Goal: Task Accomplishment & Management: Manage account settings

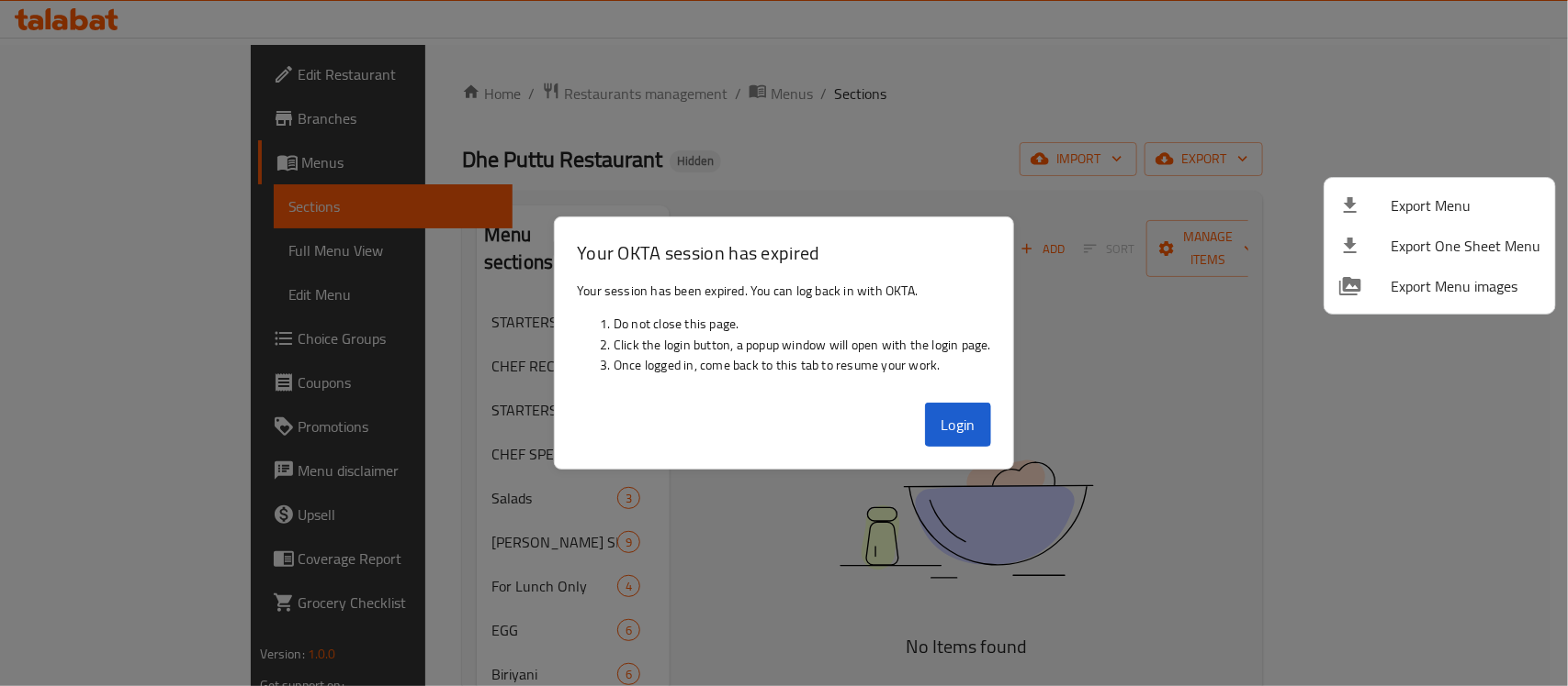
click at [972, 420] on div at bounding box center [784, 343] width 1568 height 686
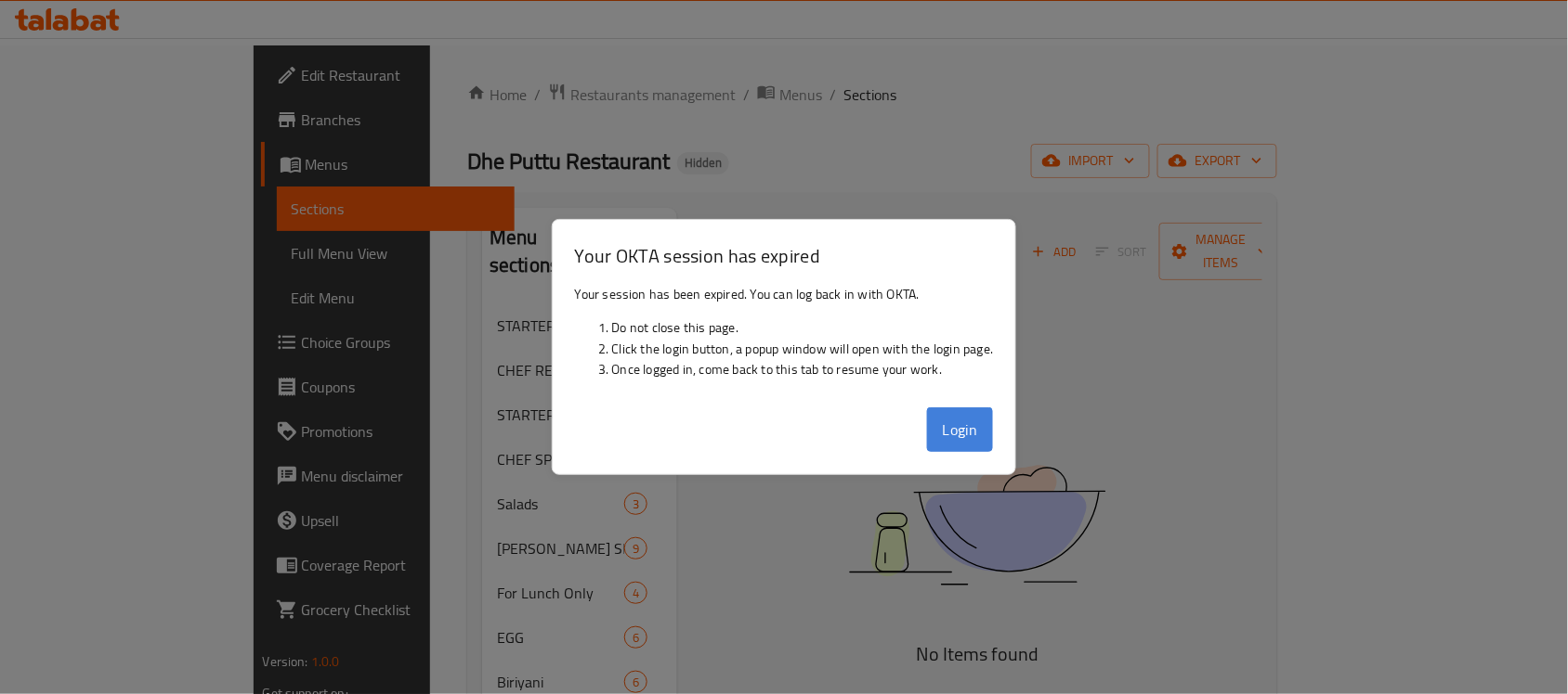
click at [972, 428] on button "Login" at bounding box center [960, 429] width 67 height 44
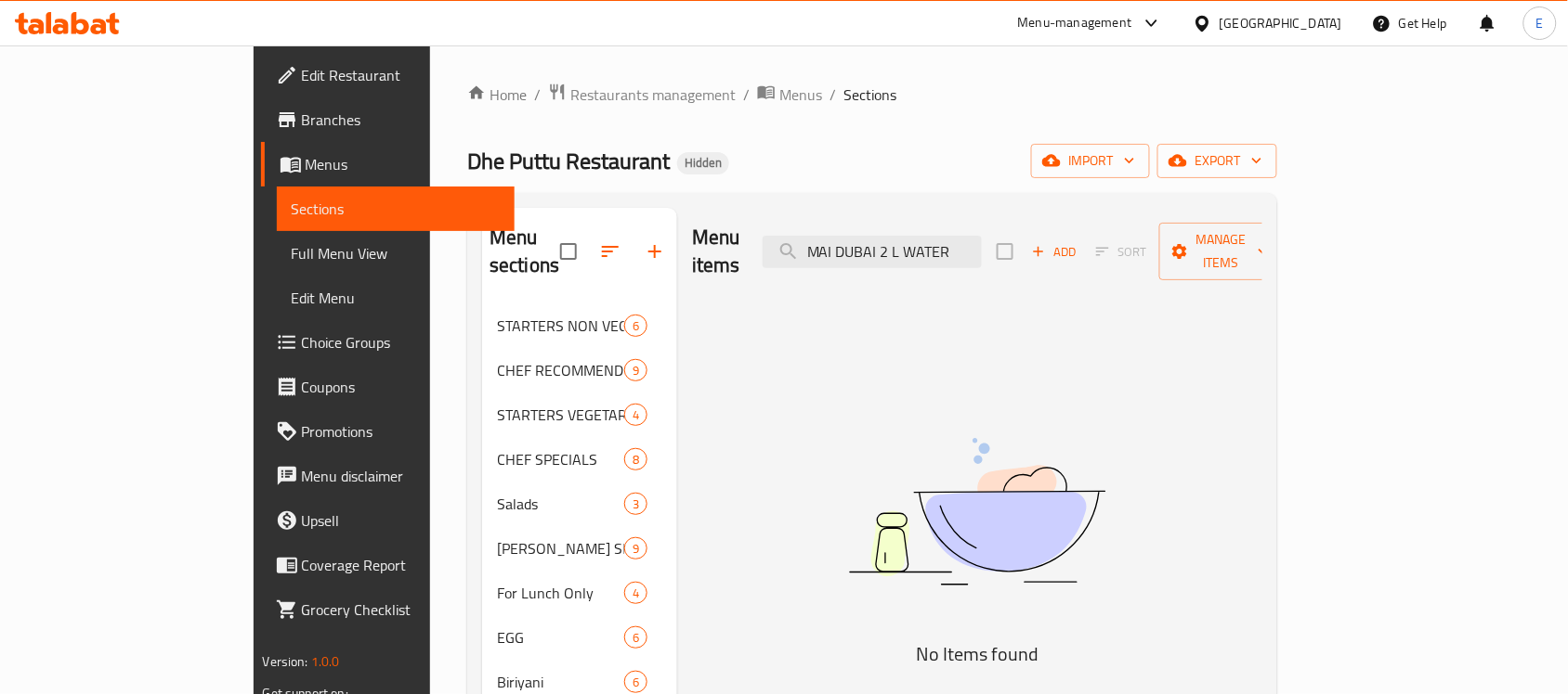
click at [1271, 26] on div "United Arab Emirates" at bounding box center [1280, 23] width 123 height 21
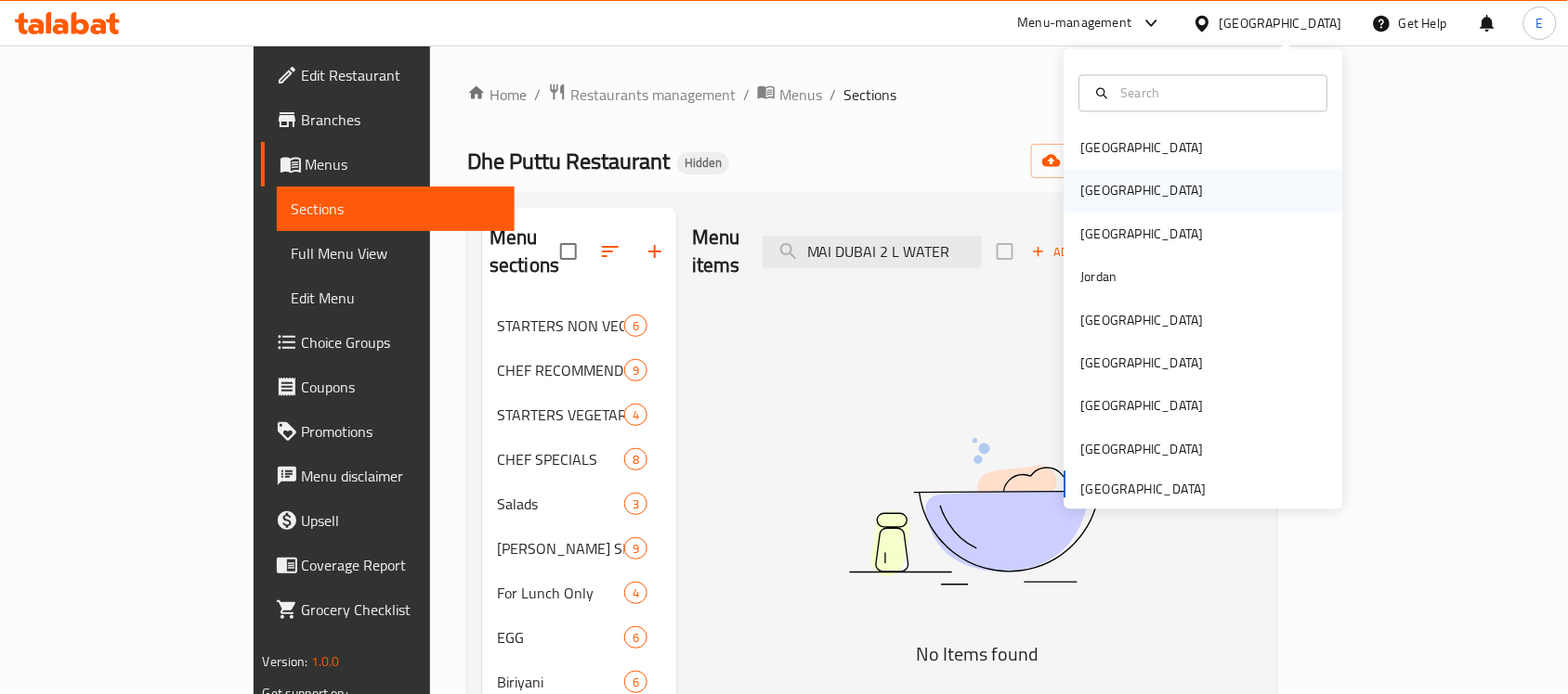
click at [1154, 197] on div "[GEOGRAPHIC_DATA]" at bounding box center [1204, 191] width 279 height 43
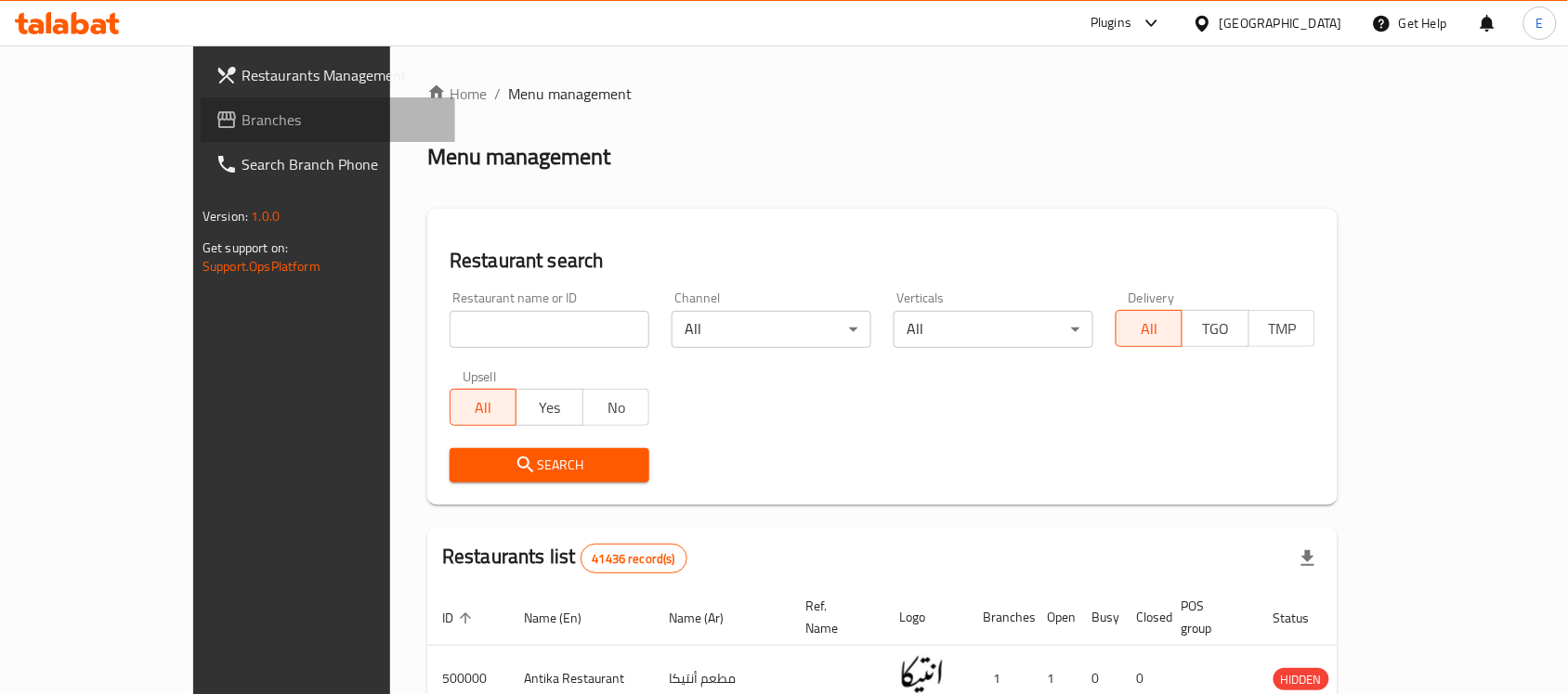
click at [242, 110] on span "Branches" at bounding box center [341, 120] width 198 height 23
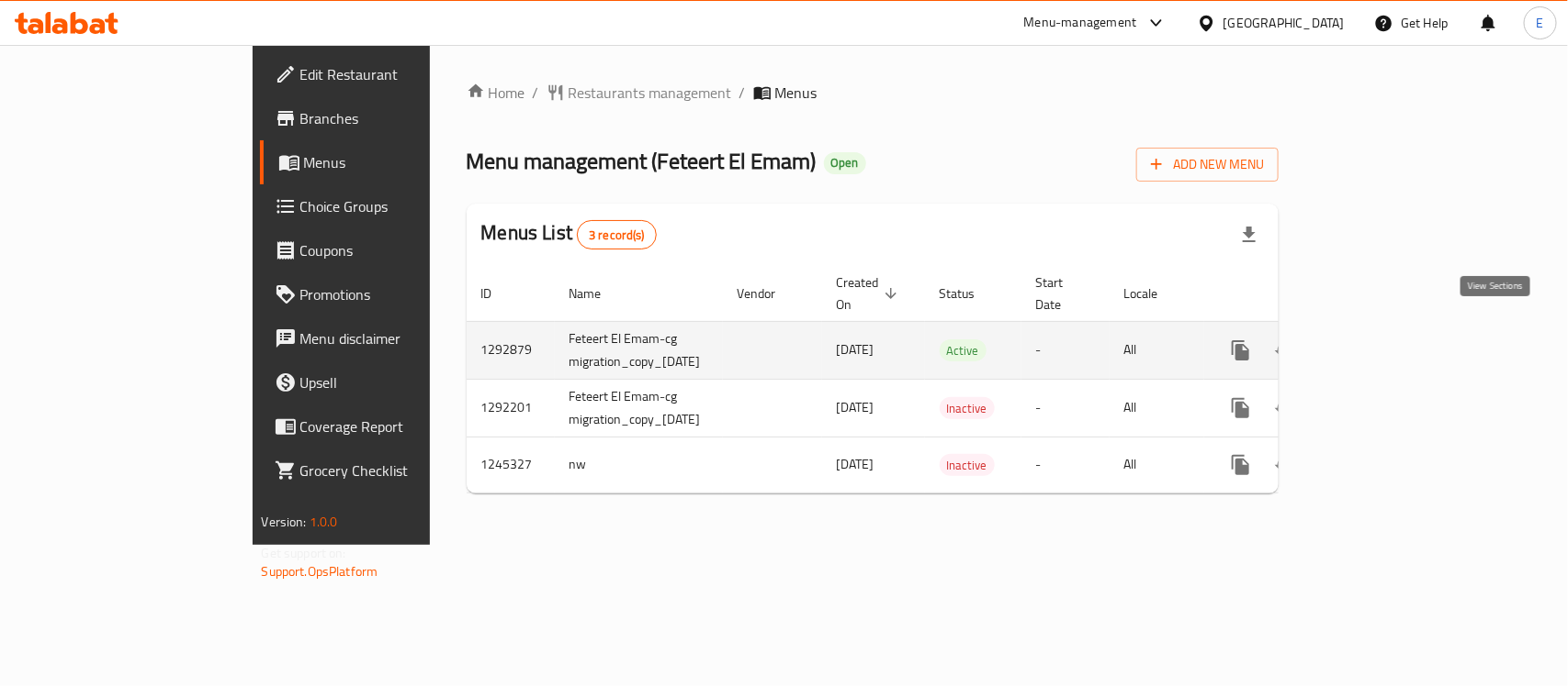
click at [1384, 340] on icon "enhanced table" at bounding box center [1373, 350] width 22 height 22
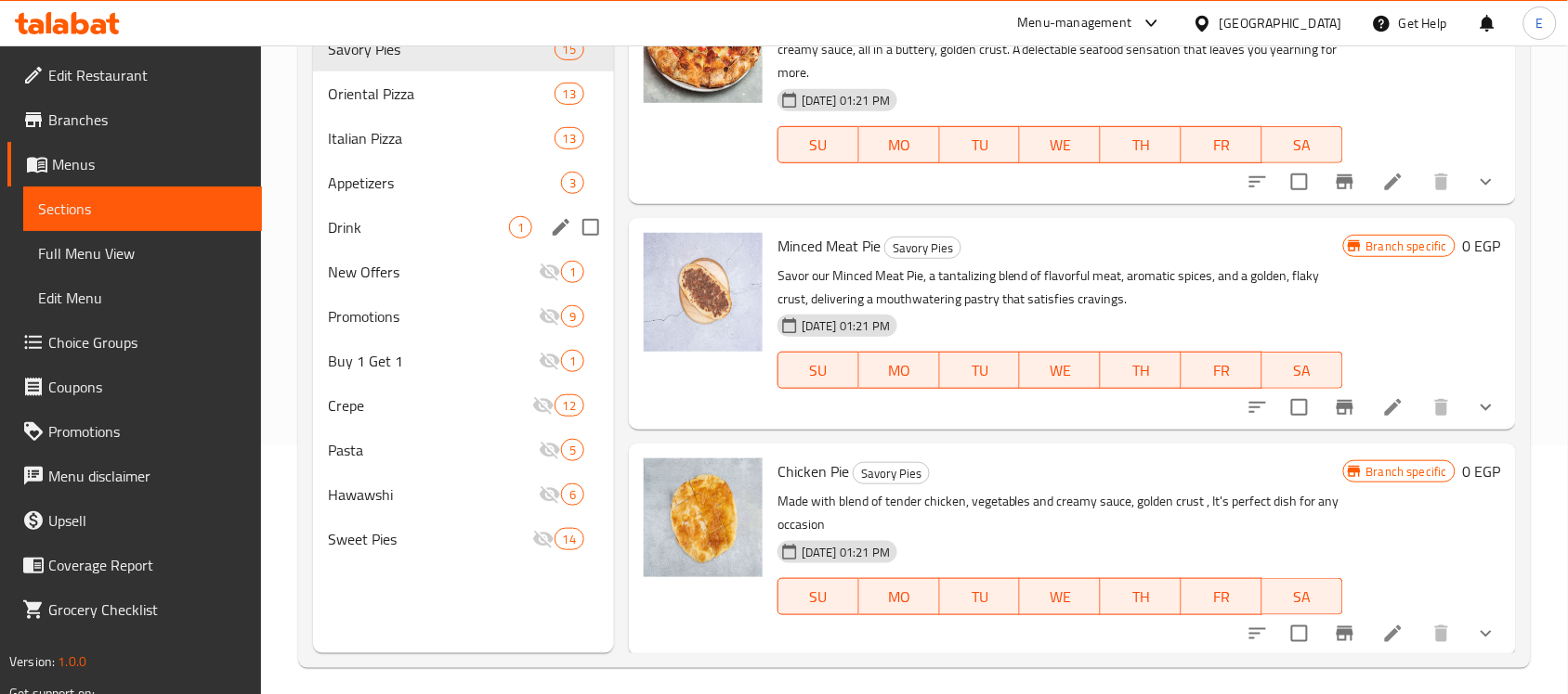
scroll to position [261, 0]
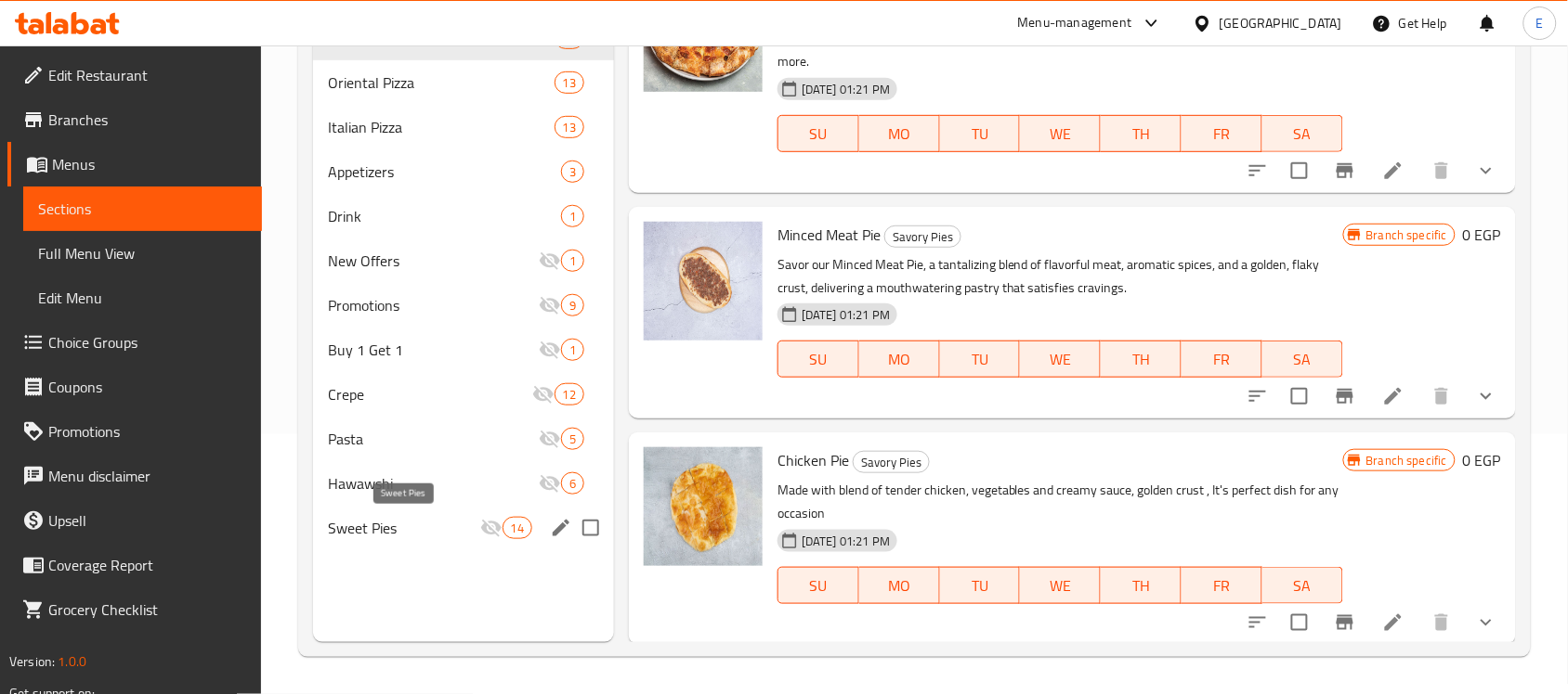
click at [410, 537] on span "Sweet Pies" at bounding box center [404, 528] width 151 height 23
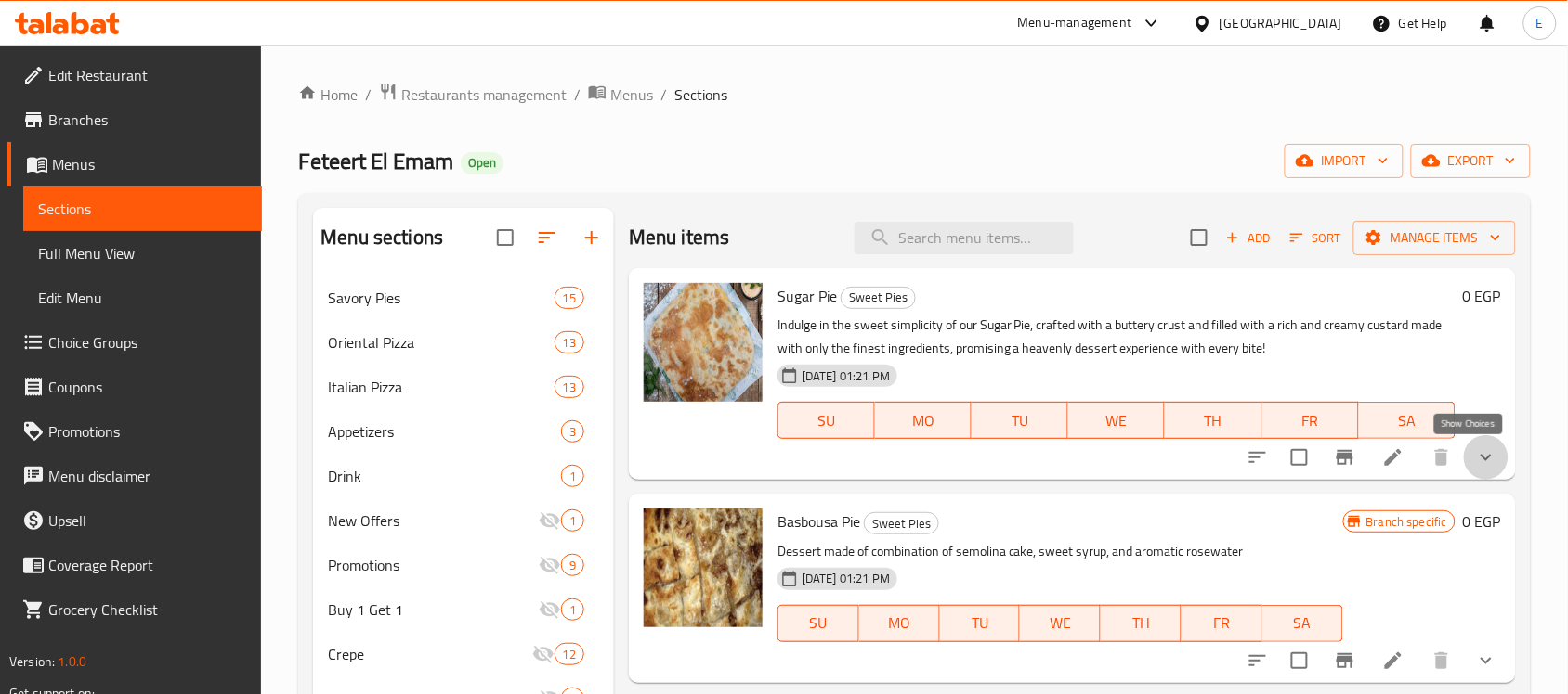
click at [1475, 459] on icon "show more" at bounding box center [1486, 457] width 23 height 23
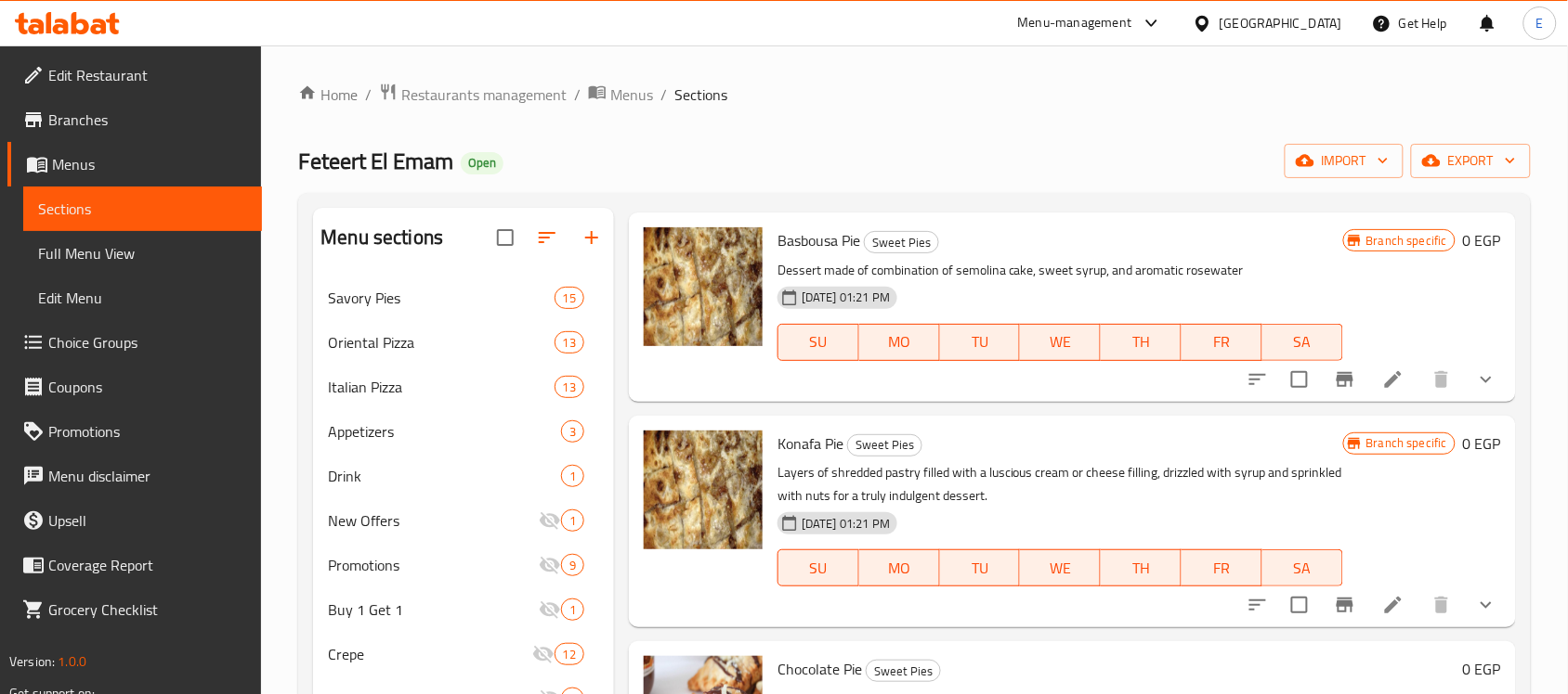
scroll to position [39, 0]
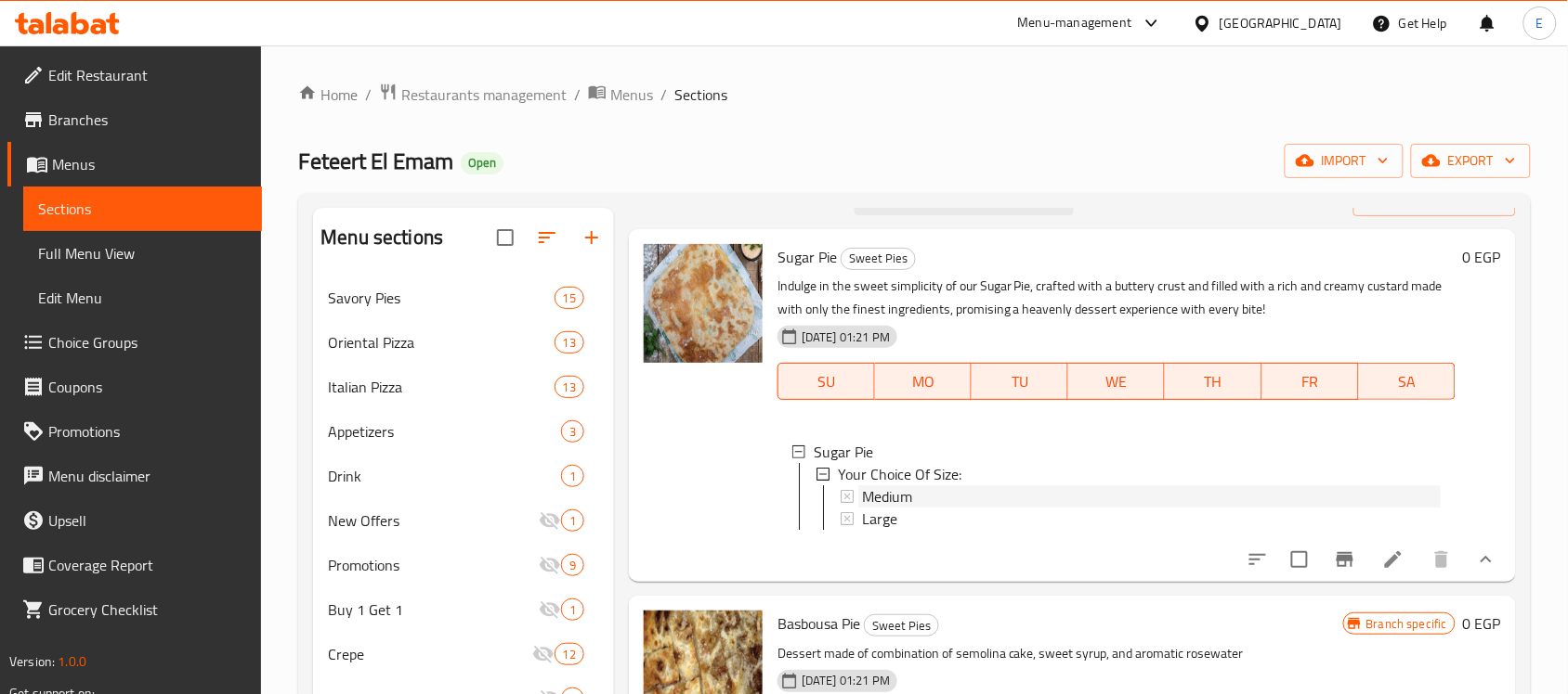
click at [878, 498] on span "Medium" at bounding box center [887, 497] width 50 height 23
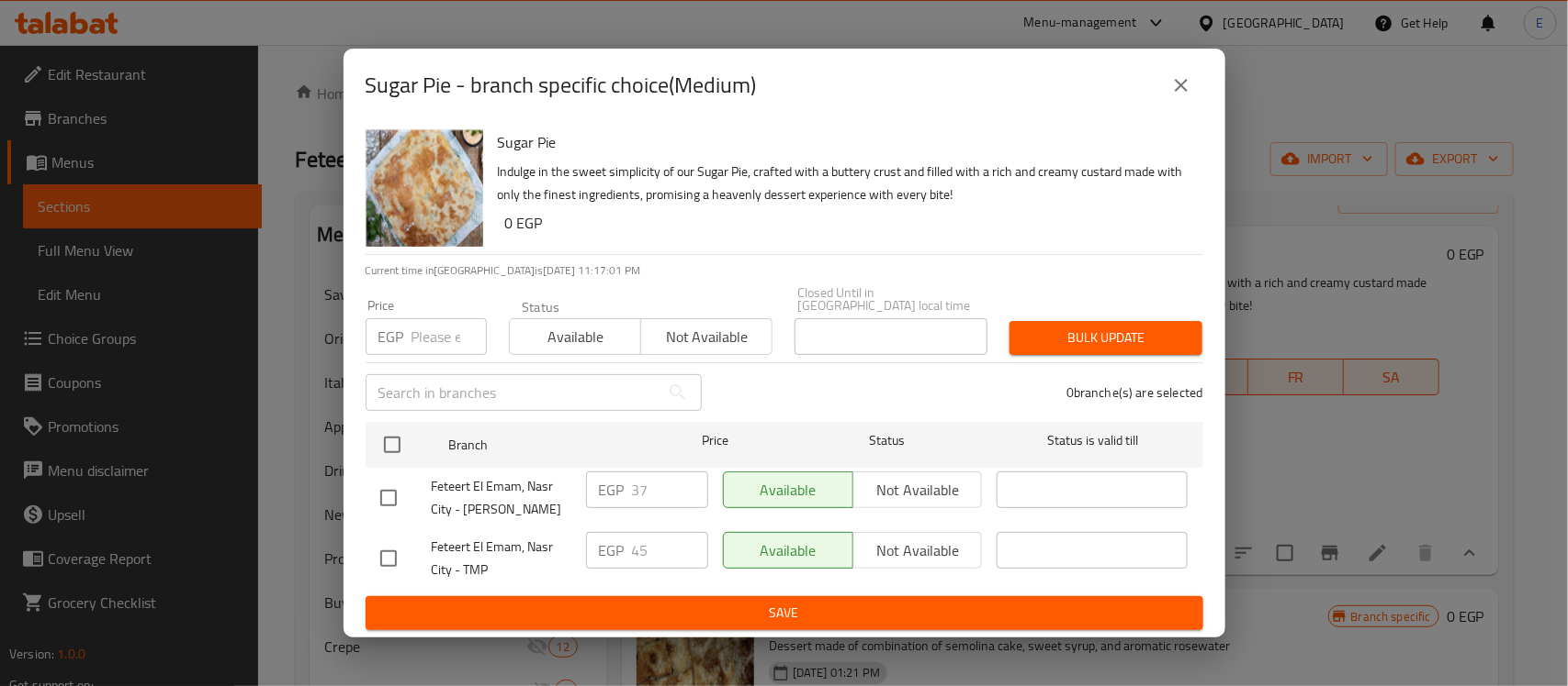
click at [1183, 92] on icon "close" at bounding box center [1181, 85] width 22 height 22
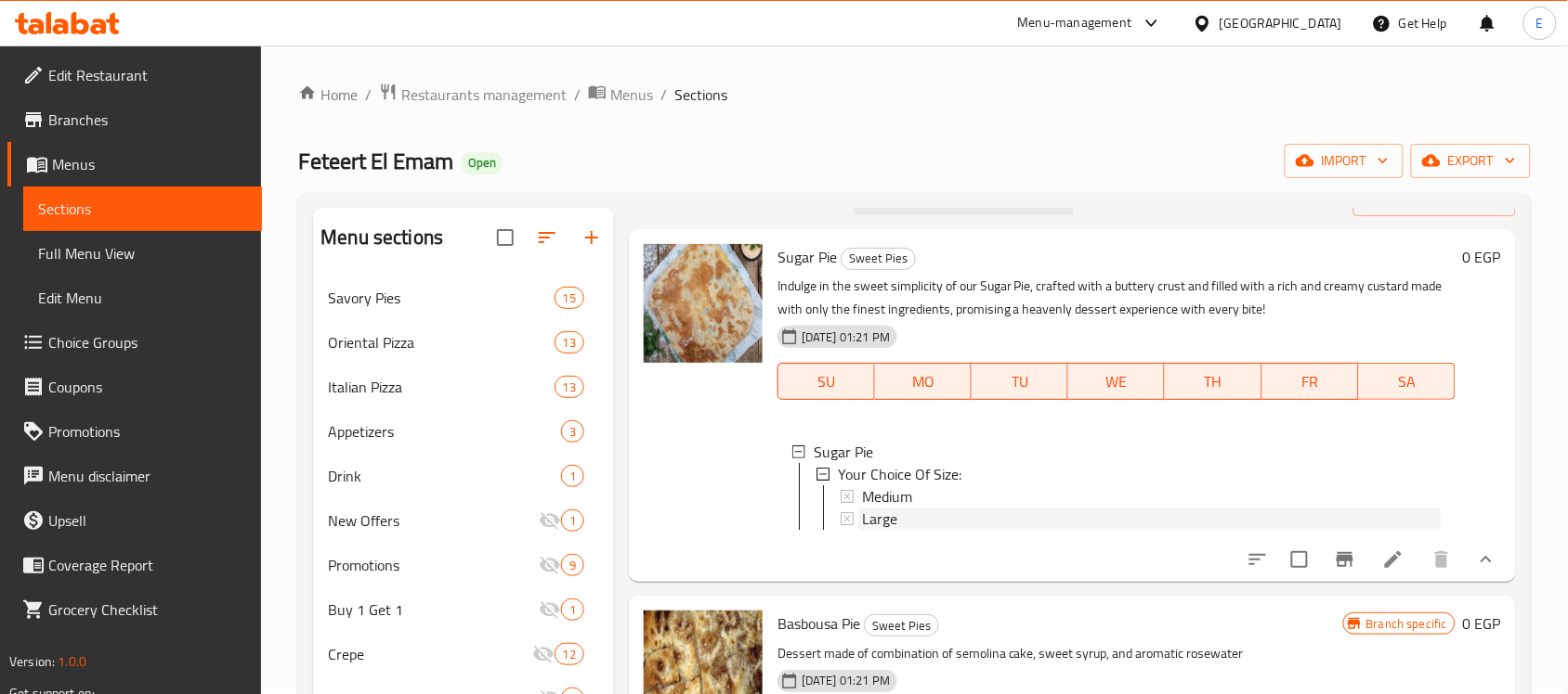
click at [892, 516] on span "Large" at bounding box center [880, 518] width 35 height 23
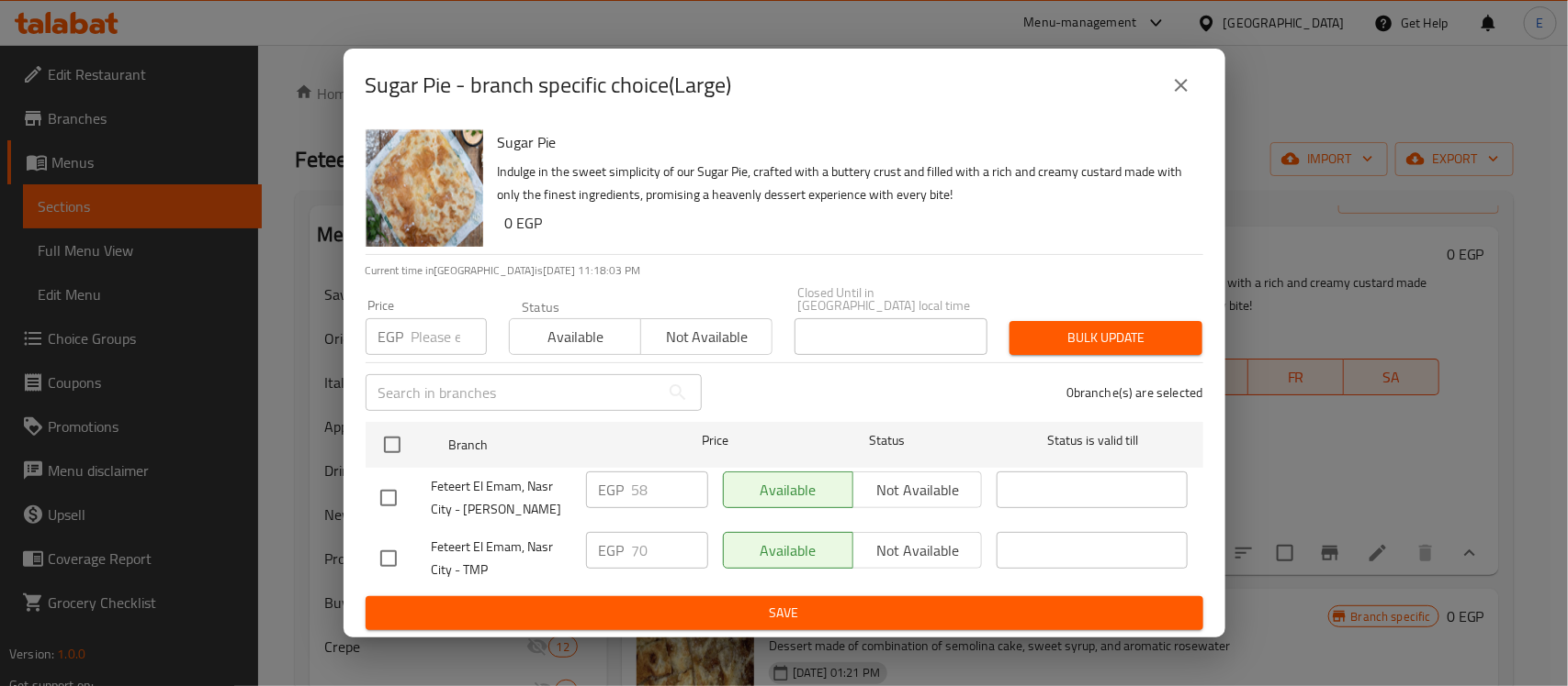
click at [386, 491] on input "checkbox" at bounding box center [388, 499] width 39 height 39
checkbox input "true"
drag, startPoint x: 661, startPoint y: 480, endPoint x: 595, endPoint y: 469, distance: 66.9
click at [595, 472] on div "EGP 58 ​" at bounding box center [647, 490] width 122 height 37
type input "70"
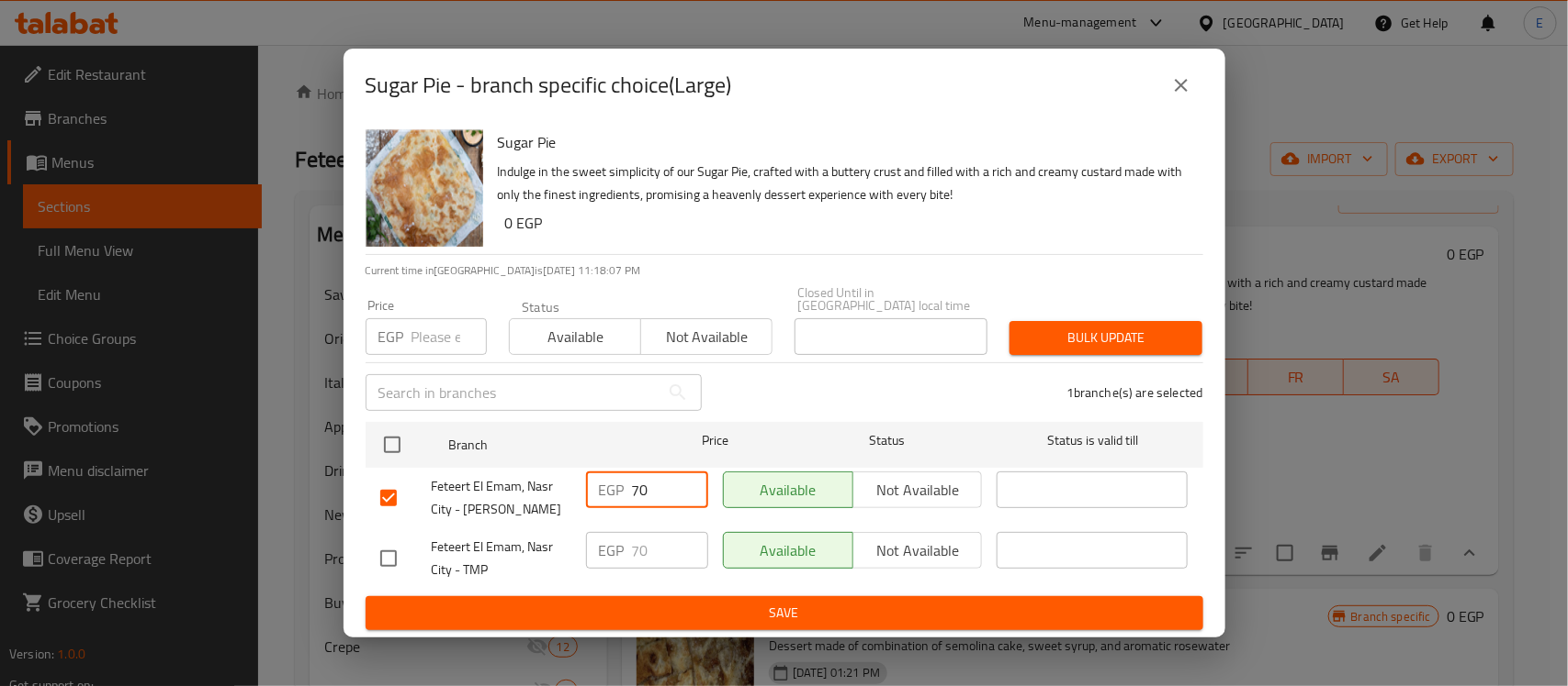
click at [781, 607] on span "Save" at bounding box center [784, 613] width 808 height 23
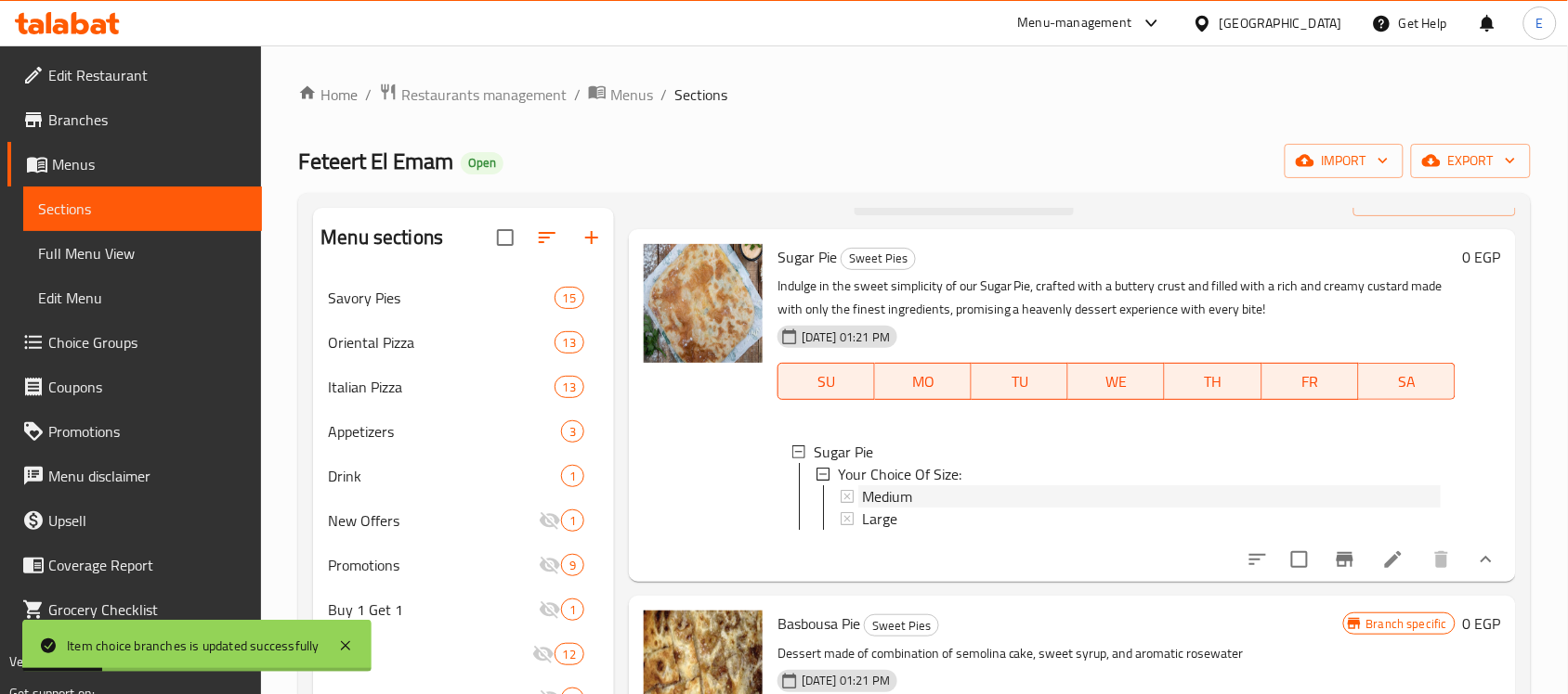
click at [945, 494] on div "Medium" at bounding box center [1151, 497] width 578 height 23
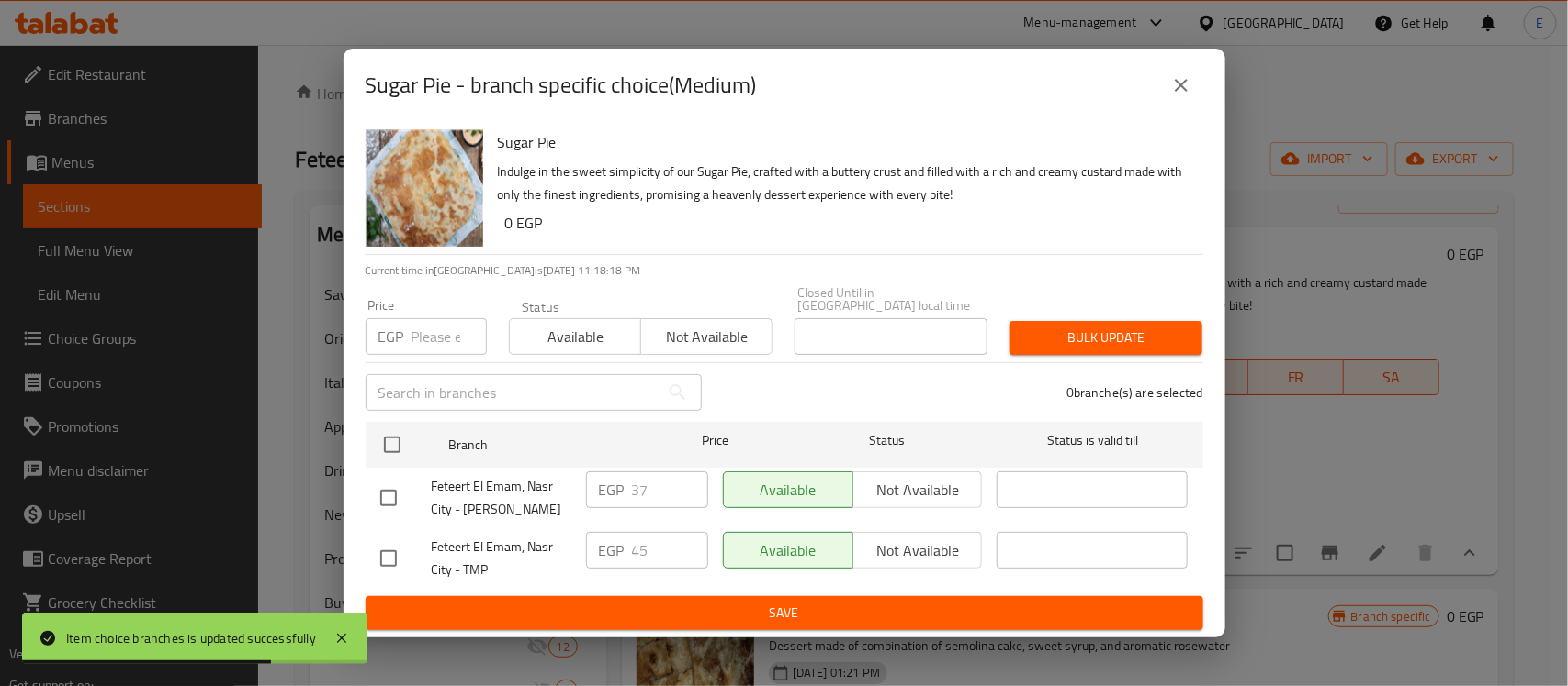
click at [384, 496] on input "checkbox" at bounding box center [388, 499] width 39 height 39
checkbox input "true"
drag, startPoint x: 661, startPoint y: 487, endPoint x: 634, endPoint y: 483, distance: 27.3
click at [634, 483] on input "37" at bounding box center [670, 490] width 77 height 37
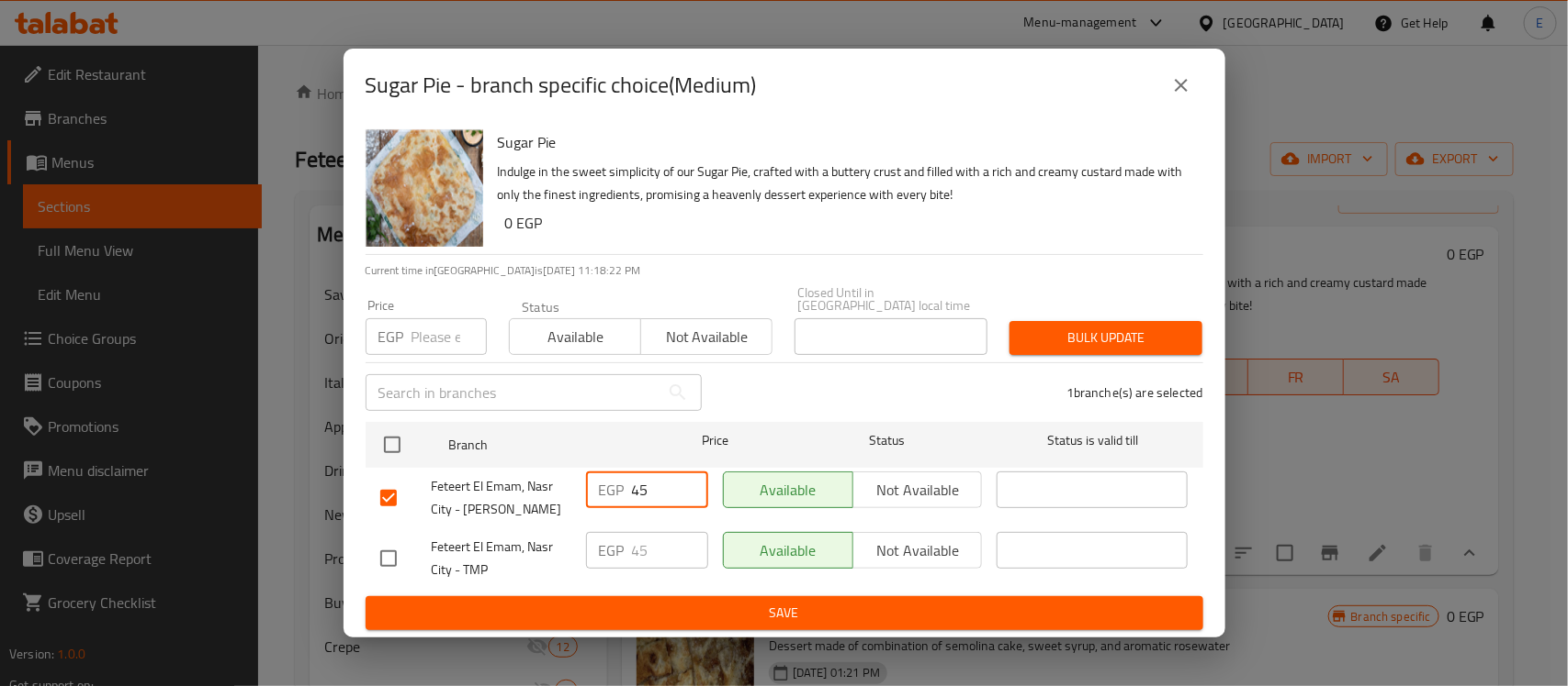
type input "45"
click at [678, 604] on span "Save" at bounding box center [784, 613] width 808 height 23
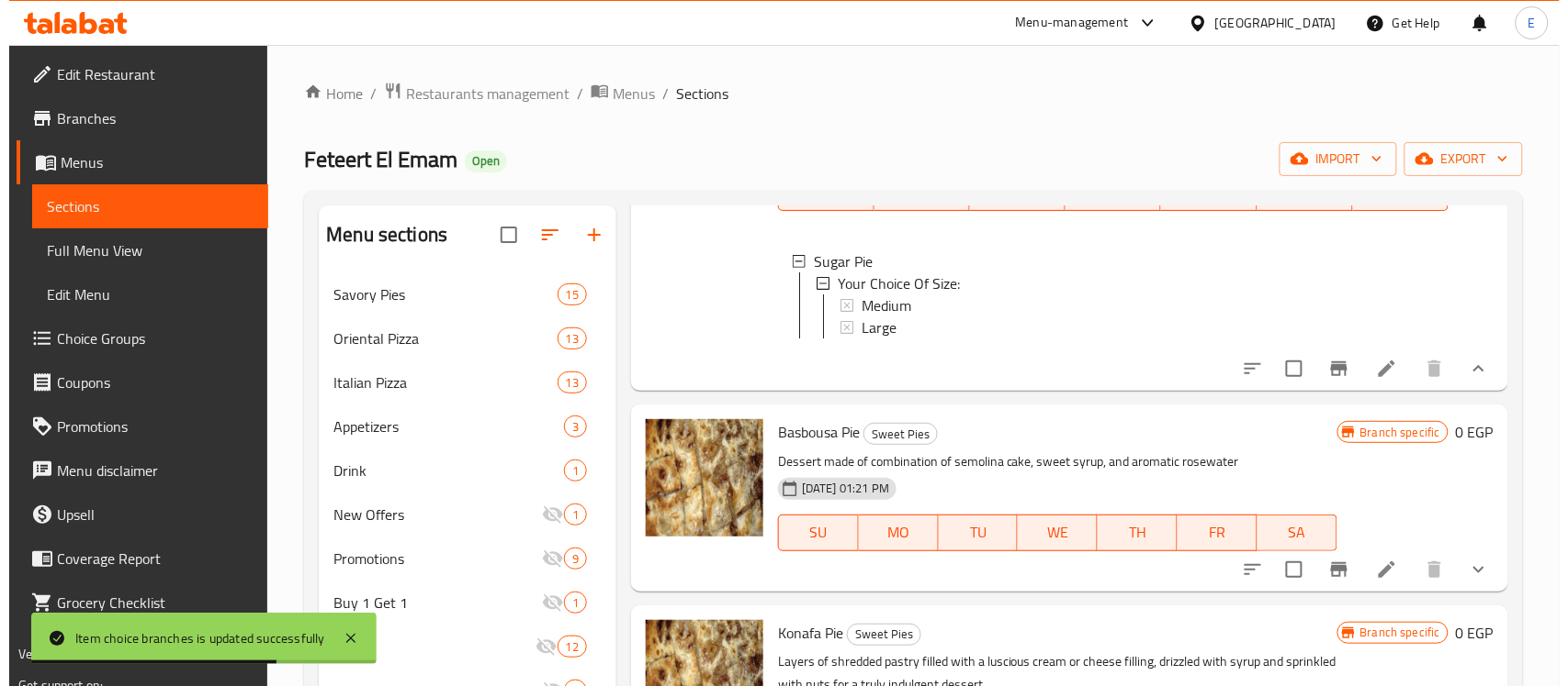
scroll to position [0, 0]
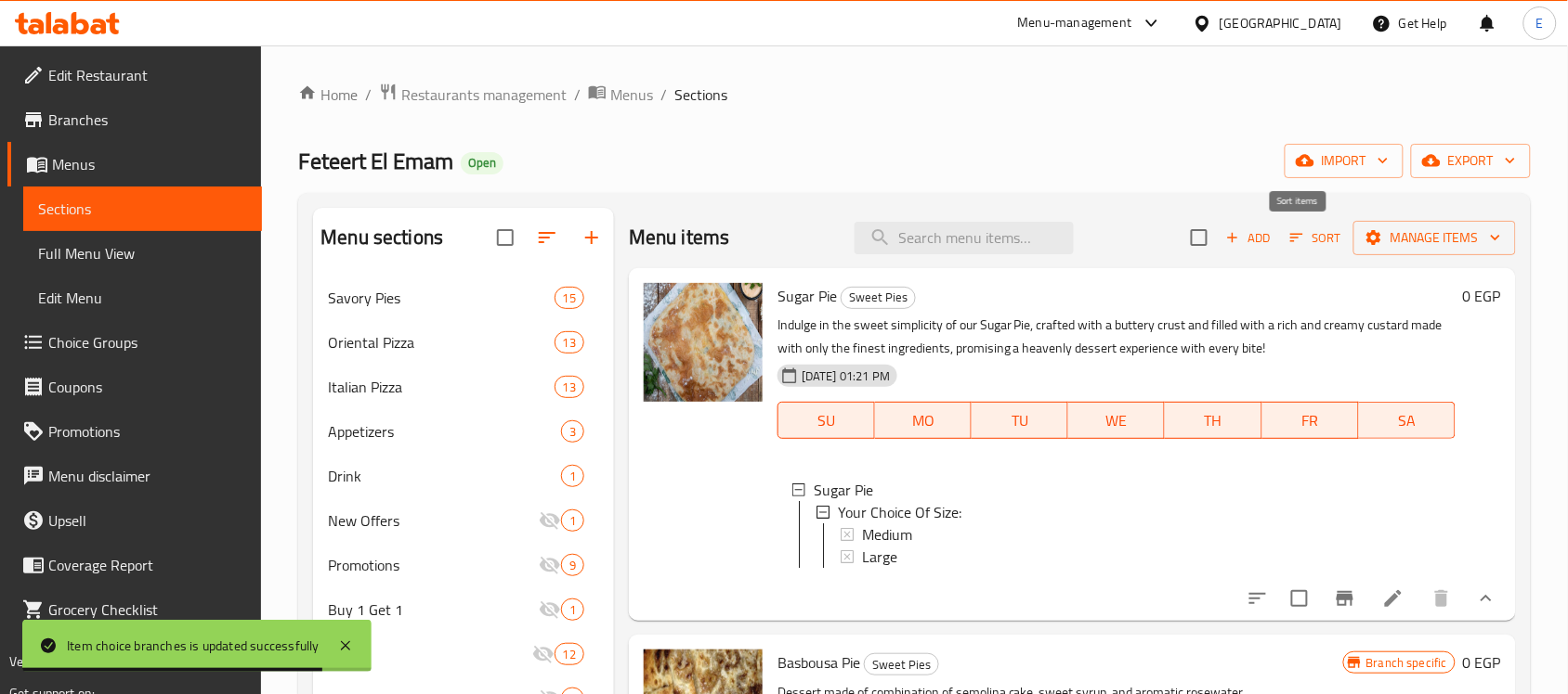
click at [1296, 241] on span "Sort" at bounding box center [1316, 239] width 51 height 22
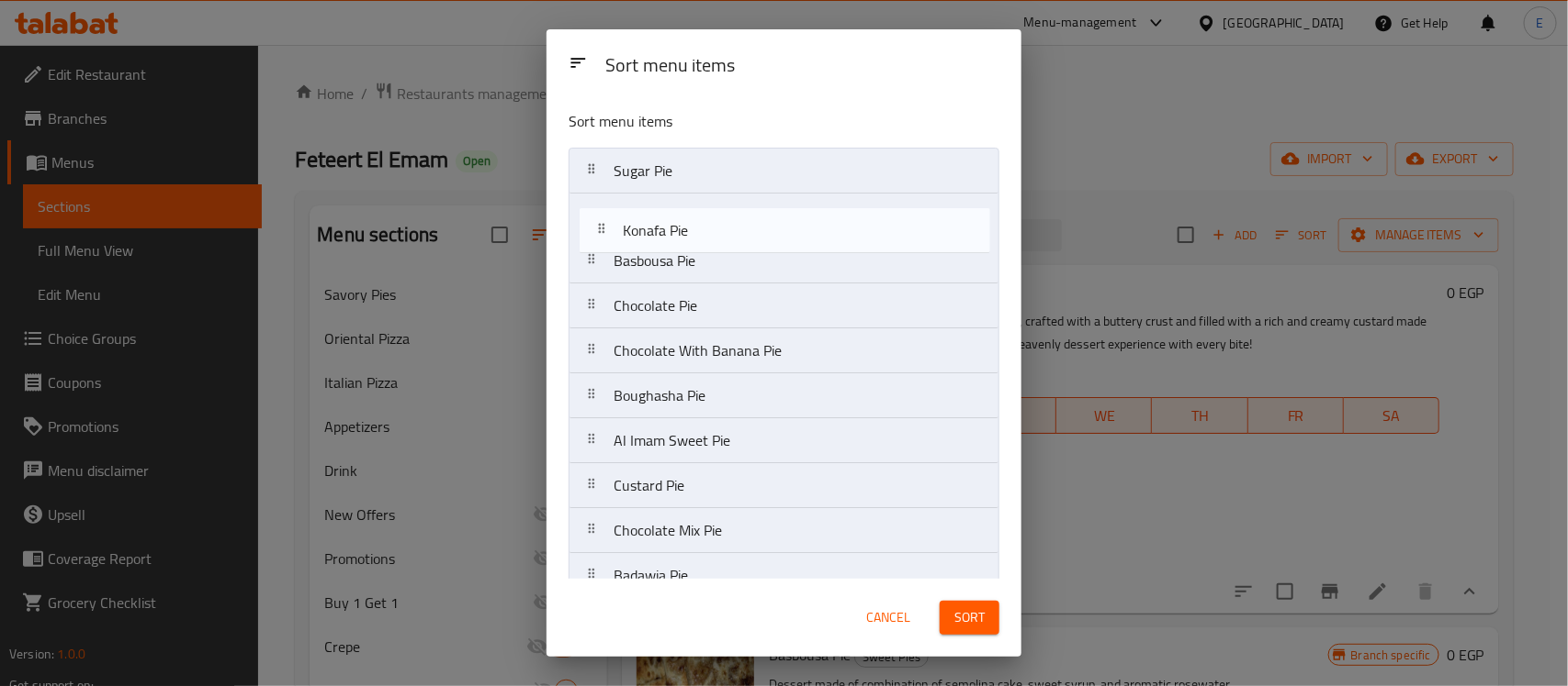
drag, startPoint x: 683, startPoint y: 259, endPoint x: 693, endPoint y: 216, distance: 44.1
click at [693, 216] on nav "Sugar Pie Basbousa Pie Konafa Pie Chocolate Pie Chocolate With Banana Pie Bough…" at bounding box center [784, 463] width 431 height 632
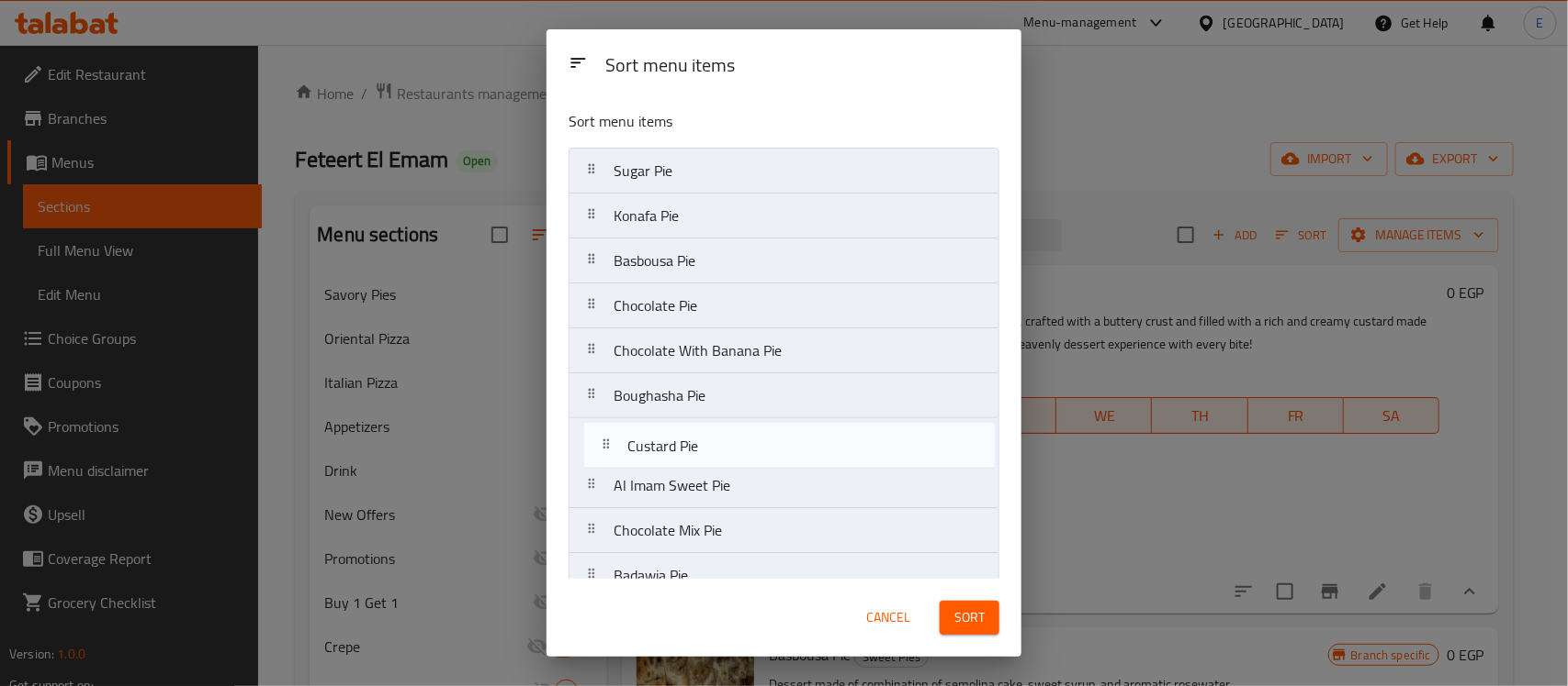
scroll to position [2, 0]
drag, startPoint x: 684, startPoint y: 506, endPoint x: 705, endPoint y: 438, distance: 71.2
click at [705, 438] on nav "Sugar Pie Konafa Pie Basbousa Pie Chocolate Pie Chocolate With Banana Pie Bough…" at bounding box center [784, 461] width 431 height 632
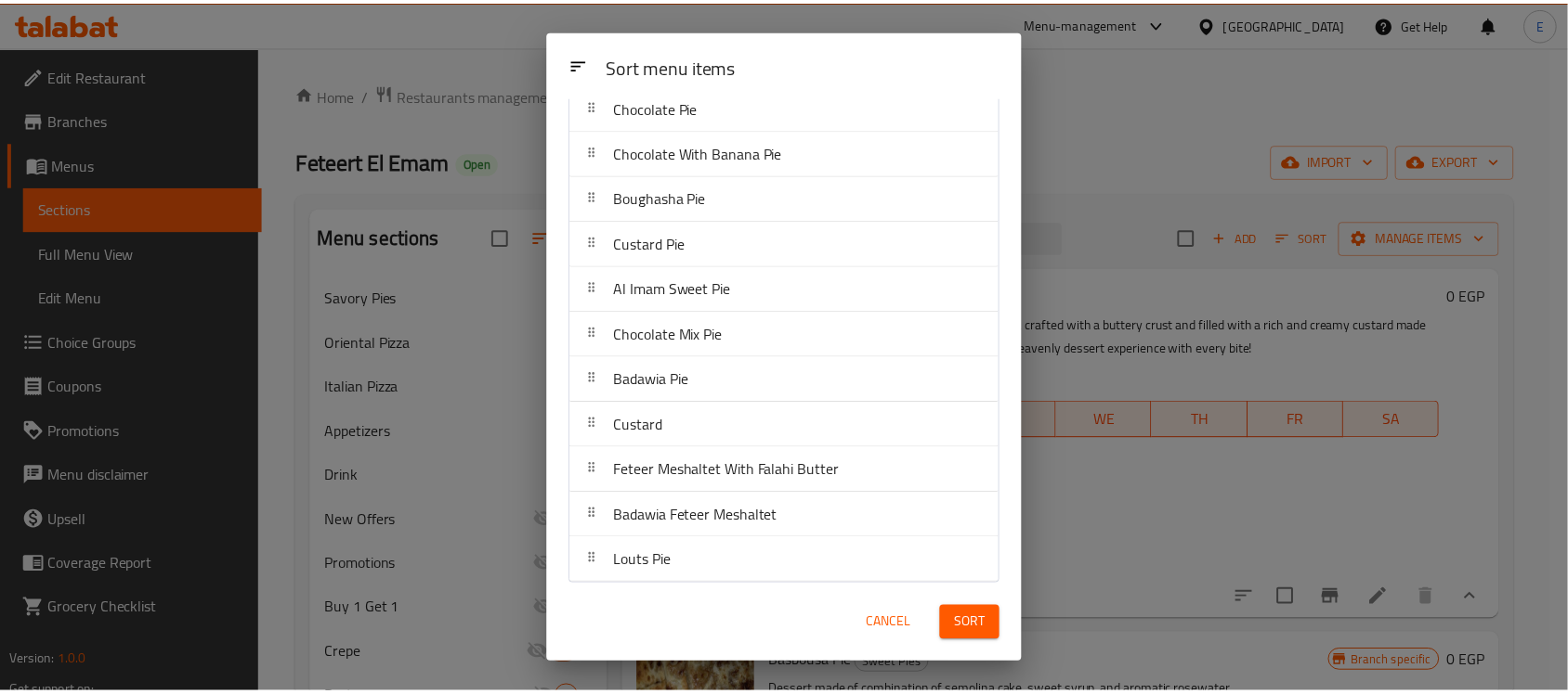
scroll to position [212, 0]
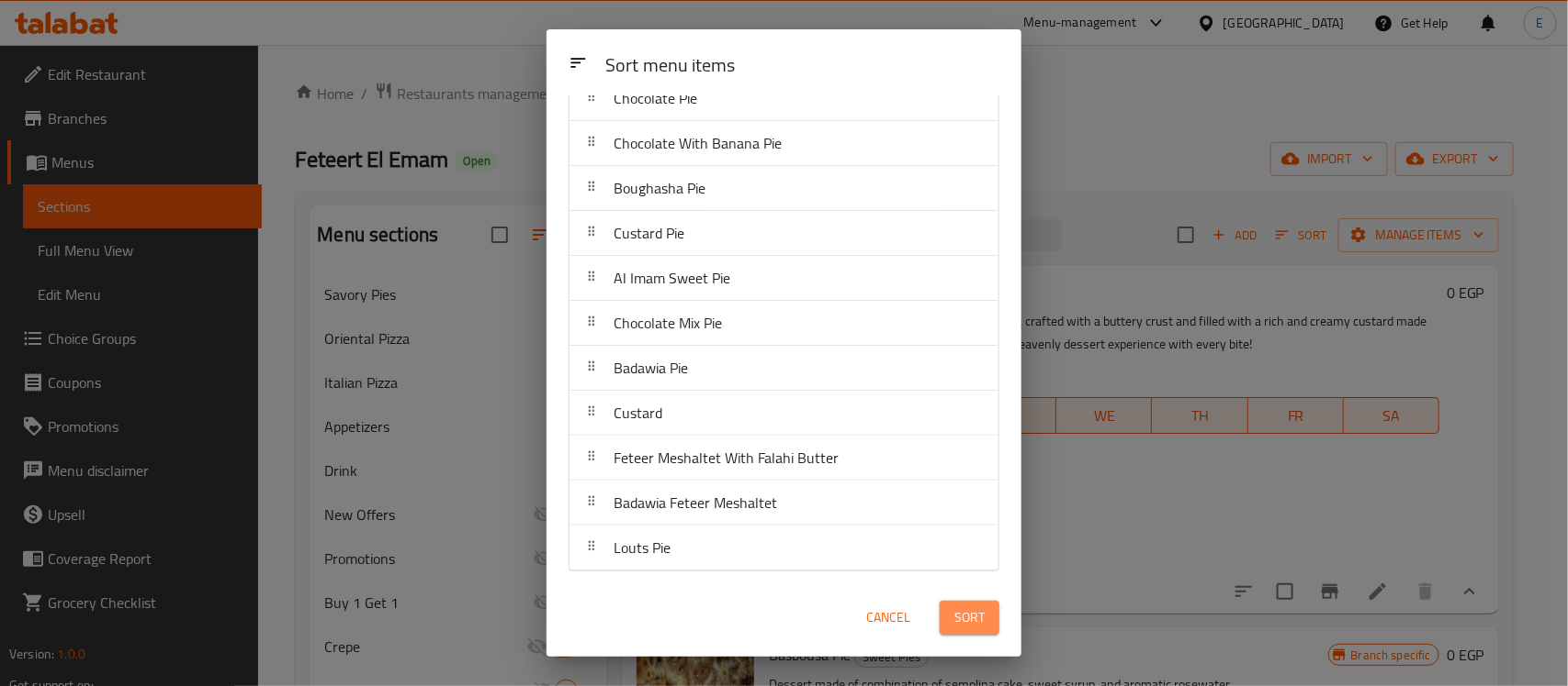
click at [978, 632] on button "Sort" at bounding box center [969, 618] width 59 height 34
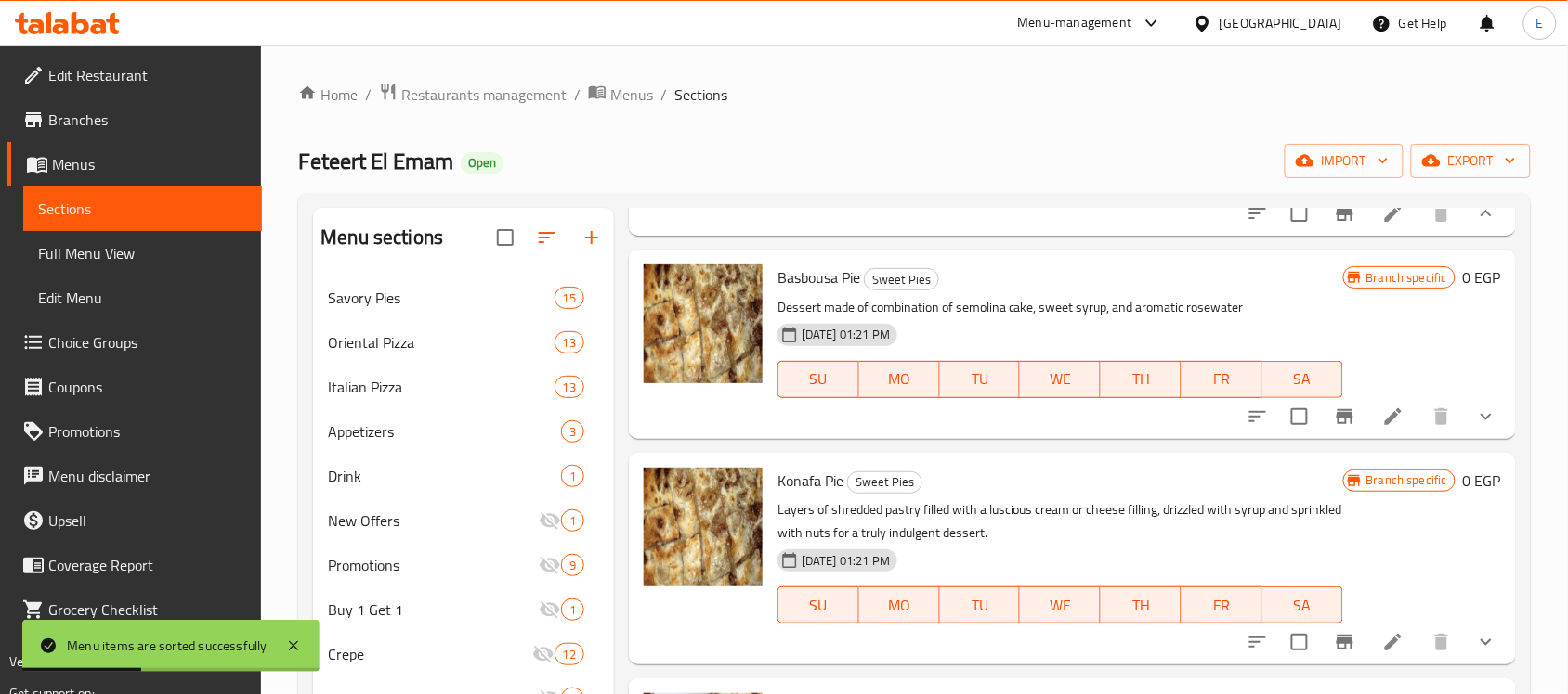
scroll to position [397, 0]
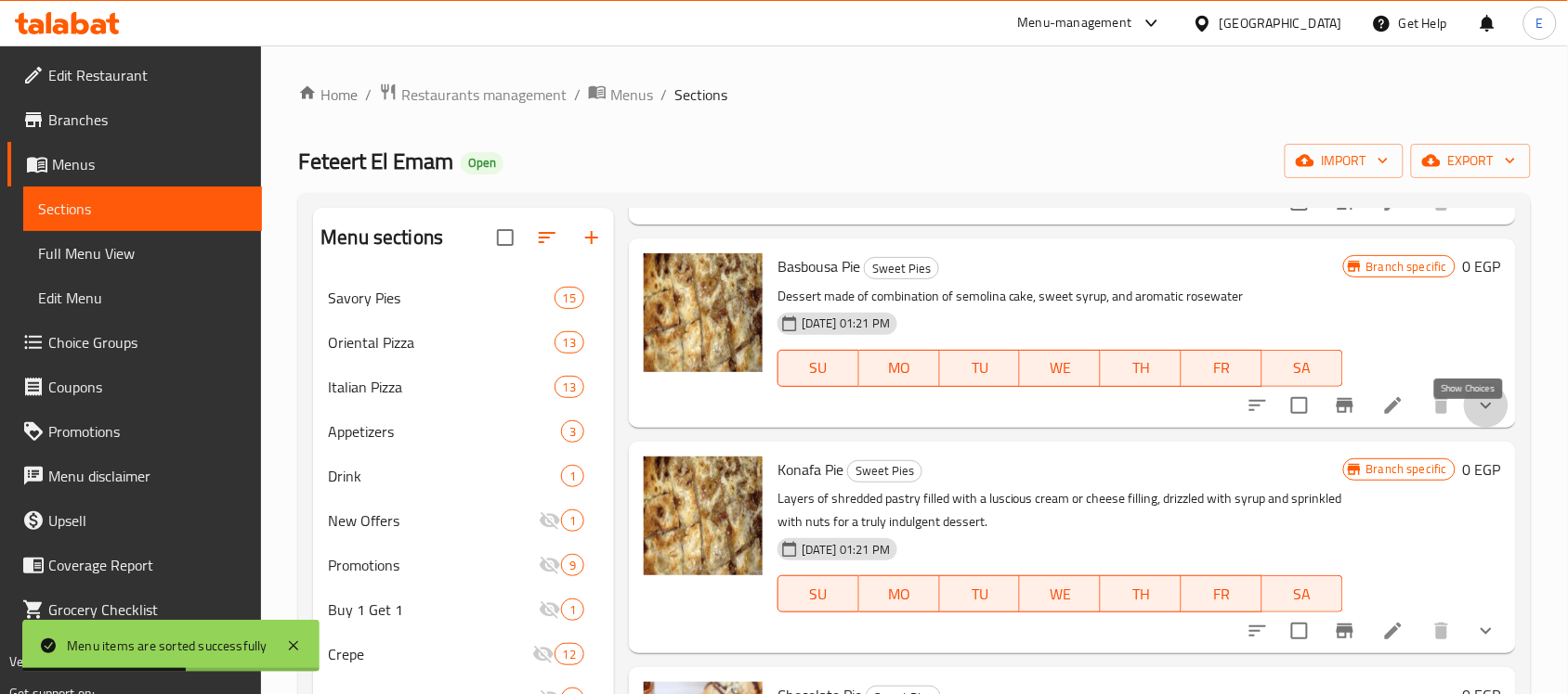
click at [1475, 417] on icon "show more" at bounding box center [1486, 405] width 23 height 23
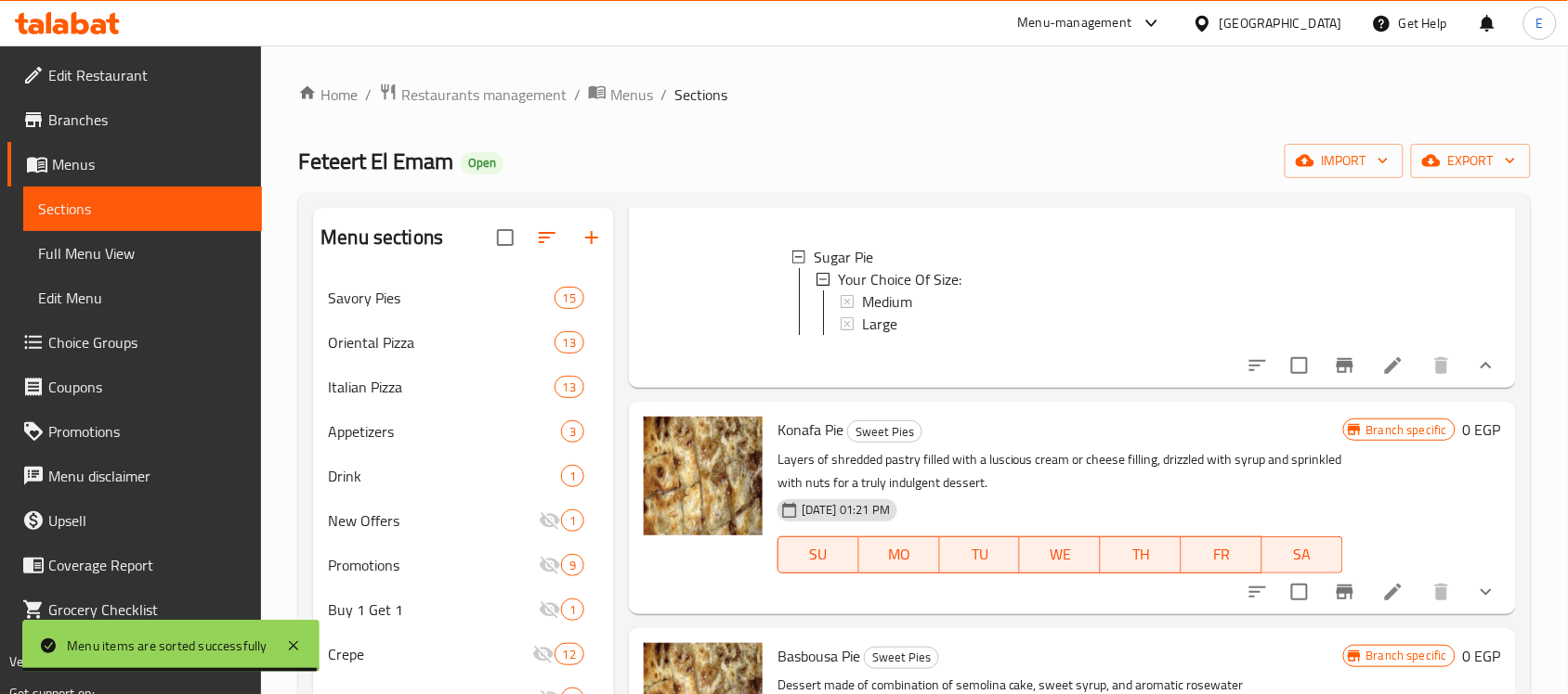
scroll to position [537, 0]
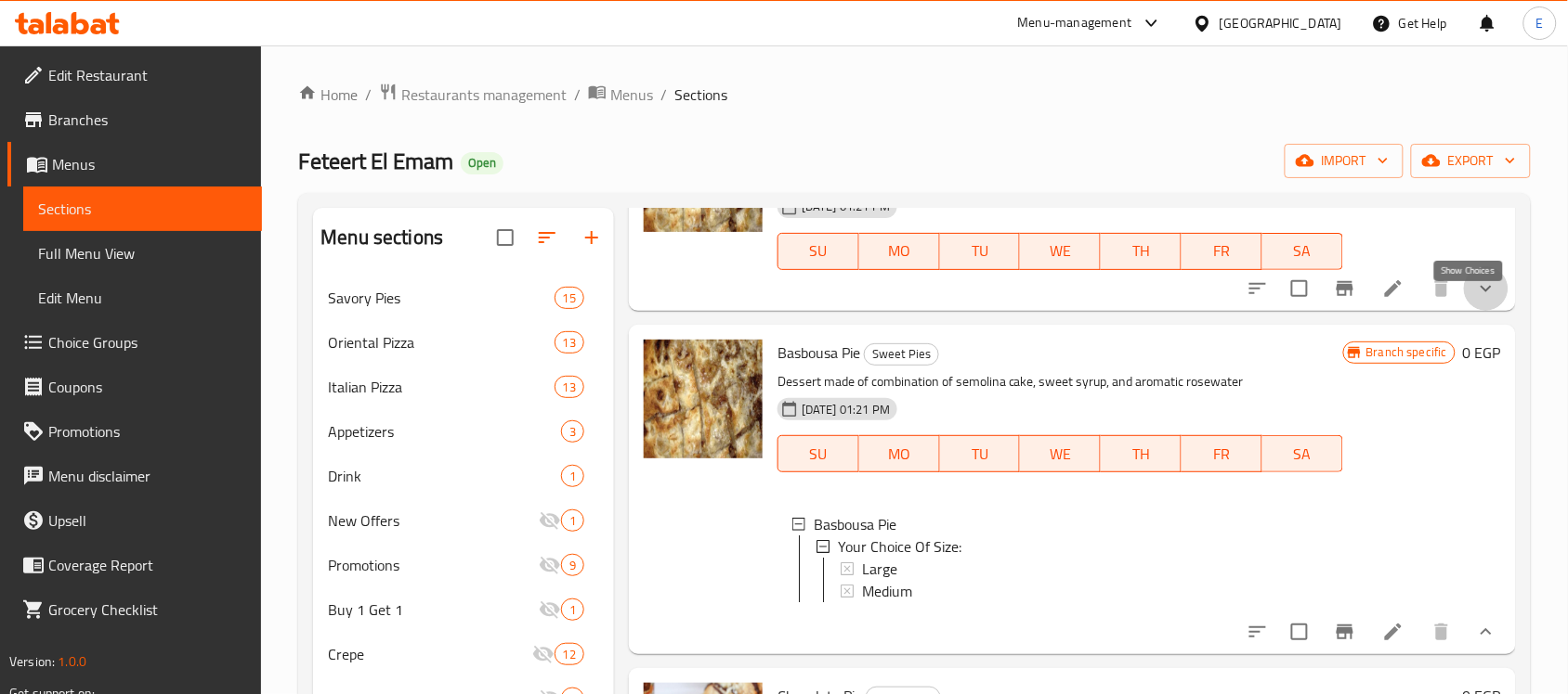
click at [1475, 300] on icon "show more" at bounding box center [1486, 289] width 23 height 23
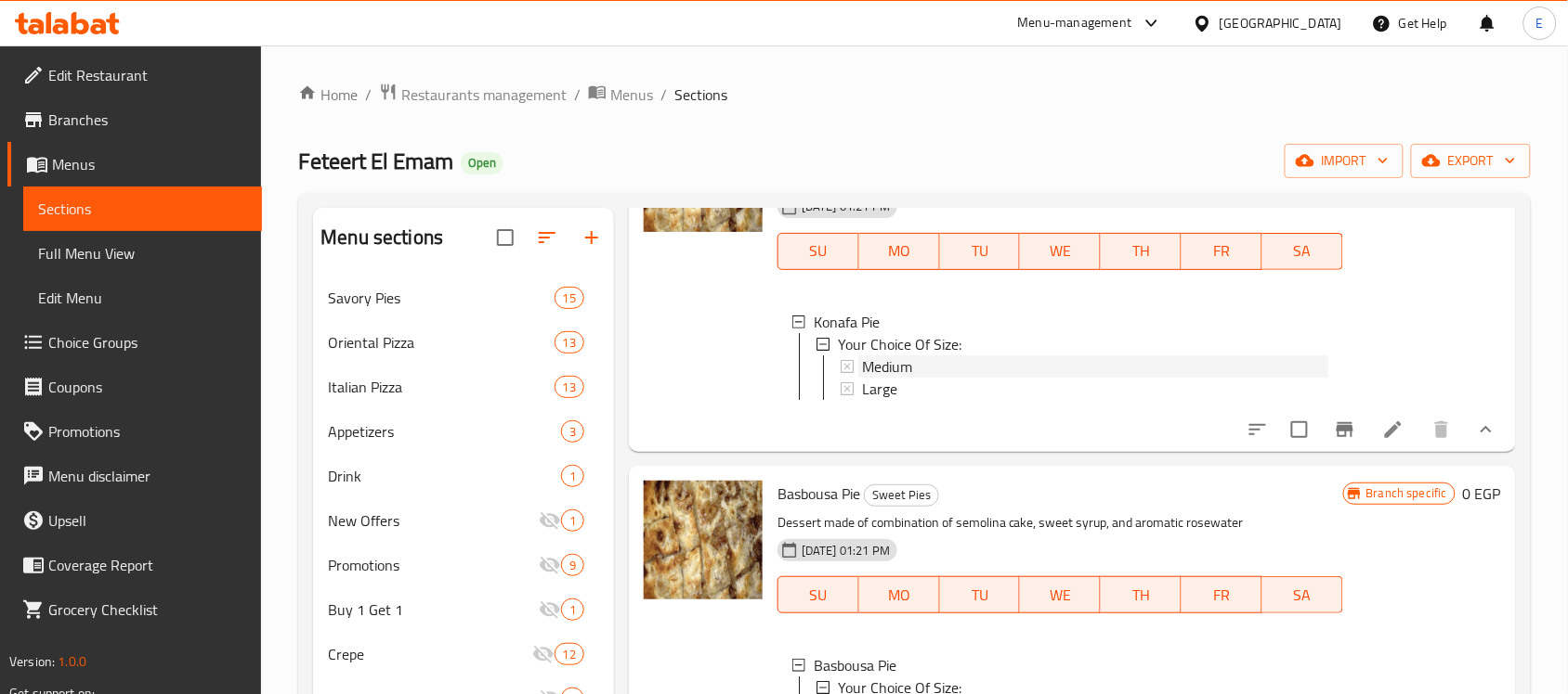
click at [892, 378] on span "Medium" at bounding box center [887, 366] width 50 height 23
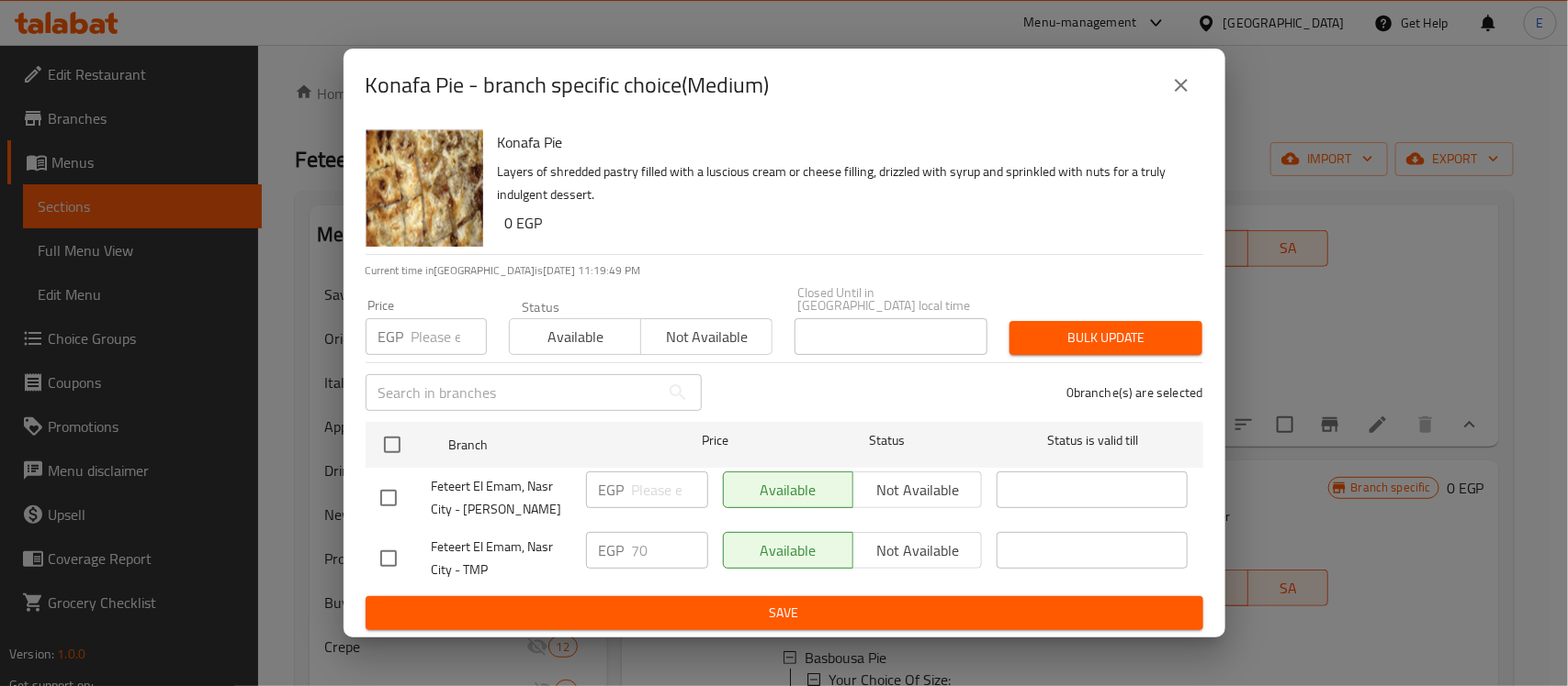
click at [397, 496] on input "checkbox" at bounding box center [388, 499] width 39 height 39
checkbox input "true"
click at [661, 483] on input "number" at bounding box center [670, 490] width 77 height 37
type input "70"
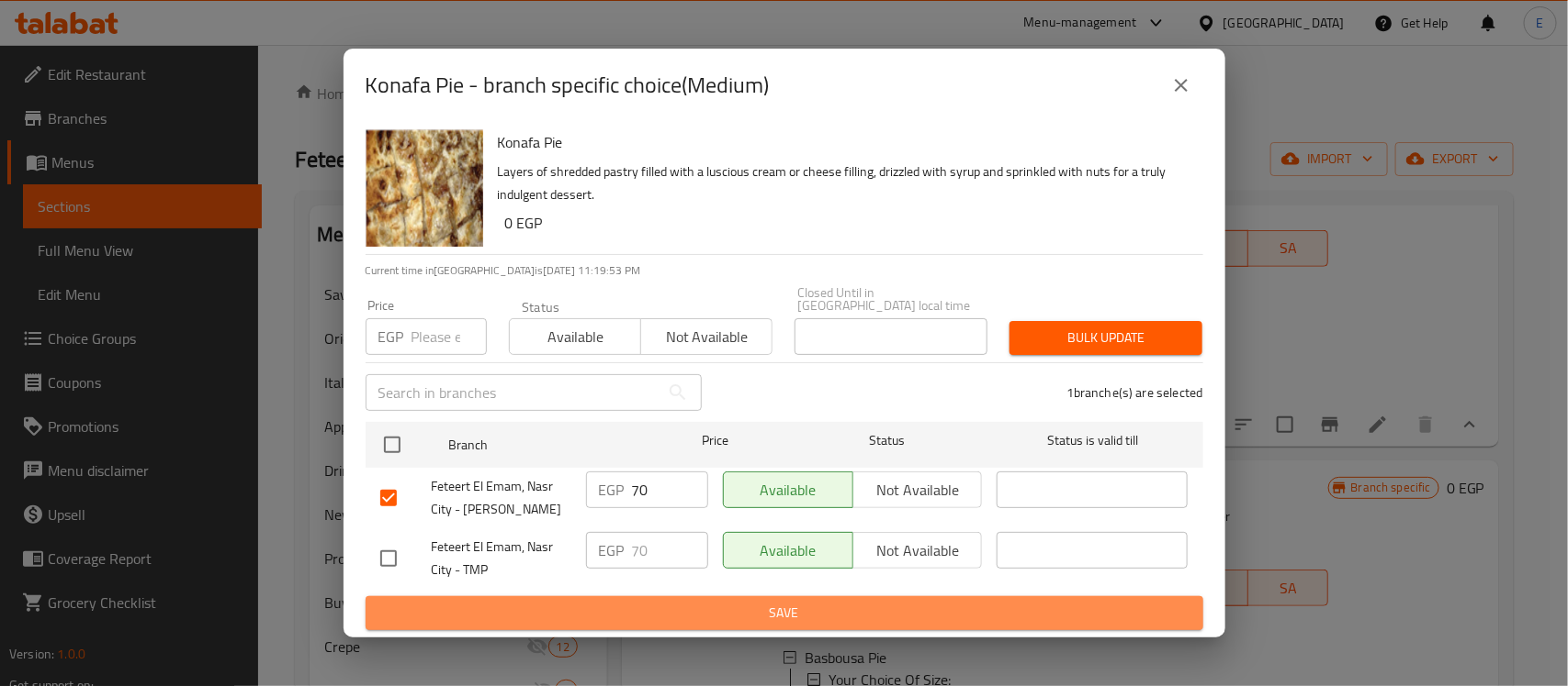
click at [666, 602] on span "Save" at bounding box center [784, 613] width 808 height 23
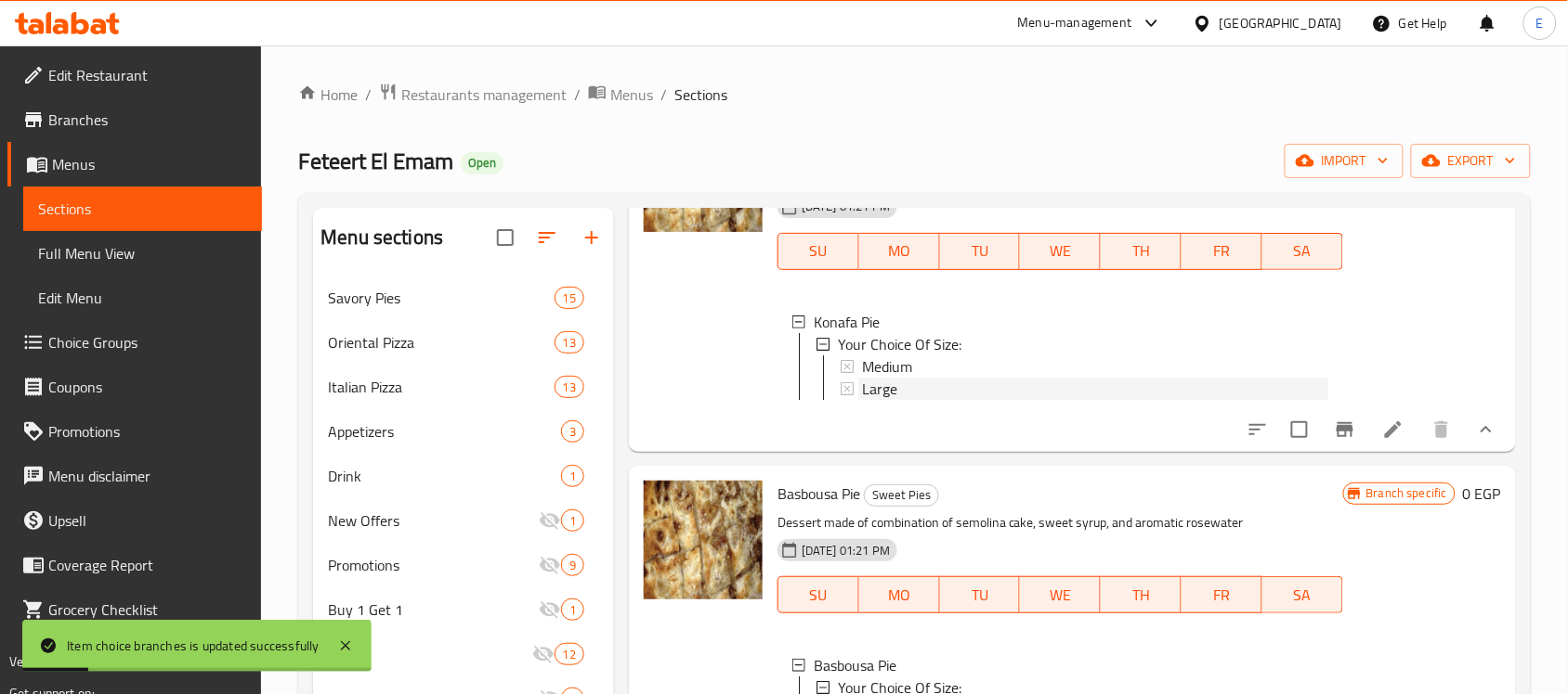
click at [884, 396] on span "Large" at bounding box center [880, 389] width 35 height 23
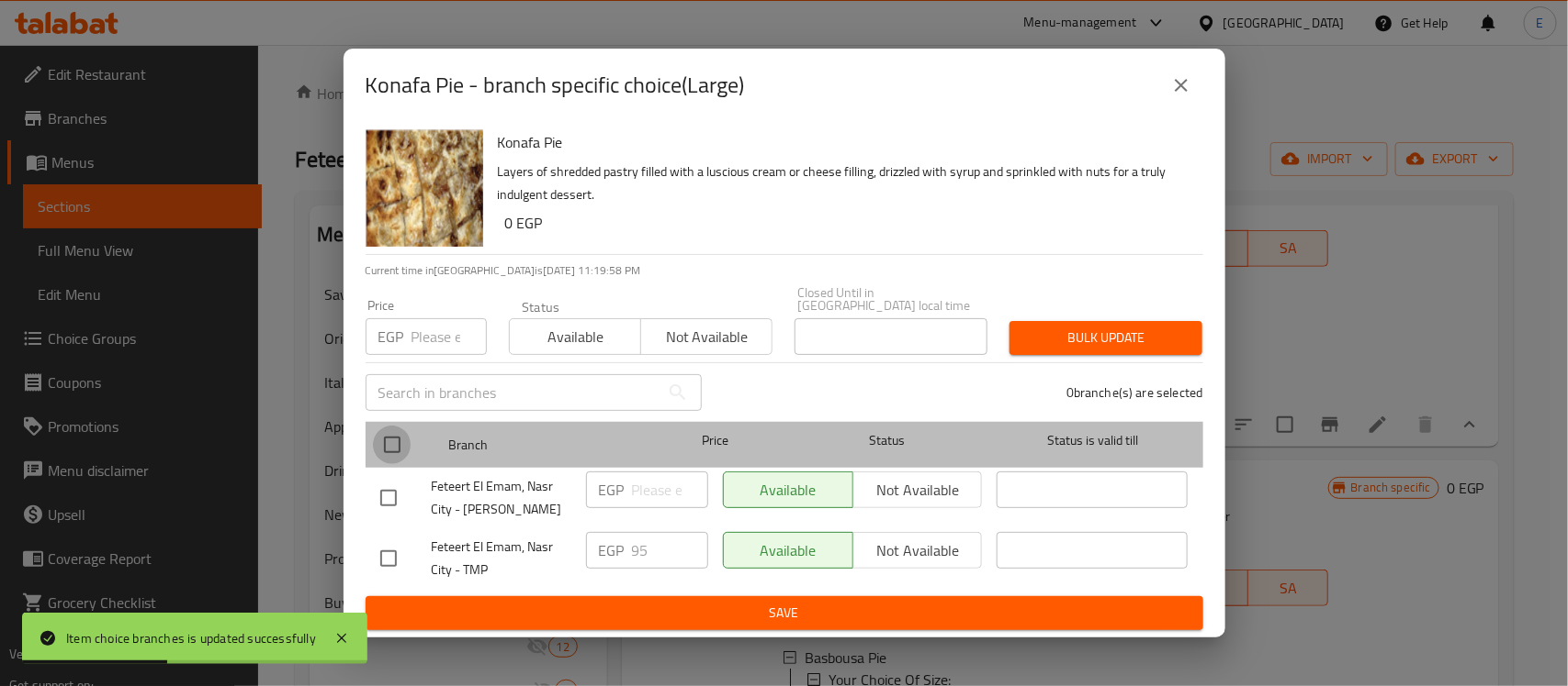
click at [396, 438] on input "checkbox" at bounding box center [392, 445] width 39 height 39
checkbox input "true"
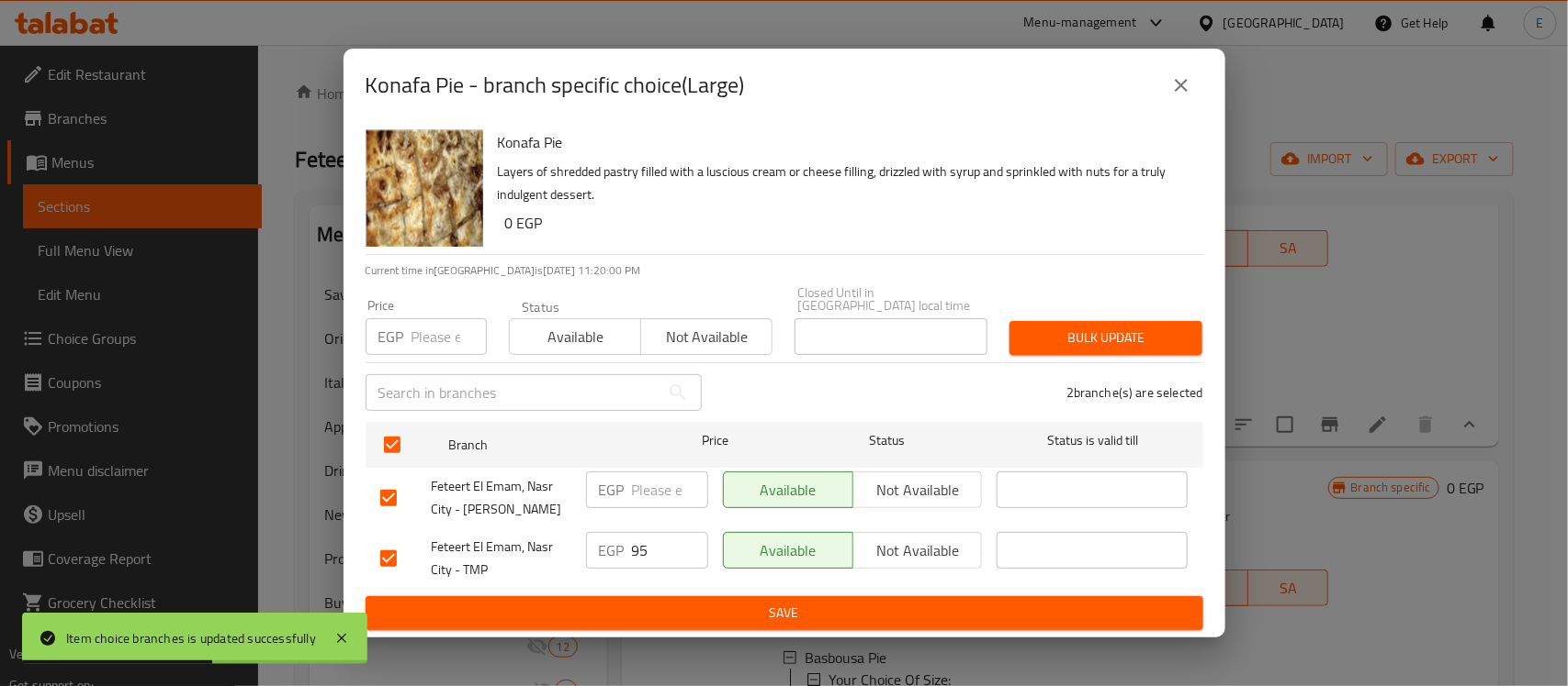
click at [648, 472] on input "number" at bounding box center [670, 490] width 77 height 37
type input "95"
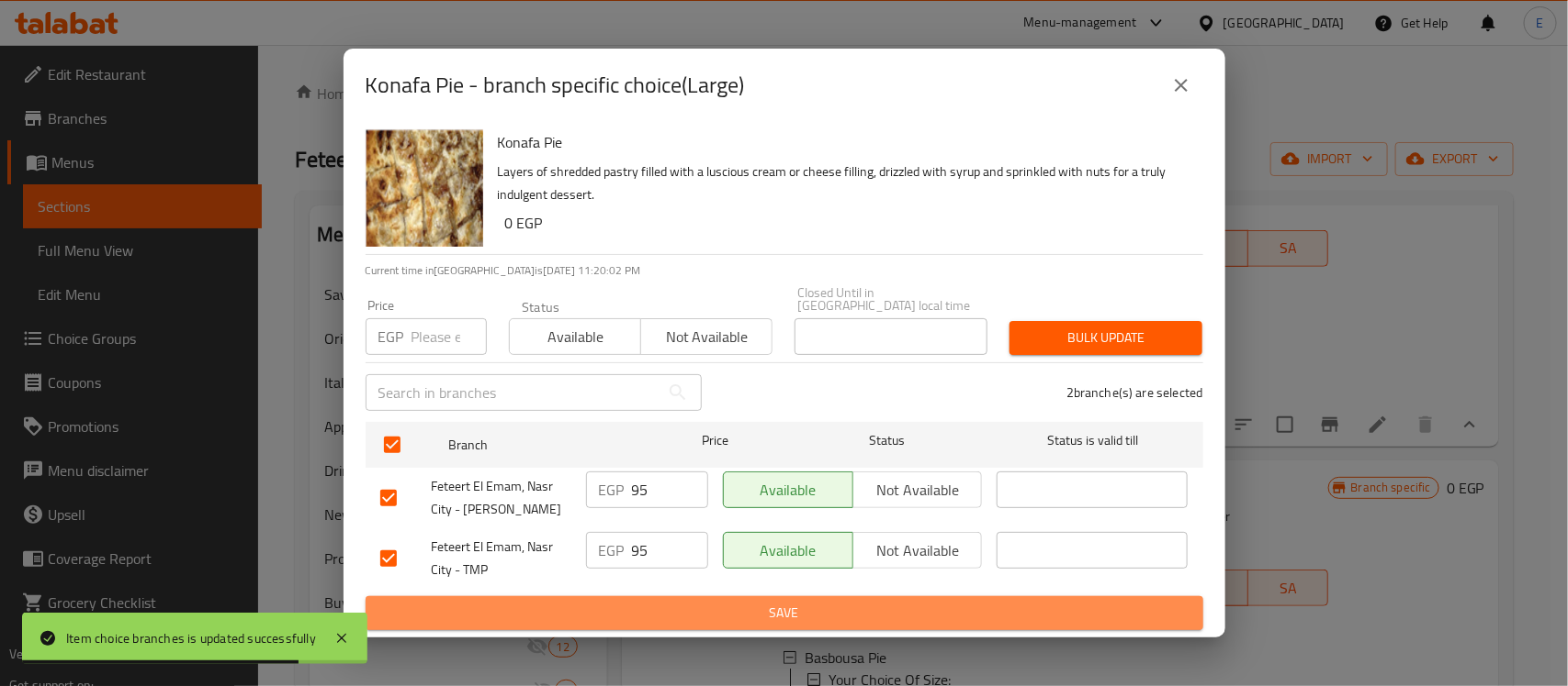
click at [705, 604] on span "Save" at bounding box center [784, 613] width 808 height 23
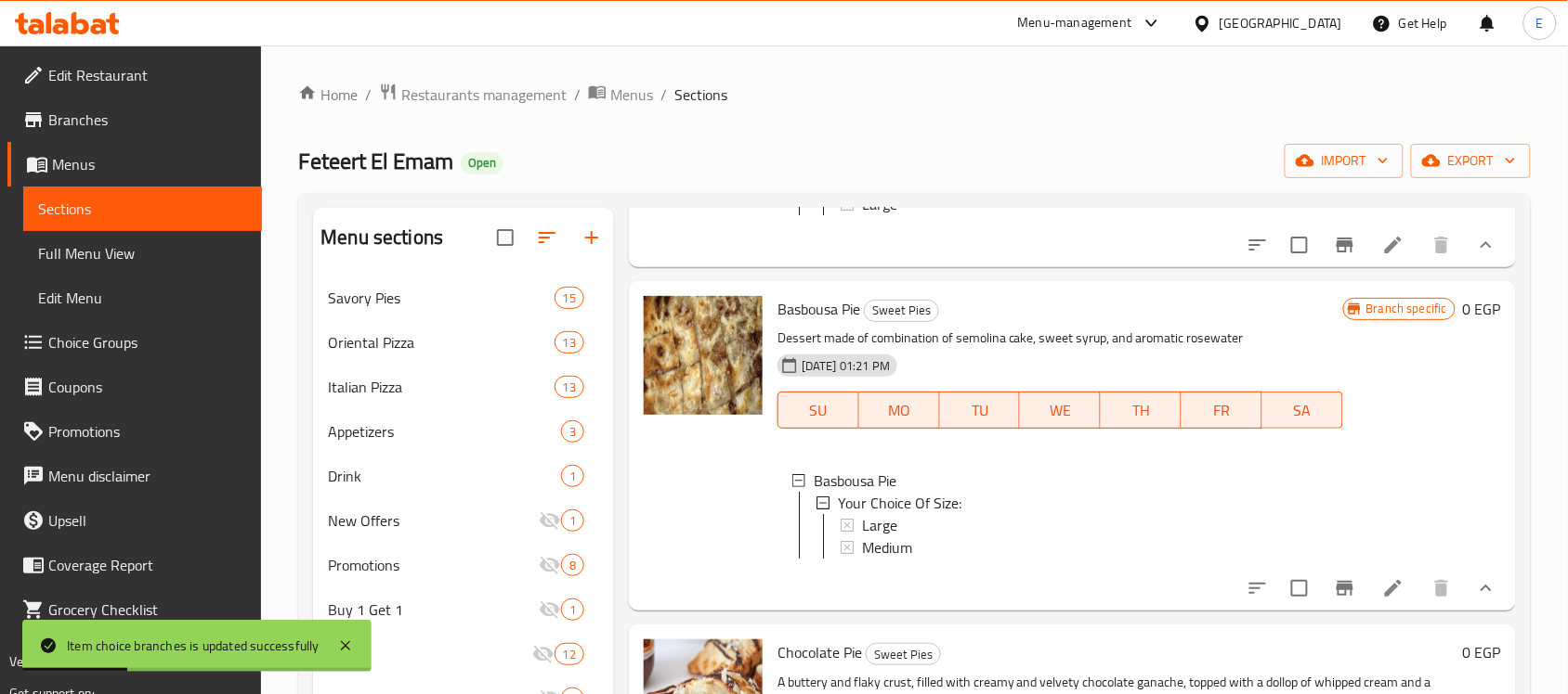
scroll to position [780, 0]
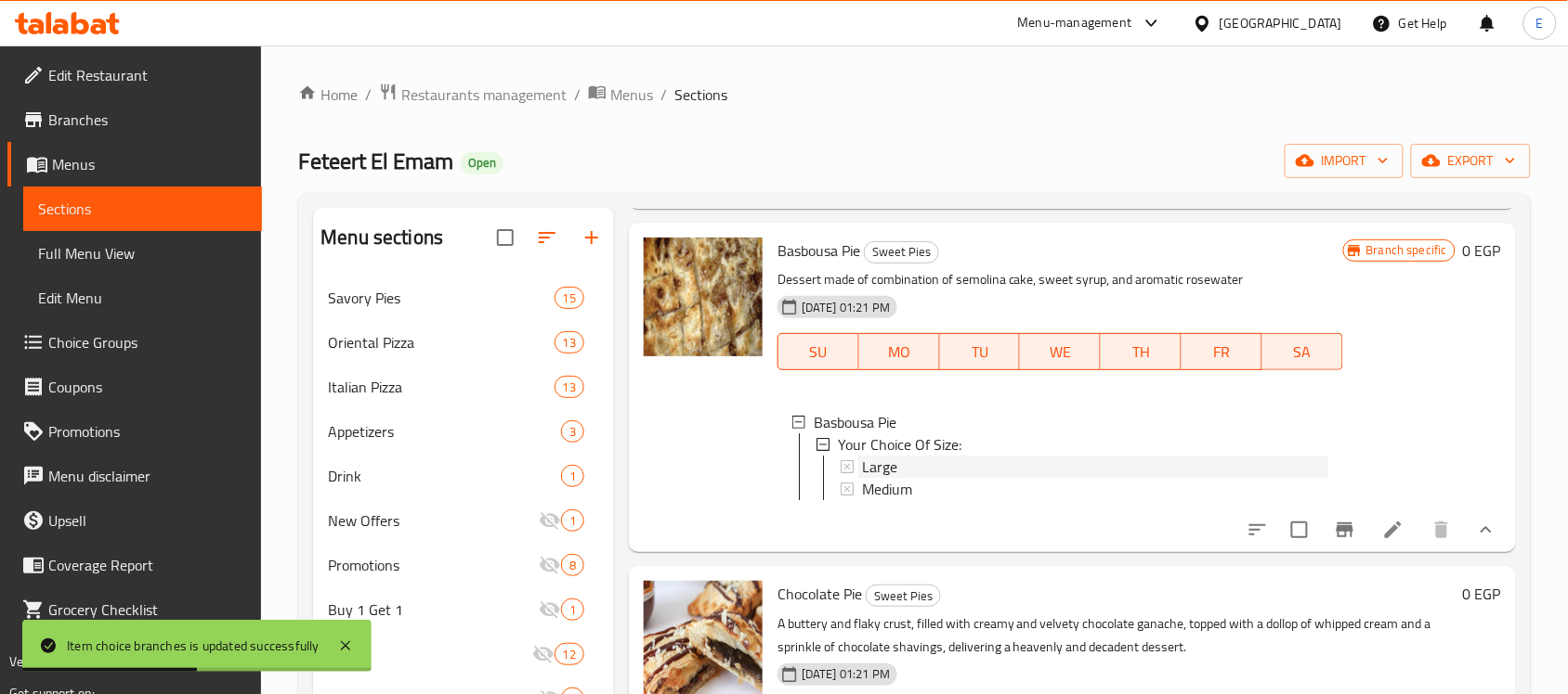
click at [931, 478] on div "Large" at bounding box center [1095, 466] width 466 height 23
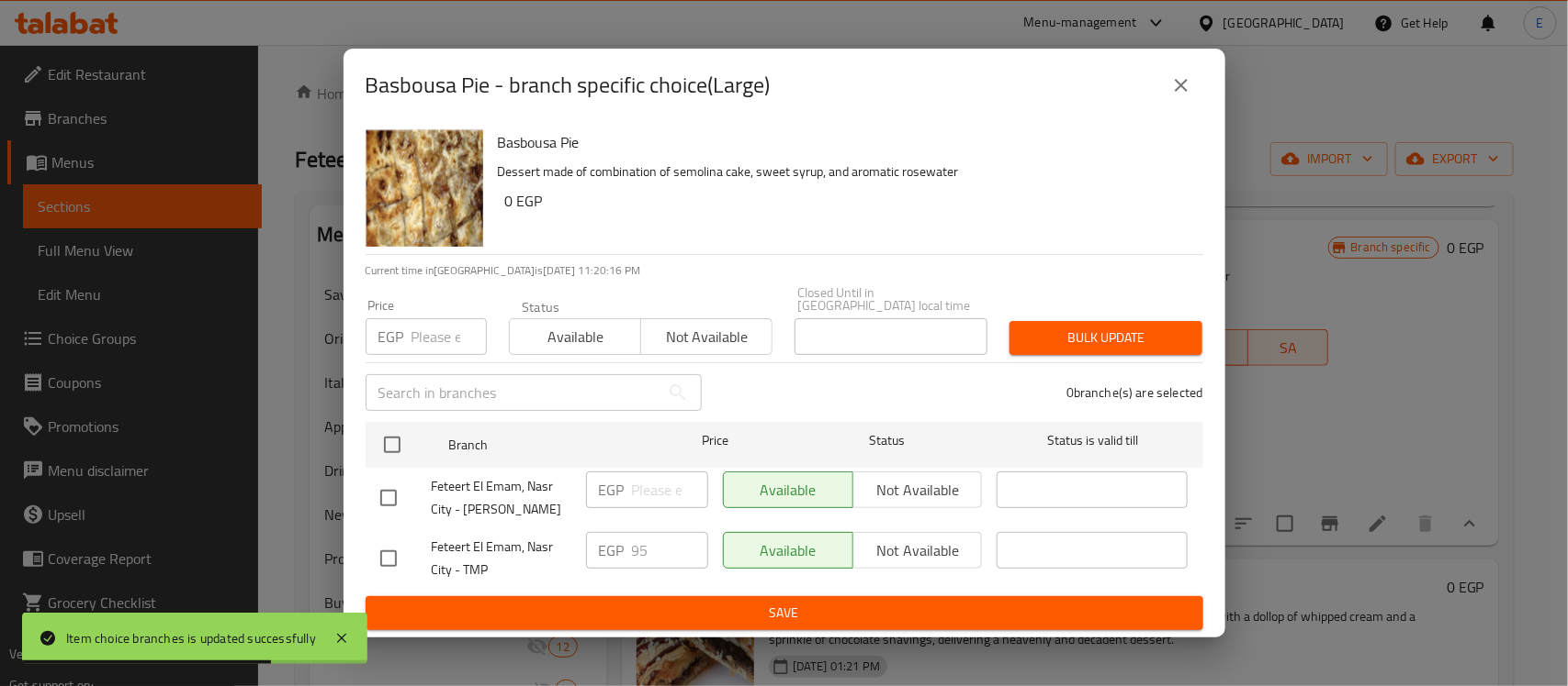
click at [382, 491] on input "checkbox" at bounding box center [388, 499] width 39 height 39
checkbox input "true"
click at [641, 487] on input "number" at bounding box center [670, 490] width 77 height 37
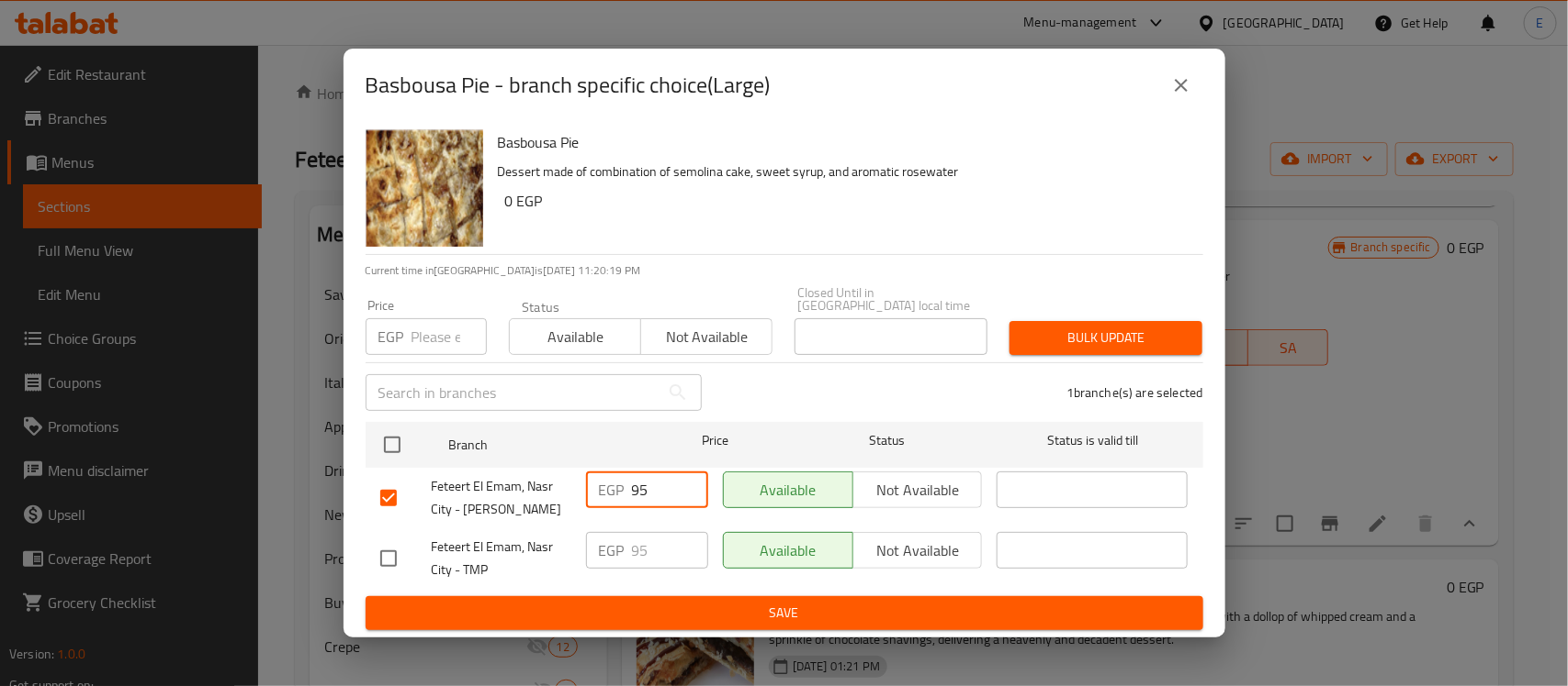
type input "95"
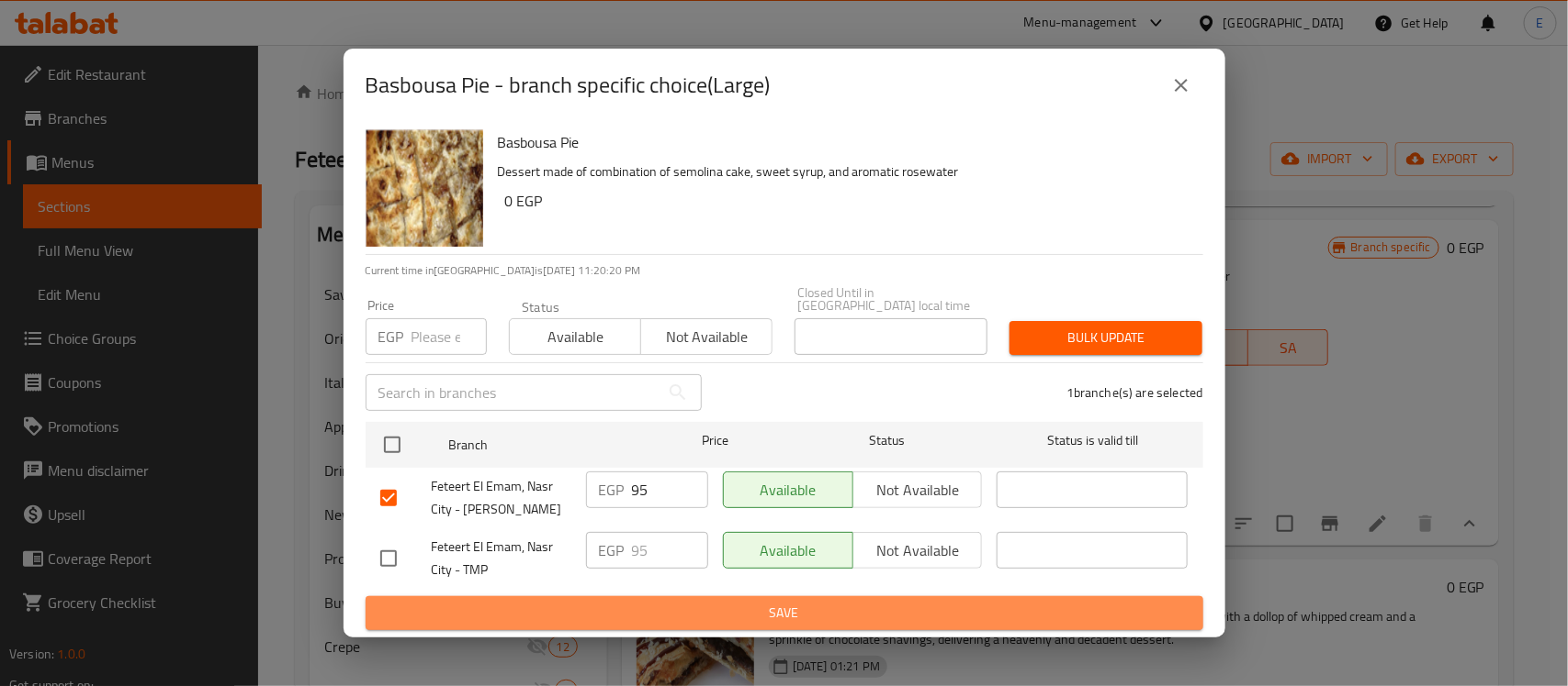
click at [681, 602] on span "Save" at bounding box center [784, 613] width 808 height 23
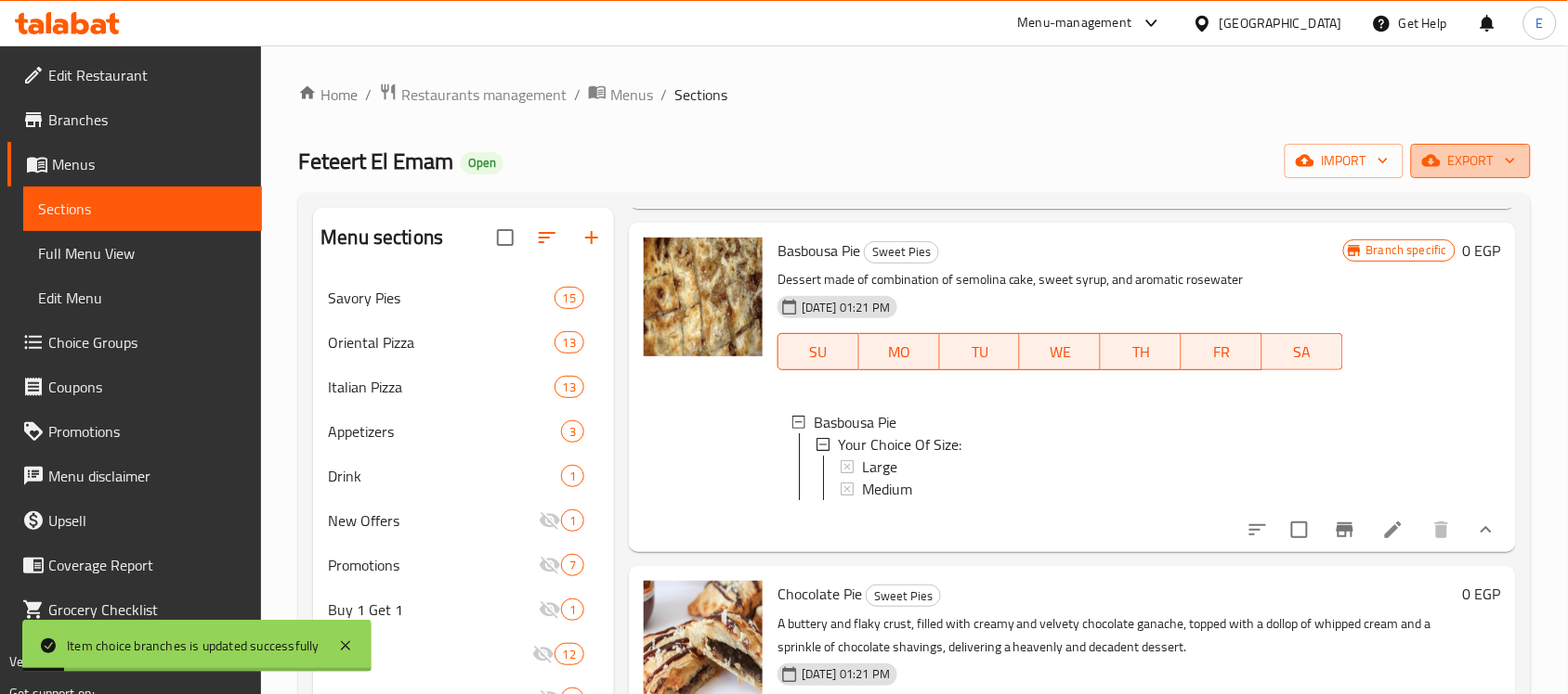
click at [1470, 145] on button "export" at bounding box center [1471, 161] width 120 height 34
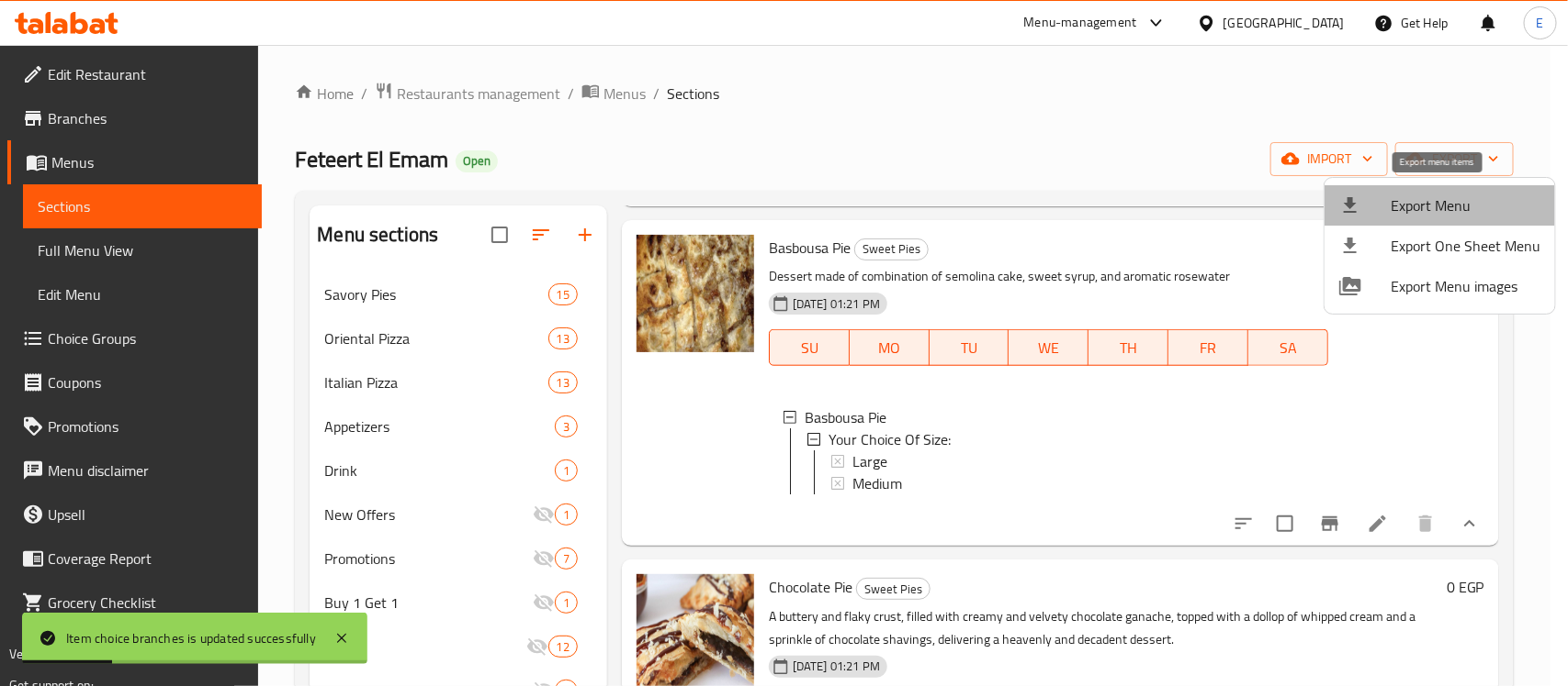
click at [1445, 198] on span "Export Menu" at bounding box center [1465, 206] width 150 height 22
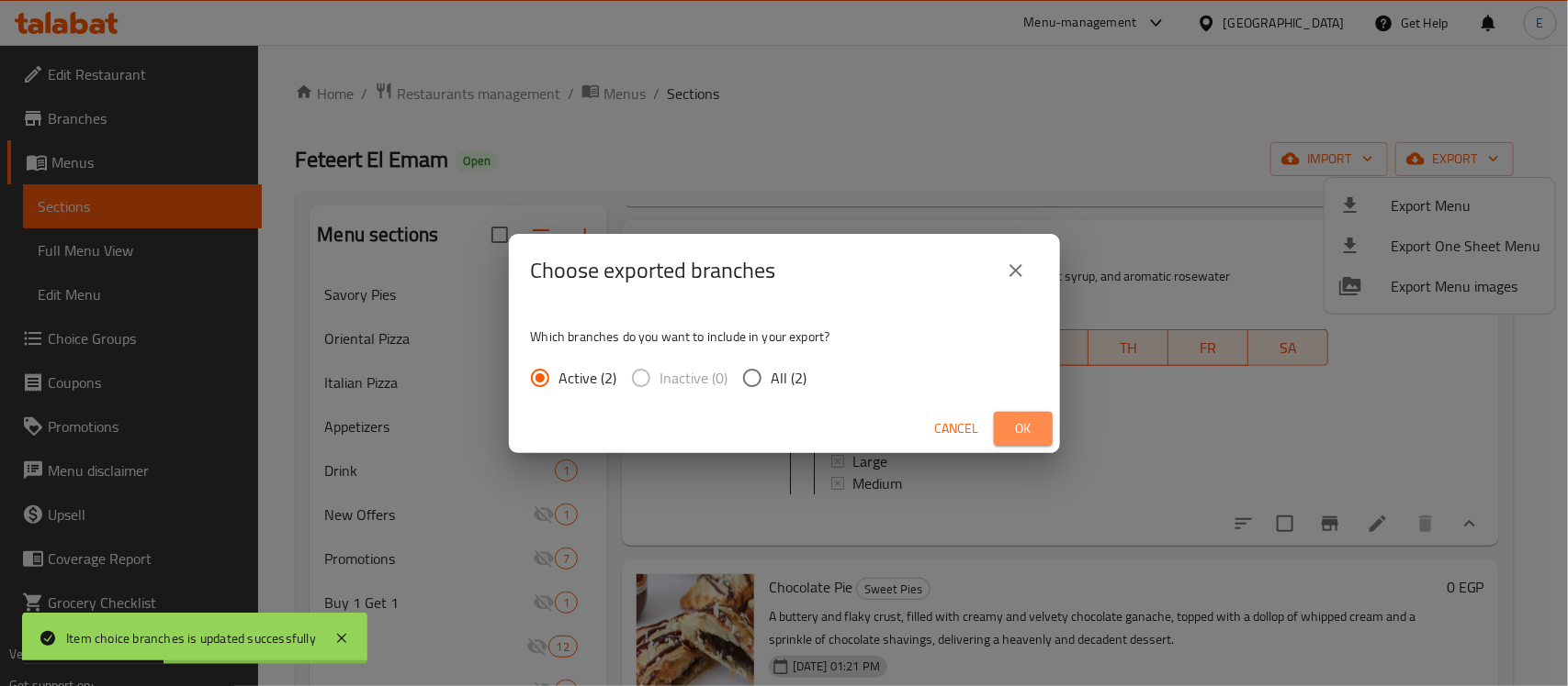
click at [1021, 424] on span "Ok" at bounding box center [1023, 429] width 29 height 23
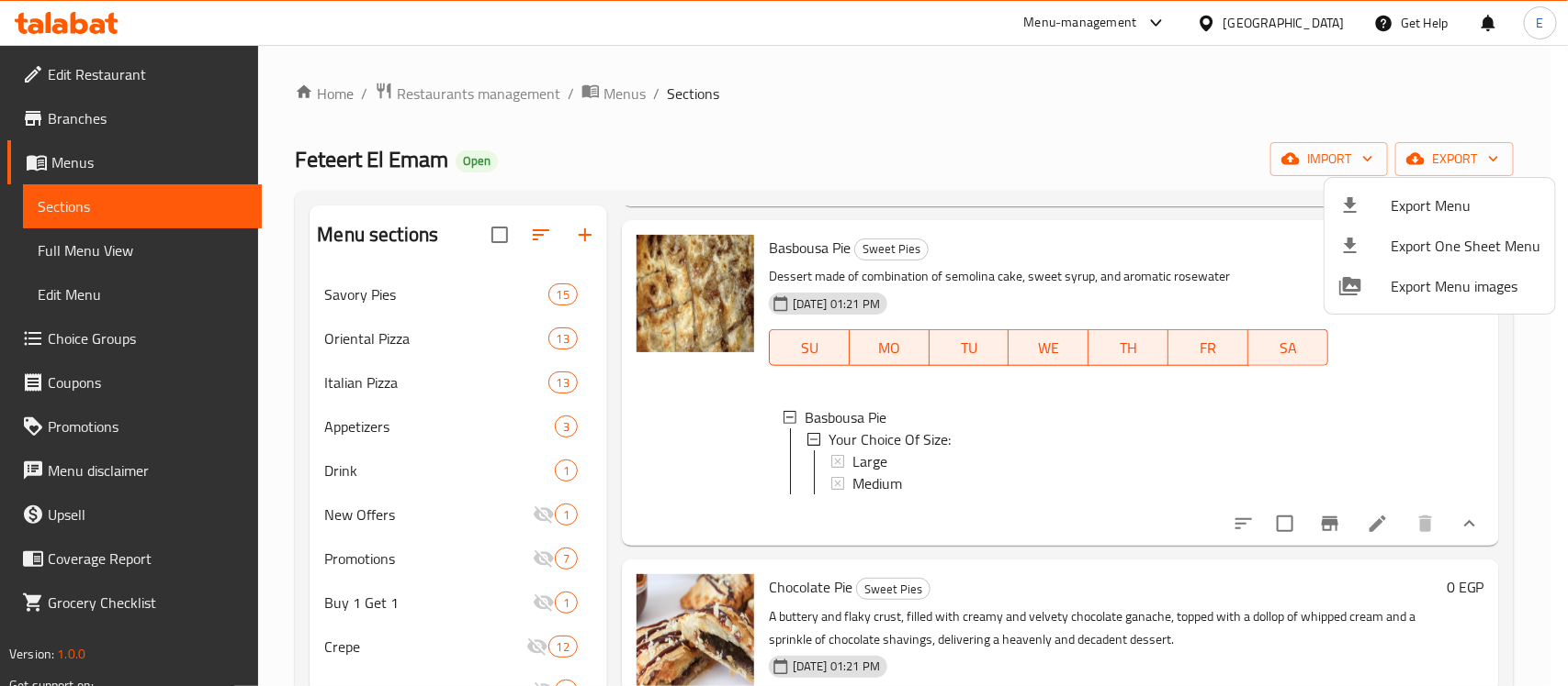
click at [868, 494] on div at bounding box center [784, 343] width 1568 height 686
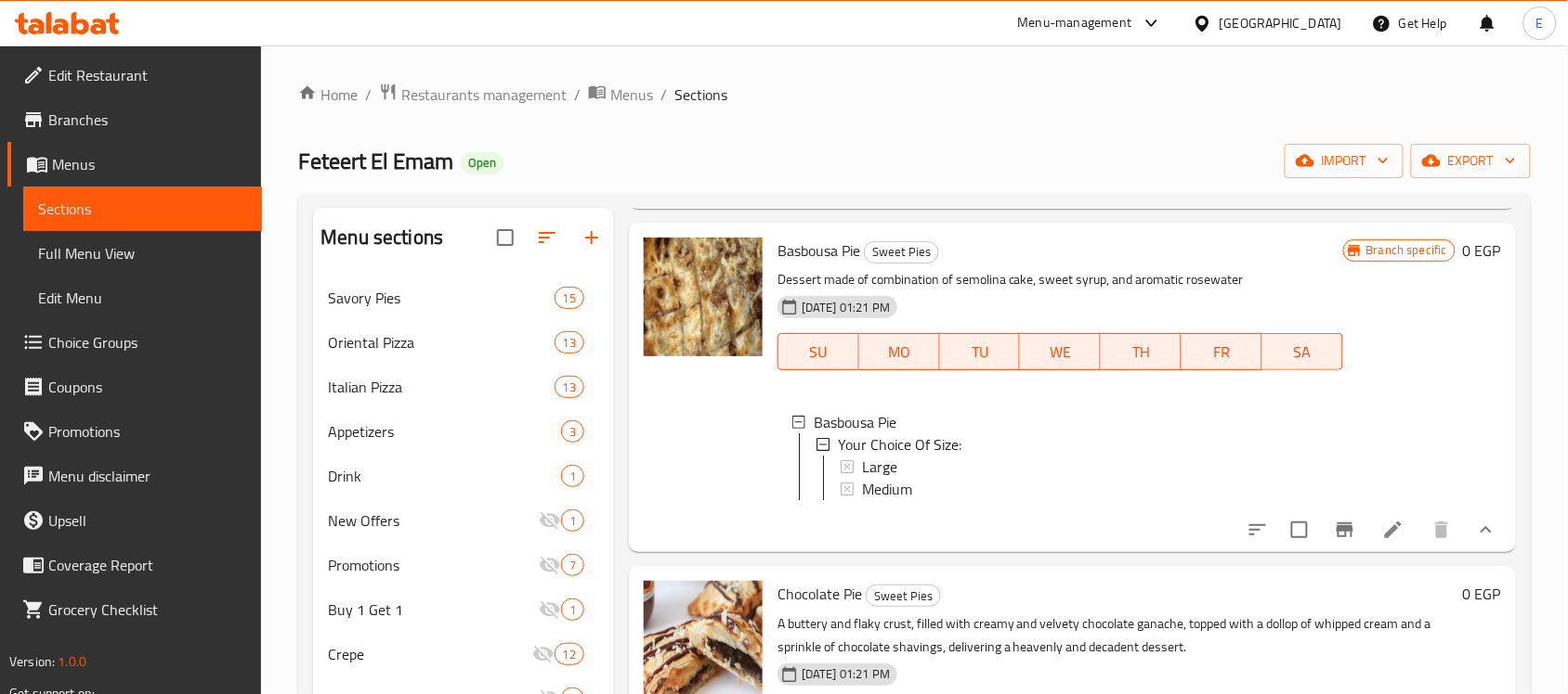
click at [878, 478] on span "Large" at bounding box center [880, 466] width 35 height 23
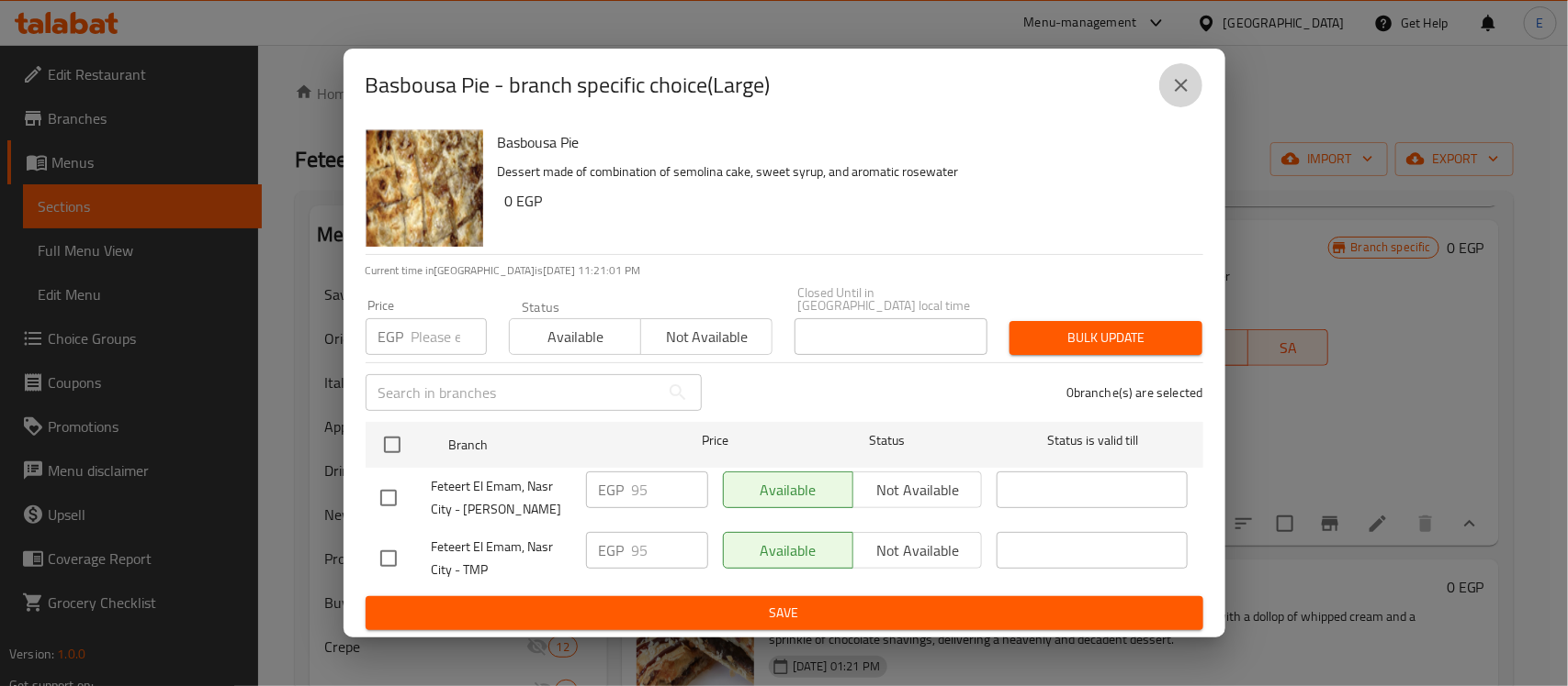
click at [1172, 93] on icon "close" at bounding box center [1181, 85] width 22 height 22
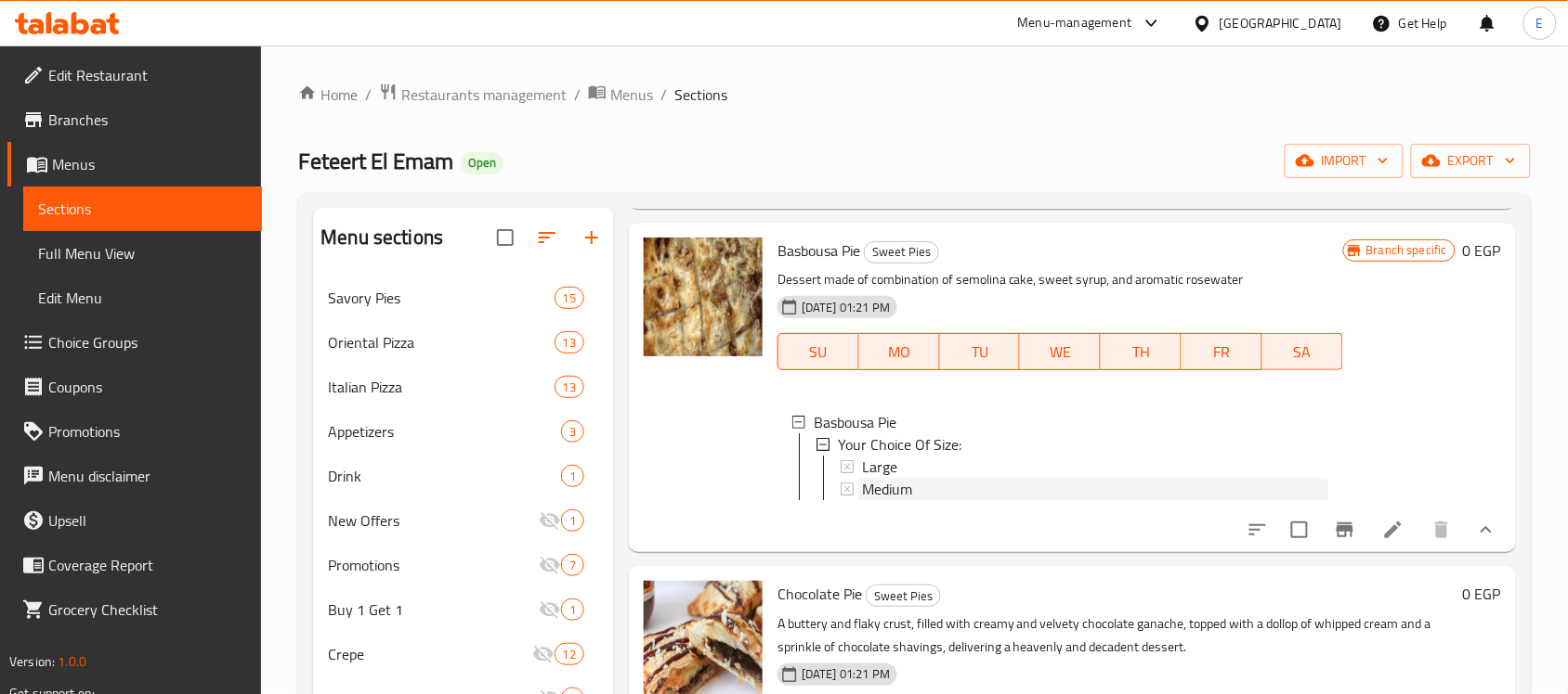
click at [873, 501] on span "Medium" at bounding box center [887, 489] width 50 height 23
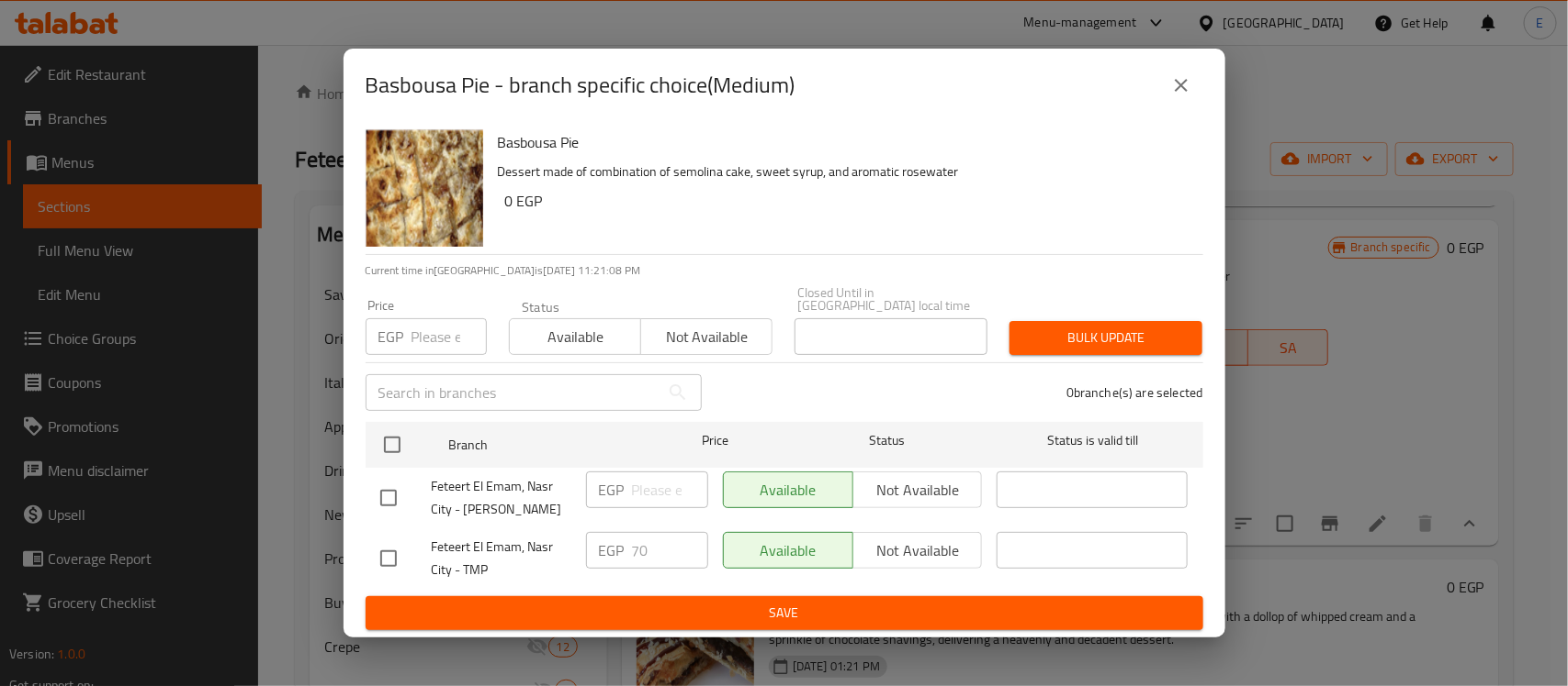
click at [390, 487] on input "checkbox" at bounding box center [388, 499] width 39 height 39
checkbox input "true"
click at [627, 477] on div "EGP ​" at bounding box center [647, 490] width 122 height 37
type input "70"
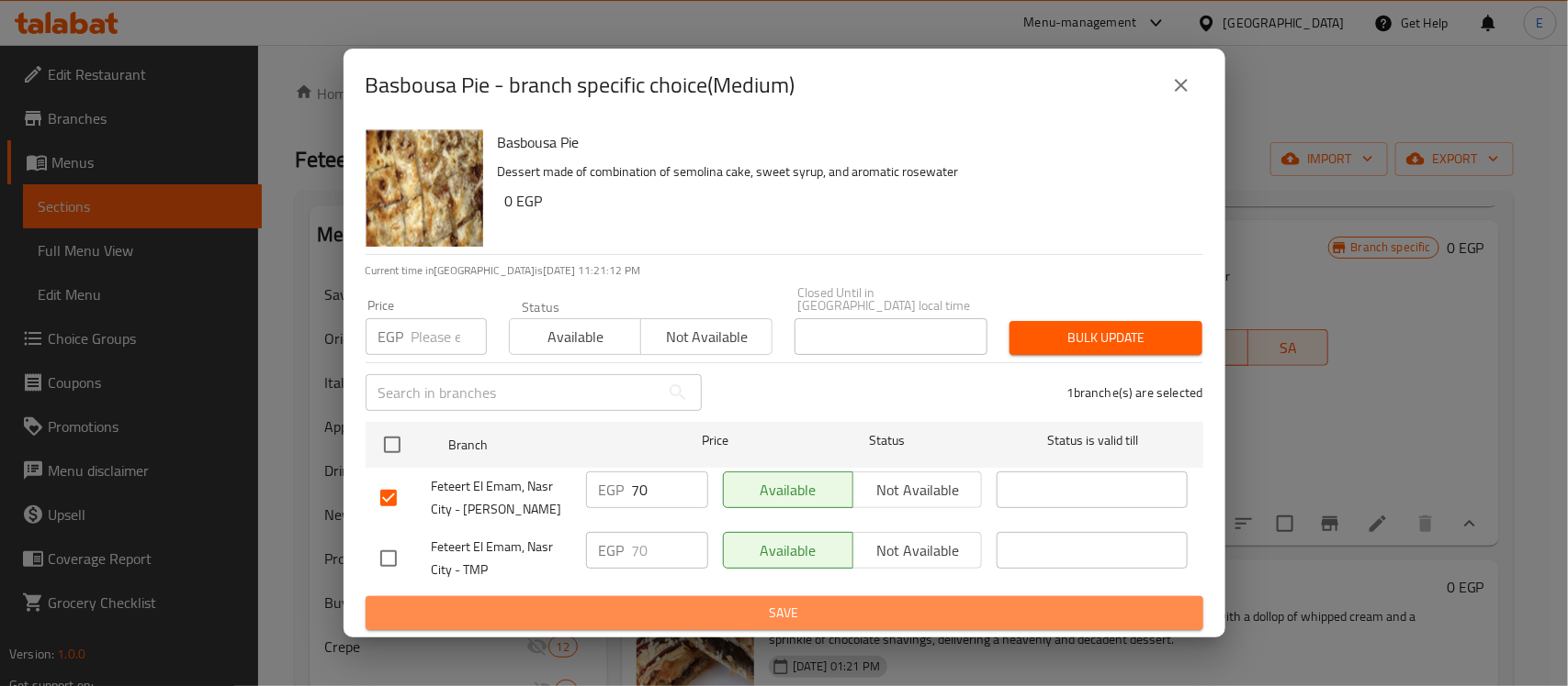
click at [704, 602] on span "Save" at bounding box center [784, 613] width 808 height 23
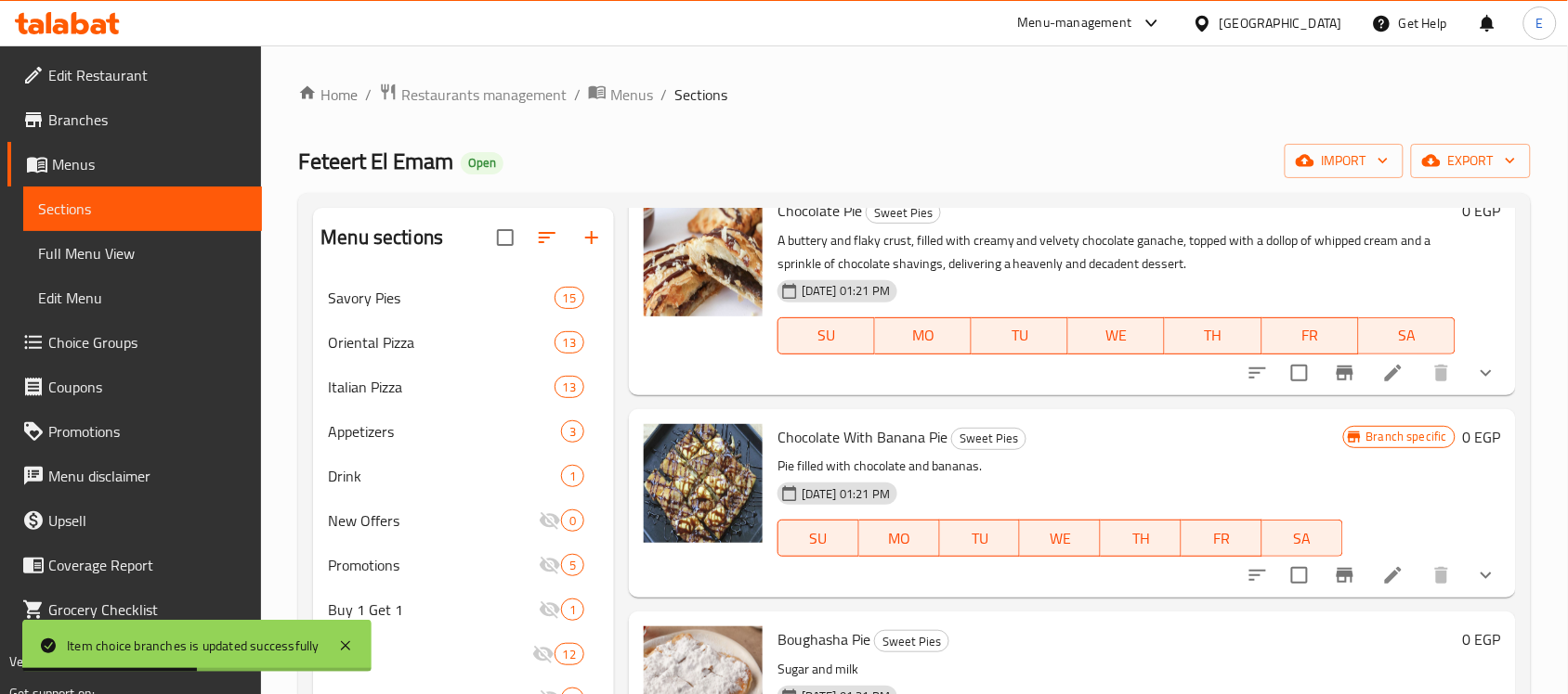
scroll to position [1166, 0]
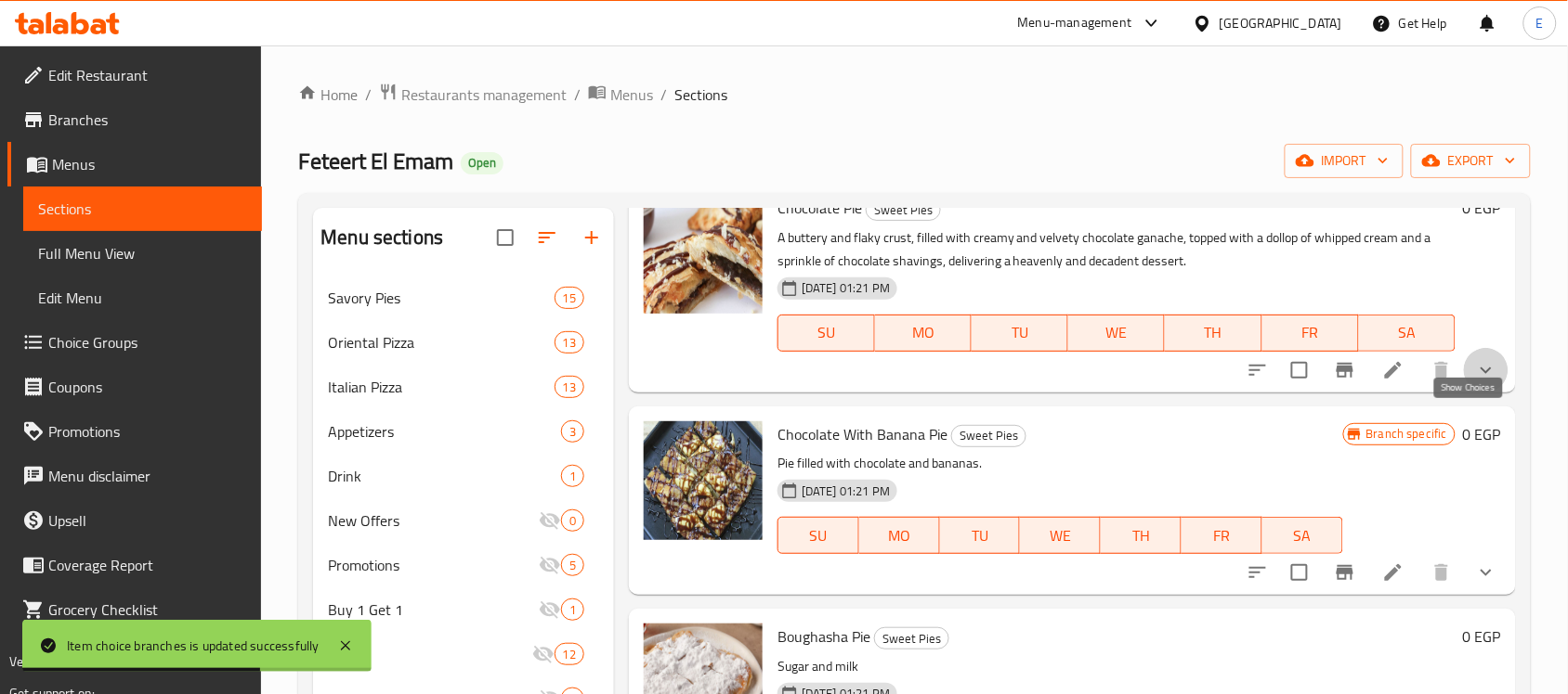
click at [1475, 382] on icon "show more" at bounding box center [1486, 370] width 23 height 23
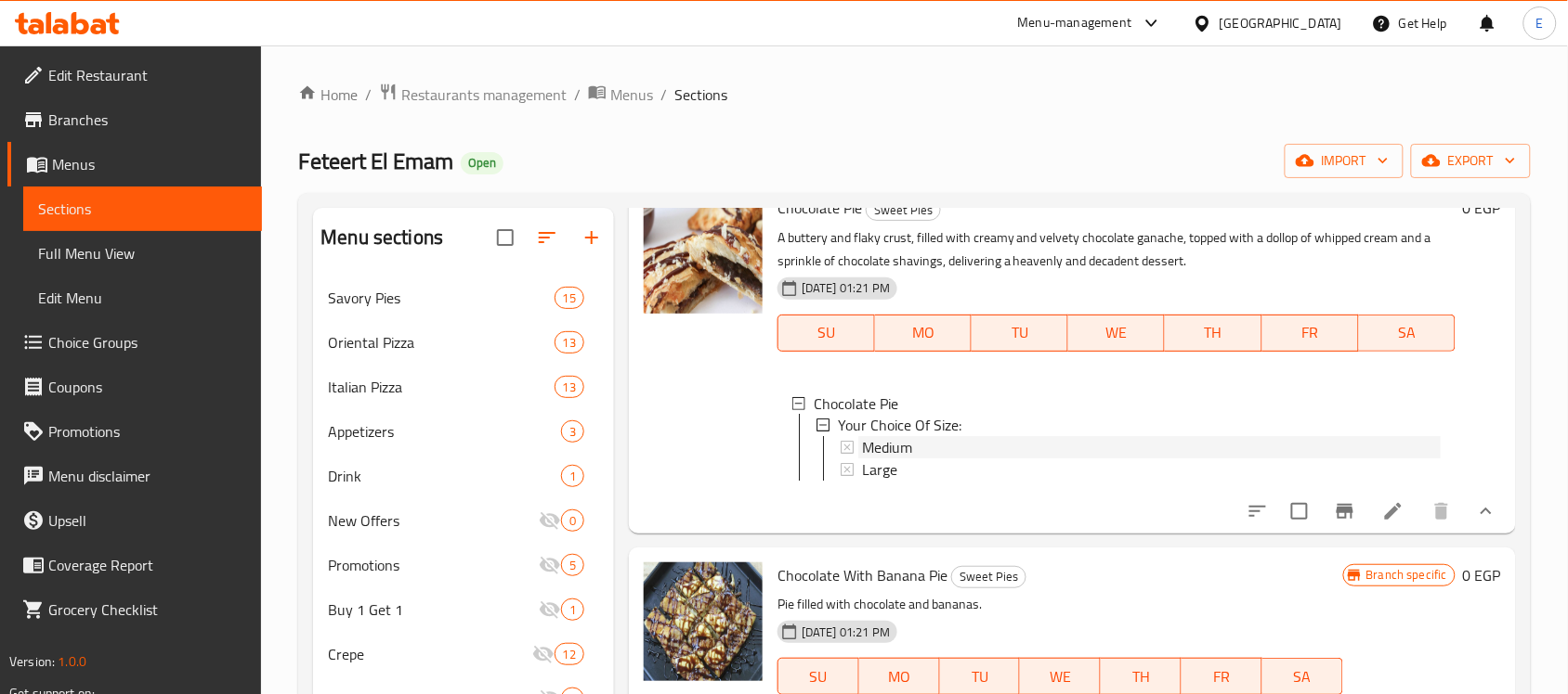
click at [906, 459] on span "Medium" at bounding box center [887, 448] width 50 height 23
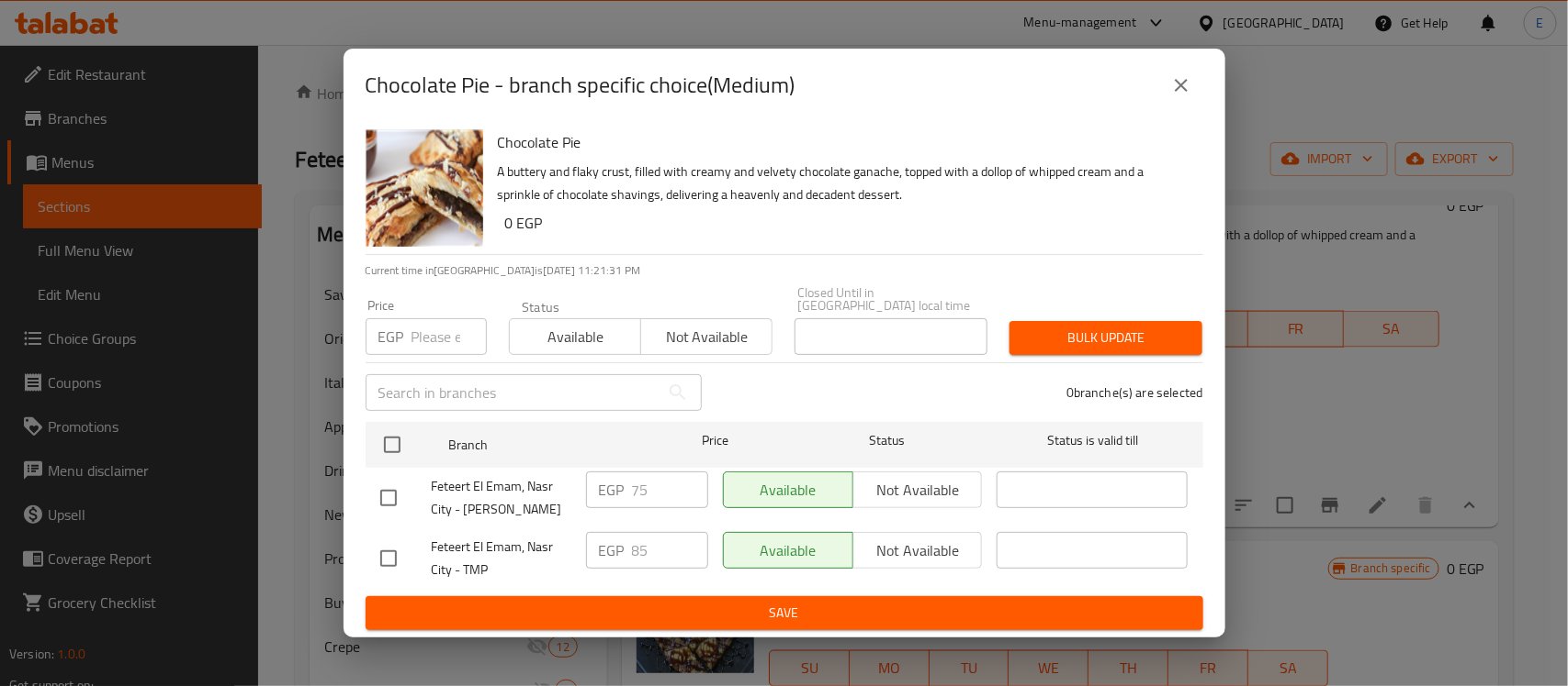
click at [390, 488] on input "checkbox" at bounding box center [388, 499] width 39 height 39
checkbox input "true"
drag, startPoint x: 656, startPoint y: 487, endPoint x: 617, endPoint y: 486, distance: 39.0
click at [617, 486] on div "EGP 75 ​" at bounding box center [647, 490] width 122 height 37
type input "85"
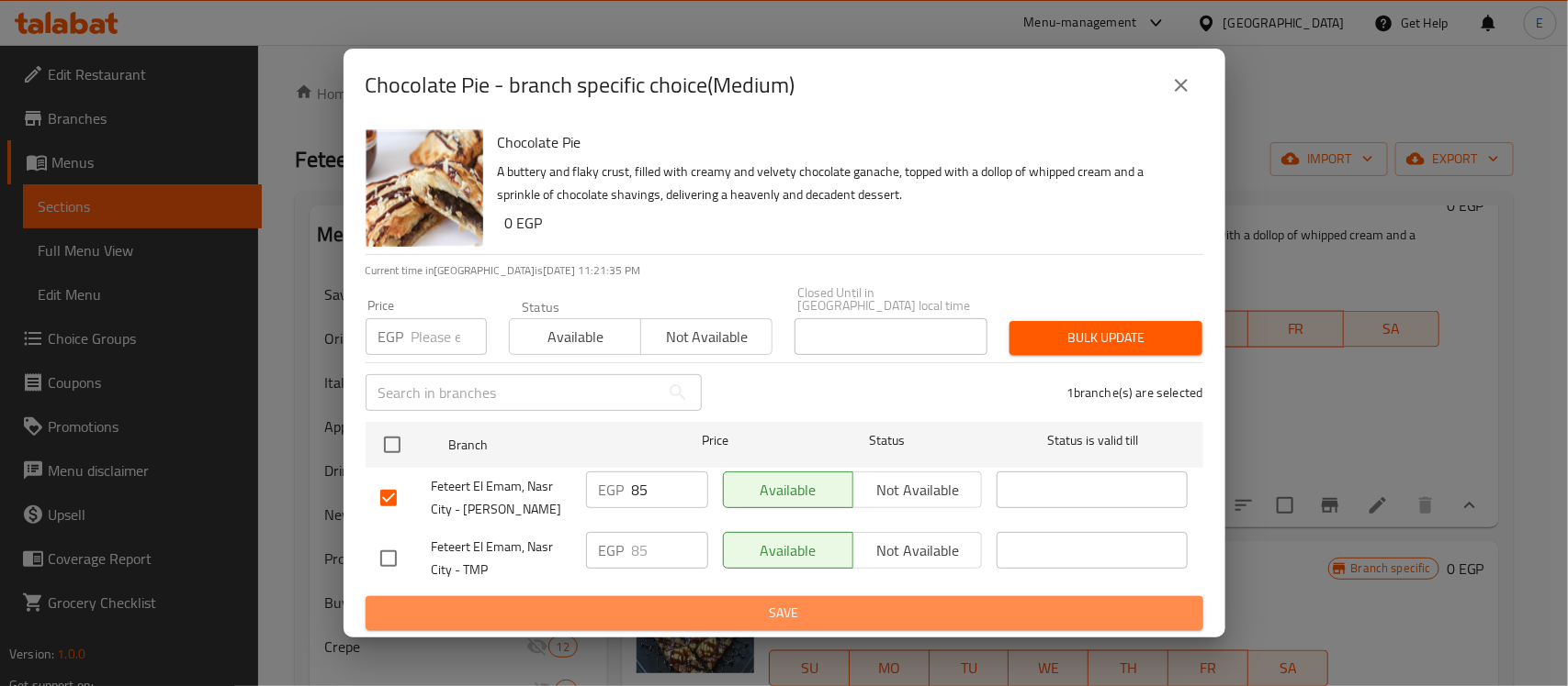
click at [779, 602] on span "Save" at bounding box center [784, 613] width 808 height 23
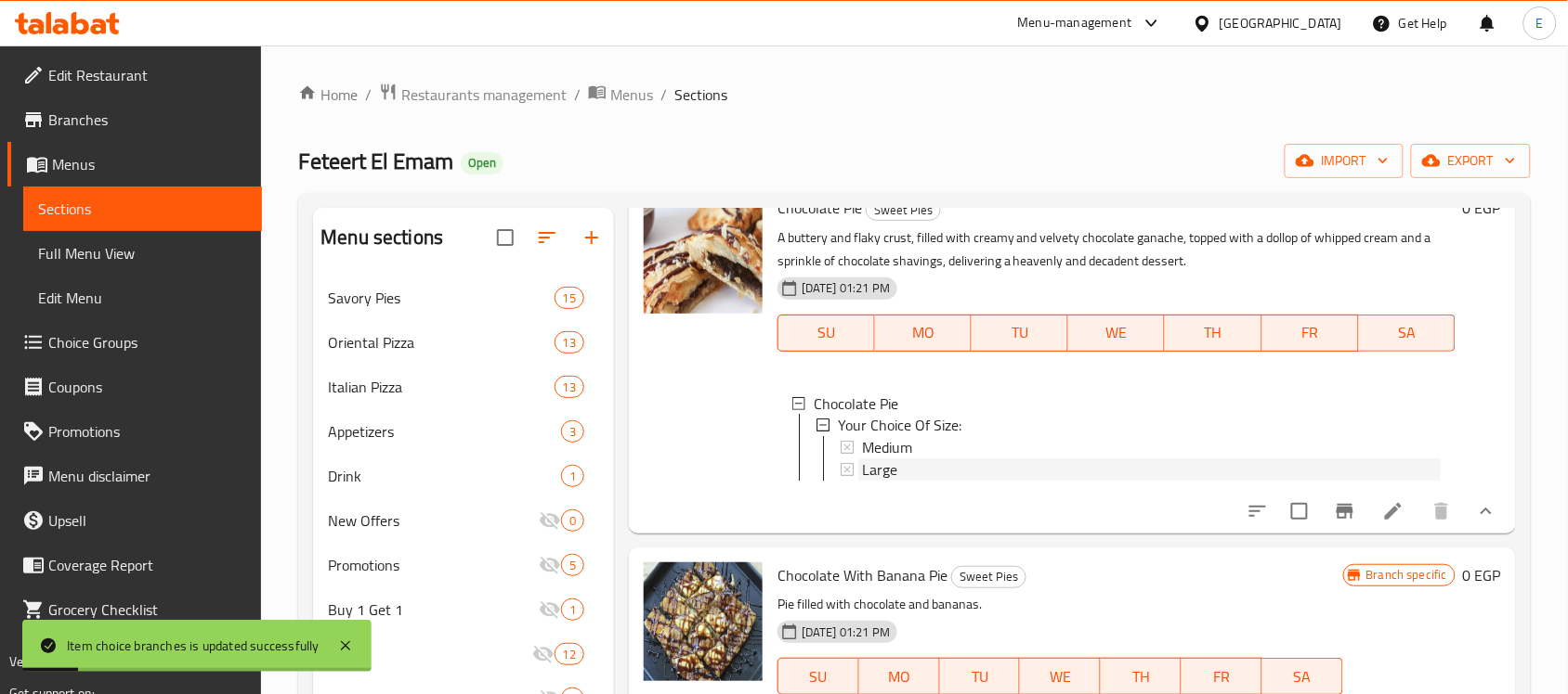
click at [888, 482] on span "Large" at bounding box center [880, 470] width 35 height 23
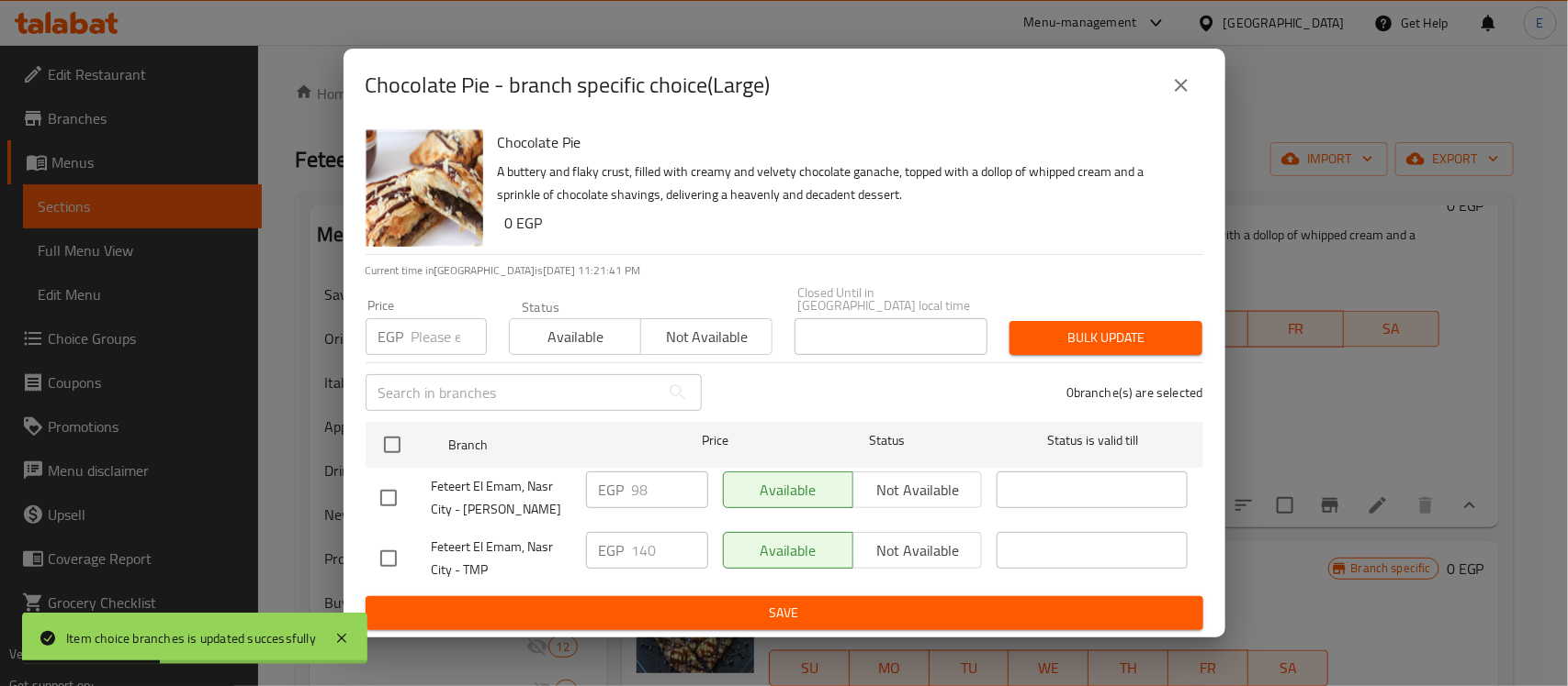
click at [387, 492] on input "checkbox" at bounding box center [388, 499] width 39 height 39
checkbox input "true"
drag, startPoint x: 646, startPoint y: 482, endPoint x: 587, endPoint y: 483, distance: 59.0
click at [587, 483] on div "EGP 98 ​" at bounding box center [647, 490] width 122 height 37
type input "140"
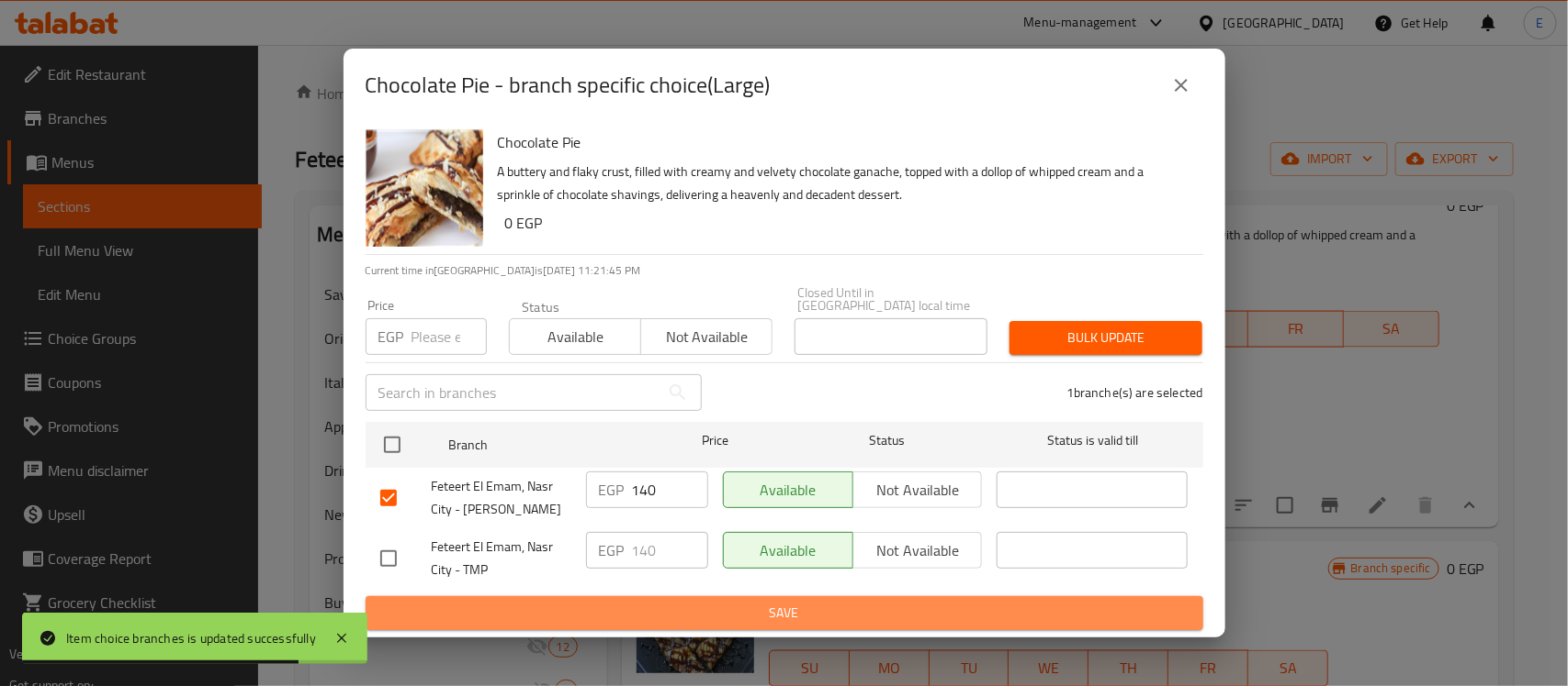
click at [705, 615] on span "Save" at bounding box center [784, 613] width 808 height 23
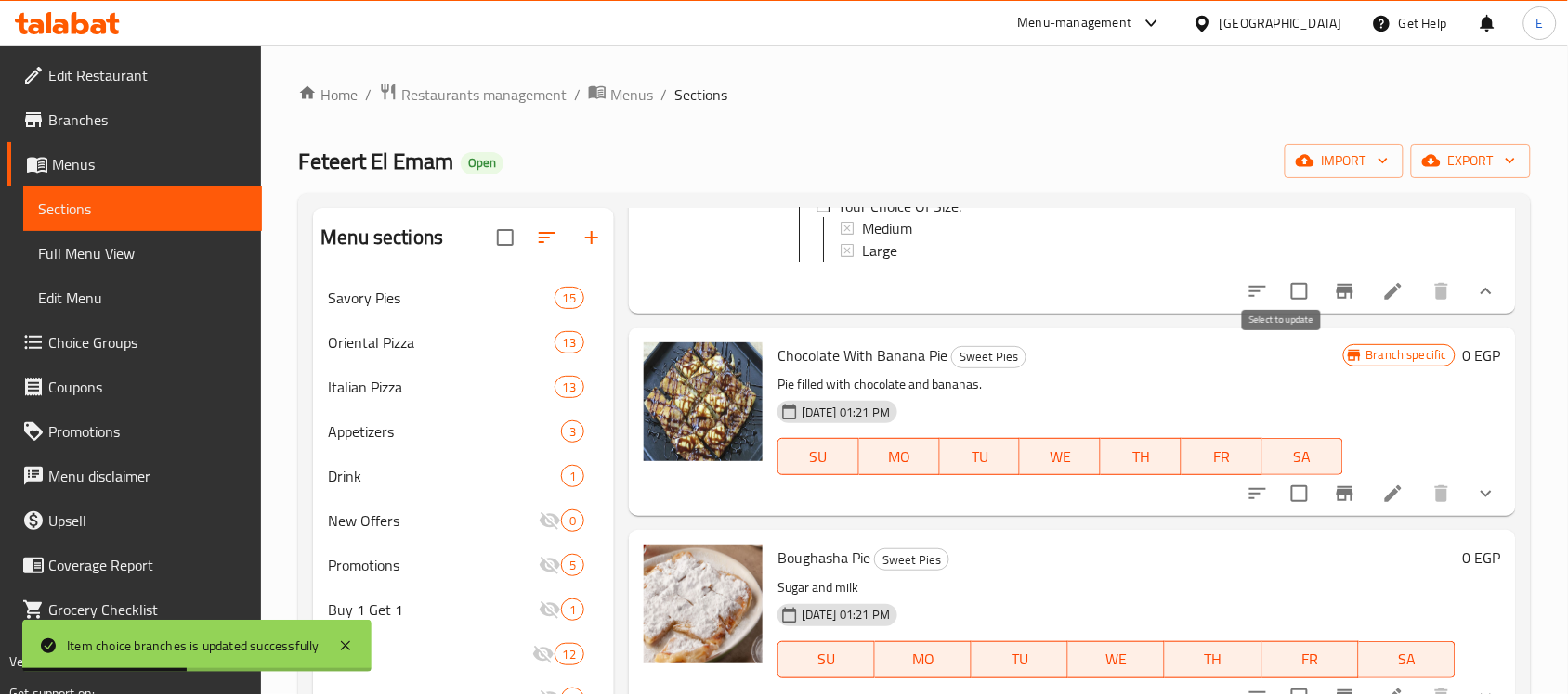
scroll to position [1384, 0]
click at [1475, 507] on icon "show more" at bounding box center [1486, 496] width 23 height 23
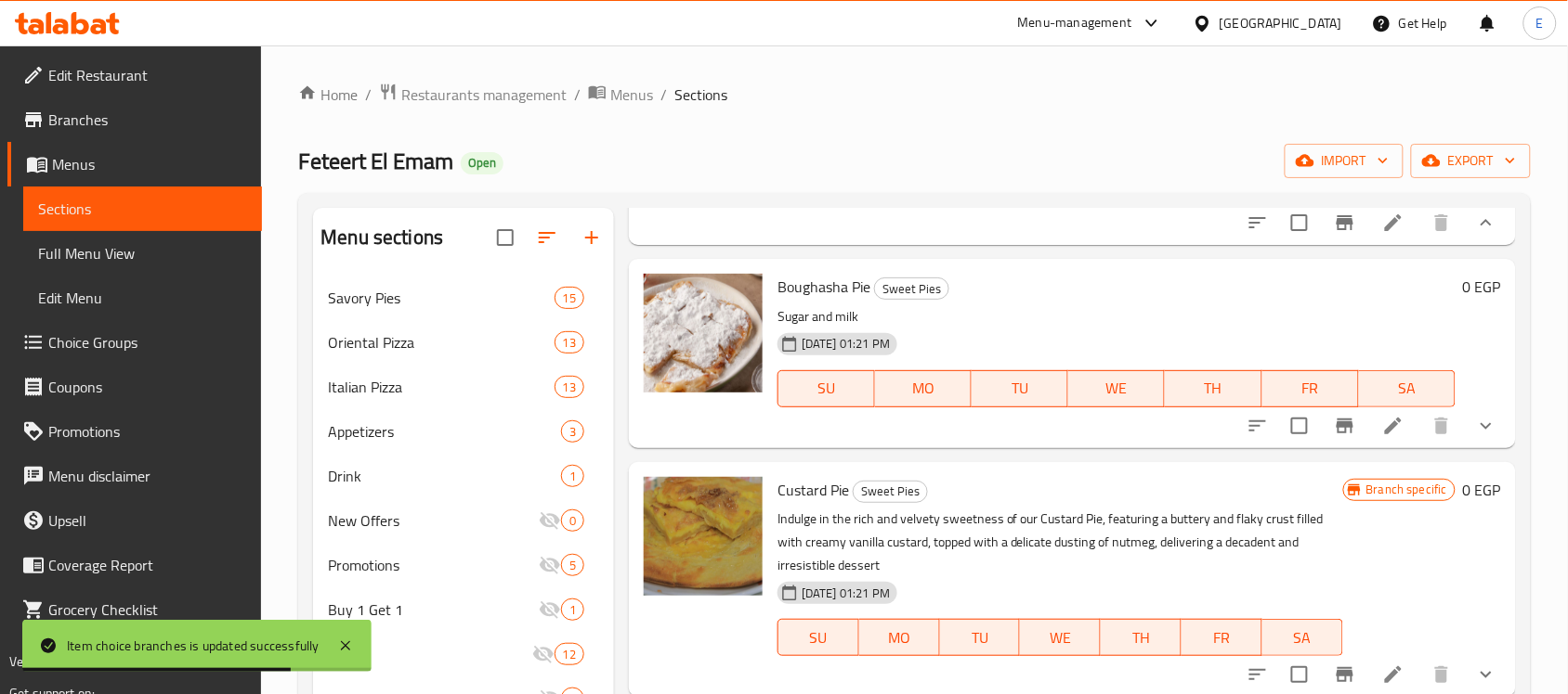
scroll to position [1500, 0]
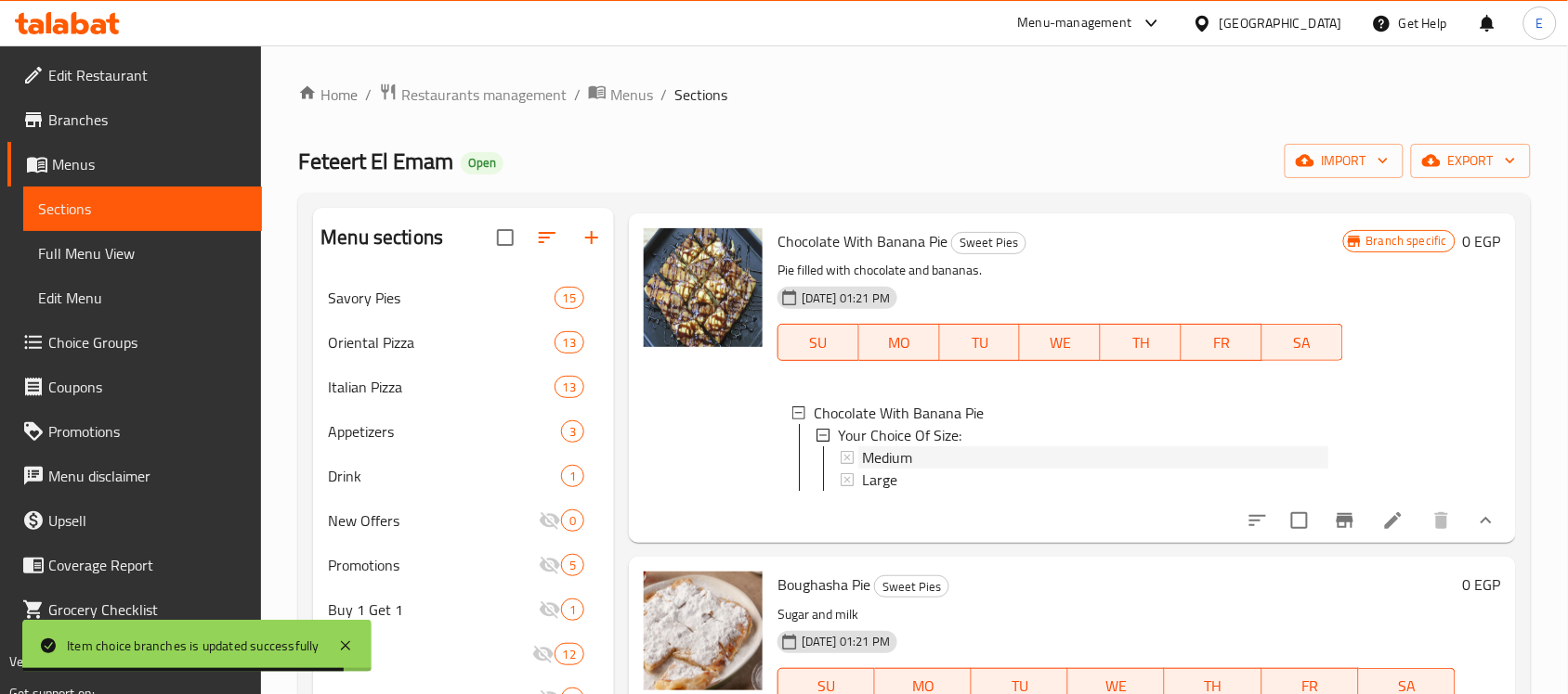
click at [900, 469] on span "Medium" at bounding box center [887, 457] width 50 height 23
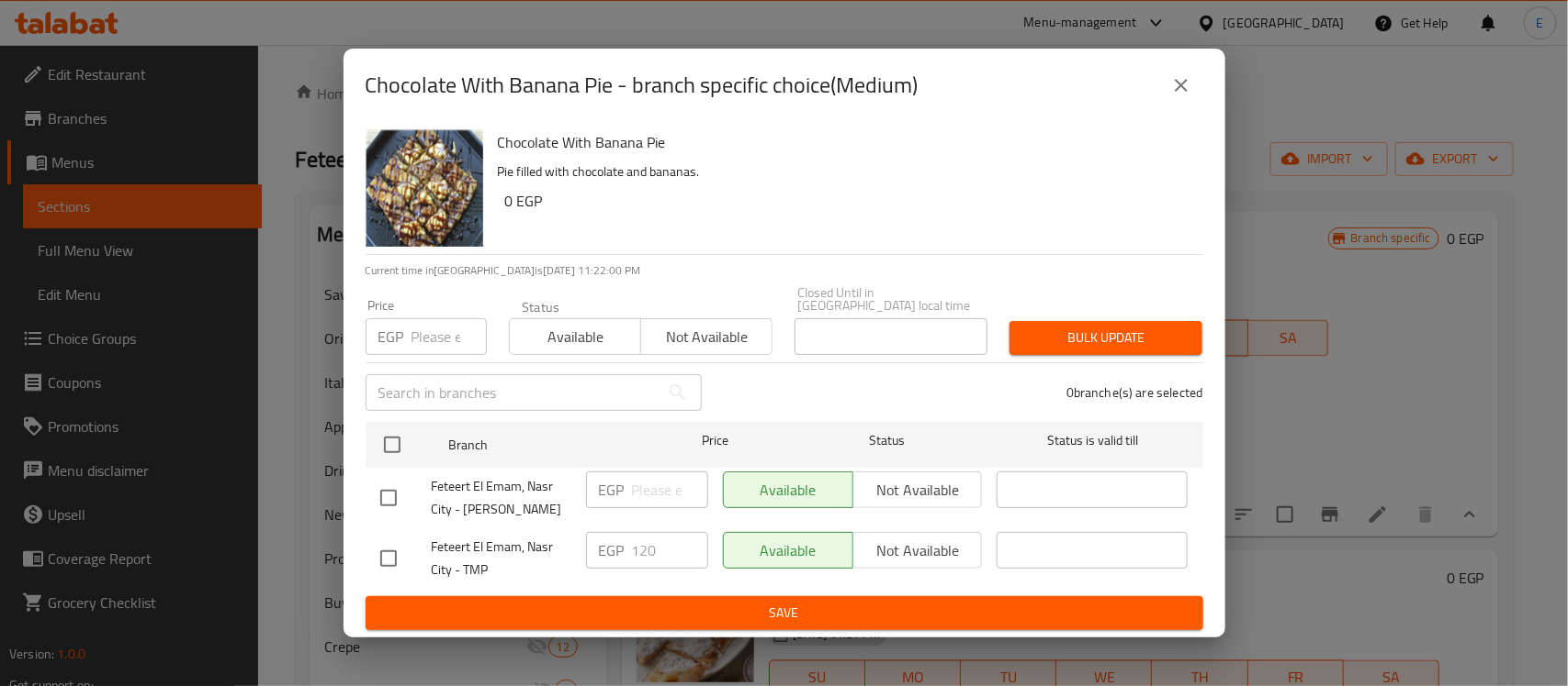
click at [382, 494] on input "checkbox" at bounding box center [388, 499] width 39 height 39
checkbox input "true"
click at [669, 489] on input "number" at bounding box center [670, 490] width 77 height 37
type input "120"
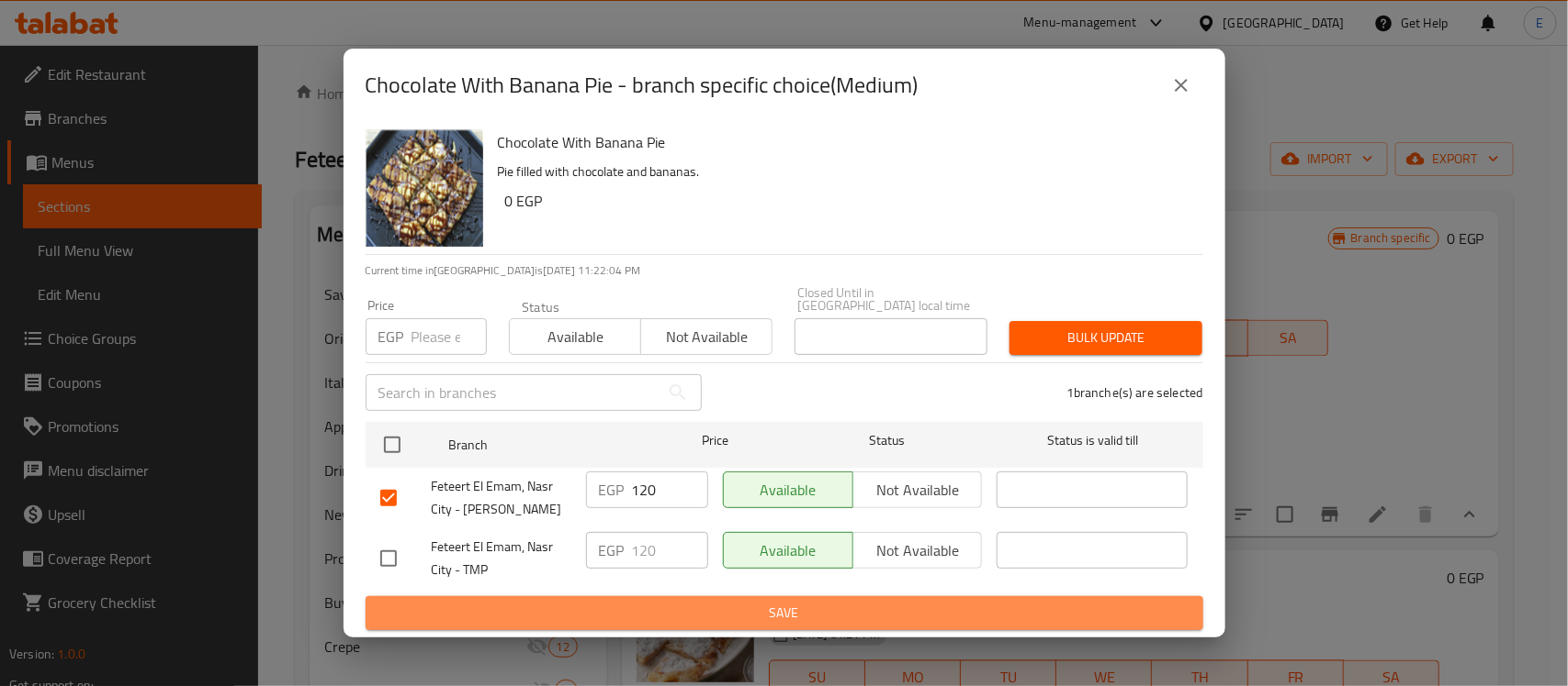
click at [680, 603] on span "Save" at bounding box center [784, 613] width 808 height 23
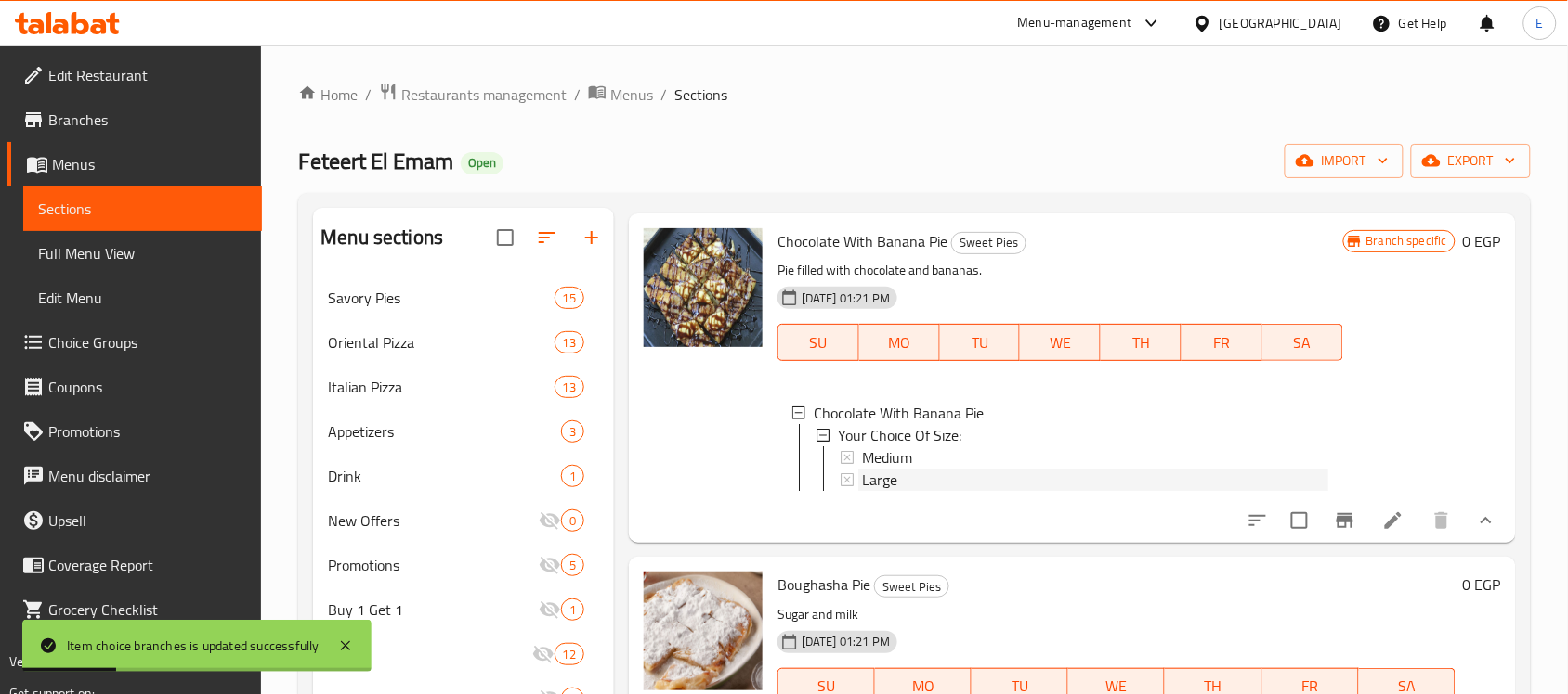
click at [901, 491] on div "Large" at bounding box center [1095, 480] width 466 height 23
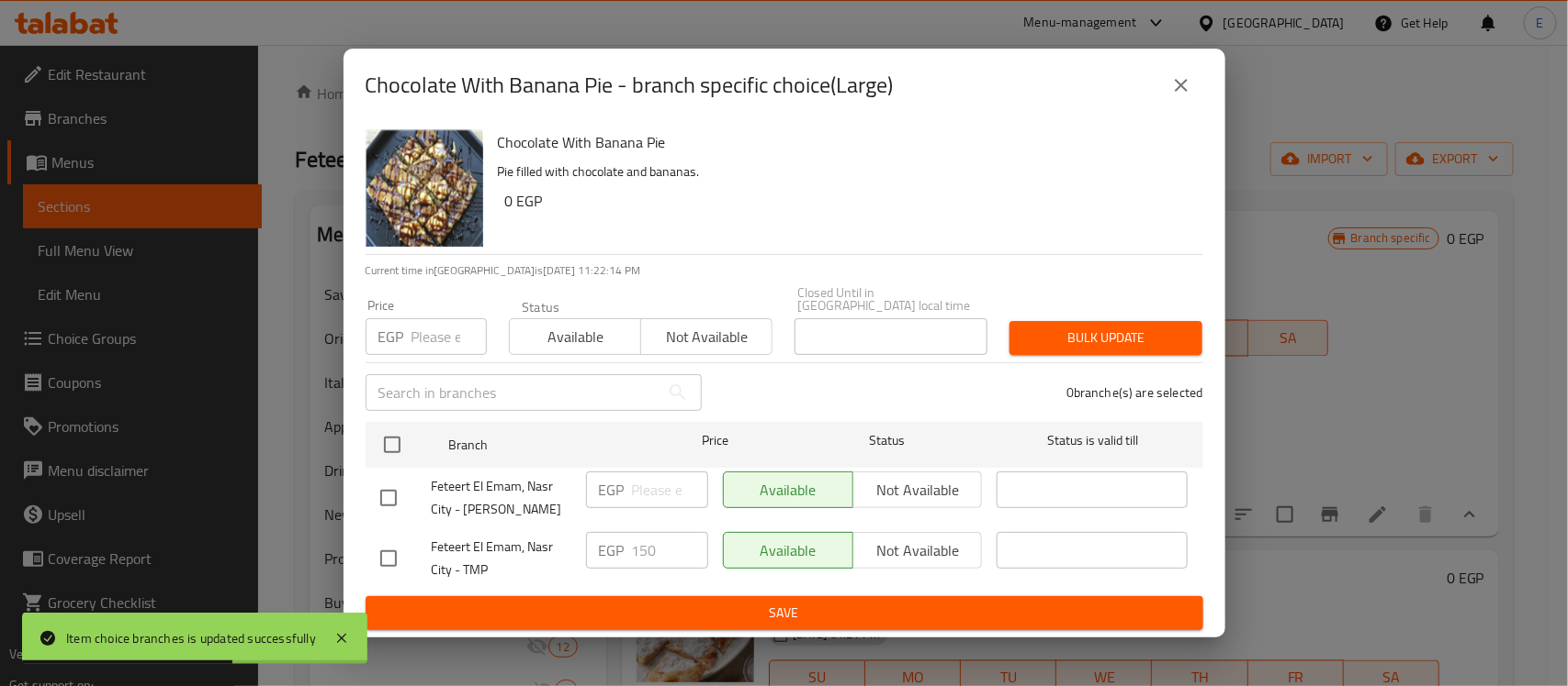
click at [383, 487] on input "checkbox" at bounding box center [388, 499] width 39 height 39
checkbox input "true"
click at [645, 486] on input "number" at bounding box center [670, 490] width 77 height 37
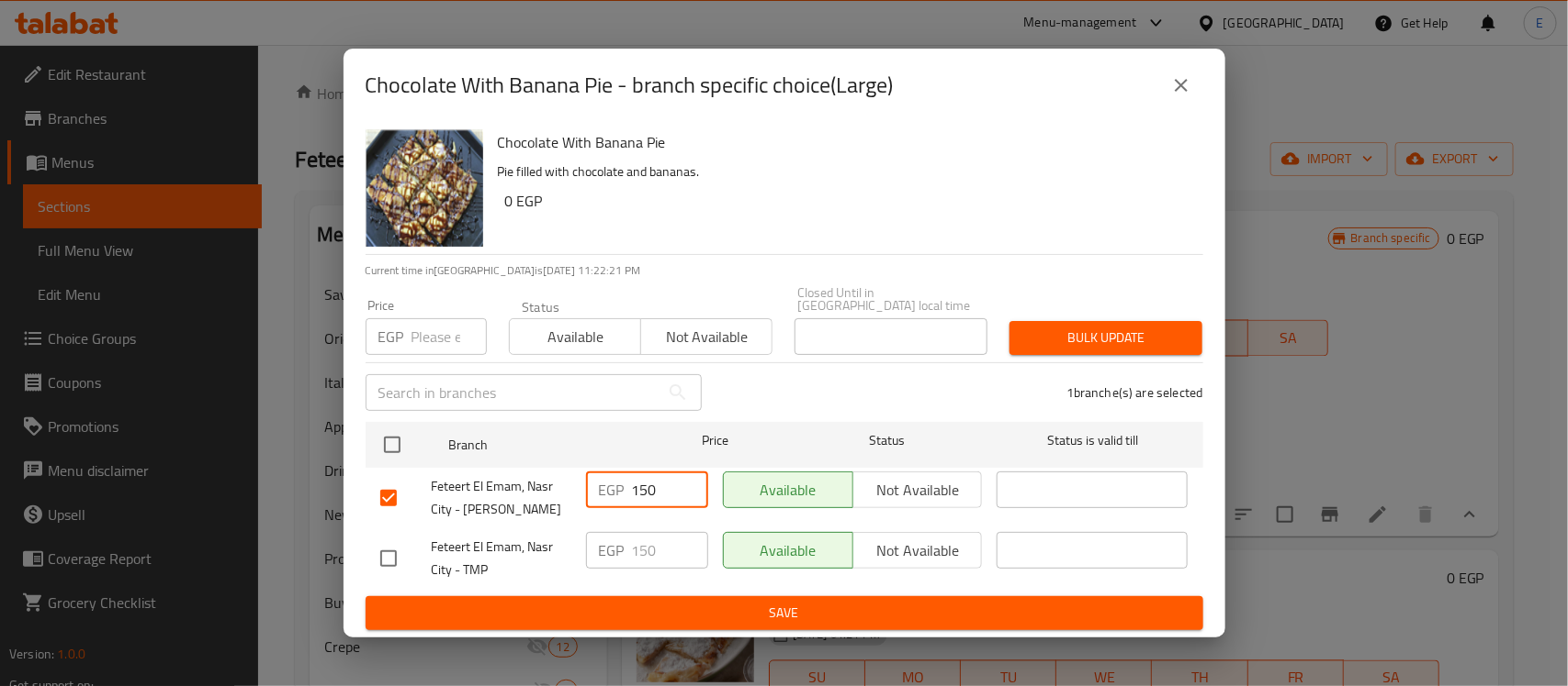
type input "150"
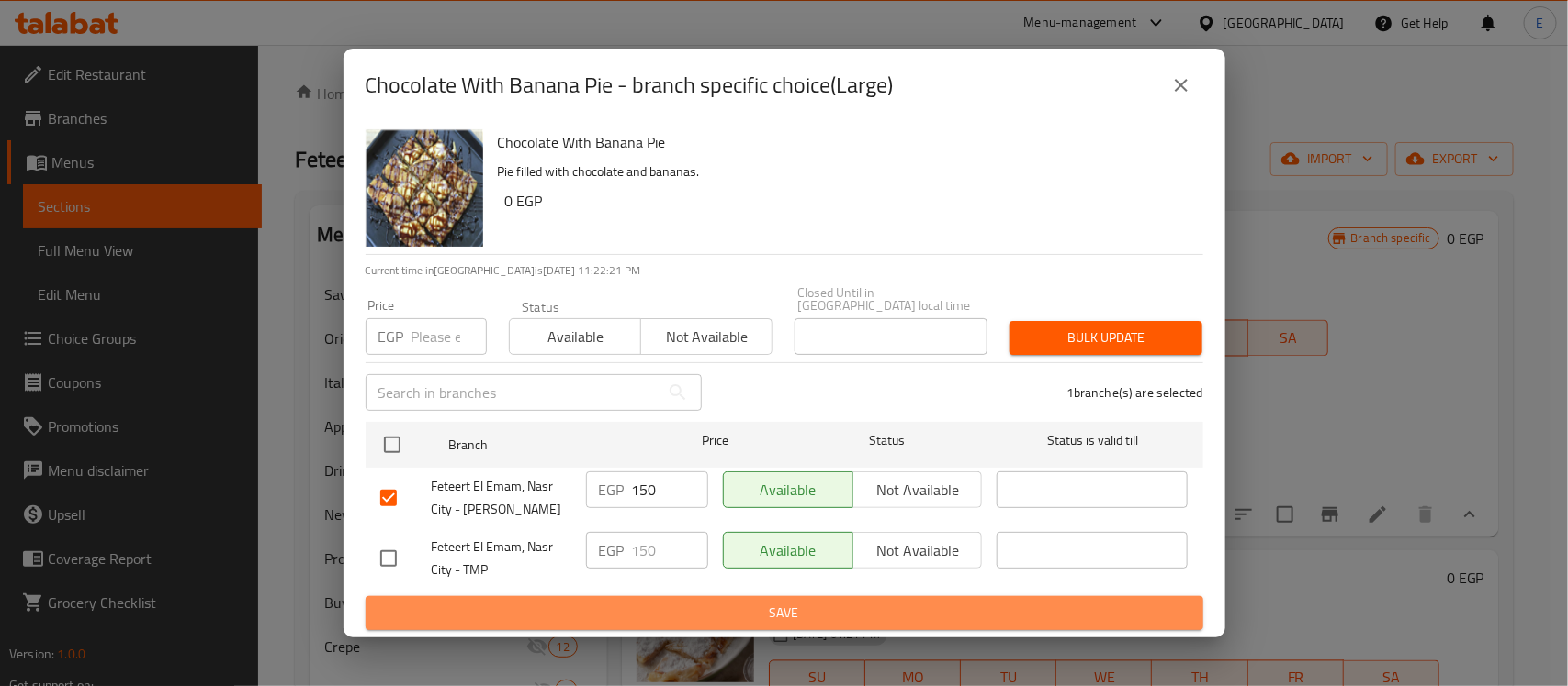
click at [875, 606] on span "Save" at bounding box center [784, 613] width 808 height 23
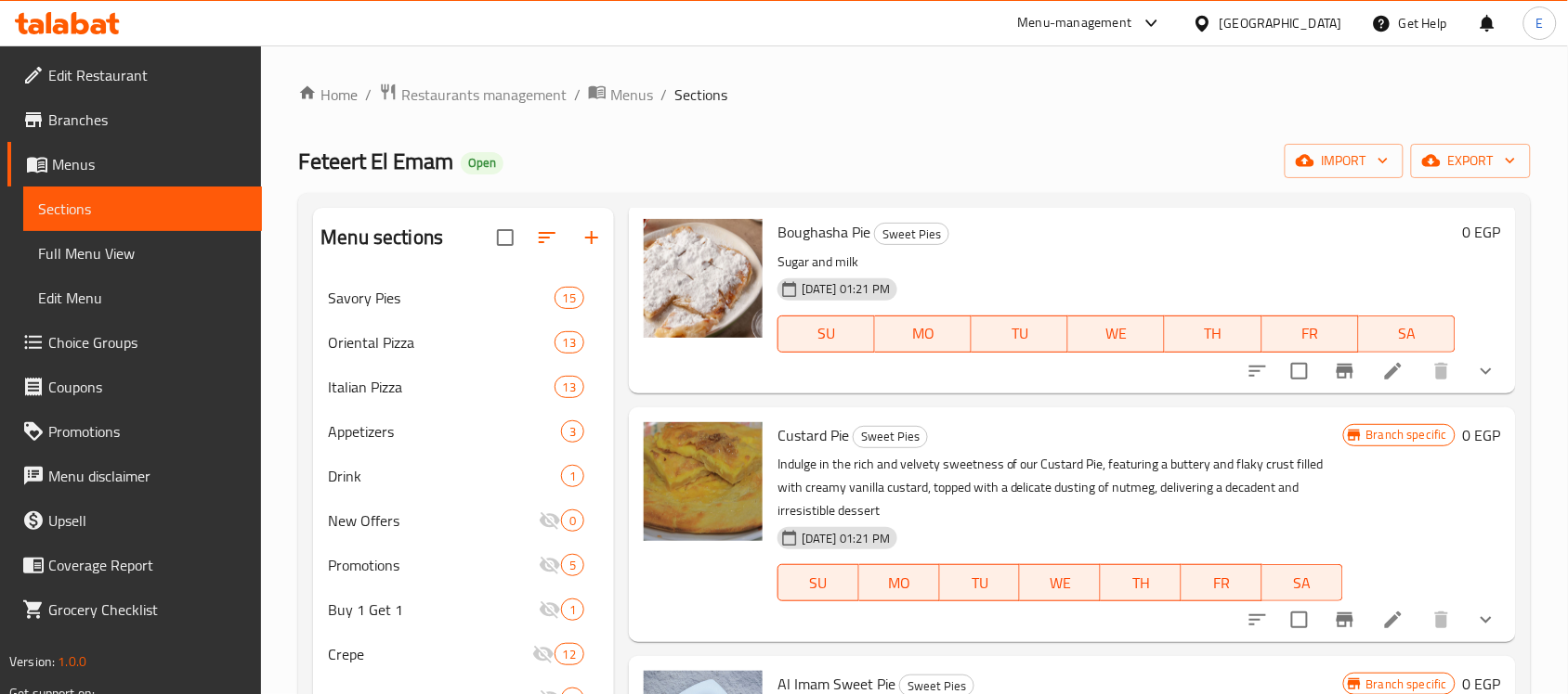
scroll to position [1852, 0]
click at [1475, 384] on icon "show more" at bounding box center [1486, 372] width 23 height 23
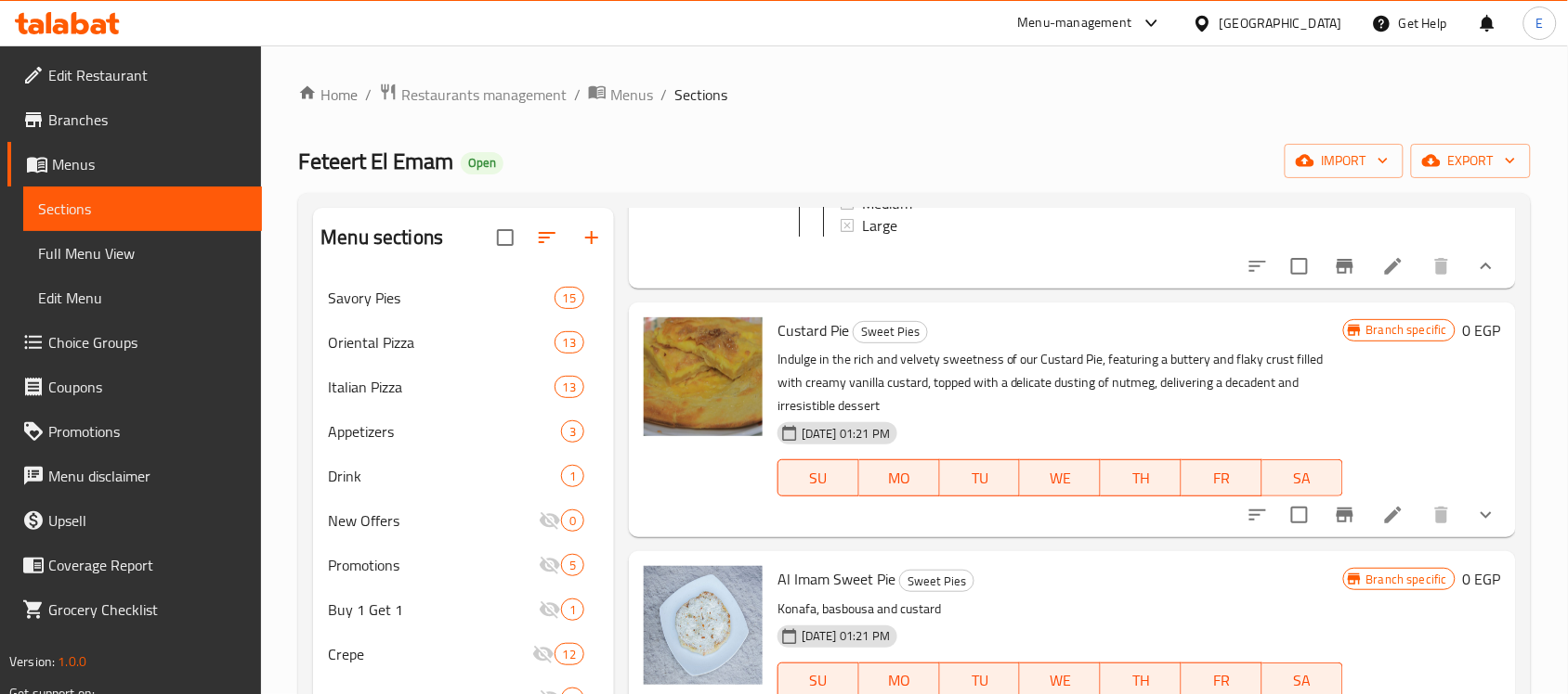
scroll to position [1868, 0]
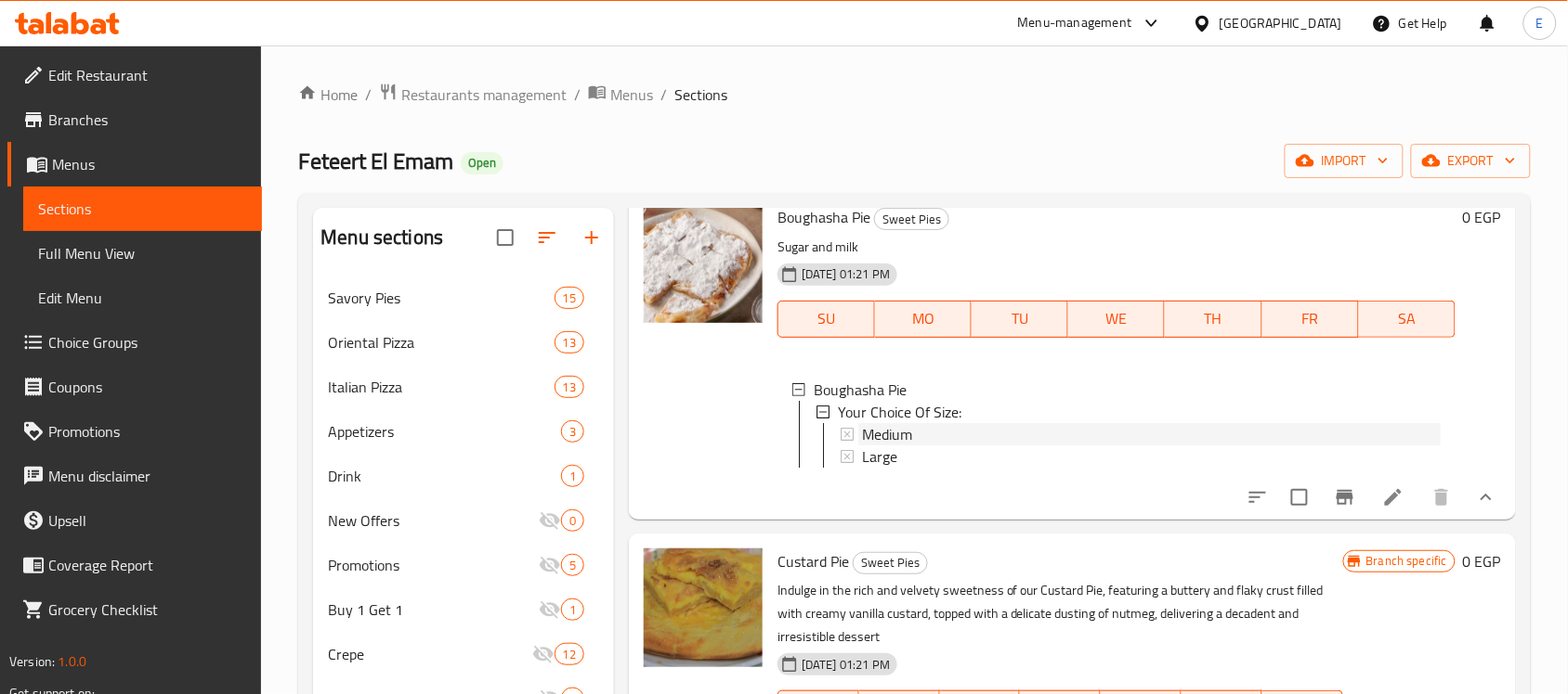
click at [926, 446] on div "Medium" at bounding box center [1151, 434] width 578 height 23
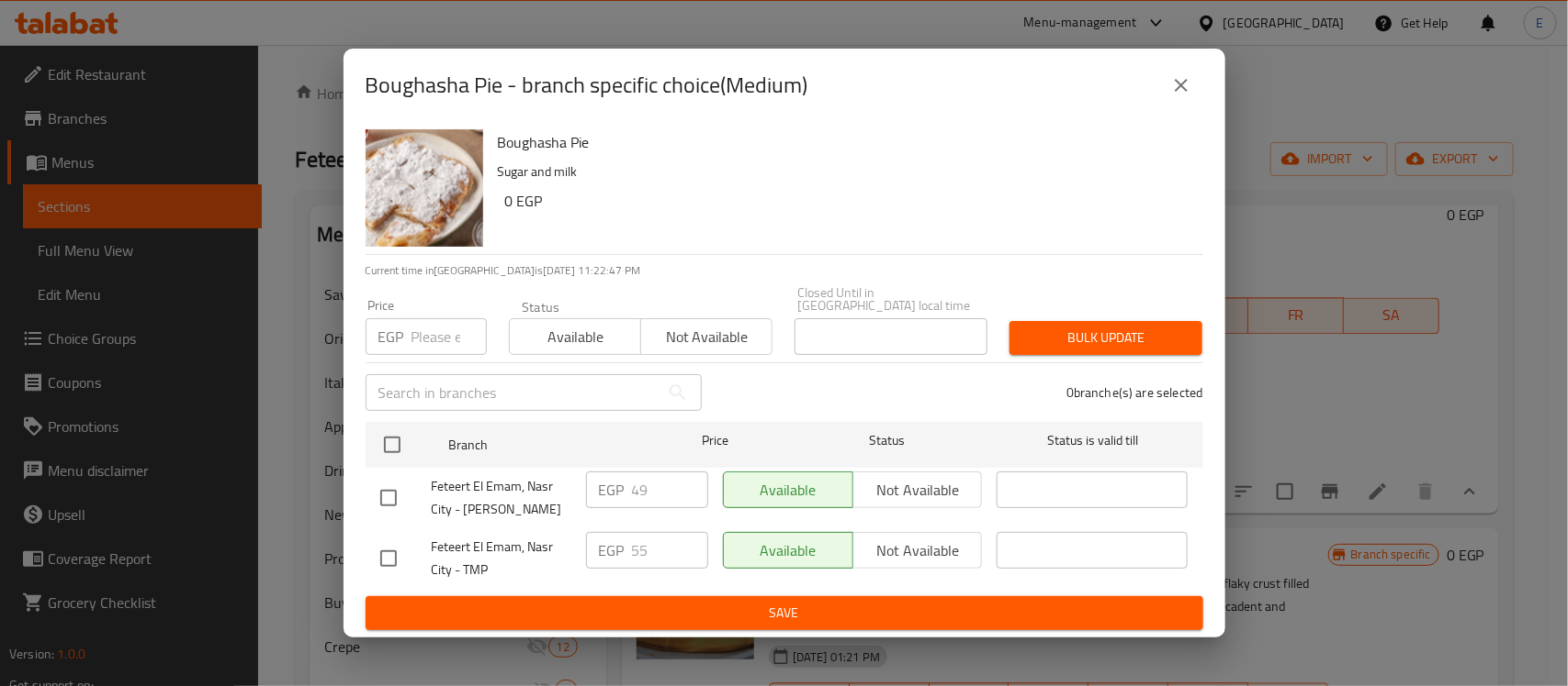
click at [392, 496] on input "checkbox" at bounding box center [388, 499] width 39 height 39
checkbox input "true"
drag, startPoint x: 661, startPoint y: 483, endPoint x: 585, endPoint y: 478, distance: 76.2
click at [585, 478] on div "EGP 49 ​" at bounding box center [647, 490] width 122 height 37
type input "55"
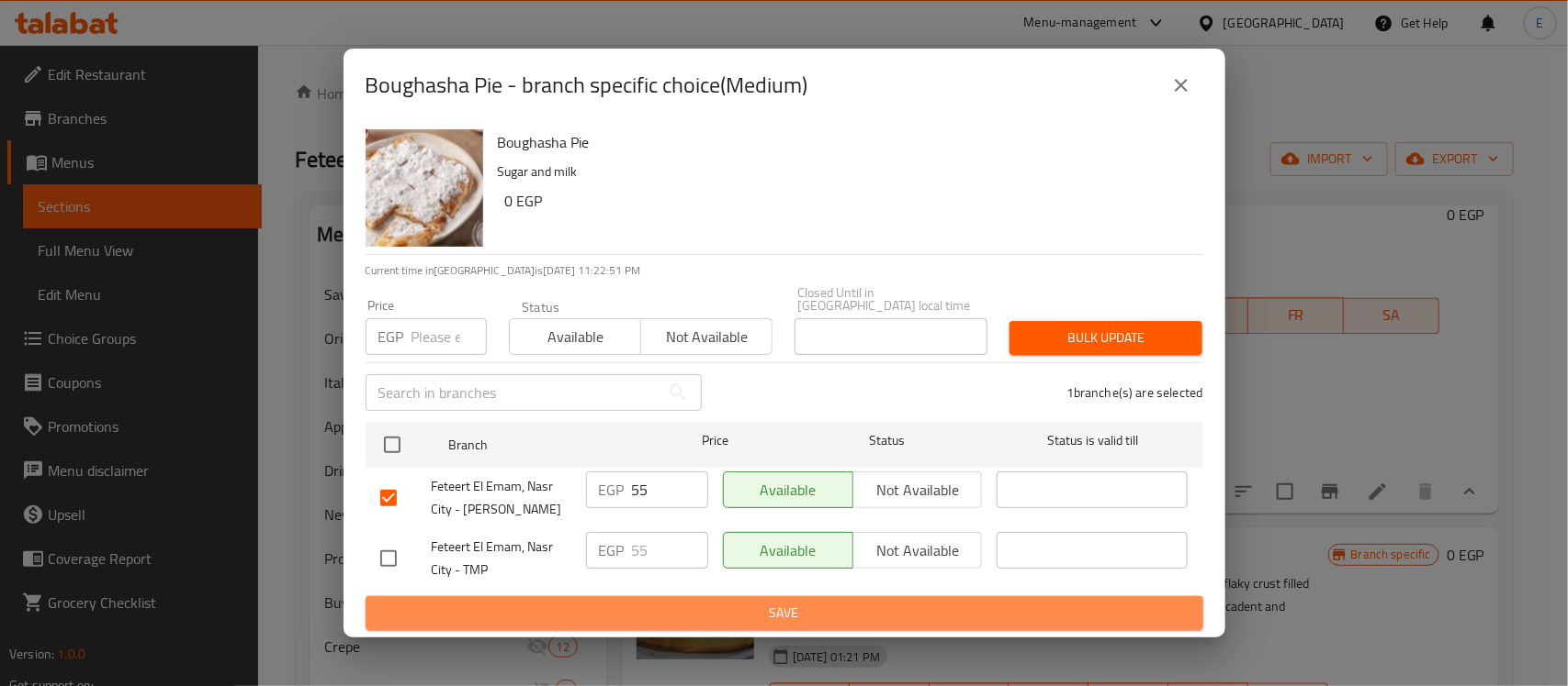
click at [751, 597] on button "Save" at bounding box center [784, 613] width 838 height 34
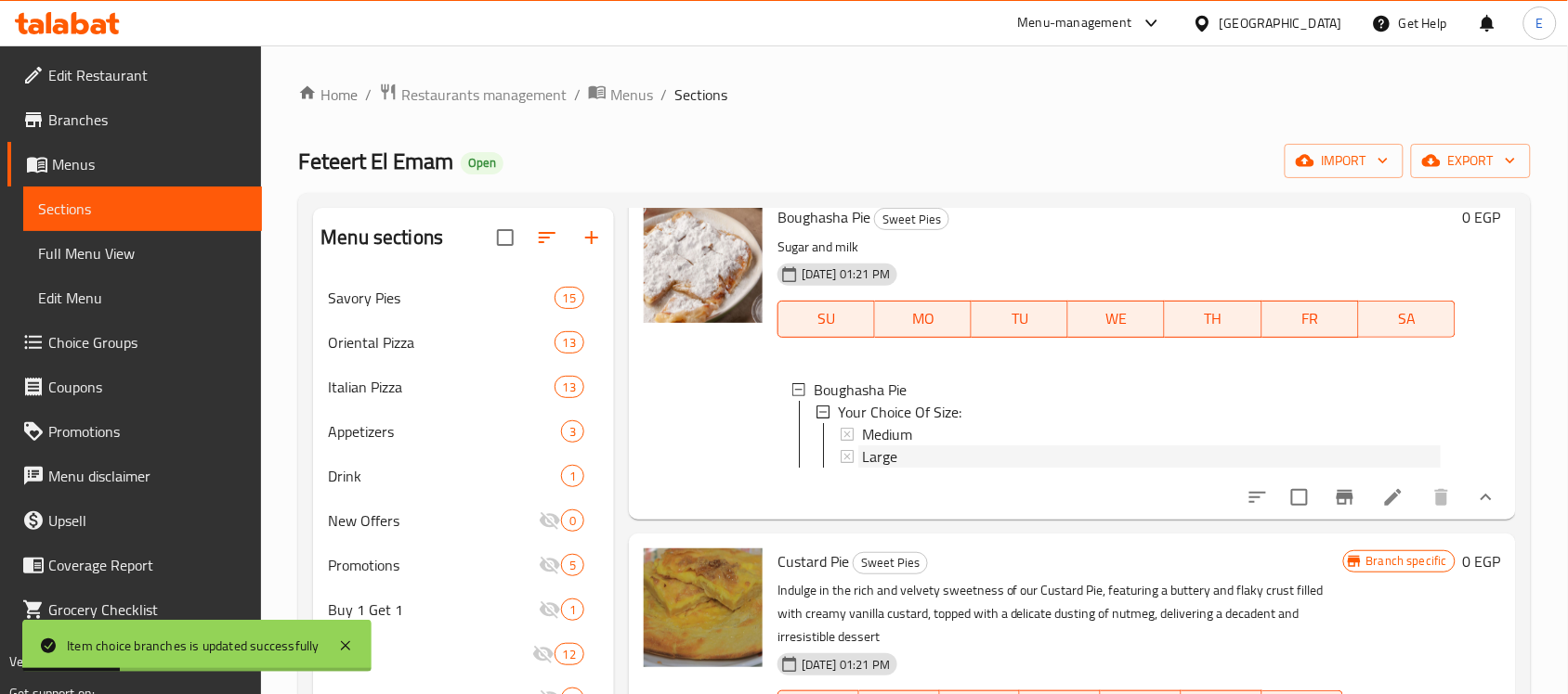
click at [878, 468] on span "Large" at bounding box center [880, 456] width 35 height 23
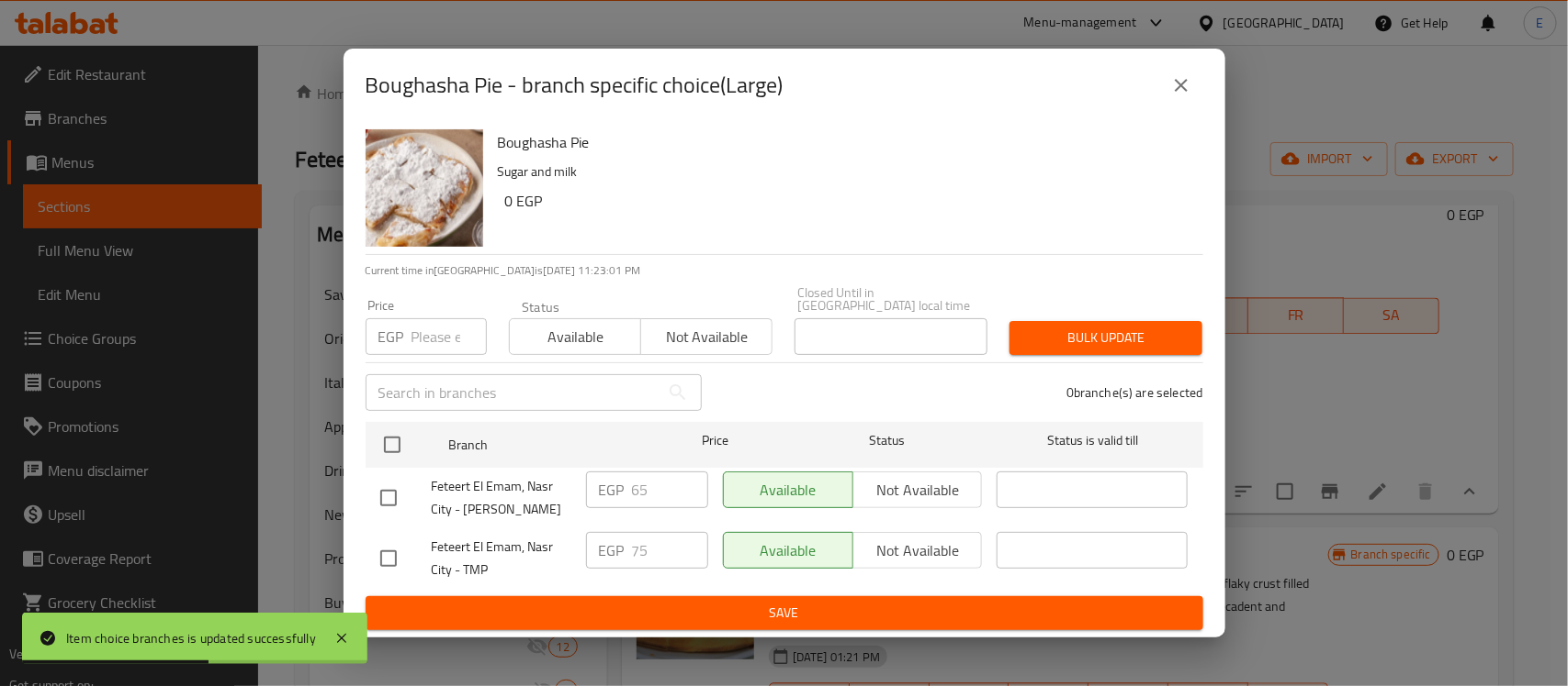
click at [386, 486] on input "checkbox" at bounding box center [388, 499] width 39 height 39
checkbox input "true"
drag, startPoint x: 669, startPoint y: 489, endPoint x: 600, endPoint y: 488, distance: 69.0
click at [600, 488] on div "EGP 65 ​" at bounding box center [647, 490] width 122 height 37
type input "75"
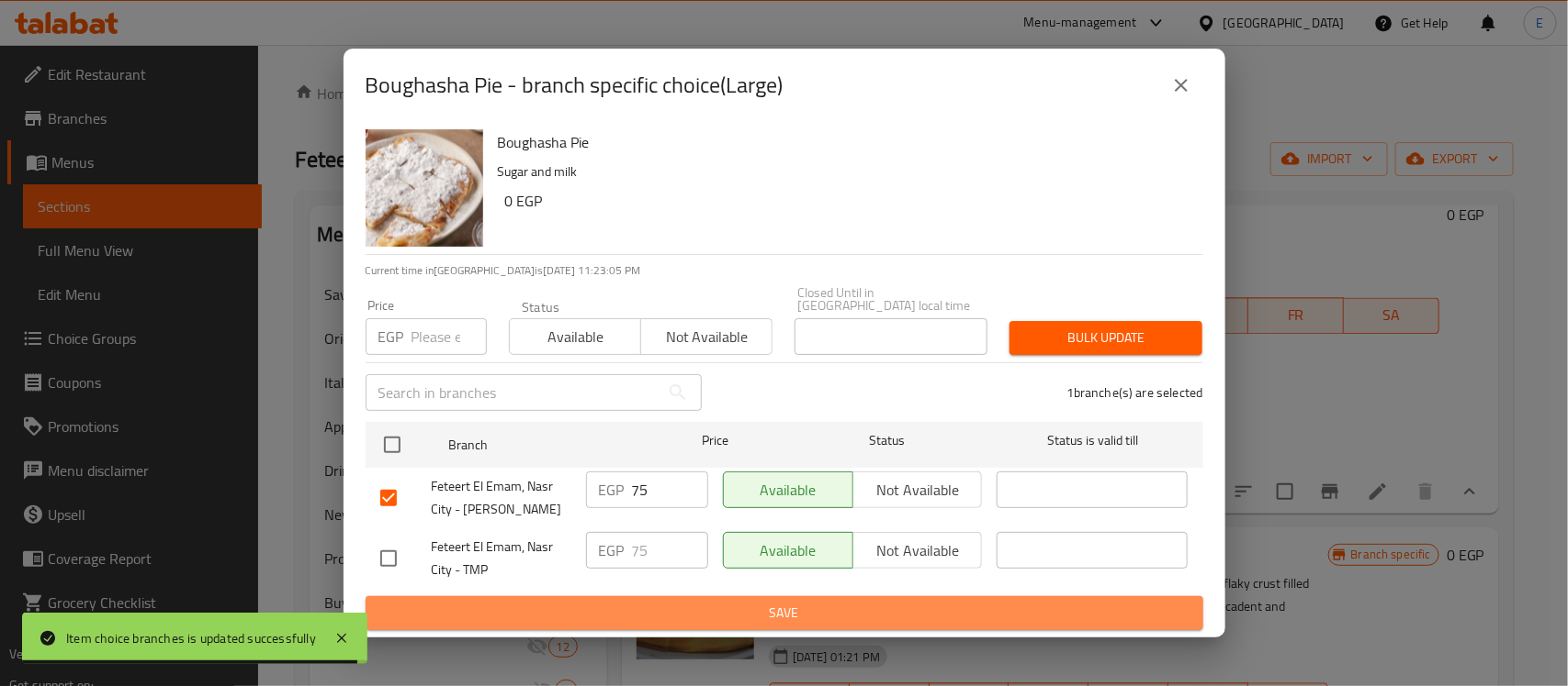
click at [656, 604] on span "Save" at bounding box center [784, 613] width 808 height 23
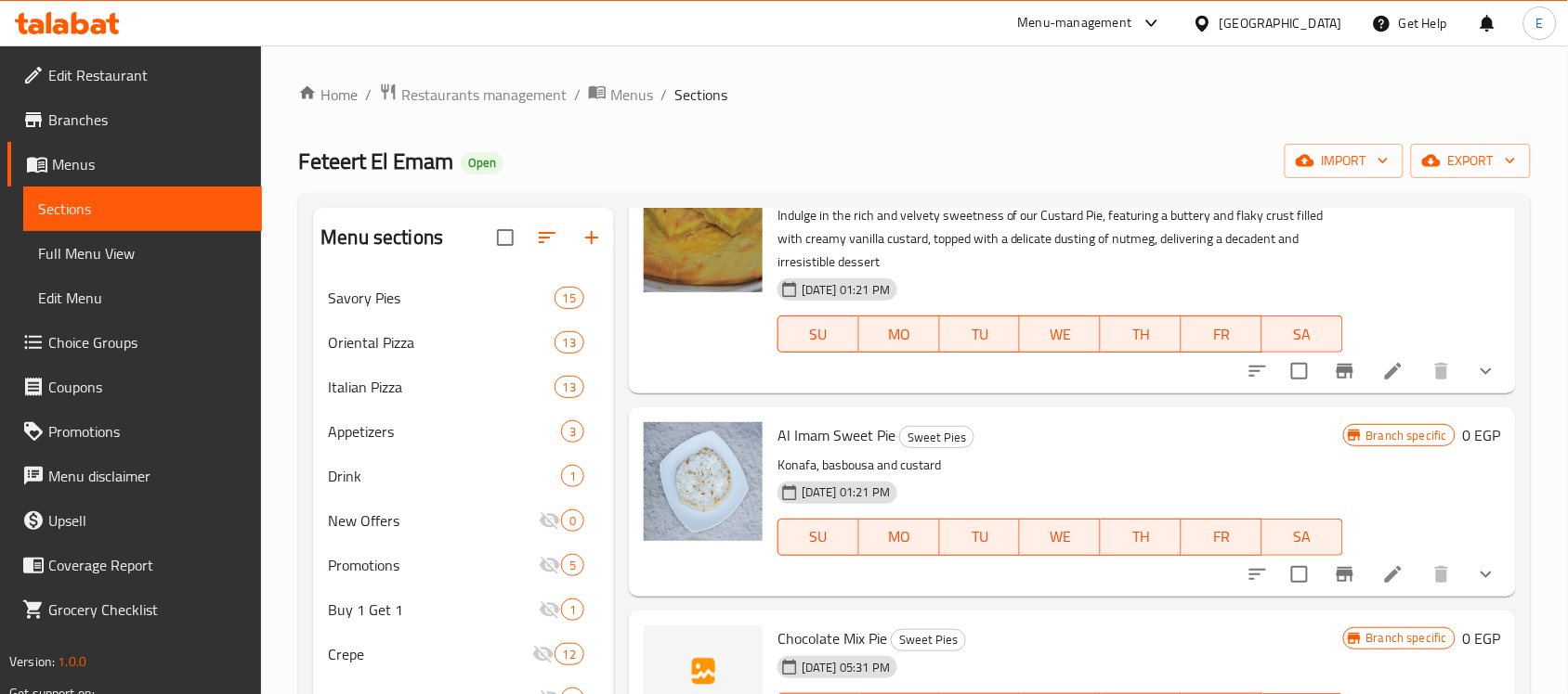
scroll to position [2245, 0]
click at [1475, 381] on icon "show more" at bounding box center [1486, 369] width 23 height 23
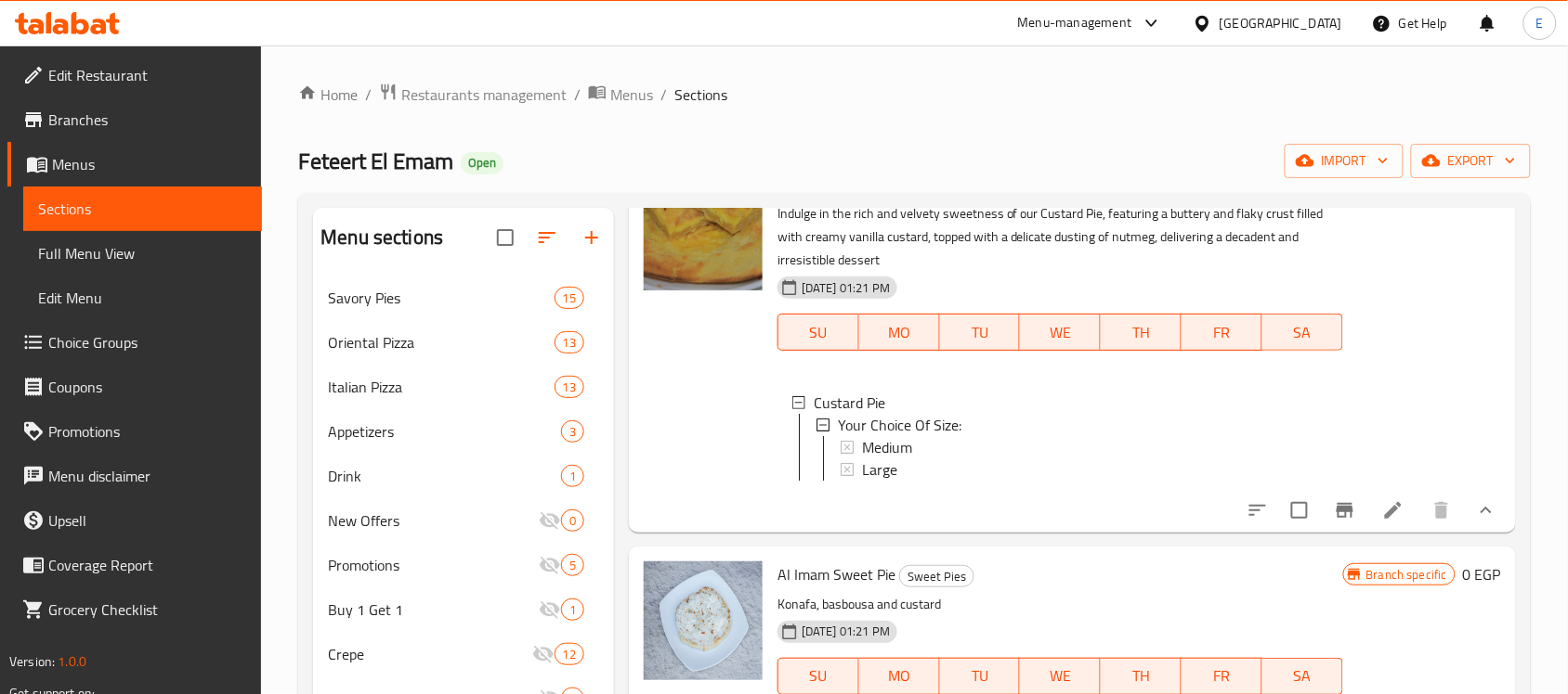
scroll to position [1, 0]
click at [1001, 457] on div "Medium" at bounding box center [1095, 447] width 466 height 23
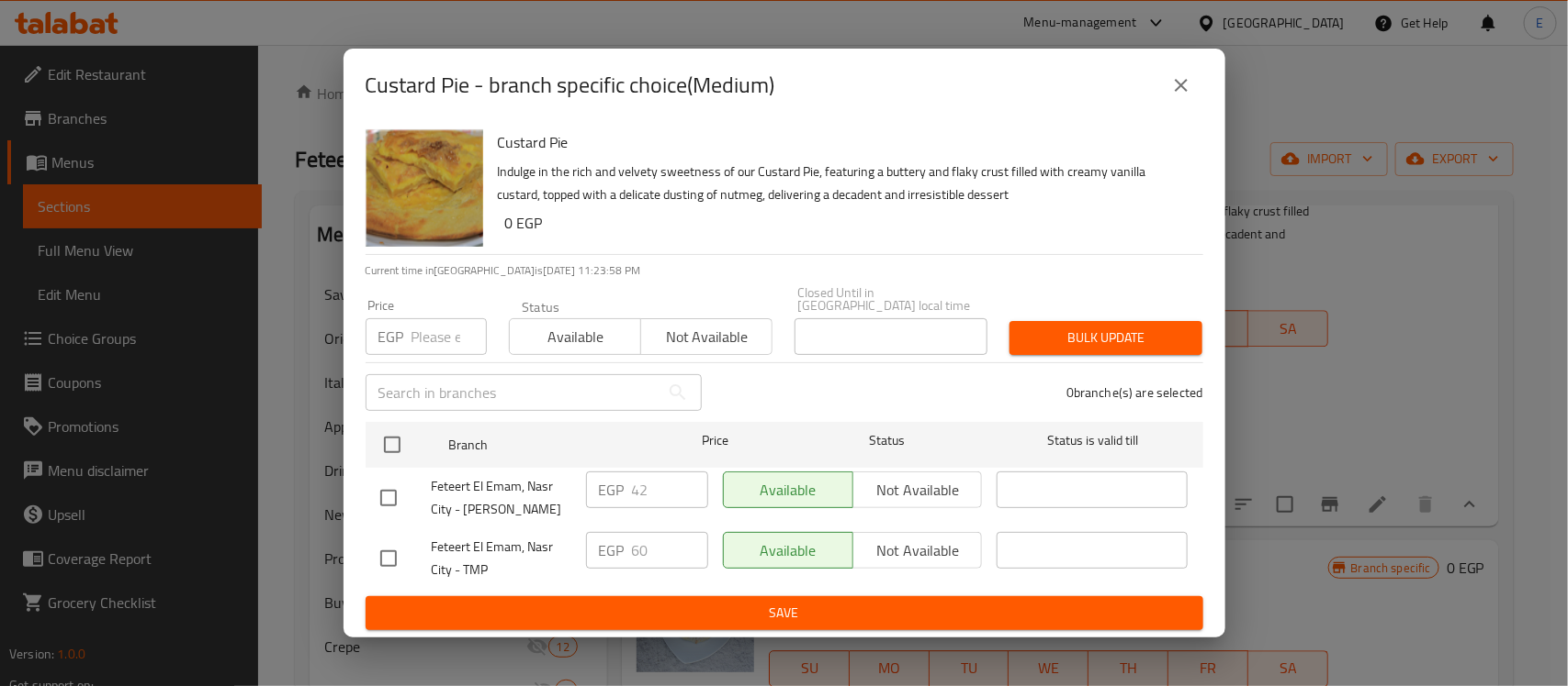
click at [382, 494] on input "checkbox" at bounding box center [388, 499] width 39 height 39
checkbox input "true"
drag, startPoint x: 657, startPoint y: 486, endPoint x: 560, endPoint y: 475, distance: 97.6
click at [560, 475] on div "Feteert El Emam, Nasr City - Makram Ebeid EGP 42 ​ Available Not available ​" at bounding box center [784, 499] width 822 height 68
type input "60"
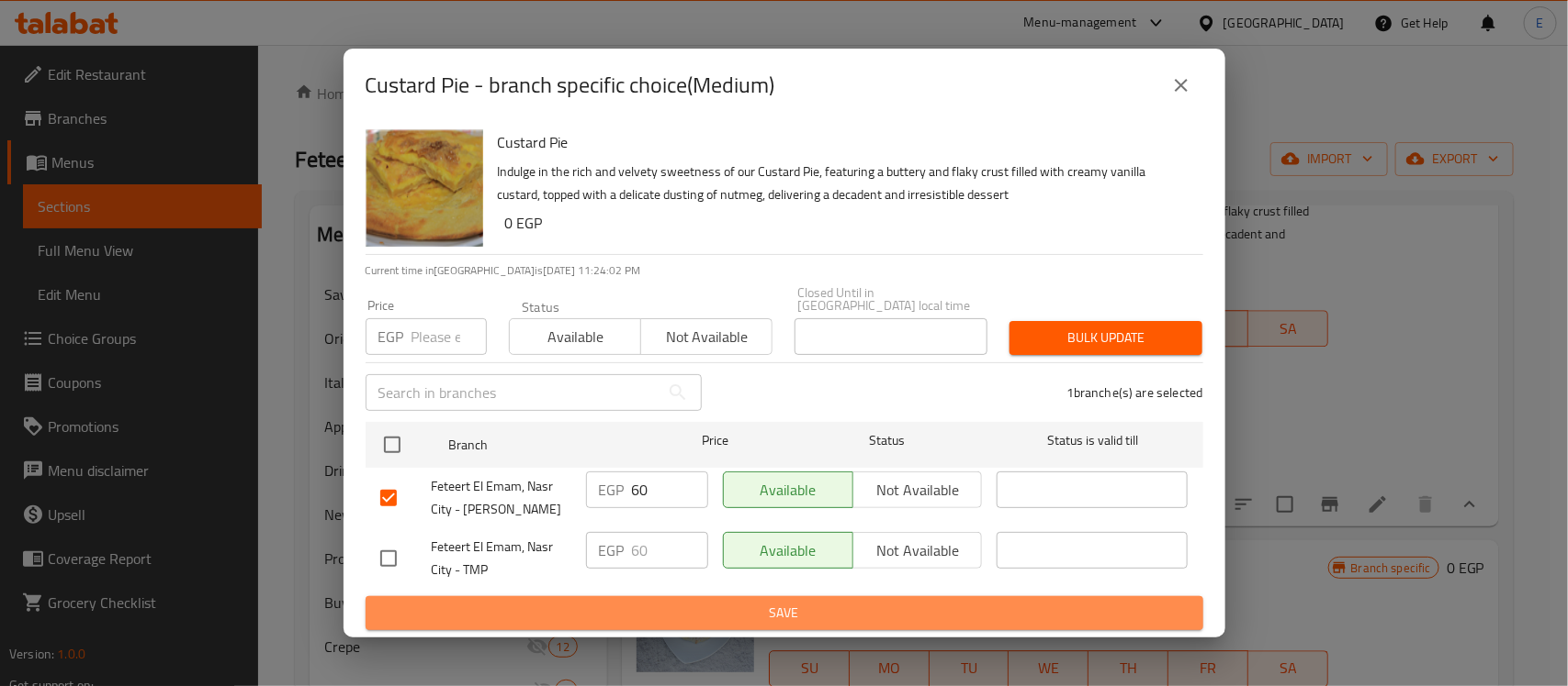
click at [694, 606] on span "Save" at bounding box center [784, 613] width 808 height 23
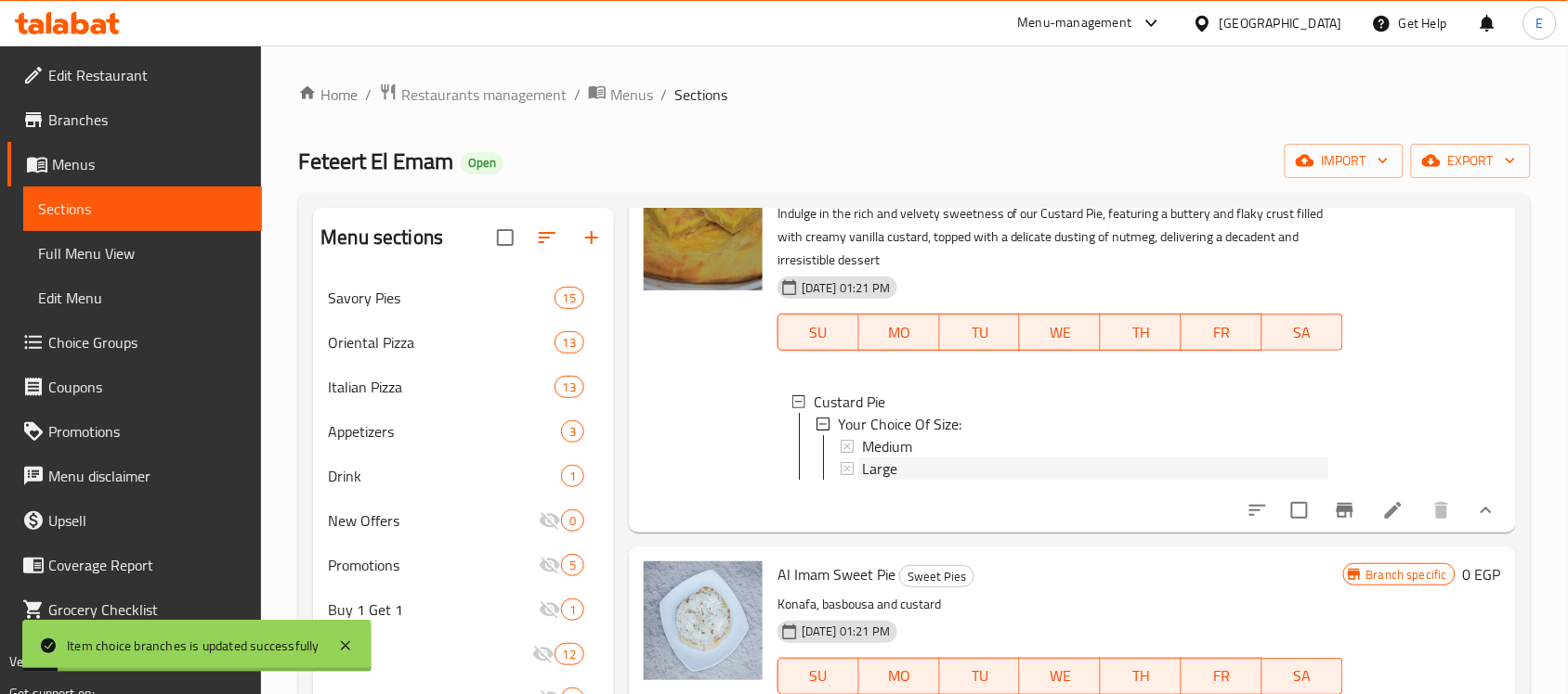
click at [938, 480] on div "Large" at bounding box center [1095, 468] width 466 height 23
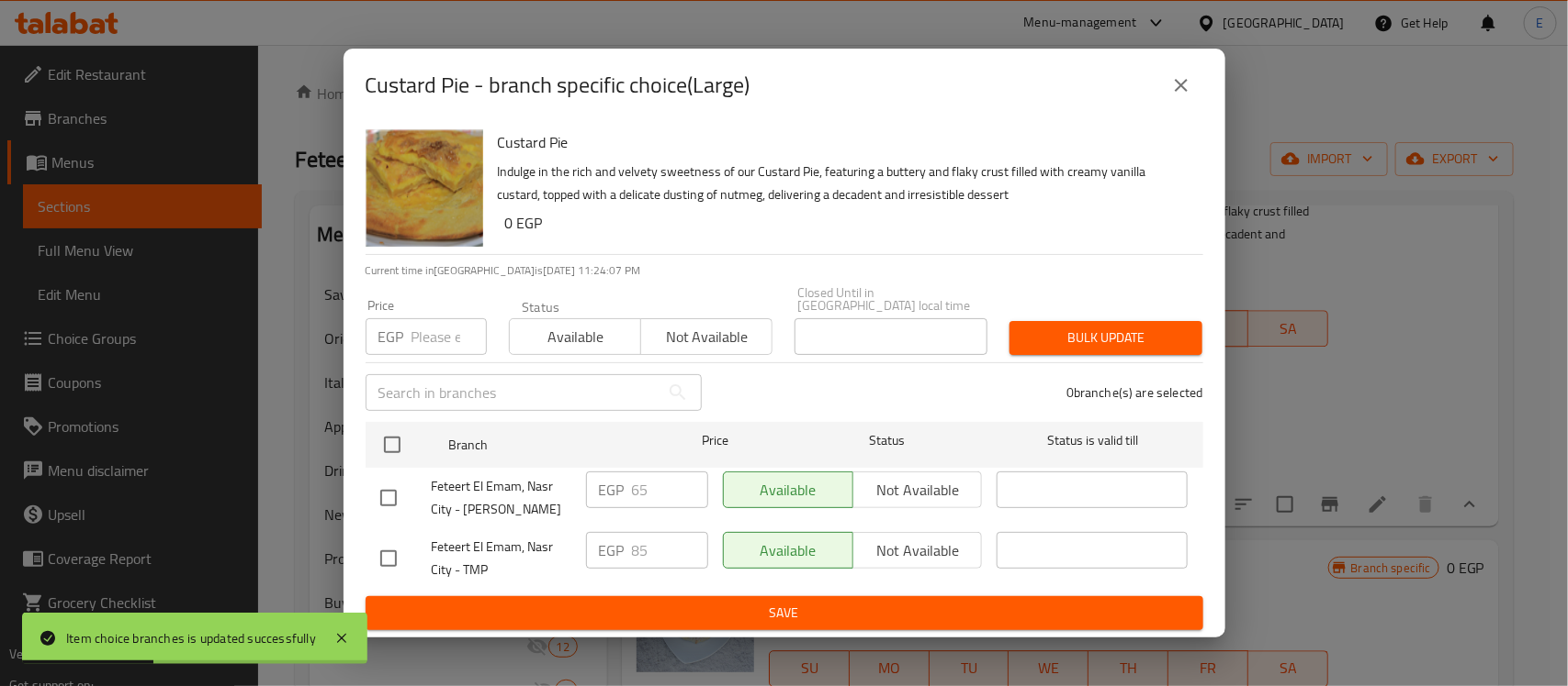
click at [387, 484] on input "checkbox" at bounding box center [388, 499] width 39 height 39
checkbox input "true"
drag, startPoint x: 658, startPoint y: 484, endPoint x: 600, endPoint y: 482, distance: 58.0
click at [600, 482] on div "EGP 65 ​" at bounding box center [647, 490] width 122 height 37
type input "85"
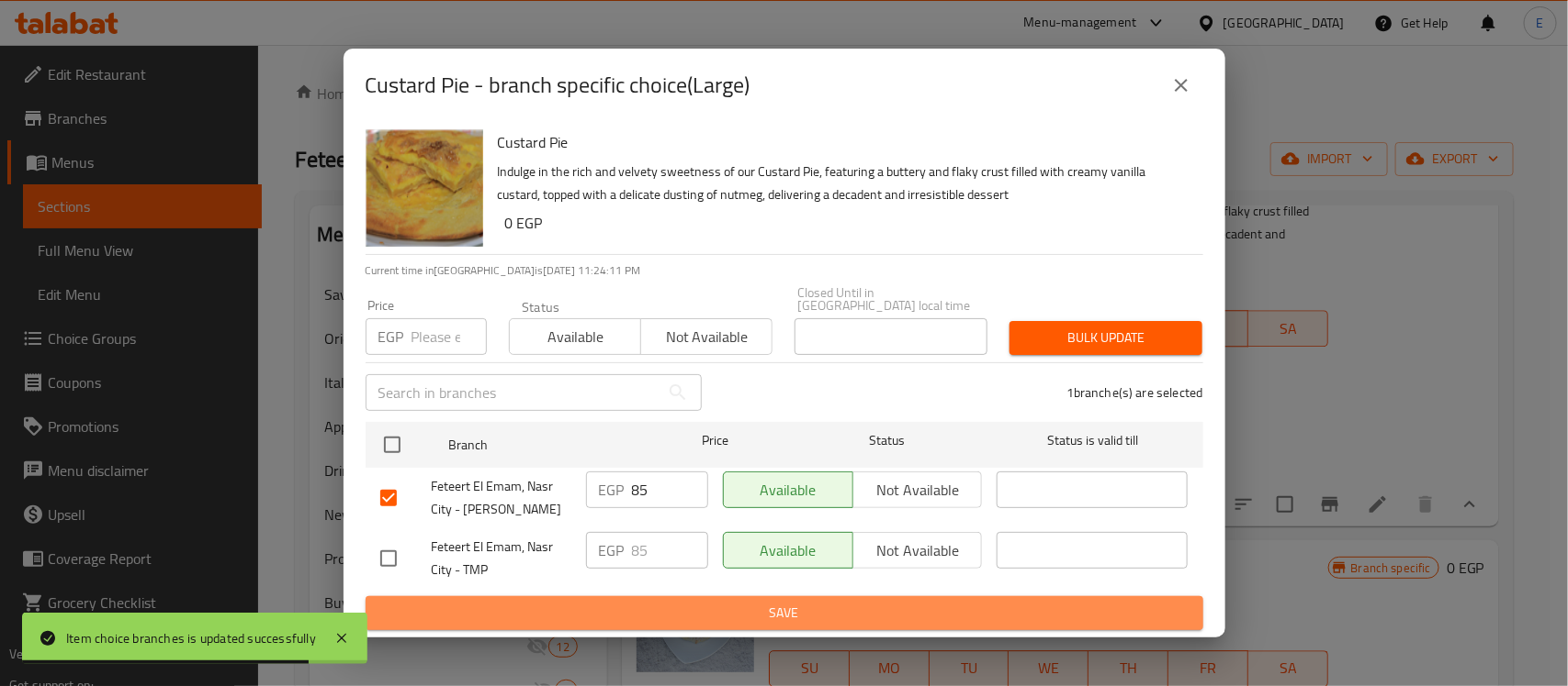
click at [695, 606] on span "Save" at bounding box center [784, 613] width 808 height 23
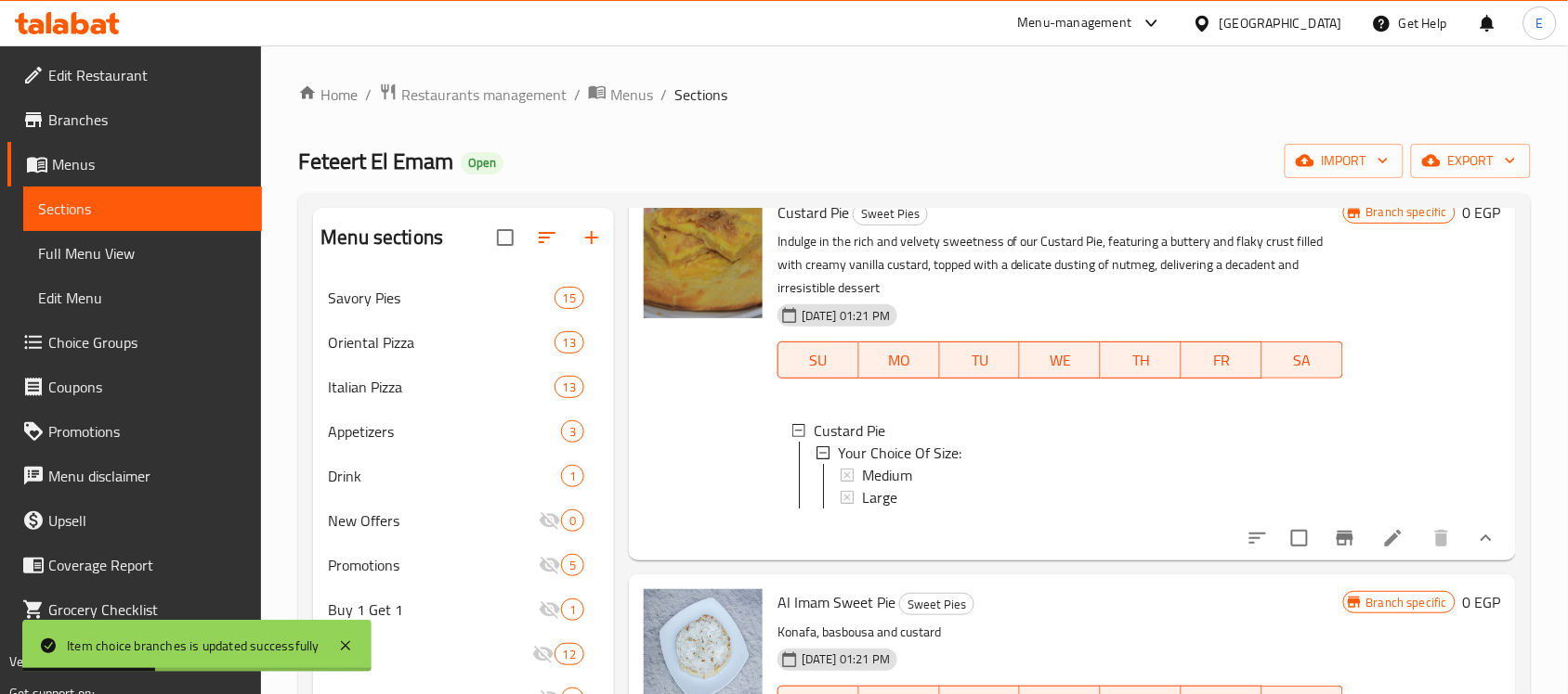
scroll to position [2151, 0]
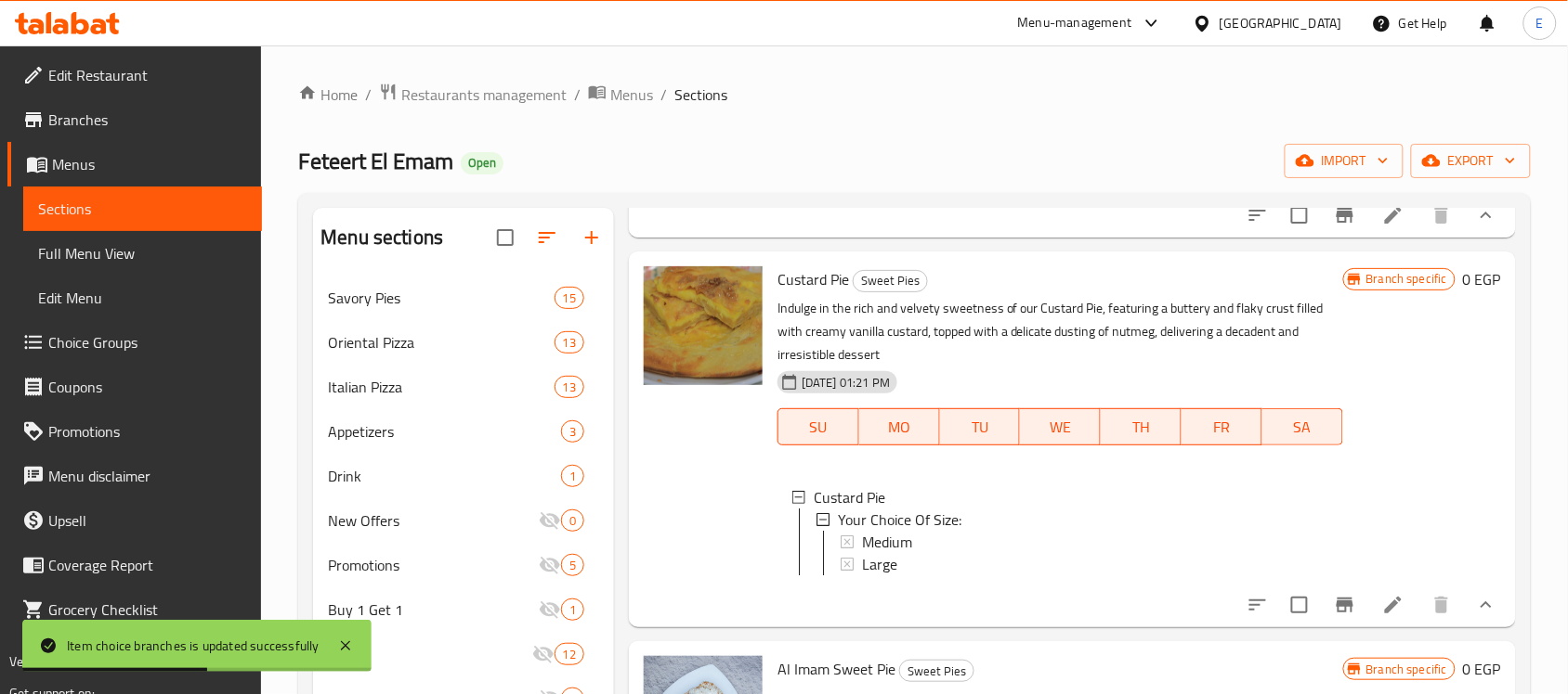
click at [873, 162] on span "Medium" at bounding box center [887, 150] width 50 height 23
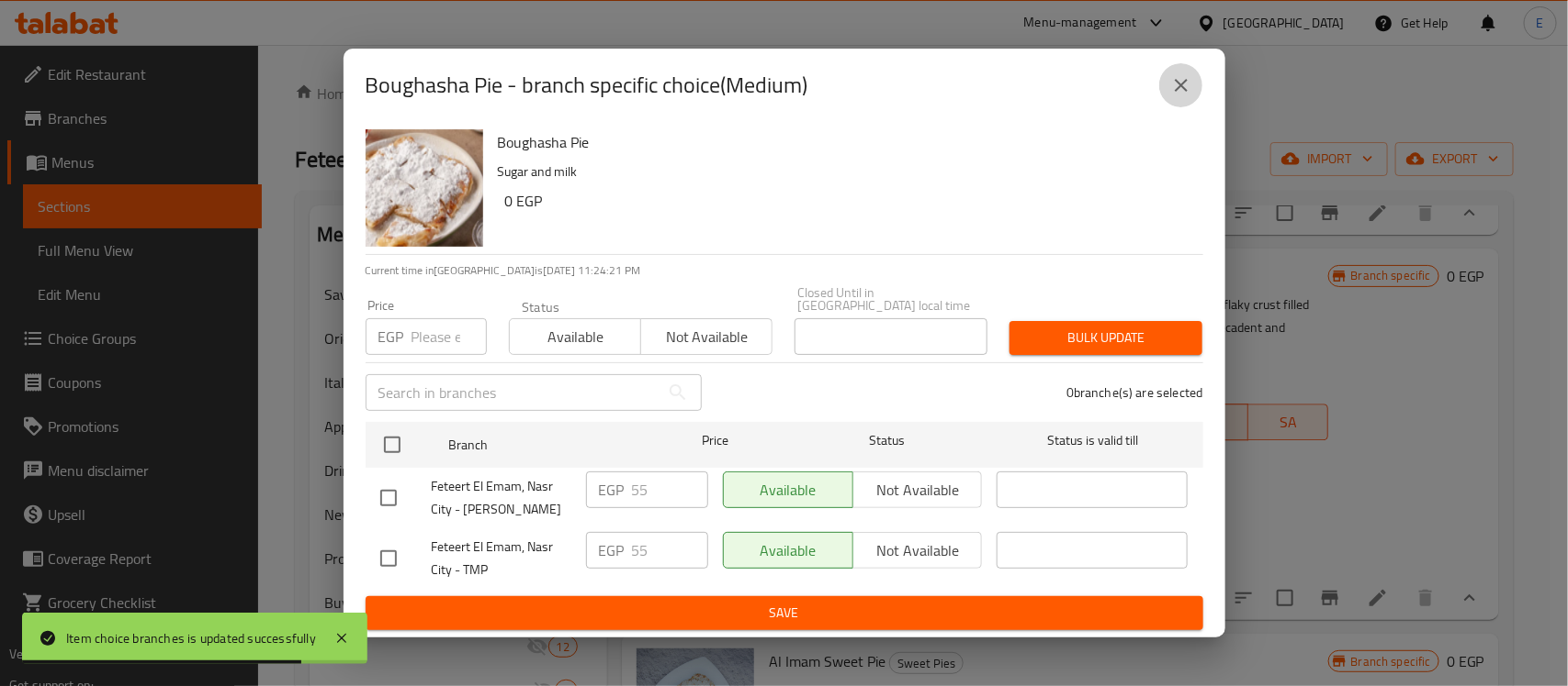
click at [1186, 89] on icon "close" at bounding box center [1181, 85] width 22 height 22
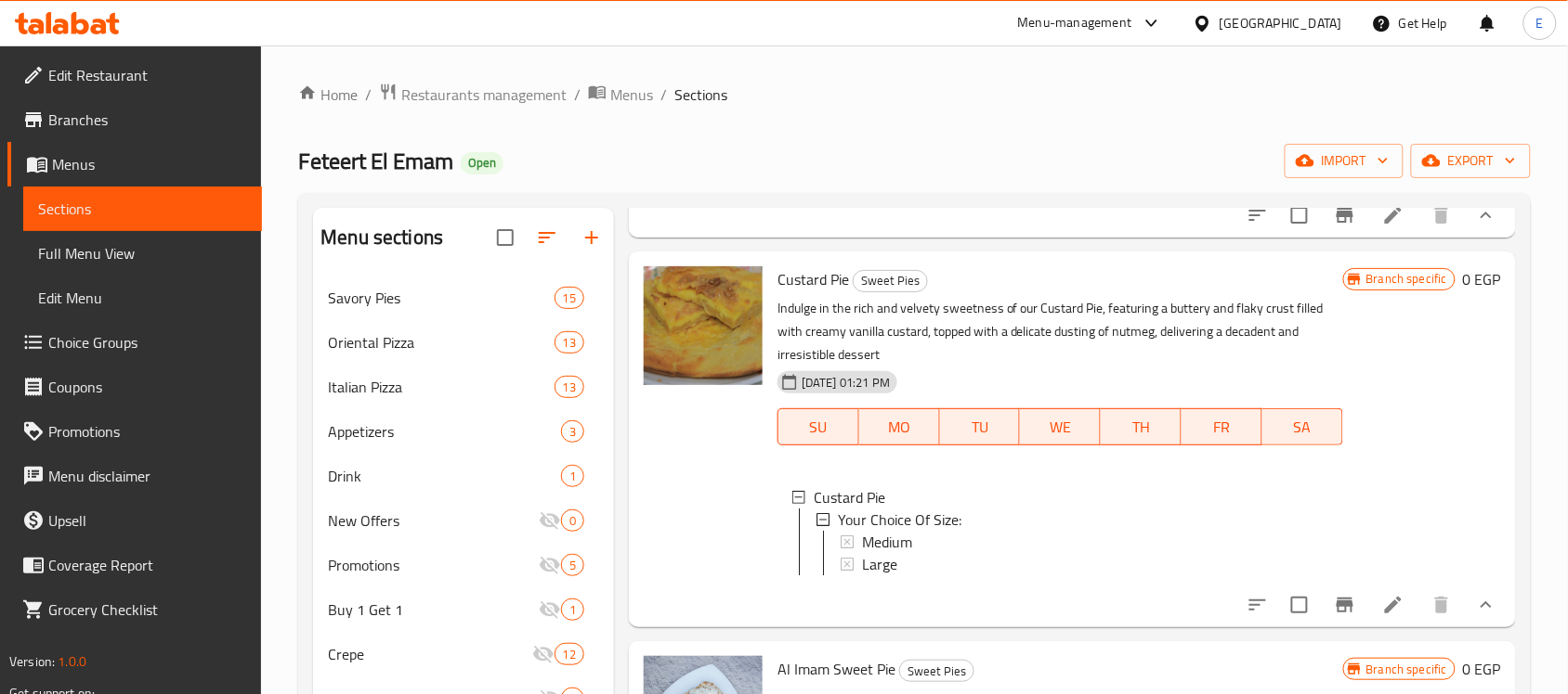
click at [936, 184] on div "Large" at bounding box center [1151, 173] width 578 height 23
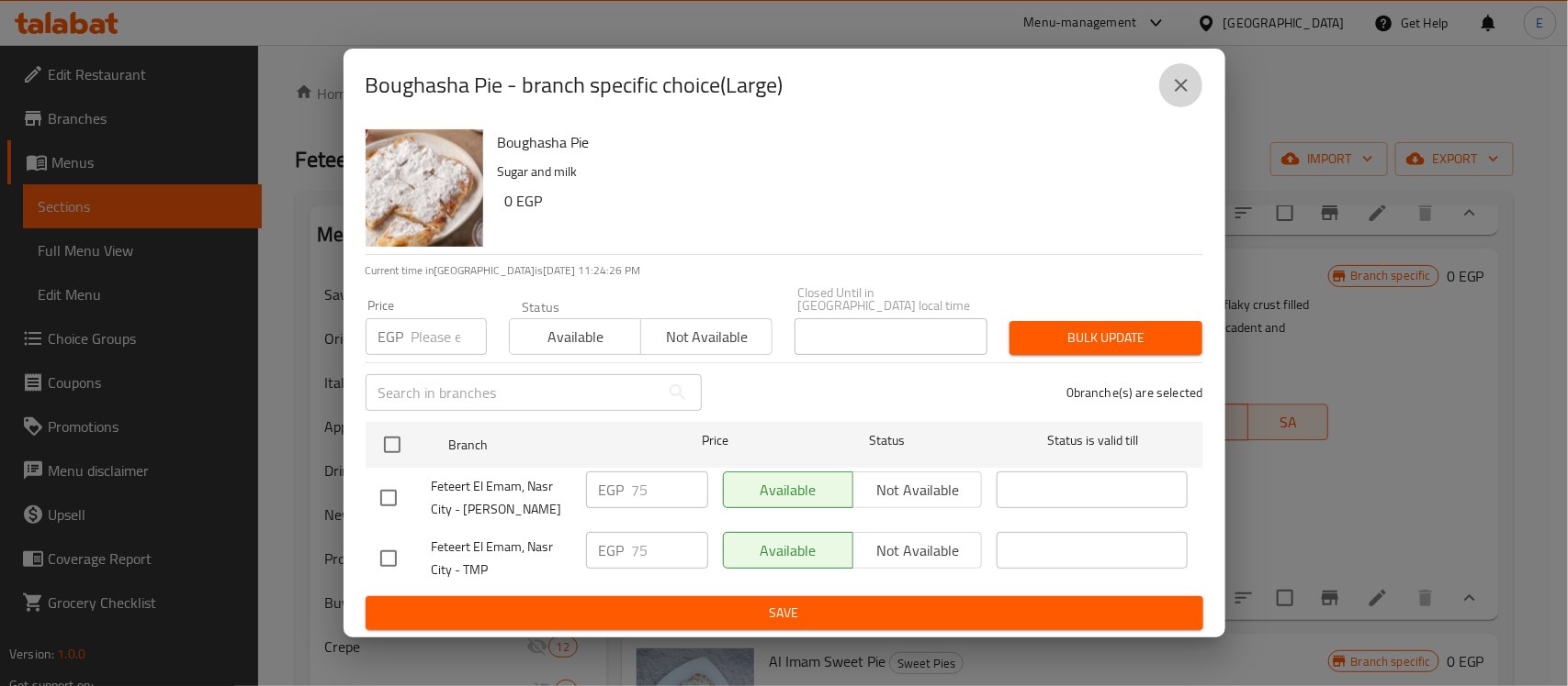
click at [1179, 83] on icon "close" at bounding box center [1181, 85] width 22 height 22
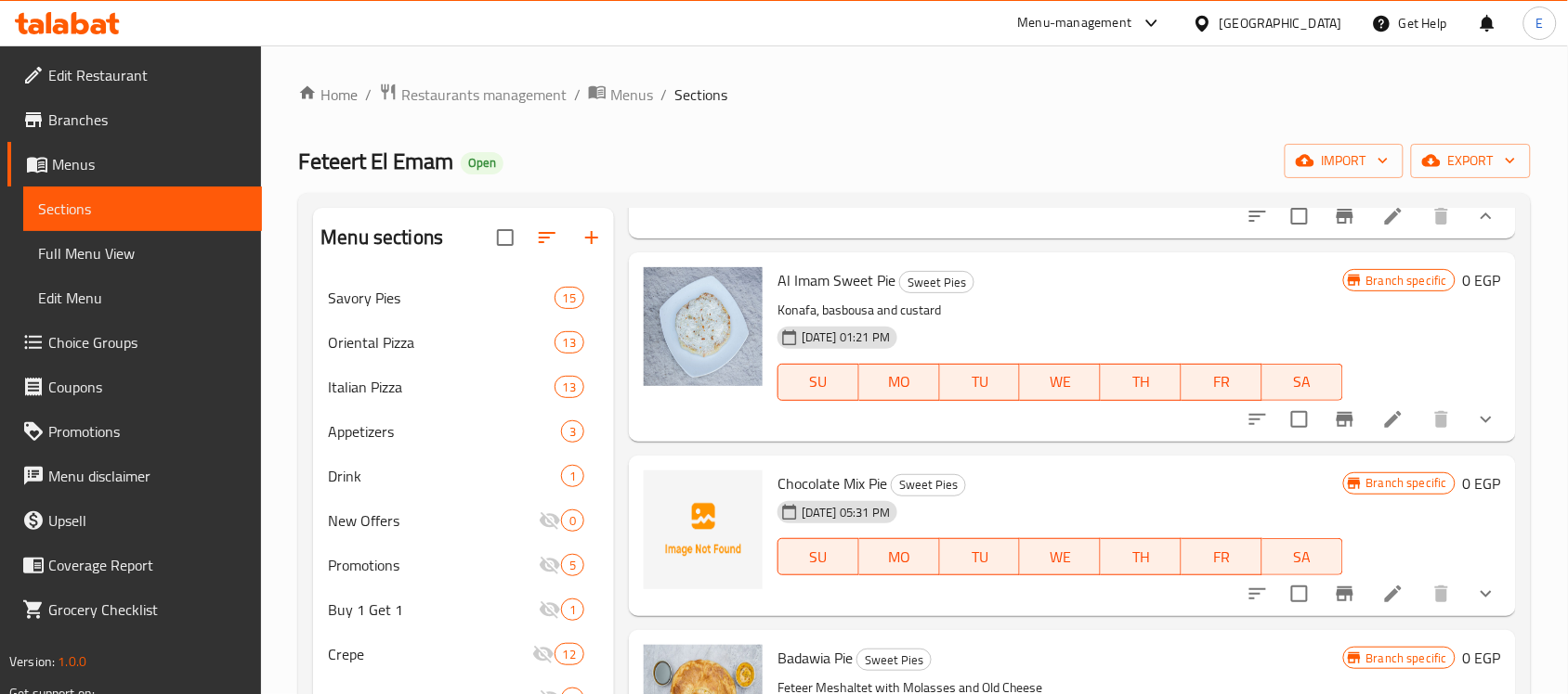
scroll to position [2652, 0]
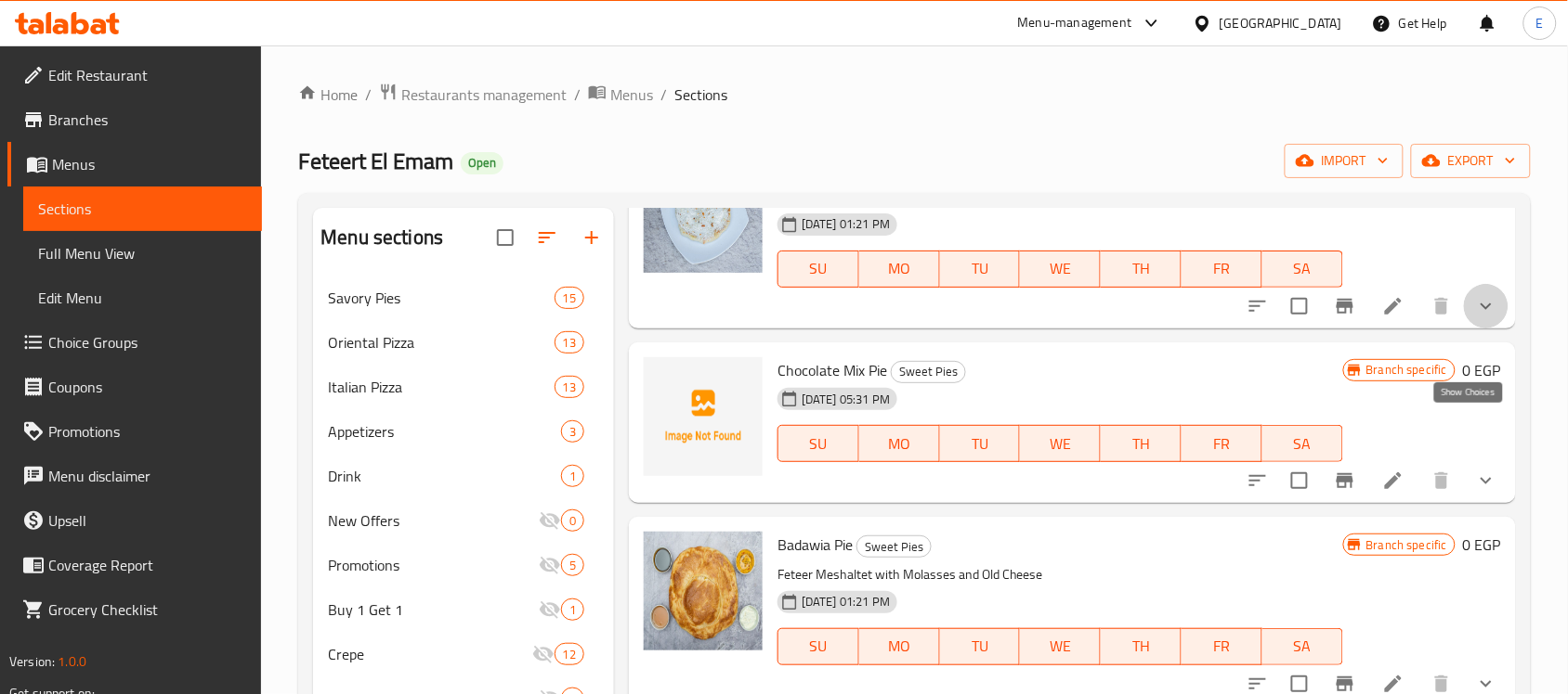
click at [1477, 317] on icon "show more" at bounding box center [1486, 306] width 23 height 23
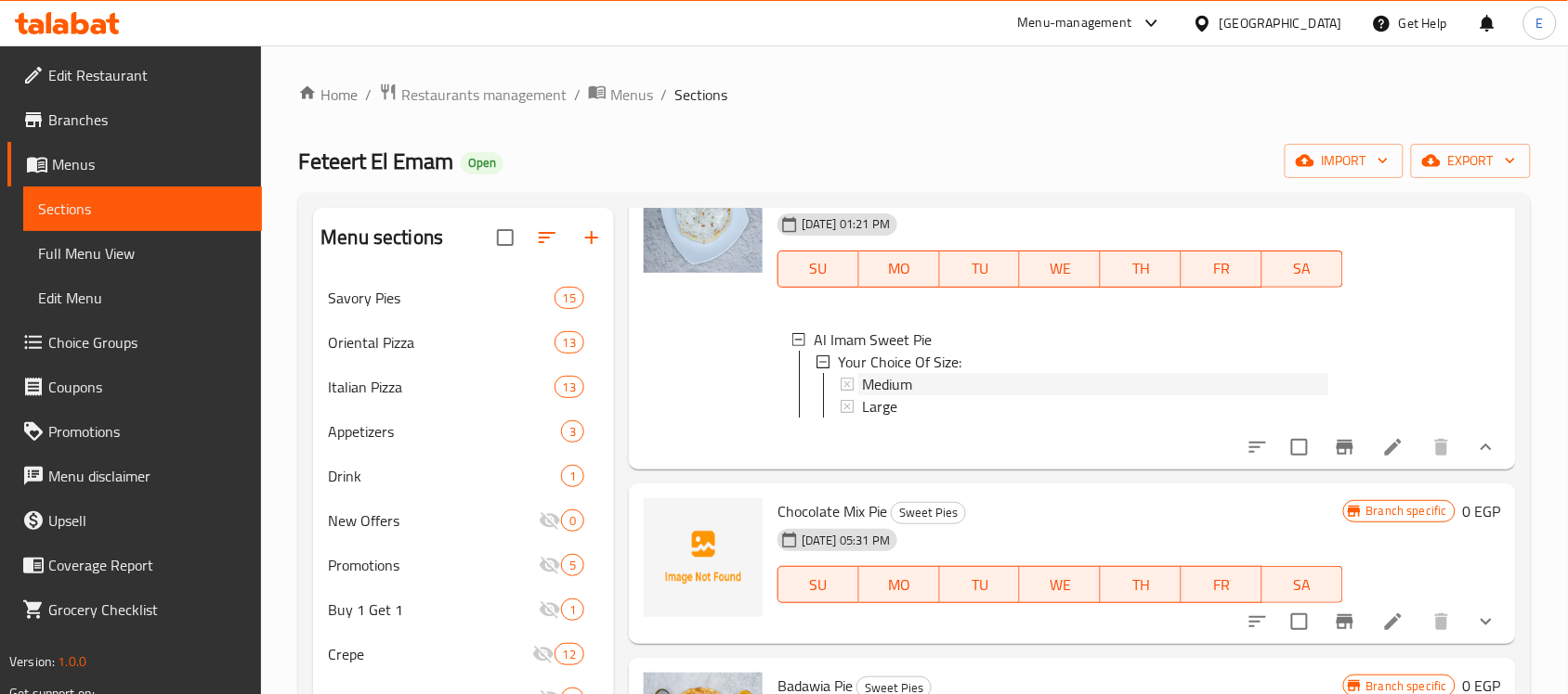
click at [926, 396] on div "Medium" at bounding box center [1095, 384] width 466 height 23
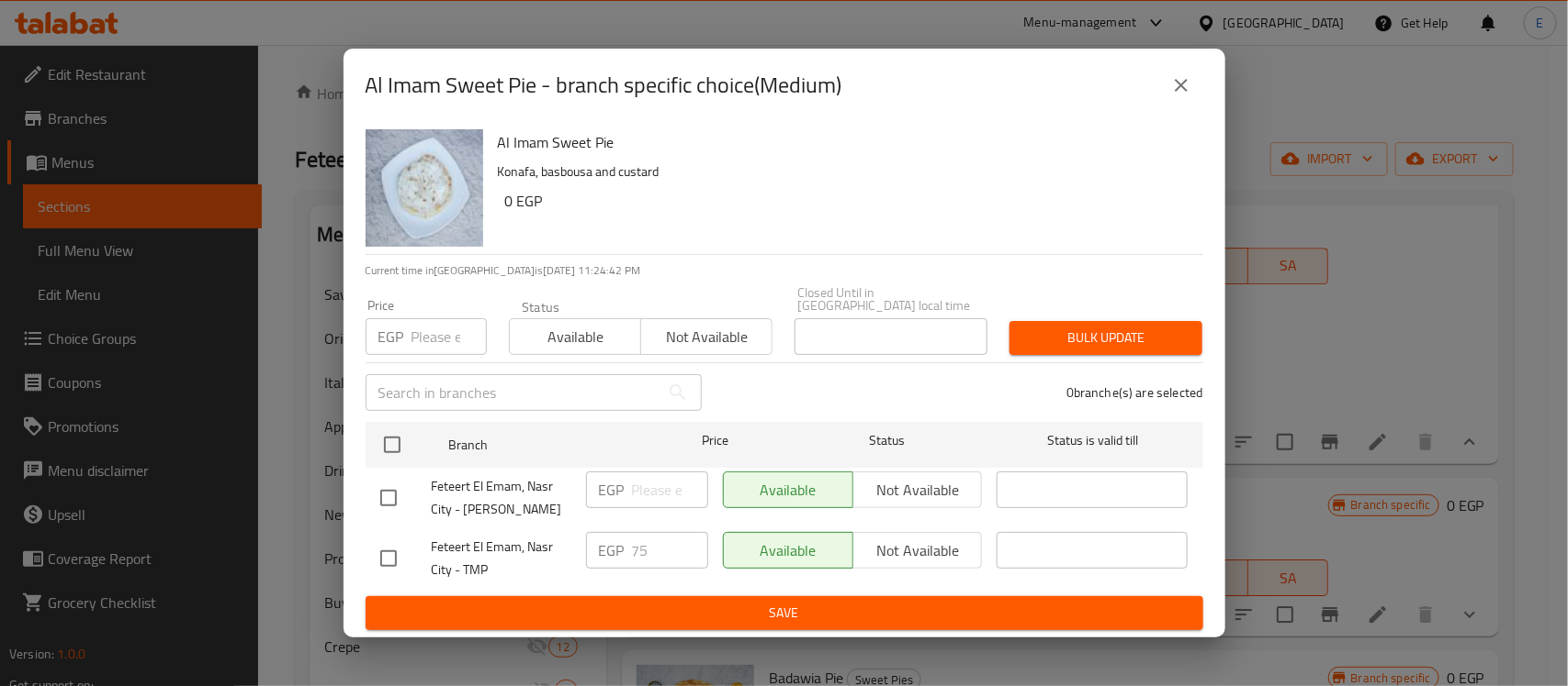
click at [384, 491] on input "checkbox" at bounding box center [388, 499] width 39 height 39
checkbox input "true"
click at [666, 480] on input "number" at bounding box center [670, 490] width 77 height 37
type input "75"
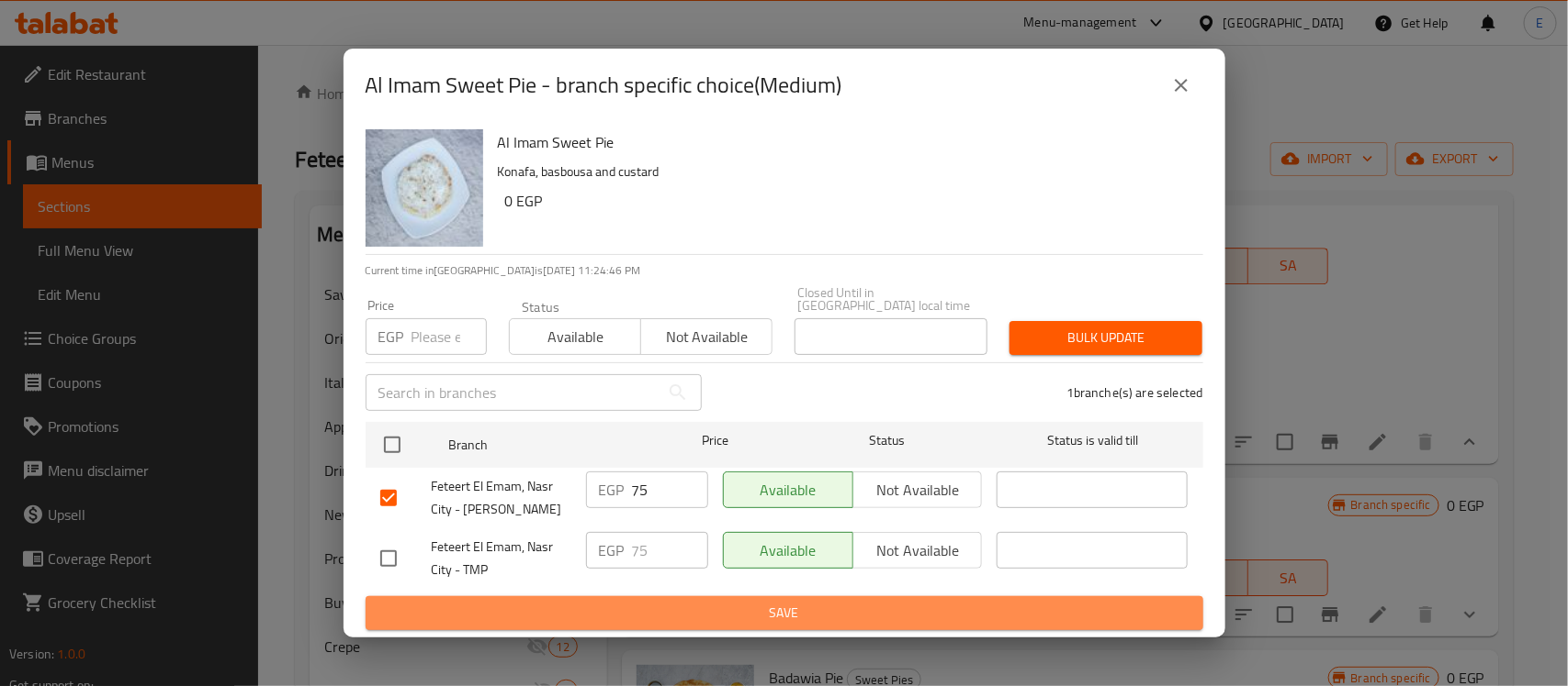
click at [816, 612] on span "Save" at bounding box center [784, 613] width 808 height 23
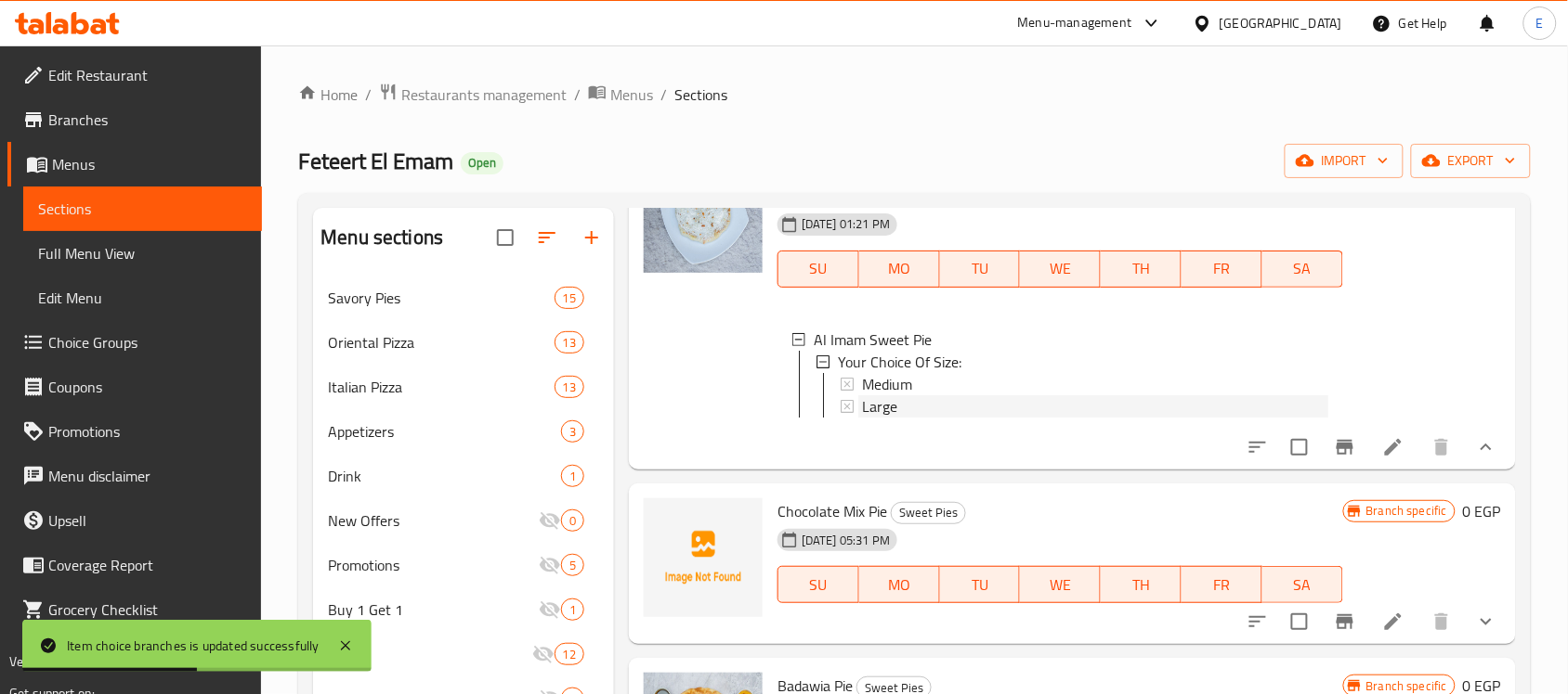
click at [873, 418] on span "Large" at bounding box center [880, 406] width 35 height 23
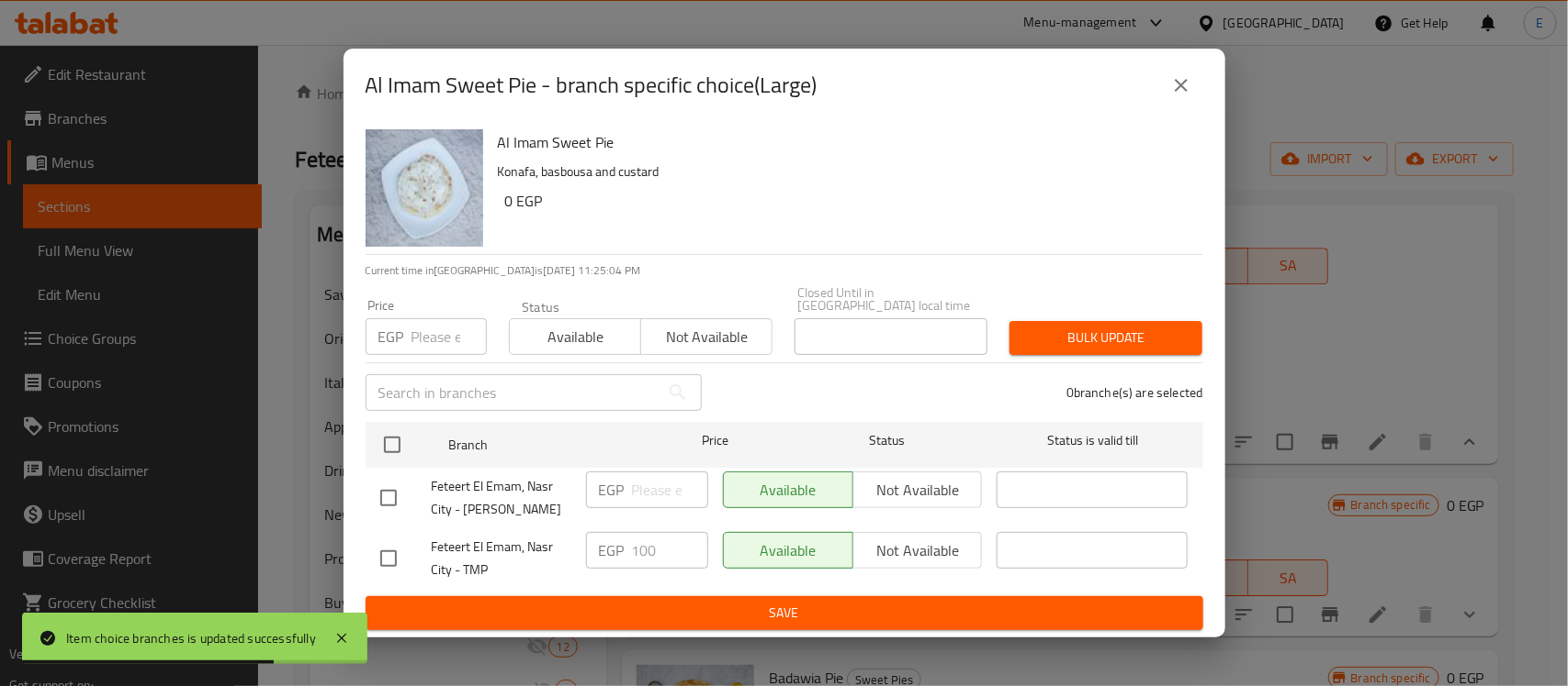
click at [392, 484] on input "checkbox" at bounding box center [388, 499] width 39 height 39
checkbox input "true"
click at [632, 483] on input "number" at bounding box center [670, 490] width 77 height 37
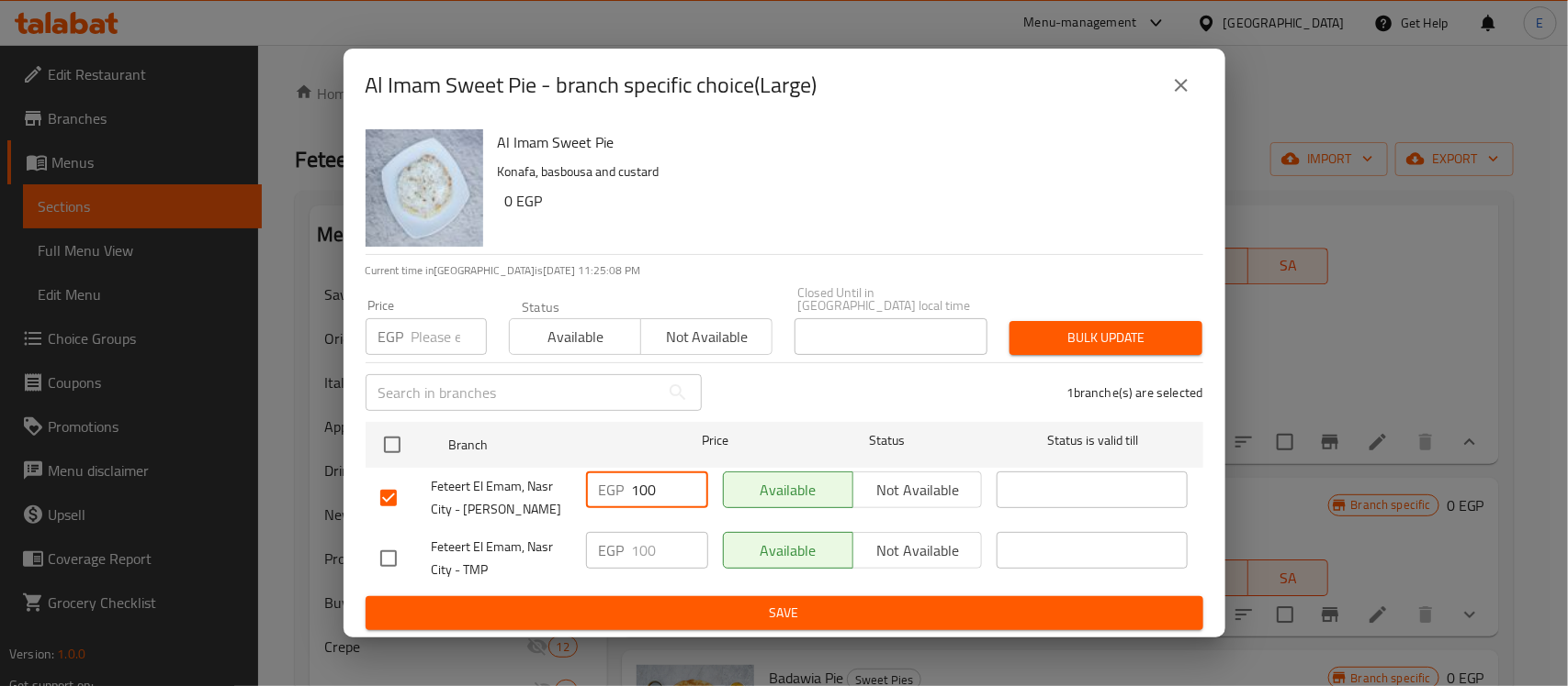
type input "100"
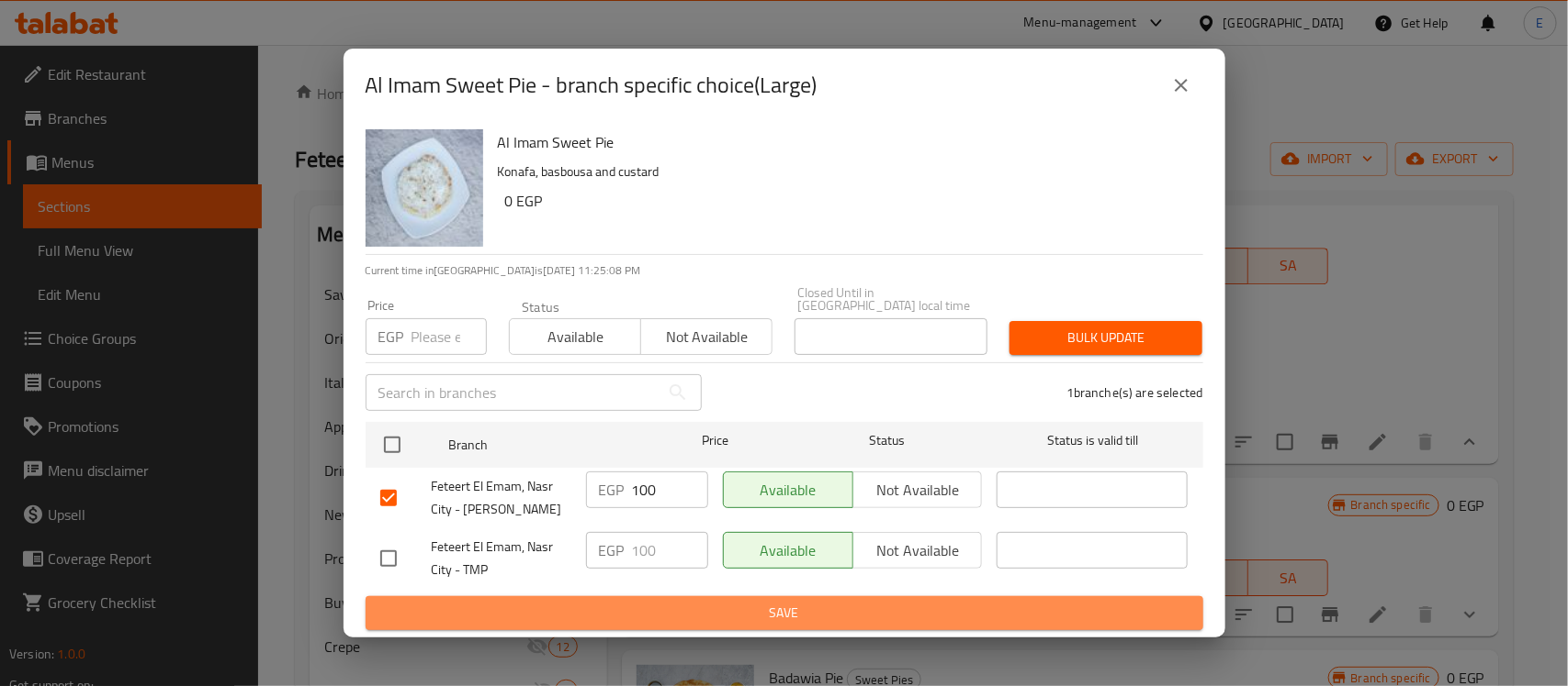
click at [713, 604] on span "Save" at bounding box center [784, 613] width 808 height 23
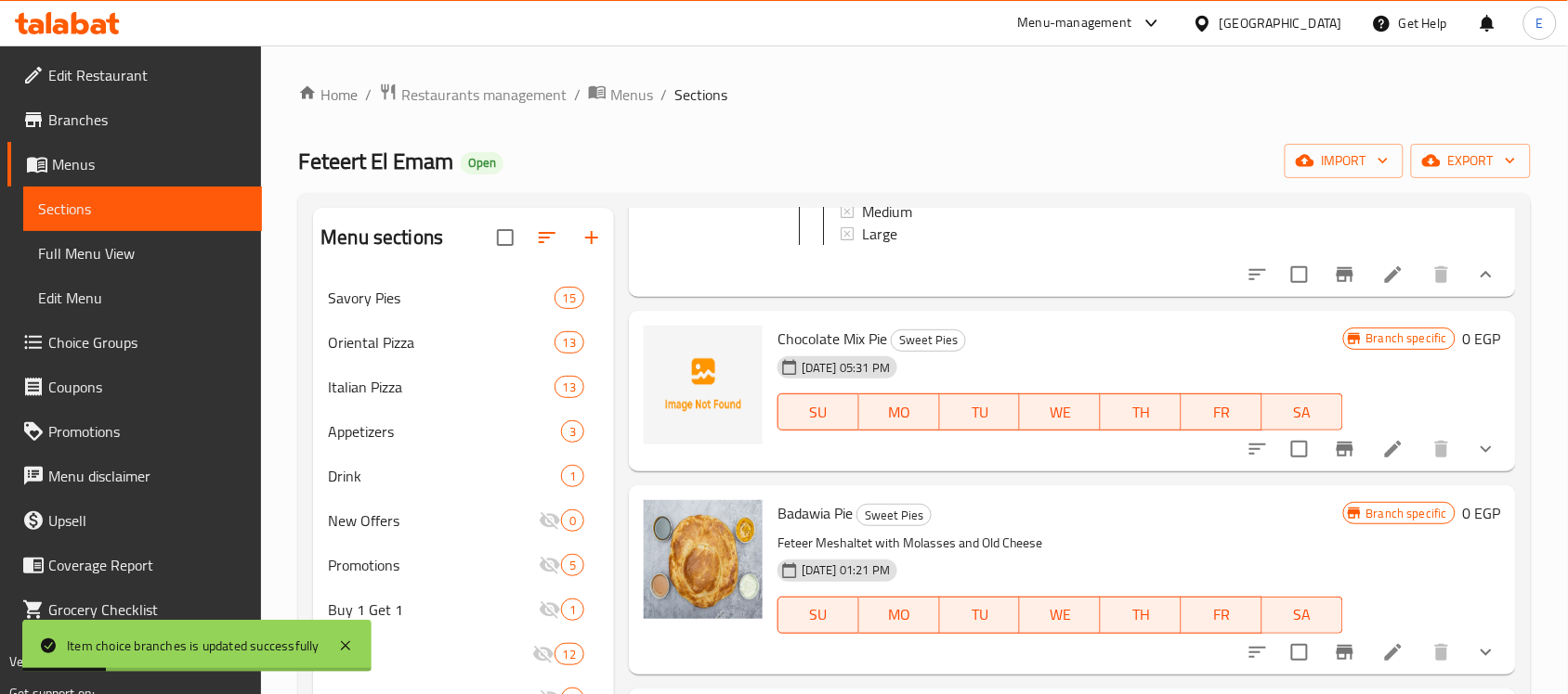
scroll to position [2834, 0]
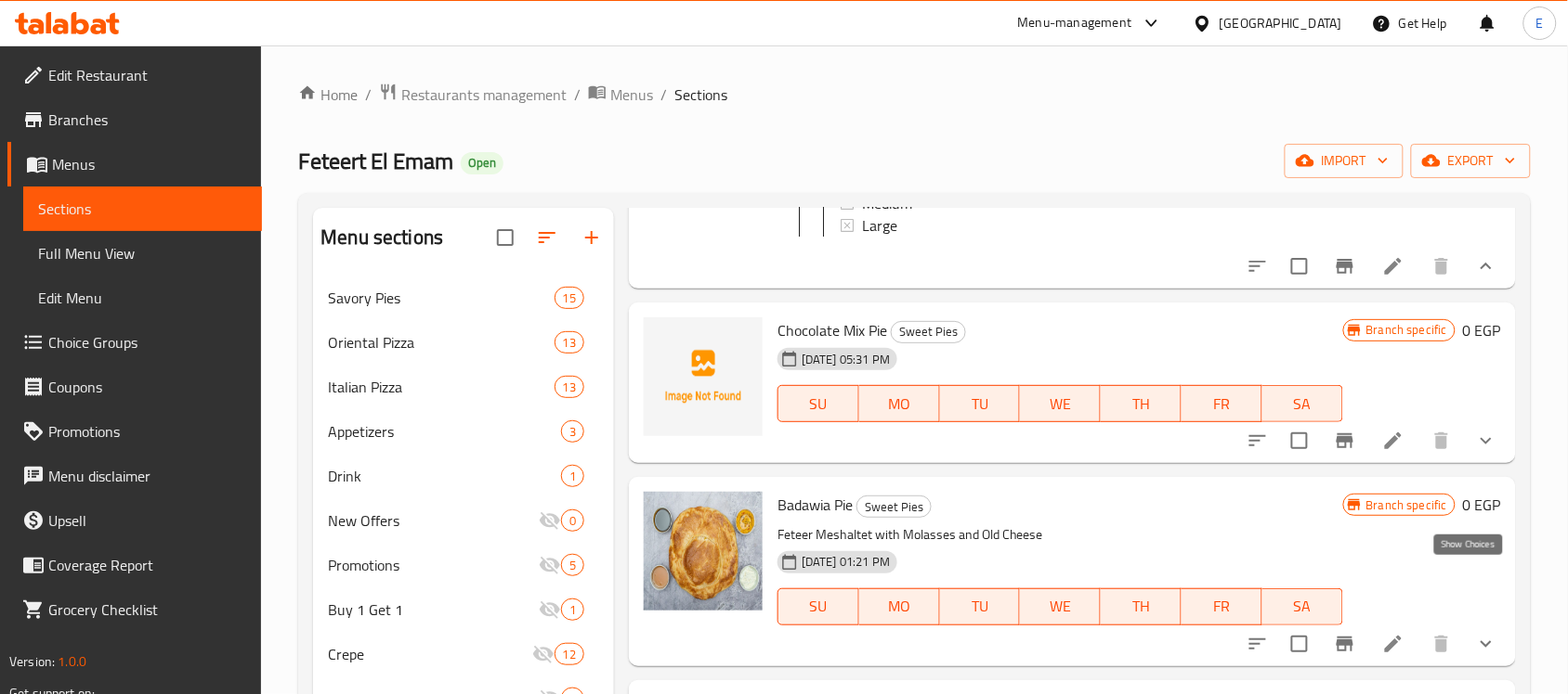
click at [1475, 453] on icon "show more" at bounding box center [1486, 441] width 23 height 23
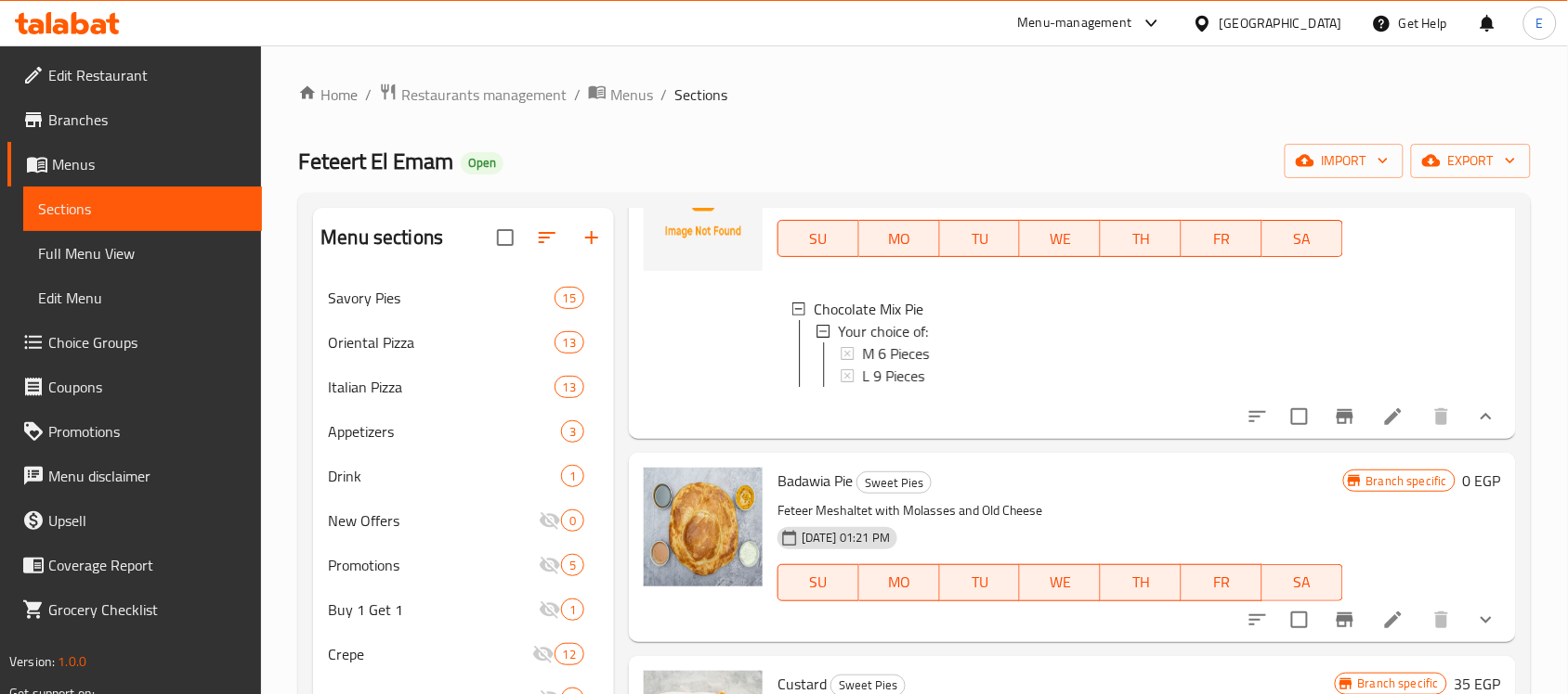
scroll to position [3001, 0]
click at [922, 363] on span "M 6 Pieces" at bounding box center [895, 351] width 67 height 23
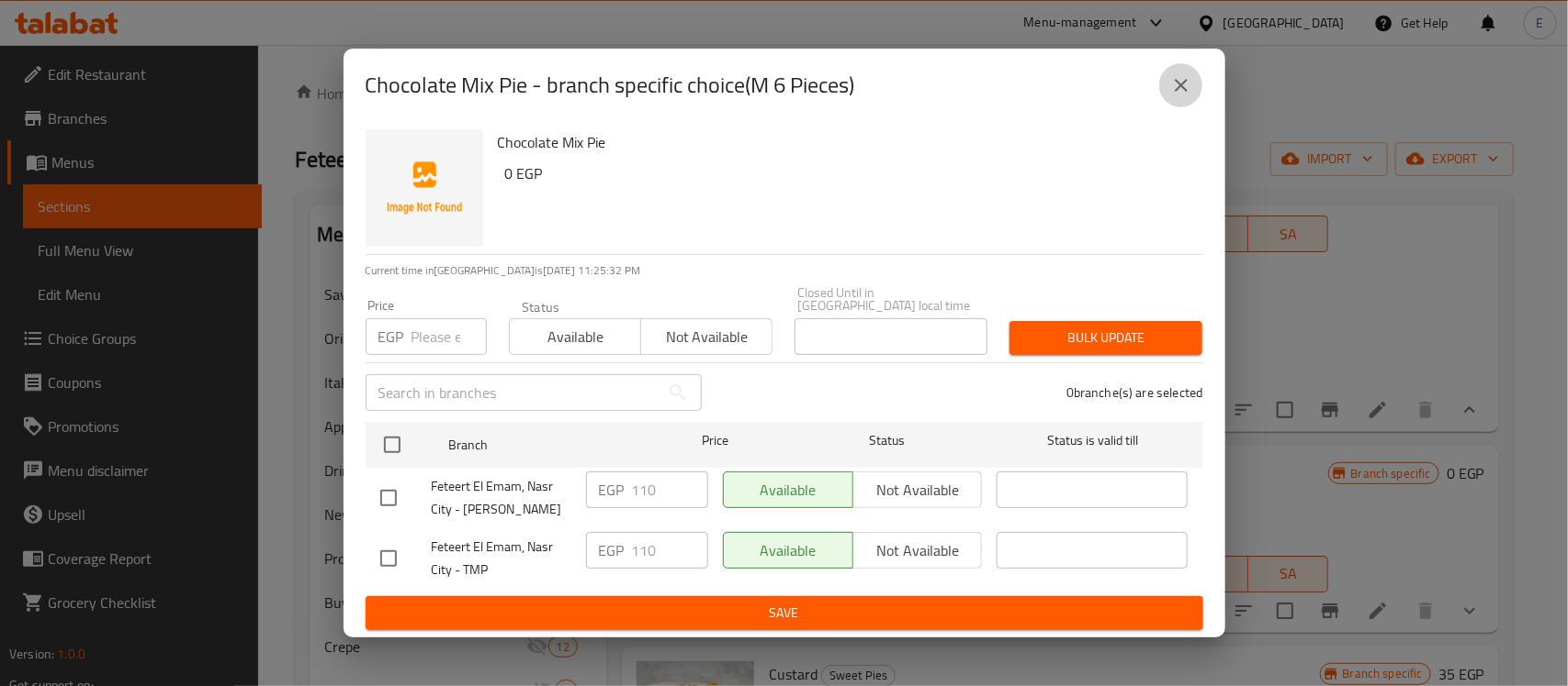
click at [1191, 90] on icon "close" at bounding box center [1181, 85] width 22 height 22
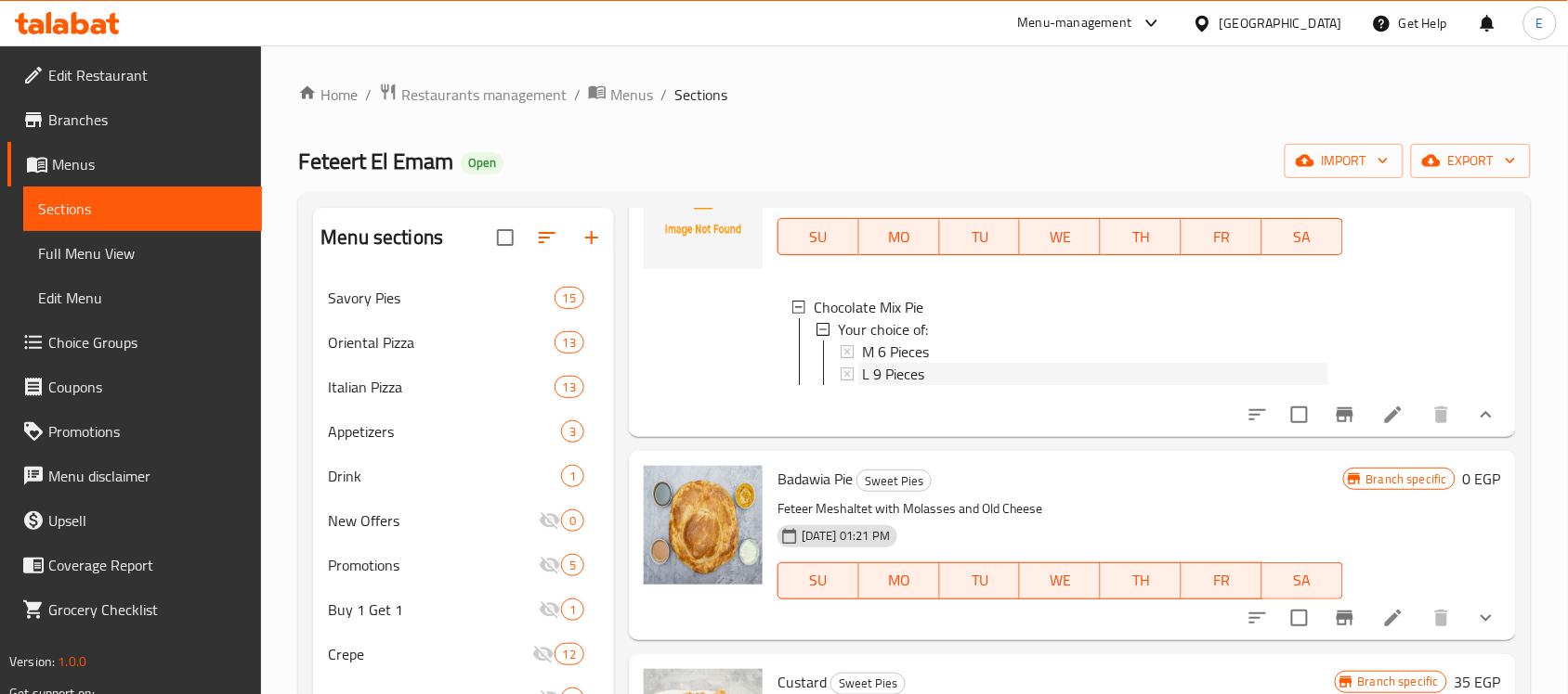
click at [884, 386] on span "L 9 Pieces" at bounding box center [892, 374] width 62 height 23
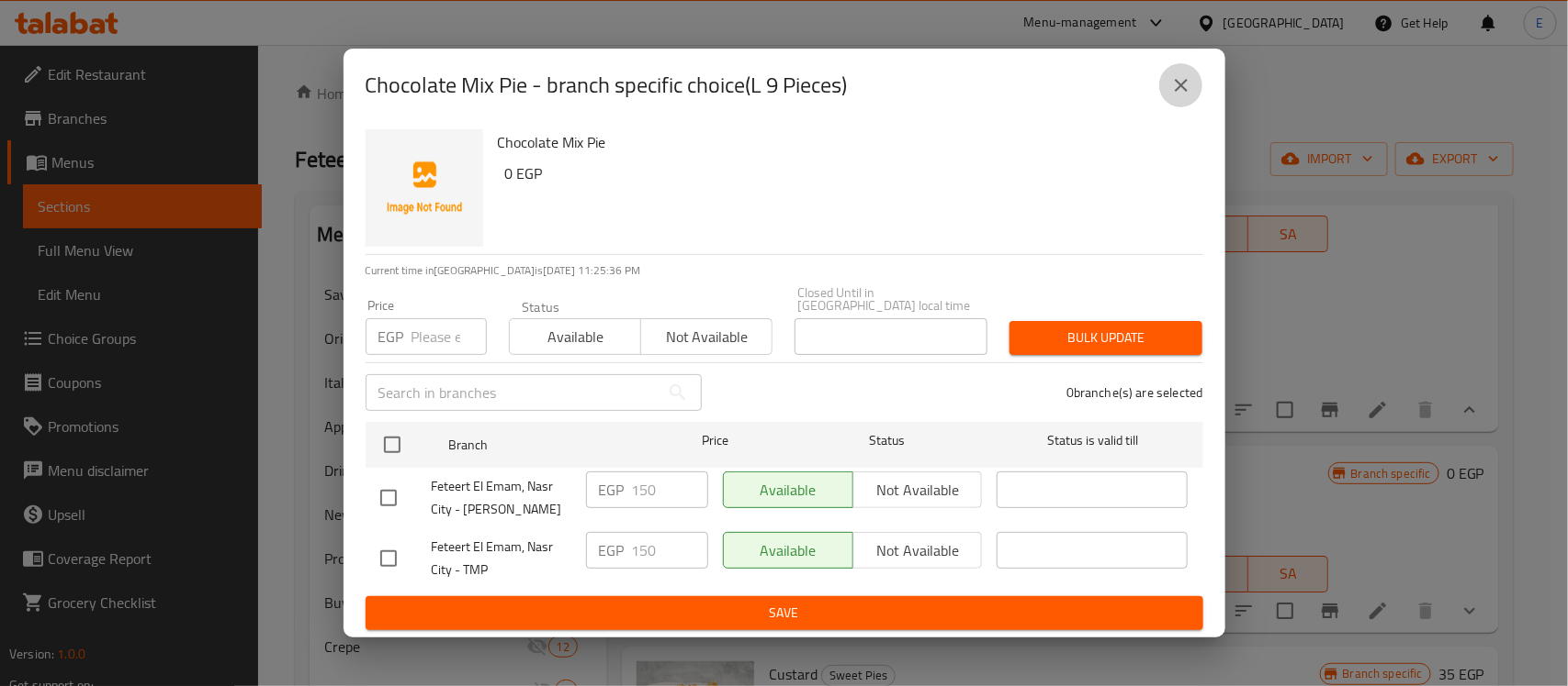
click at [1182, 92] on icon "close" at bounding box center [1181, 84] width 13 height 13
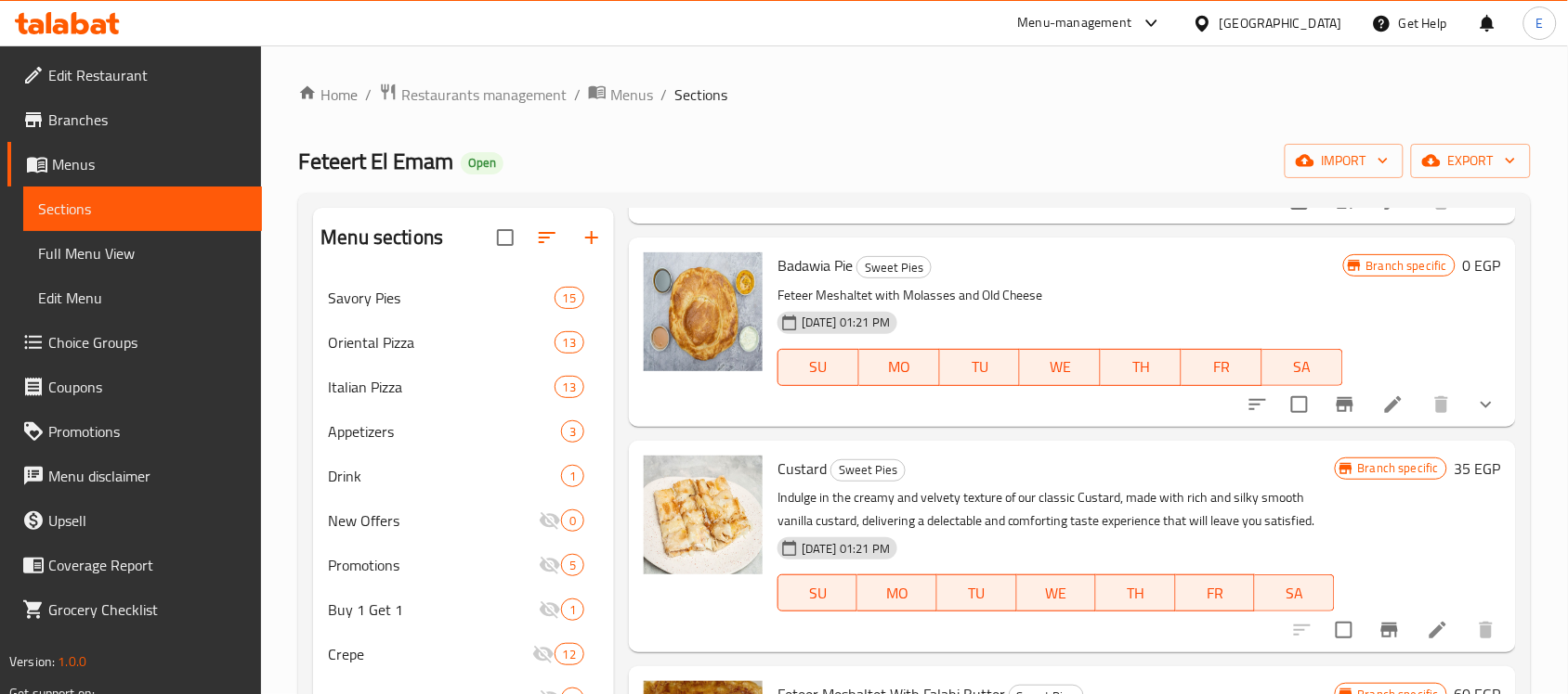
scroll to position [3215, 0]
click at [1279, 423] on input "checkbox" at bounding box center [1299, 404] width 39 height 39
checkbox input "true"
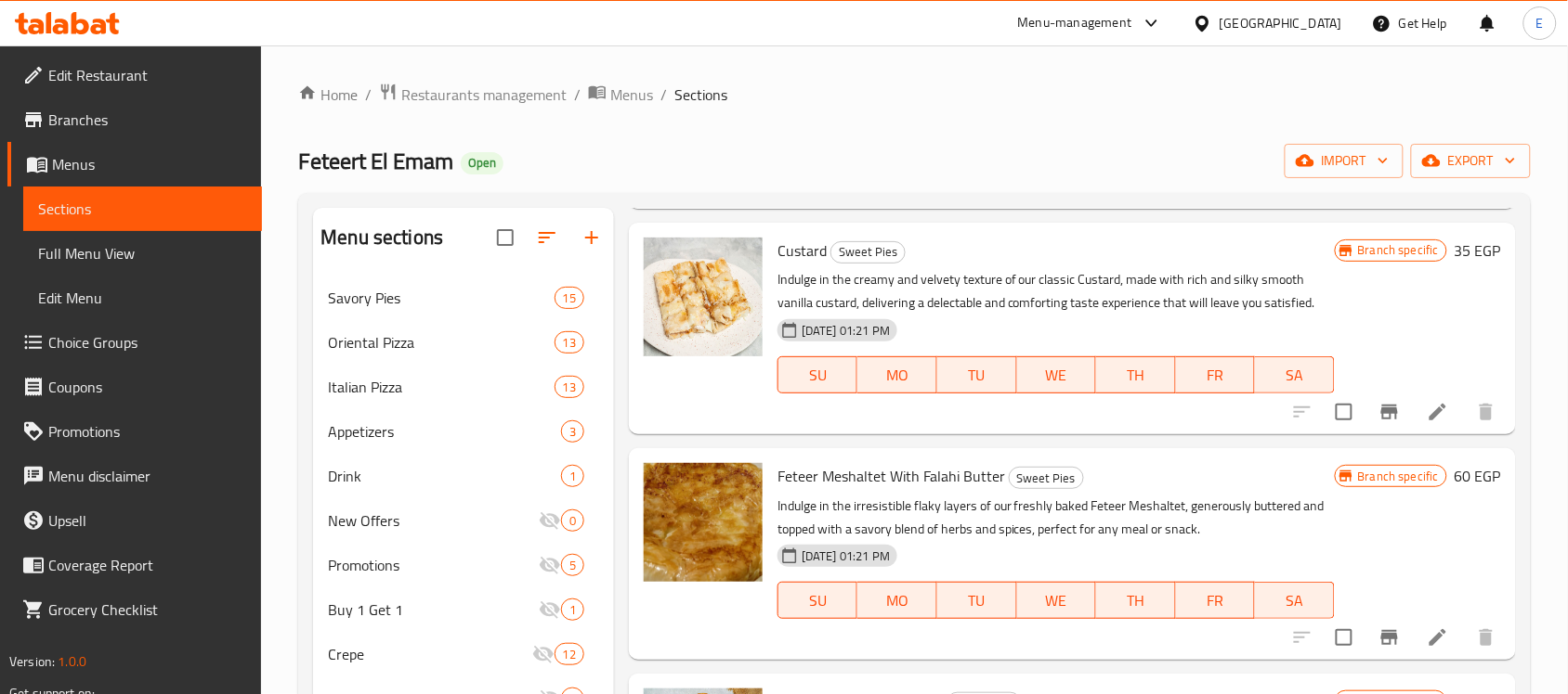
scroll to position [3449, 0]
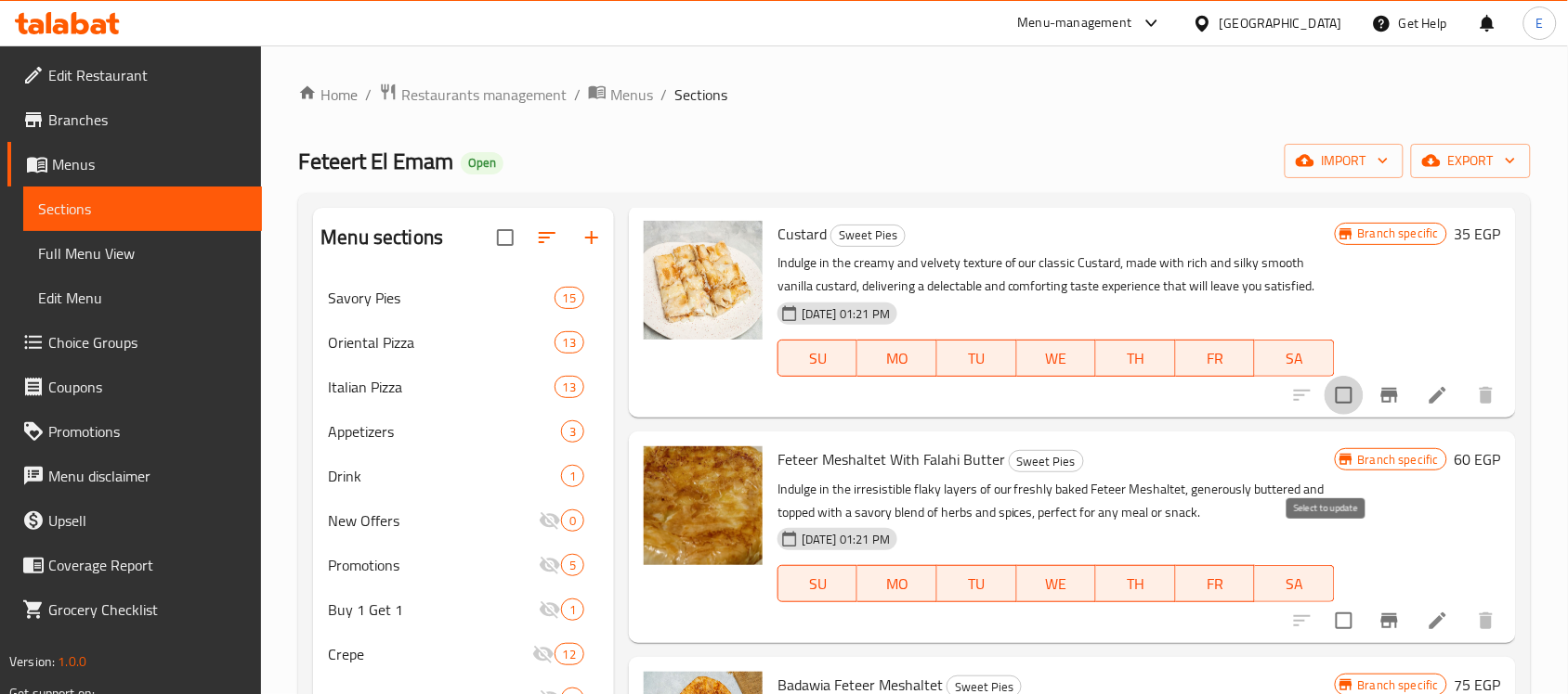
click at [1328, 415] on input "checkbox" at bounding box center [1344, 396] width 39 height 39
checkbox input "true"
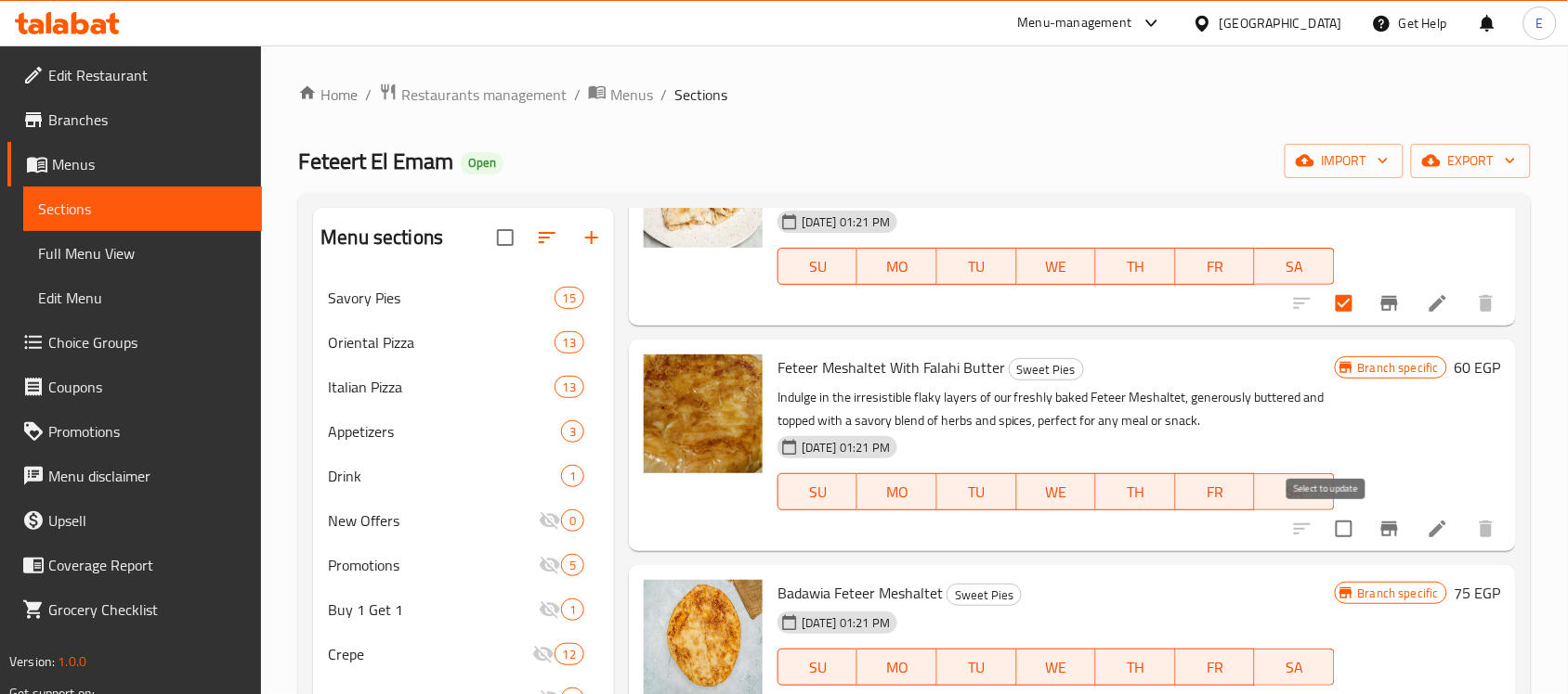
scroll to position [3694, 0]
click at [1329, 531] on input "checkbox" at bounding box center [1344, 529] width 39 height 39
checkbox input "true"
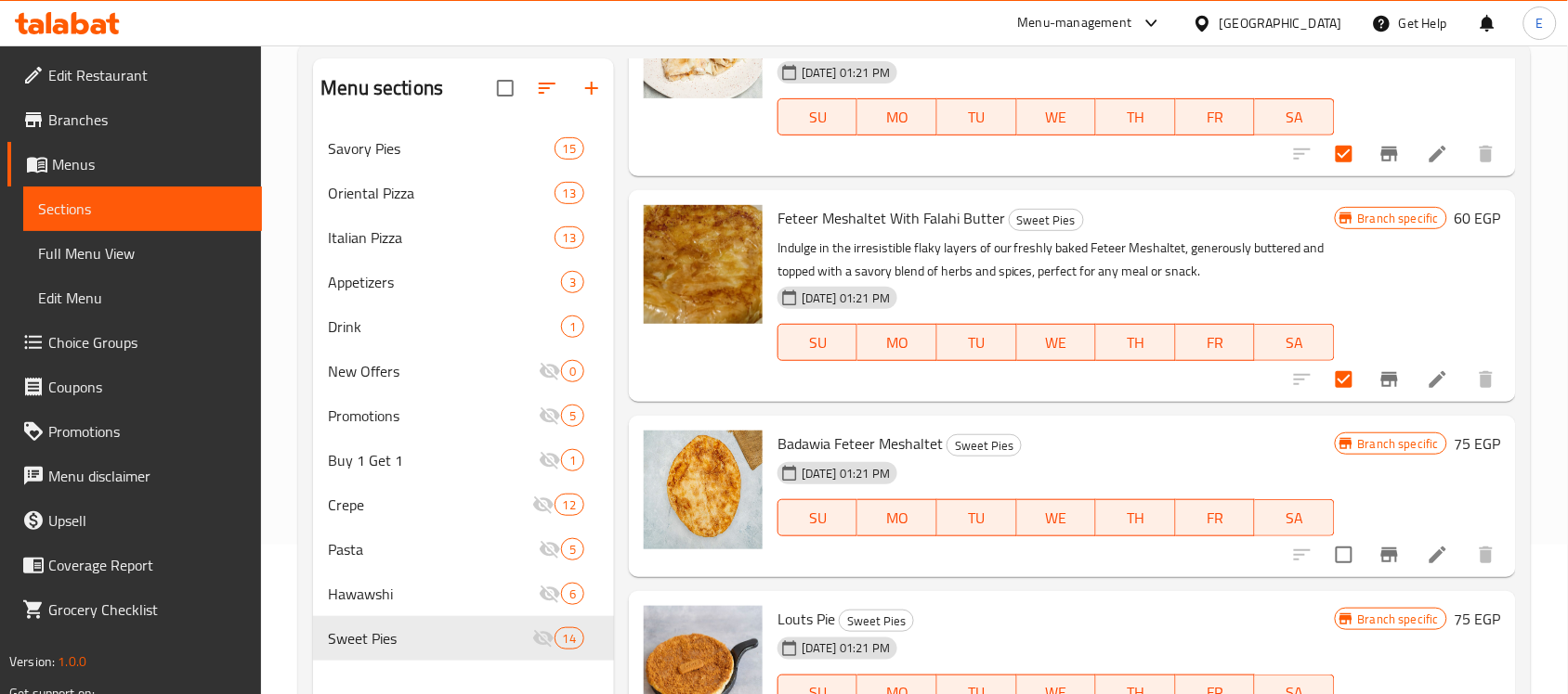
scroll to position [197, 0]
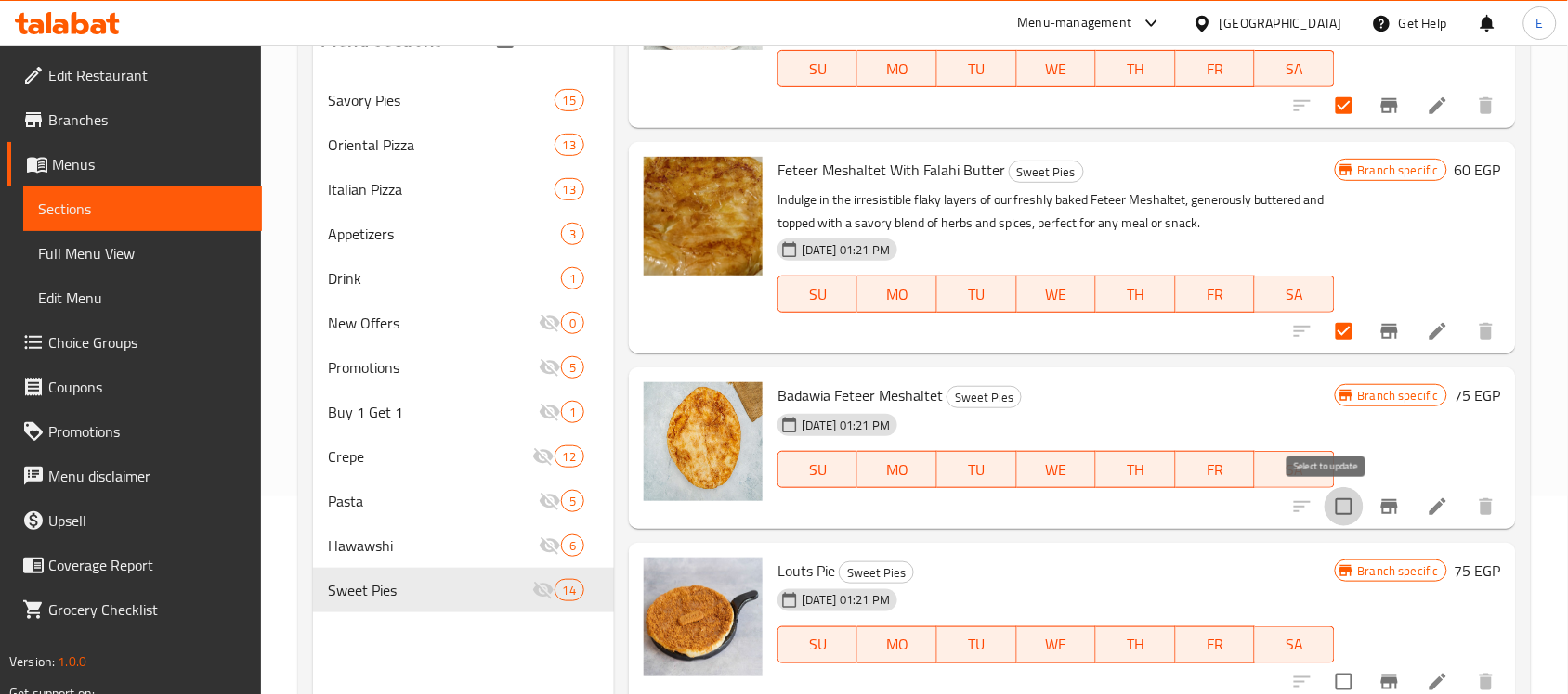
click at [1325, 513] on input "checkbox" at bounding box center [1344, 507] width 39 height 39
checkbox input "true"
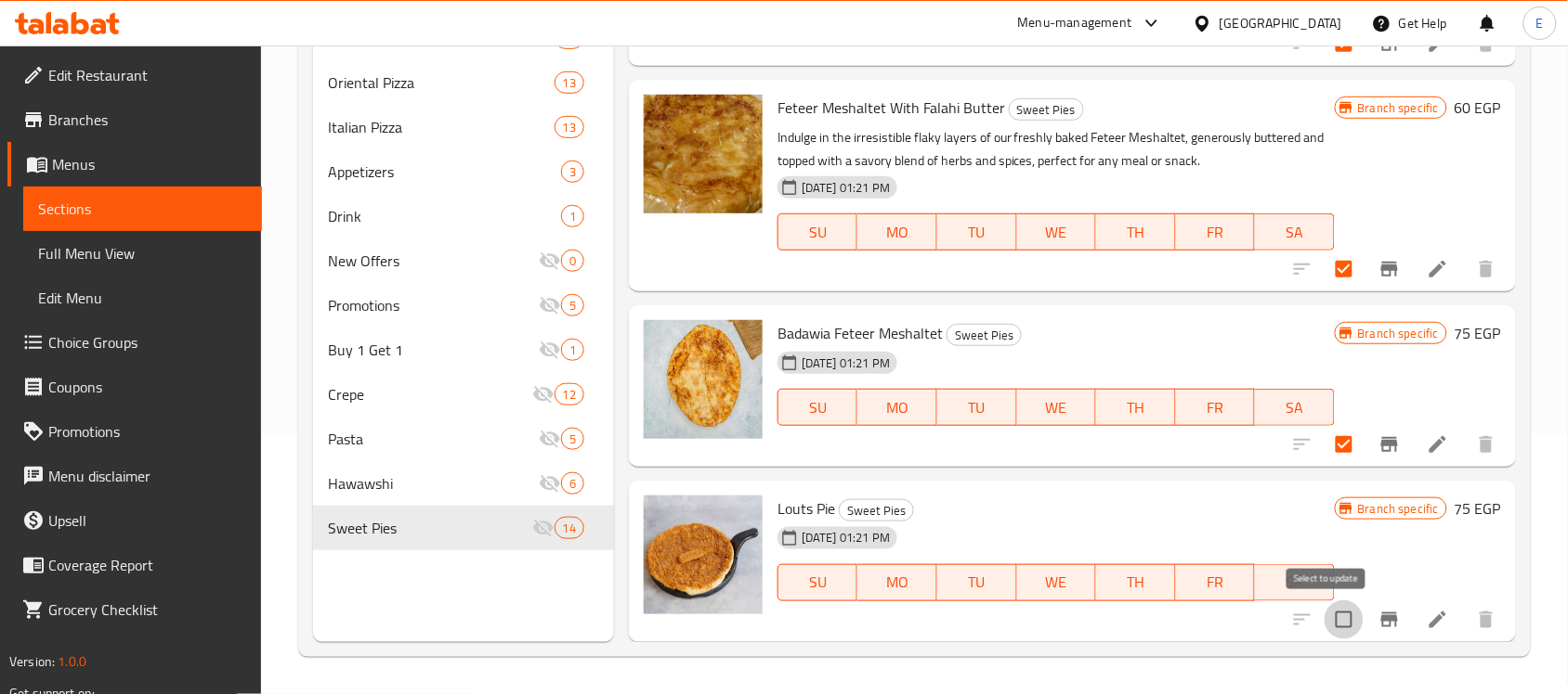
click at [1329, 619] on input "checkbox" at bounding box center [1344, 620] width 39 height 39
checkbox input "true"
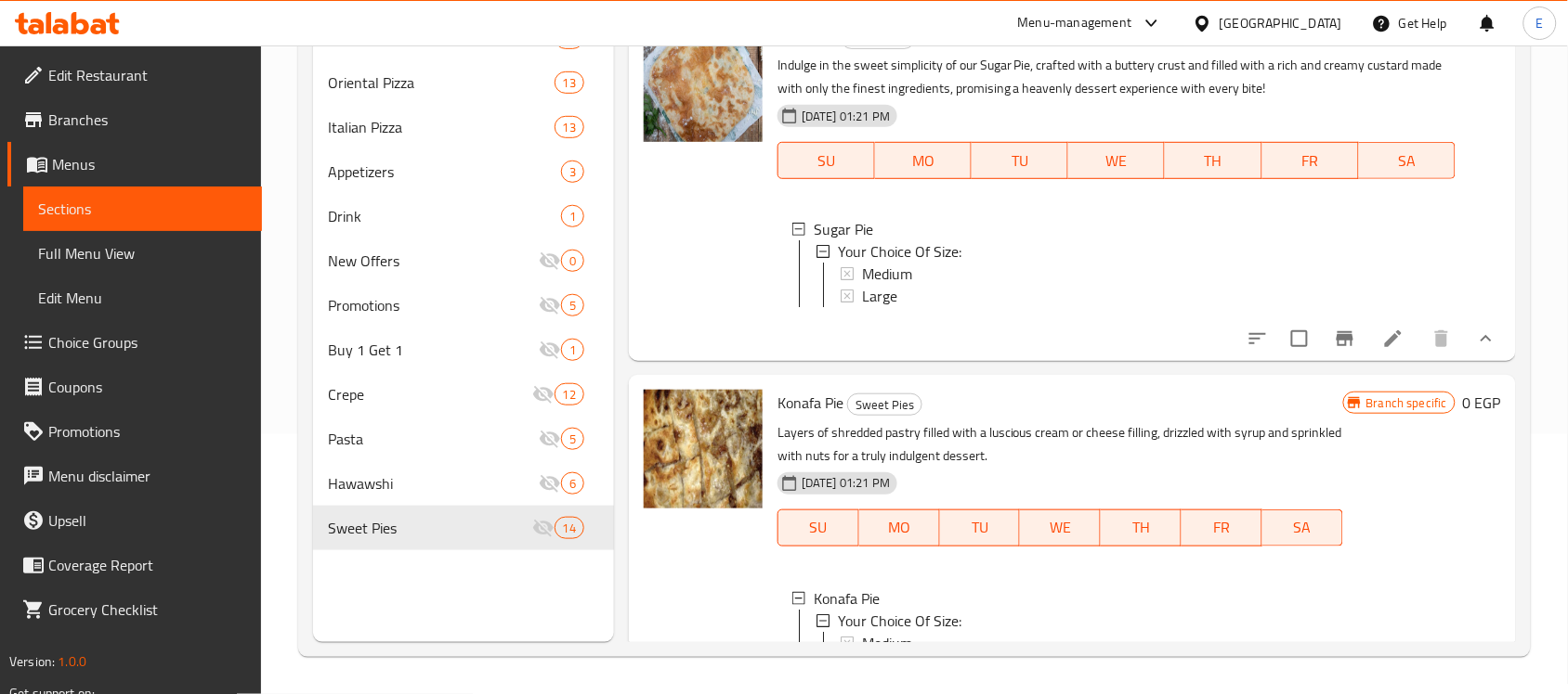
scroll to position [0, 0]
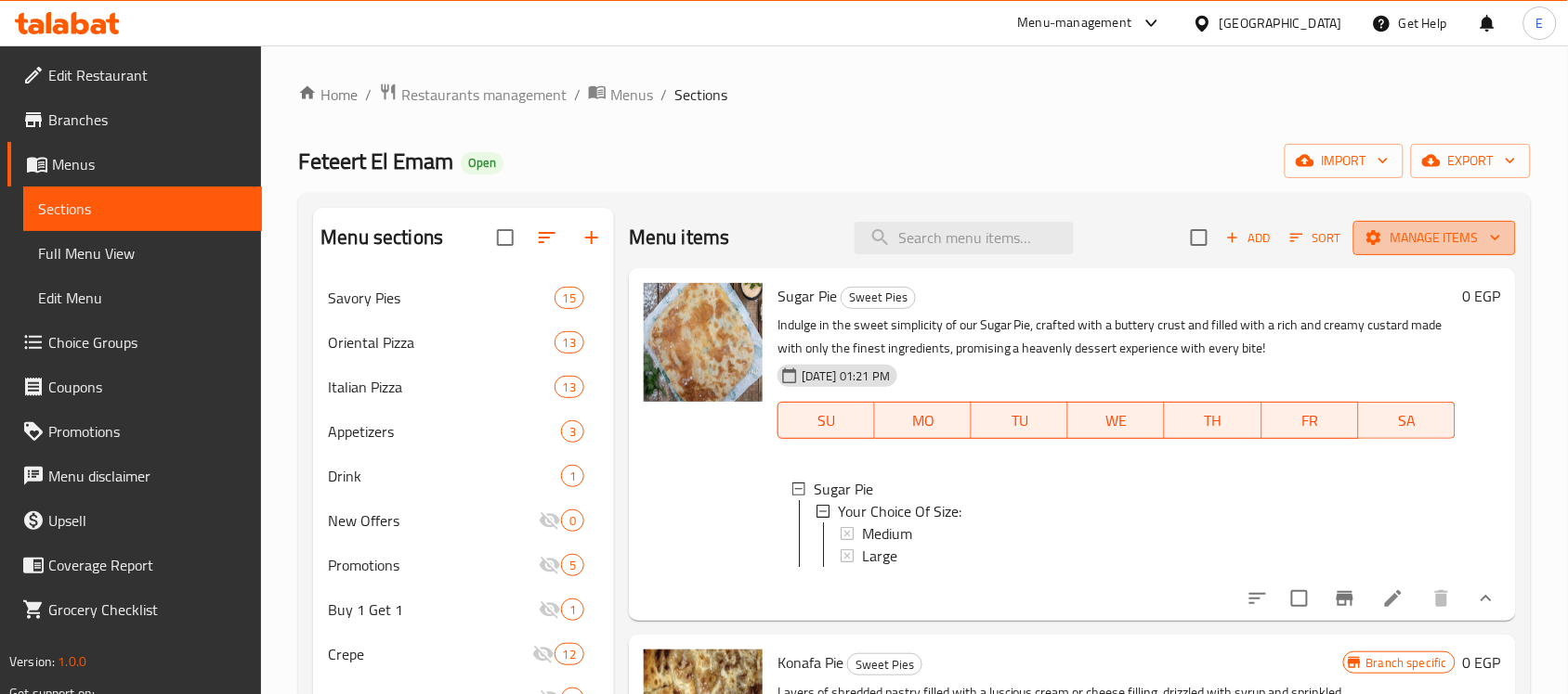
click at [1424, 244] on span "Manage items" at bounding box center [1433, 239] width 133 height 24
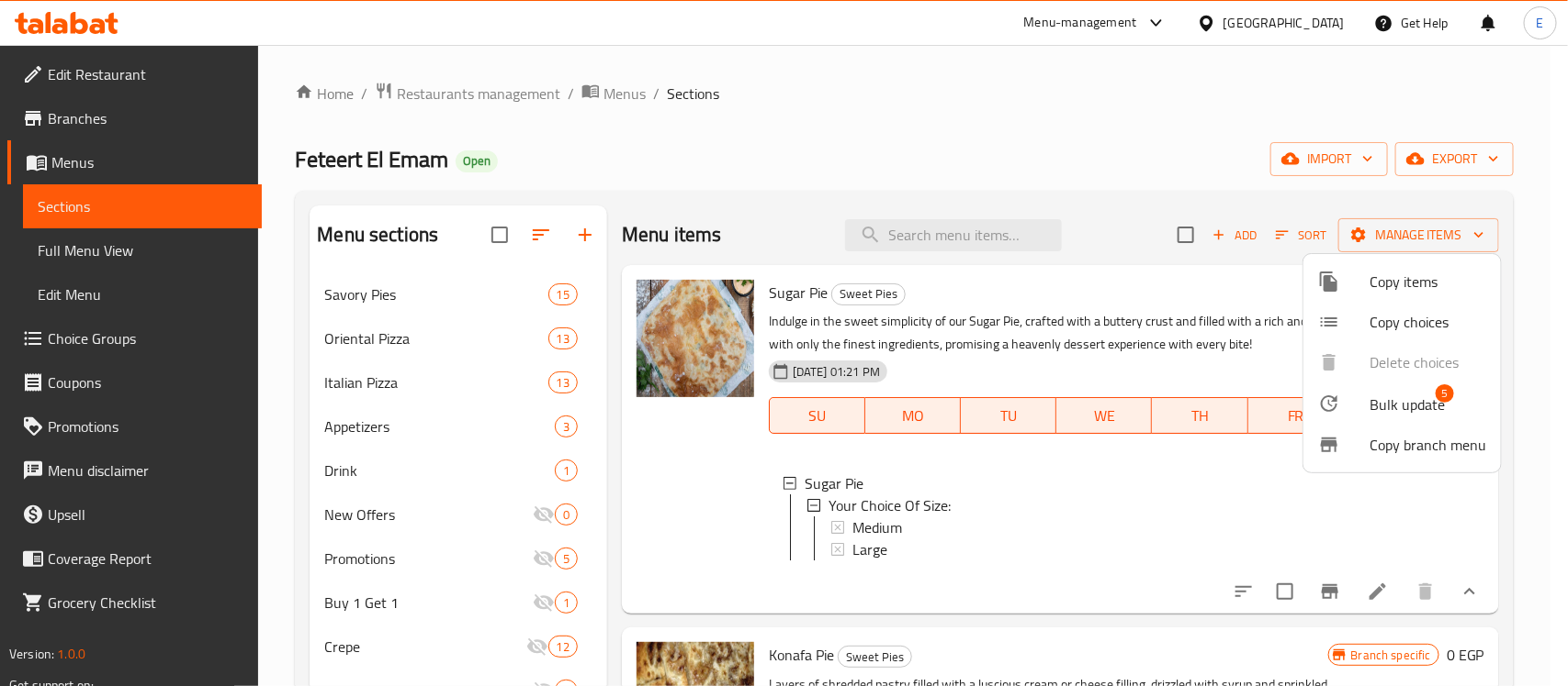
click at [1389, 404] on span "Bulk update" at bounding box center [1407, 405] width 76 height 22
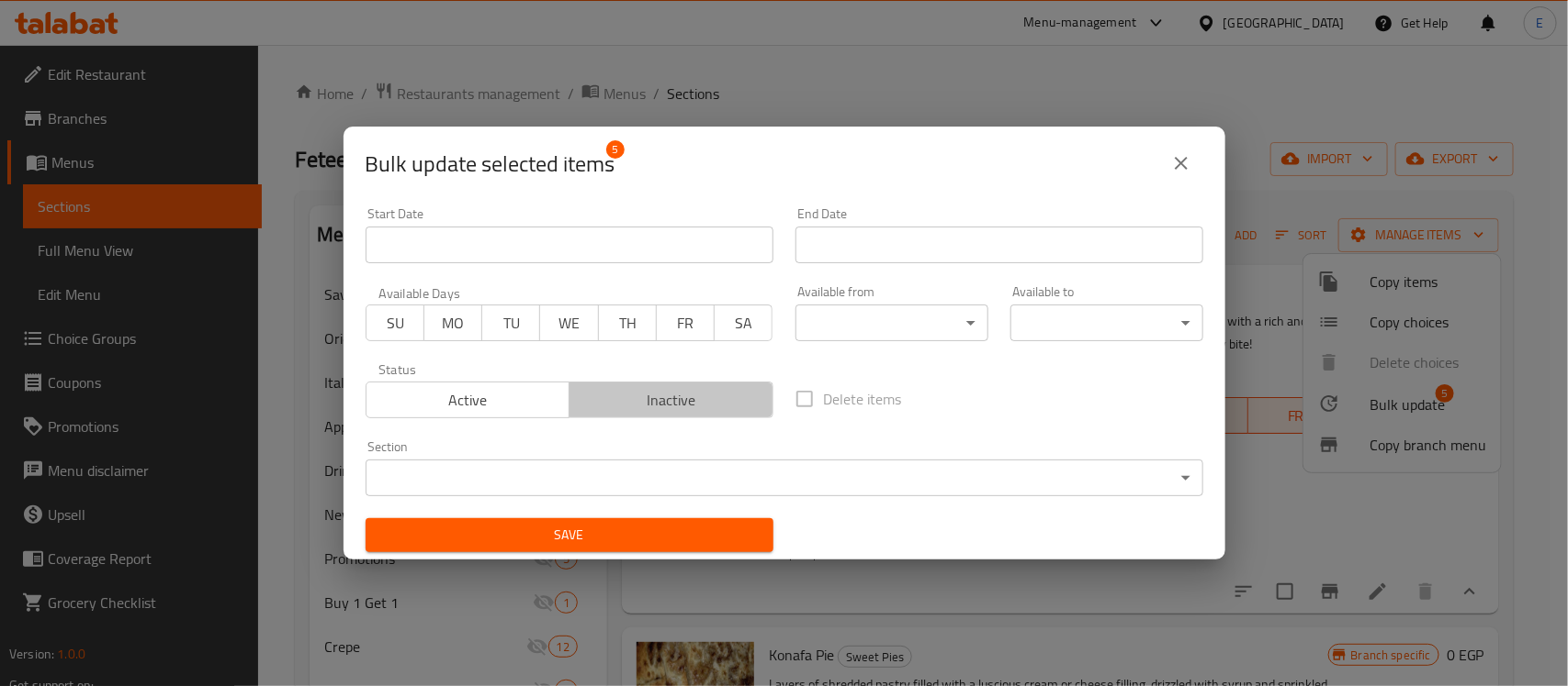
click at [704, 404] on span "Inactive" at bounding box center [671, 400] width 189 height 26
click at [590, 520] on button "Save" at bounding box center [569, 535] width 408 height 34
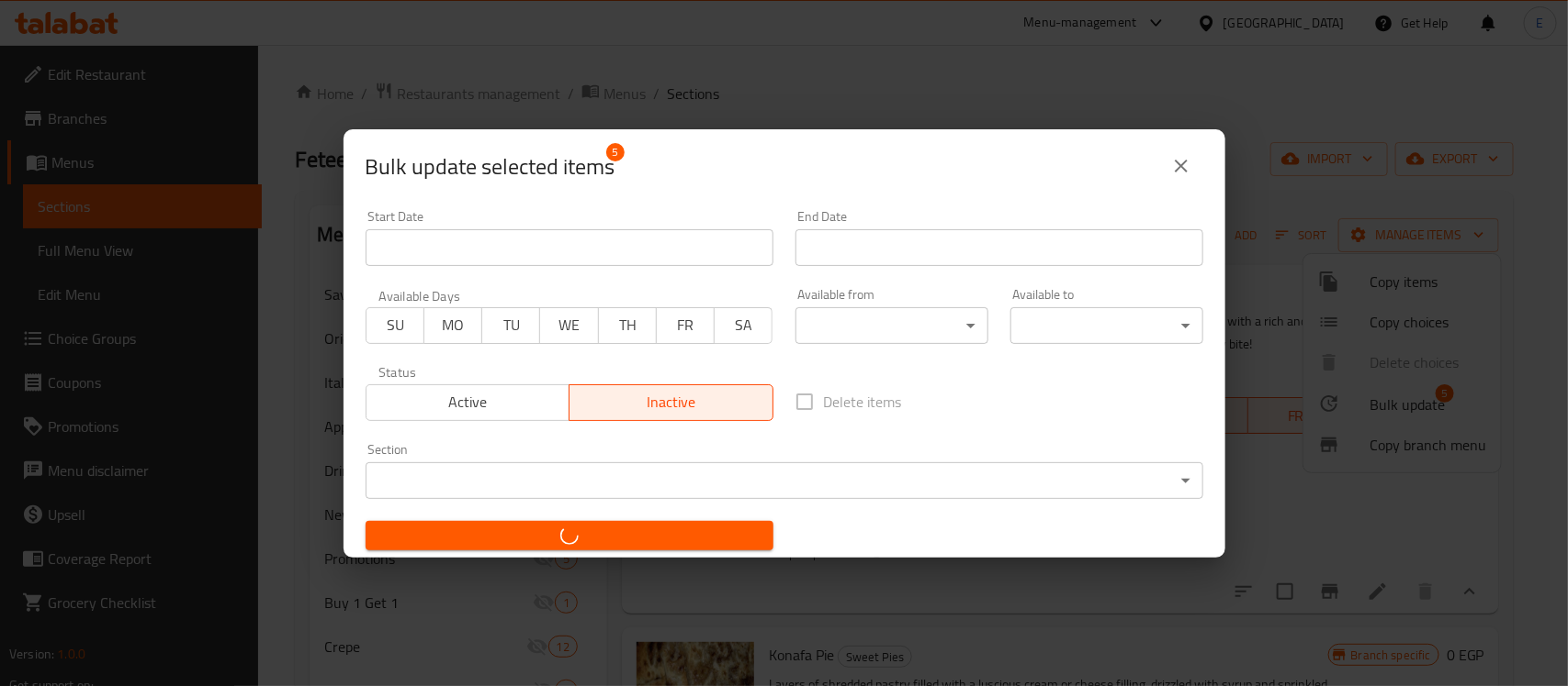
checkbox input "false"
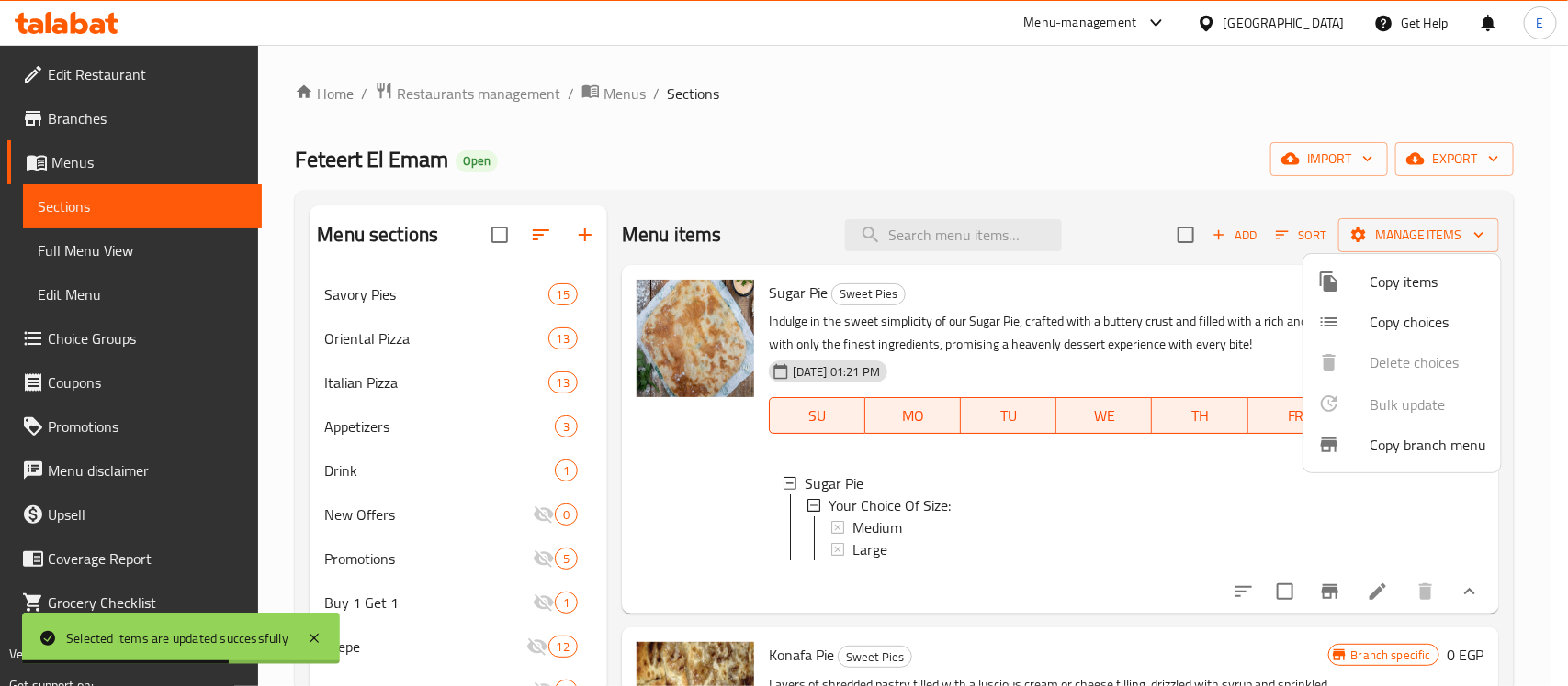
click at [1088, 220] on div at bounding box center [784, 343] width 1568 height 686
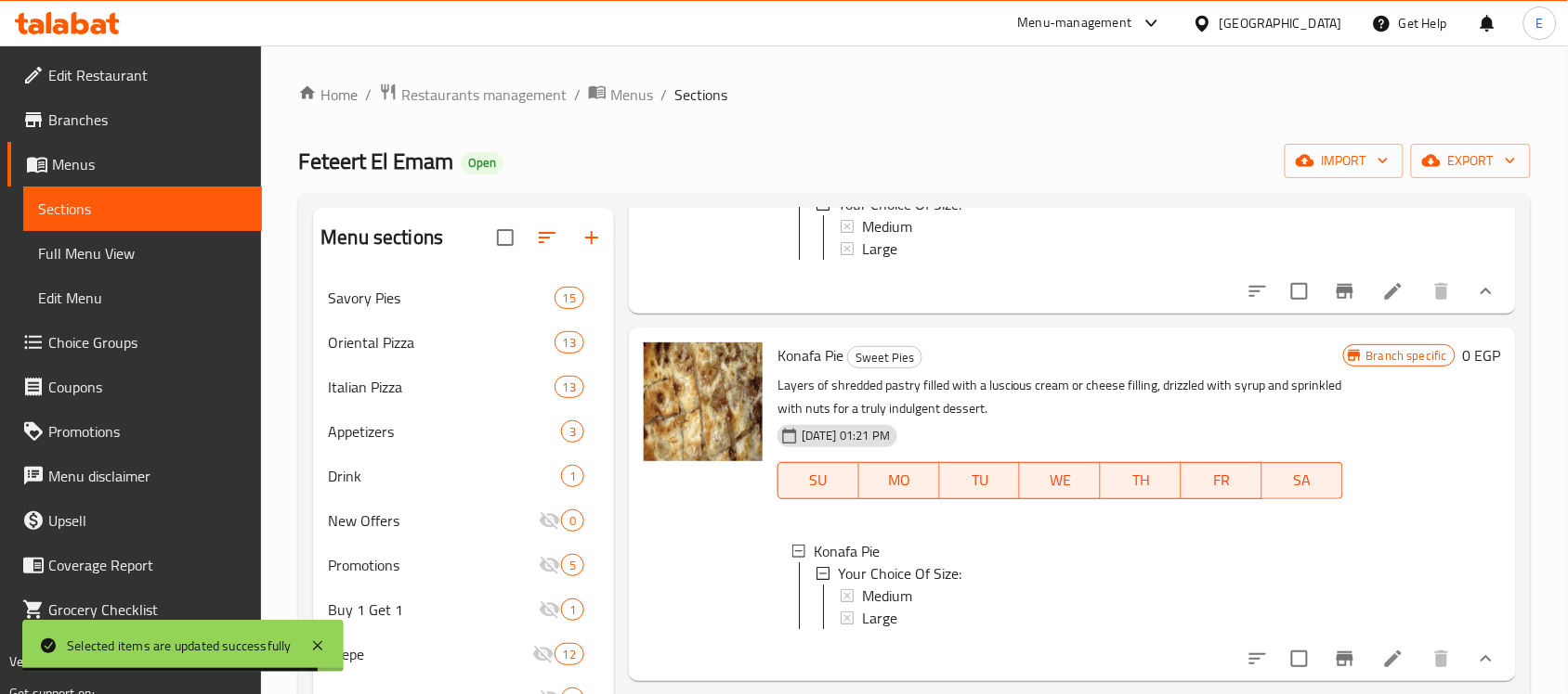
scroll to position [261, 0]
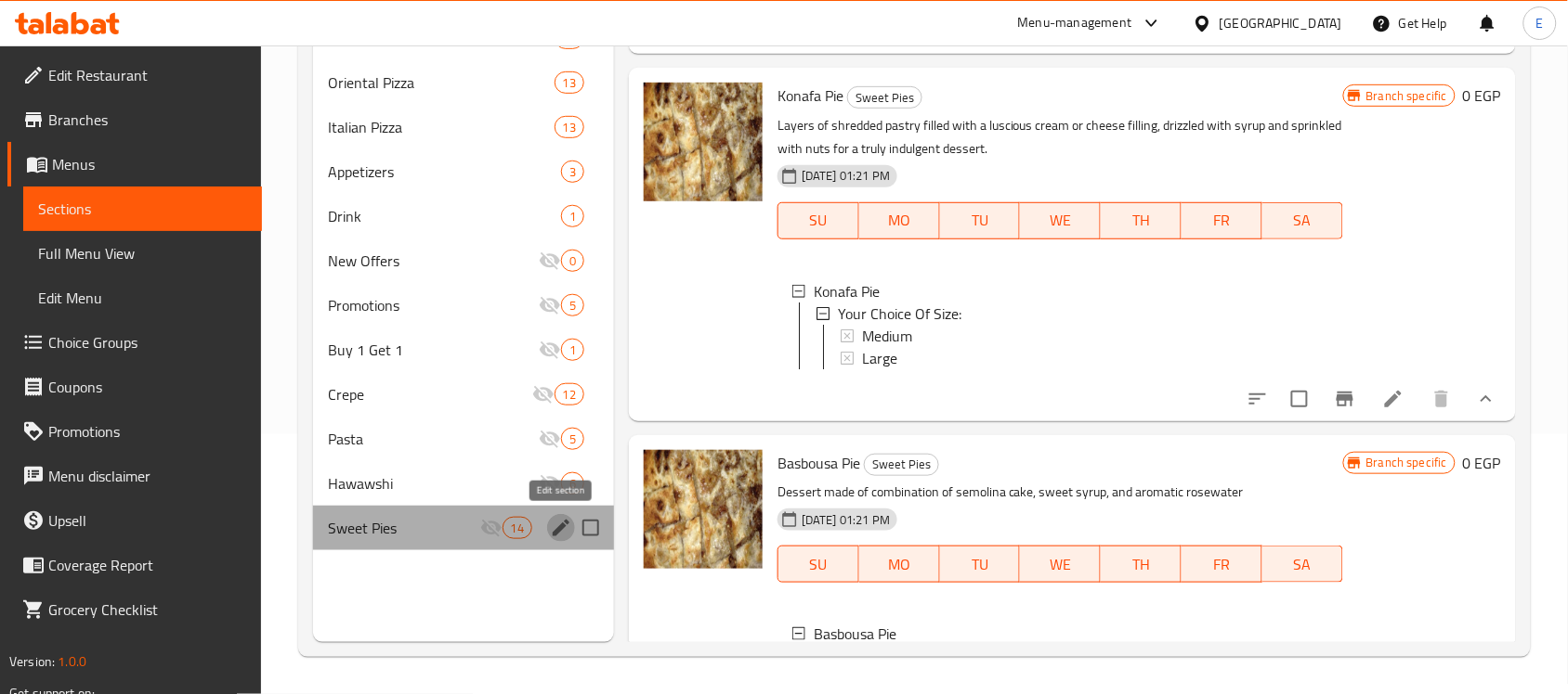
click at [555, 531] on icon "edit" at bounding box center [561, 528] width 17 height 17
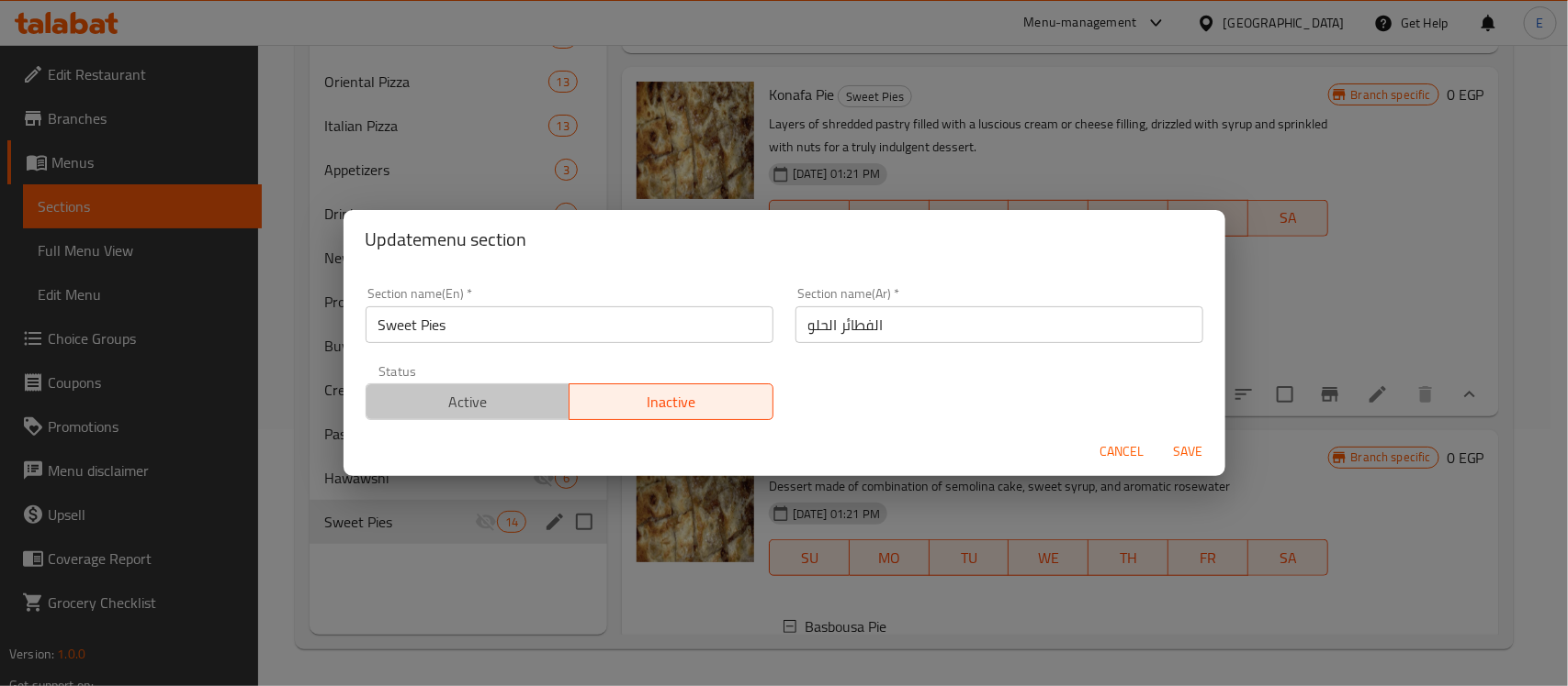
click at [494, 392] on span "Active" at bounding box center [468, 402] width 189 height 26
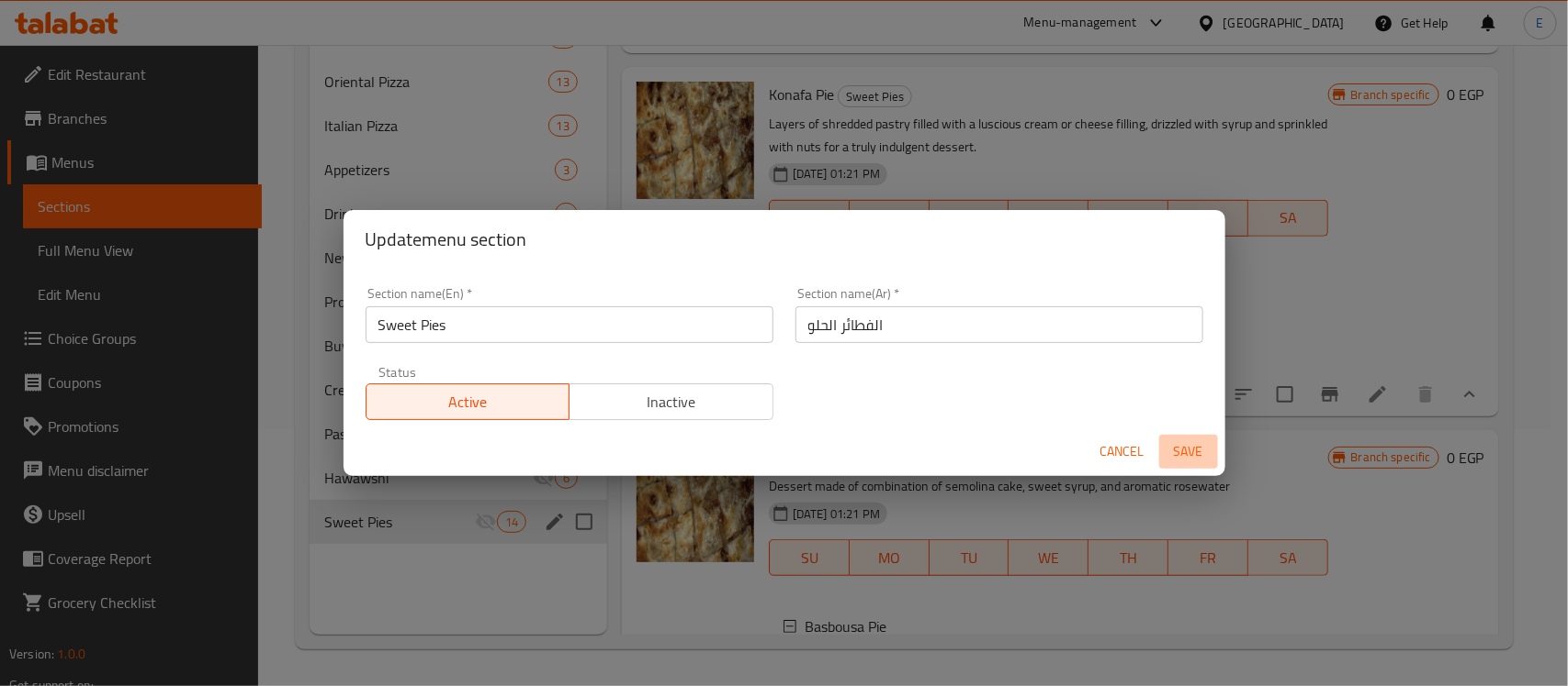
click at [1166, 446] on span "Save" at bounding box center [1187, 452] width 44 height 23
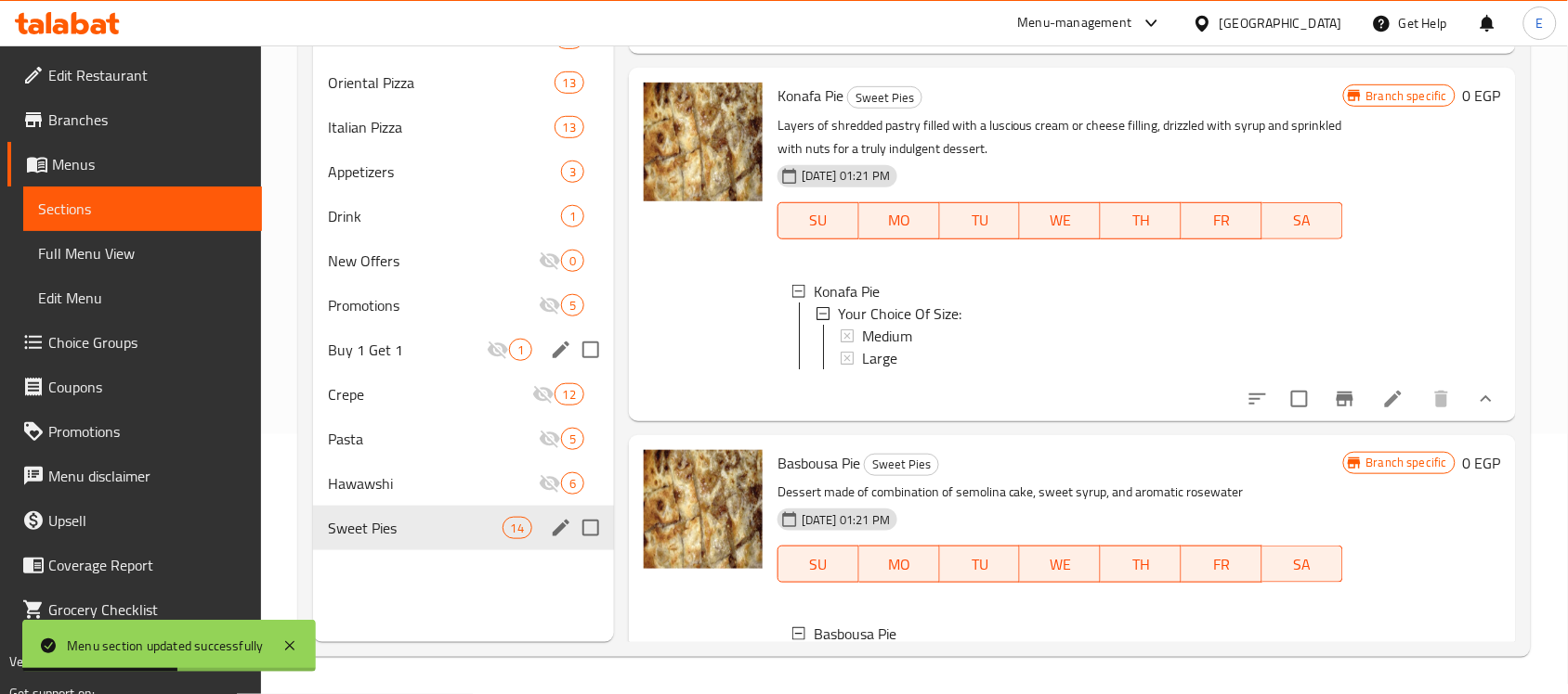
scroll to position [0, 0]
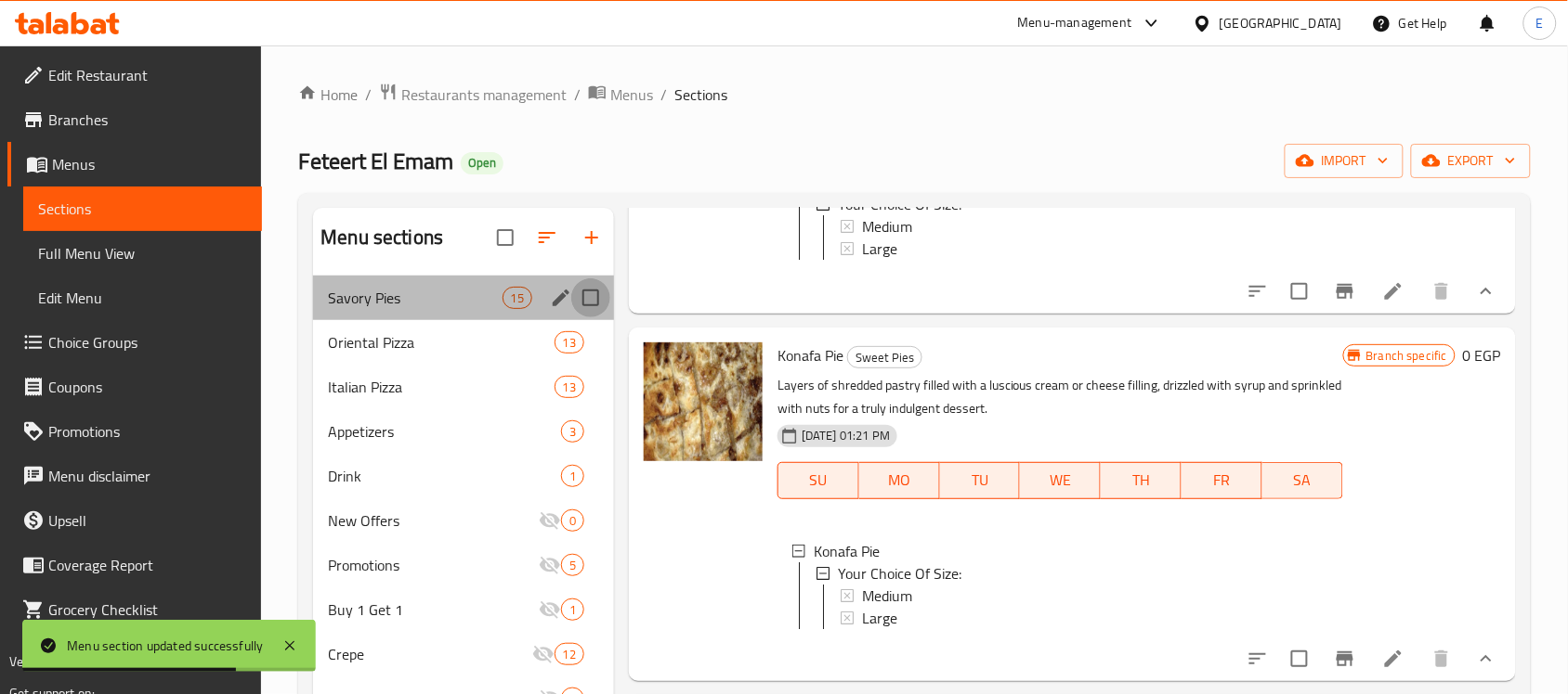
click at [594, 298] on input "Menu sections" at bounding box center [591, 298] width 39 height 39
checkbox input "true"
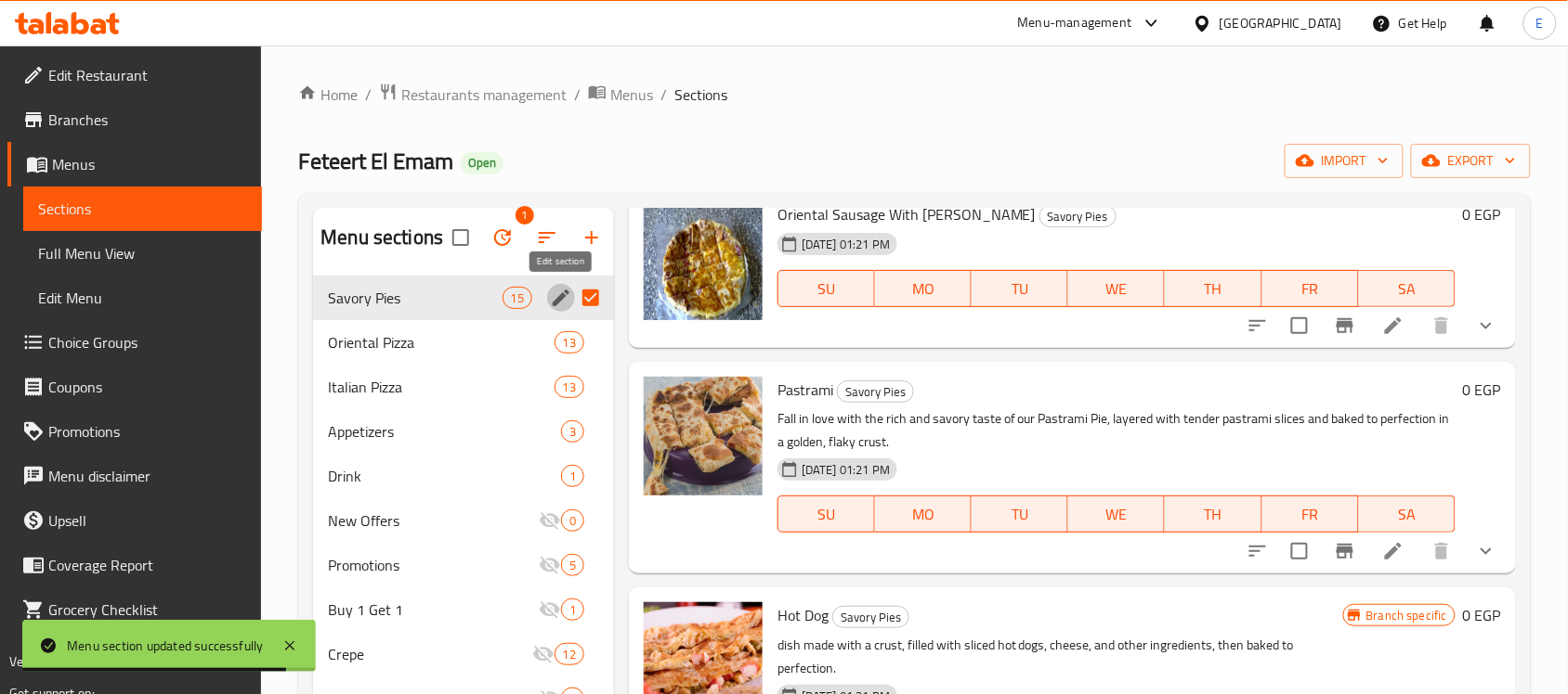
click at [564, 293] on icon "edit" at bounding box center [561, 297] width 17 height 17
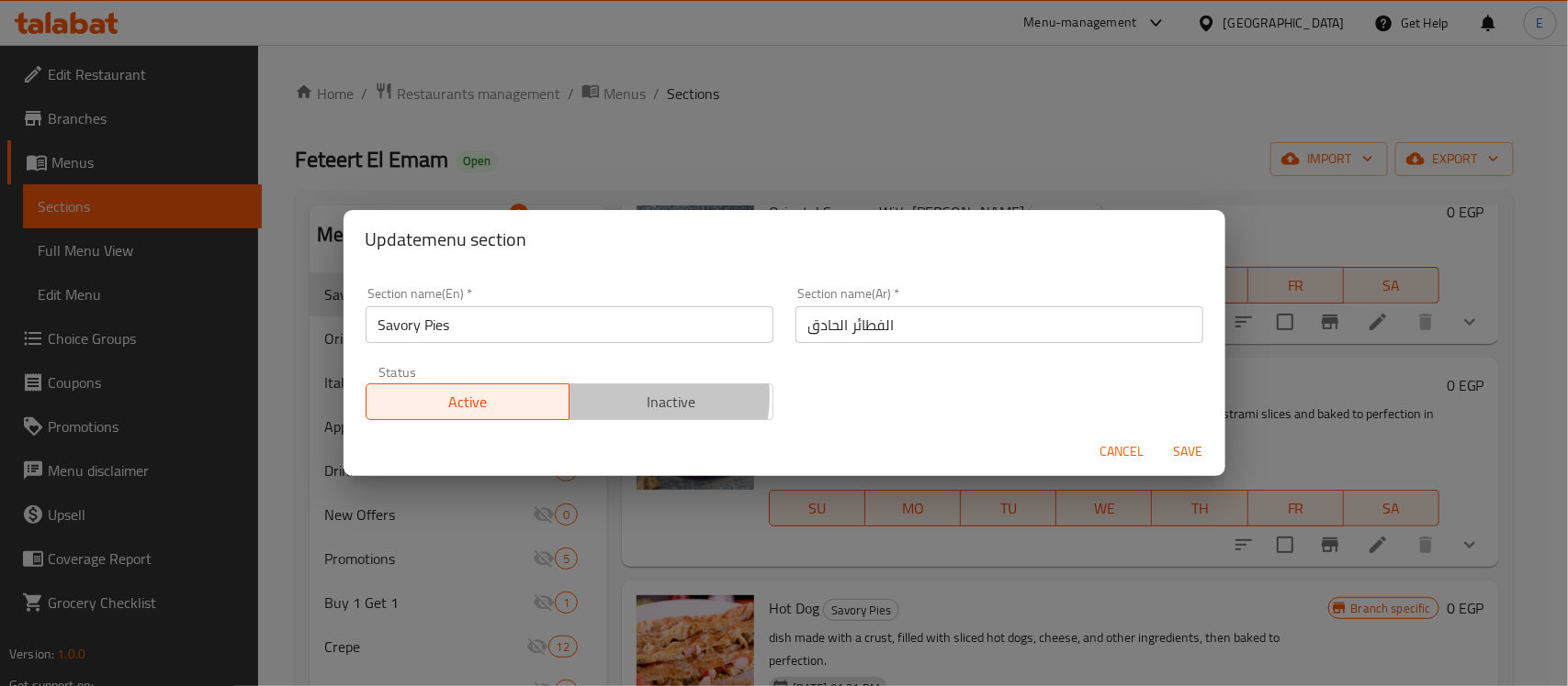
click at [621, 398] on span "Inactive" at bounding box center [671, 402] width 189 height 26
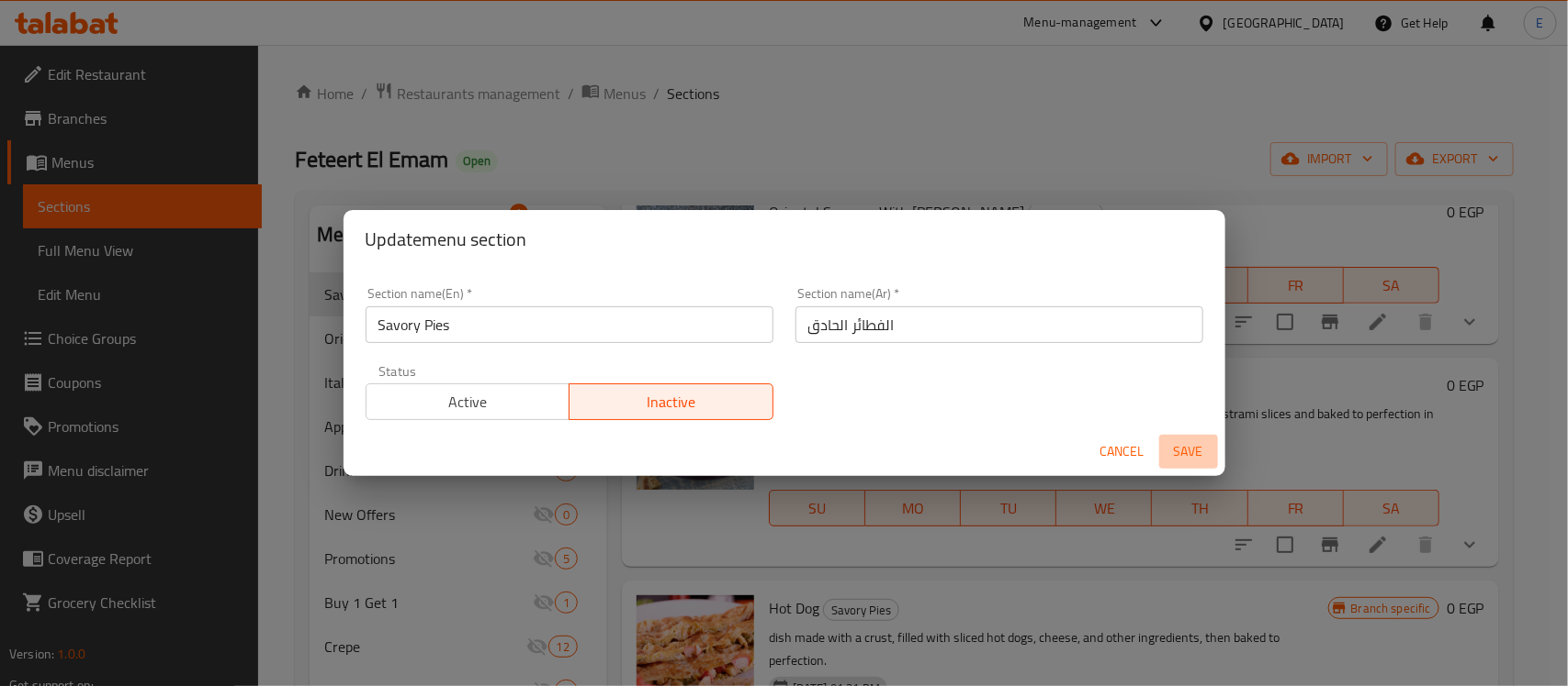
click at [1160, 465] on button "Save" at bounding box center [1188, 451] width 59 height 34
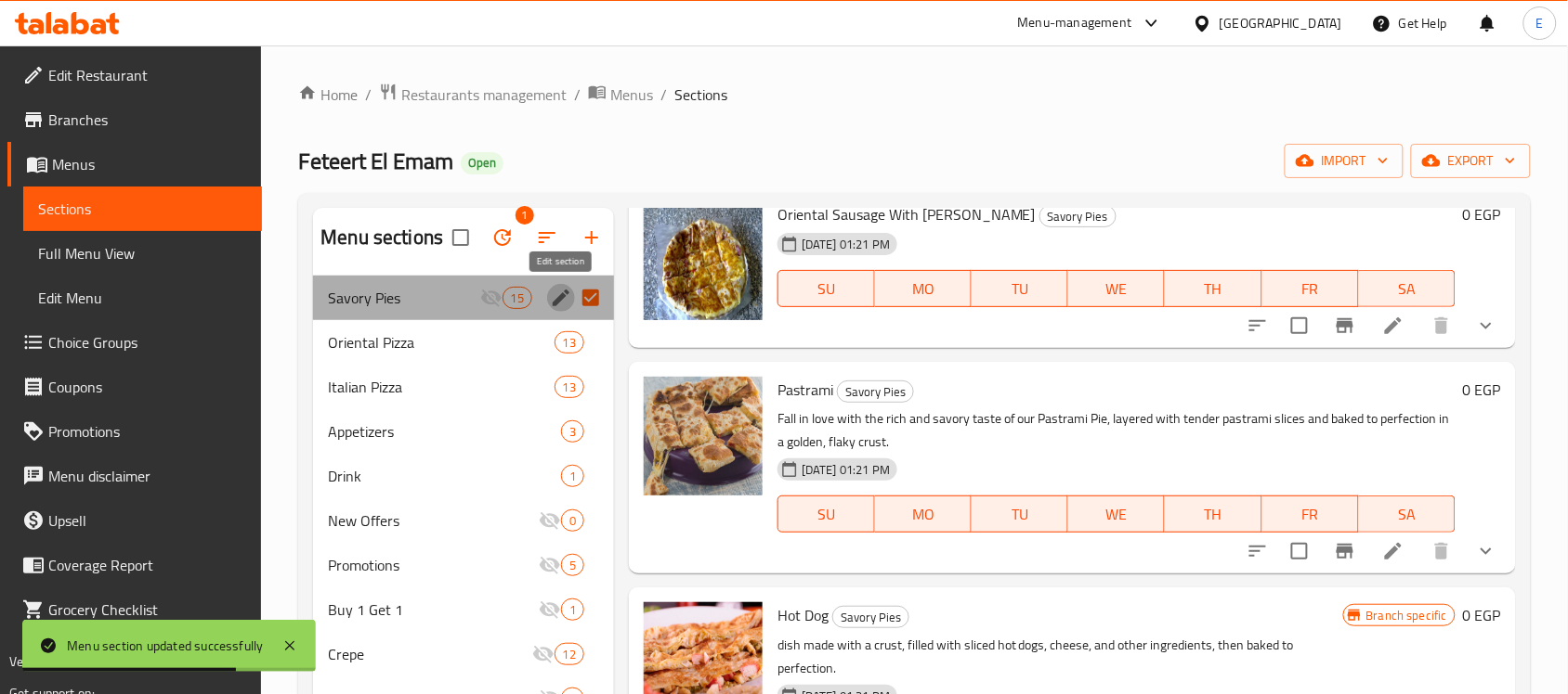
click at [550, 294] on icon "edit" at bounding box center [561, 297] width 23 height 23
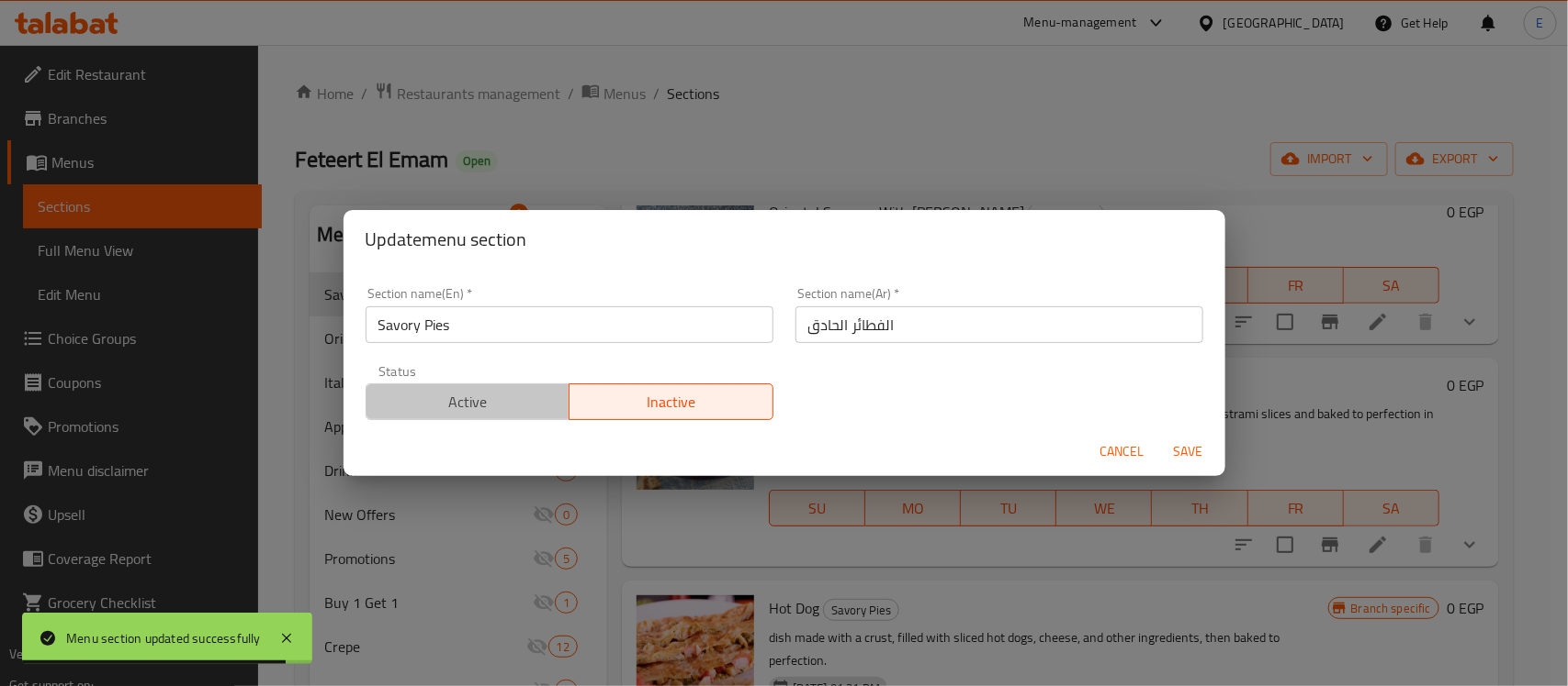
click at [539, 407] on span "Active" at bounding box center [468, 402] width 189 height 26
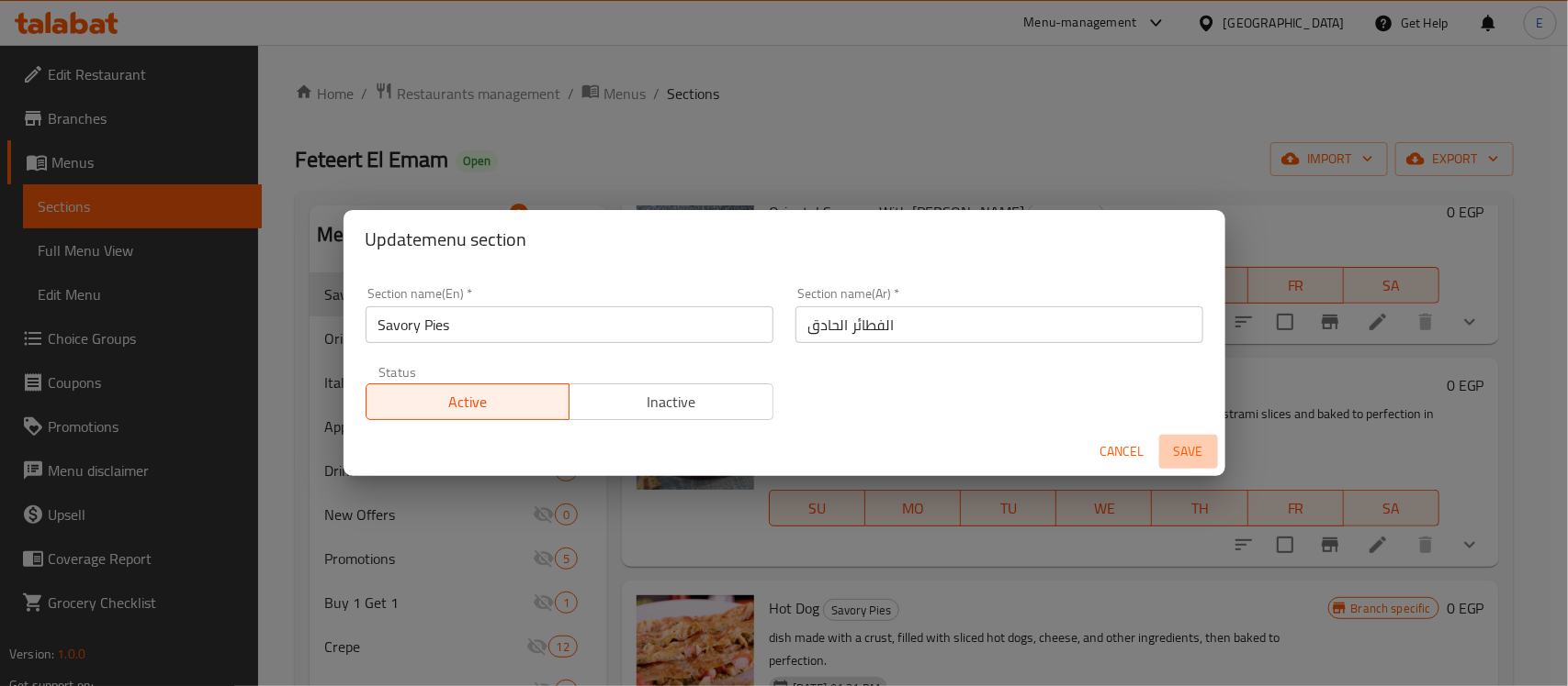
click at [1180, 448] on span "Save" at bounding box center [1187, 452] width 44 height 23
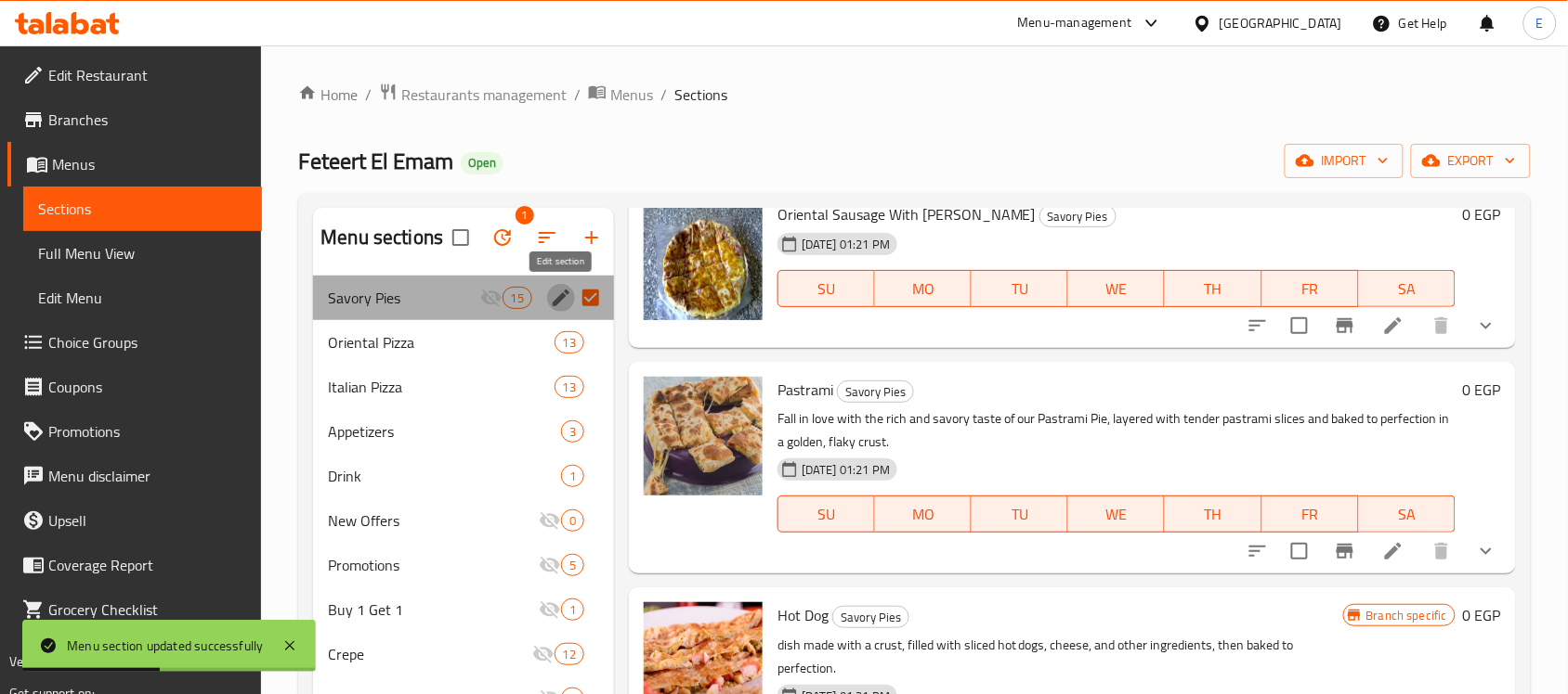
click at [560, 293] on icon "edit" at bounding box center [561, 297] width 23 height 23
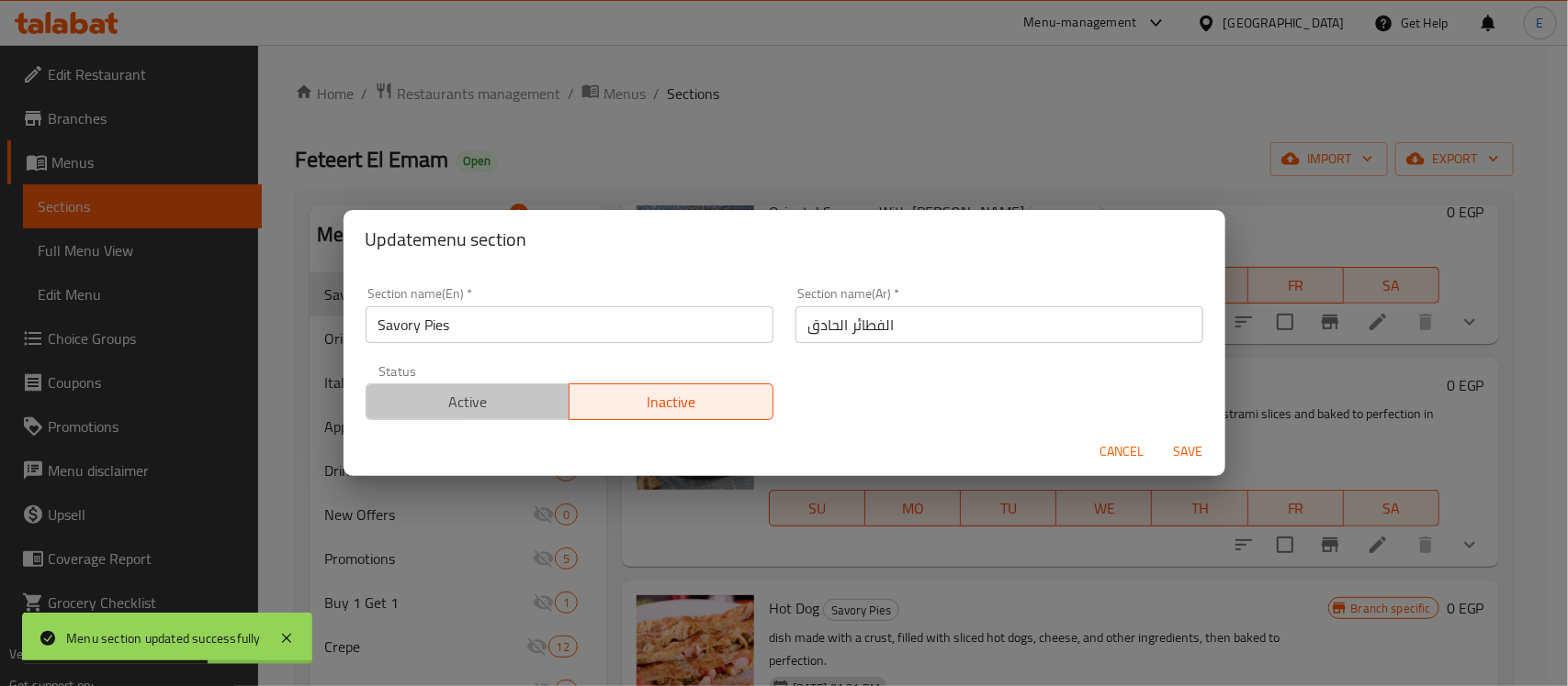
click at [510, 386] on button "Active" at bounding box center [467, 402] width 205 height 37
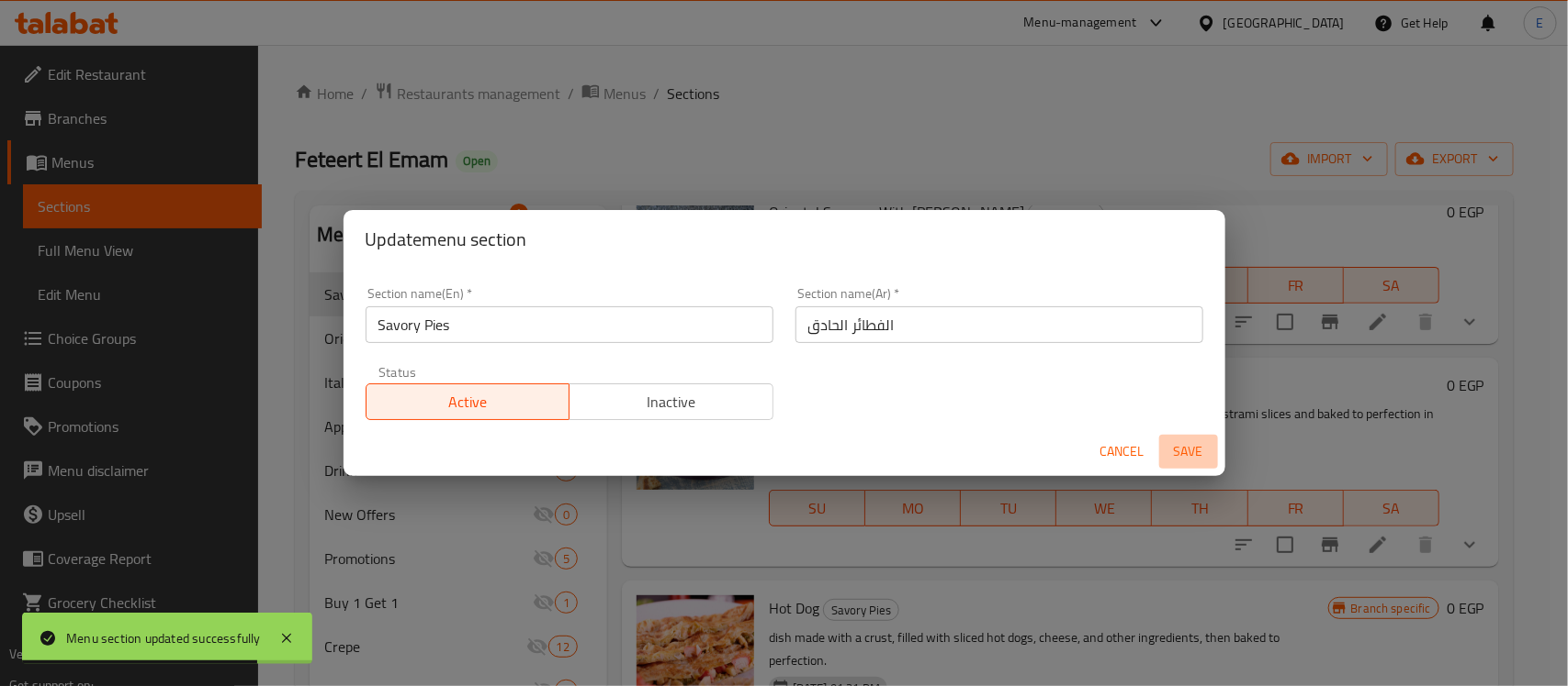
click at [1185, 464] on span "Save" at bounding box center [1187, 452] width 44 height 23
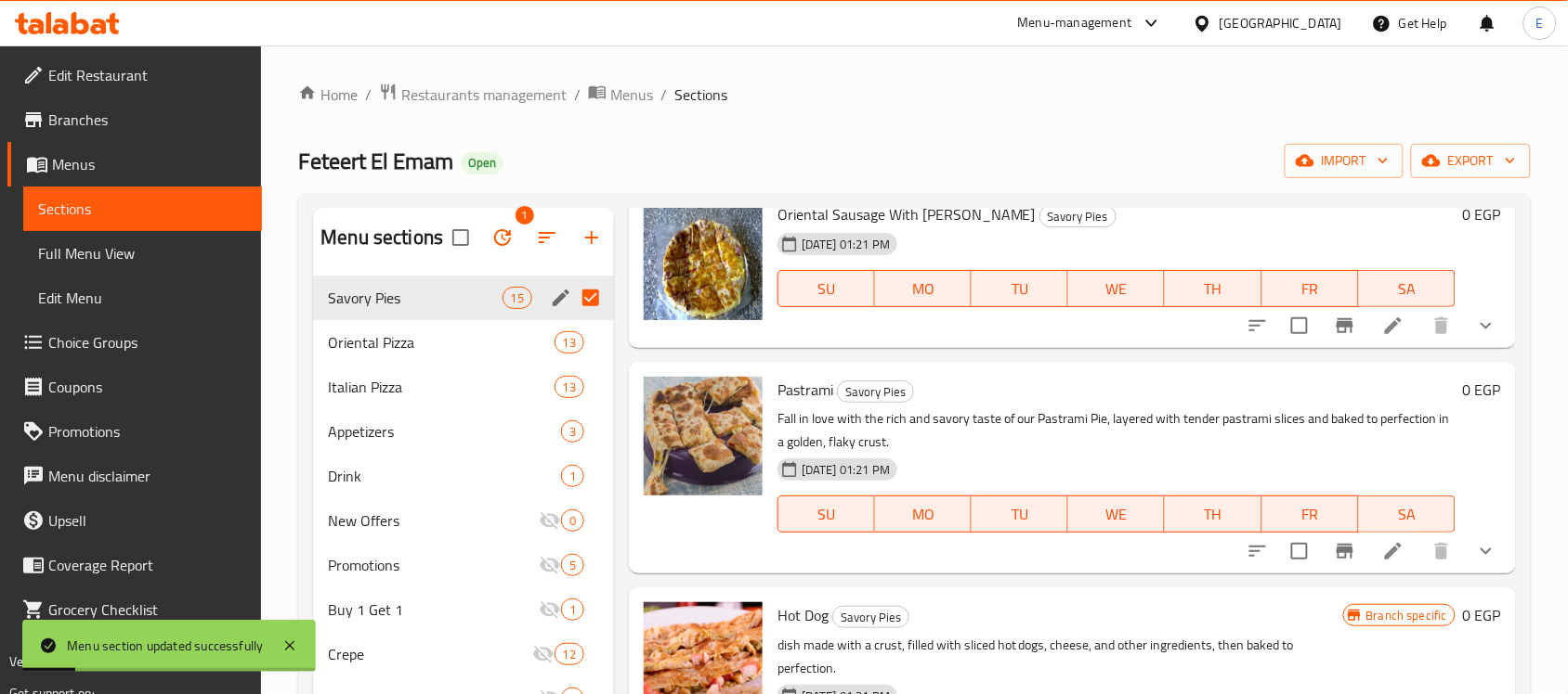
click at [946, 404] on div "Pastrami Savory Pies Fall in love with the rich and savory taste of our Pastram…" at bounding box center [1116, 467] width 693 height 197
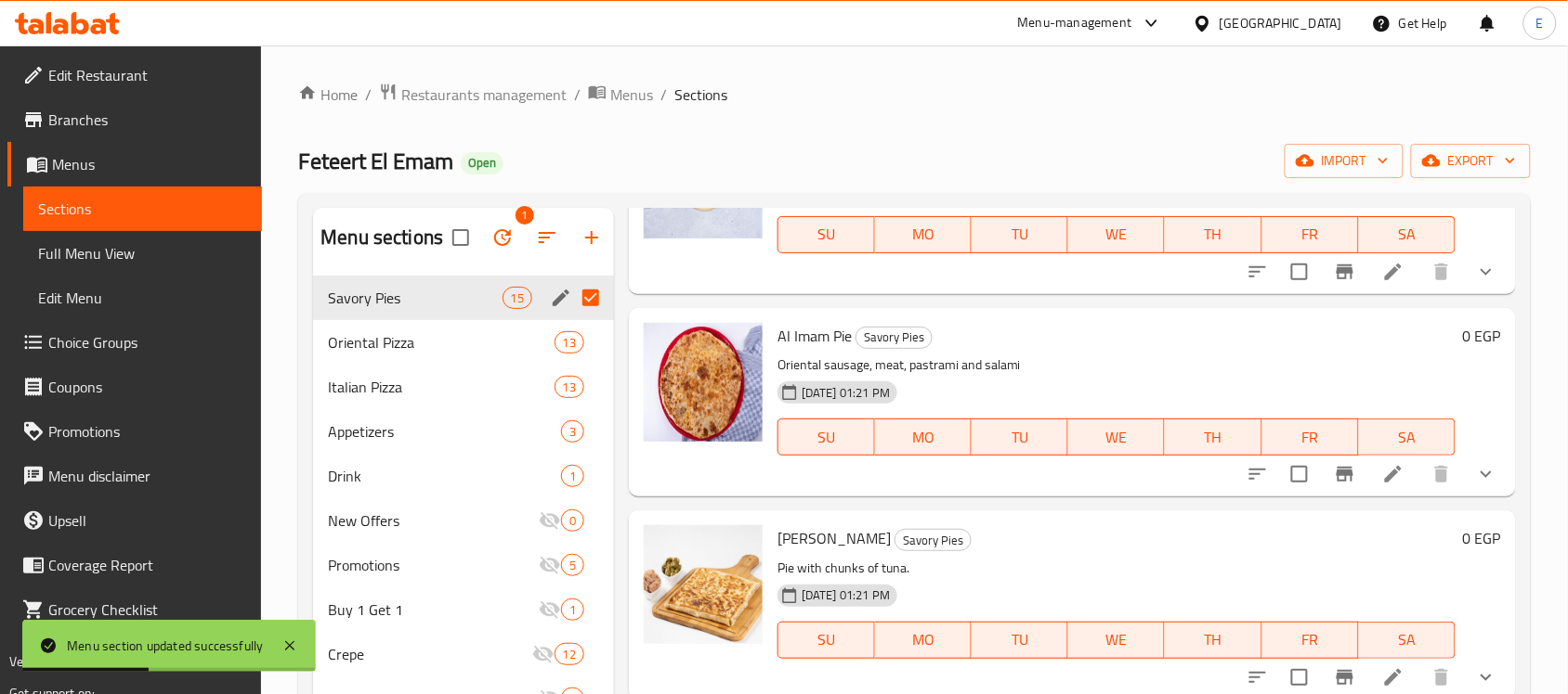
scroll to position [2549, 0]
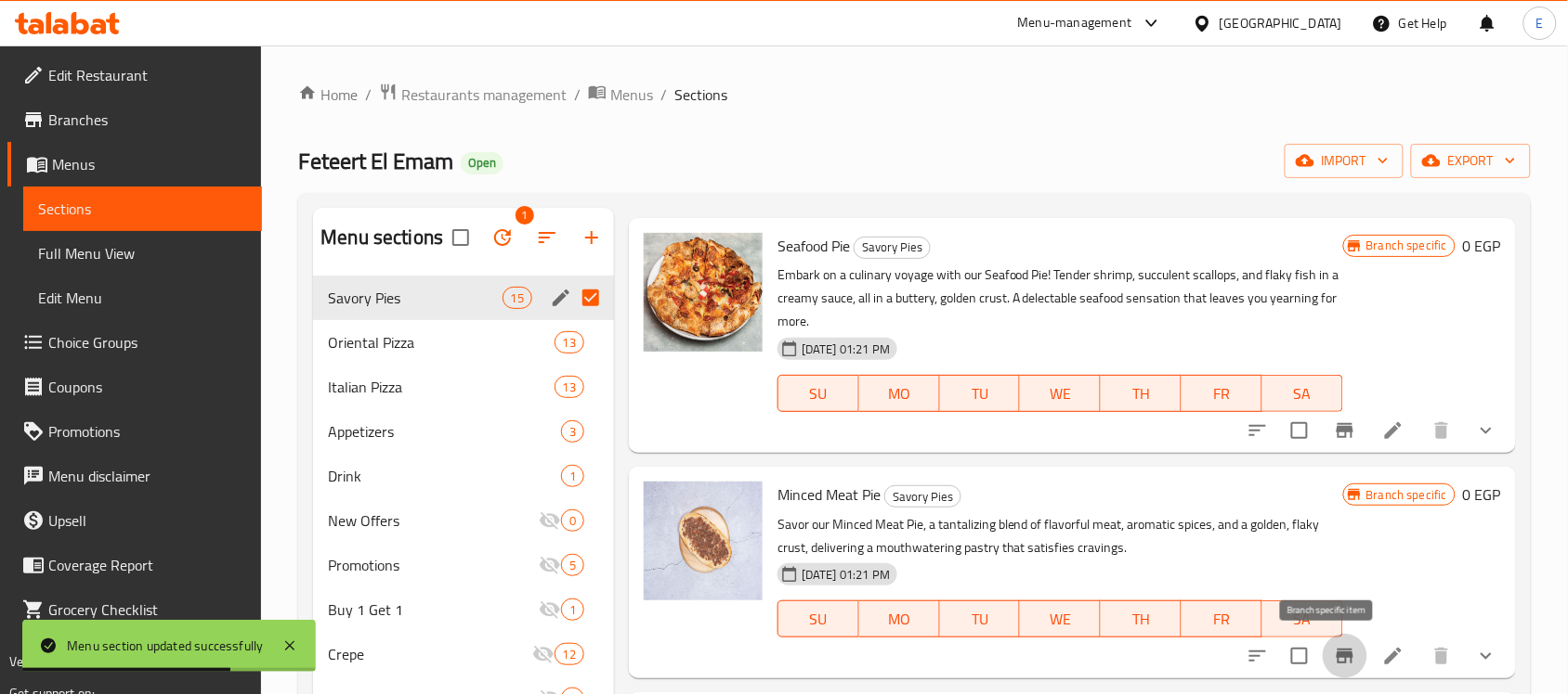
click at [1336, 652] on icon "Branch-specific-item" at bounding box center [1344, 656] width 17 height 15
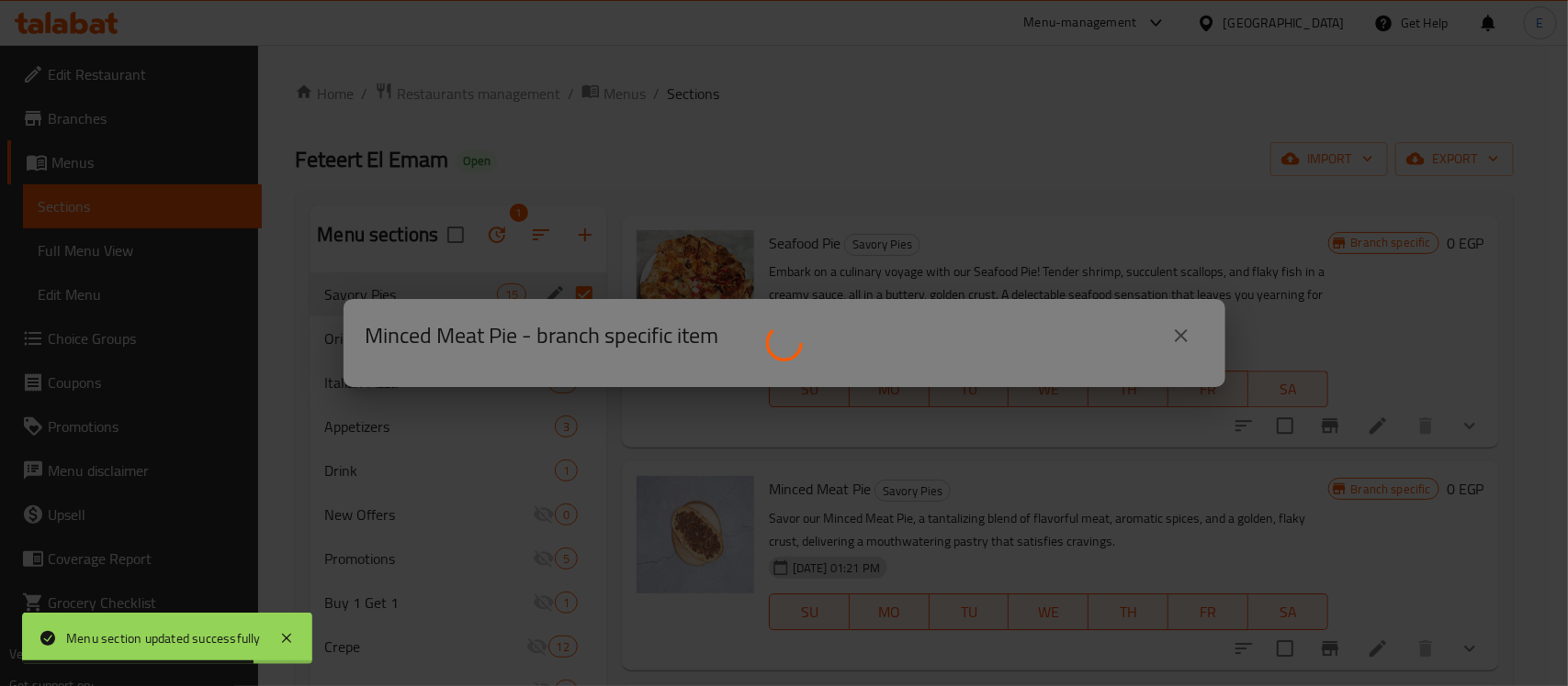
drag, startPoint x: 1314, startPoint y: 644, endPoint x: 1243, endPoint y: 363, distance: 289.8
click at [1243, 363] on div at bounding box center [784, 343] width 1568 height 686
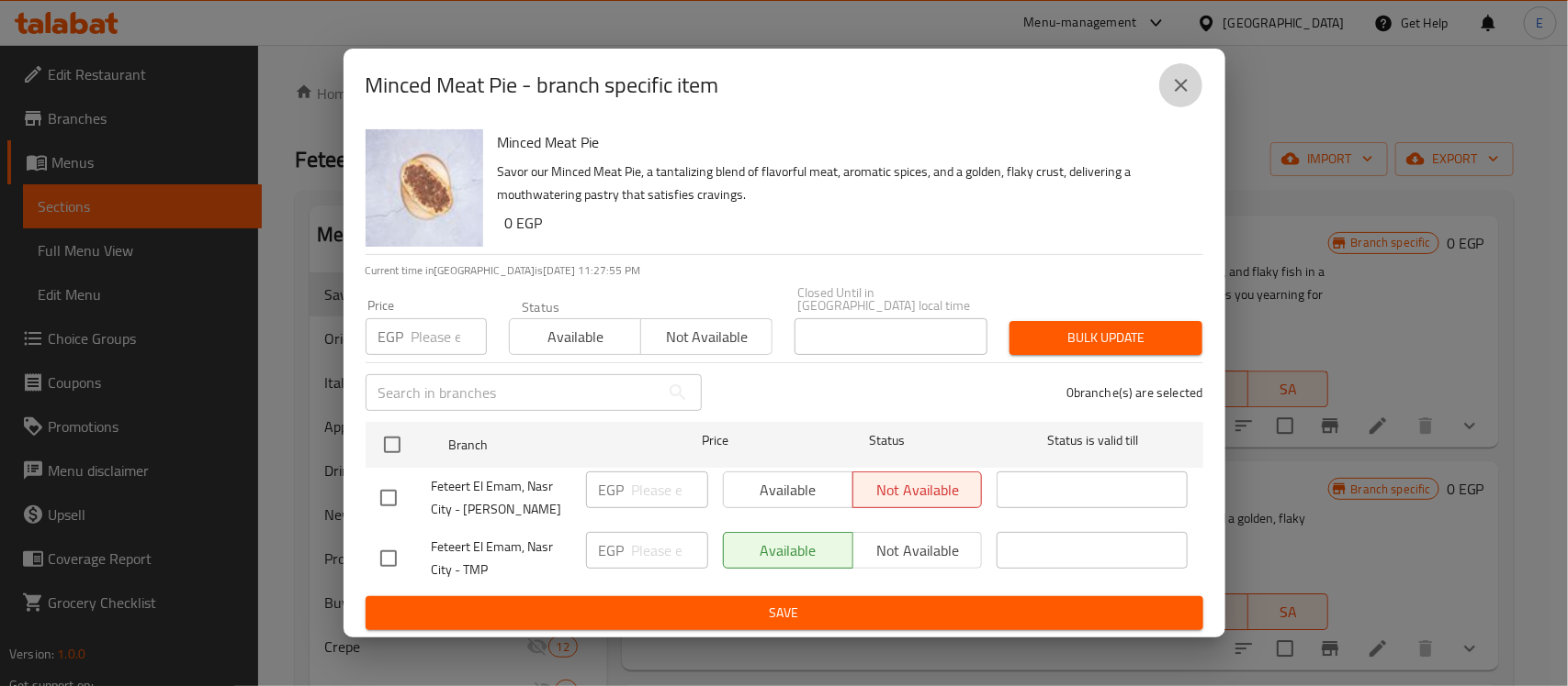
click at [1180, 83] on icon "close" at bounding box center [1181, 85] width 22 height 22
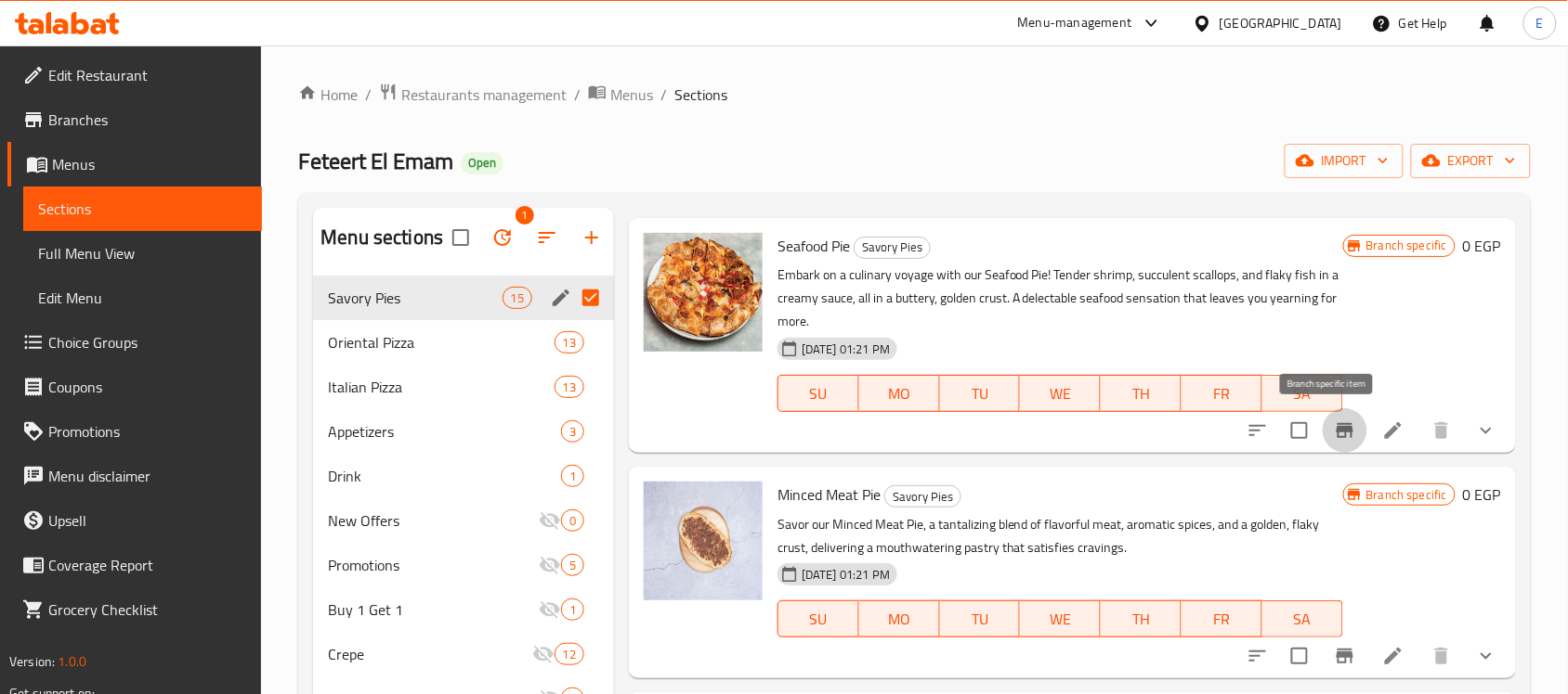
click at [1336, 428] on icon "Branch-specific-item" at bounding box center [1344, 430] width 17 height 15
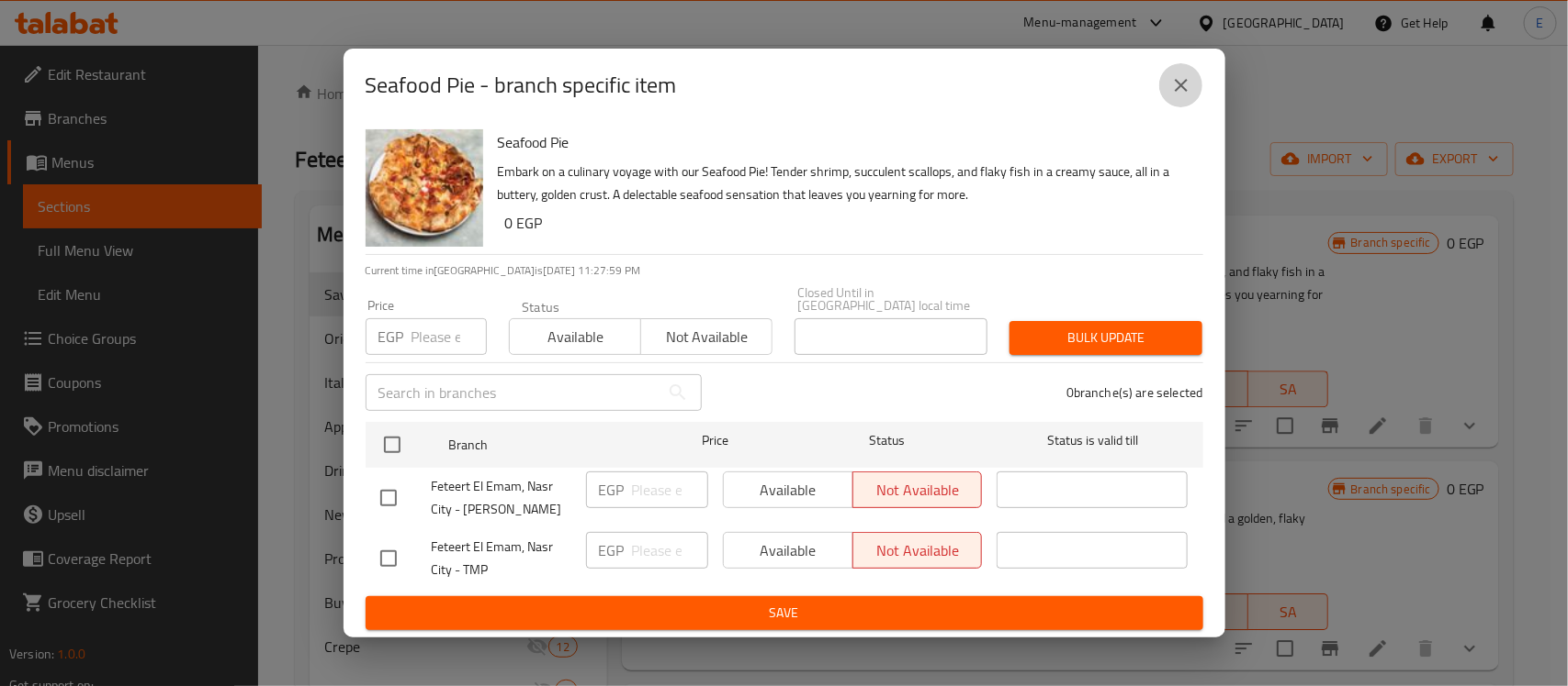
click at [1172, 88] on icon "close" at bounding box center [1181, 85] width 22 height 22
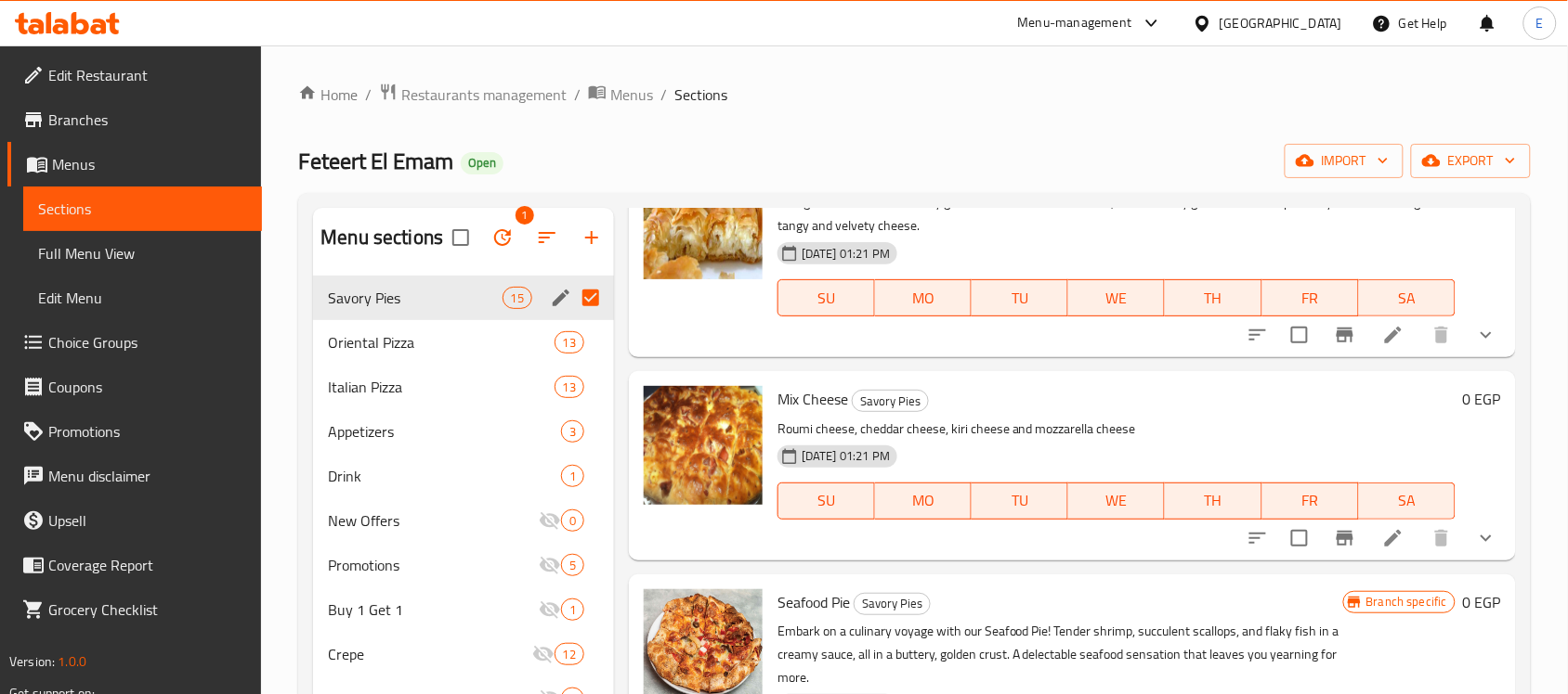
scroll to position [2178, 0]
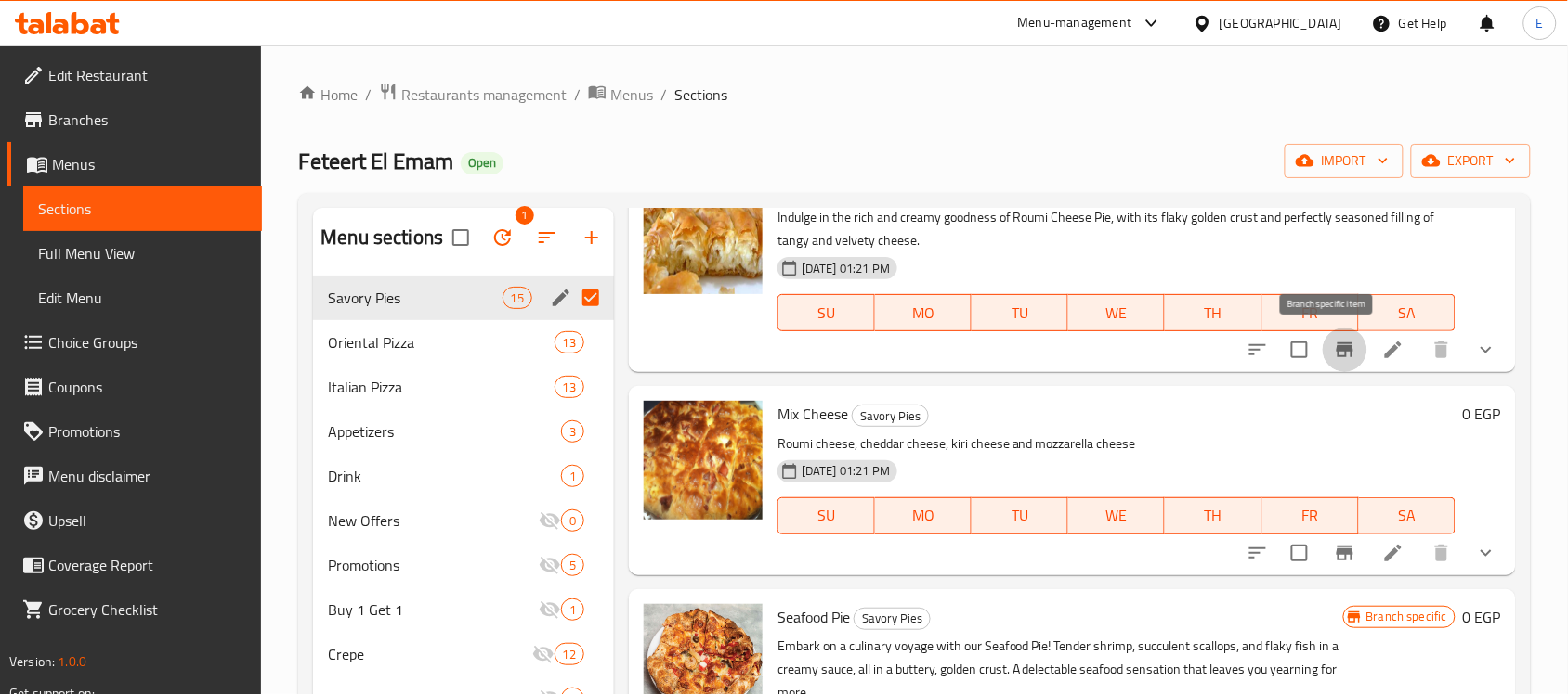
click at [1336, 351] on icon "Branch-specific-item" at bounding box center [1344, 349] width 17 height 15
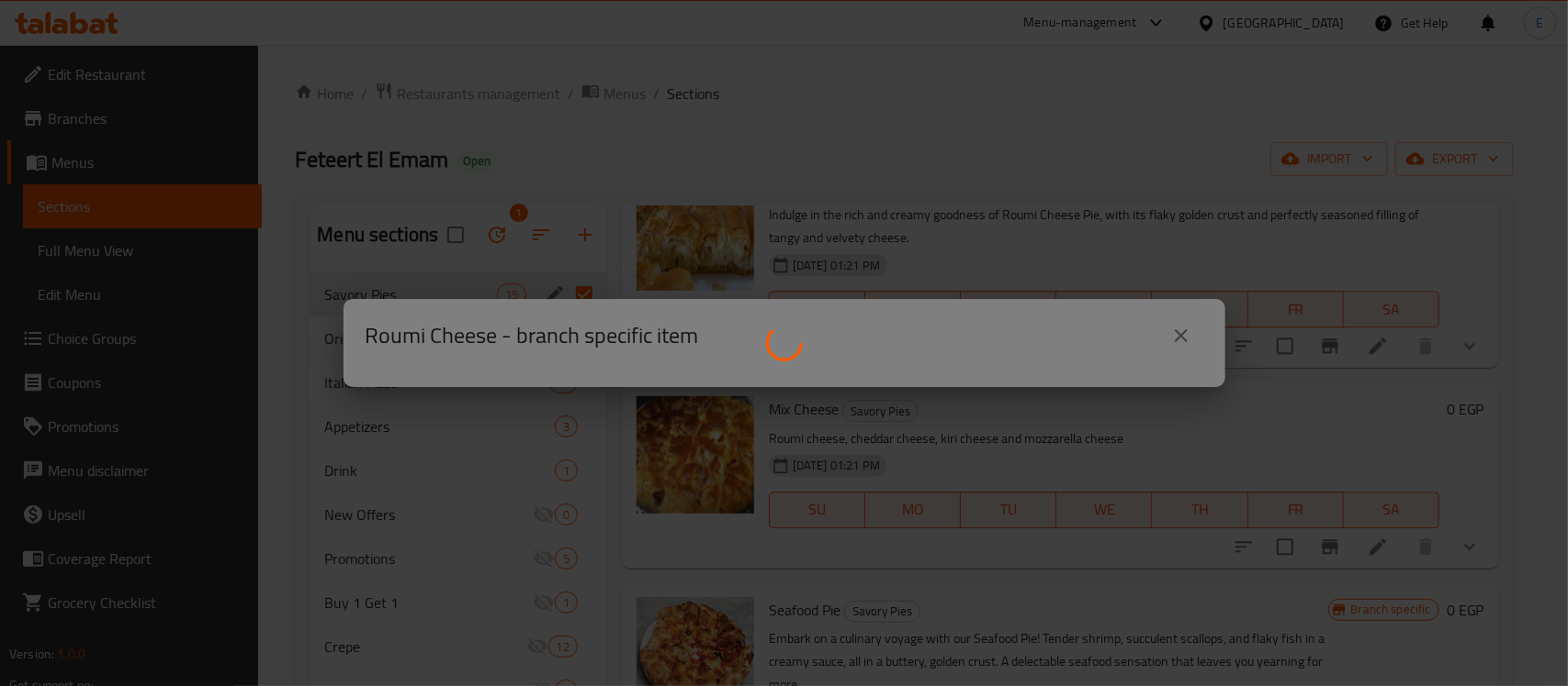
drag, startPoint x: 1306, startPoint y: 347, endPoint x: 1284, endPoint y: 120, distance: 228.1
click at [1284, 120] on div at bounding box center [784, 343] width 1568 height 686
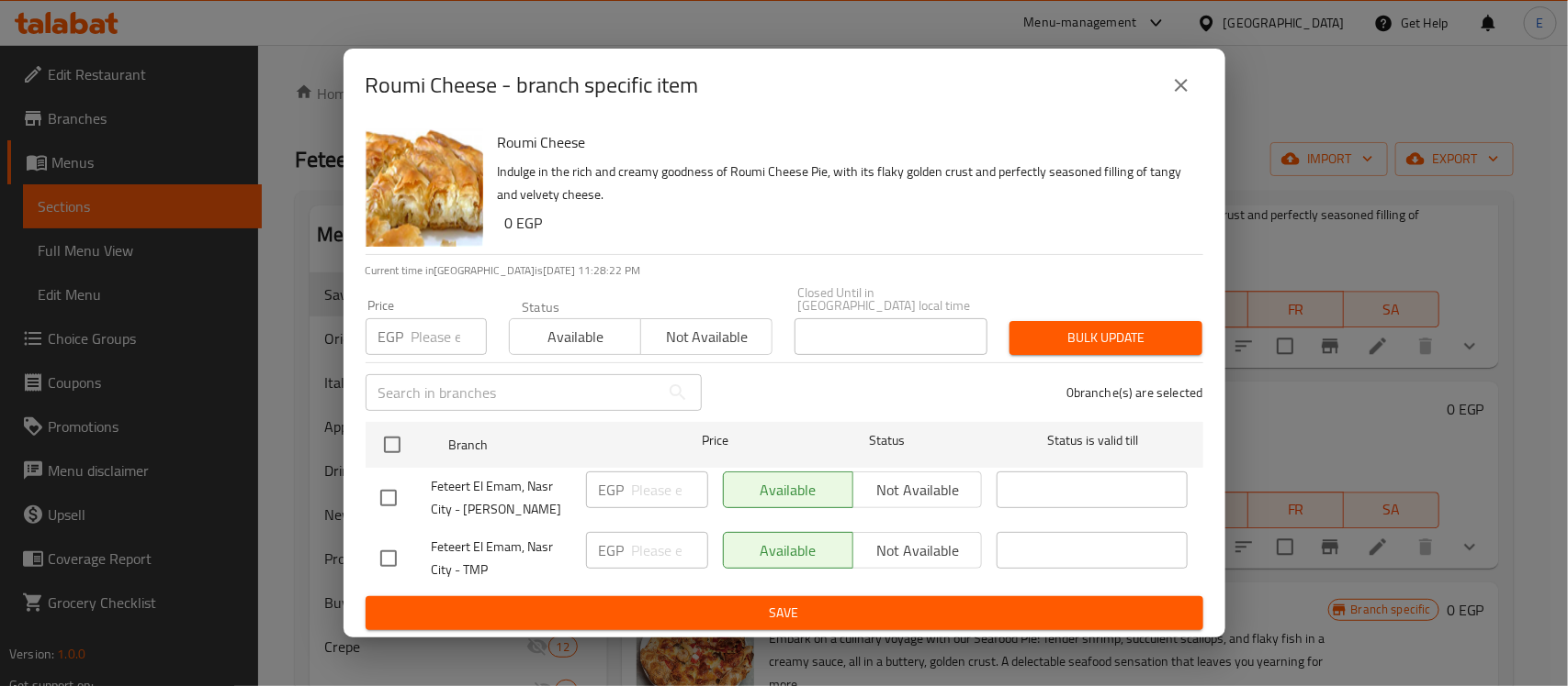
click at [379, 484] on input "checkbox" at bounding box center [388, 499] width 39 height 39
checkbox input "true"
click at [910, 484] on span "Not available" at bounding box center [917, 490] width 115 height 26
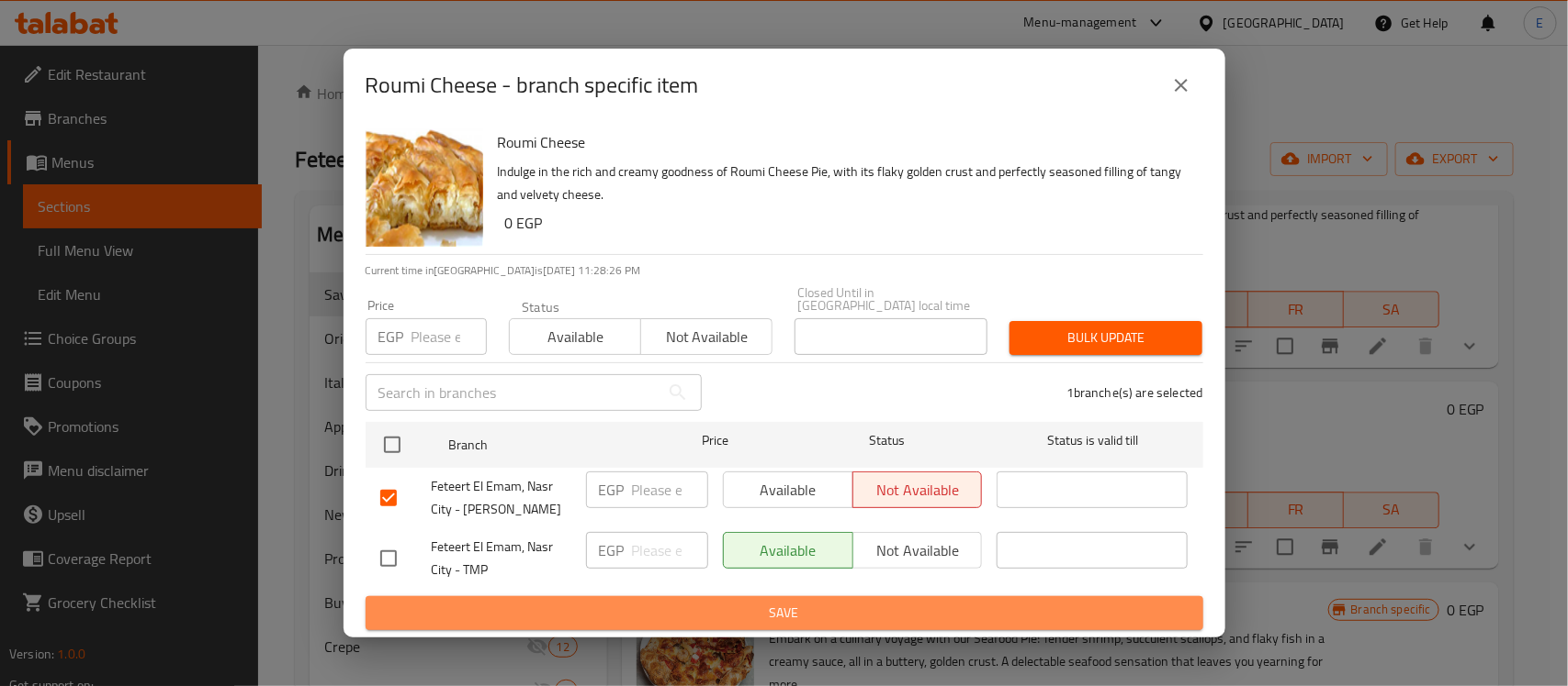
click at [870, 603] on span "Save" at bounding box center [784, 613] width 808 height 23
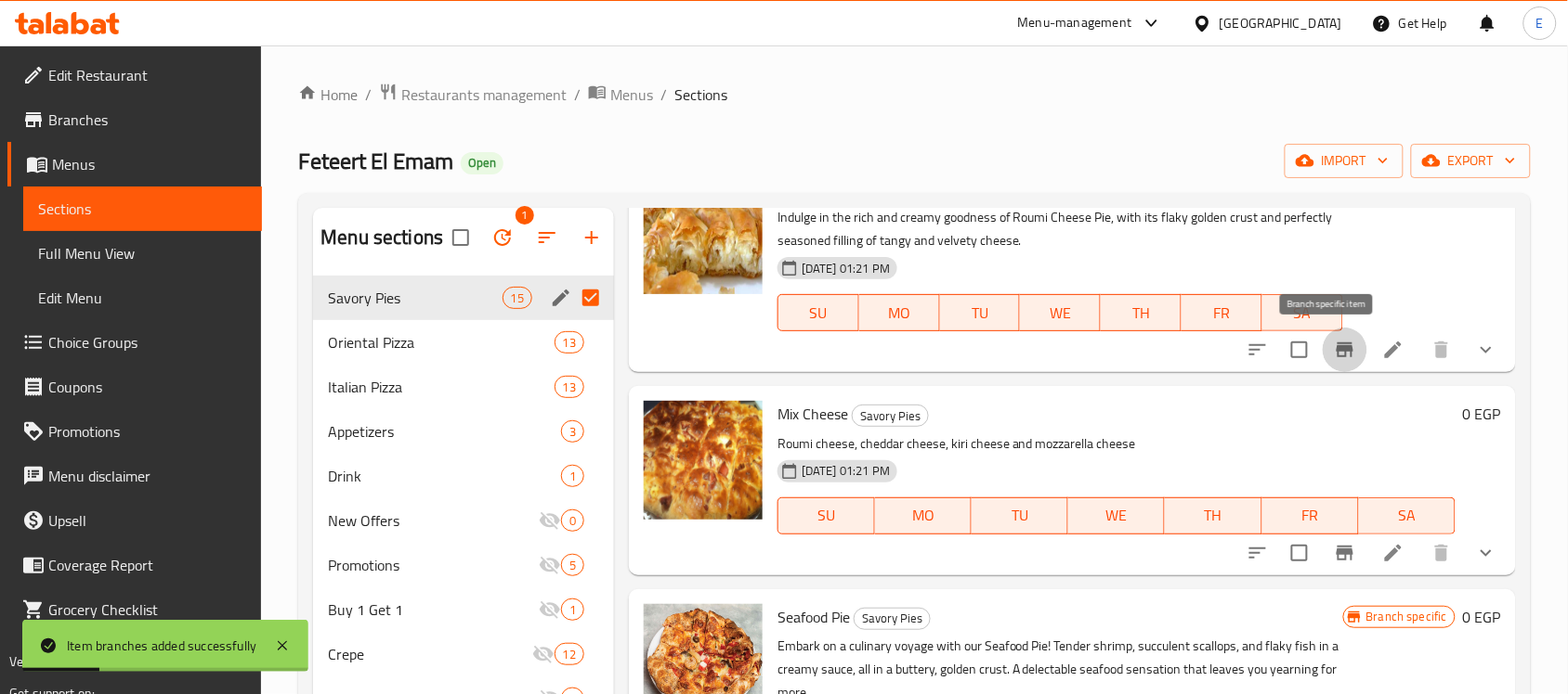
click at [1336, 348] on icon "Branch-specific-item" at bounding box center [1344, 349] width 17 height 15
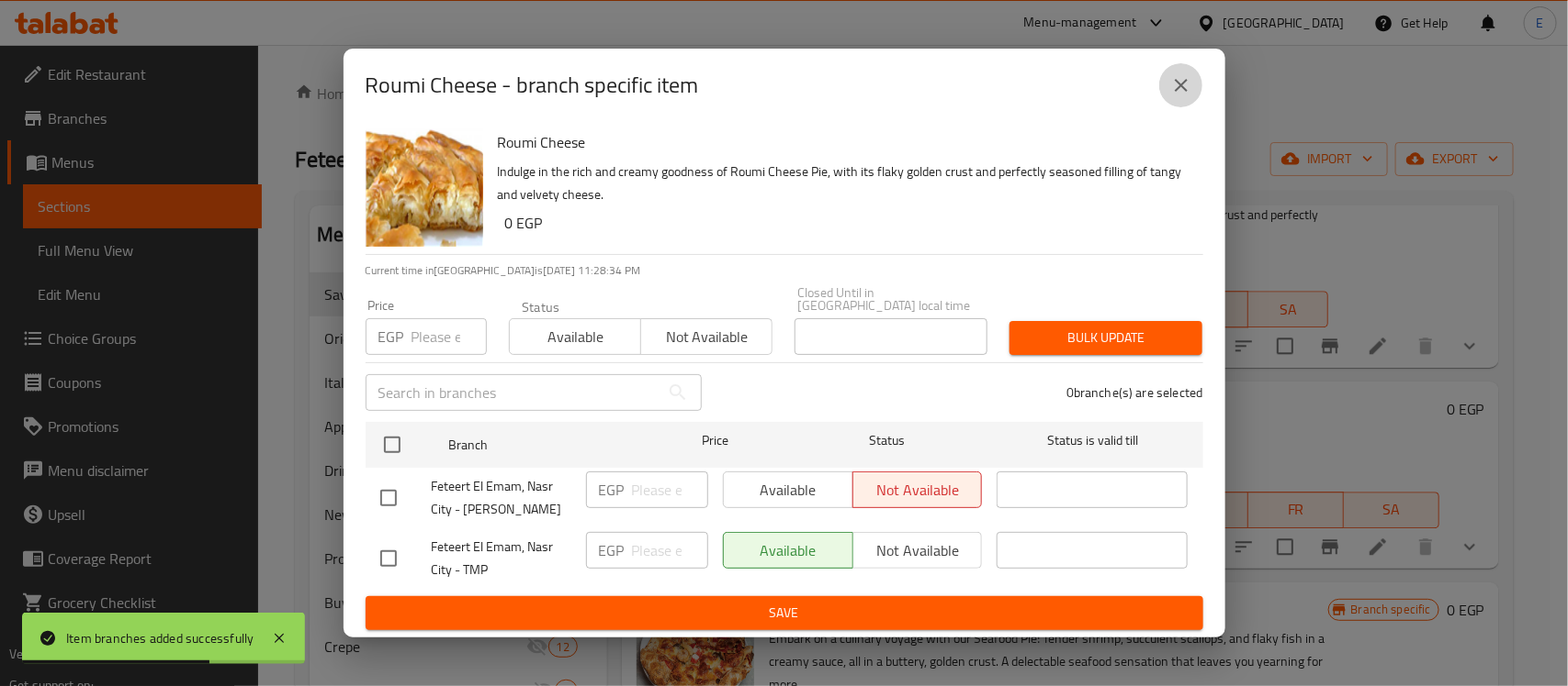
click at [1182, 92] on icon "close" at bounding box center [1181, 84] width 13 height 13
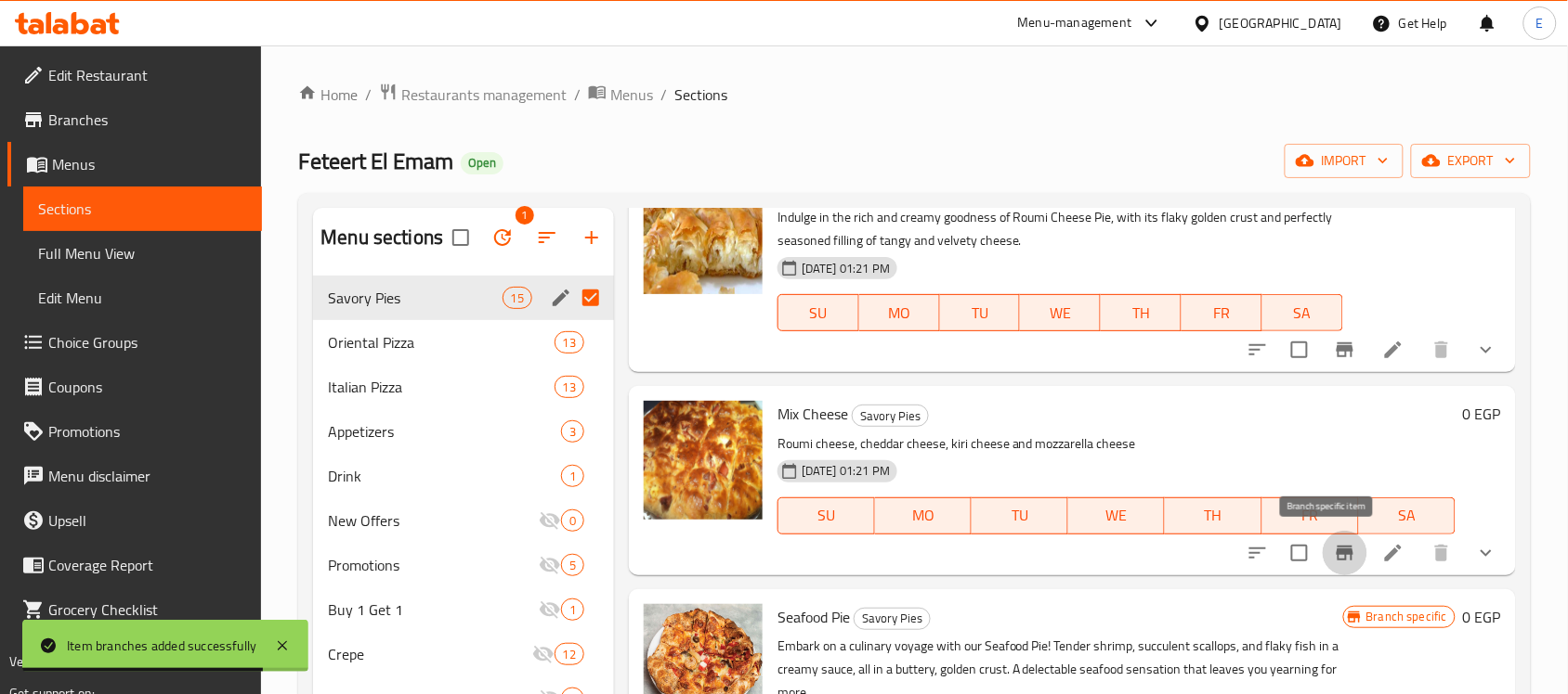
click at [1336, 551] on icon "Branch-specific-item" at bounding box center [1344, 553] width 17 height 15
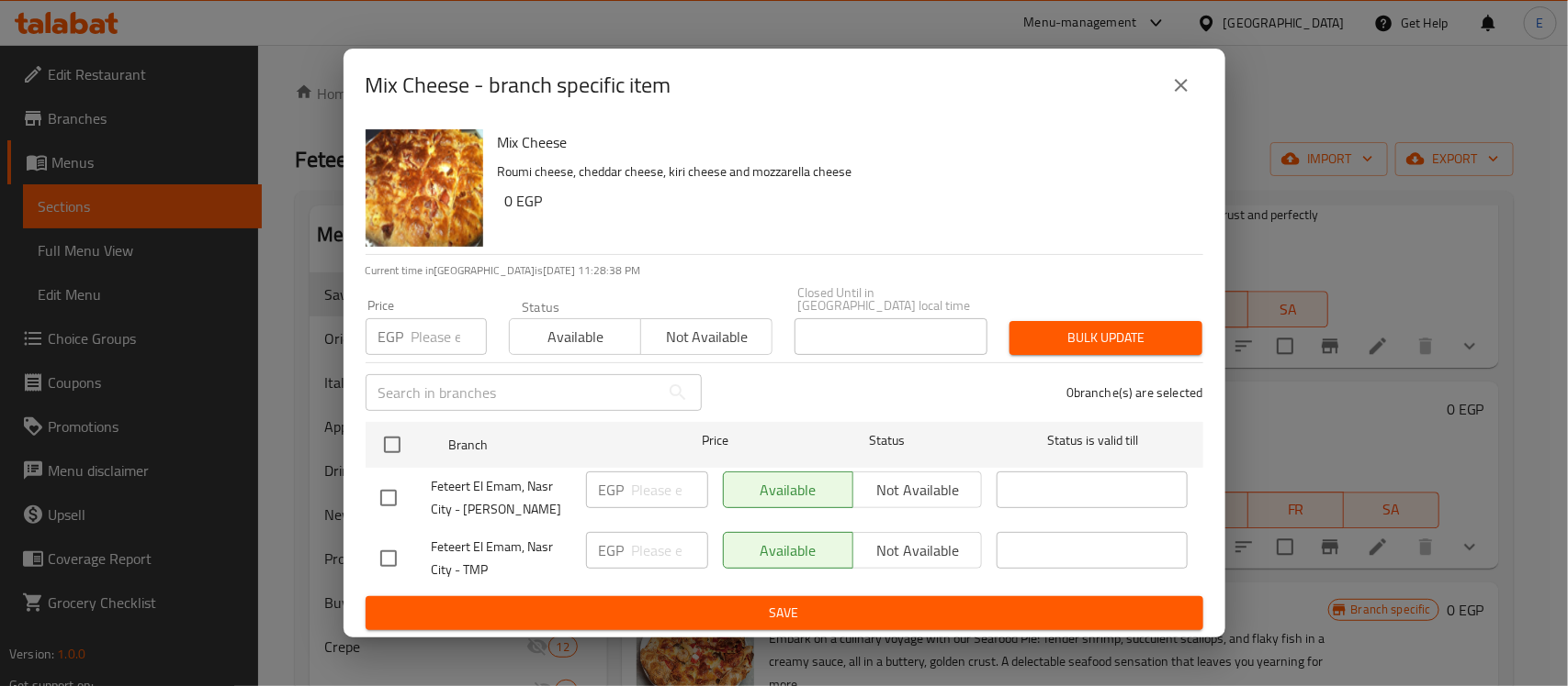
click at [391, 489] on input "checkbox" at bounding box center [388, 499] width 39 height 39
checkbox input "true"
click at [893, 477] on span "Not available" at bounding box center [917, 490] width 115 height 26
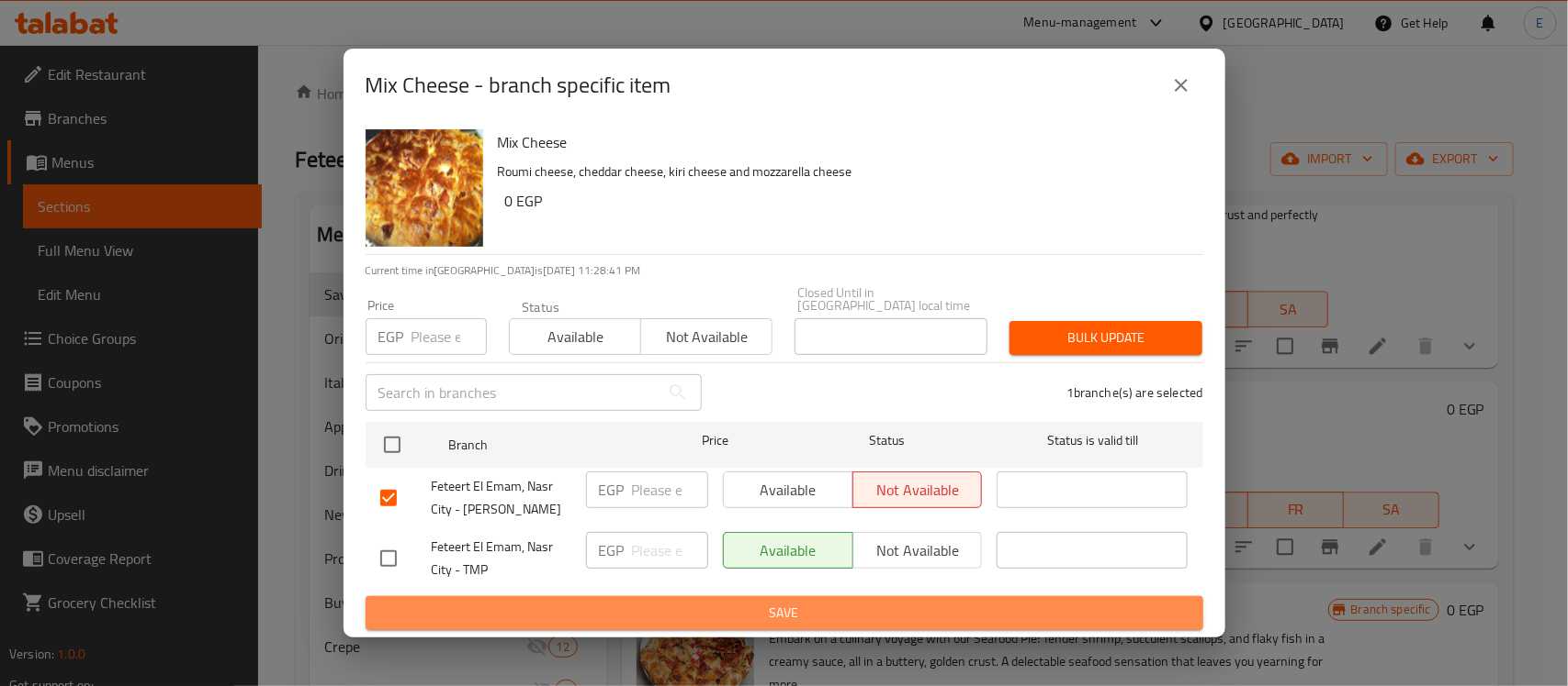
click at [783, 618] on span "Save" at bounding box center [784, 613] width 808 height 23
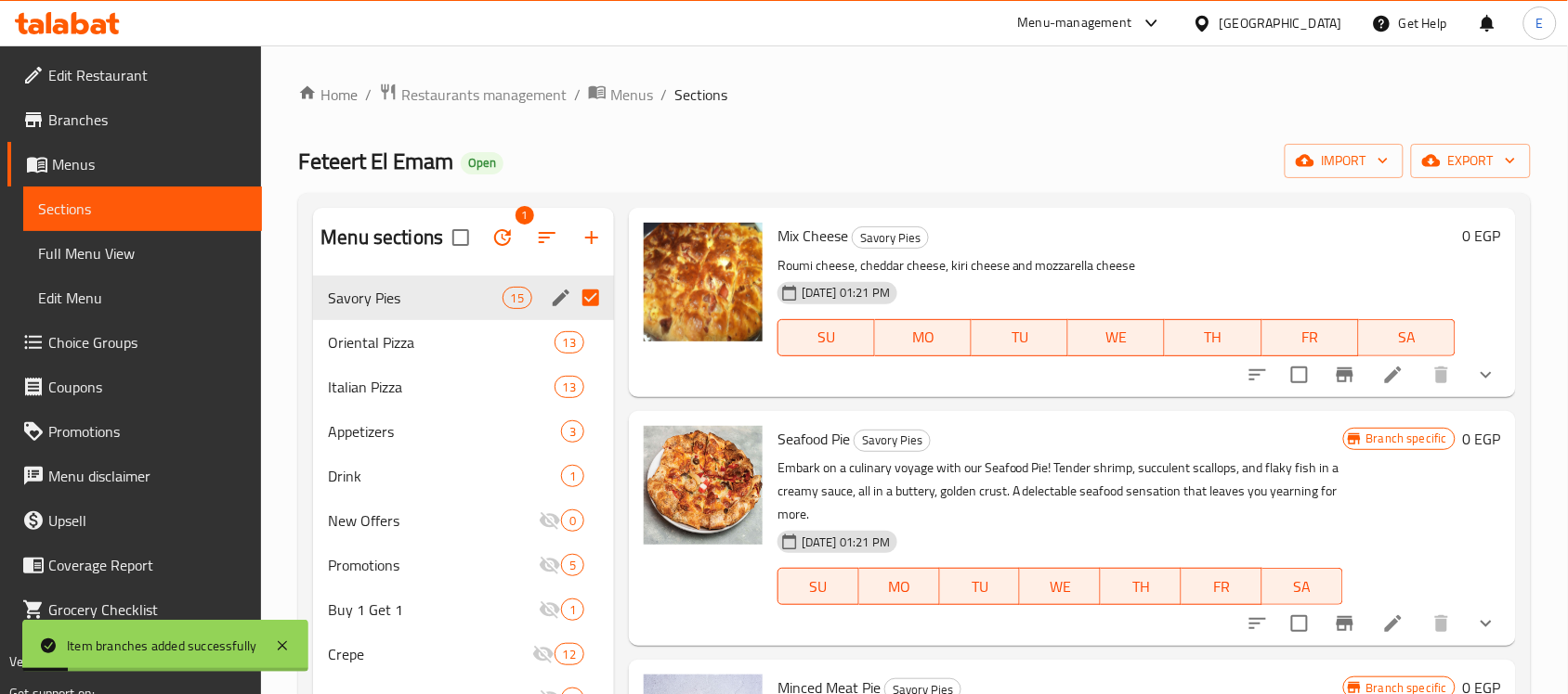
scroll to position [2406, 0]
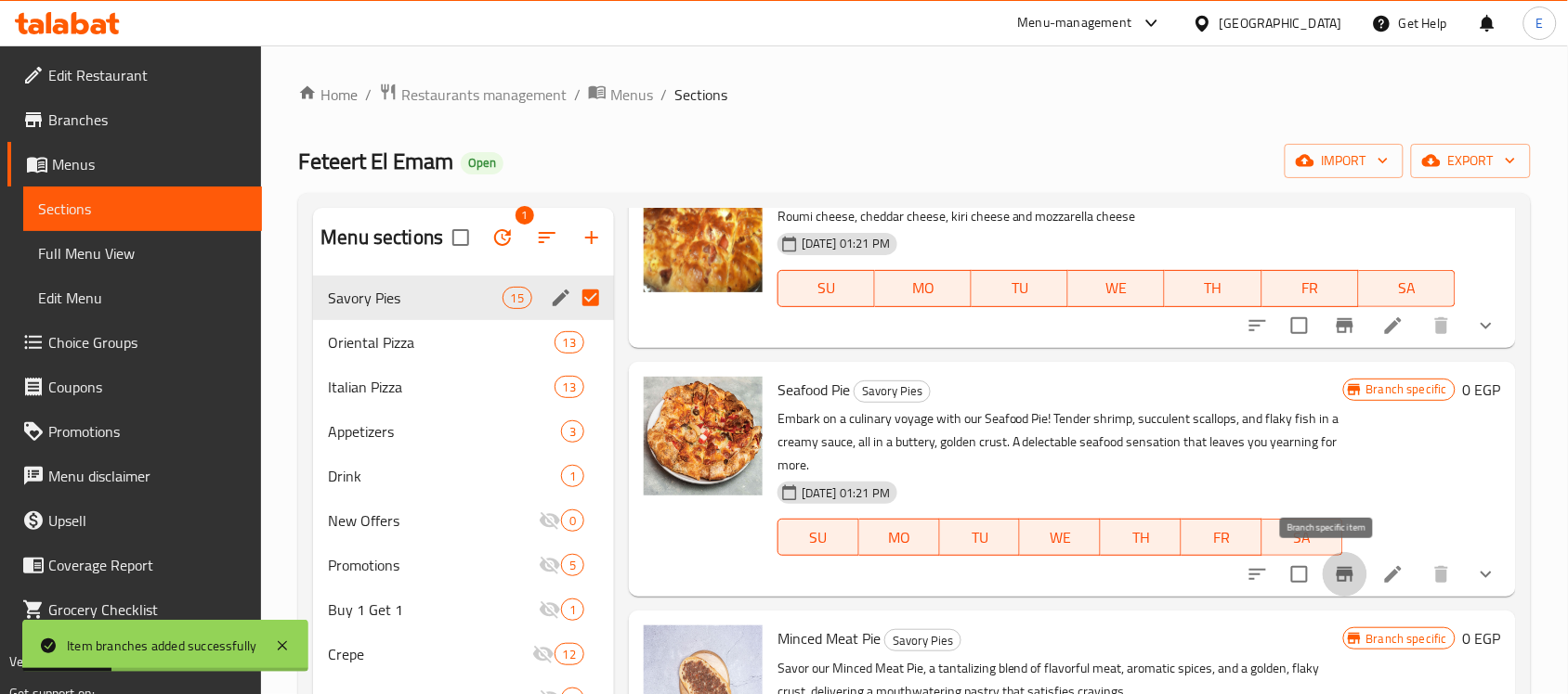
click at [1333, 563] on icon "Branch-specific-item" at bounding box center [1344, 574] width 23 height 23
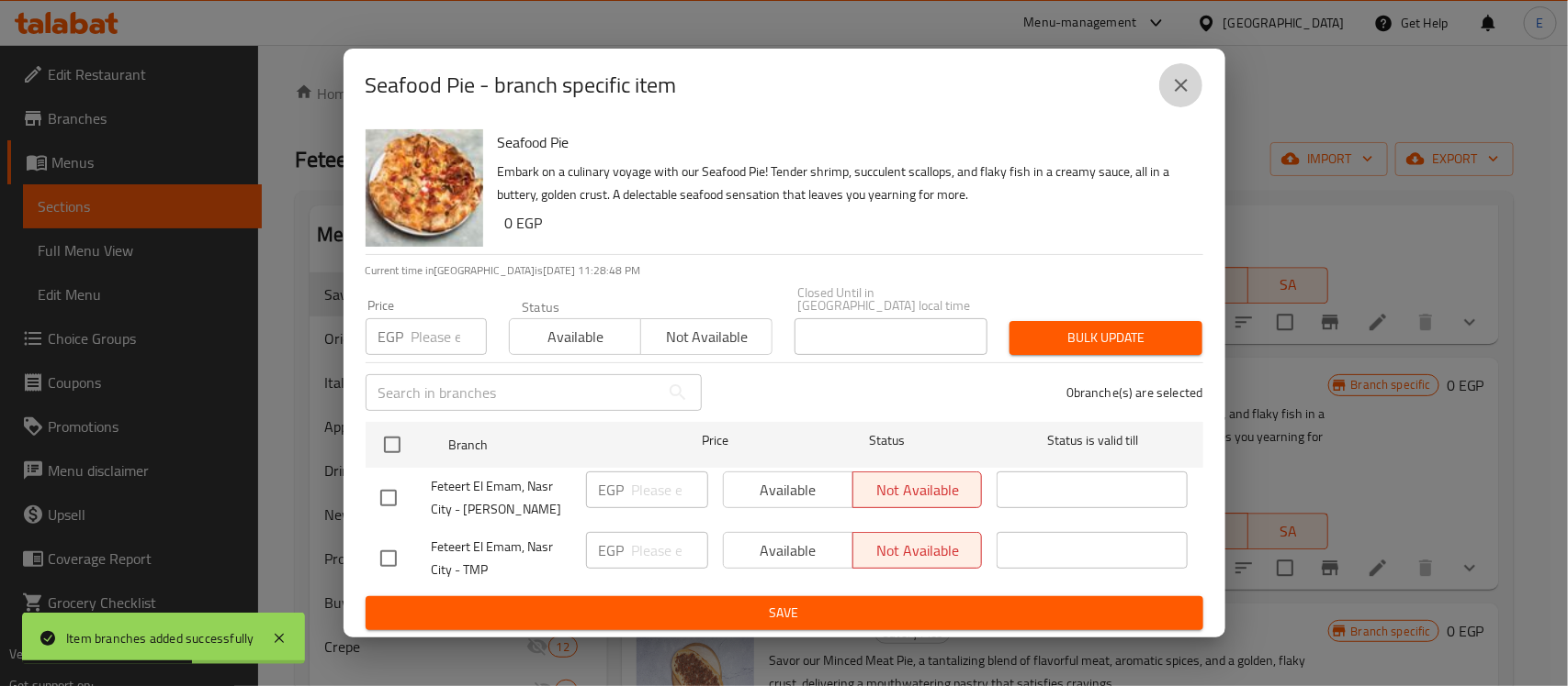
click at [1186, 83] on icon "close" at bounding box center [1181, 85] width 22 height 22
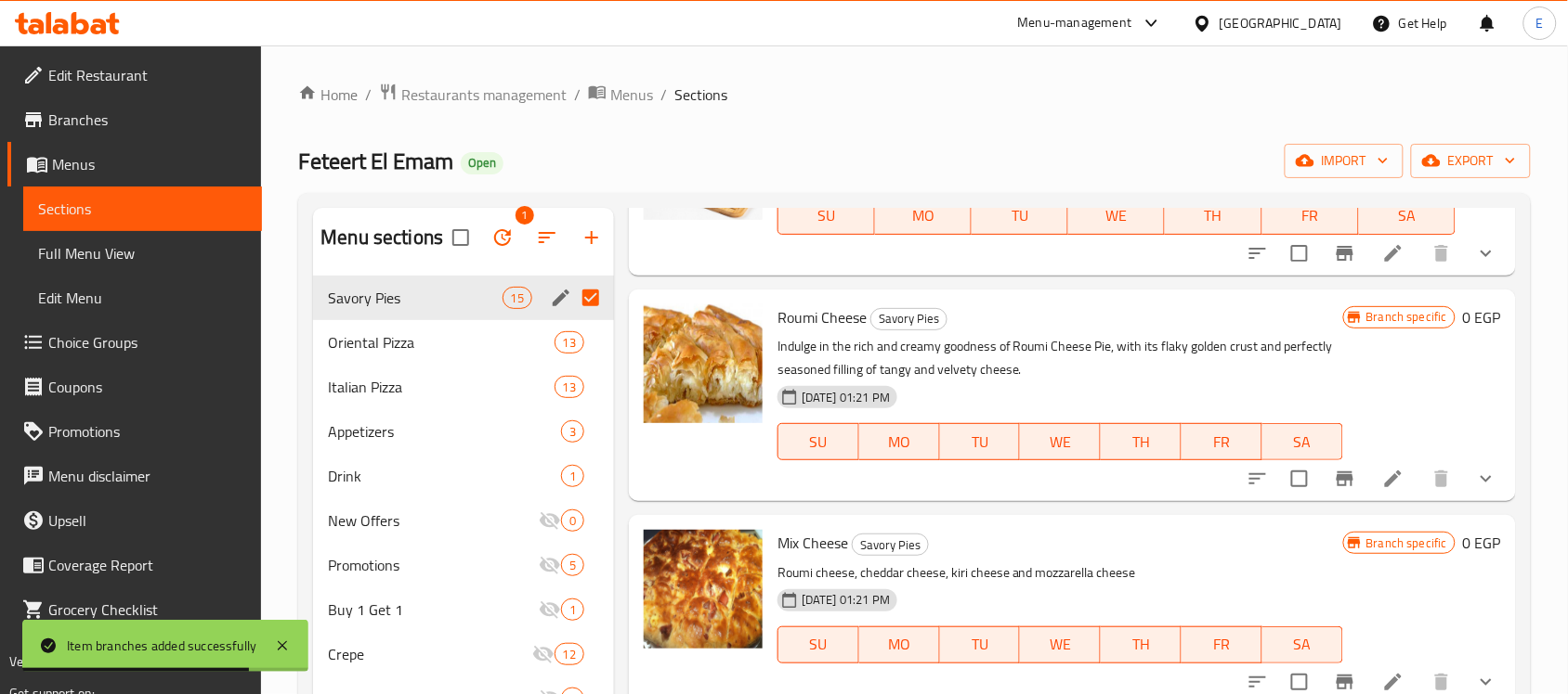
scroll to position [1989, 0]
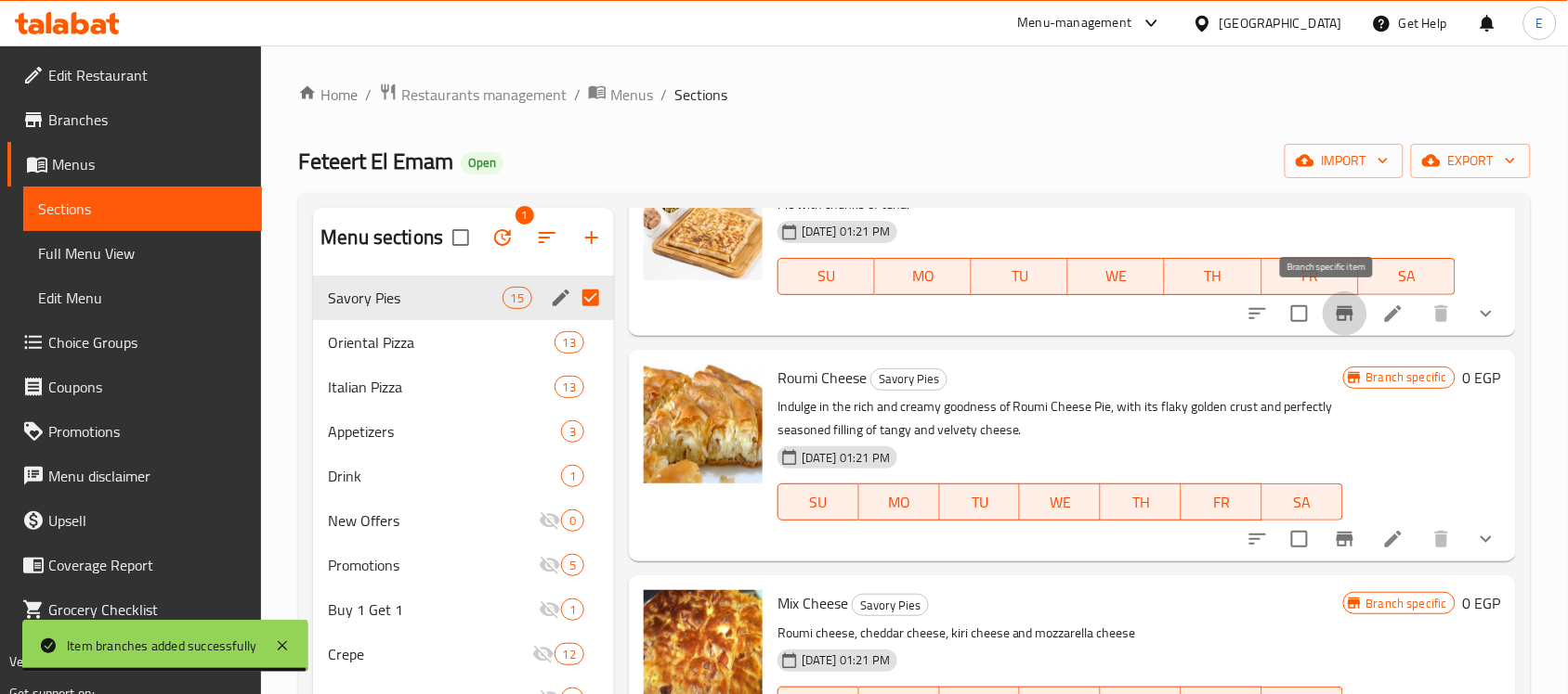
click at [1333, 317] on icon "Branch-specific-item" at bounding box center [1344, 313] width 23 height 23
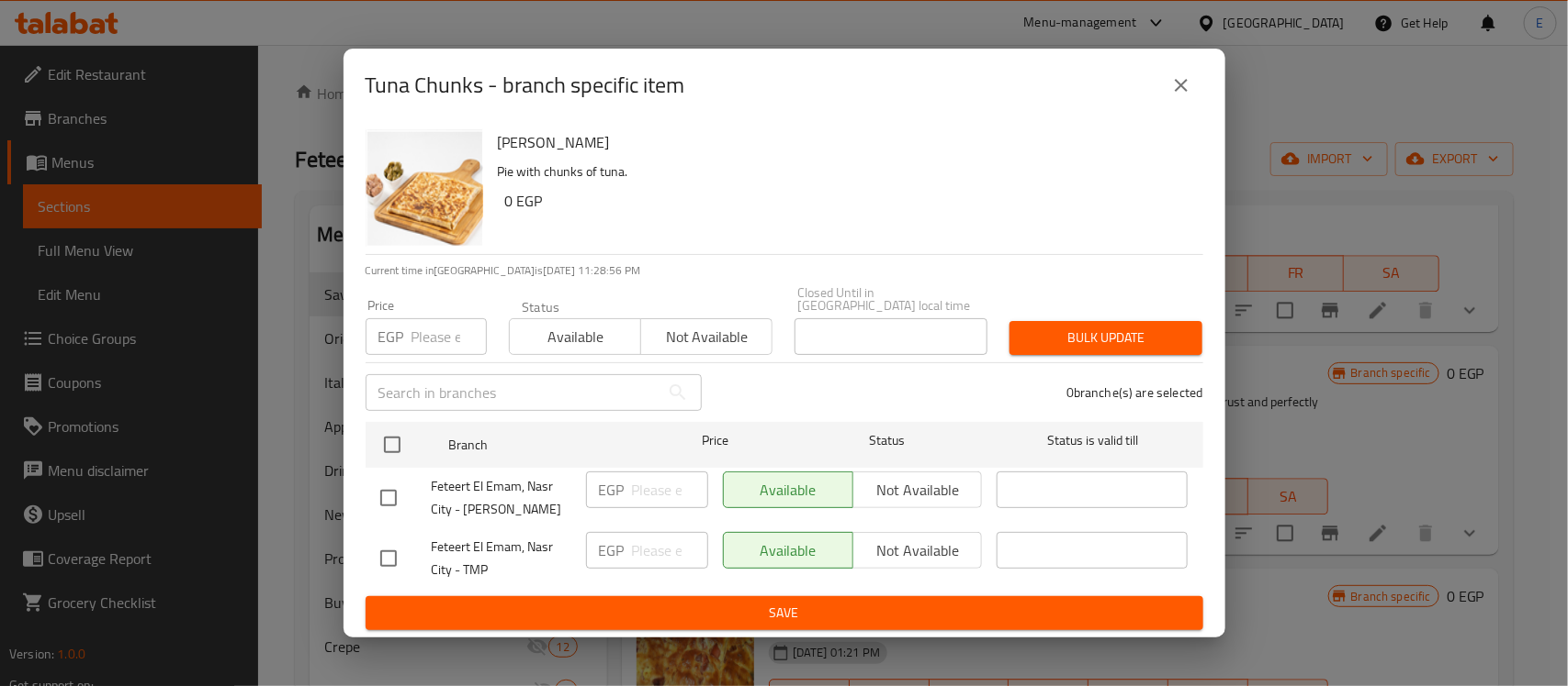
click at [392, 499] on input "checkbox" at bounding box center [388, 499] width 39 height 39
checkbox input "true"
click at [902, 486] on span "Not available" at bounding box center [917, 490] width 115 height 26
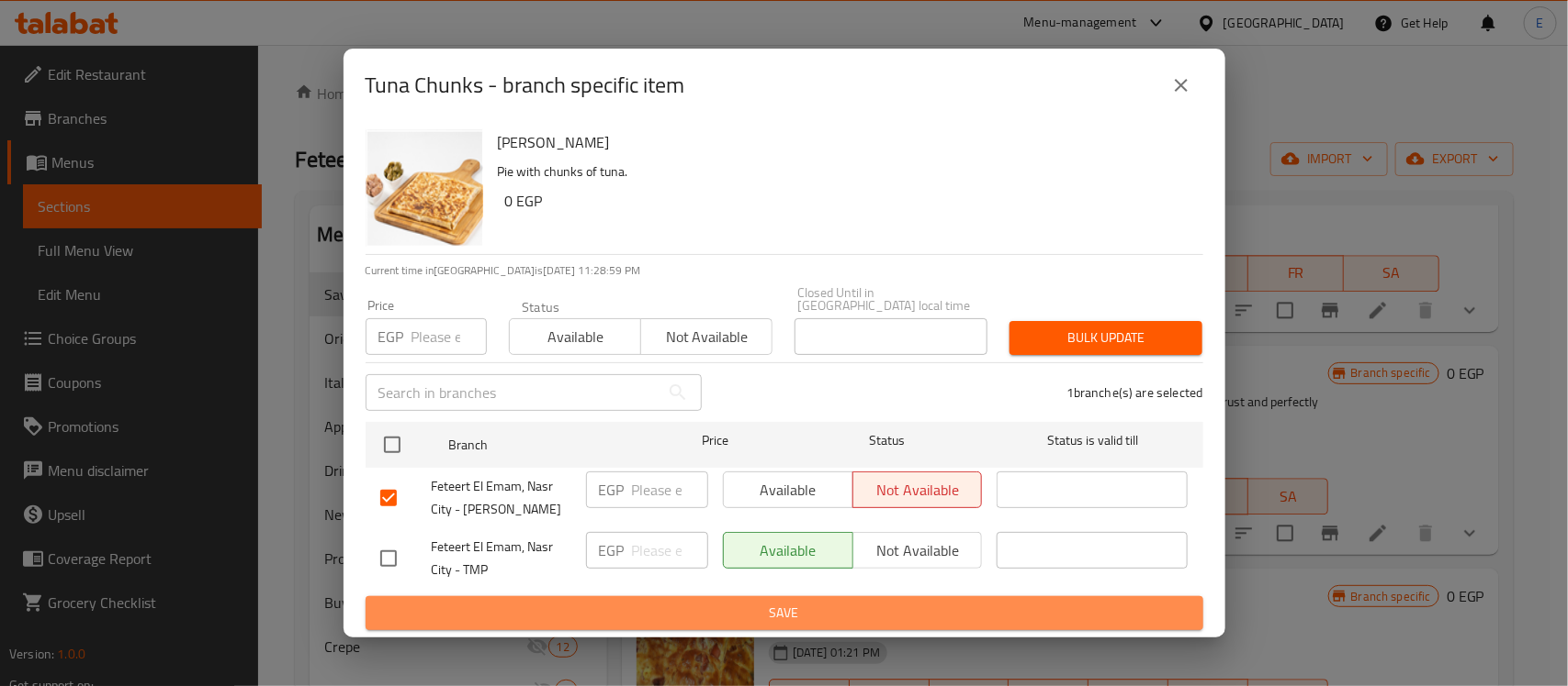
click at [783, 615] on span "Save" at bounding box center [784, 613] width 808 height 23
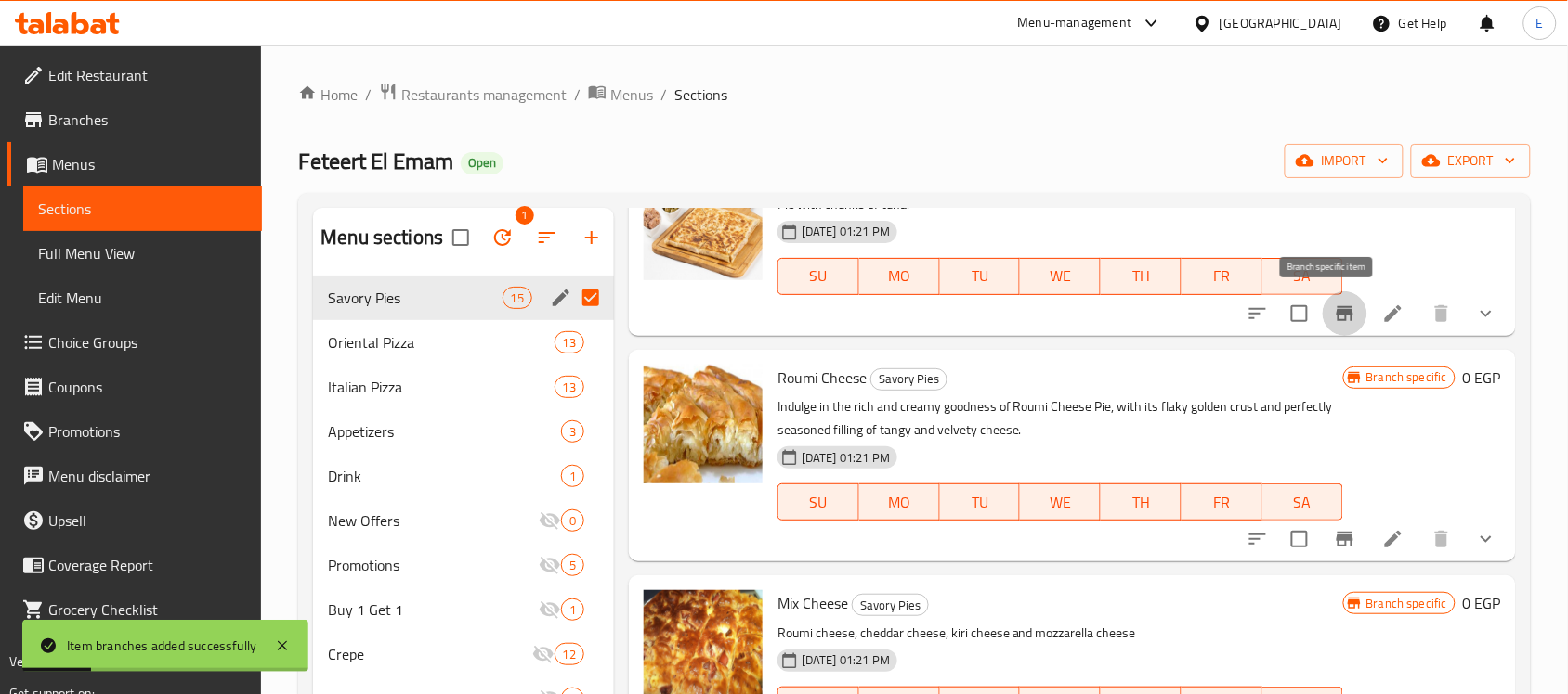
click at [1336, 317] on icon "Branch-specific-item" at bounding box center [1344, 313] width 17 height 15
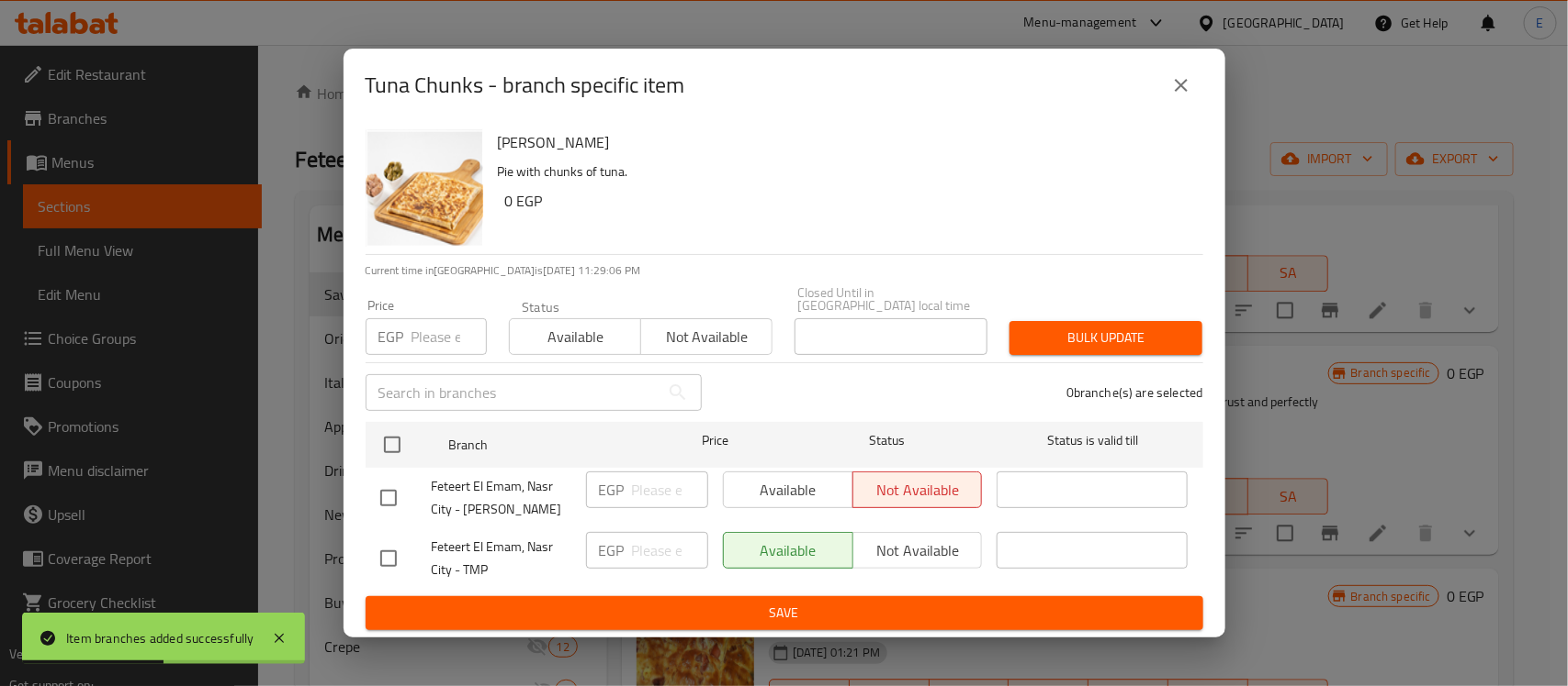
click at [1191, 90] on icon "close" at bounding box center [1181, 85] width 22 height 22
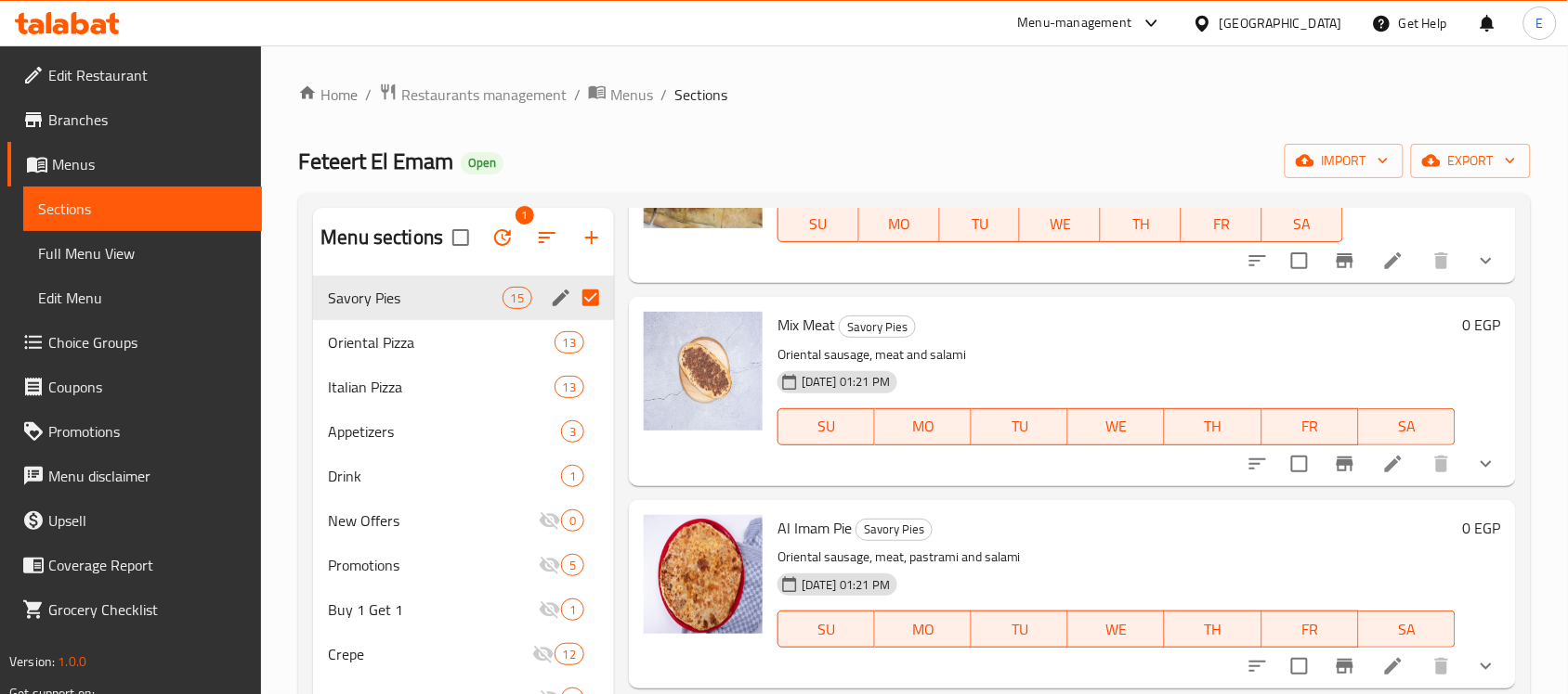
scroll to position [1431, 0]
click at [1336, 667] on icon "Branch-specific-item" at bounding box center [1344, 667] width 17 height 15
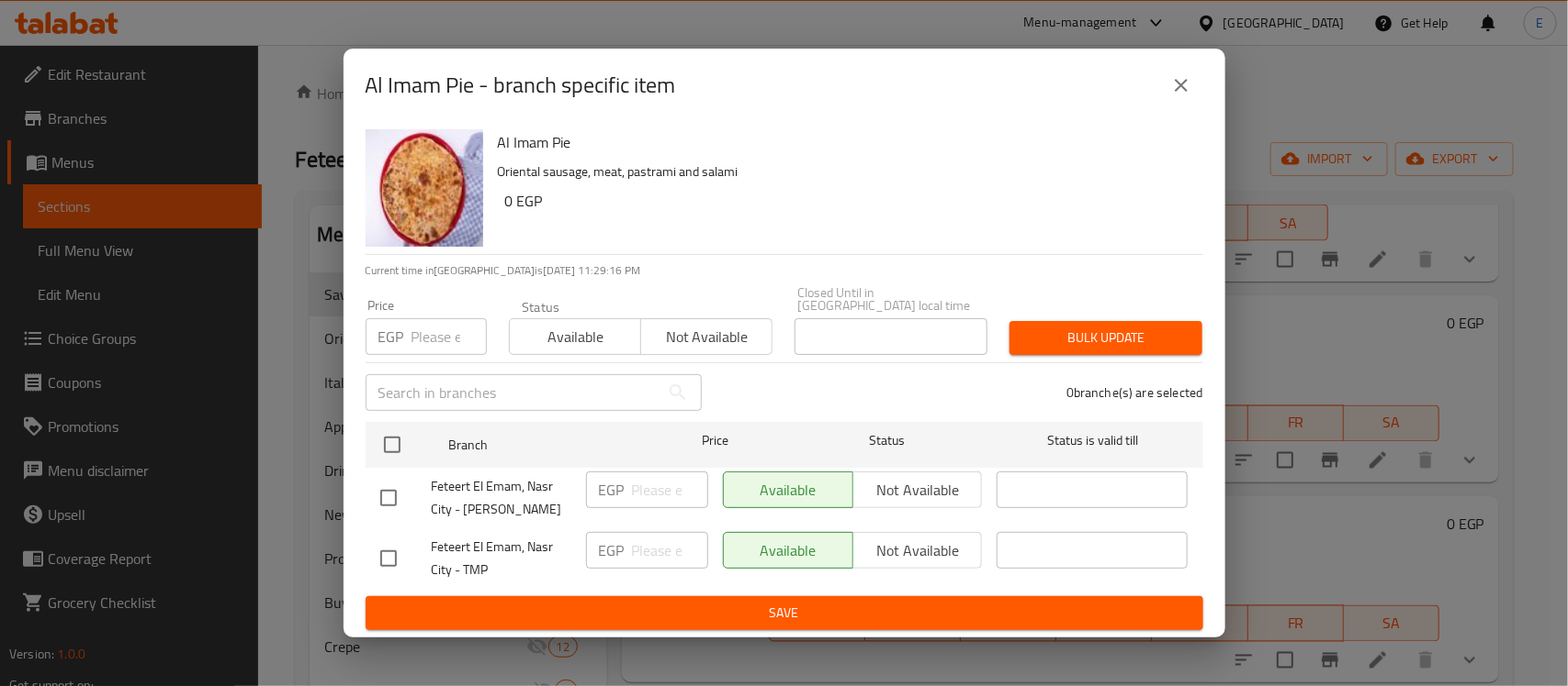
click at [384, 491] on input "checkbox" at bounding box center [388, 499] width 39 height 39
checkbox input "true"
click at [860, 483] on span "Not available" at bounding box center [917, 490] width 115 height 26
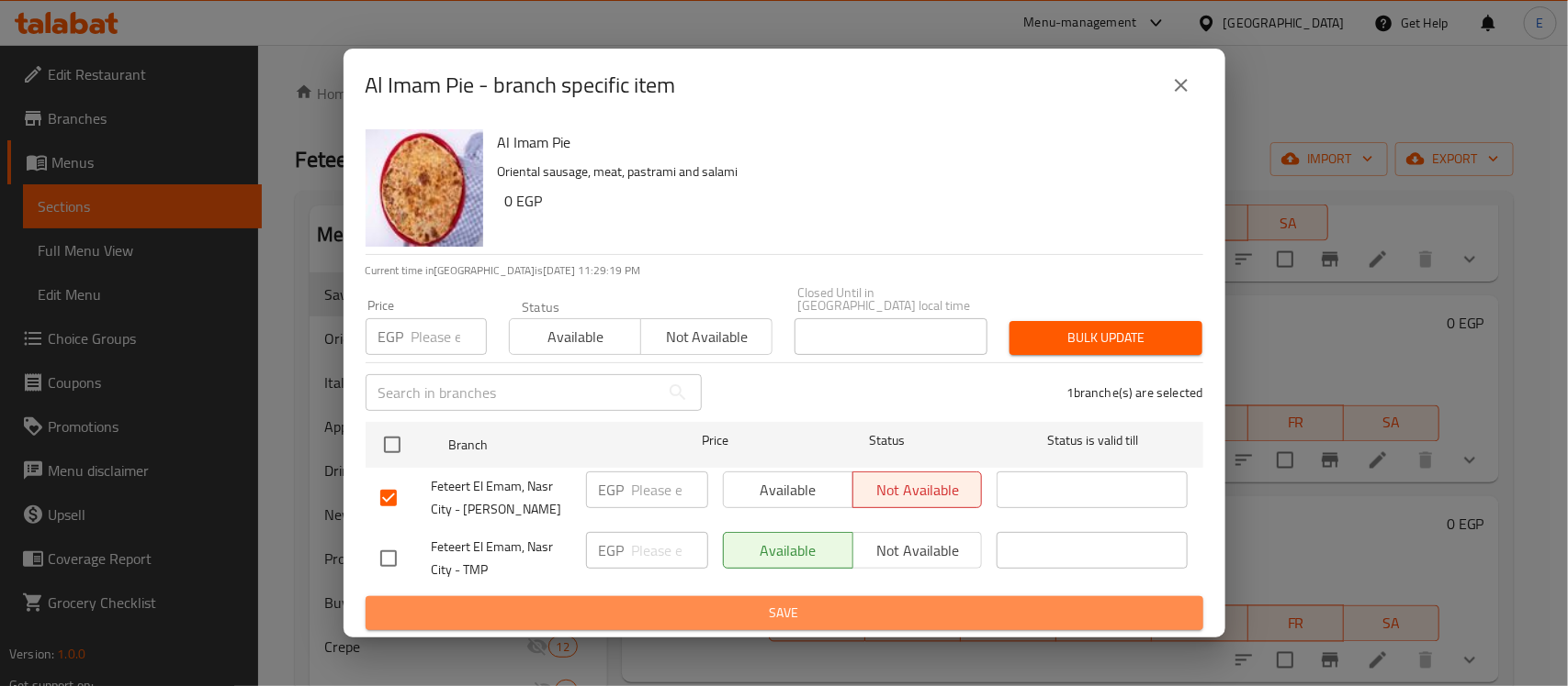
click at [755, 602] on span "Save" at bounding box center [784, 613] width 808 height 23
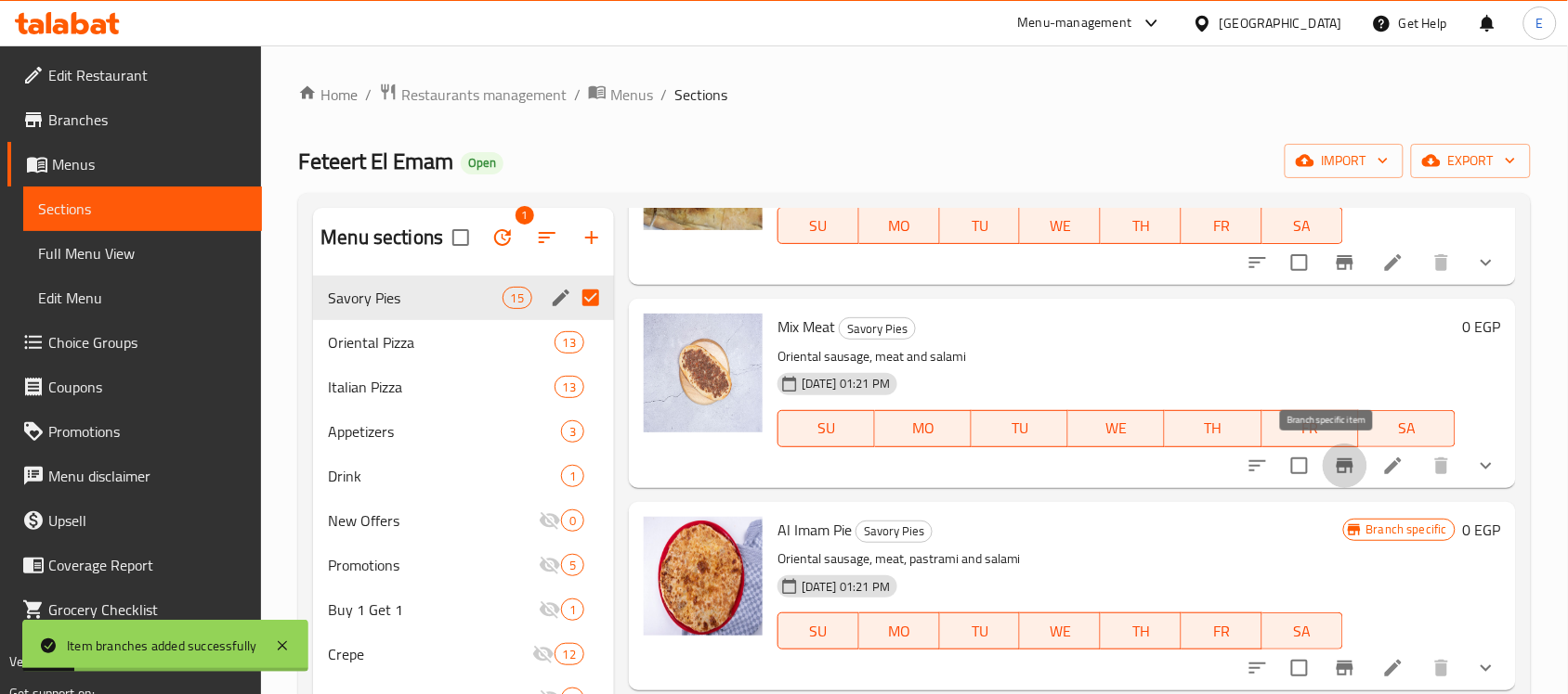
click at [1336, 462] on icon "Branch-specific-item" at bounding box center [1344, 465] width 17 height 15
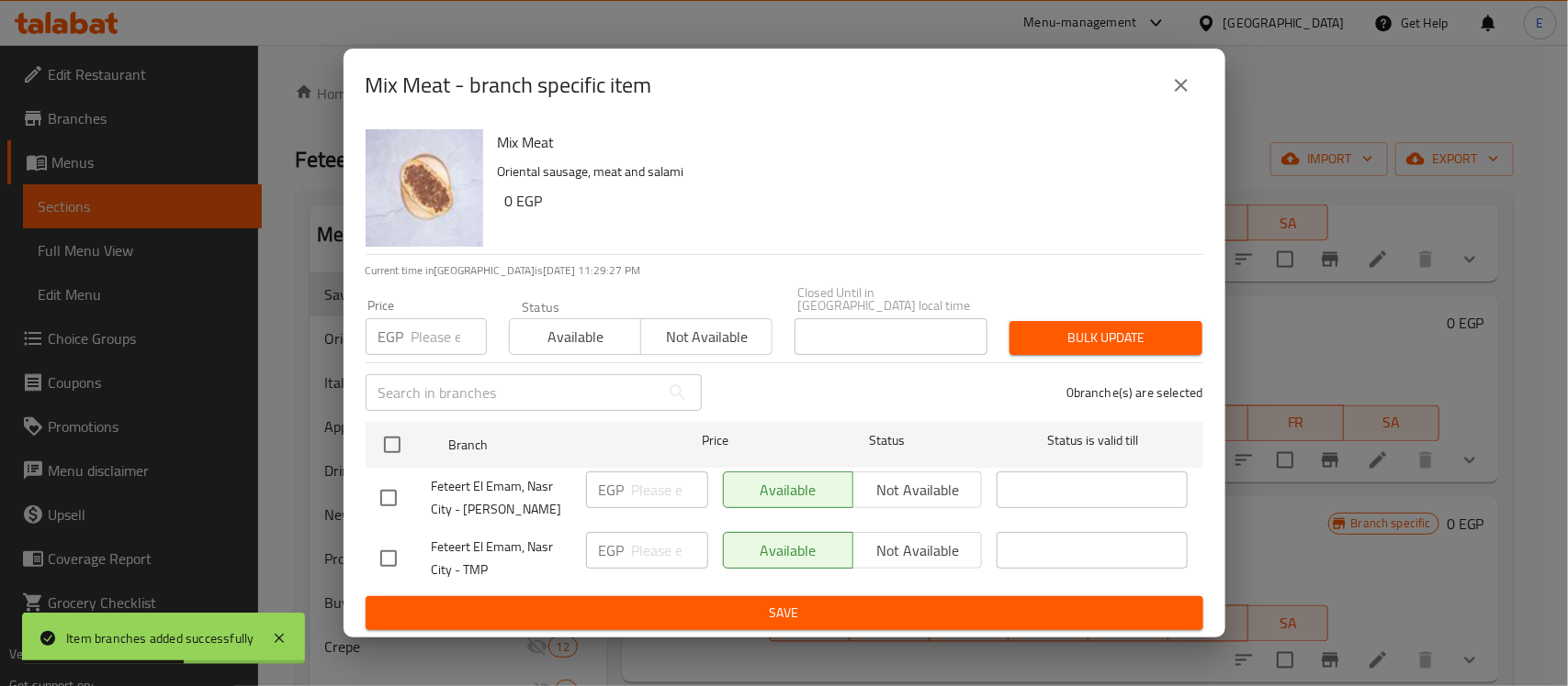
click at [395, 499] on input "checkbox" at bounding box center [388, 499] width 39 height 39
checkbox input "true"
click at [870, 488] on span "Not available" at bounding box center [917, 490] width 115 height 26
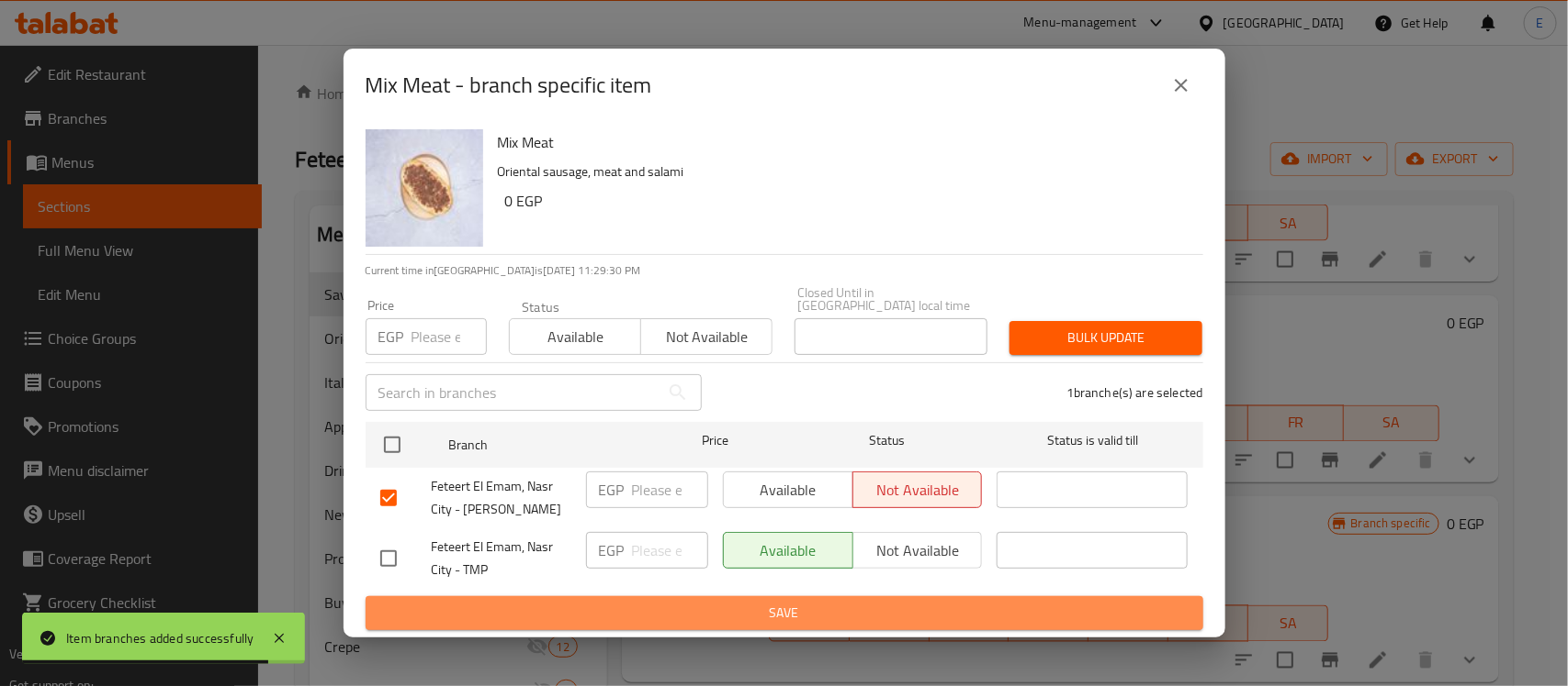
click at [765, 606] on span "Save" at bounding box center [784, 613] width 808 height 23
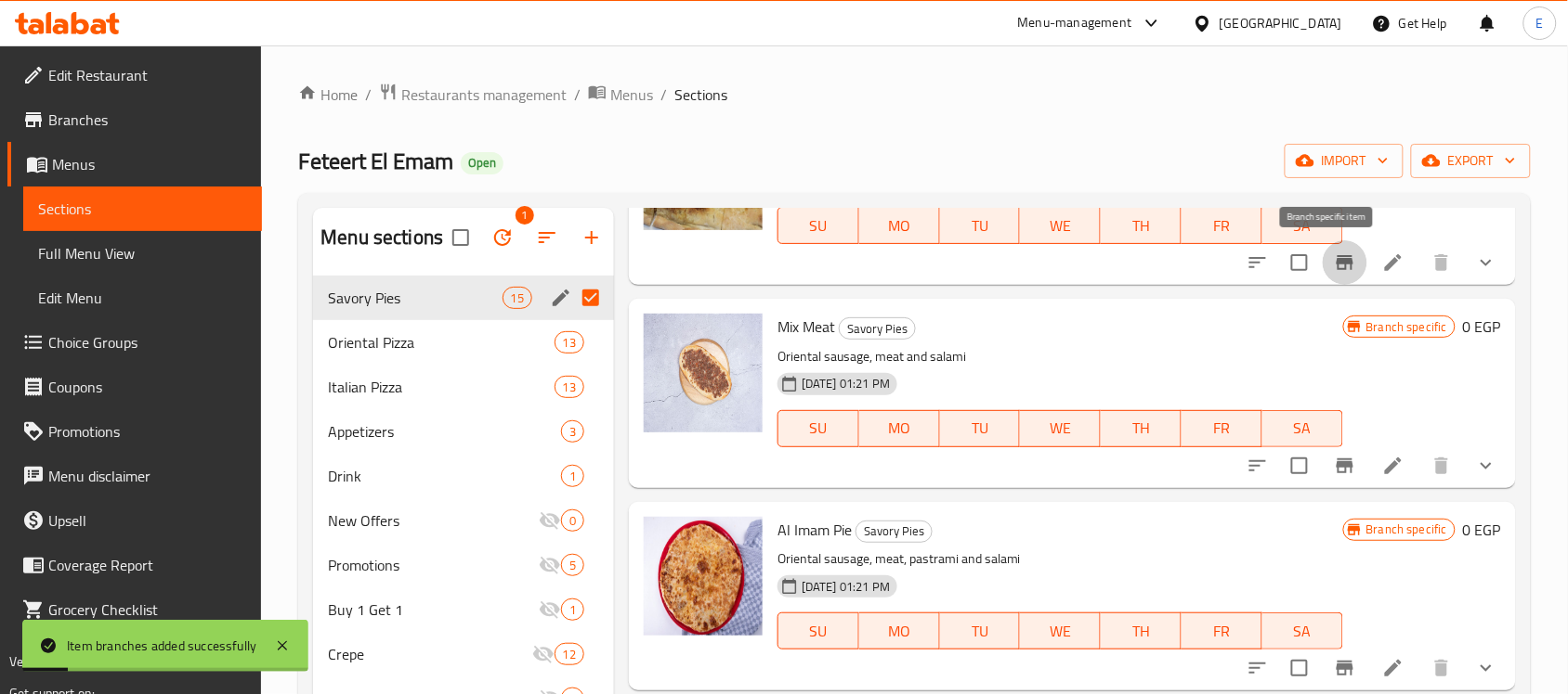
click at [1333, 270] on icon "Branch-specific-item" at bounding box center [1344, 262] width 23 height 23
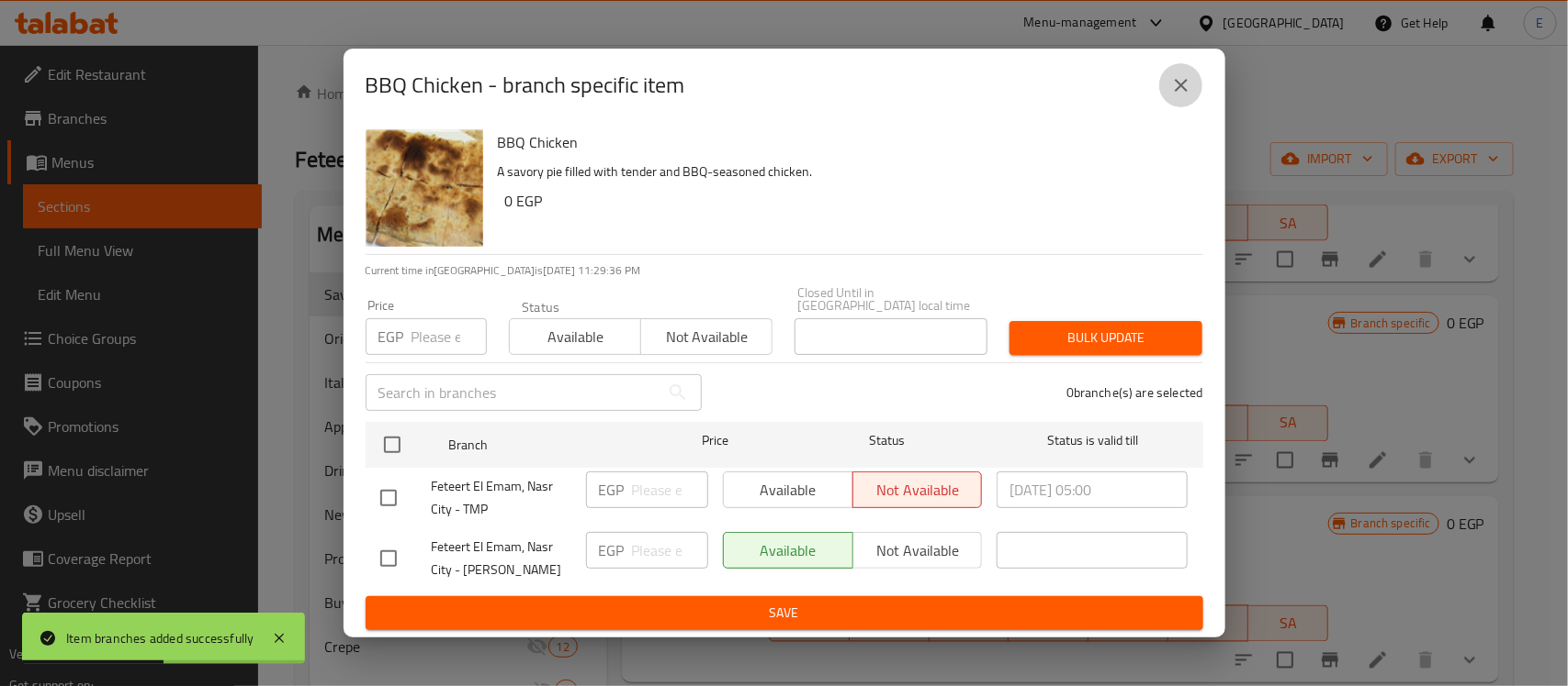
click at [1185, 83] on icon "close" at bounding box center [1181, 85] width 22 height 22
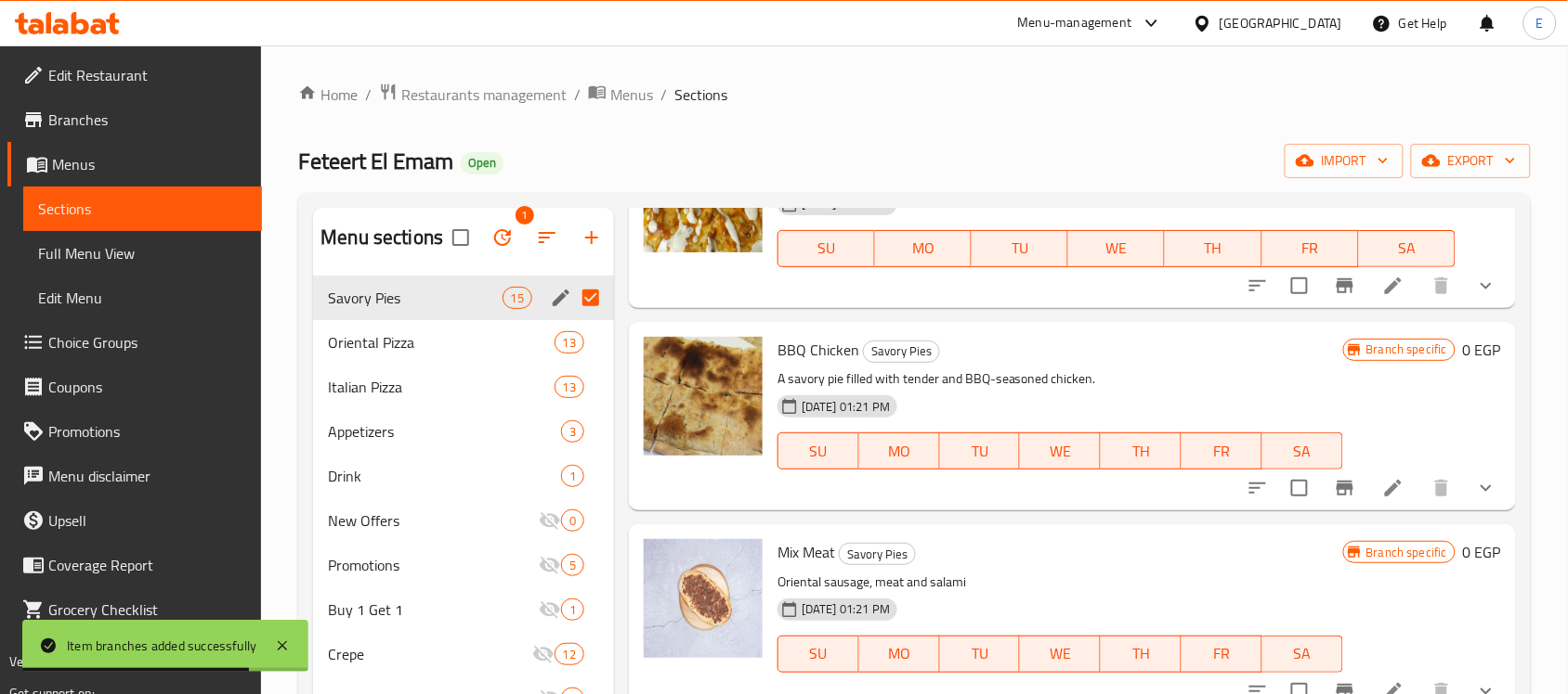
scroll to position [1193, 0]
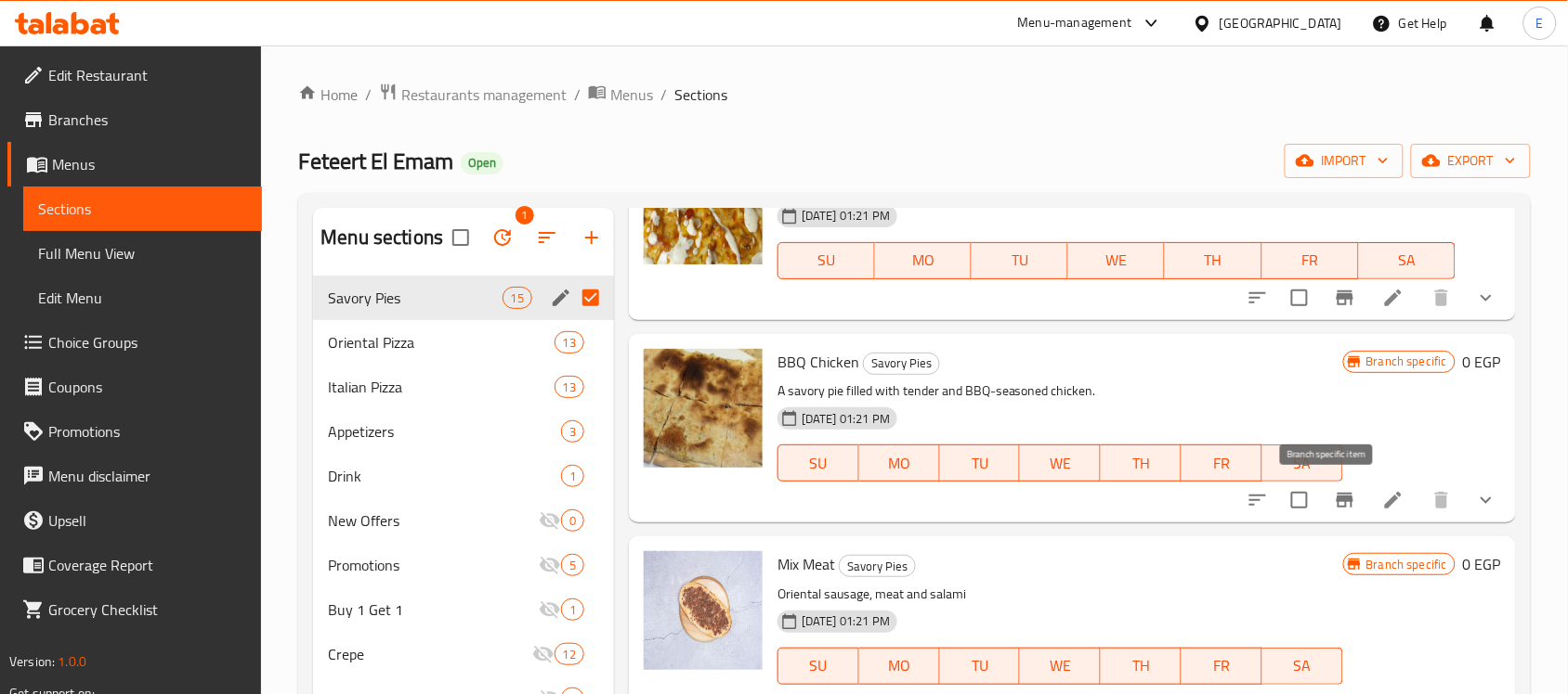
click at [1336, 500] on icon "Branch-specific-item" at bounding box center [1344, 500] width 17 height 15
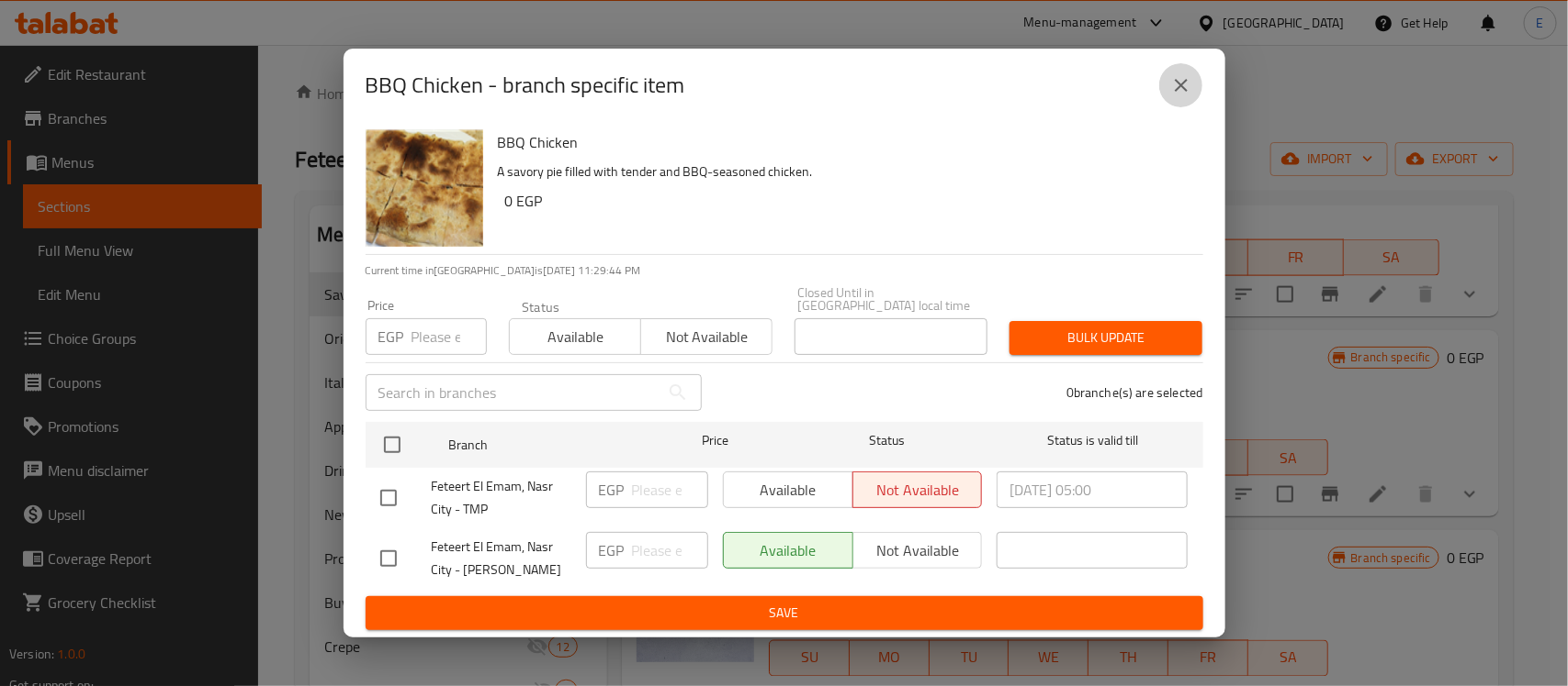
click at [1180, 92] on icon "close" at bounding box center [1181, 84] width 13 height 13
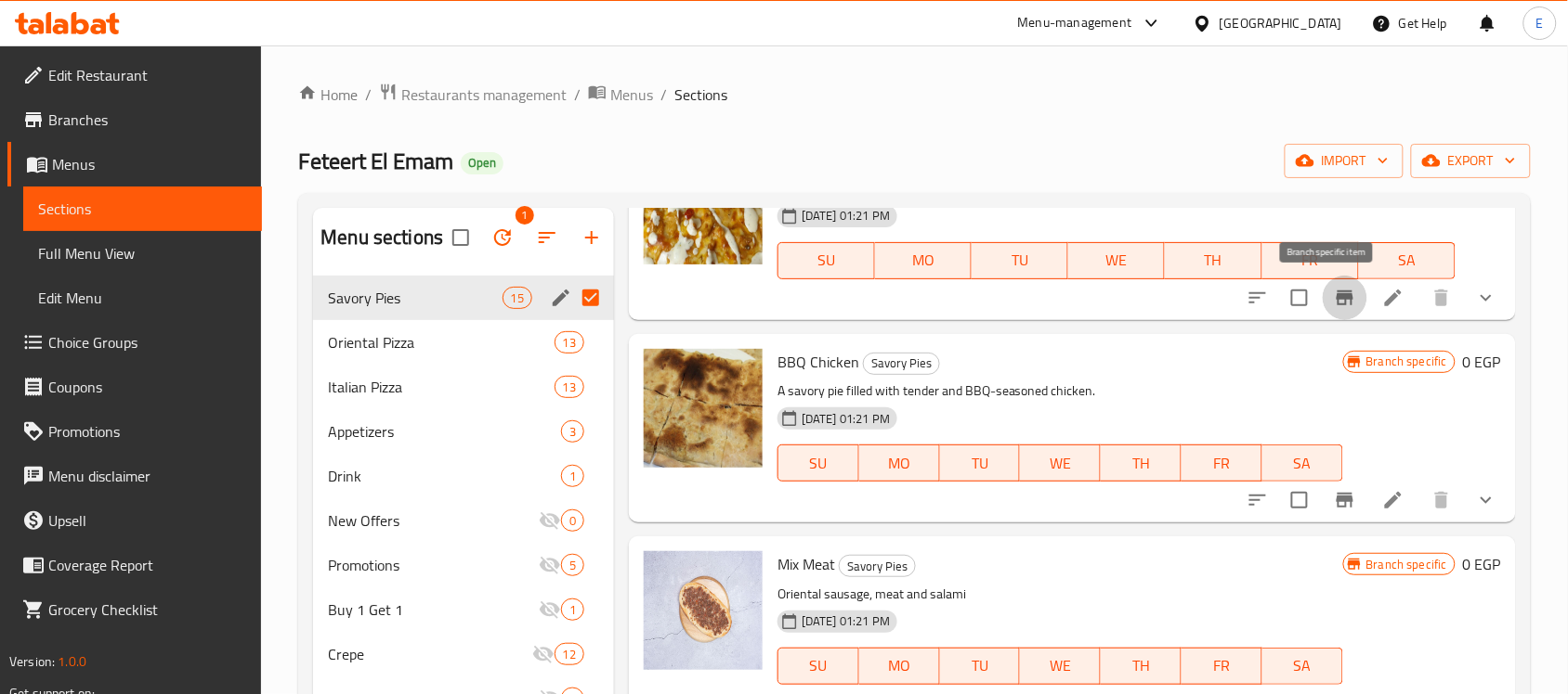
click at [1336, 303] on icon "Branch-specific-item" at bounding box center [1344, 297] width 17 height 15
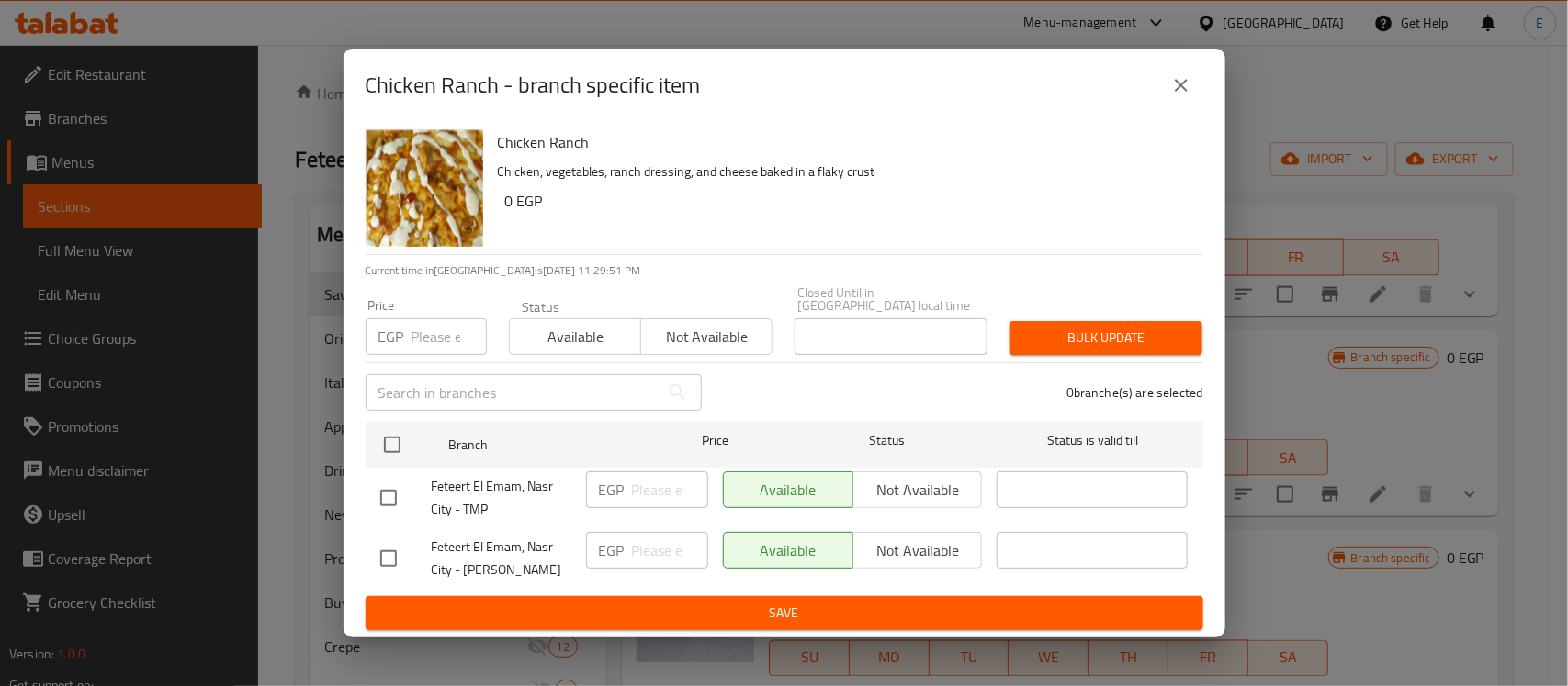
click at [391, 548] on input "checkbox" at bounding box center [388, 559] width 39 height 39
checkbox input "true"
click at [900, 547] on span "Not available" at bounding box center [917, 550] width 115 height 26
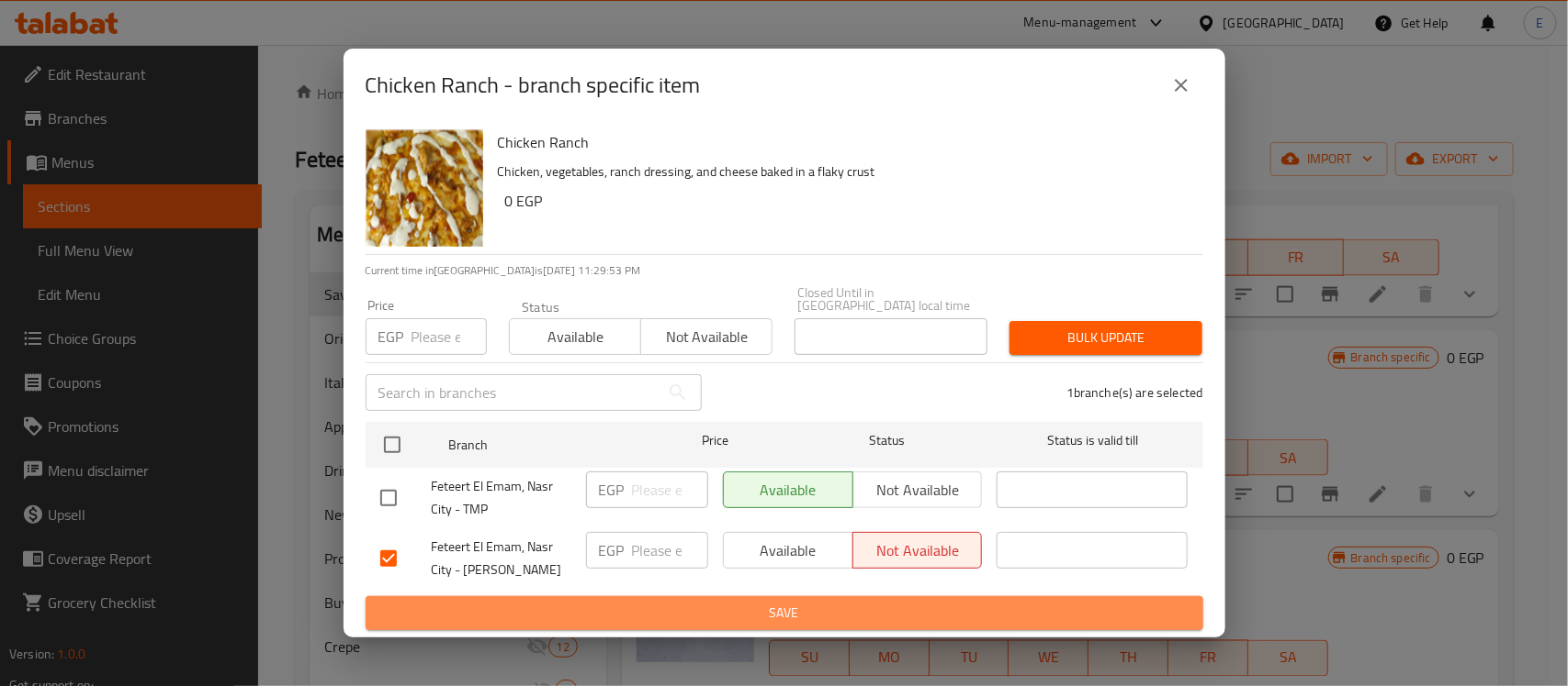
click at [816, 602] on span "Save" at bounding box center [784, 613] width 808 height 23
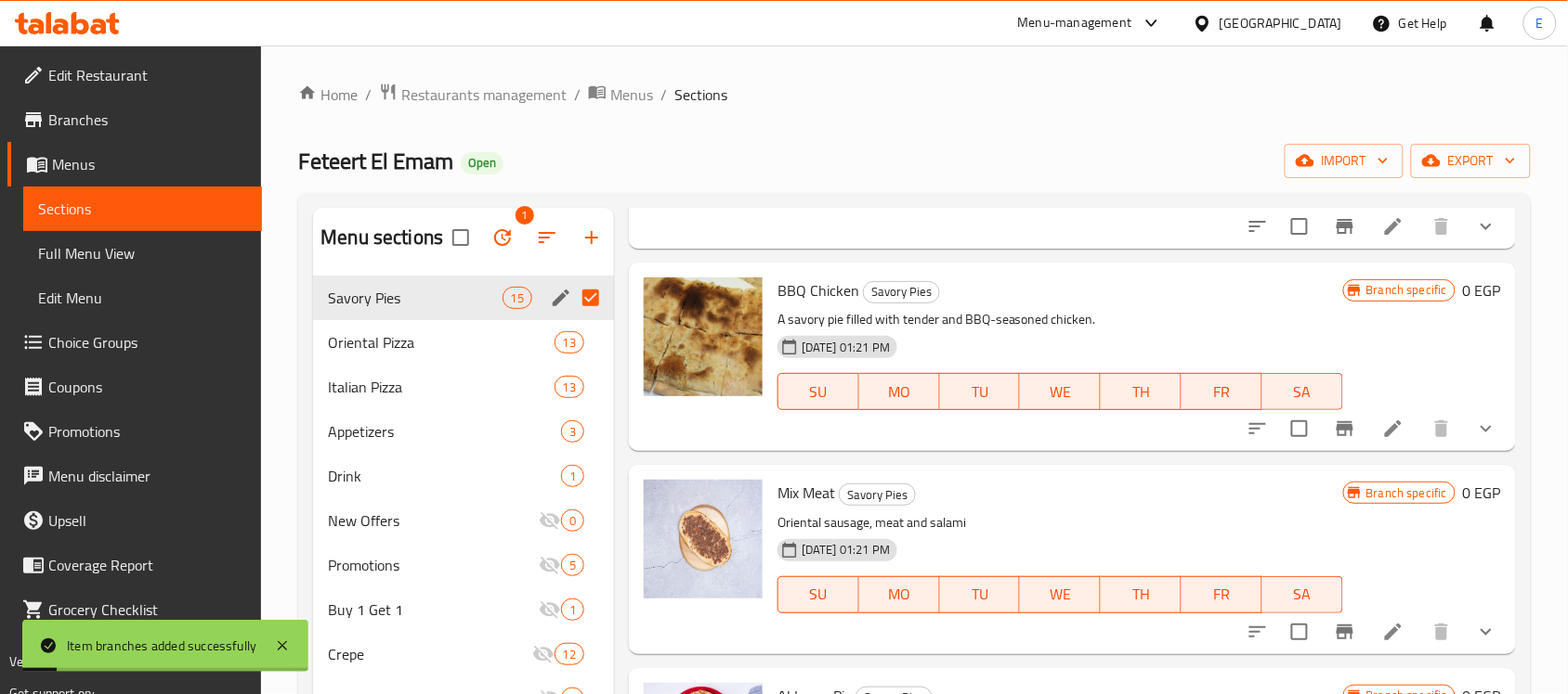
scroll to position [1282, 0]
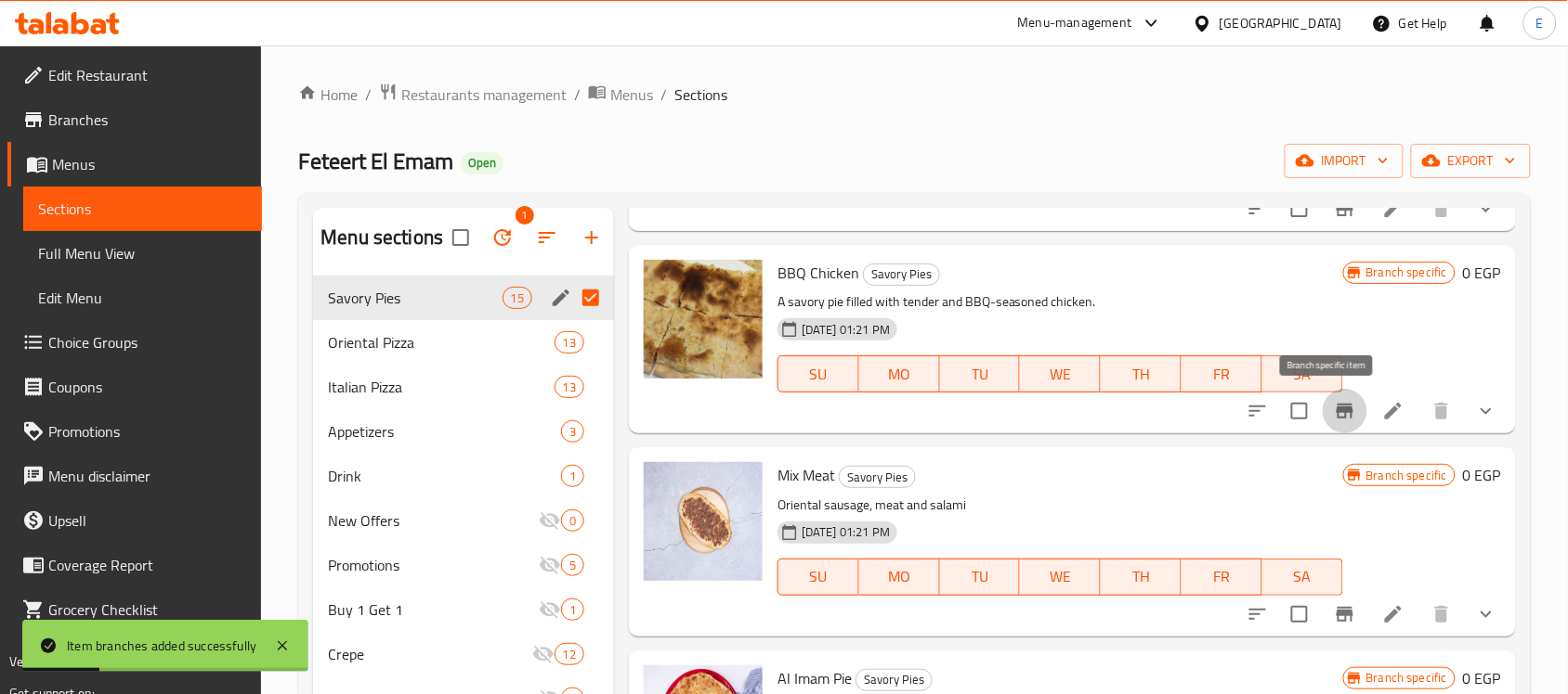
click at [1336, 408] on icon "Branch-specific-item" at bounding box center [1344, 410] width 17 height 15
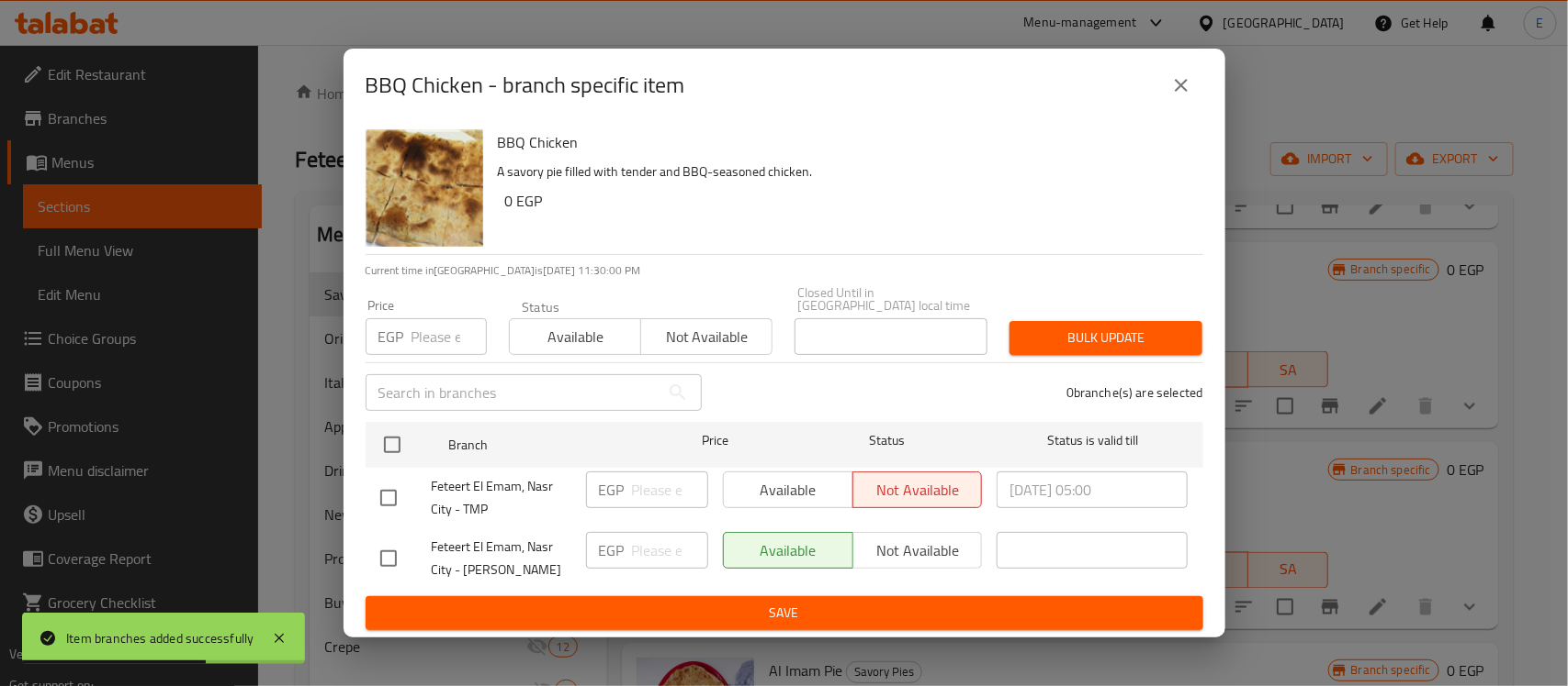
click at [380, 487] on input "checkbox" at bounding box center [388, 499] width 39 height 39
checkbox input "true"
click at [782, 492] on span "Available" at bounding box center [788, 490] width 115 height 26
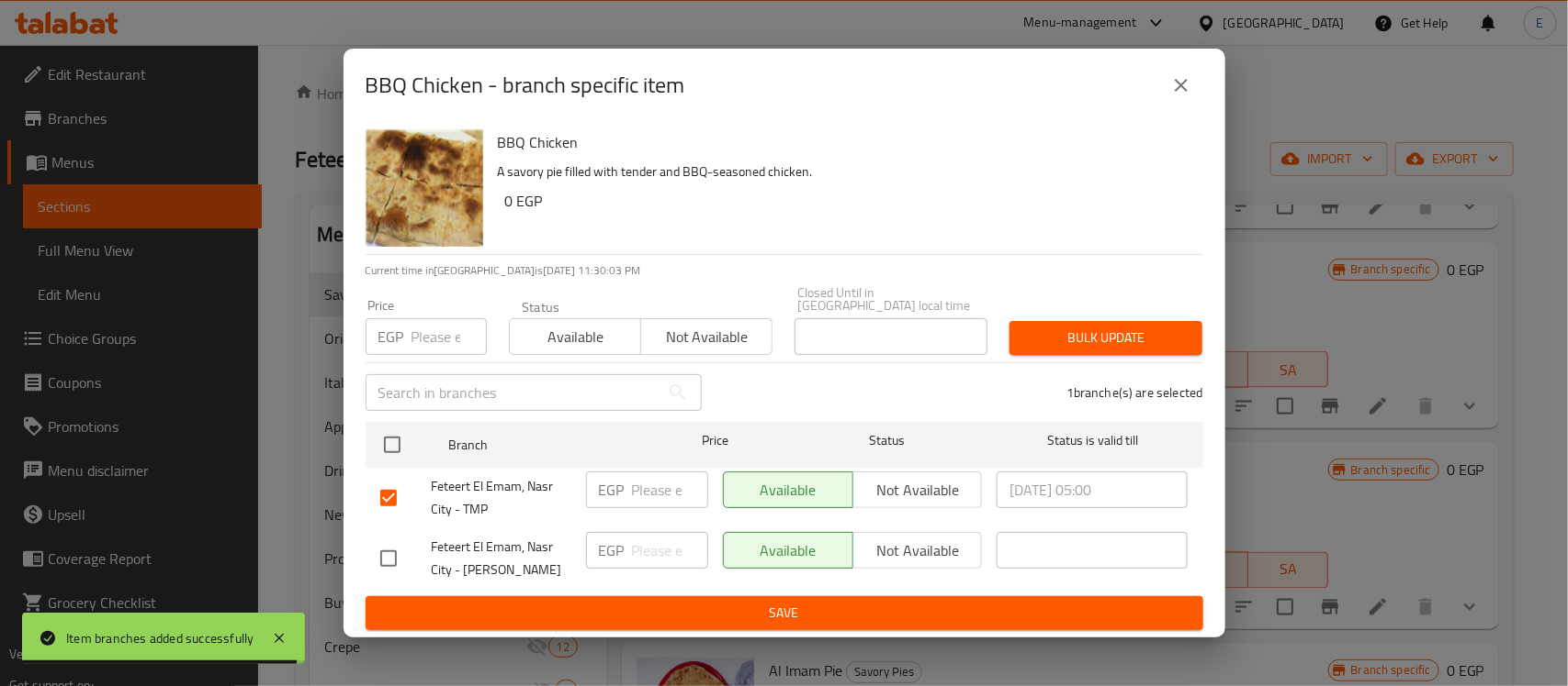
click at [391, 548] on input "checkbox" at bounding box center [388, 559] width 39 height 39
checkbox input "true"
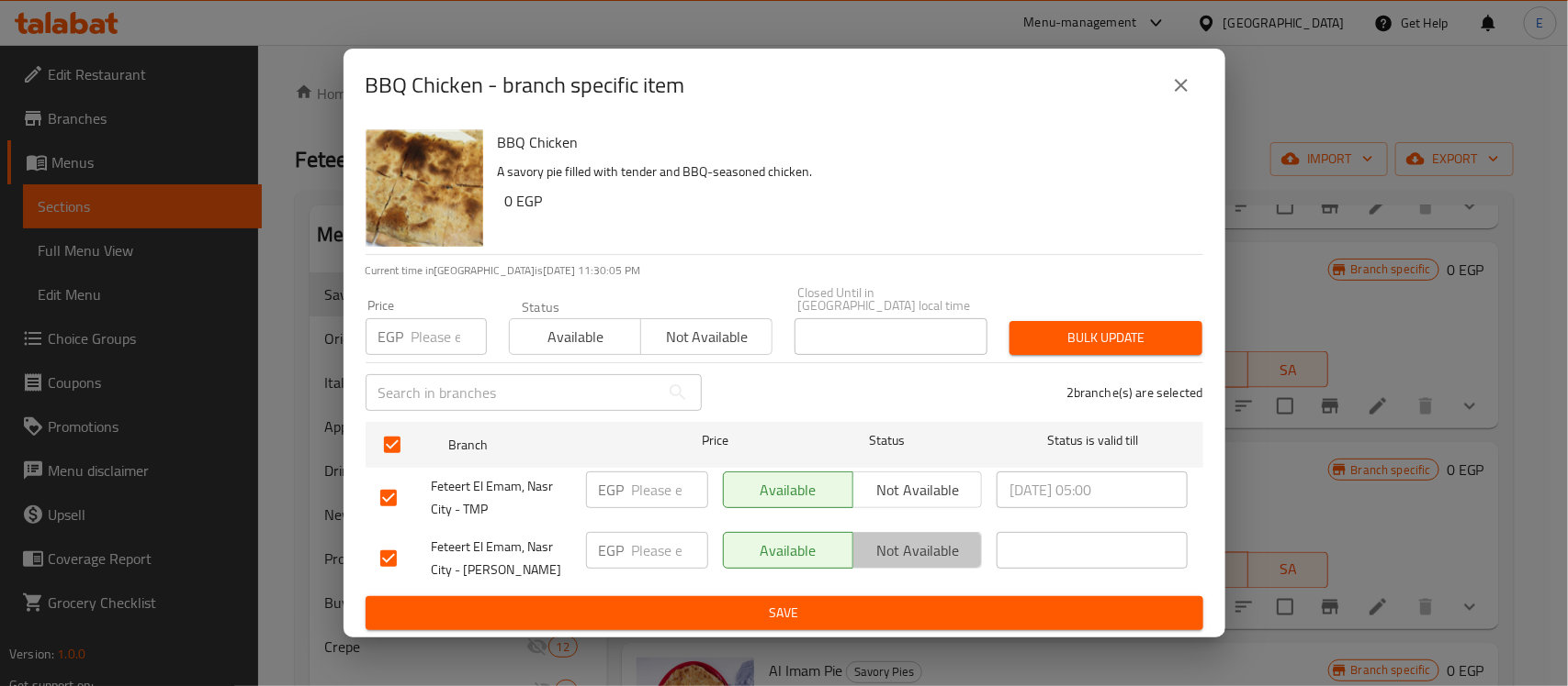
click at [929, 538] on span "Not available" at bounding box center [917, 550] width 115 height 26
click at [837, 602] on span "Save" at bounding box center [784, 613] width 808 height 23
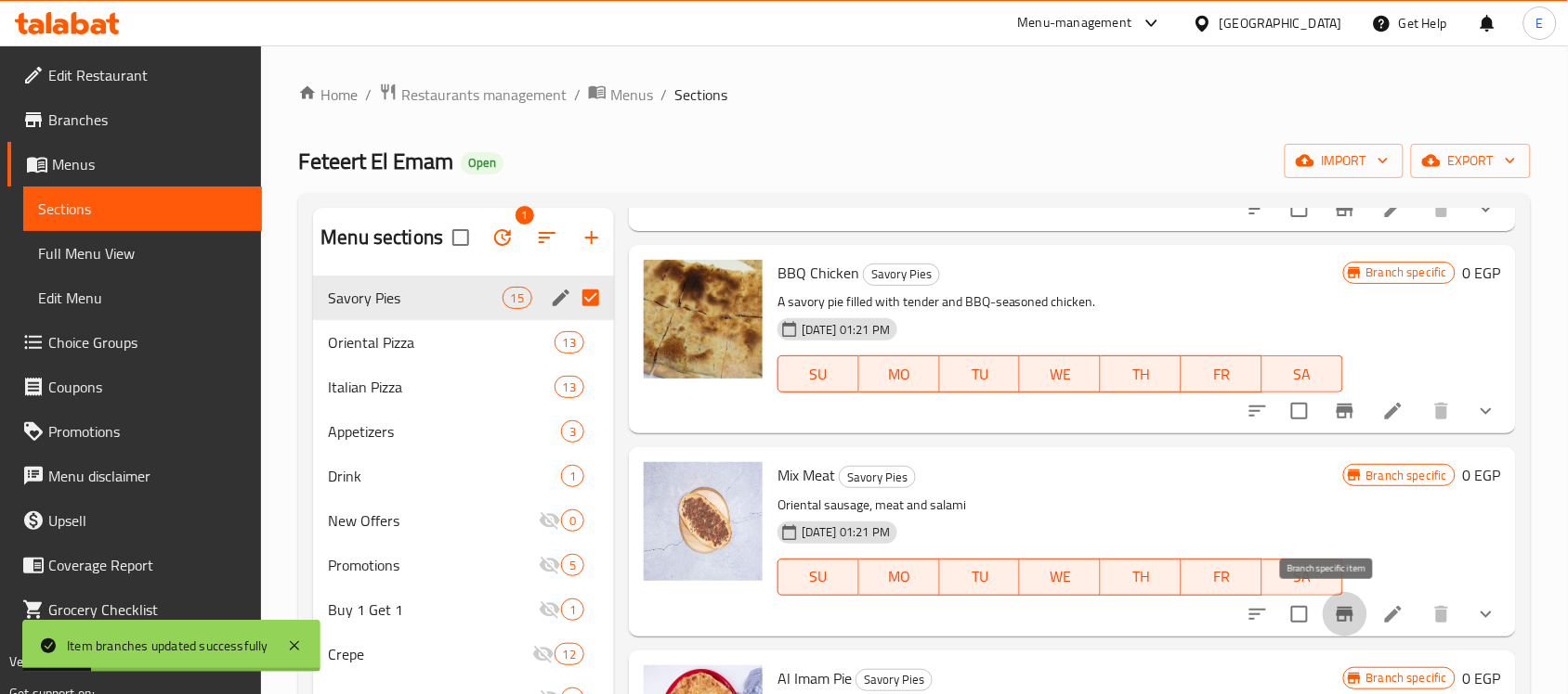
click at [1333, 619] on icon "Branch-specific-item" at bounding box center [1344, 614] width 23 height 23
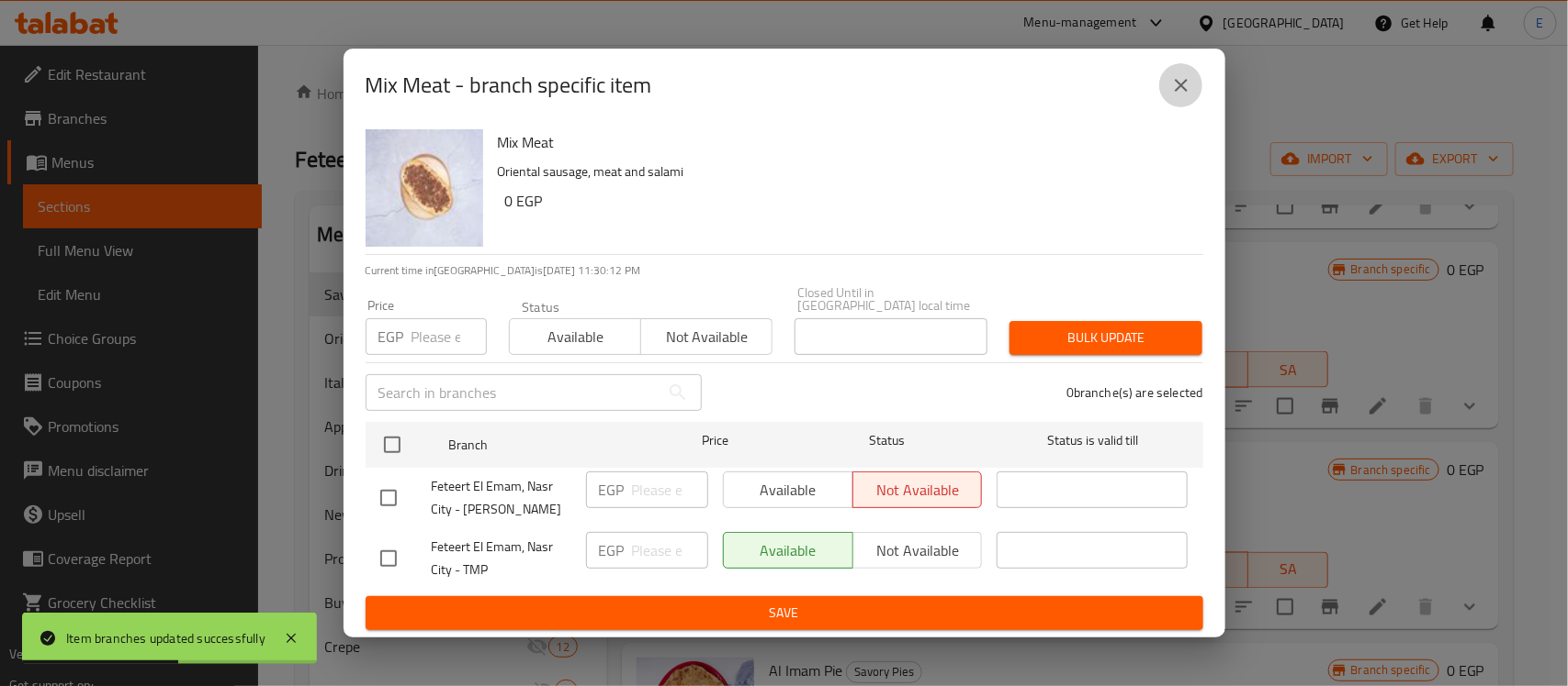
click at [1178, 96] on icon "close" at bounding box center [1181, 85] width 22 height 22
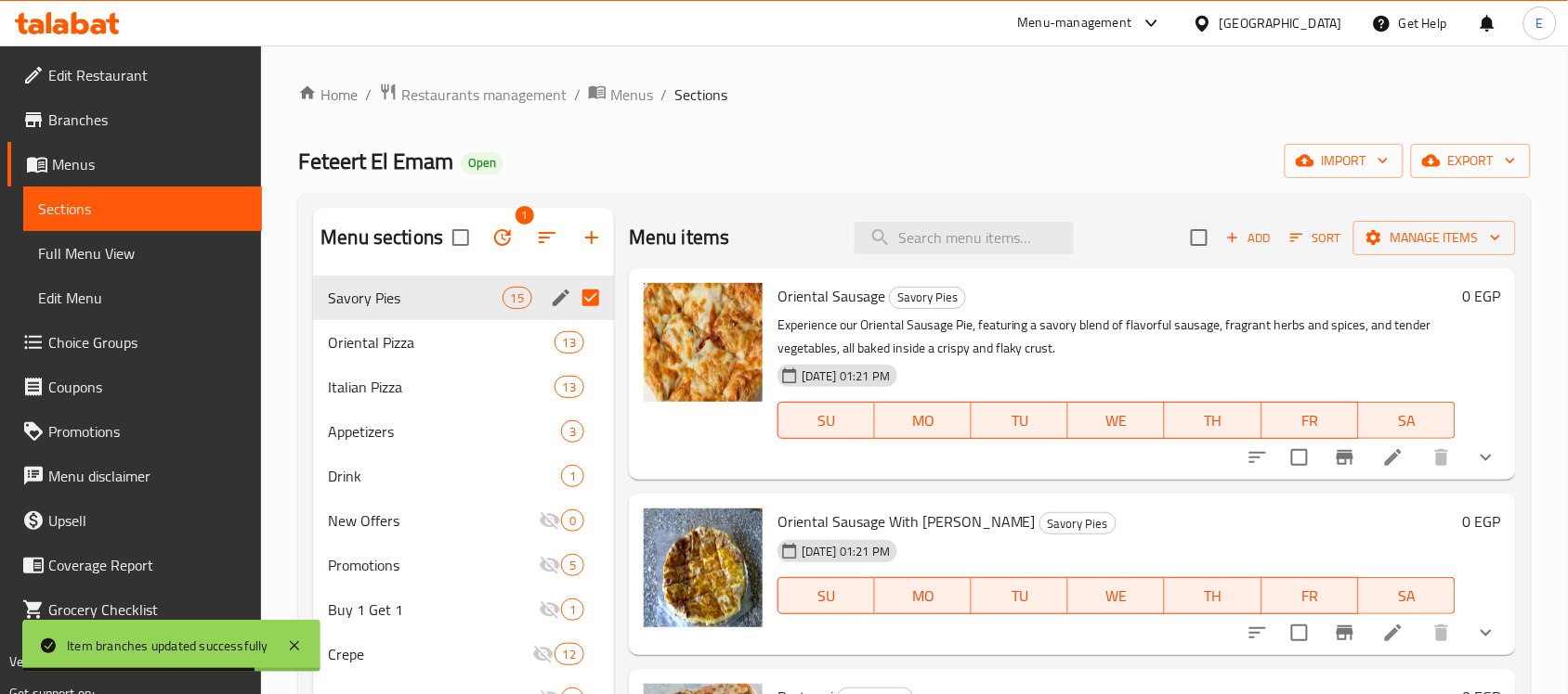
scroll to position [0, 0]
click at [1333, 460] on icon "Branch-specific-item" at bounding box center [1344, 457] width 23 height 23
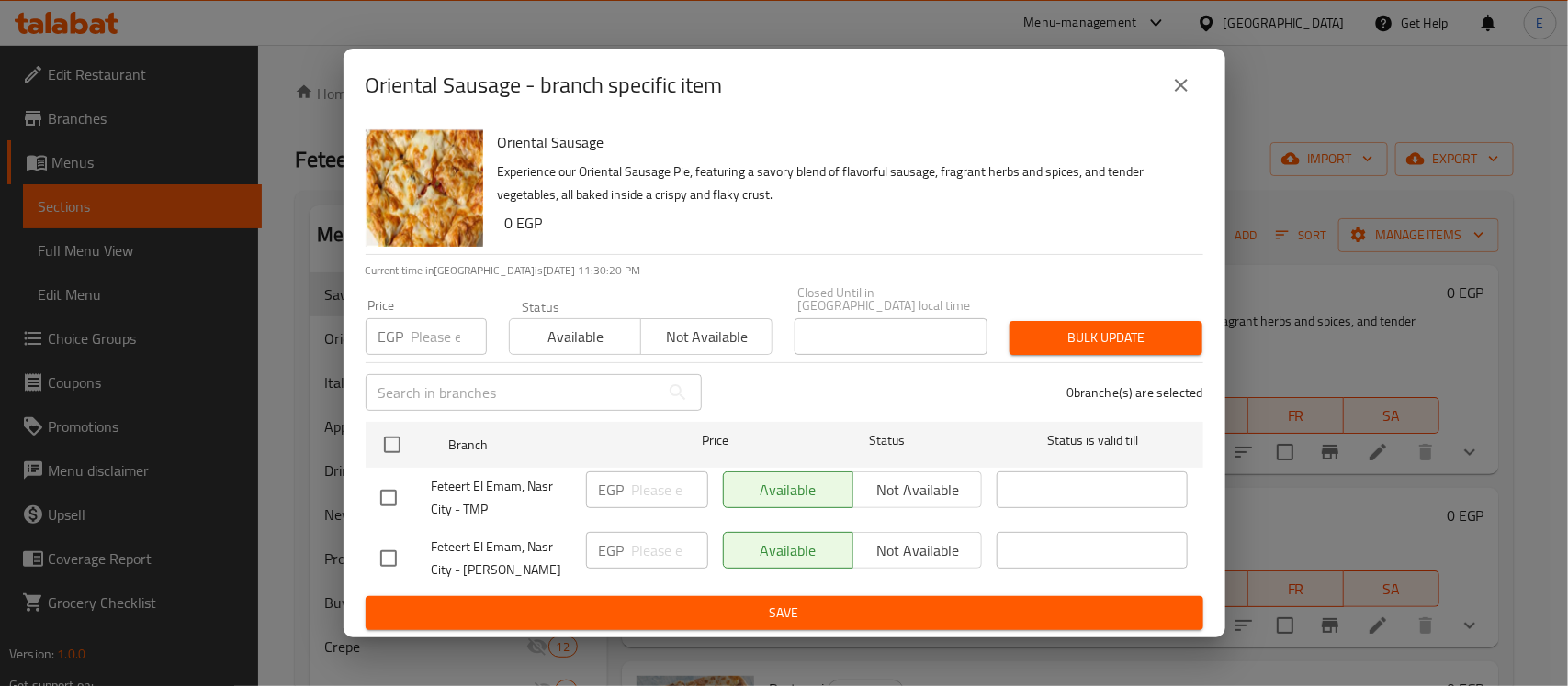
click at [386, 551] on input "checkbox" at bounding box center [388, 559] width 39 height 39
checkbox input "true"
click at [921, 549] on span "Not available" at bounding box center [917, 550] width 115 height 26
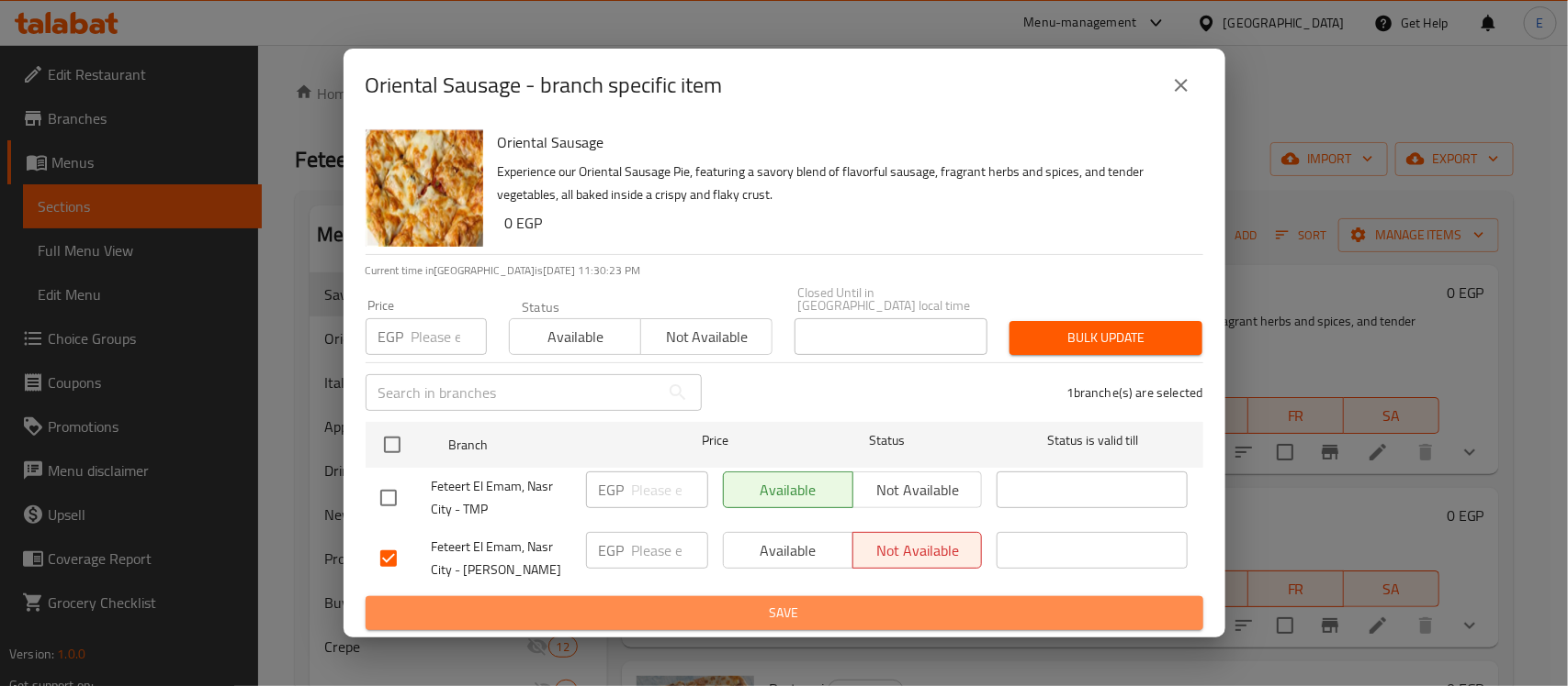
click at [809, 602] on span "Save" at bounding box center [784, 613] width 808 height 23
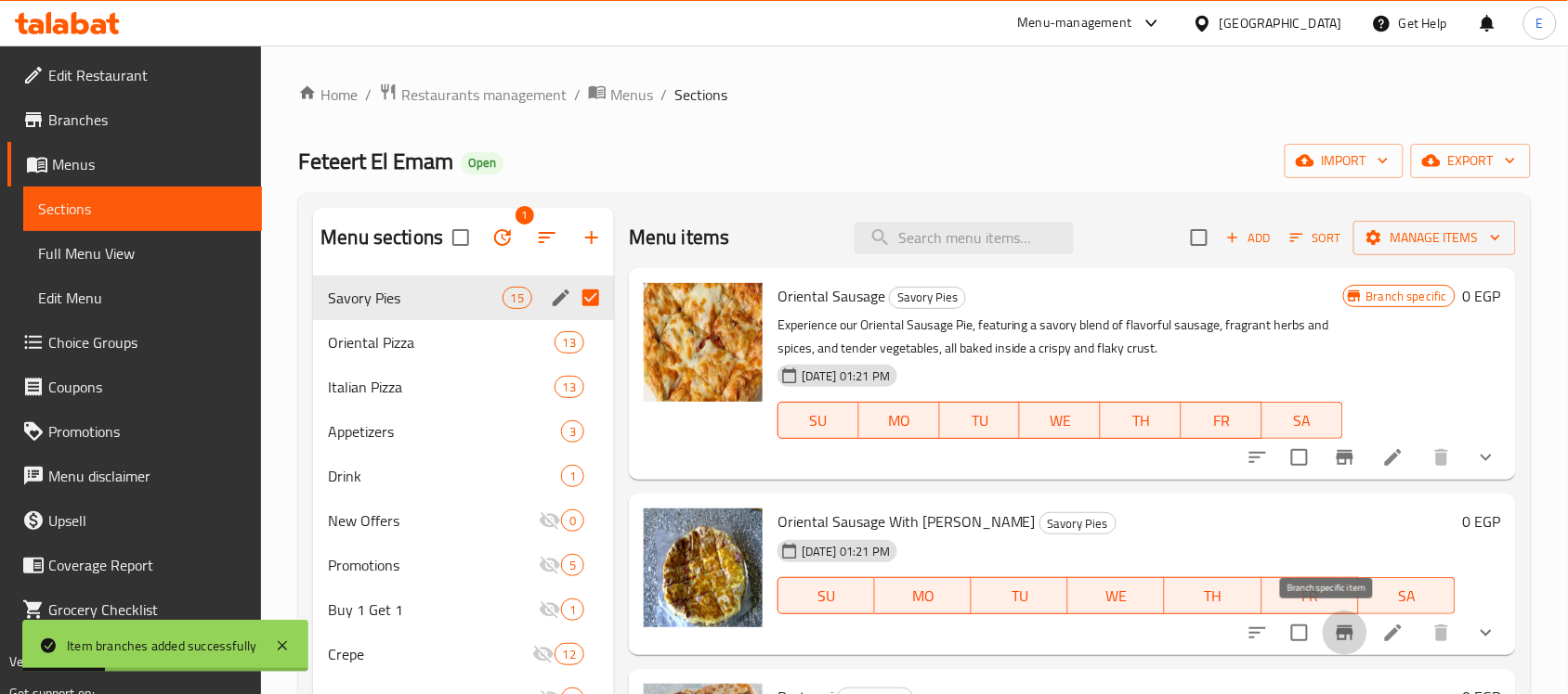
click at [1336, 631] on icon "Branch-specific-item" at bounding box center [1344, 633] width 17 height 15
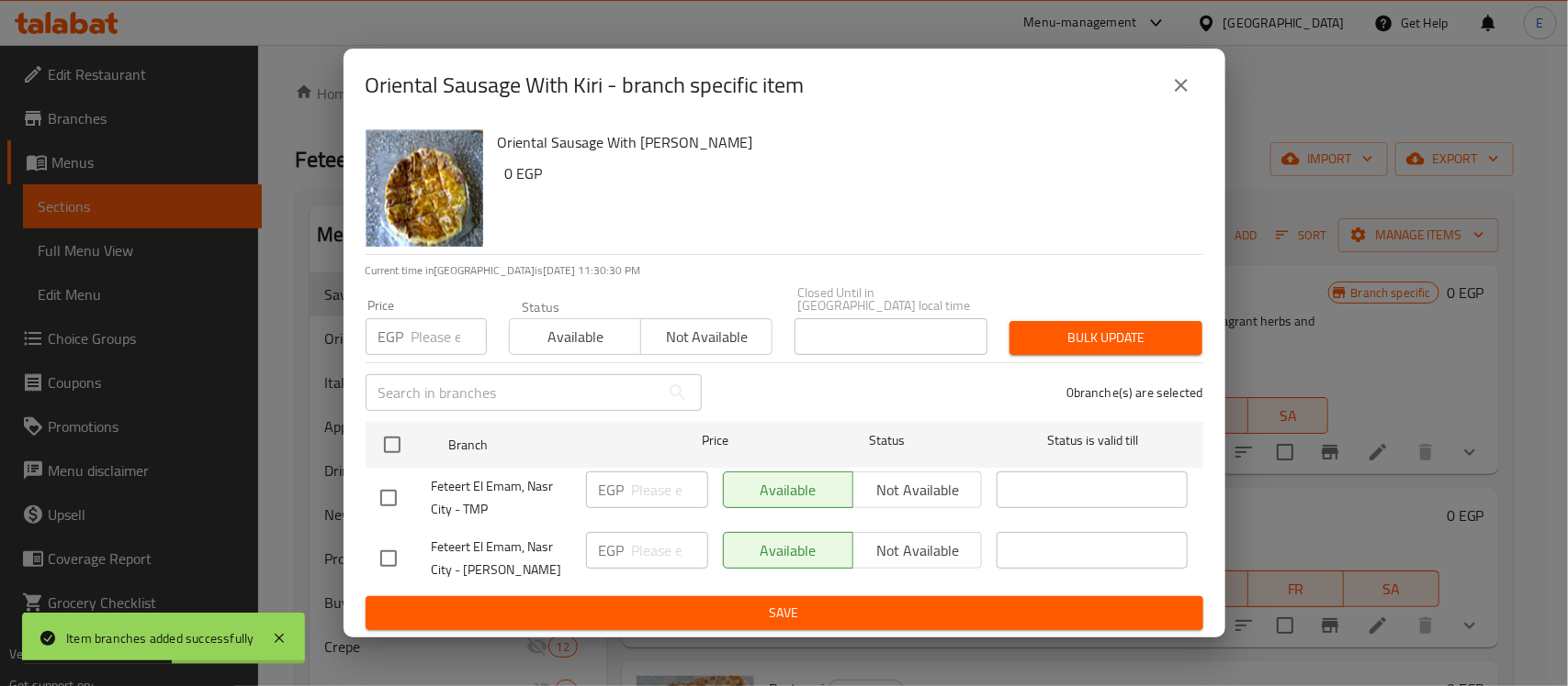
click at [375, 546] on input "checkbox" at bounding box center [388, 559] width 39 height 39
checkbox input "true"
click at [944, 541] on span "Not available" at bounding box center [917, 550] width 115 height 26
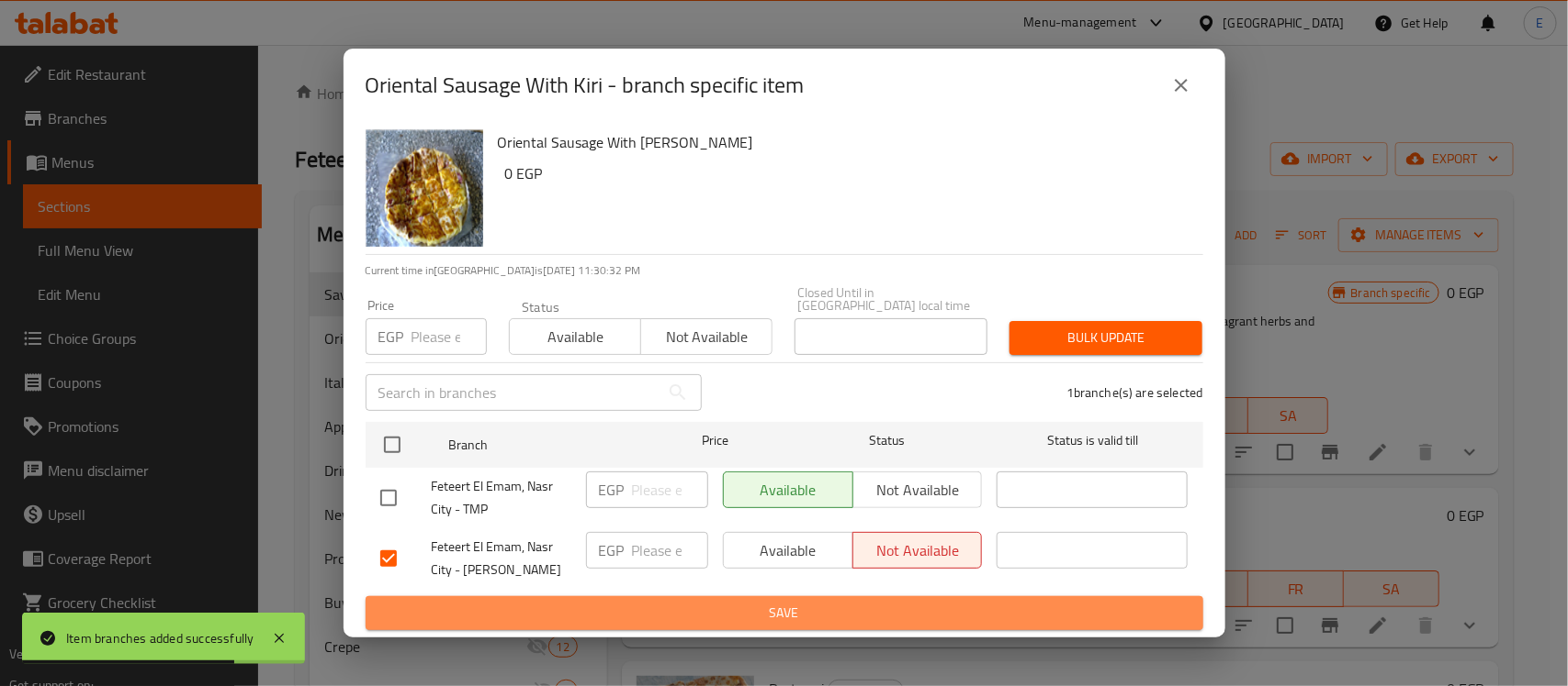
click at [869, 602] on span "Save" at bounding box center [784, 613] width 808 height 23
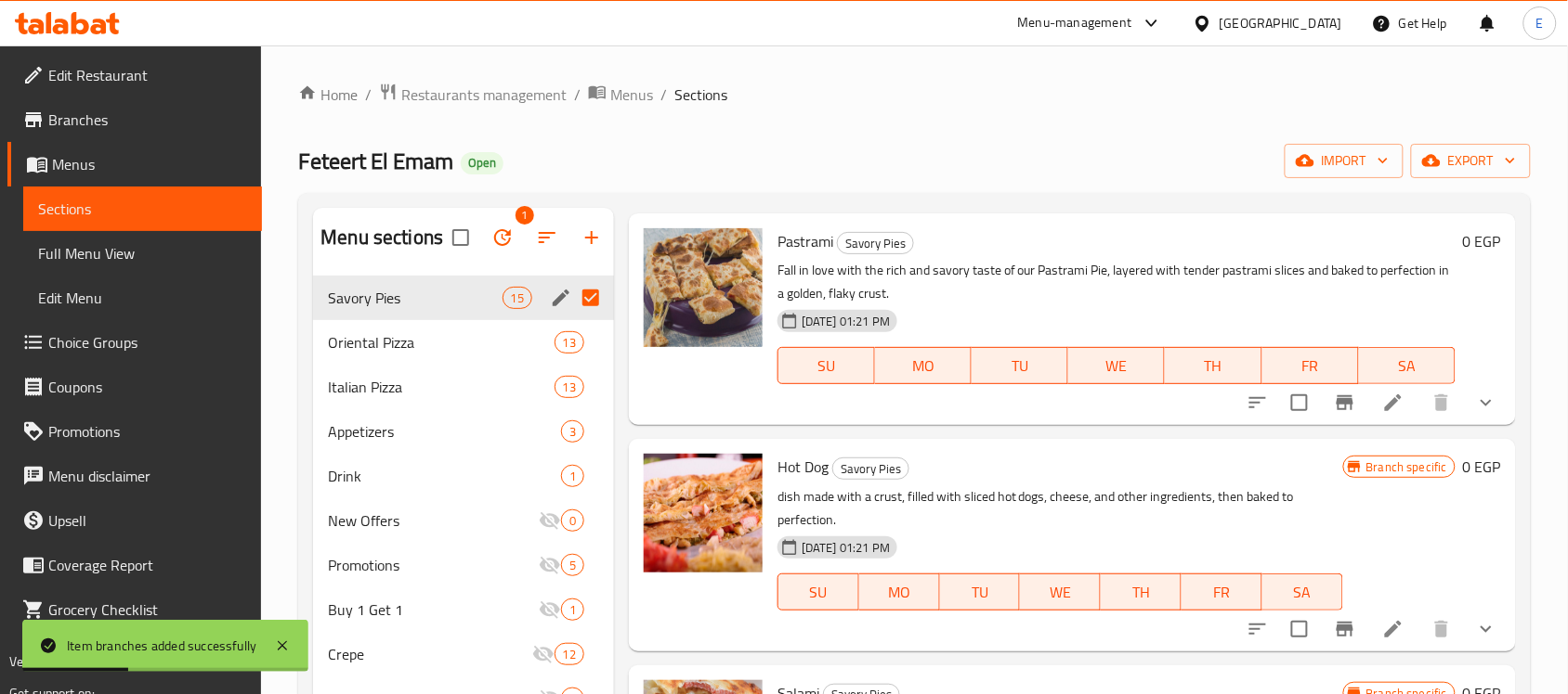
scroll to position [462, 0]
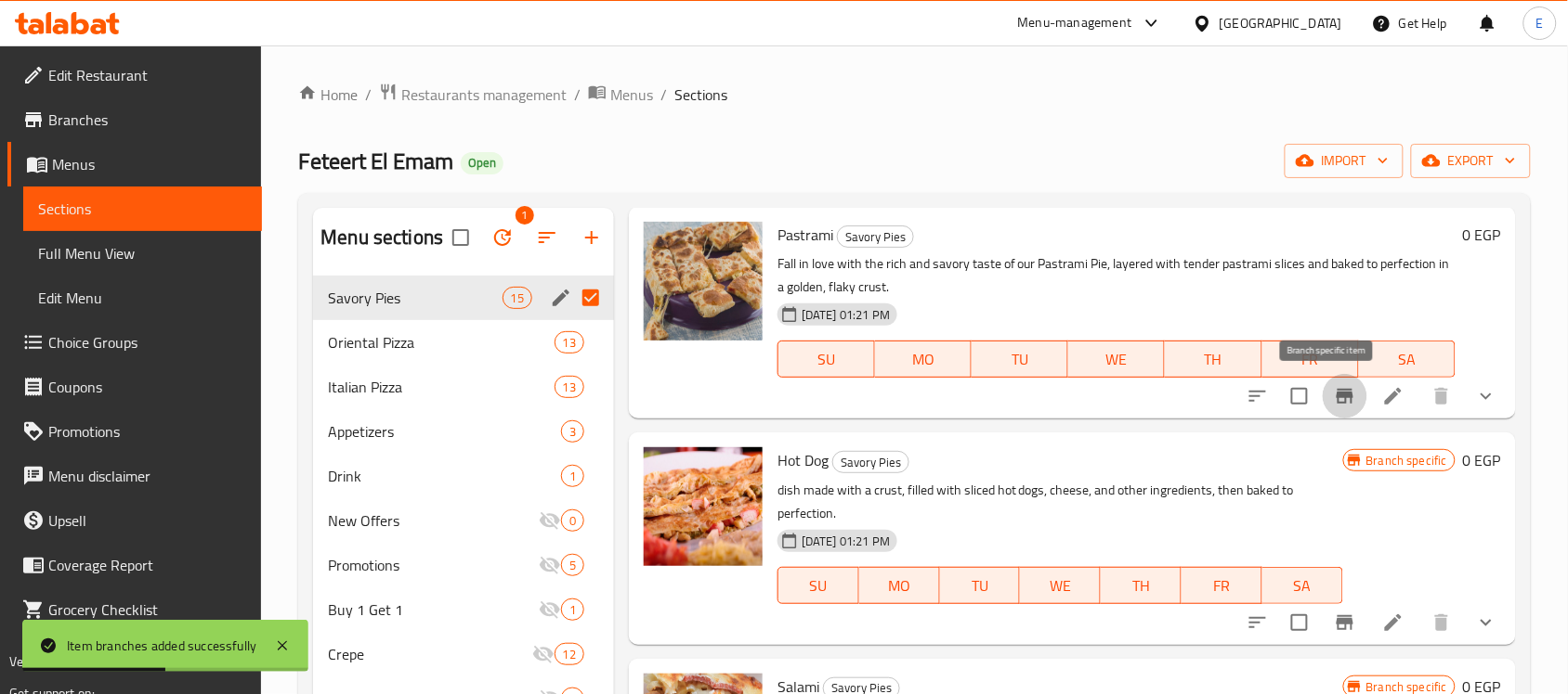
click at [1333, 401] on icon "Branch-specific-item" at bounding box center [1344, 397] width 23 height 23
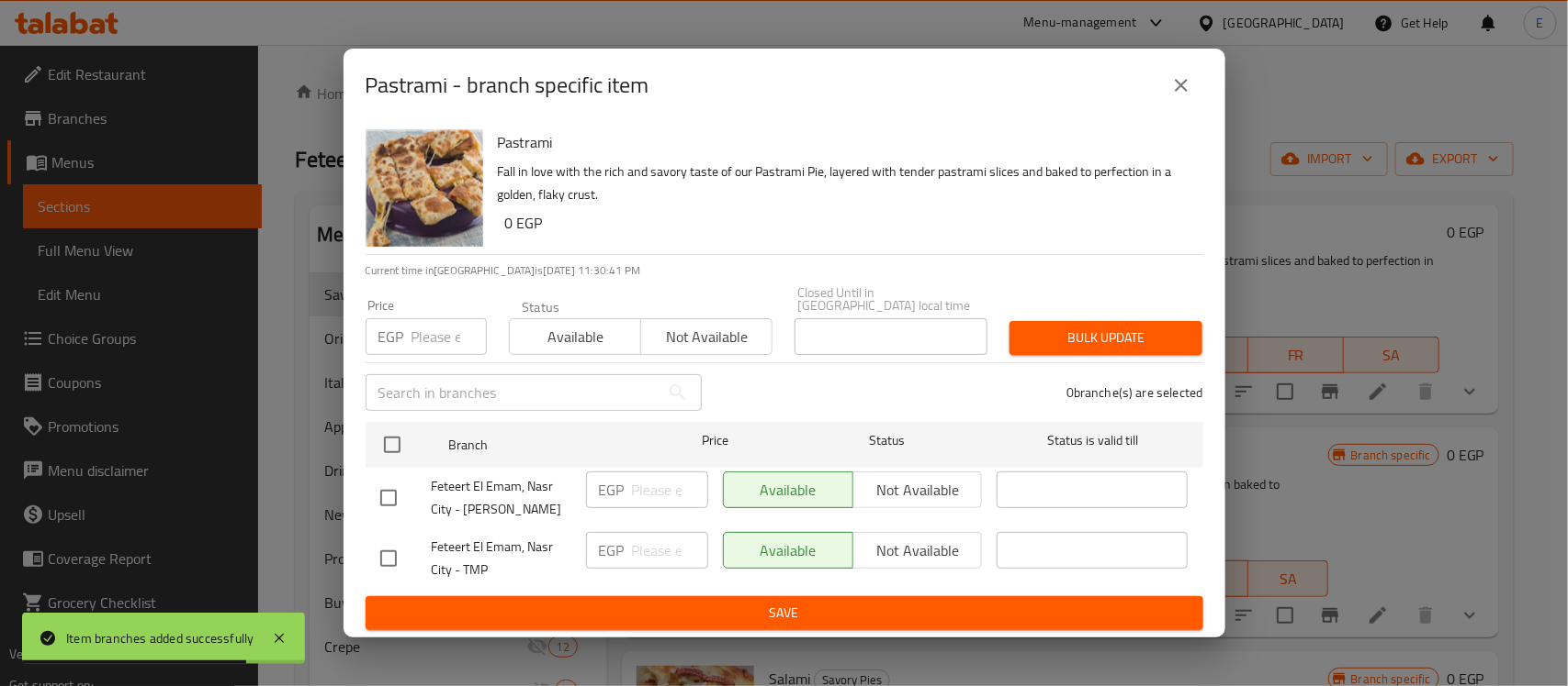
click at [385, 483] on input "checkbox" at bounding box center [388, 499] width 39 height 39
checkbox input "true"
click at [878, 478] on span "Not available" at bounding box center [917, 490] width 115 height 26
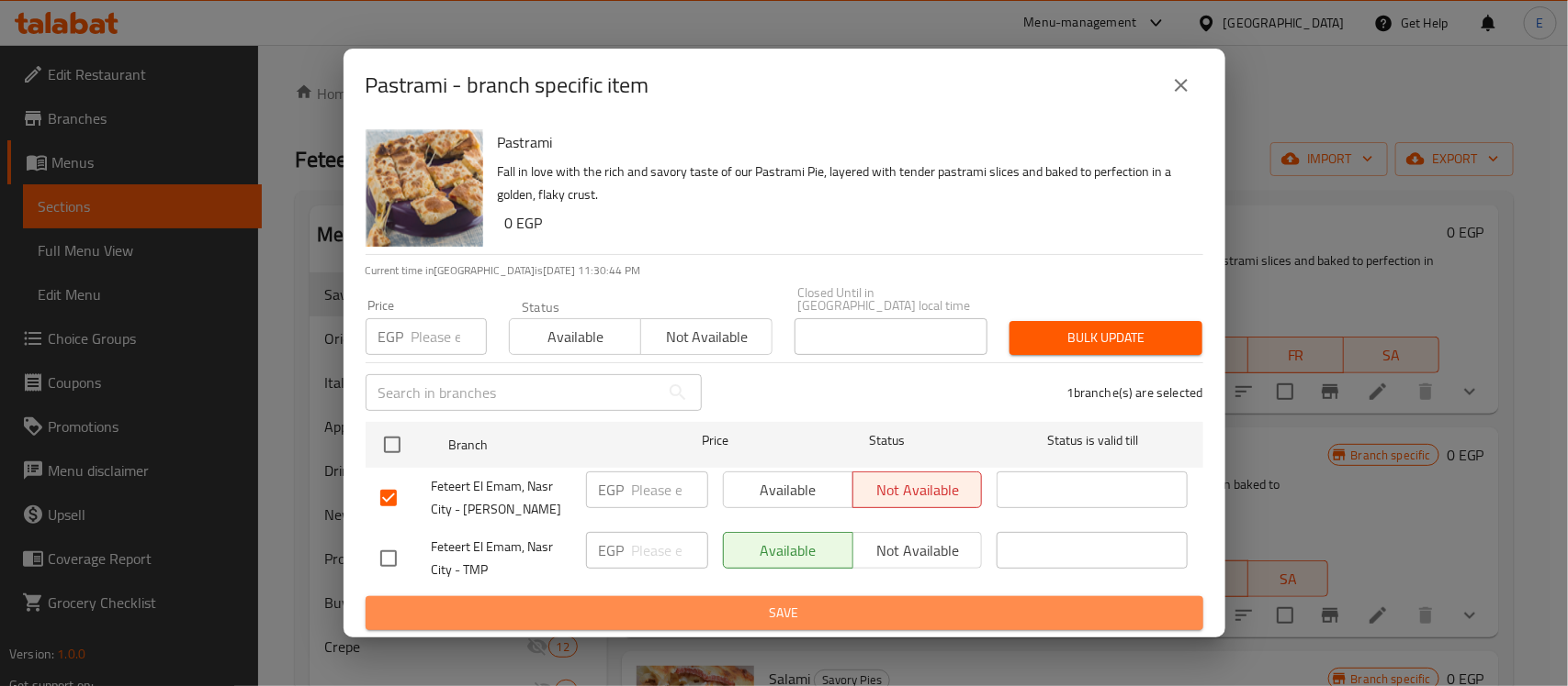
click at [800, 616] on span "Save" at bounding box center [784, 613] width 808 height 23
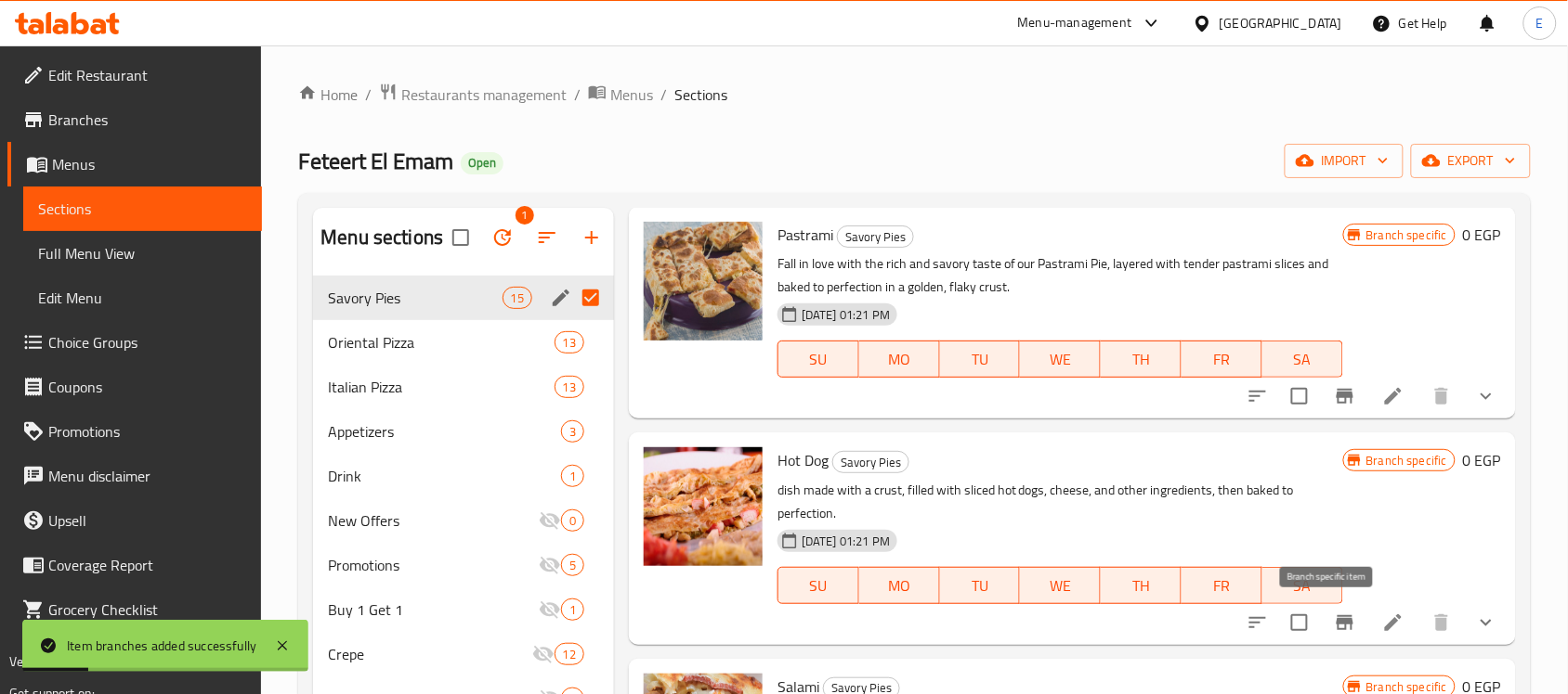
click at [1333, 631] on icon "Branch-specific-item" at bounding box center [1344, 622] width 23 height 23
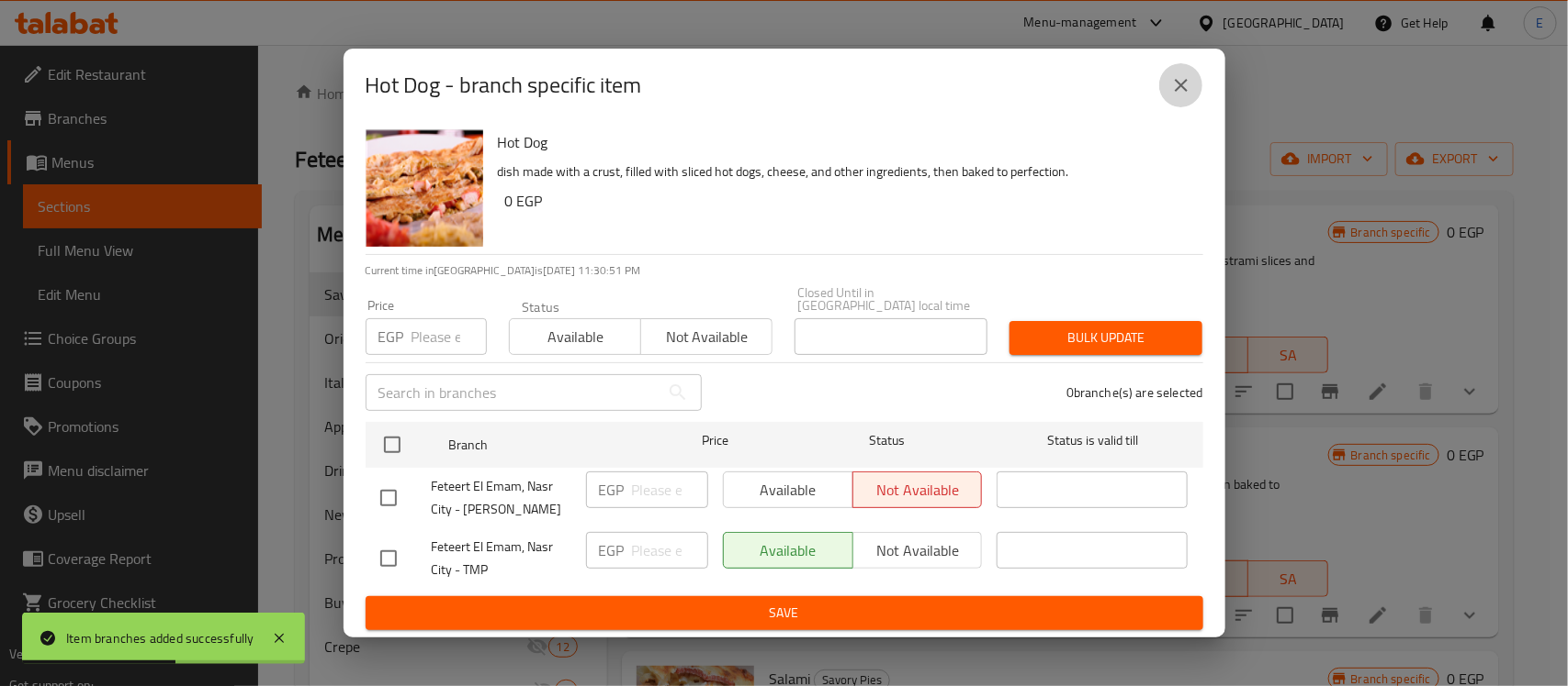
click at [1190, 90] on icon "close" at bounding box center [1181, 85] width 22 height 22
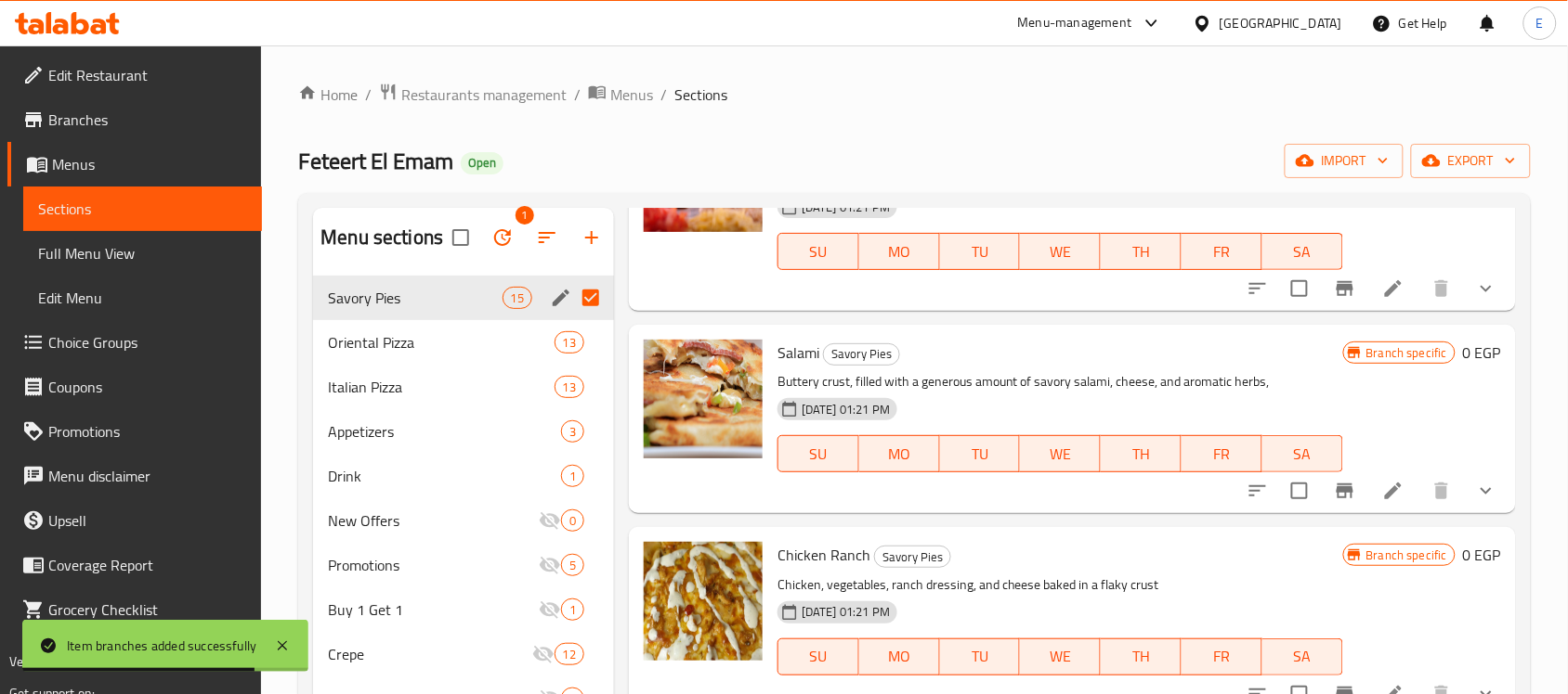
scroll to position [814, 0]
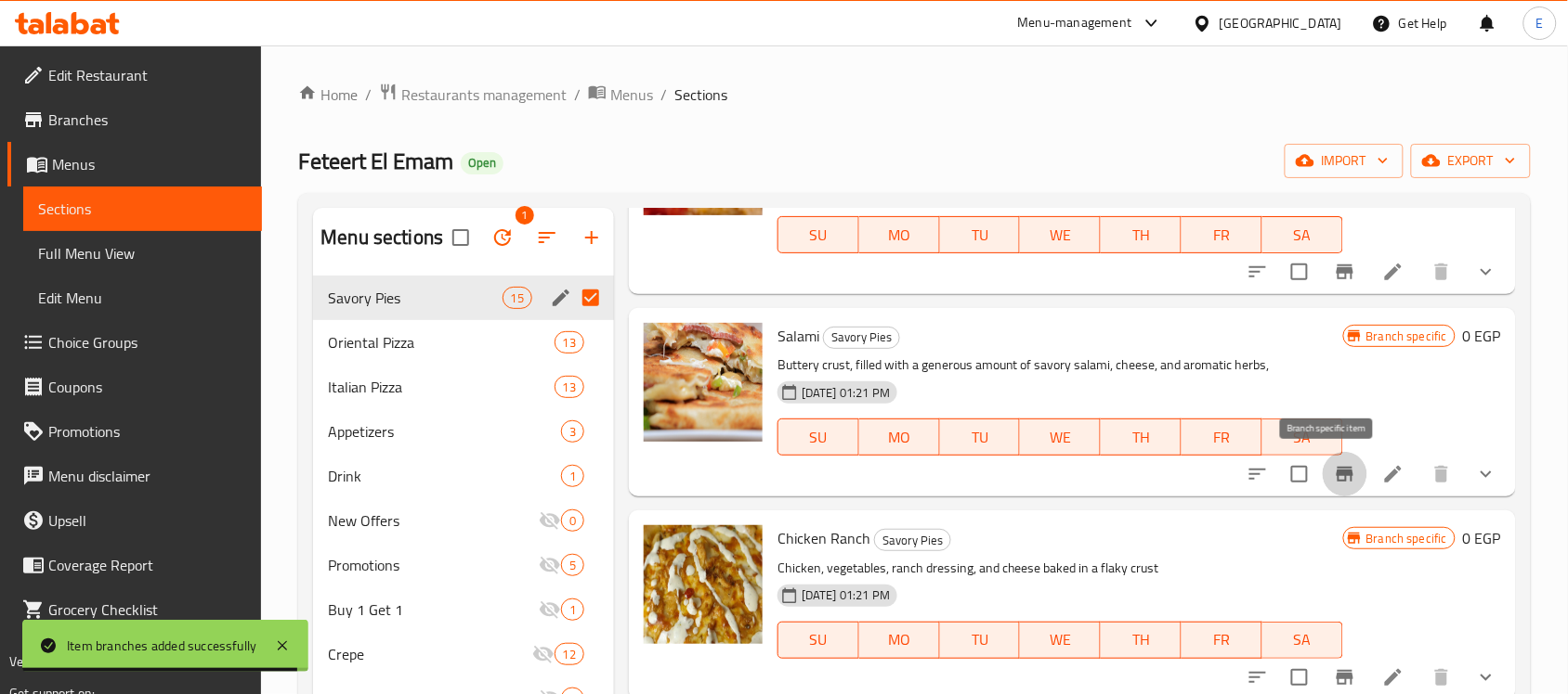
click at [1335, 476] on icon "Branch-specific-item" at bounding box center [1344, 474] width 23 height 23
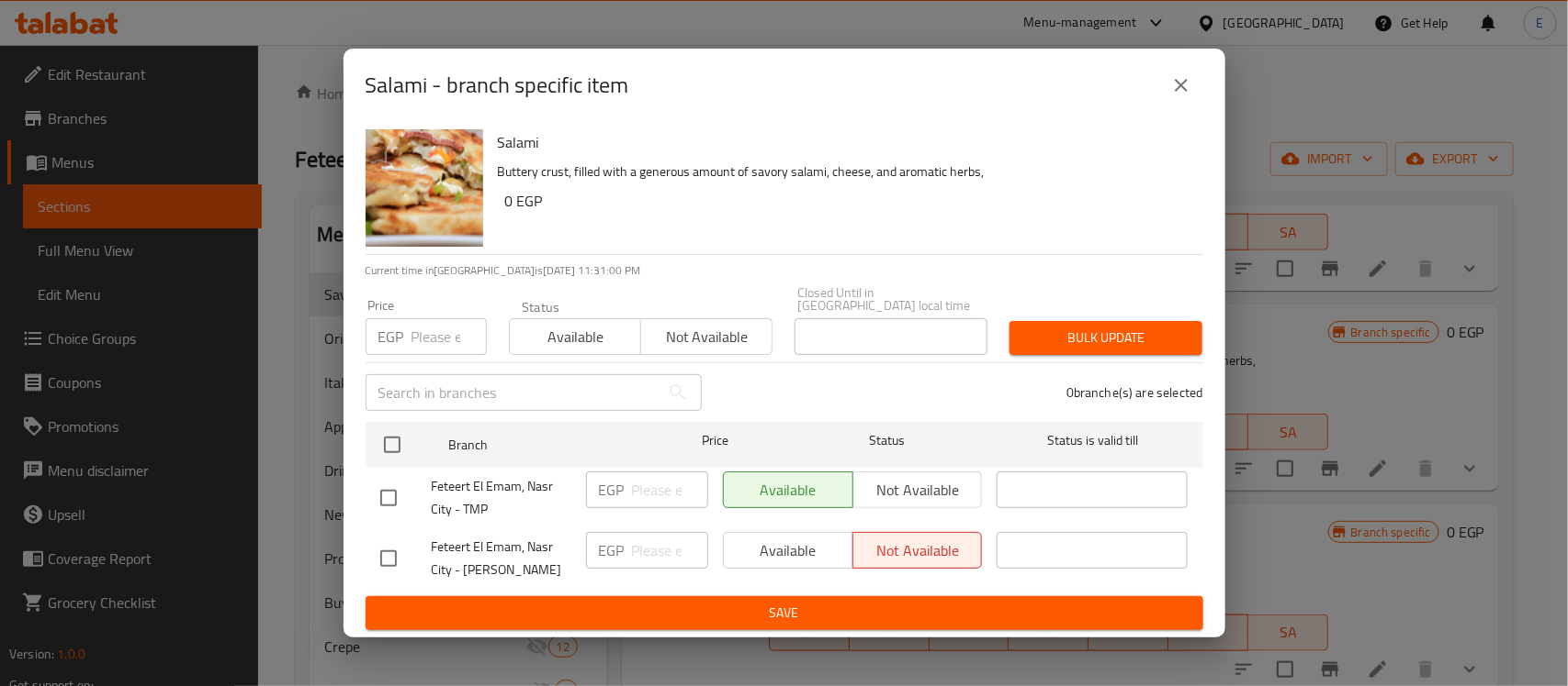
click at [1182, 92] on icon "close" at bounding box center [1181, 84] width 13 height 13
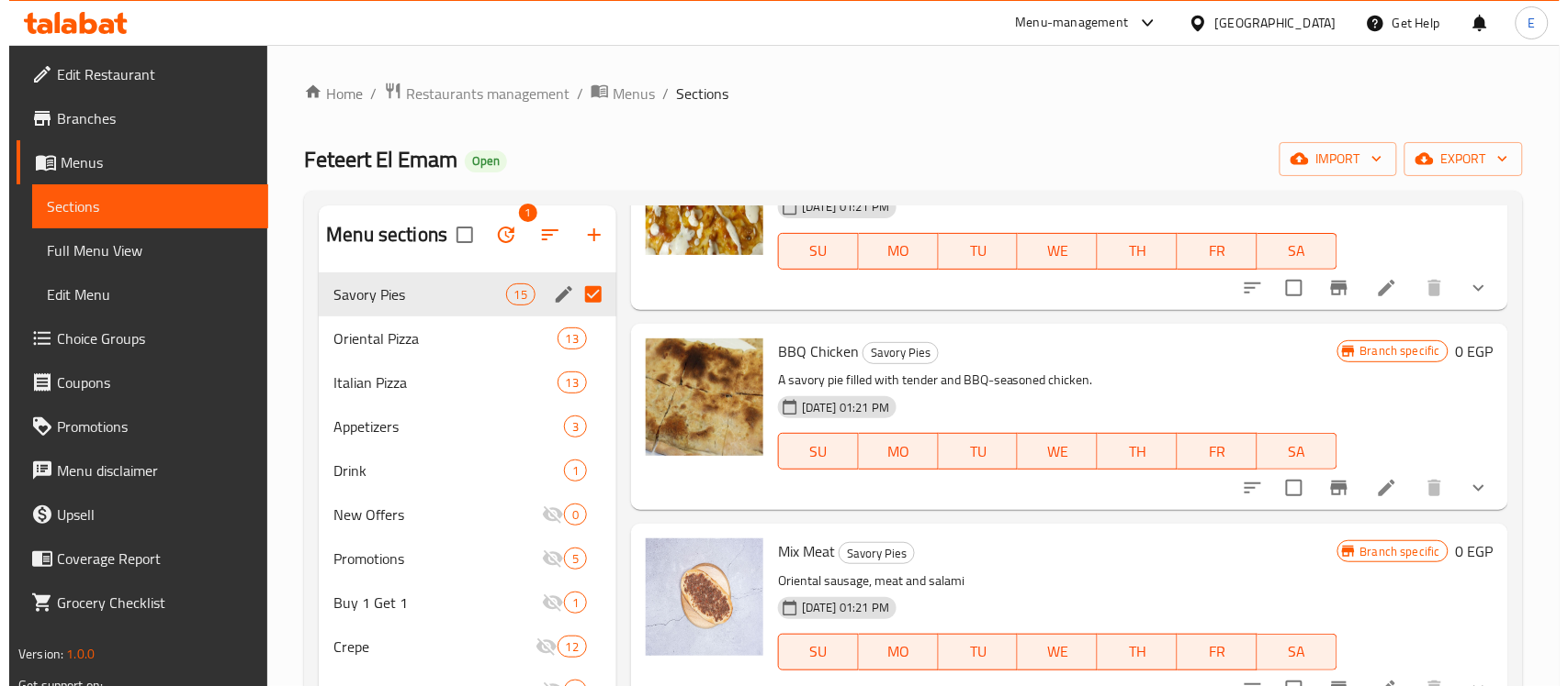
scroll to position [1195, 0]
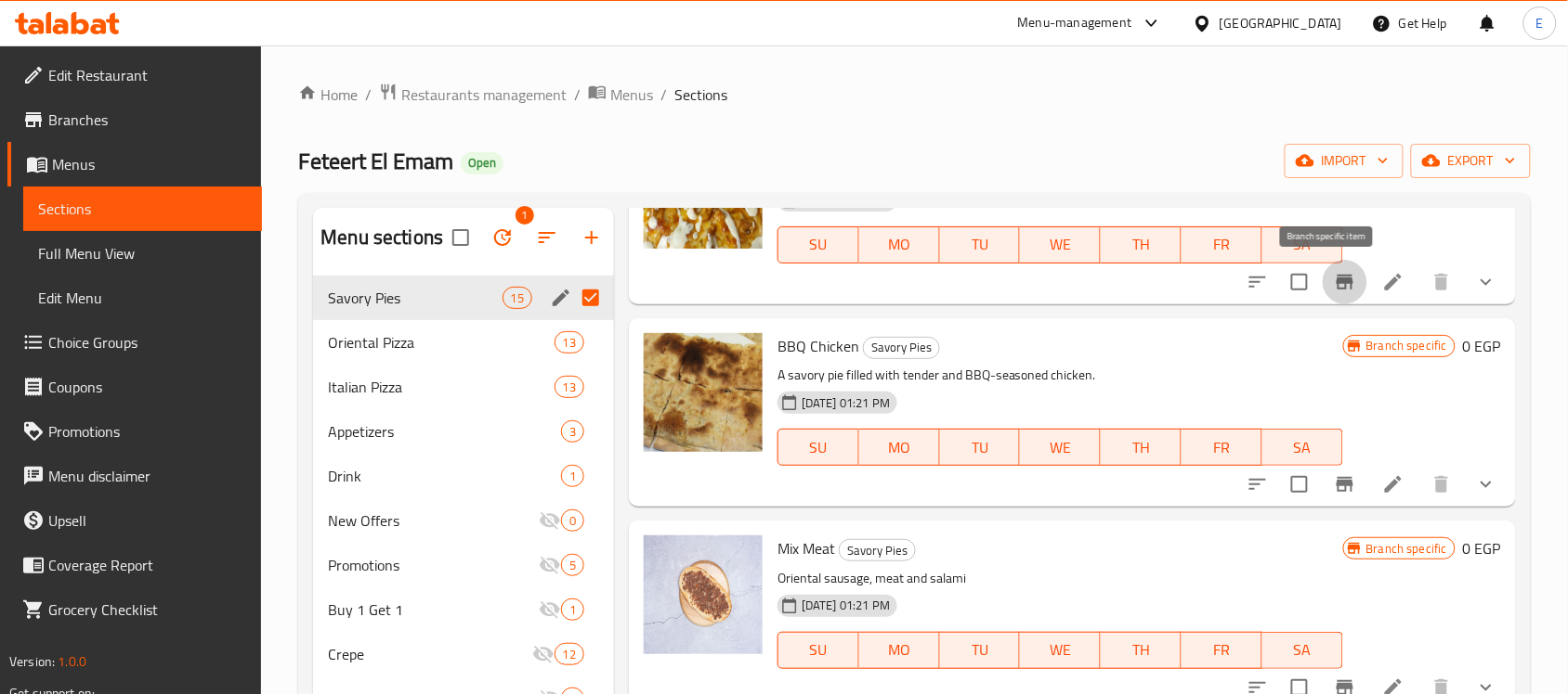
click at [1333, 286] on icon "Branch-specific-item" at bounding box center [1344, 282] width 23 height 23
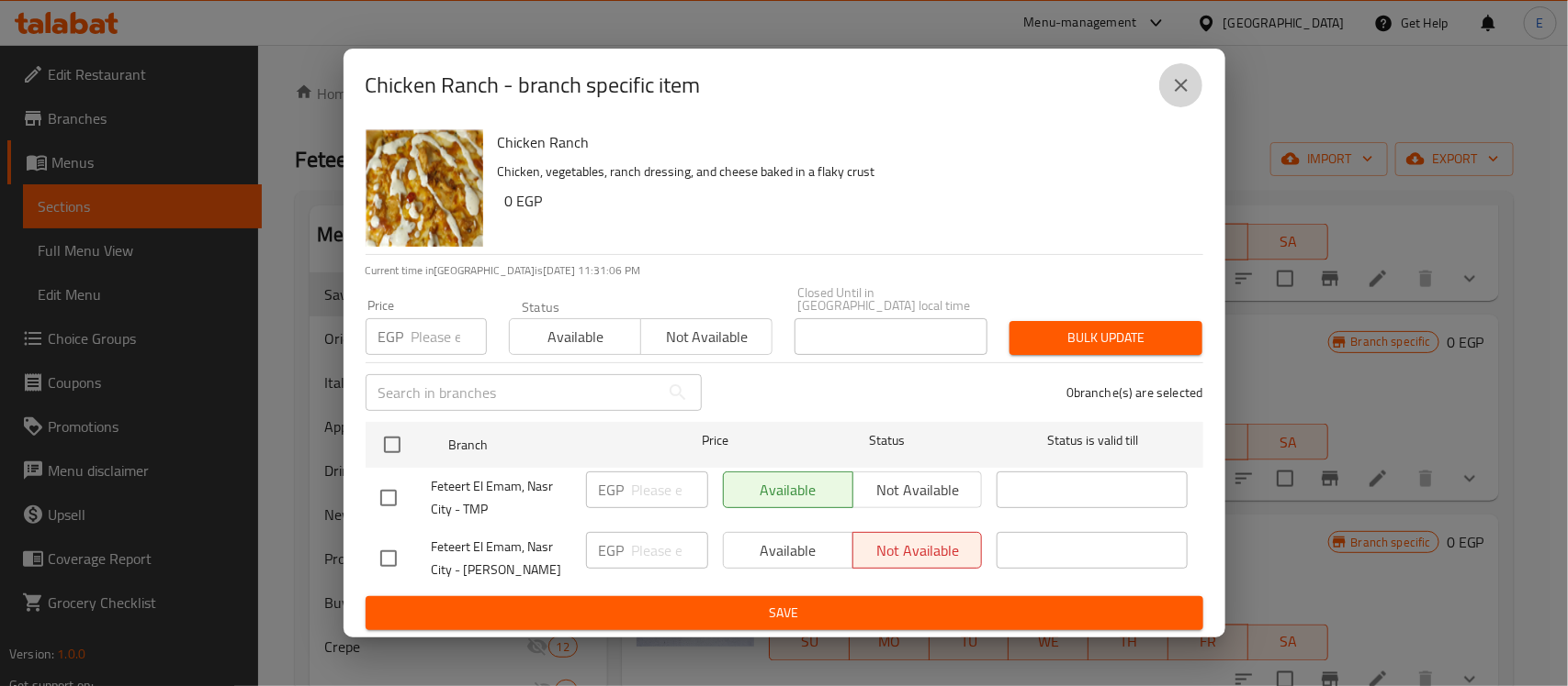
click at [1180, 90] on icon "close" at bounding box center [1181, 84] width 13 height 13
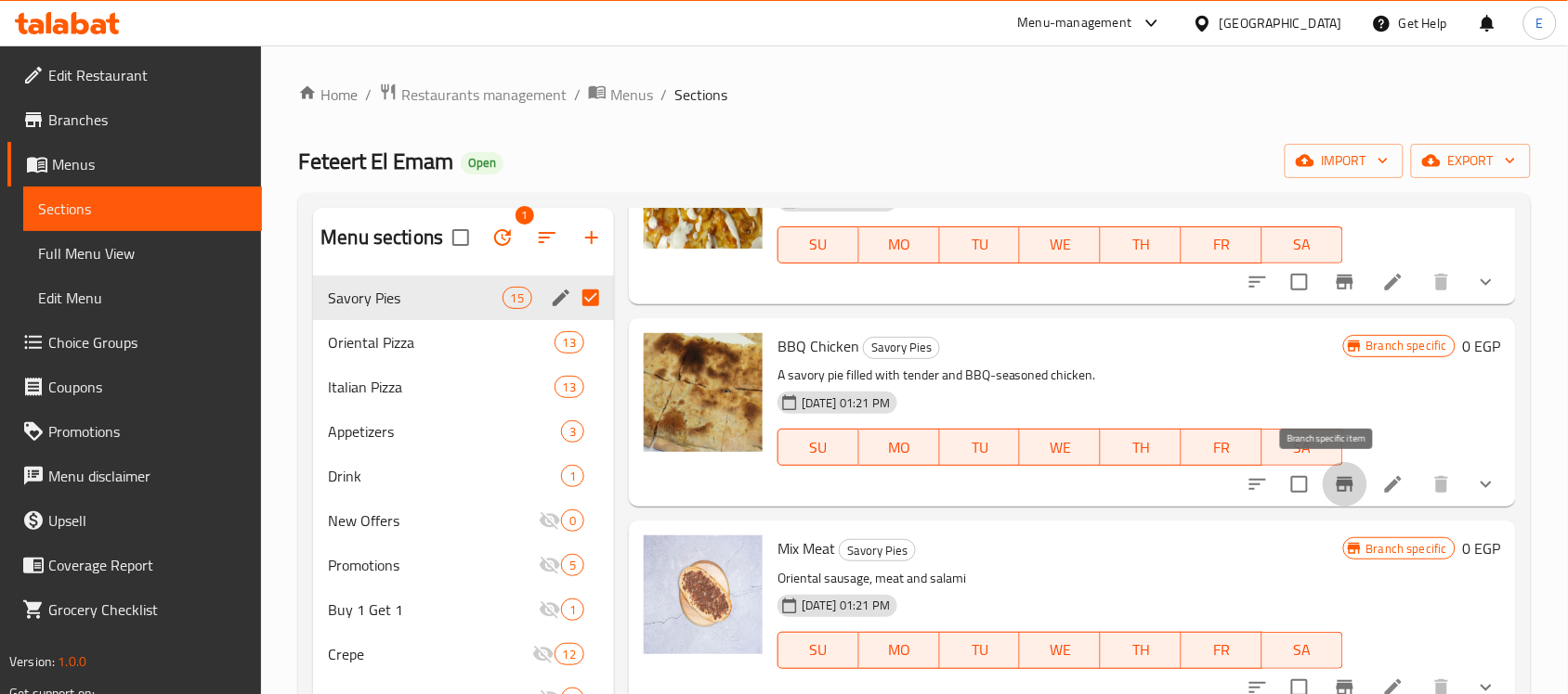
click at [1336, 485] on icon "Branch-specific-item" at bounding box center [1344, 484] width 17 height 15
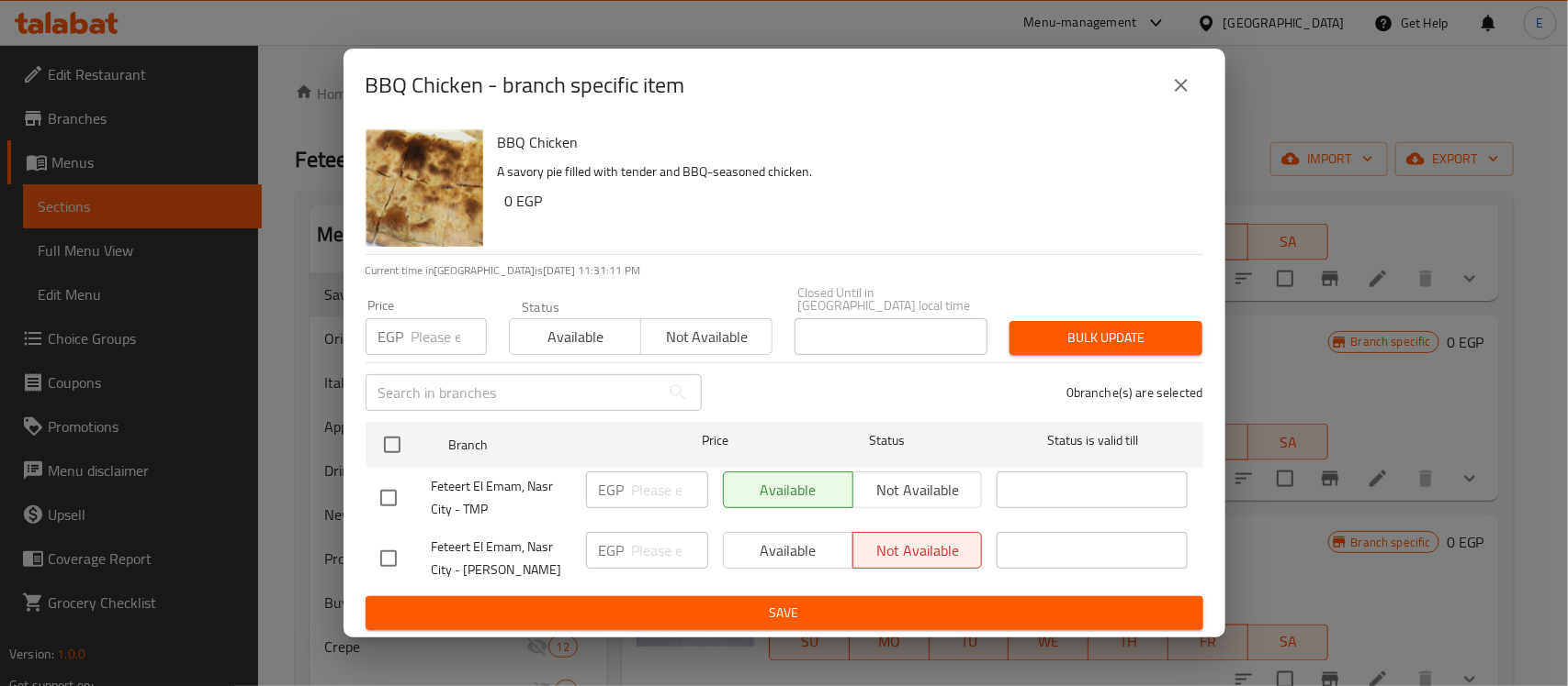
click at [1178, 84] on icon "close" at bounding box center [1181, 85] width 22 height 22
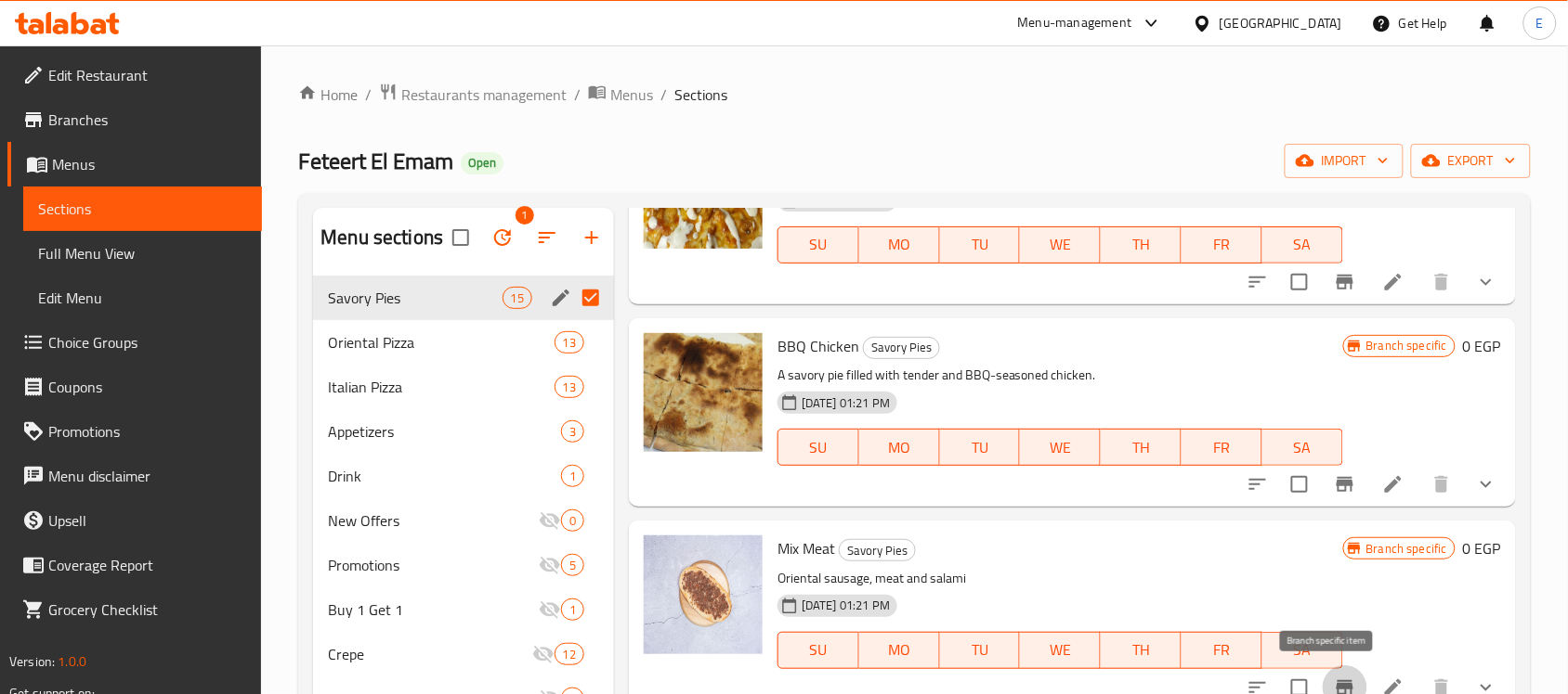
click at [1333, 678] on icon "Branch-specific-item" at bounding box center [1344, 688] width 23 height 23
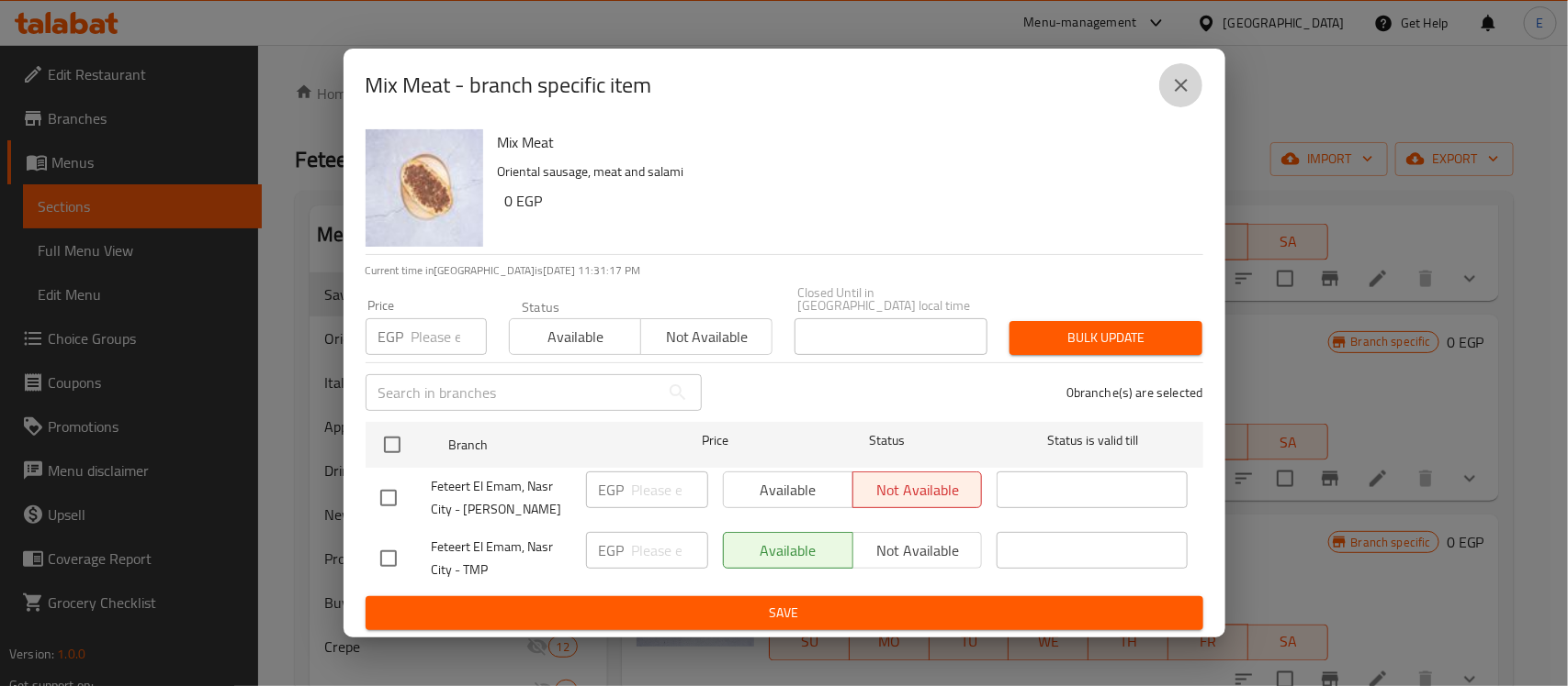
click at [1180, 87] on icon "close" at bounding box center [1181, 85] width 22 height 22
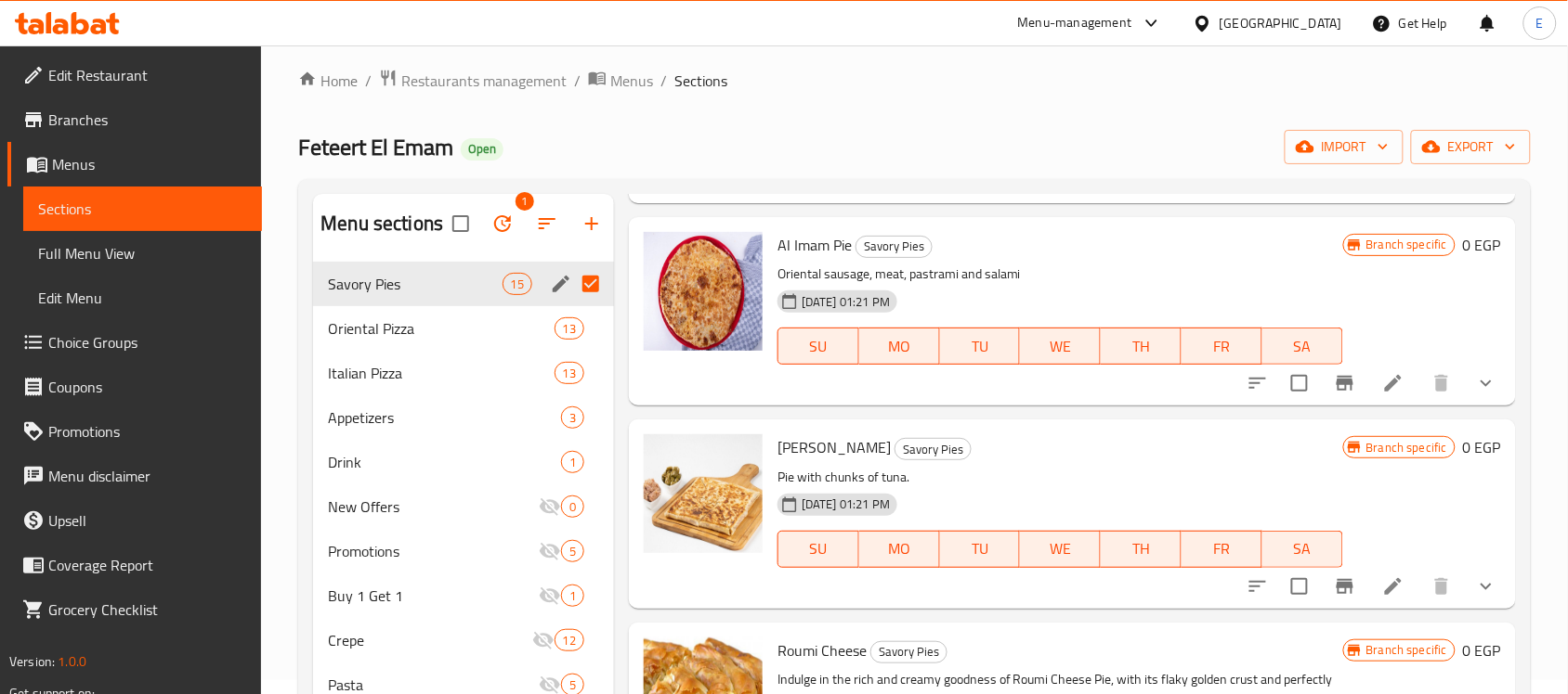
scroll to position [1706, 0]
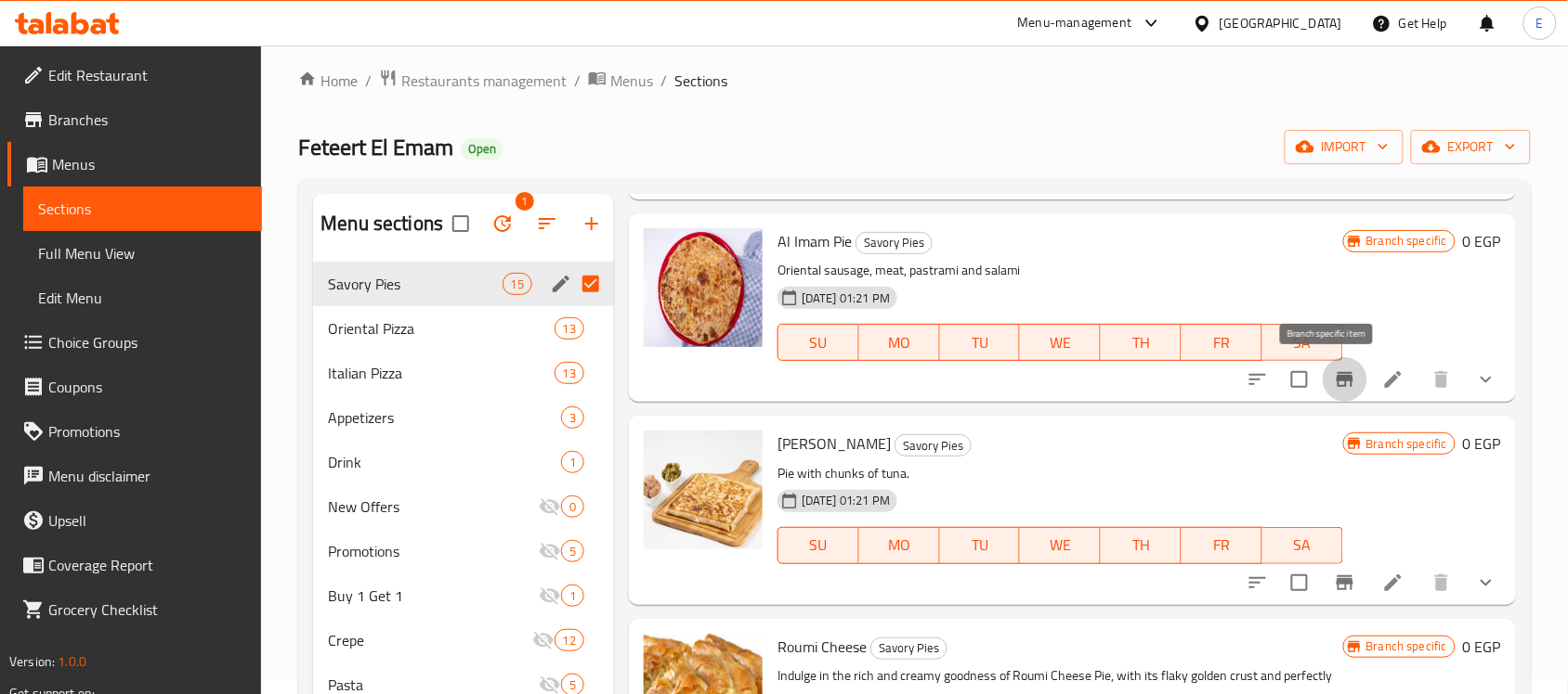
click at [1336, 378] on icon "Branch-specific-item" at bounding box center [1344, 379] width 17 height 15
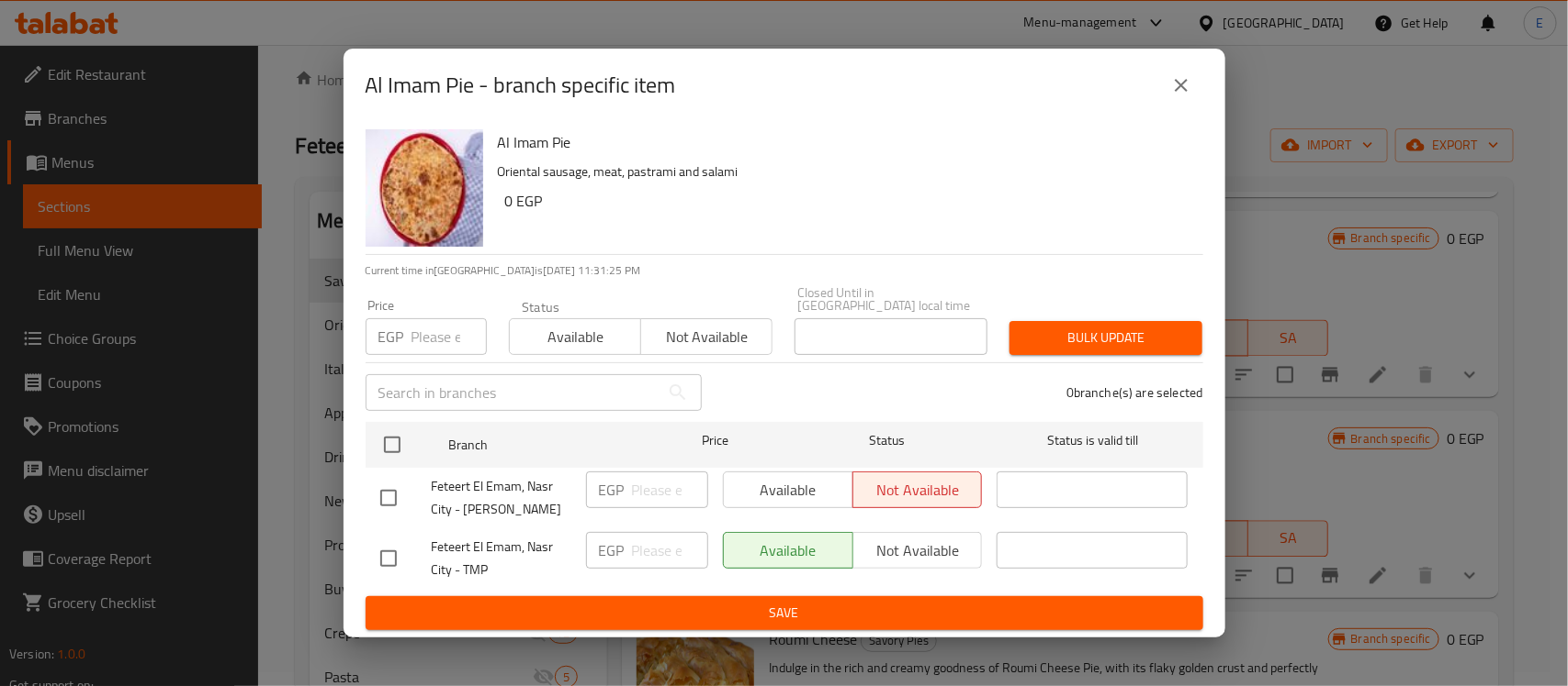
drag, startPoint x: 1315, startPoint y: 374, endPoint x: 1173, endPoint y: 81, distance: 325.6
click at [1173, 81] on div "Al Imam Pie - branch specific item Al Imam Pie Oriental sausage, meat, pastrami…" at bounding box center [784, 343] width 1568 height 686
click at [1173, 81] on icon "close" at bounding box center [1181, 85] width 22 height 22
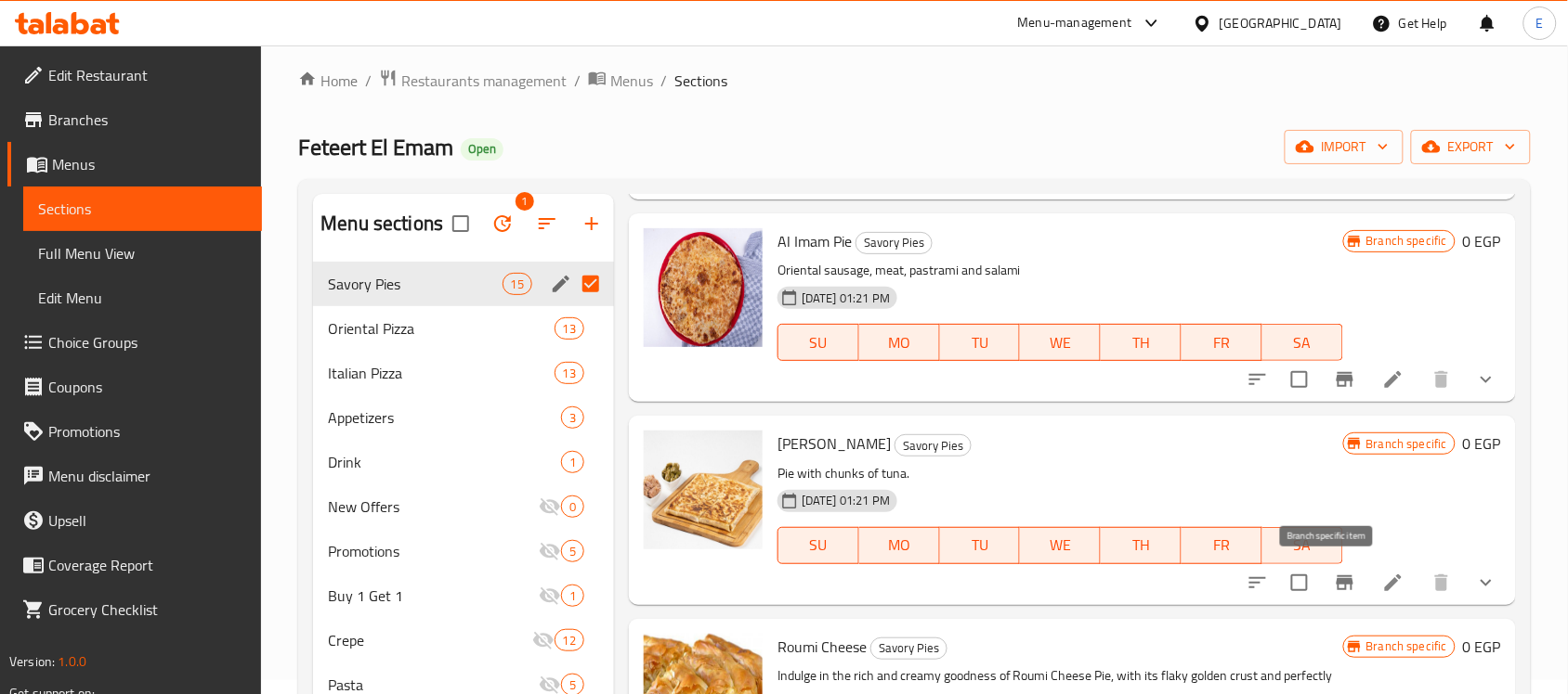
click at [1323, 575] on button "Branch-specific-item" at bounding box center [1344, 582] width 44 height 44
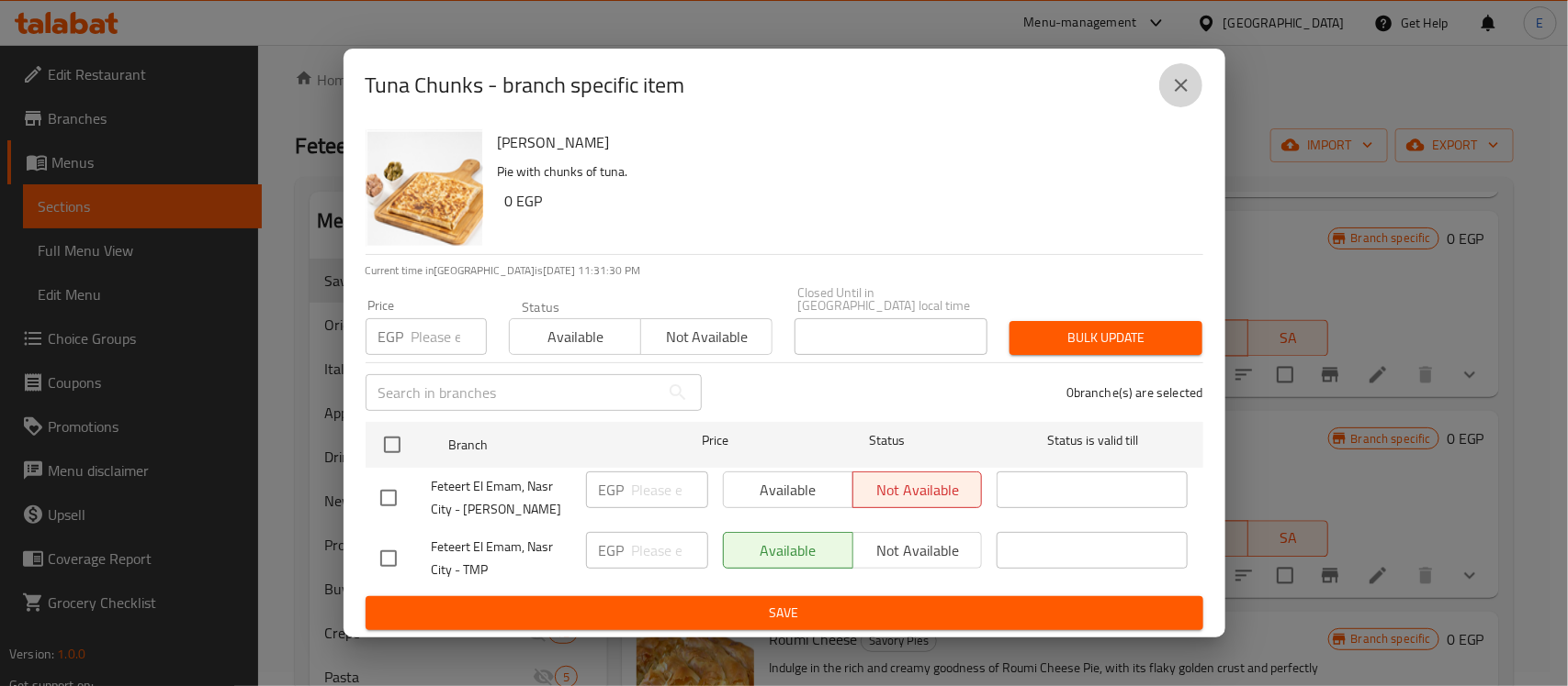
click at [1182, 81] on icon "close" at bounding box center [1181, 85] width 22 height 22
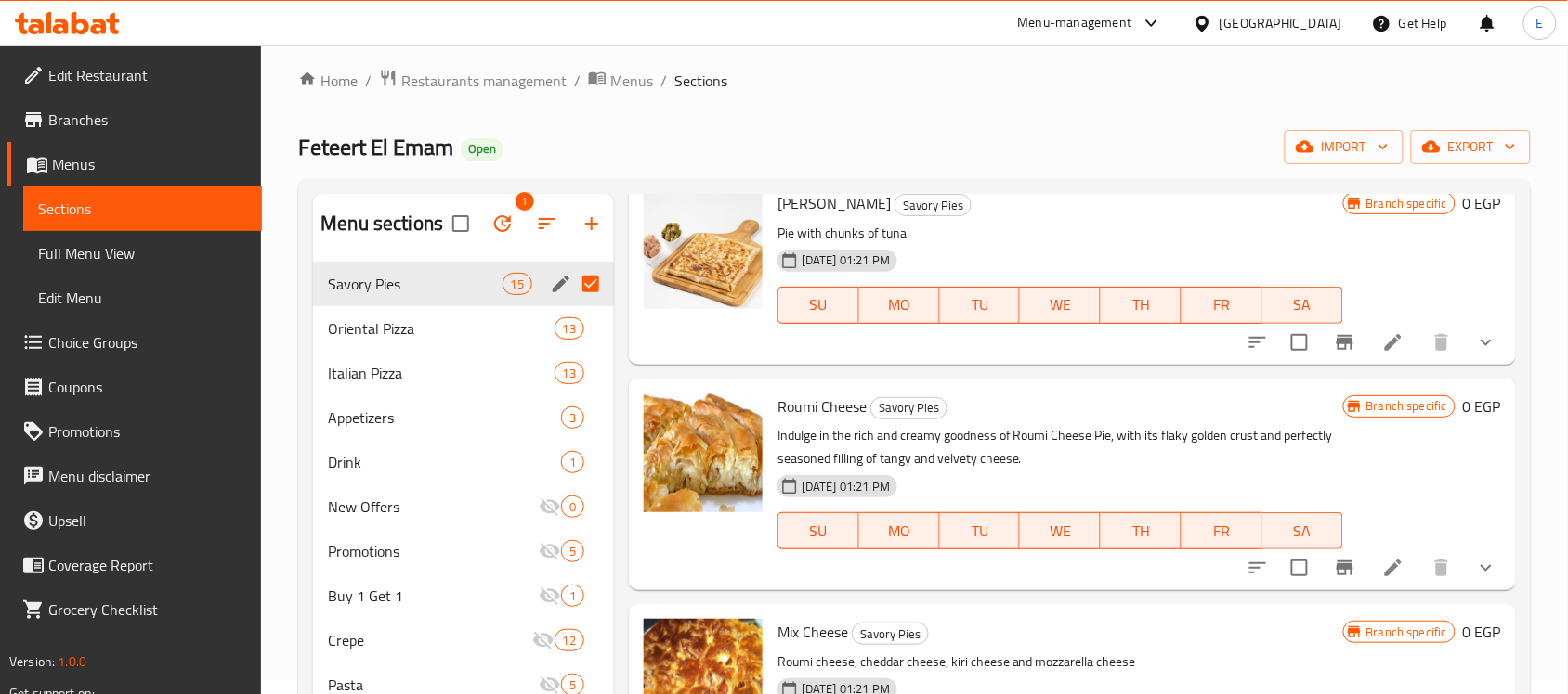
scroll to position [1963, 0]
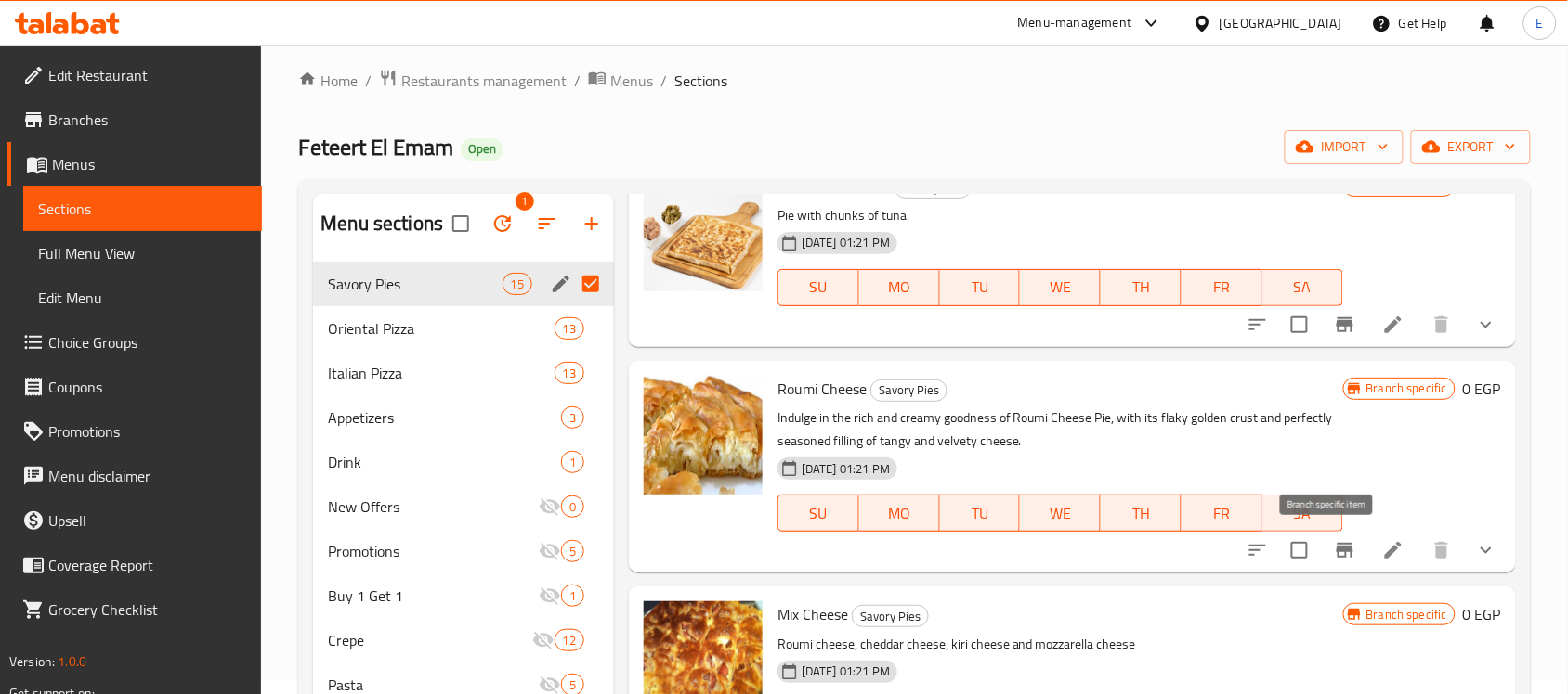
click at [1323, 551] on button "Branch-specific-item" at bounding box center [1344, 550] width 44 height 44
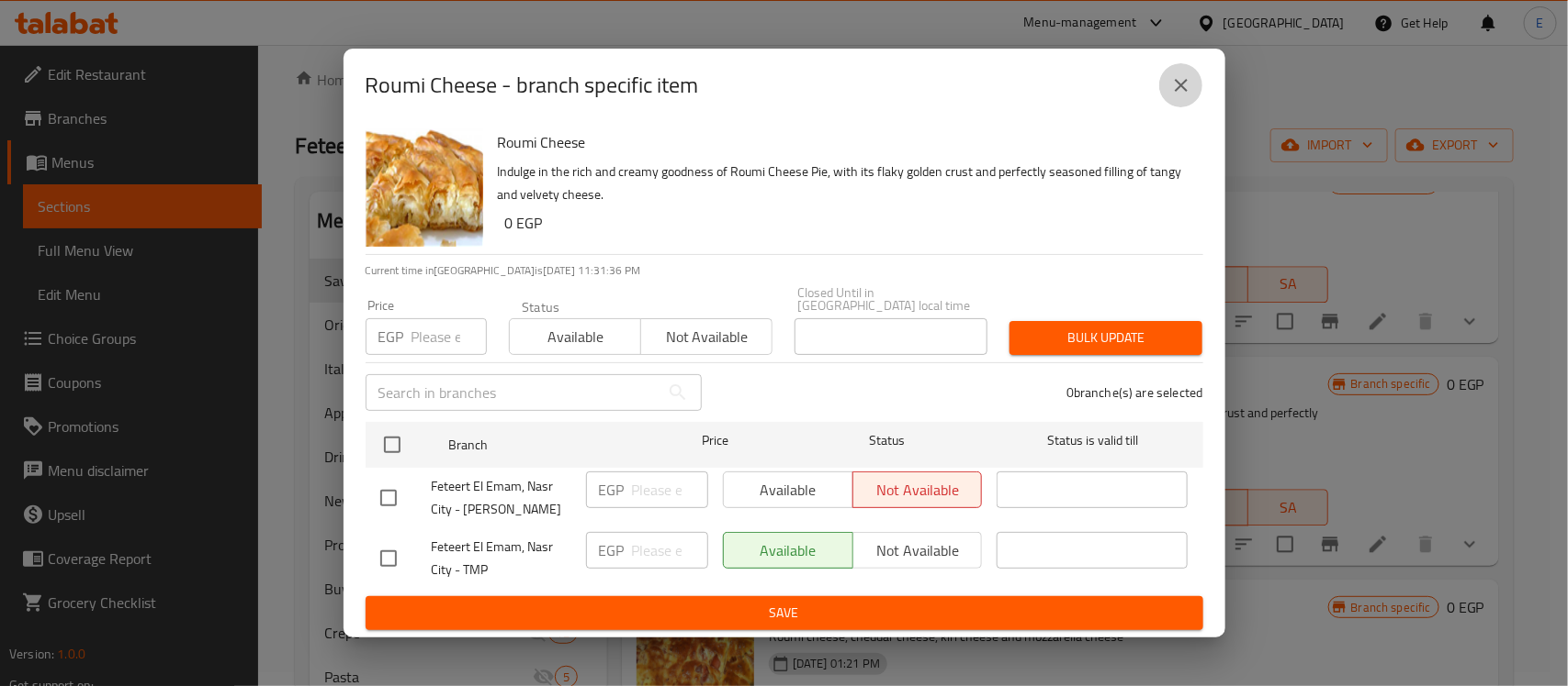
click at [1173, 94] on icon "close" at bounding box center [1181, 85] width 22 height 22
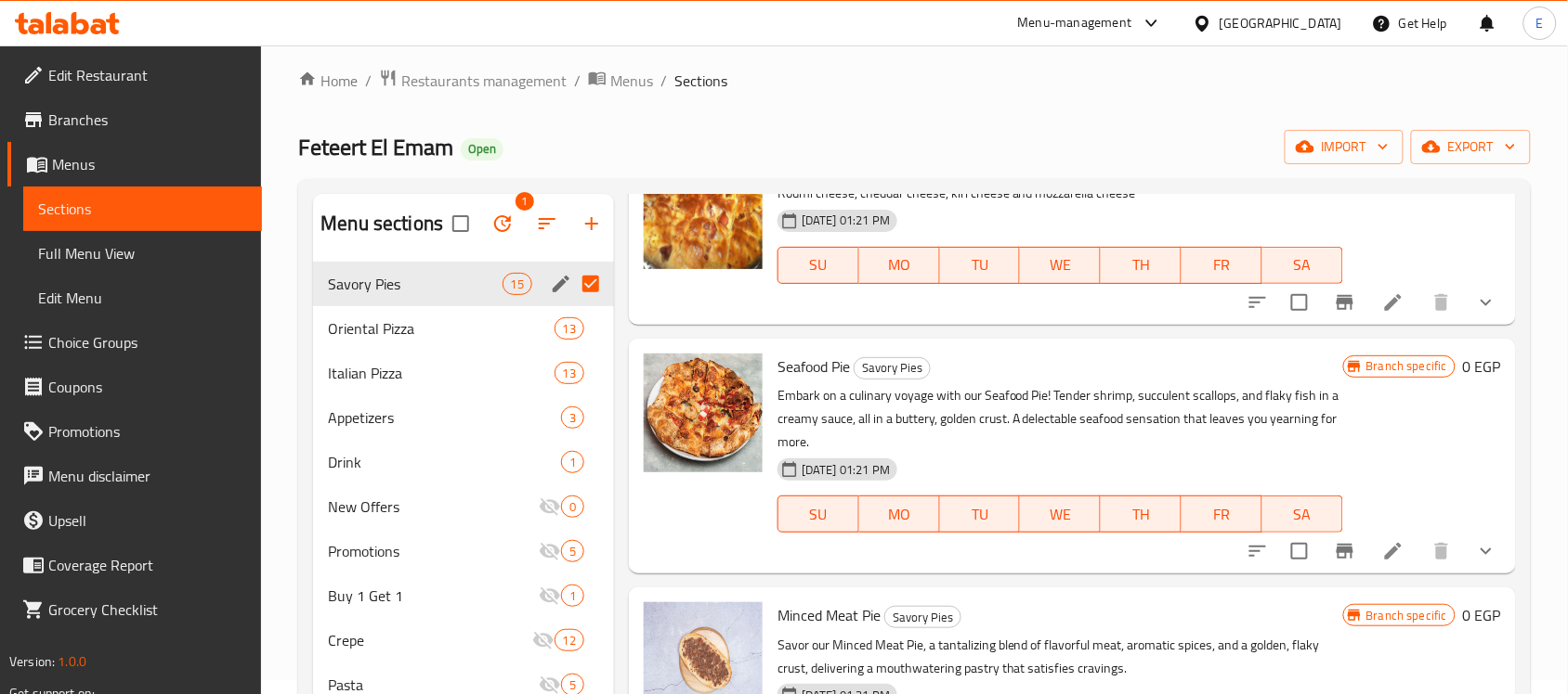
scroll to position [2422, 0]
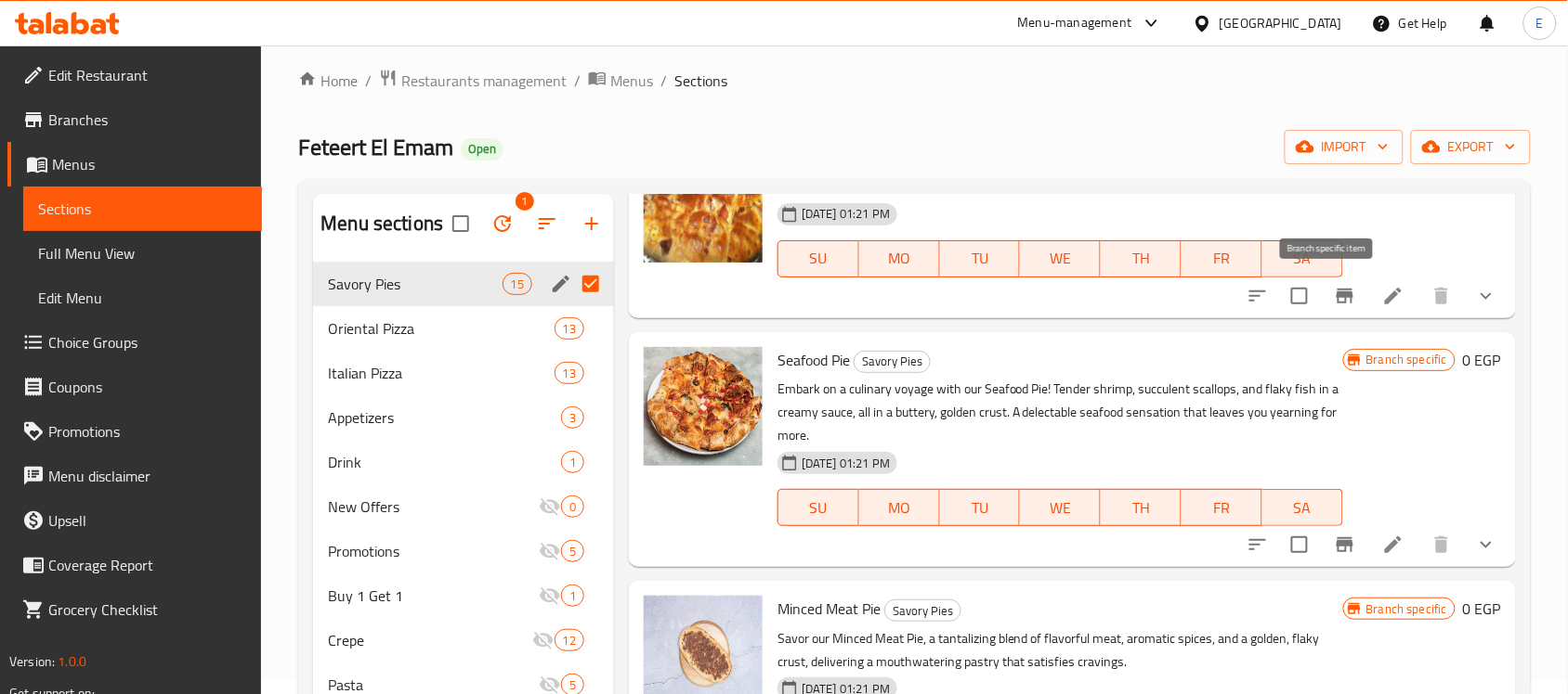
click at [1336, 295] on icon "Branch-specific-item" at bounding box center [1344, 295] width 17 height 15
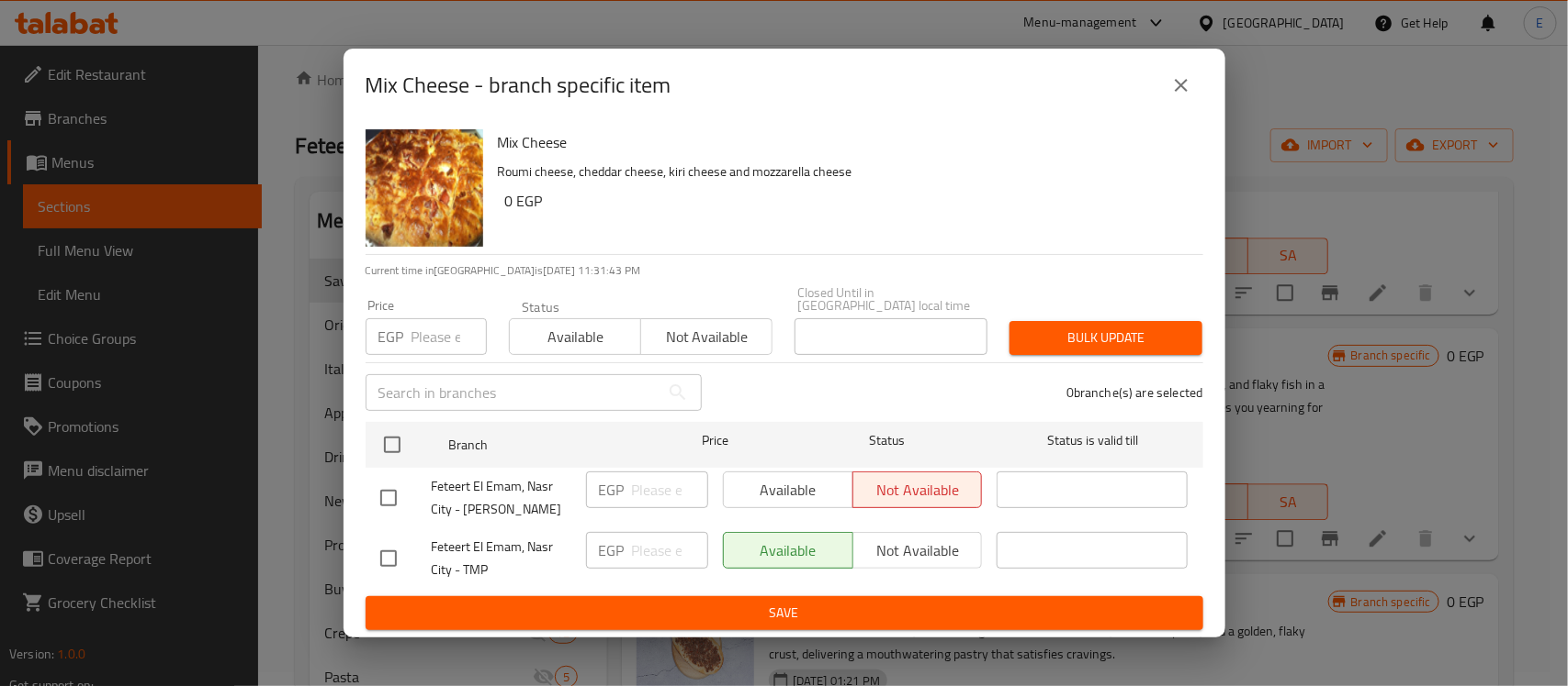
click at [1174, 83] on icon "close" at bounding box center [1181, 85] width 22 height 22
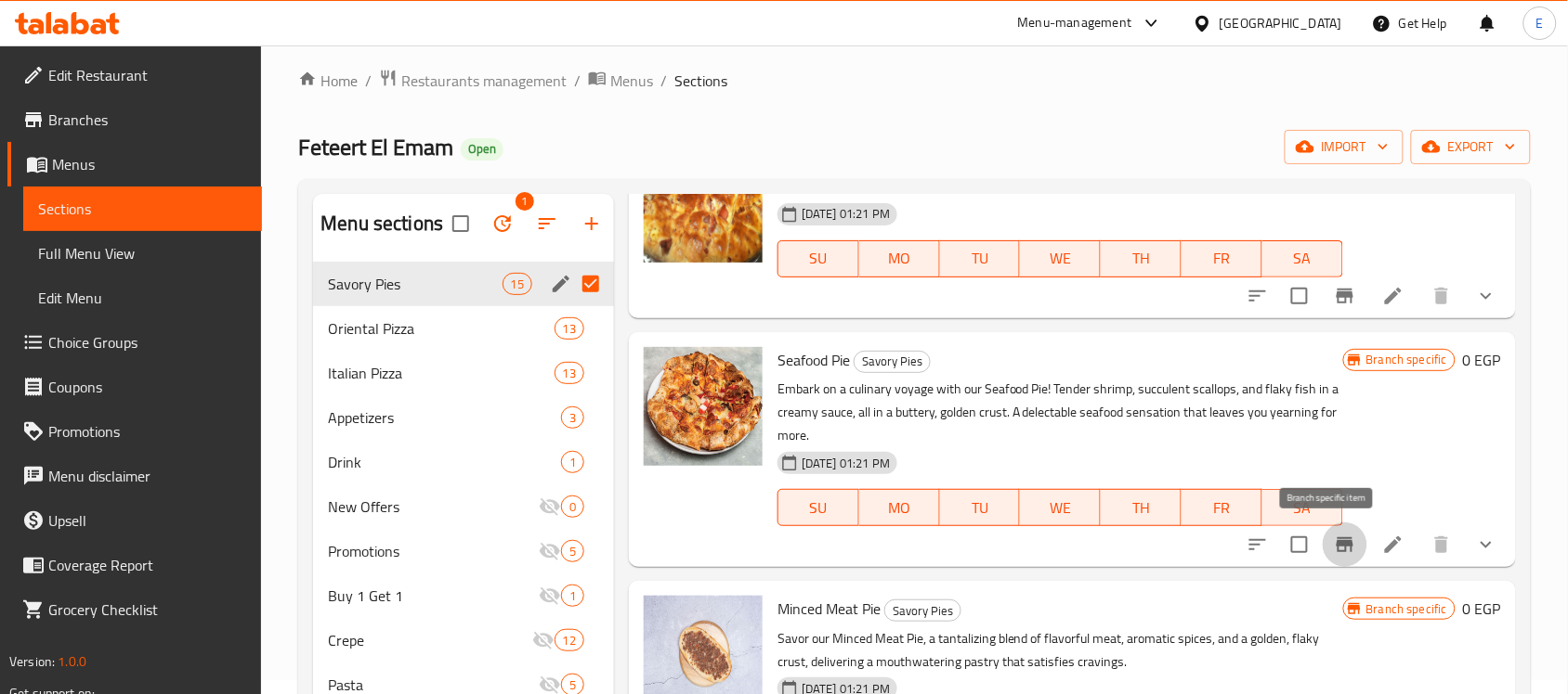
click at [1333, 536] on icon "Branch-specific-item" at bounding box center [1344, 545] width 23 height 23
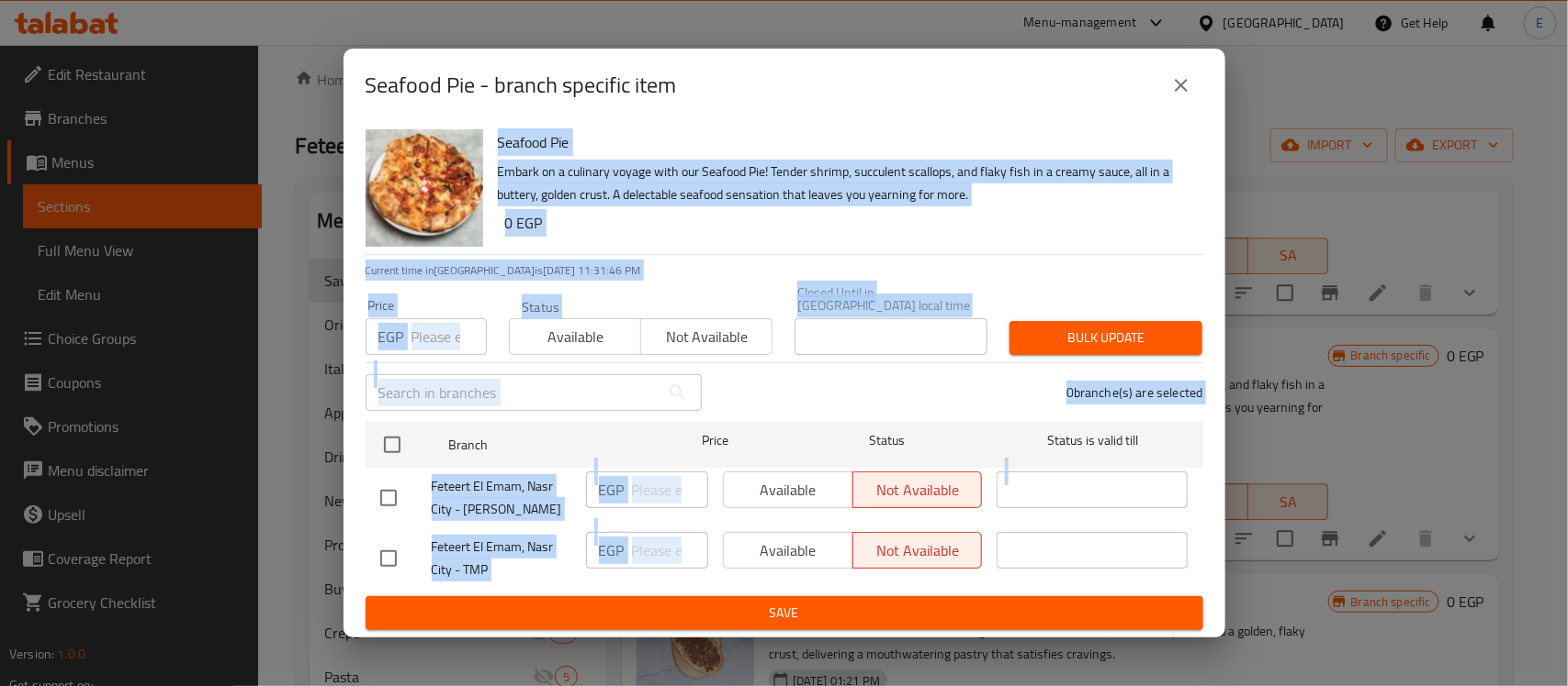
drag, startPoint x: 1304, startPoint y: 530, endPoint x: 1180, endPoint y: 79, distance: 467.7
click at [1180, 79] on div "Seafood Pie - branch specific item Seafood Pie Embark on a culinary voyage with…" at bounding box center [784, 343] width 1568 height 686
click at [1180, 79] on button "close" at bounding box center [1181, 84] width 44 height 44
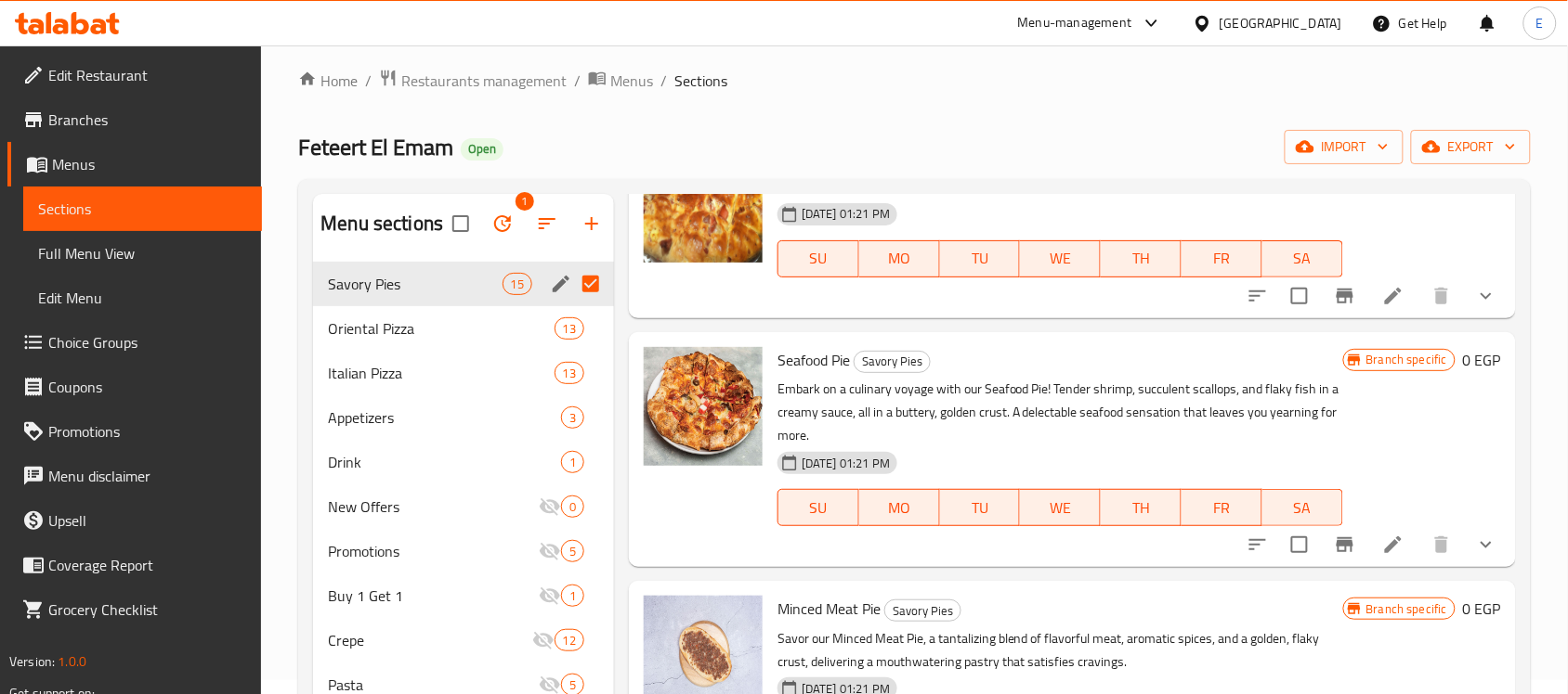
scroll to position [2549, 0]
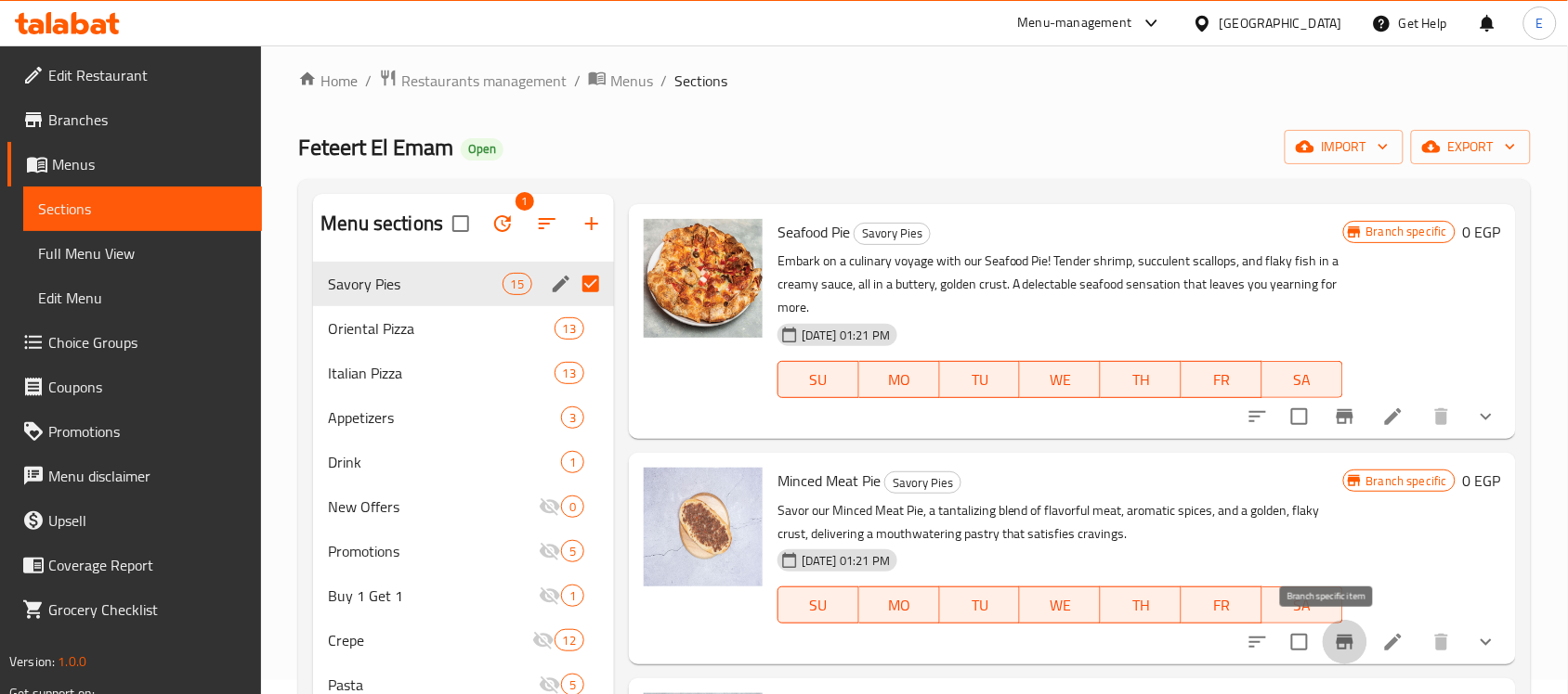
click at [1333, 647] on icon "Branch-specific-item" at bounding box center [1344, 642] width 23 height 23
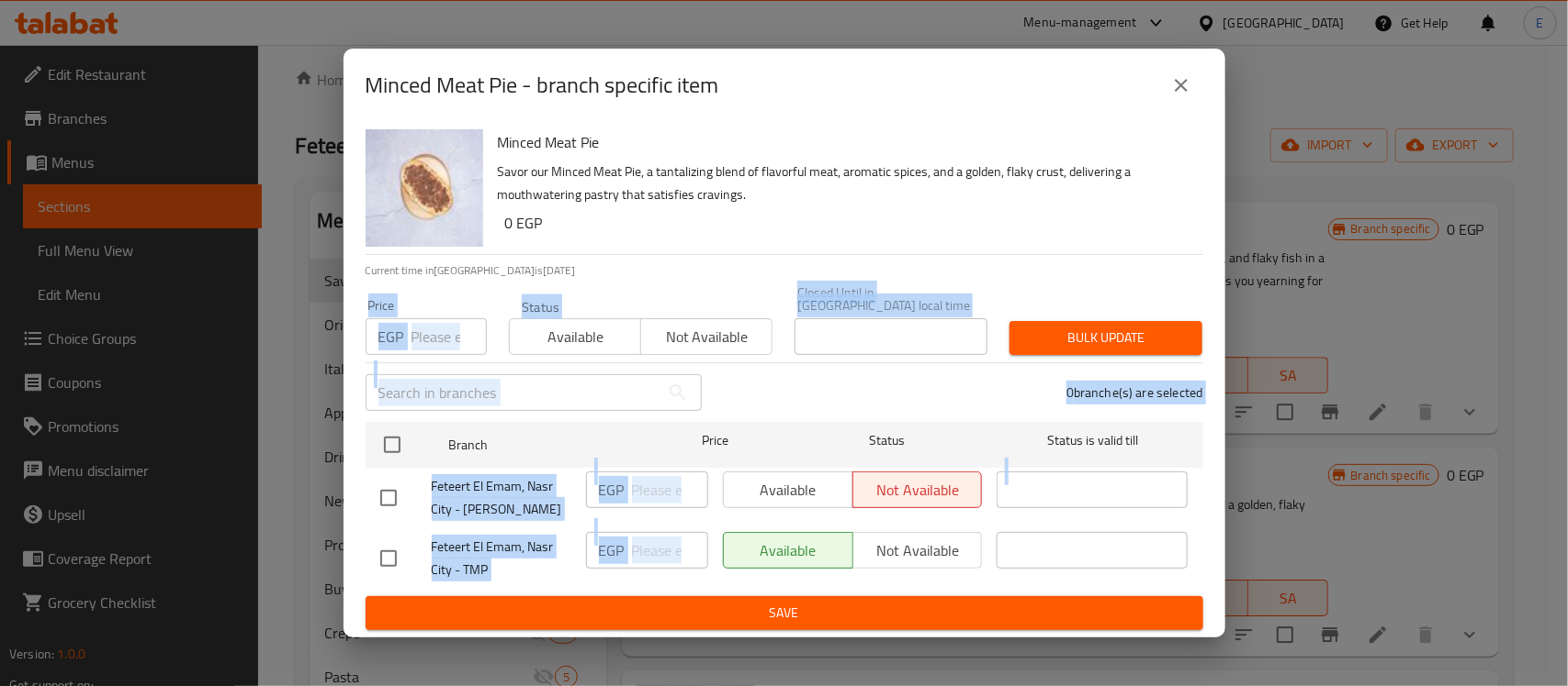
drag, startPoint x: 1310, startPoint y: 639, endPoint x: 1102, endPoint y: 314, distance: 385.9
click at [1102, 314] on div "Minced Meat Pie - branch specific item Minced Meat Pie Savor our Minced Meat Pi…" at bounding box center [784, 343] width 1568 height 686
click at [969, 399] on div "0 branche(s) are selected" at bounding box center [963, 393] width 501 height 66
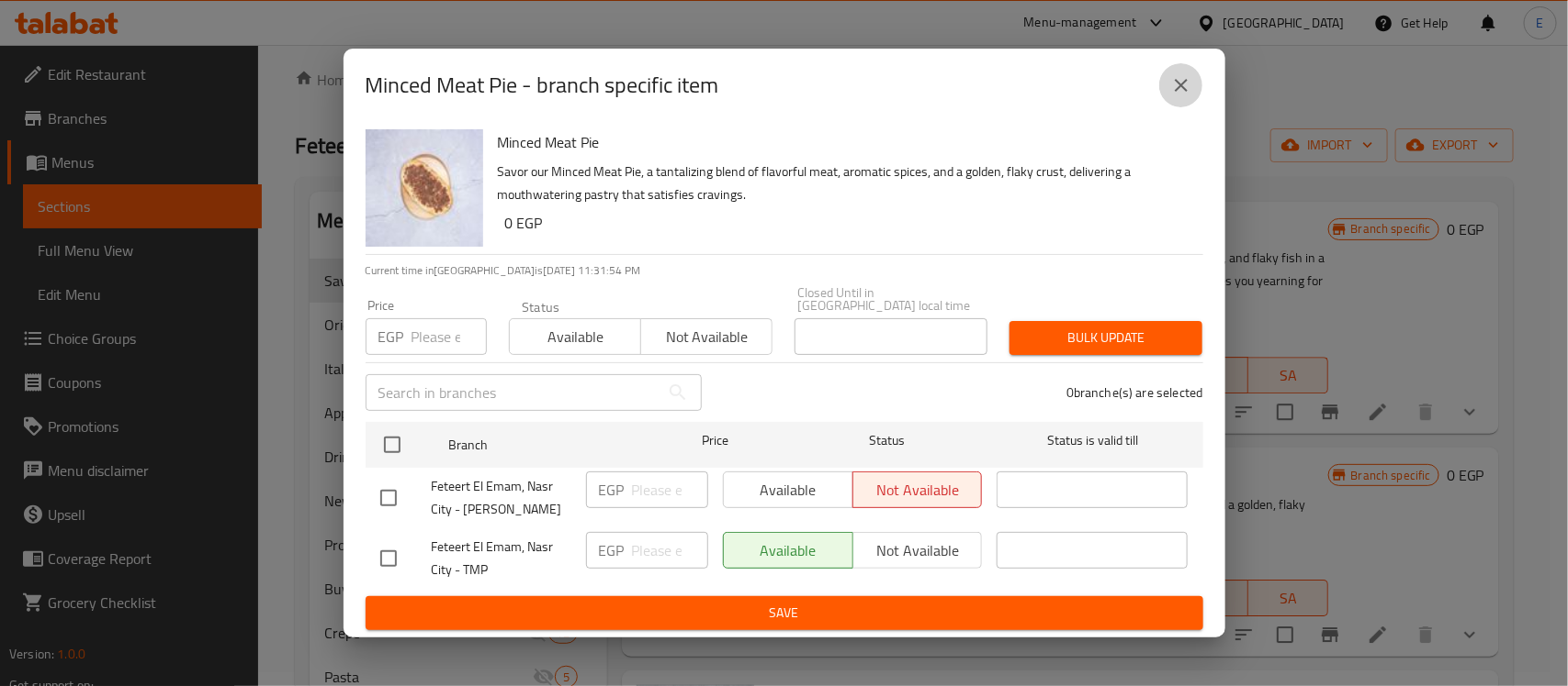
click at [1174, 81] on icon "close" at bounding box center [1181, 85] width 22 height 22
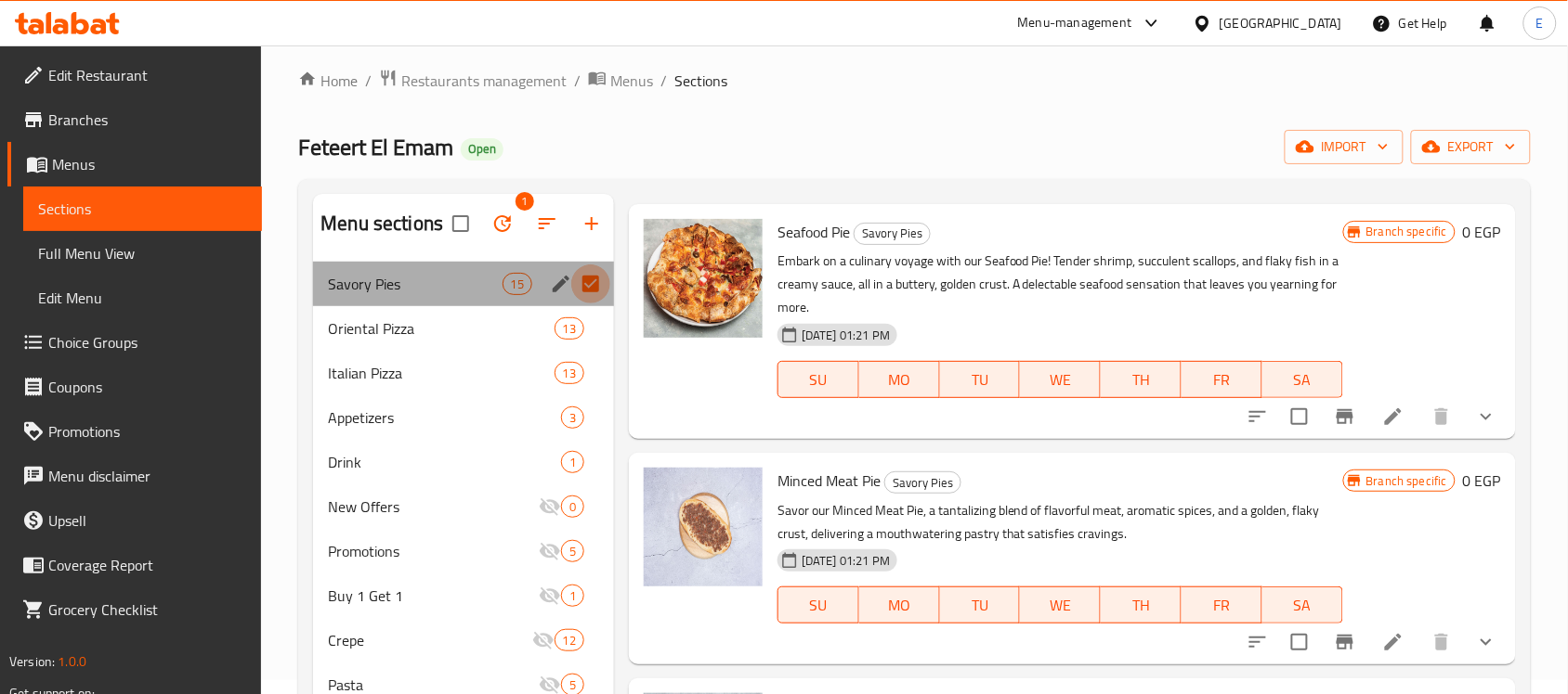
click at [595, 288] on input "Menu sections" at bounding box center [591, 285] width 39 height 39
checkbox input "false"
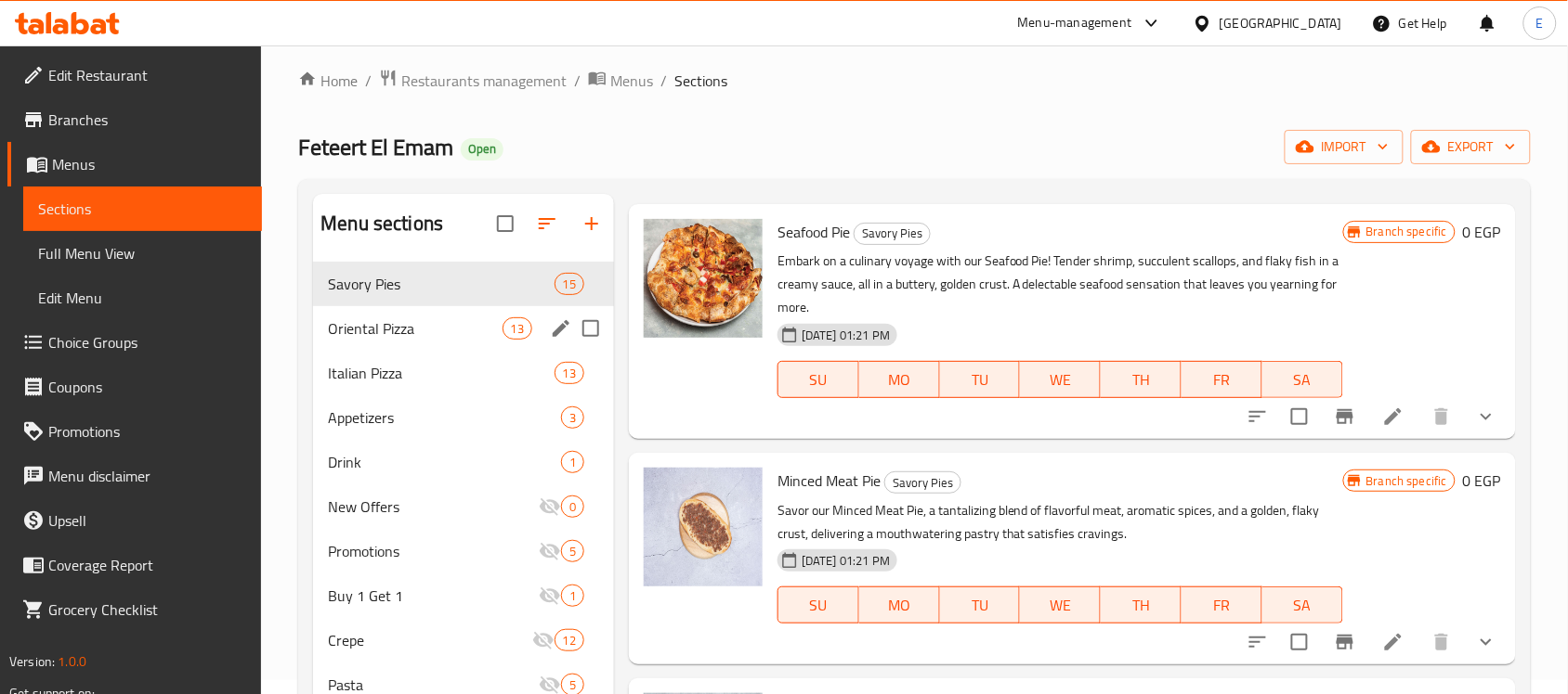
click at [479, 317] on div "Oriental Pizza 13" at bounding box center [463, 328] width 300 height 44
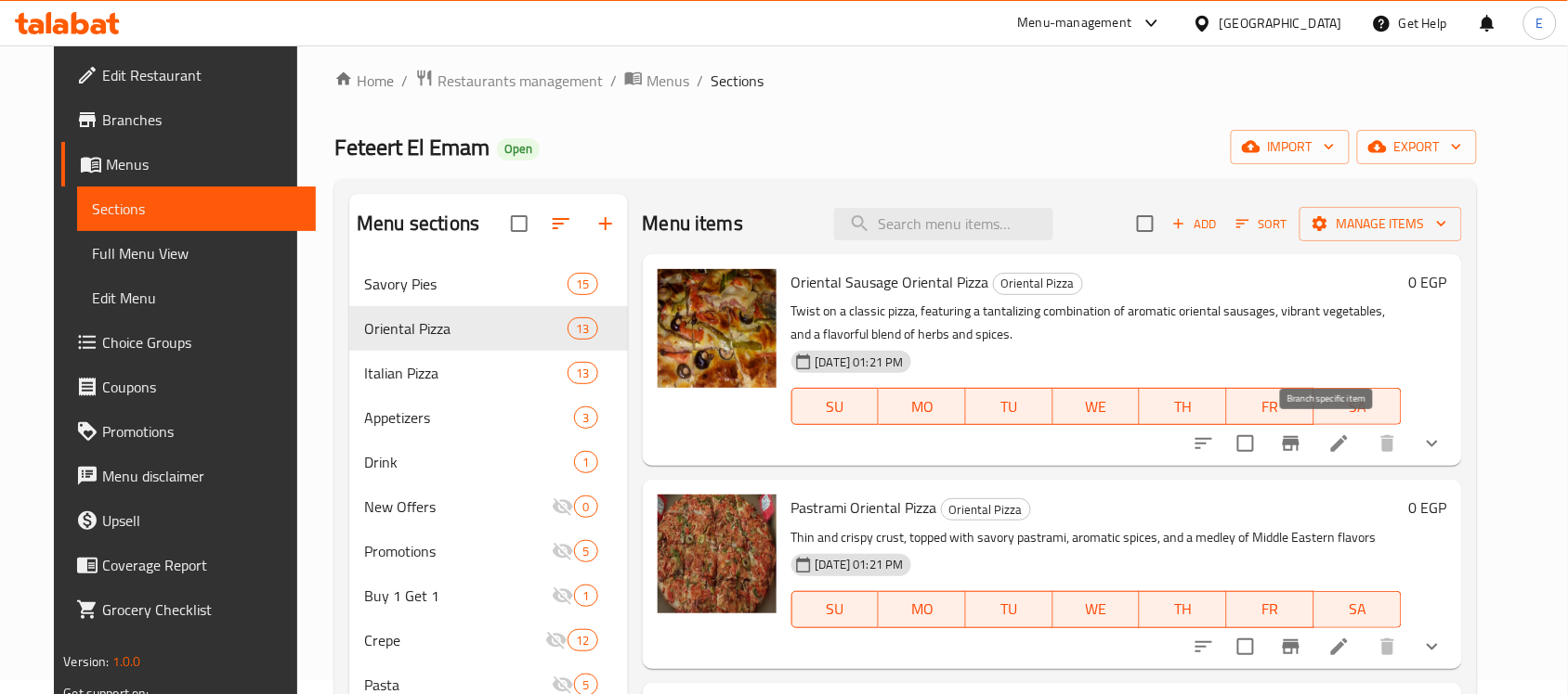
click at [1313, 444] on button "Branch-specific-item" at bounding box center [1290, 443] width 44 height 44
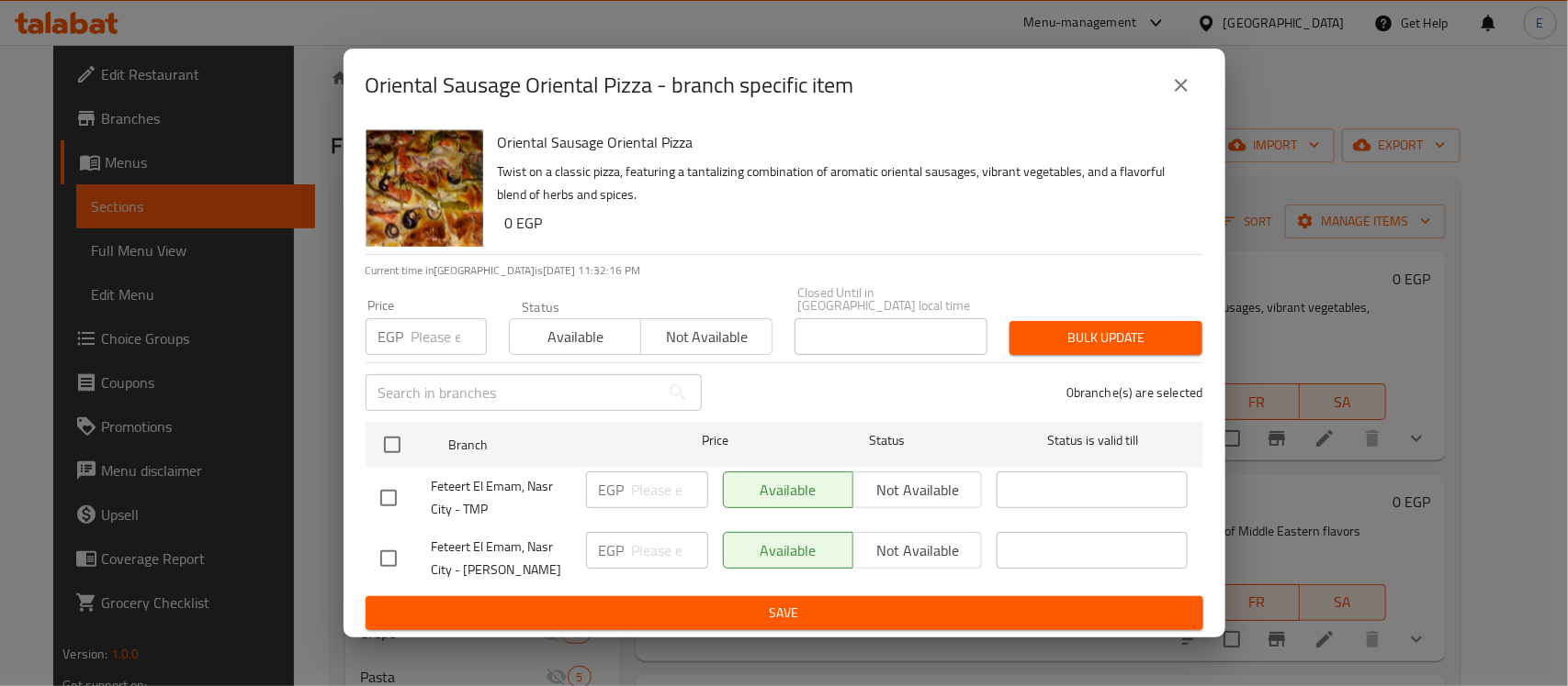
click at [385, 551] on input "checkbox" at bounding box center [388, 559] width 39 height 39
checkbox input "true"
click at [893, 560] on button "Not available" at bounding box center [917, 551] width 130 height 37
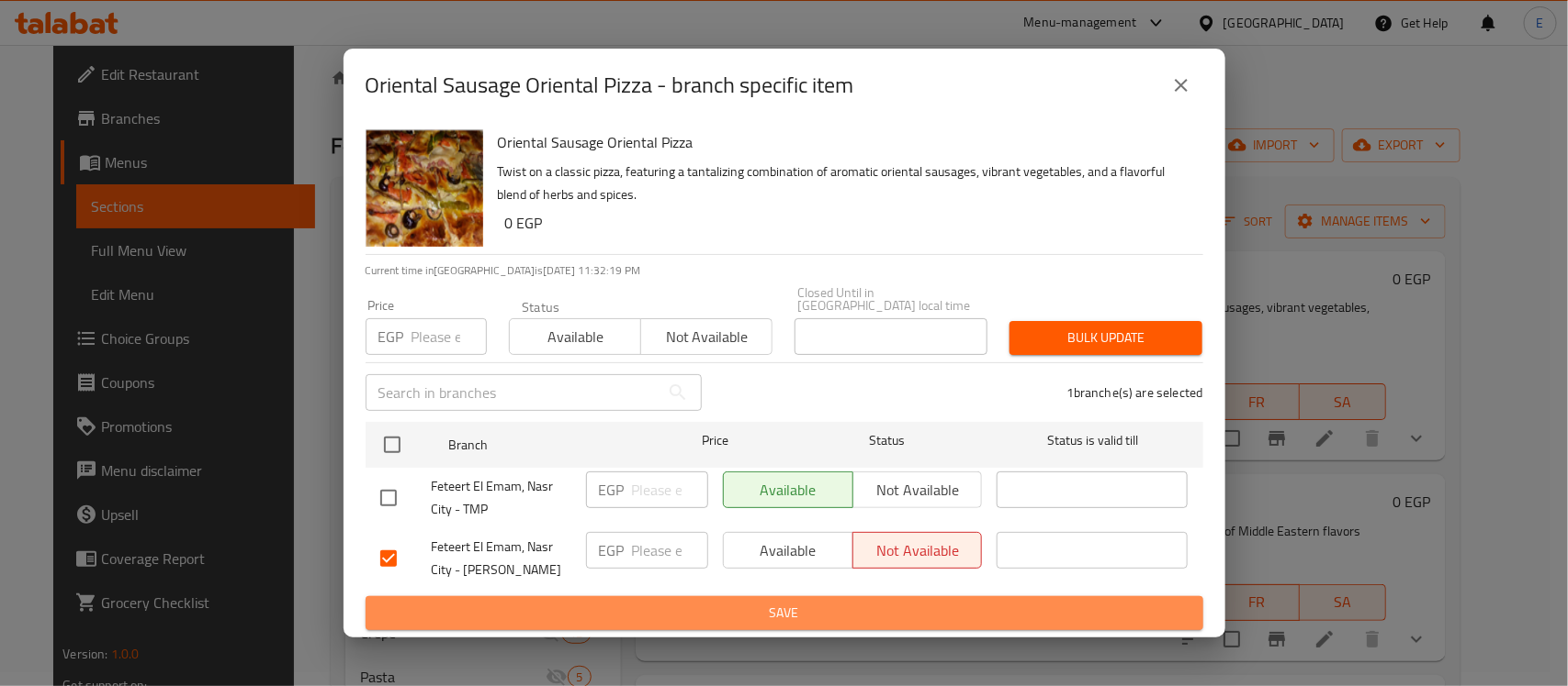
click at [828, 604] on span "Save" at bounding box center [784, 613] width 808 height 23
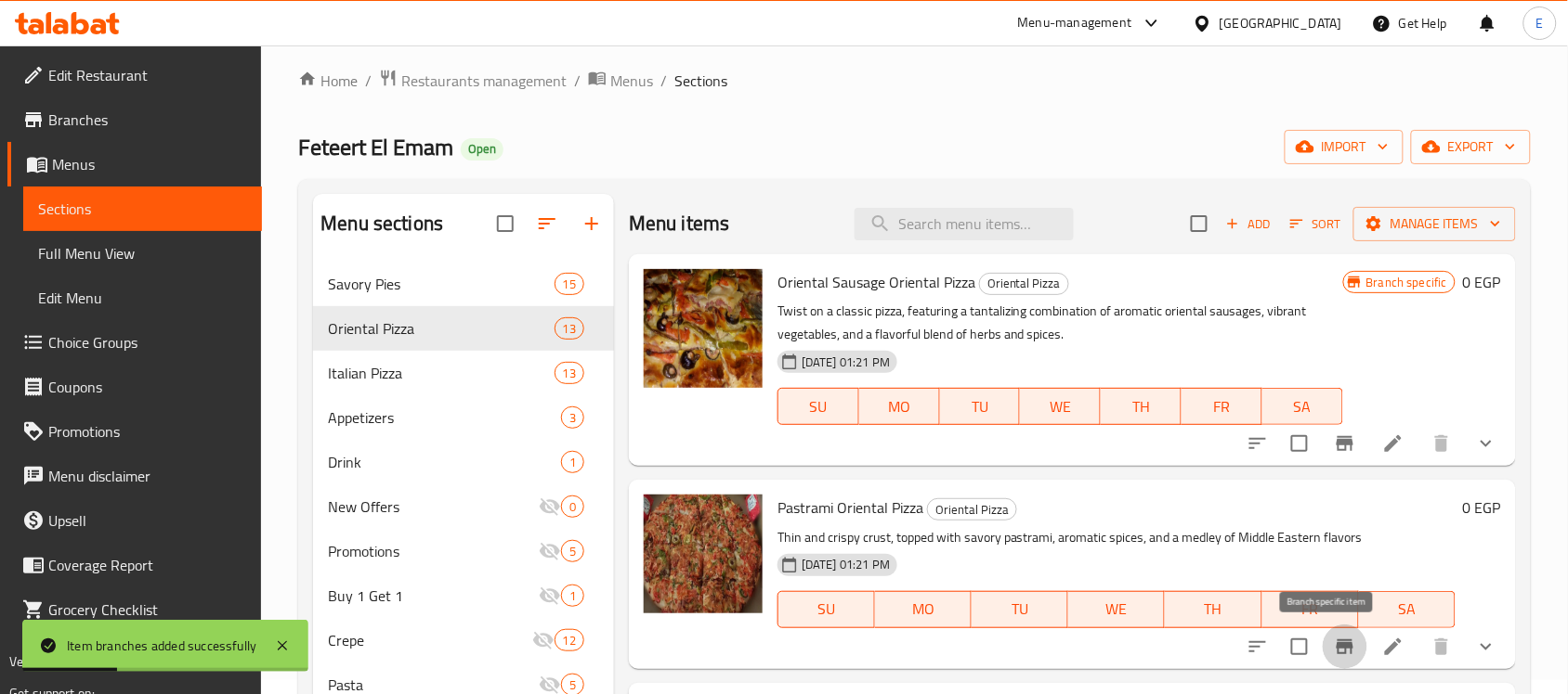
click at [1326, 634] on button "Branch-specific-item" at bounding box center [1344, 647] width 44 height 44
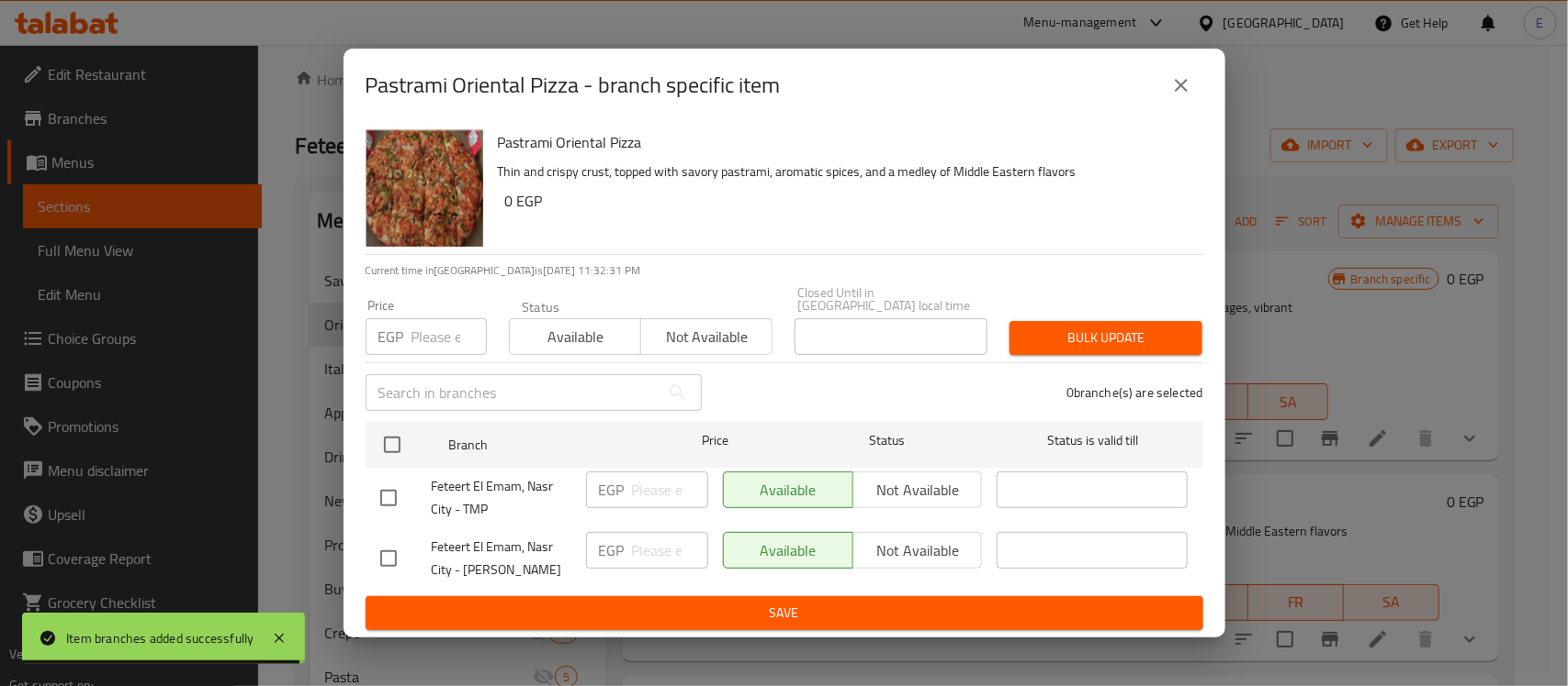
click at [382, 551] on input "checkbox" at bounding box center [388, 559] width 39 height 39
checkbox input "true"
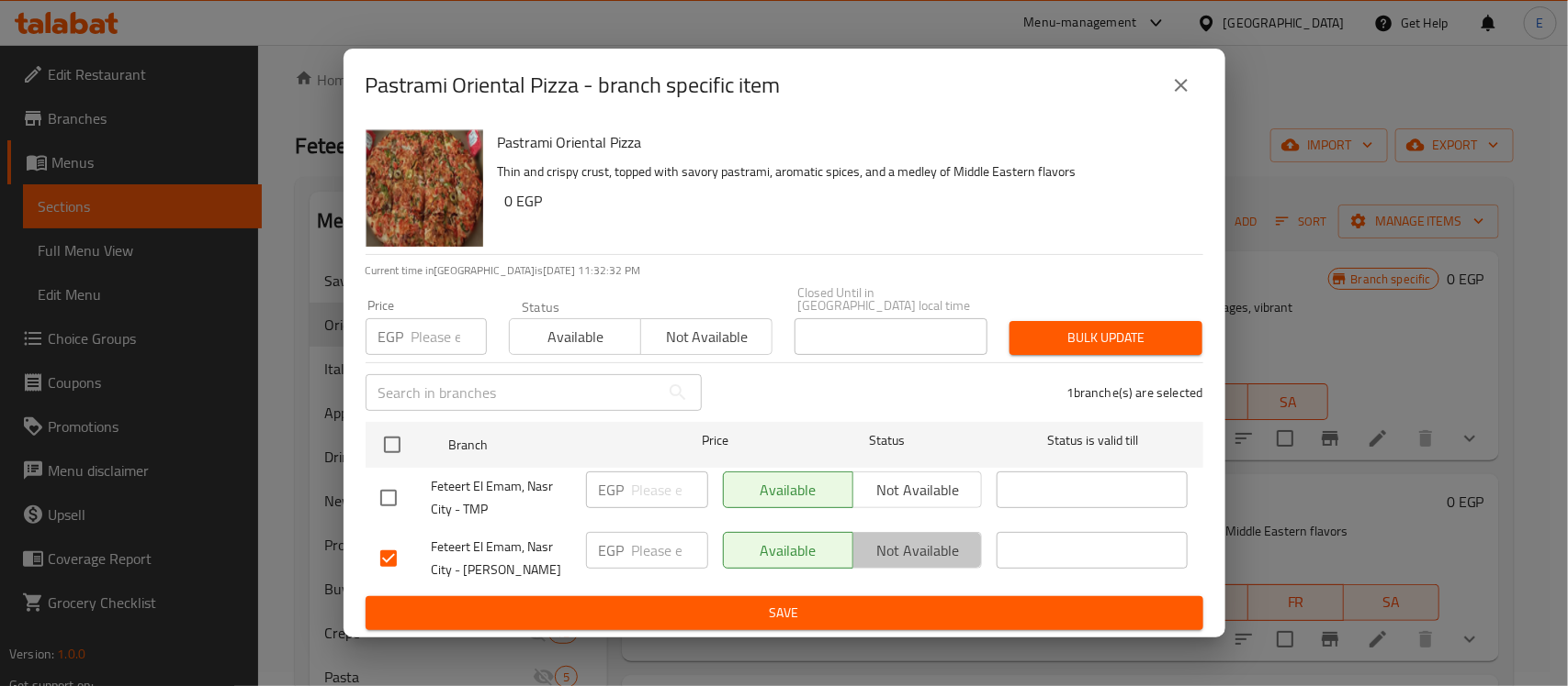
click at [897, 555] on span "Not available" at bounding box center [917, 550] width 115 height 26
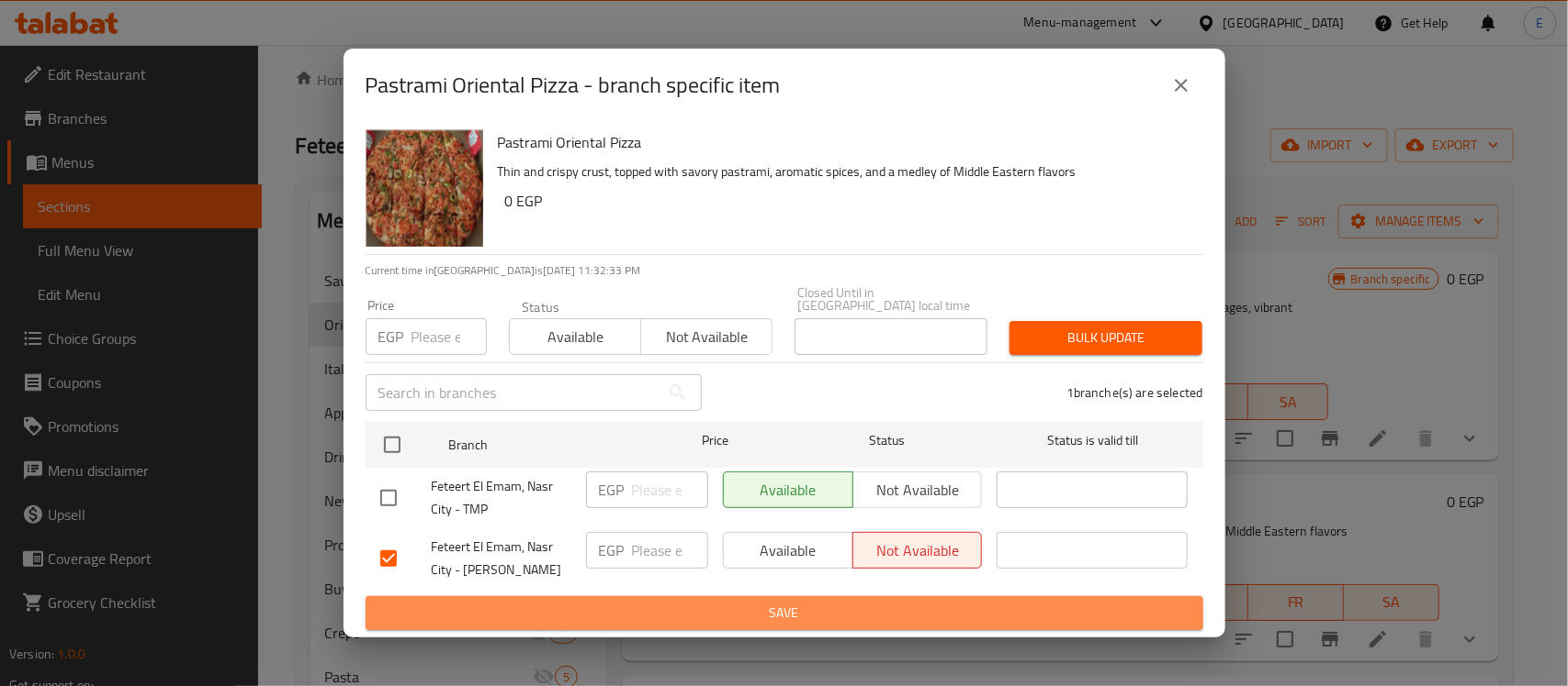
click at [854, 606] on span "Save" at bounding box center [784, 613] width 808 height 23
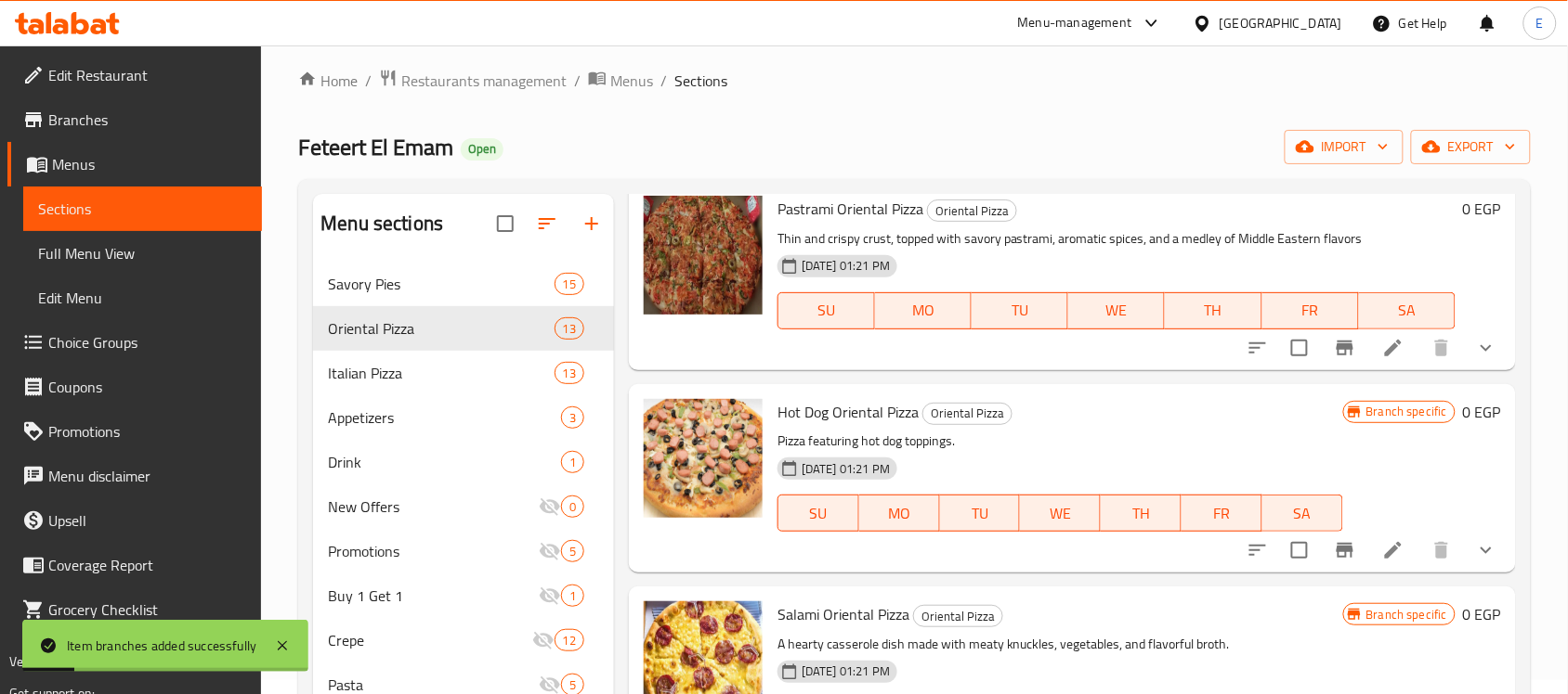
scroll to position [320, 0]
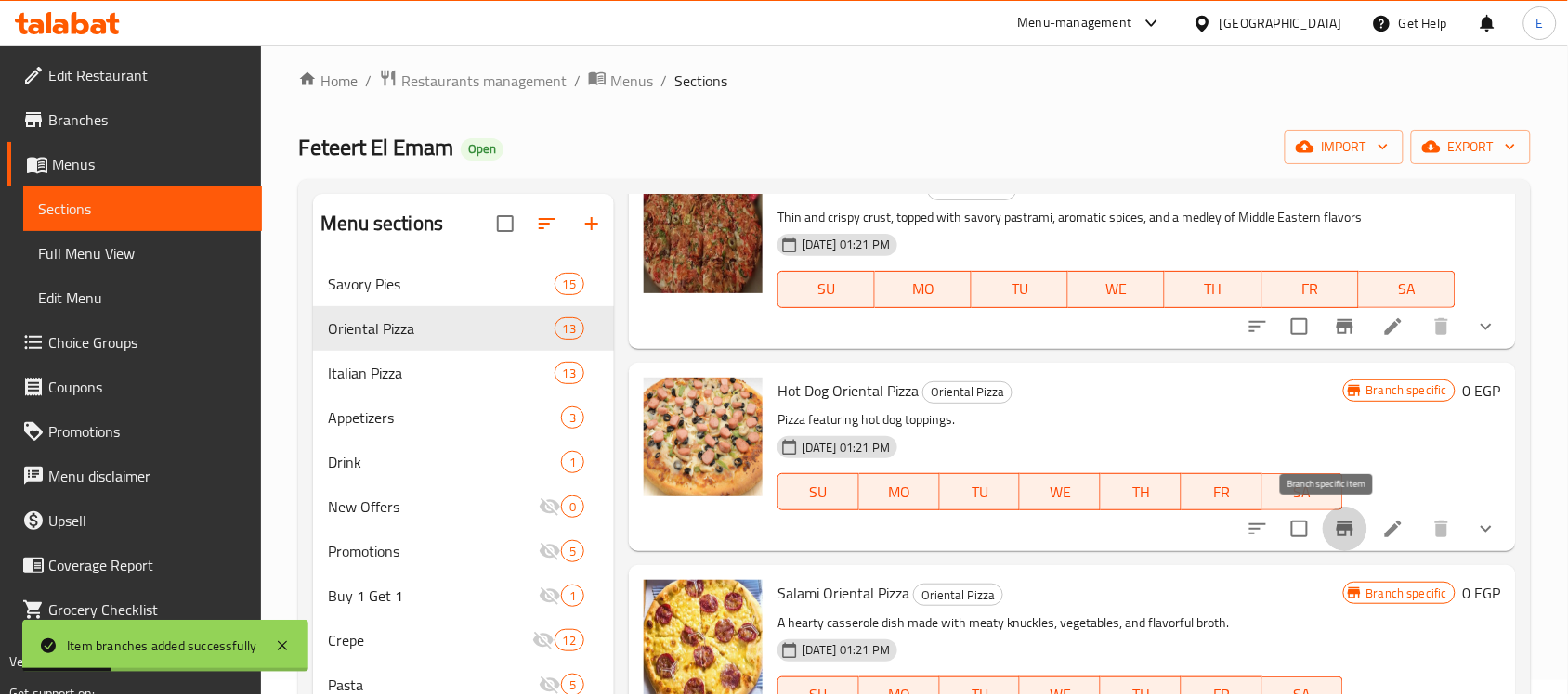
click at [1336, 537] on icon "Branch-specific-item" at bounding box center [1344, 529] width 17 height 15
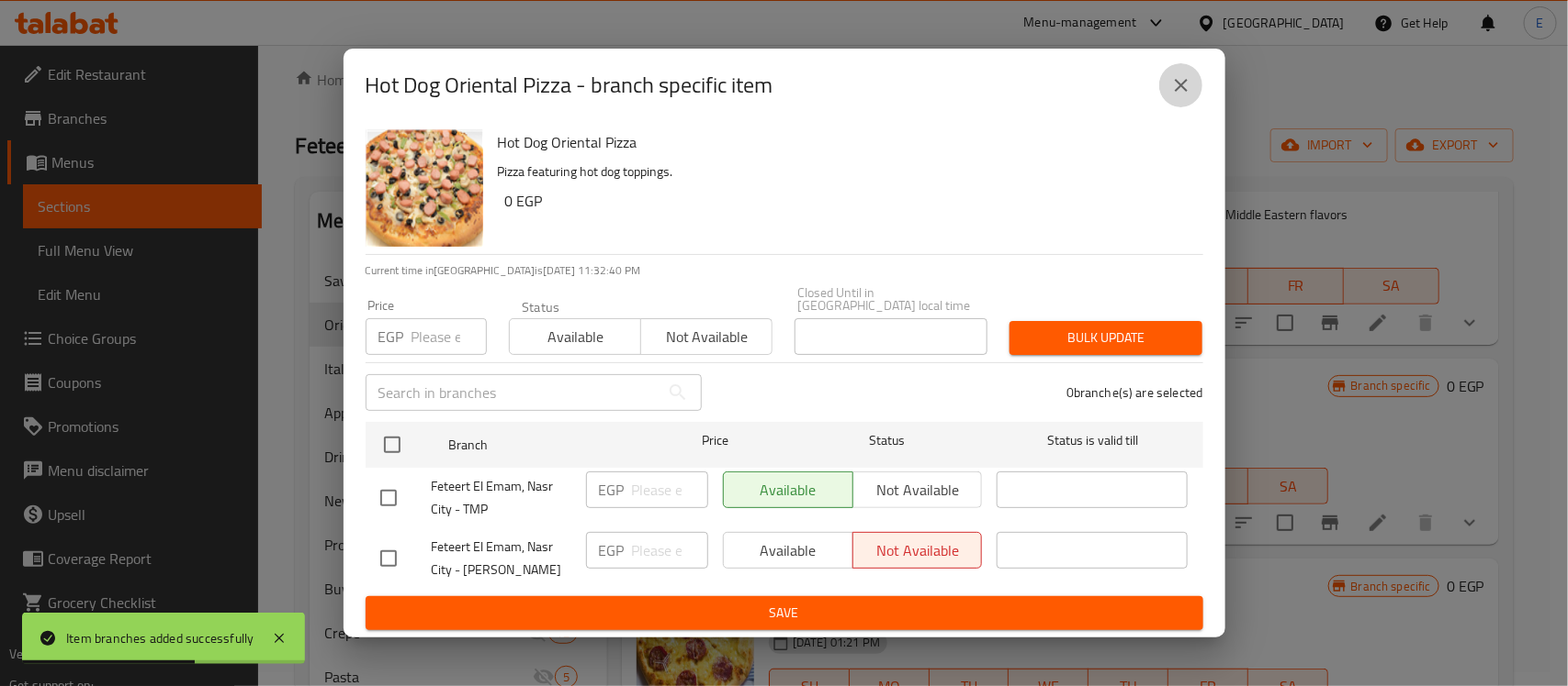
click at [1180, 96] on icon "close" at bounding box center [1181, 85] width 22 height 22
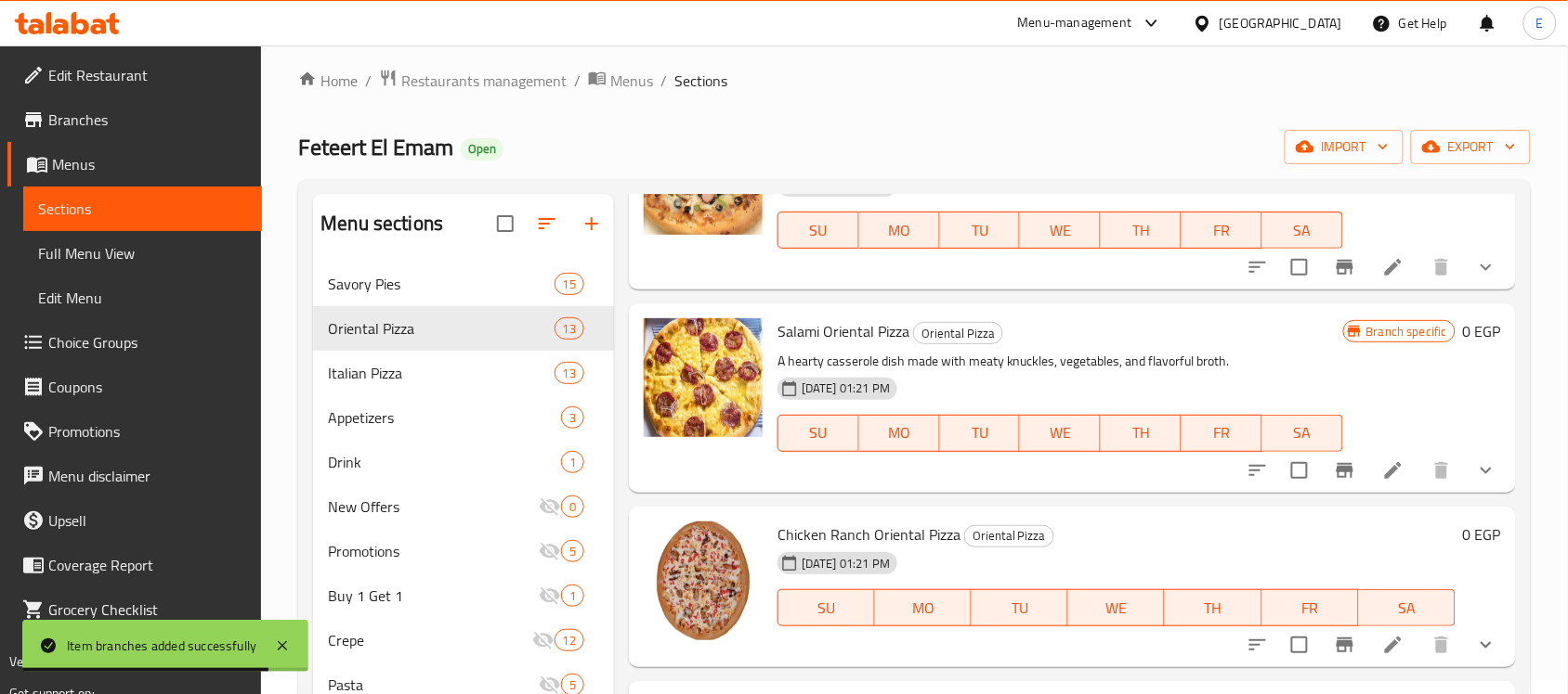
scroll to position [636, 0]
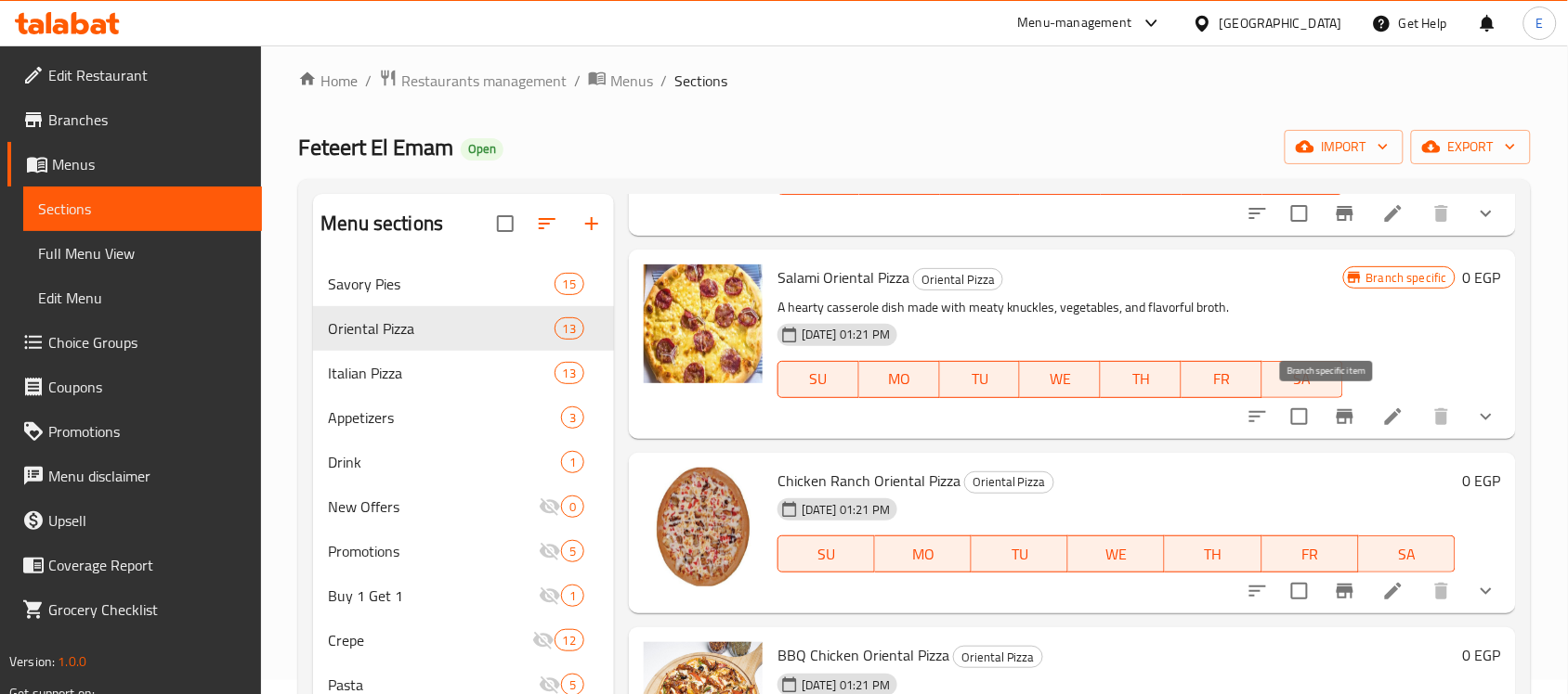
click at [1333, 419] on icon "Branch-specific-item" at bounding box center [1344, 416] width 23 height 23
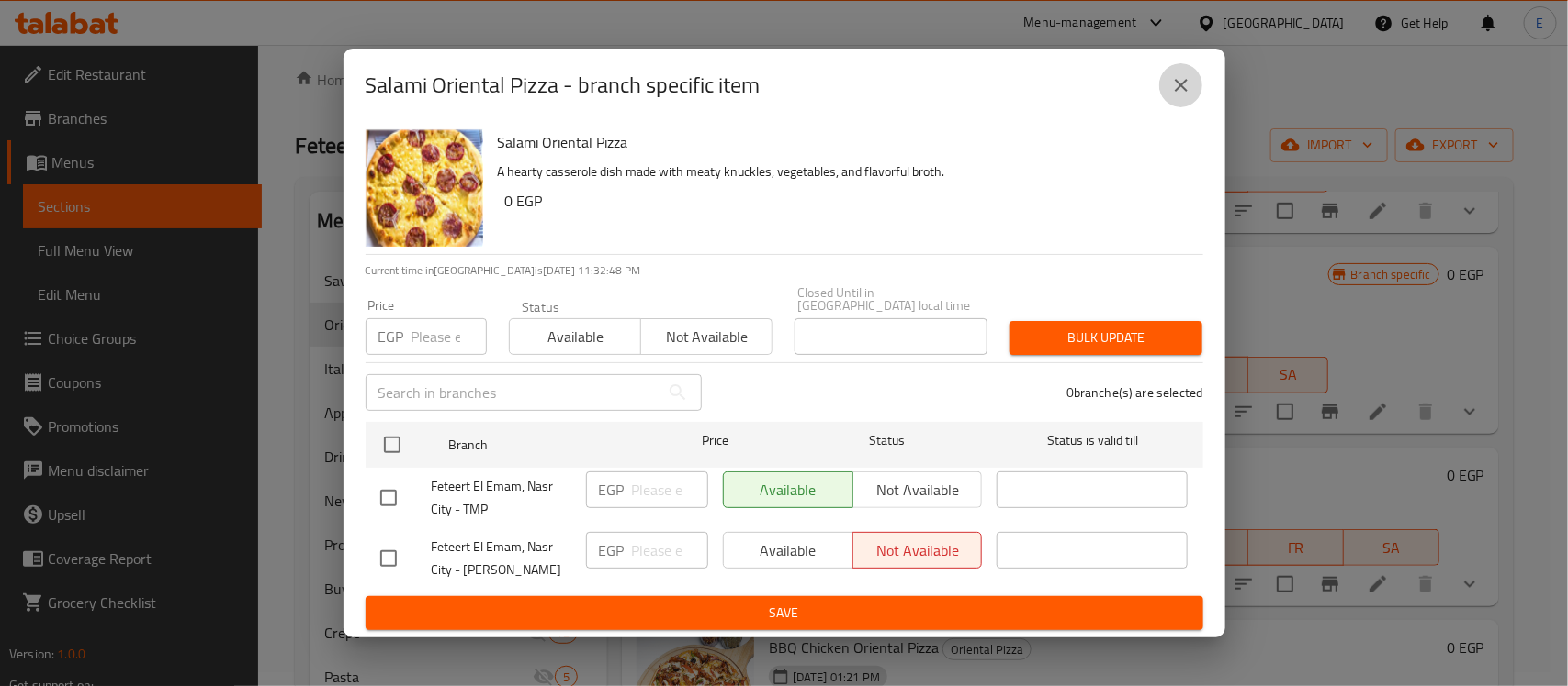
click at [1191, 93] on icon "close" at bounding box center [1181, 85] width 22 height 22
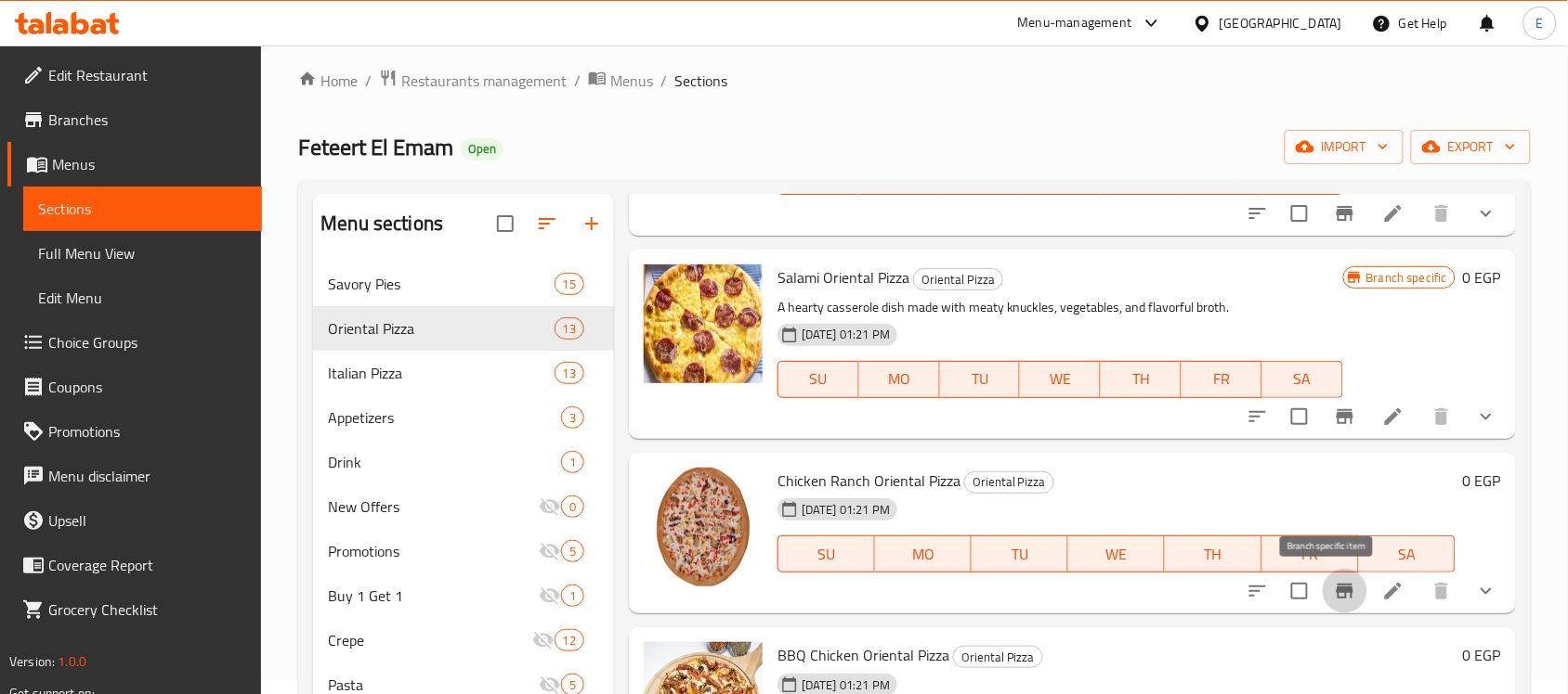
click at [1333, 597] on icon "Branch-specific-item" at bounding box center [1344, 591] width 23 height 23
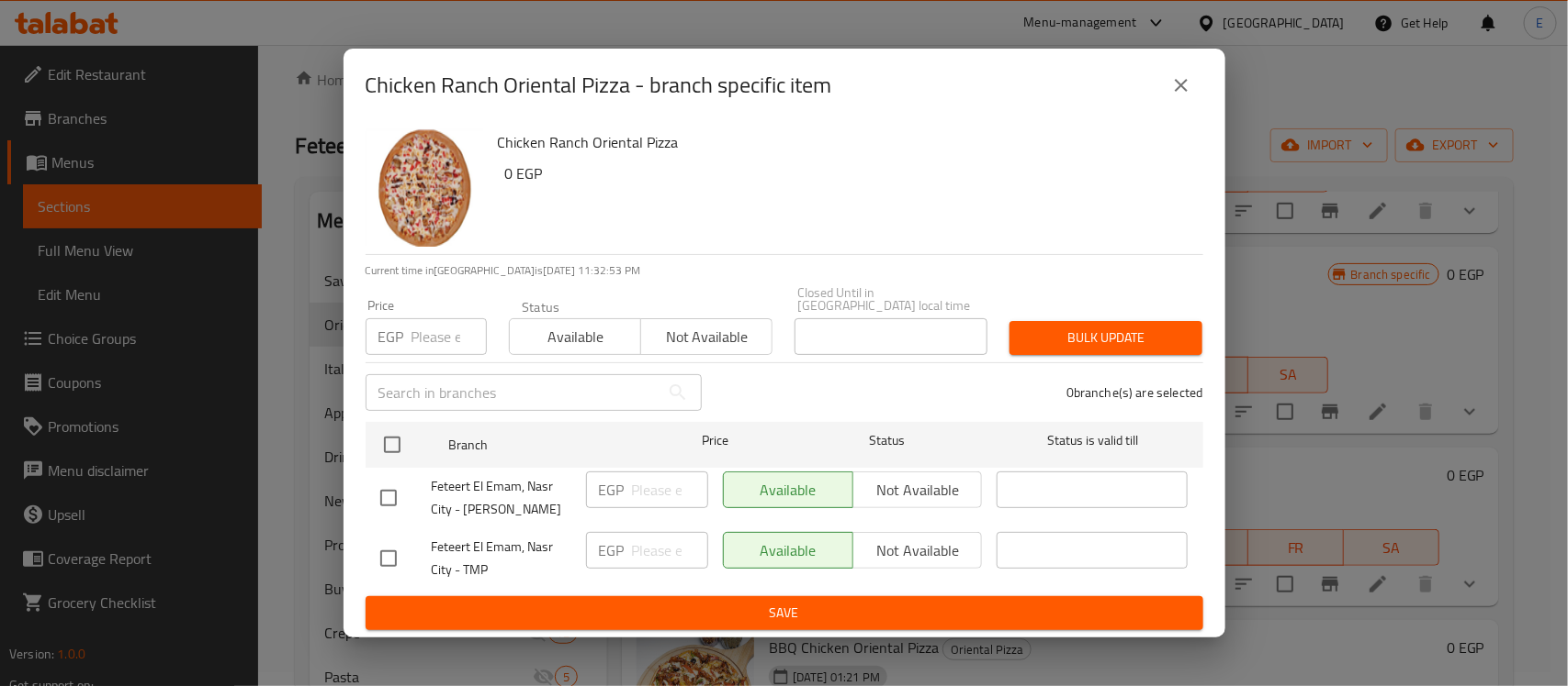
click at [387, 489] on input "checkbox" at bounding box center [388, 499] width 39 height 39
checkbox input "true"
click at [903, 494] on span "Not available" at bounding box center [917, 490] width 115 height 26
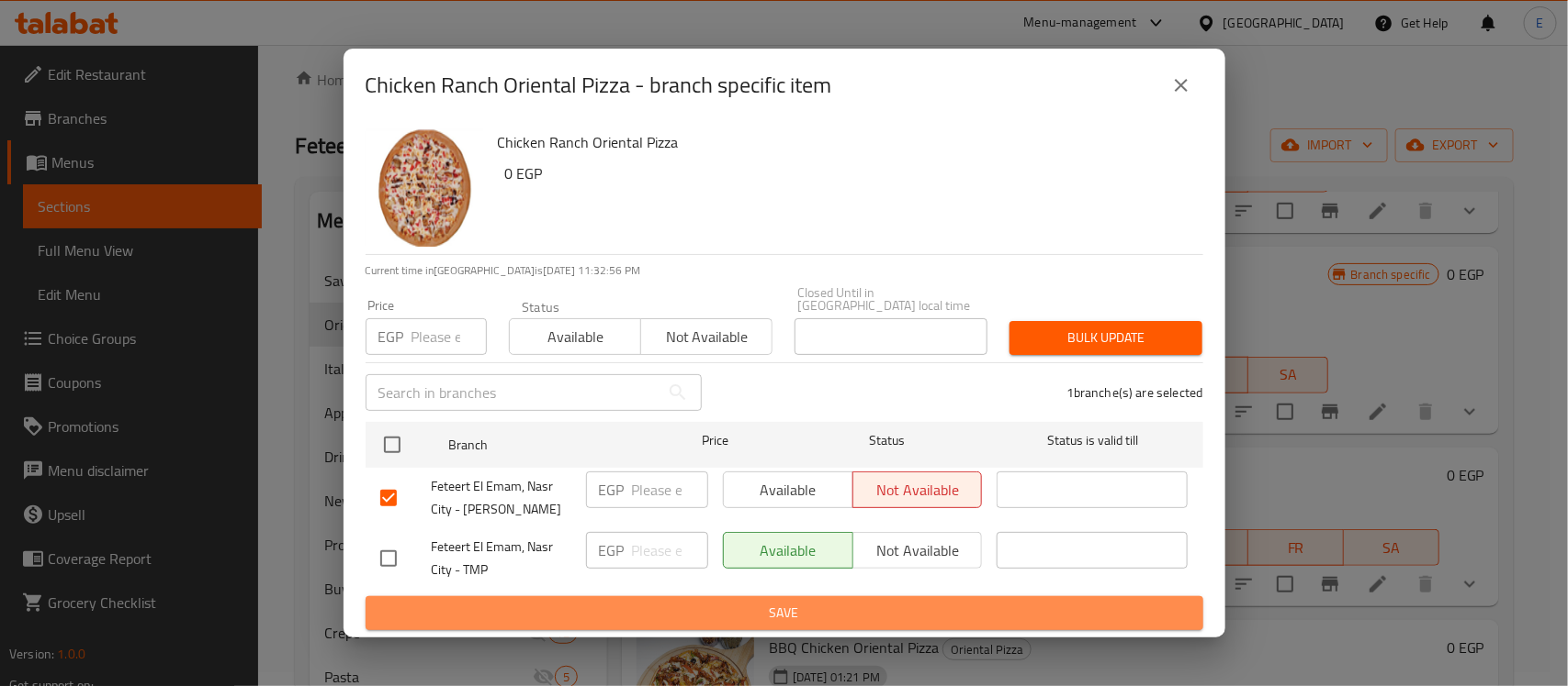
click at [817, 616] on span "Save" at bounding box center [784, 613] width 808 height 23
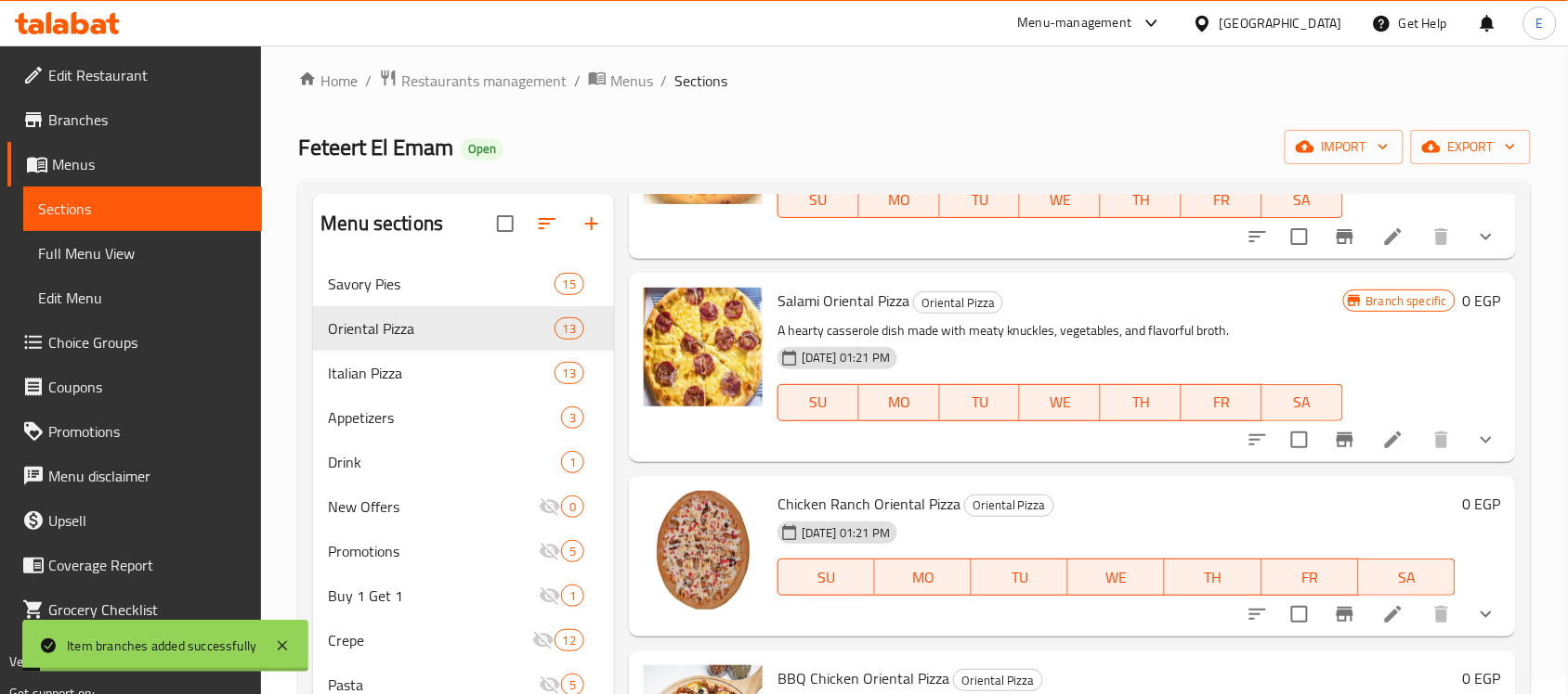
scroll to position [660, 0]
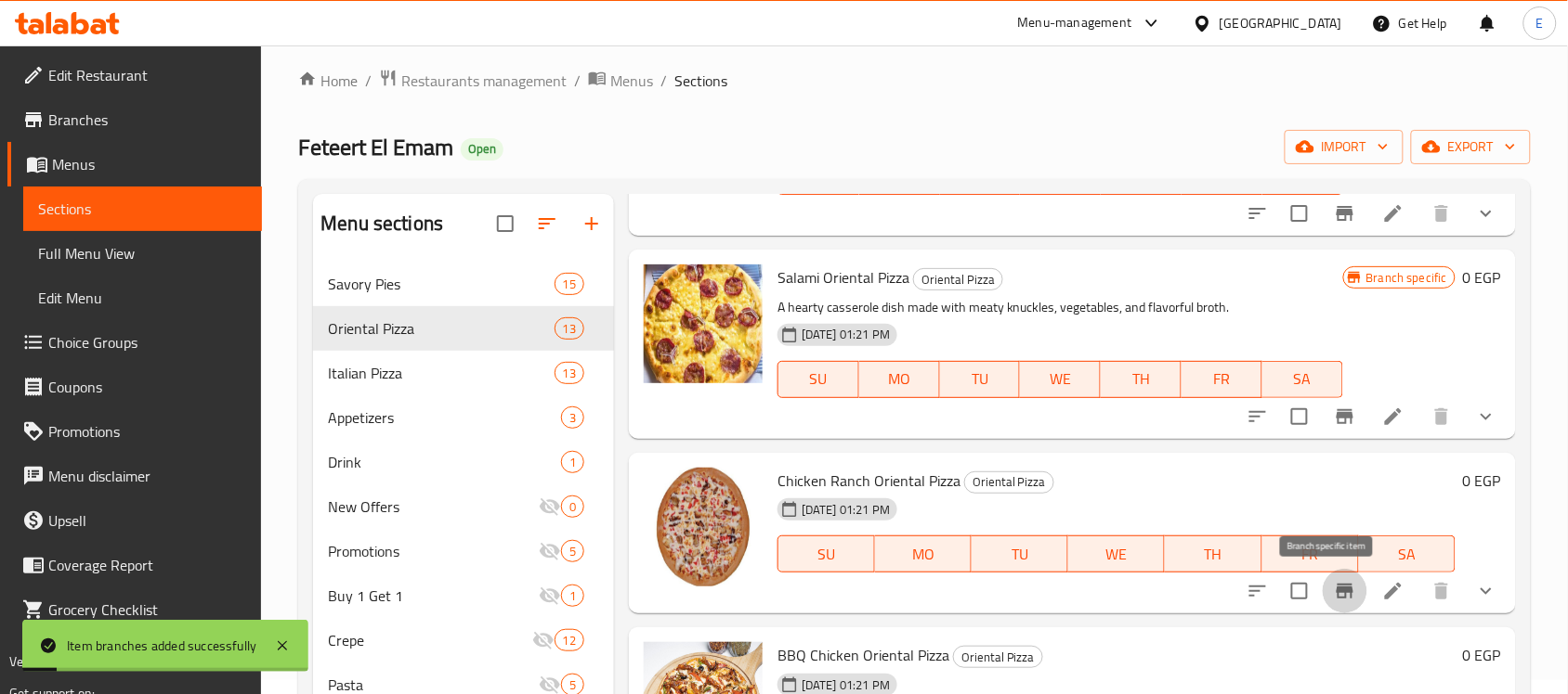
click at [1336, 590] on icon "Branch-specific-item" at bounding box center [1344, 591] width 17 height 15
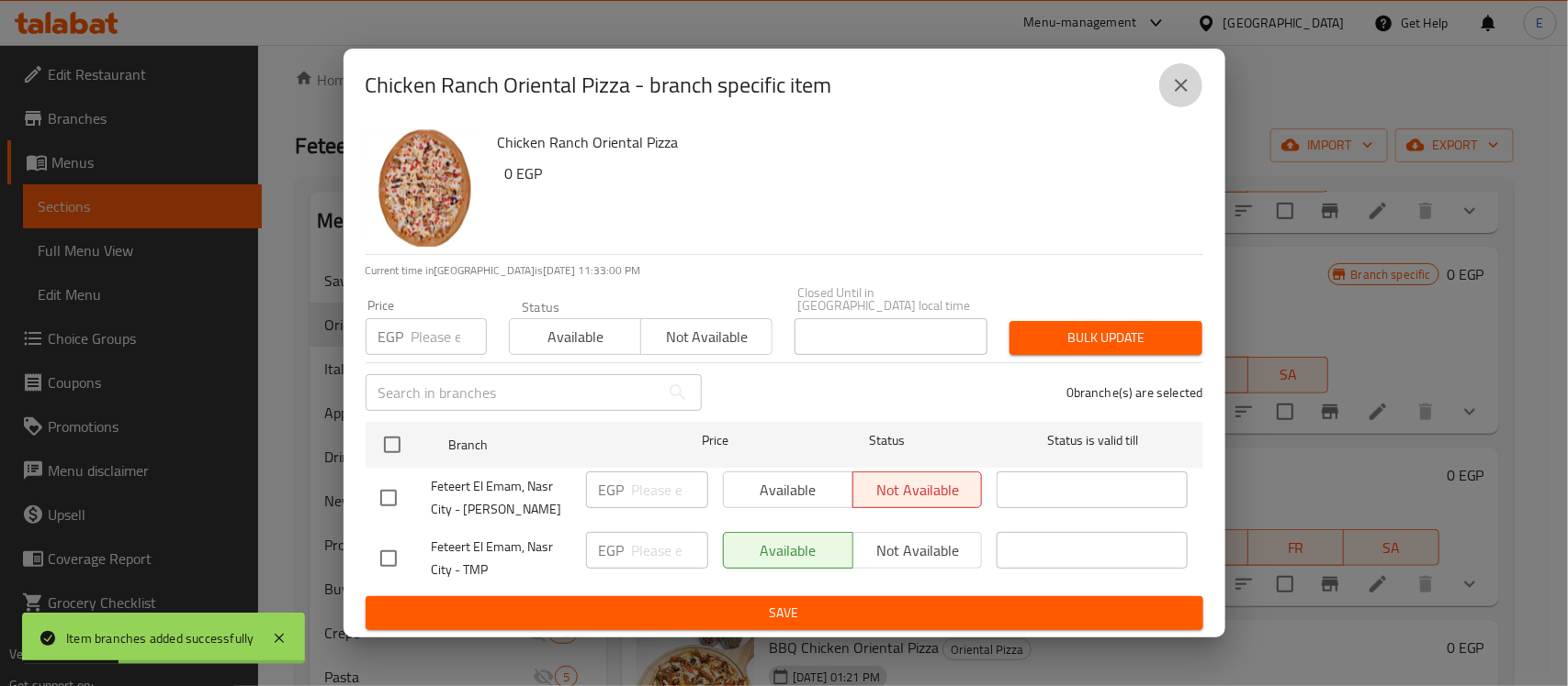
click at [1177, 88] on icon "close" at bounding box center [1181, 84] width 13 height 13
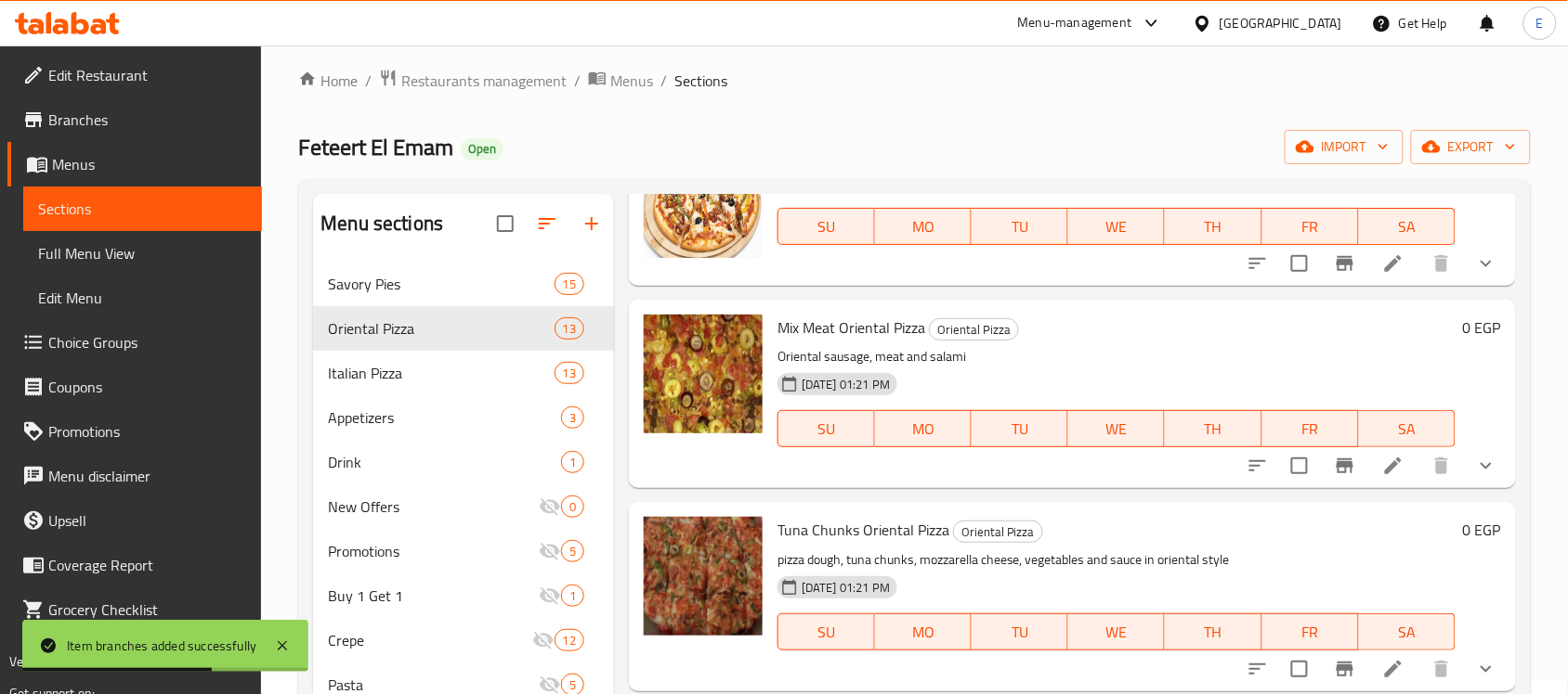
scroll to position [1166, 0]
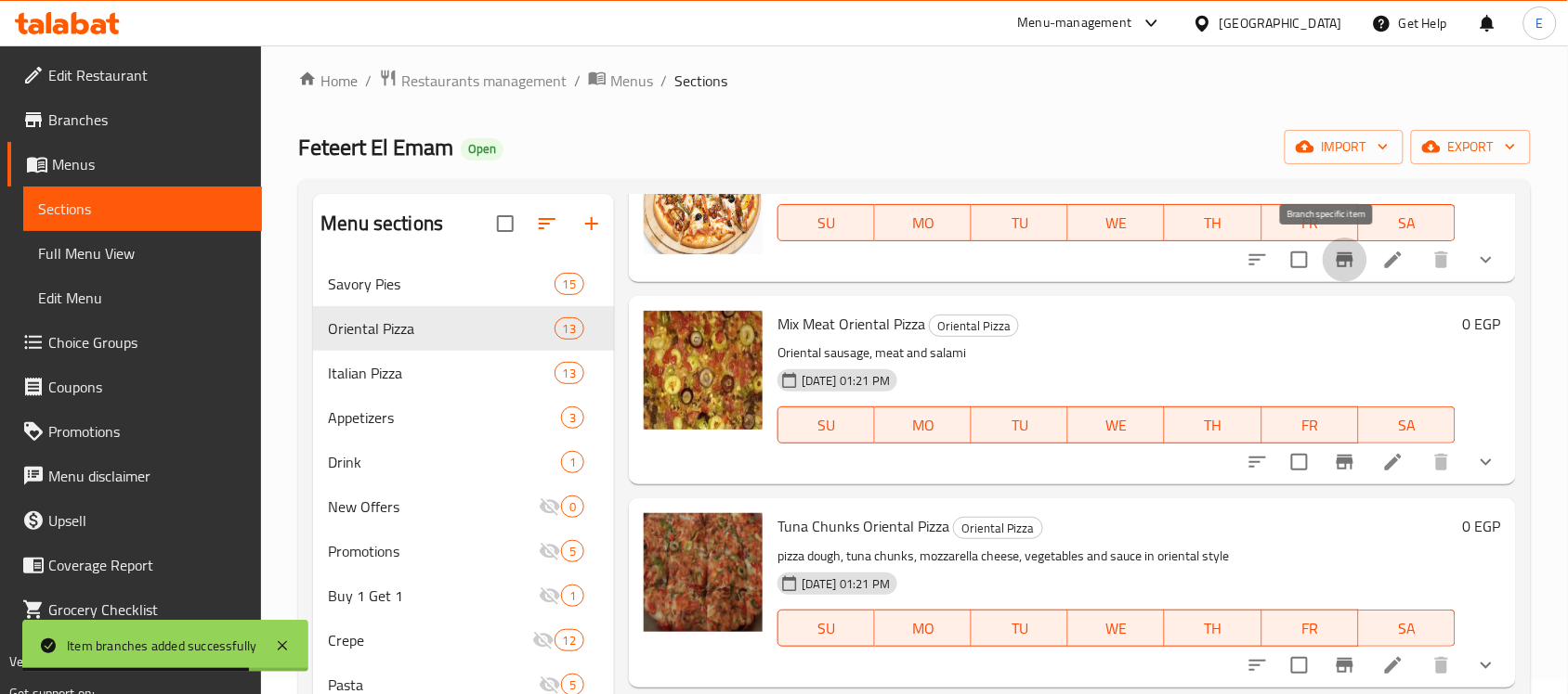
click at [1335, 252] on icon "Branch-specific-item" at bounding box center [1344, 259] width 23 height 23
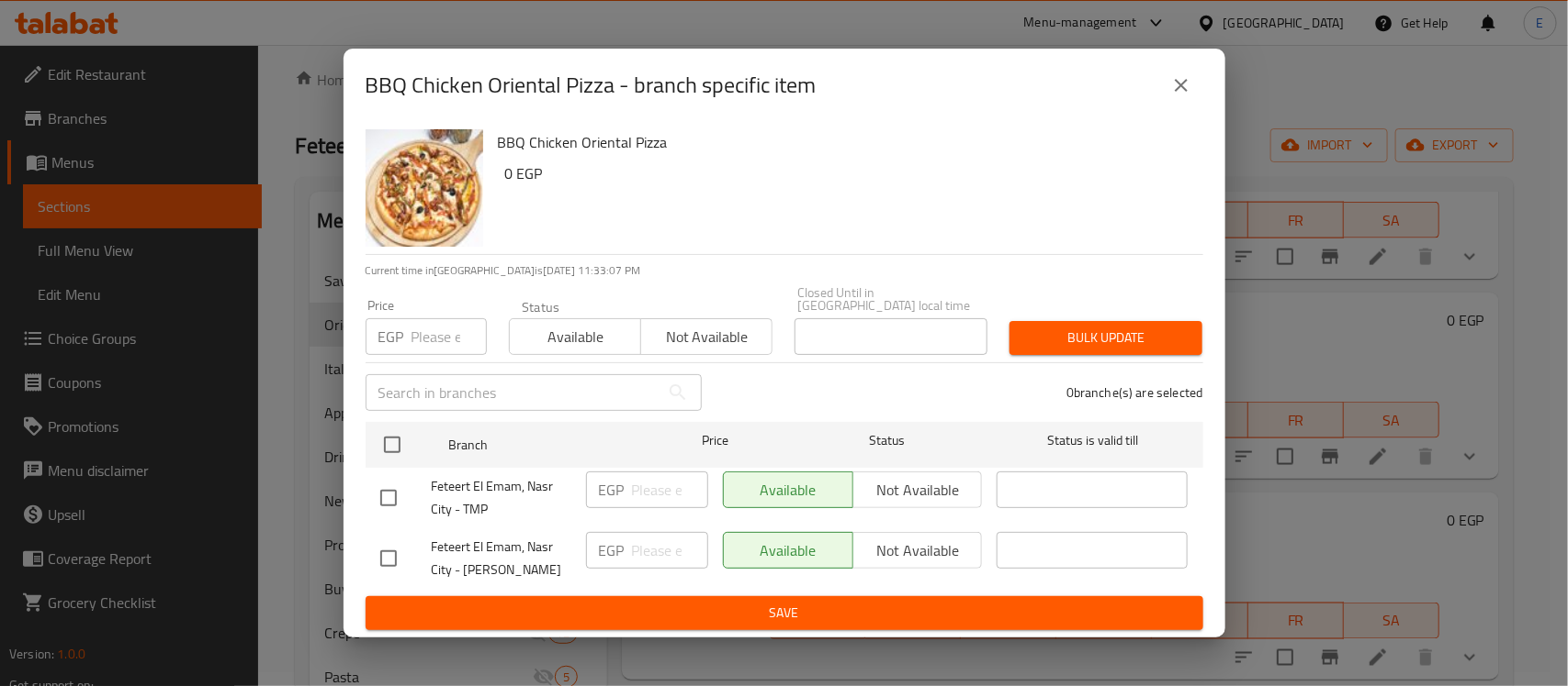
click at [382, 552] on input "checkbox" at bounding box center [388, 559] width 39 height 39
checkbox input "true"
click at [883, 542] on span "Not available" at bounding box center [917, 550] width 115 height 26
click at [854, 610] on span "Save" at bounding box center [784, 613] width 808 height 23
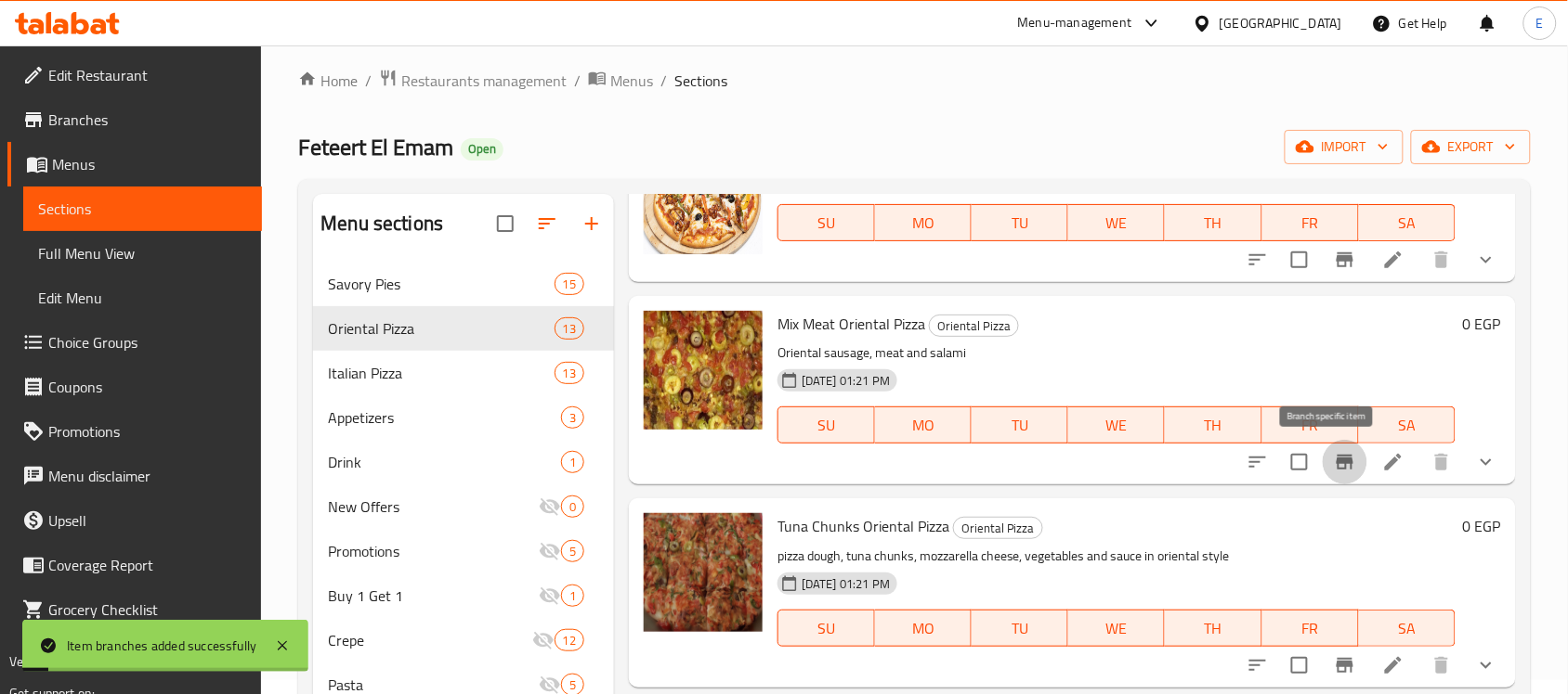
click at [1333, 467] on icon "Branch-specific-item" at bounding box center [1344, 462] width 23 height 23
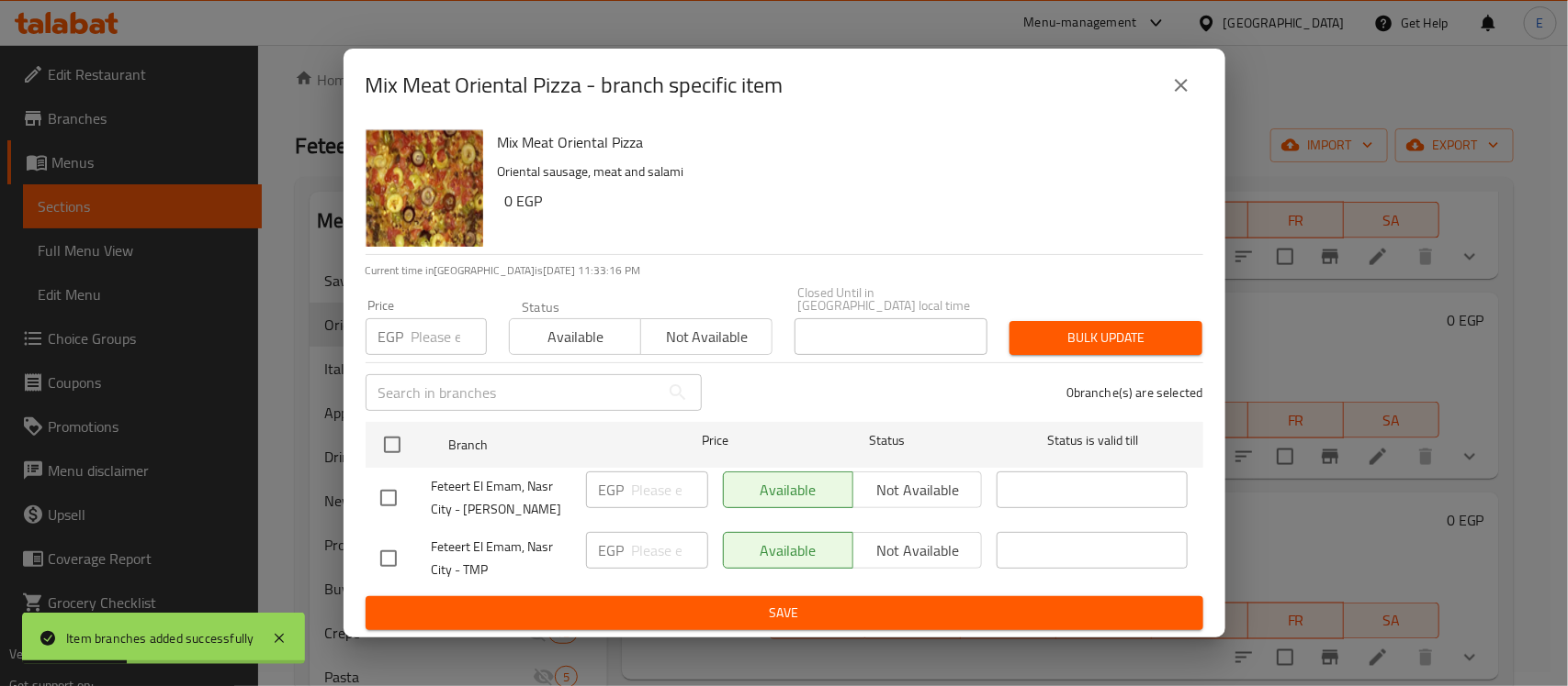
click at [390, 491] on input "checkbox" at bounding box center [388, 499] width 39 height 39
checkbox input "true"
click at [927, 477] on span "Not available" at bounding box center [917, 490] width 115 height 26
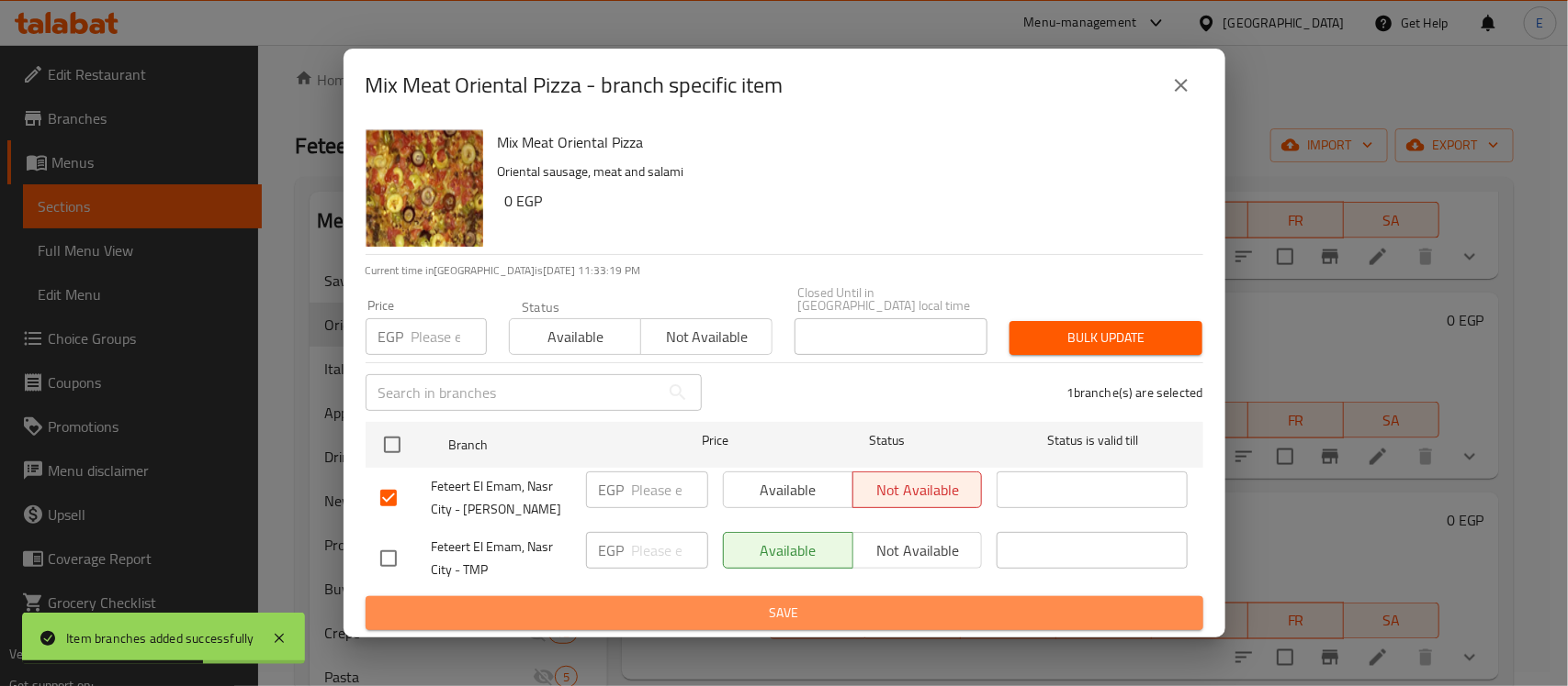
click at [856, 602] on span "Save" at bounding box center [784, 613] width 808 height 23
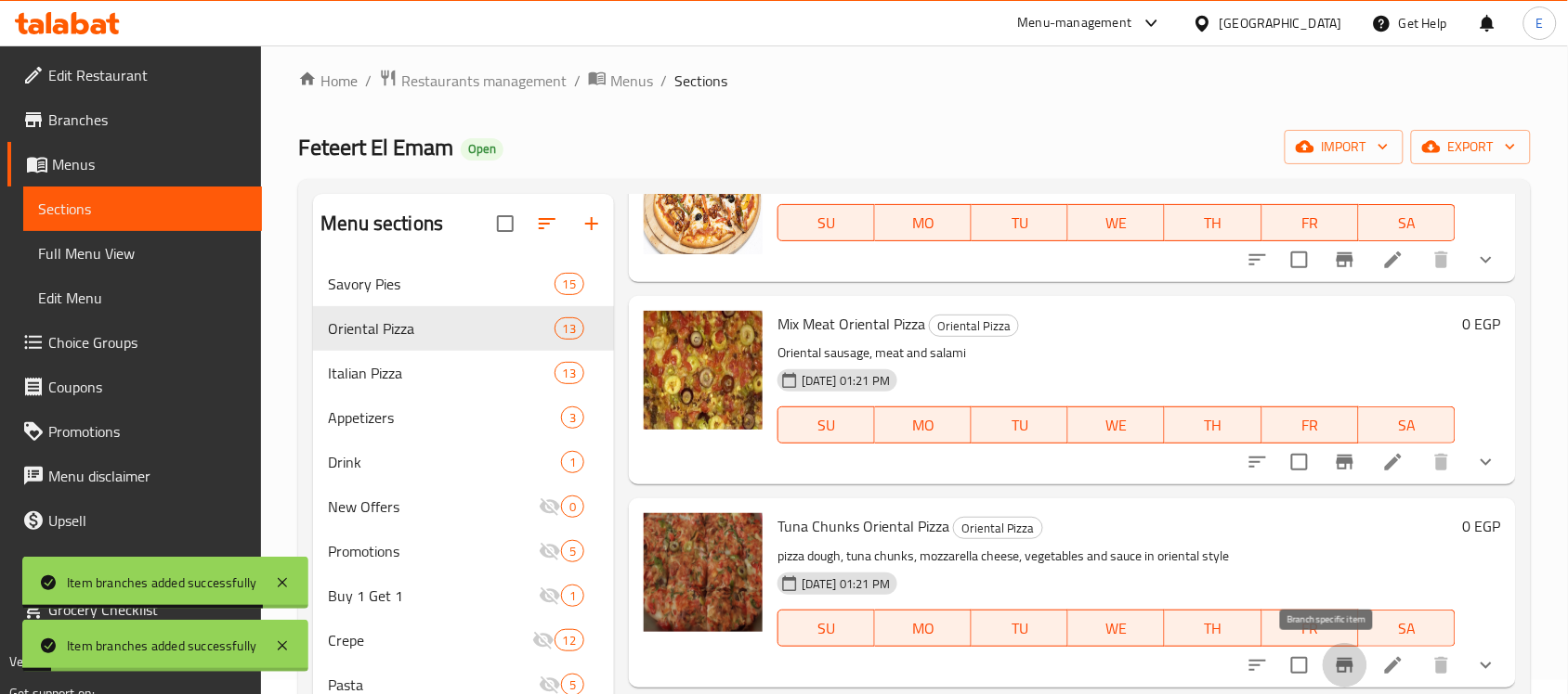
click at [1336, 664] on icon "Branch-specific-item" at bounding box center [1344, 666] width 17 height 15
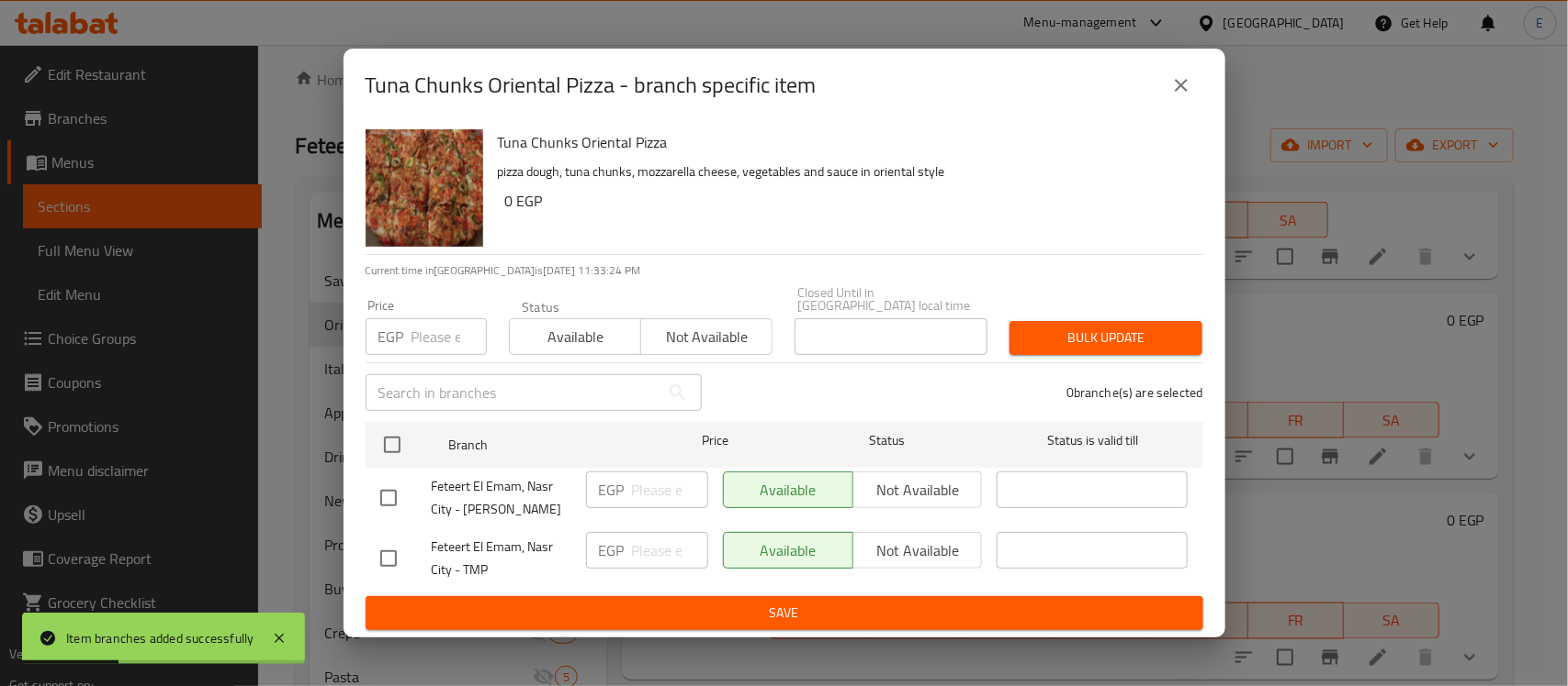
click at [390, 486] on input "checkbox" at bounding box center [388, 499] width 39 height 39
checkbox input "true"
click at [898, 484] on span "Not available" at bounding box center [917, 490] width 115 height 26
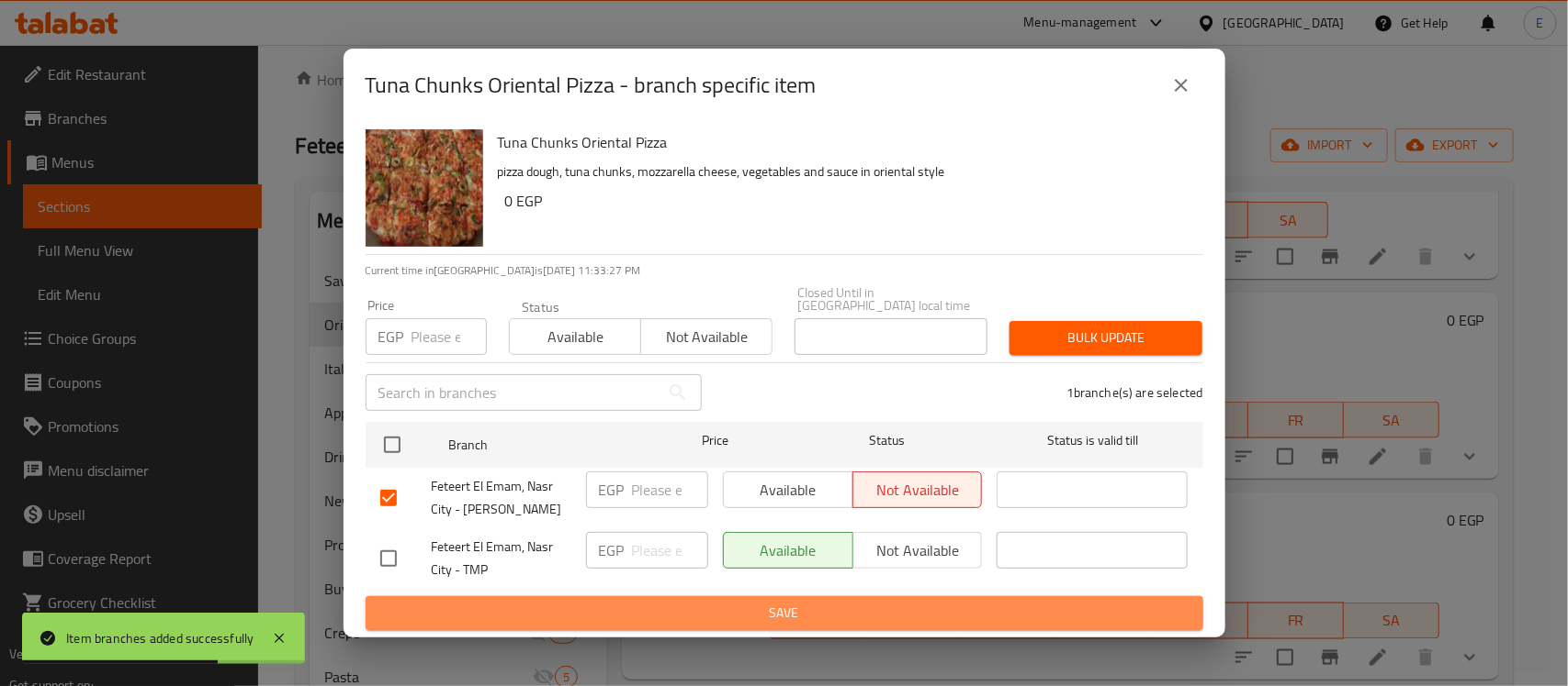
click at [767, 606] on span "Save" at bounding box center [784, 613] width 808 height 23
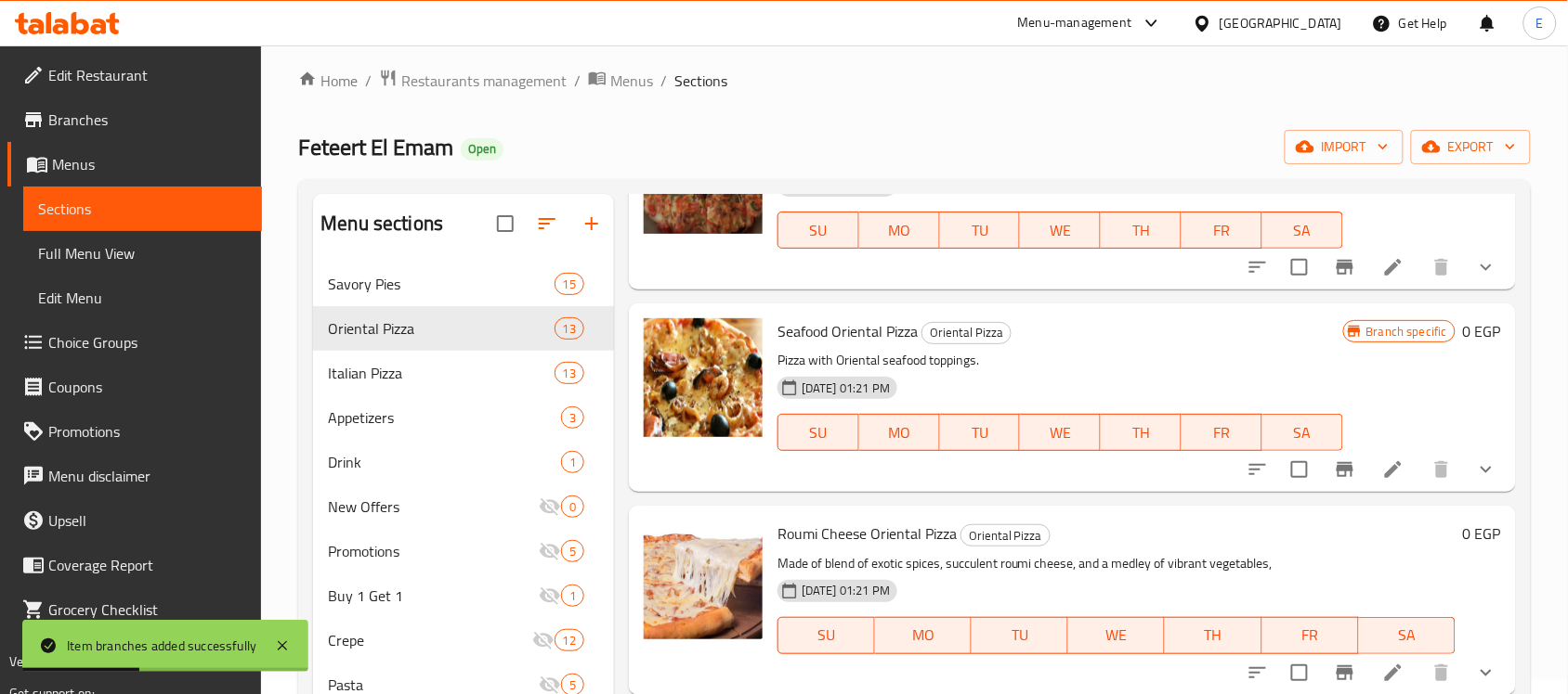
scroll to position [1567, 0]
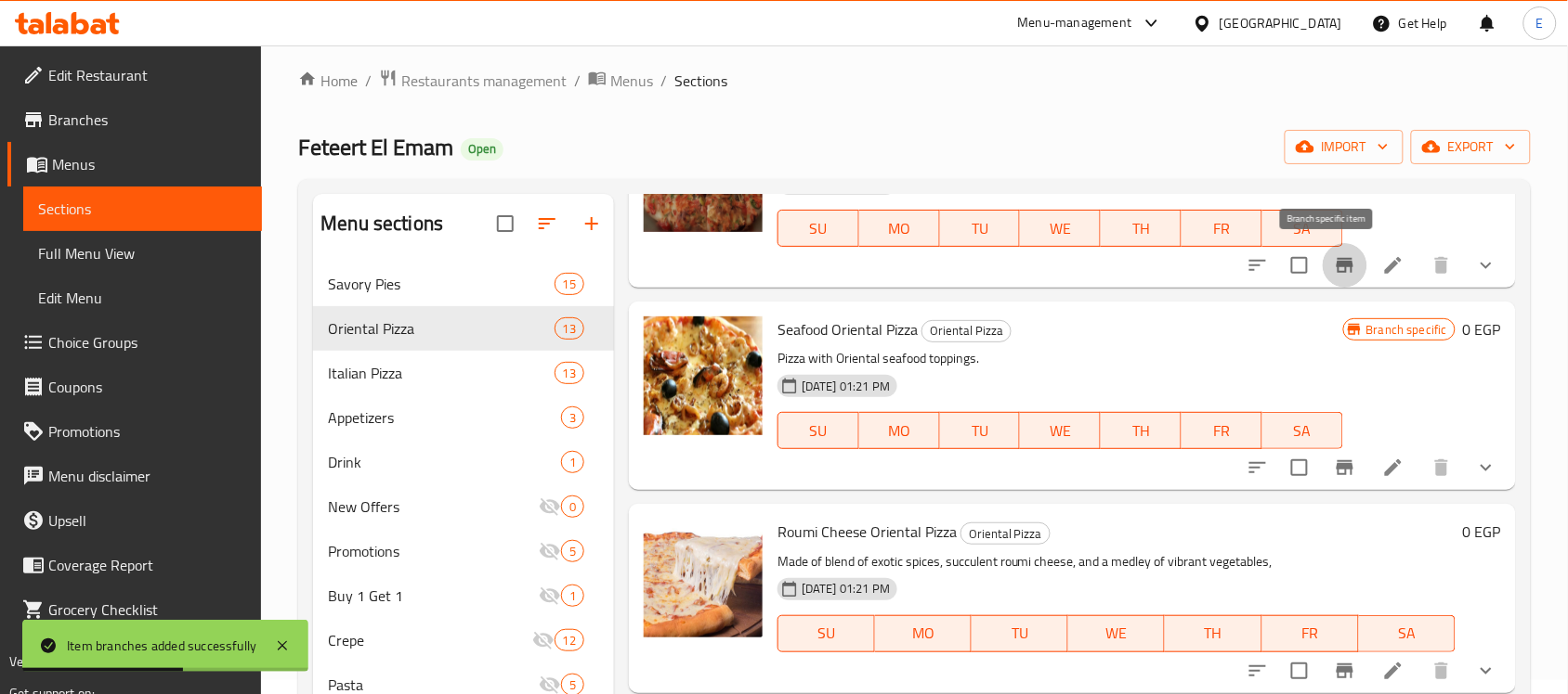
click at [1333, 267] on icon "Branch-specific-item" at bounding box center [1344, 265] width 23 height 23
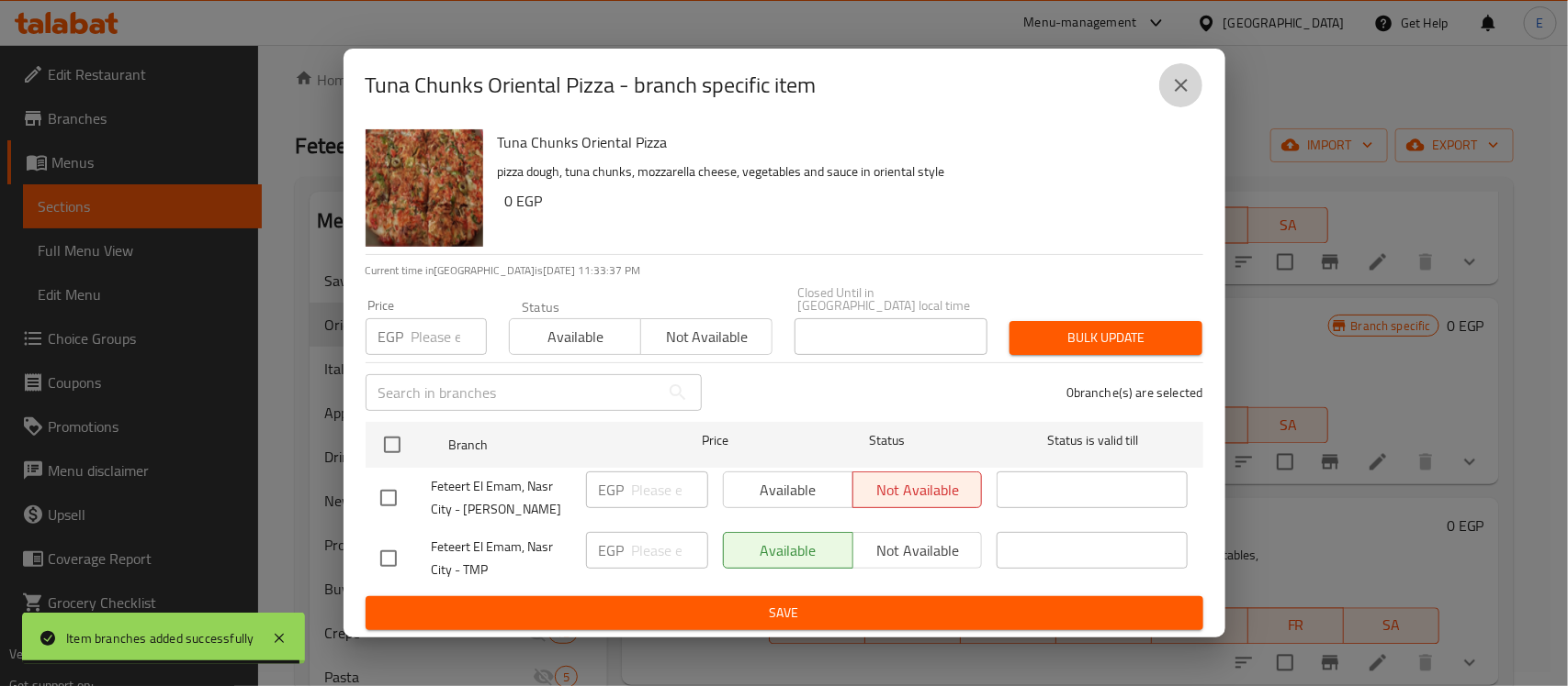
click at [1185, 96] on icon "close" at bounding box center [1181, 85] width 22 height 22
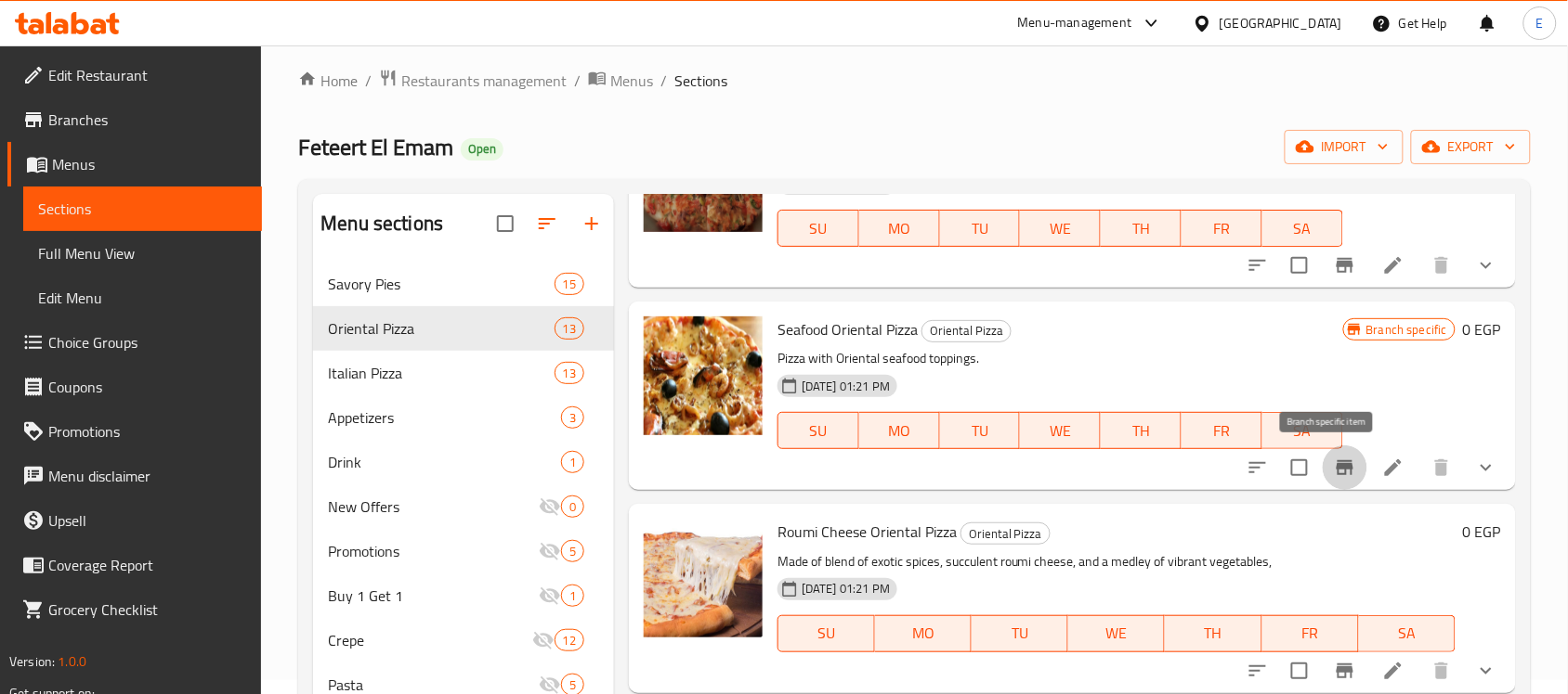
click at [1336, 464] on icon "Branch-specific-item" at bounding box center [1344, 467] width 17 height 15
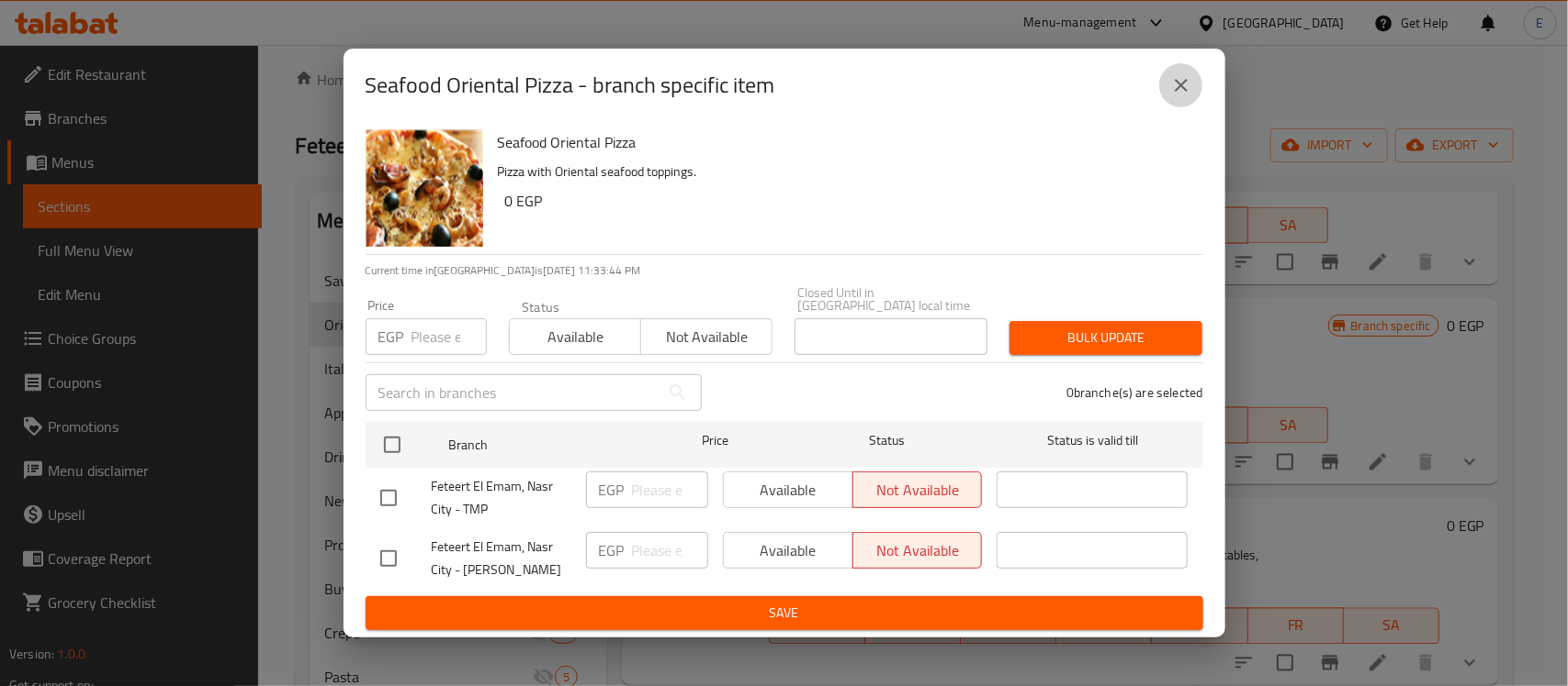
click at [1173, 90] on icon "close" at bounding box center [1181, 85] width 22 height 22
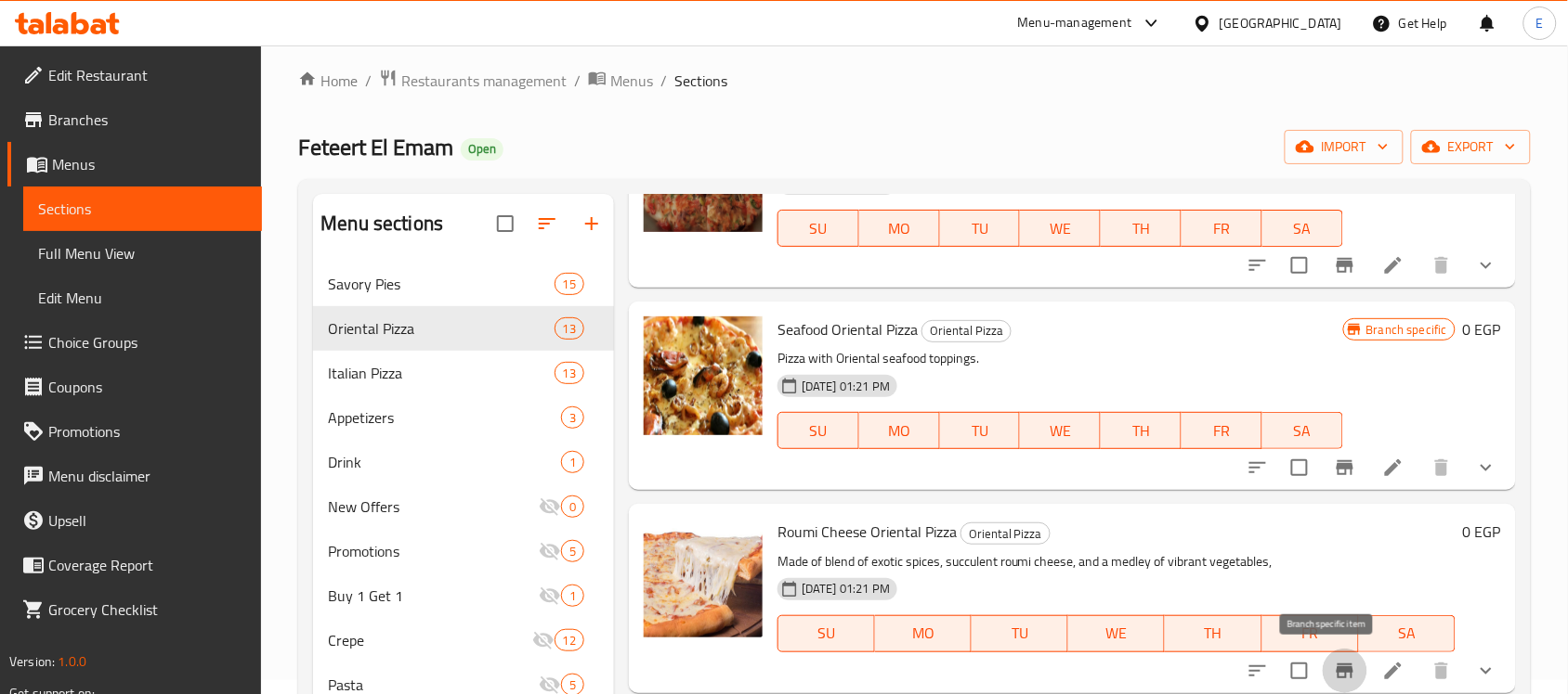
click at [1325, 656] on button "Branch-specific-item" at bounding box center [1344, 670] width 44 height 44
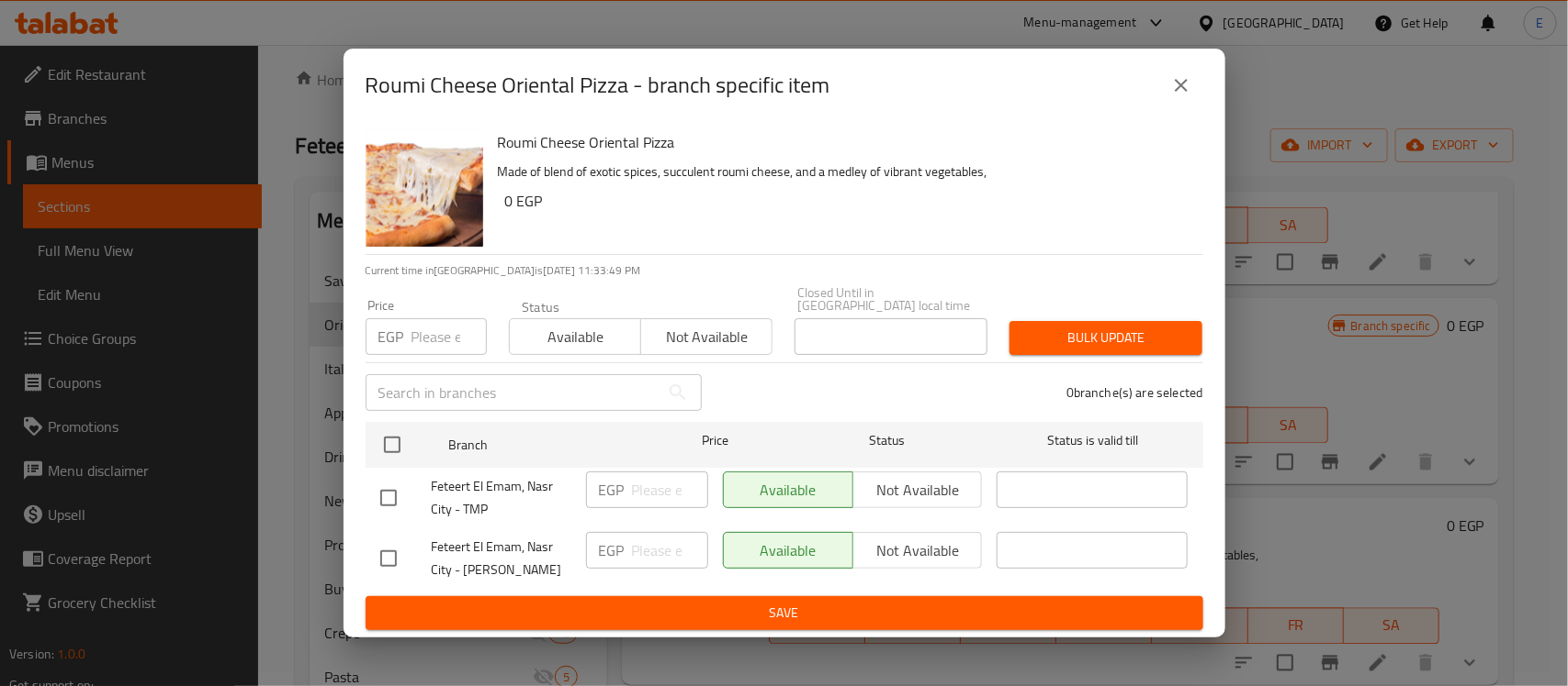
click at [385, 555] on input "checkbox" at bounding box center [388, 559] width 39 height 39
checkbox input "true"
click at [884, 538] on span "Not available" at bounding box center [917, 550] width 115 height 26
click at [817, 602] on span "Save" at bounding box center [784, 613] width 808 height 23
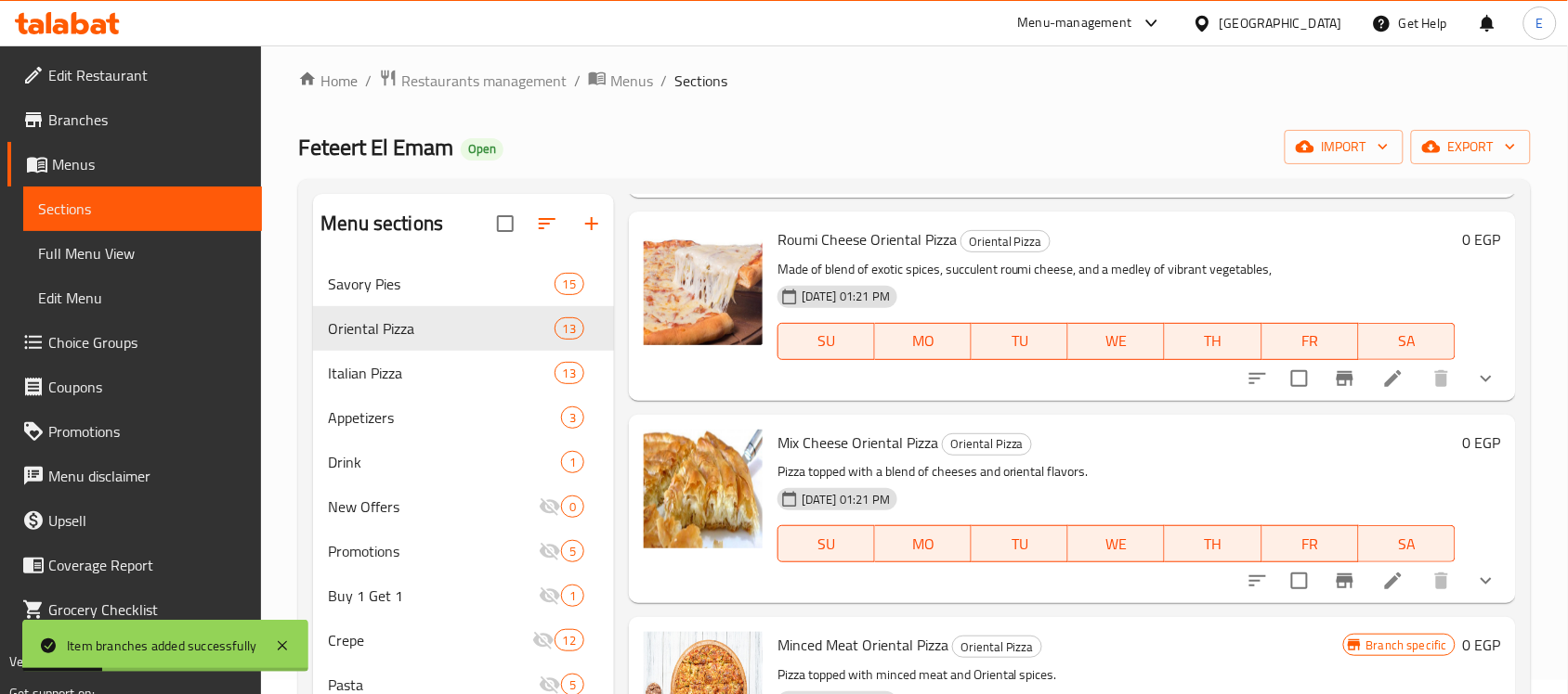
scroll to position [1892, 0]
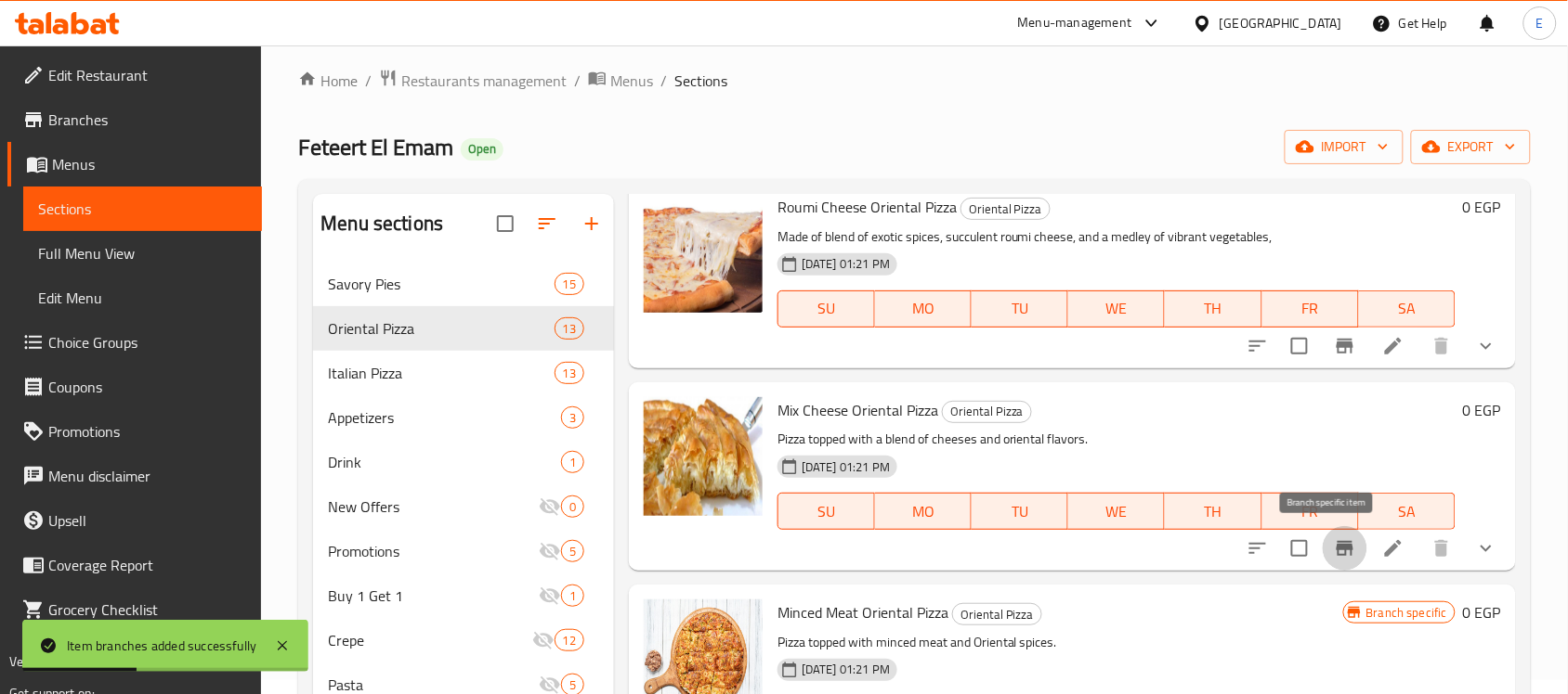
click at [1336, 541] on icon "Branch-specific-item" at bounding box center [1344, 548] width 17 height 15
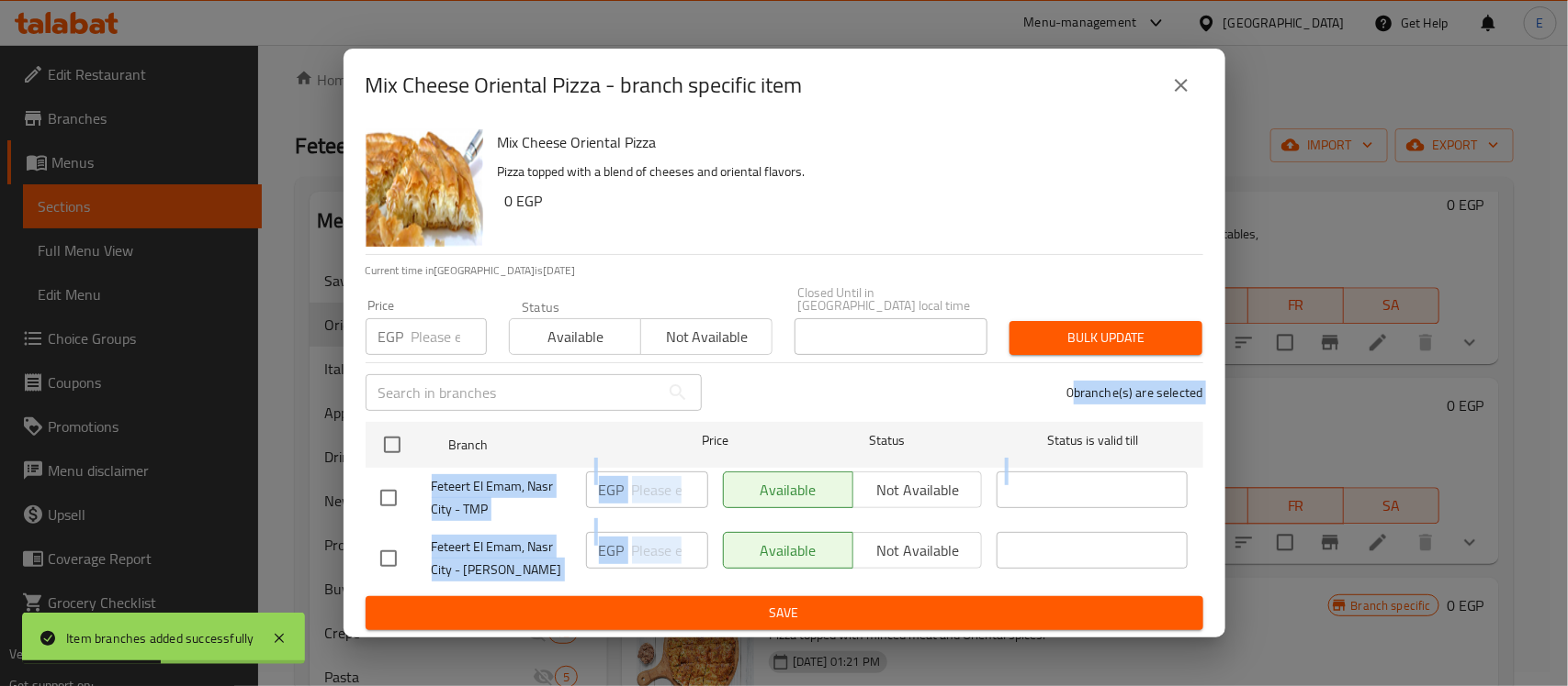
drag, startPoint x: 1318, startPoint y: 534, endPoint x: 1068, endPoint y: 367, distance: 300.6
click at [1068, 367] on div "Mix Cheese Oriental Pizza - branch specific item Mix Cheese Oriental Pizza Pizz…" at bounding box center [784, 343] width 1568 height 686
click at [386, 551] on input "checkbox" at bounding box center [388, 559] width 39 height 39
checkbox input "true"
click at [866, 555] on span "Not available" at bounding box center [917, 550] width 115 height 26
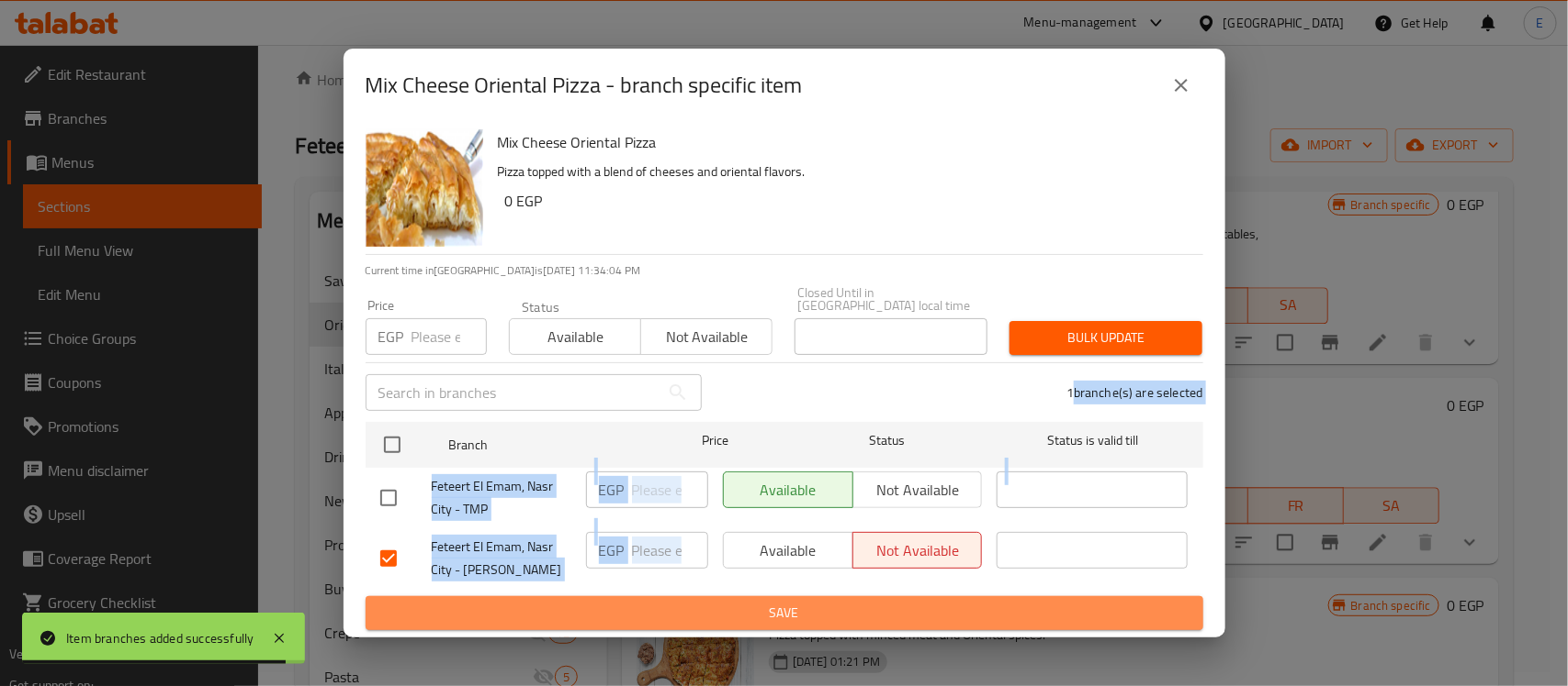
click at [839, 597] on button "Save" at bounding box center [784, 613] width 838 height 34
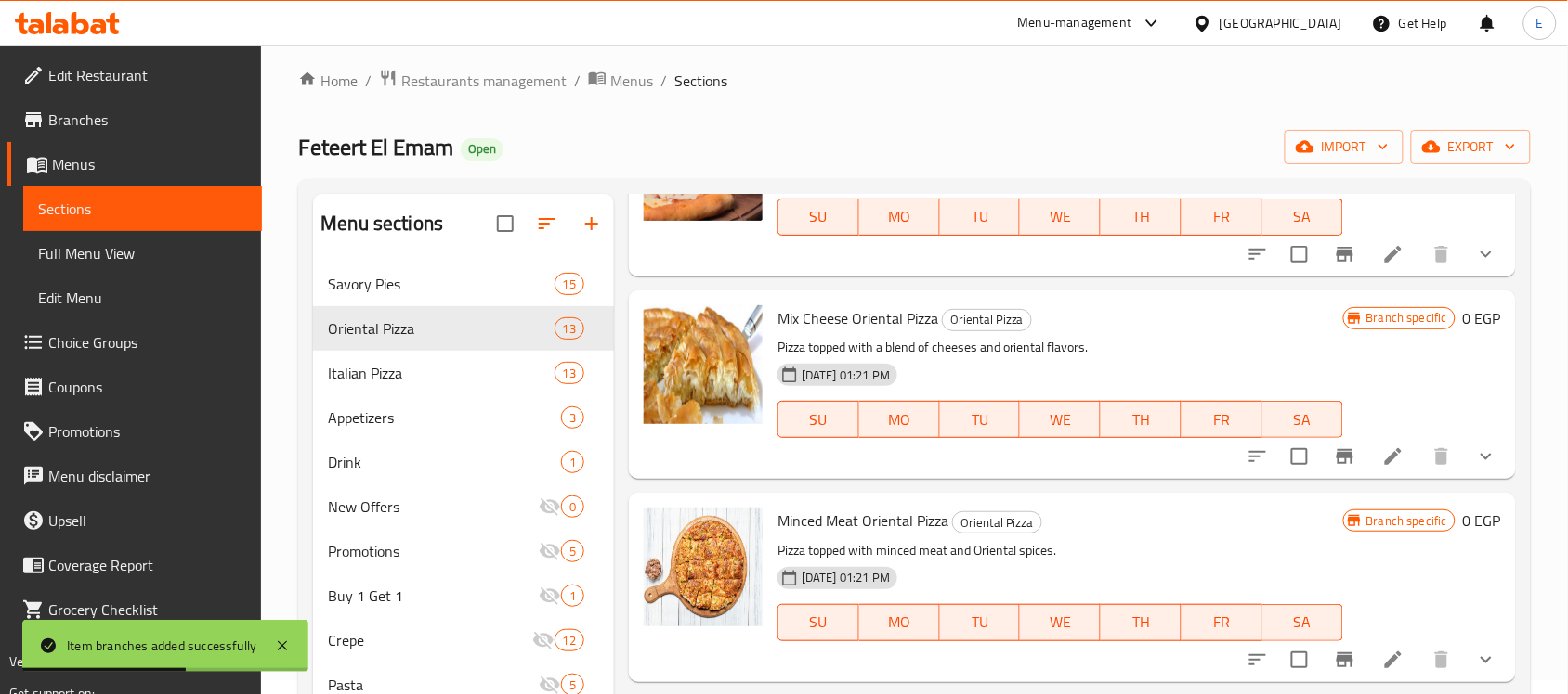
scroll to position [2001, 0]
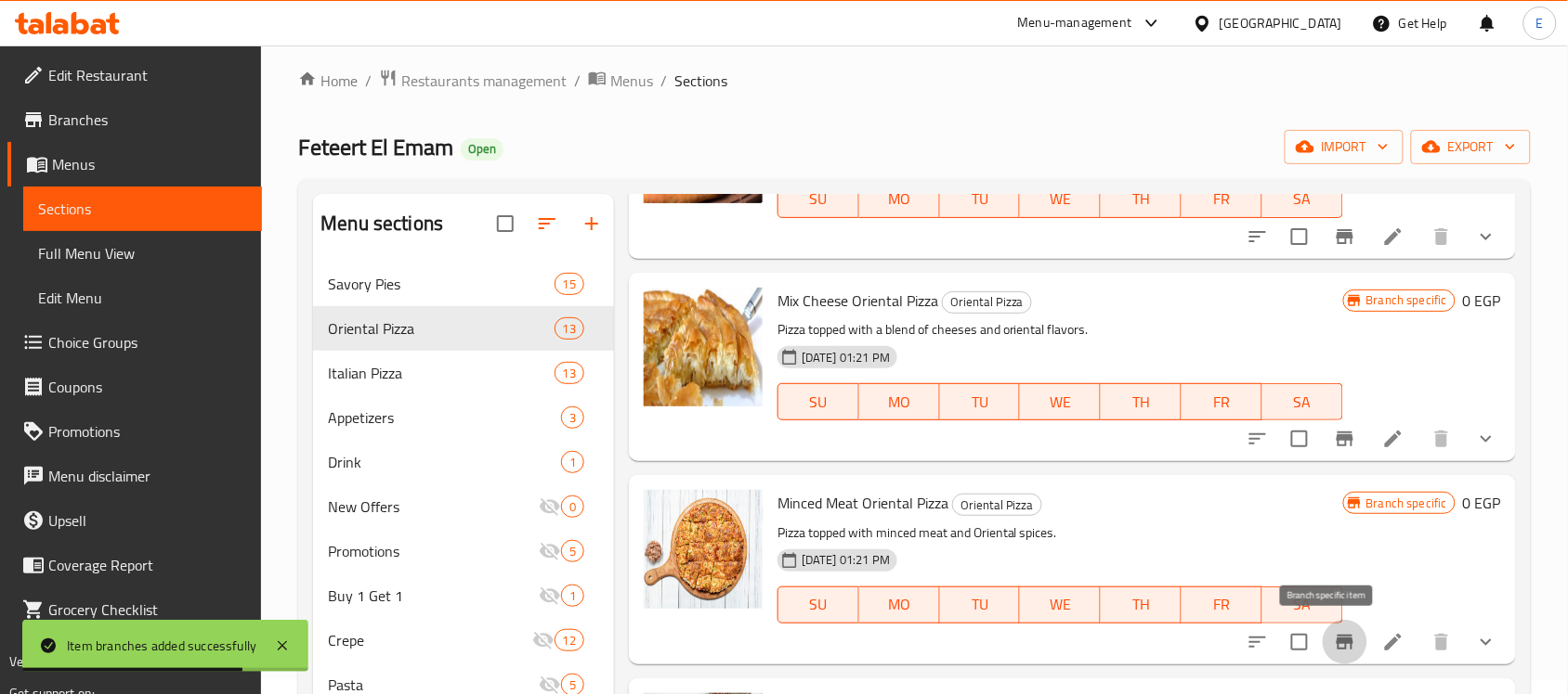
click at [1336, 638] on icon "Branch-specific-item" at bounding box center [1344, 642] width 17 height 15
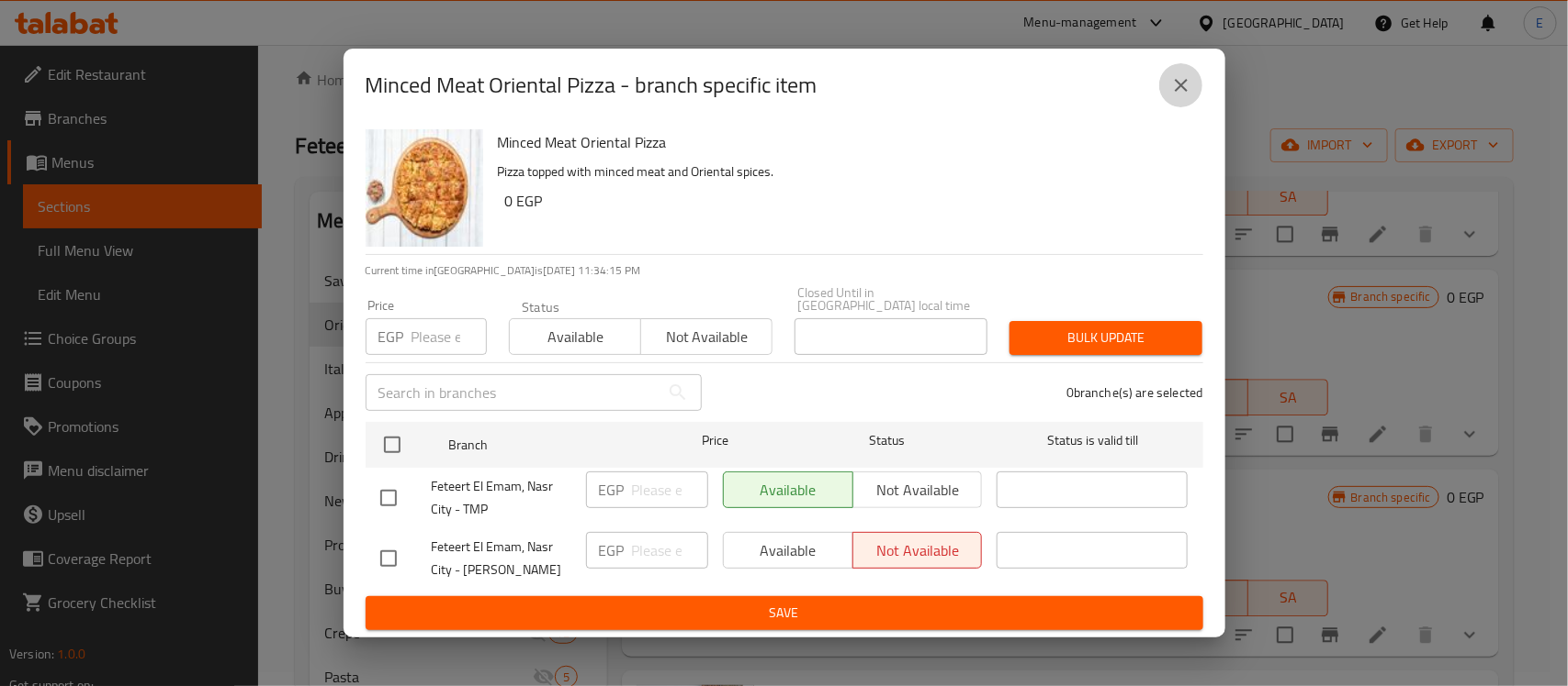
click at [1189, 93] on icon "close" at bounding box center [1181, 85] width 22 height 22
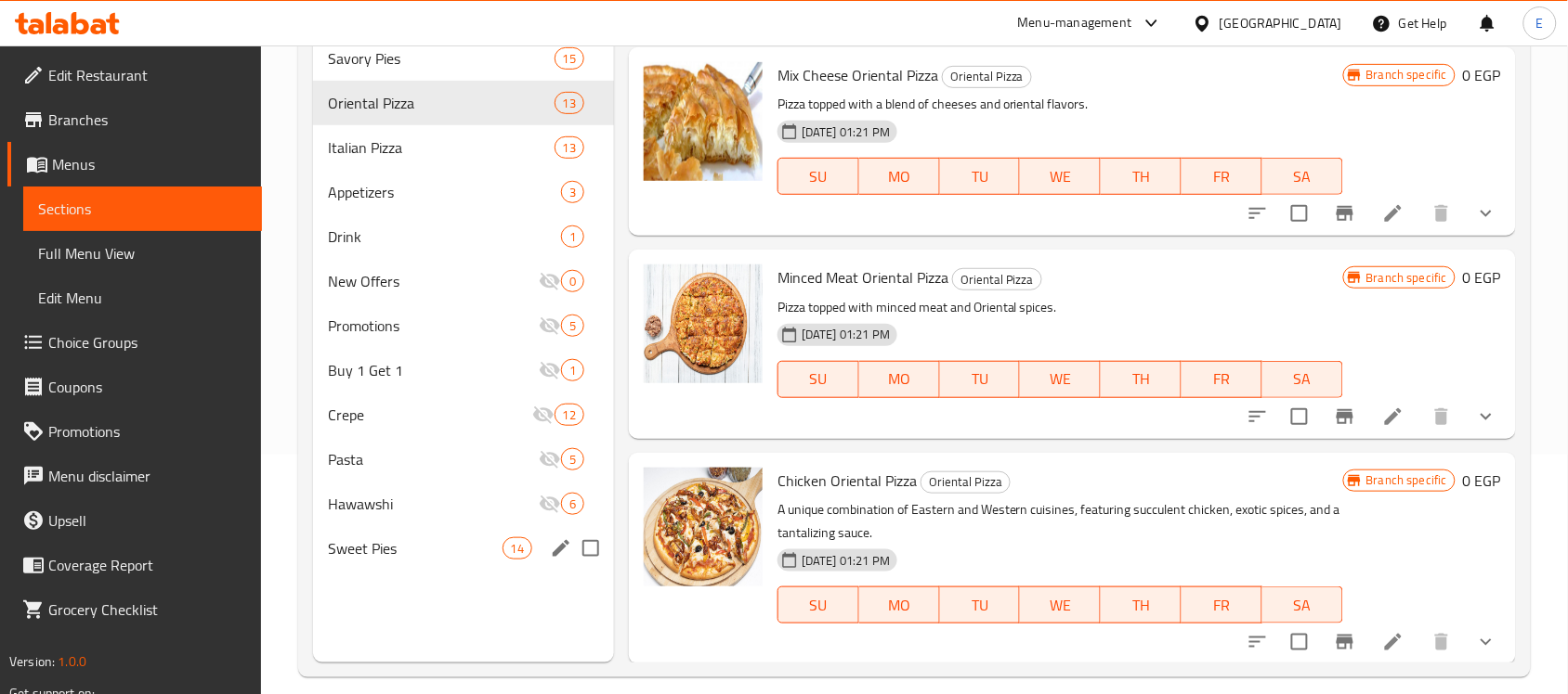
scroll to position [261, 0]
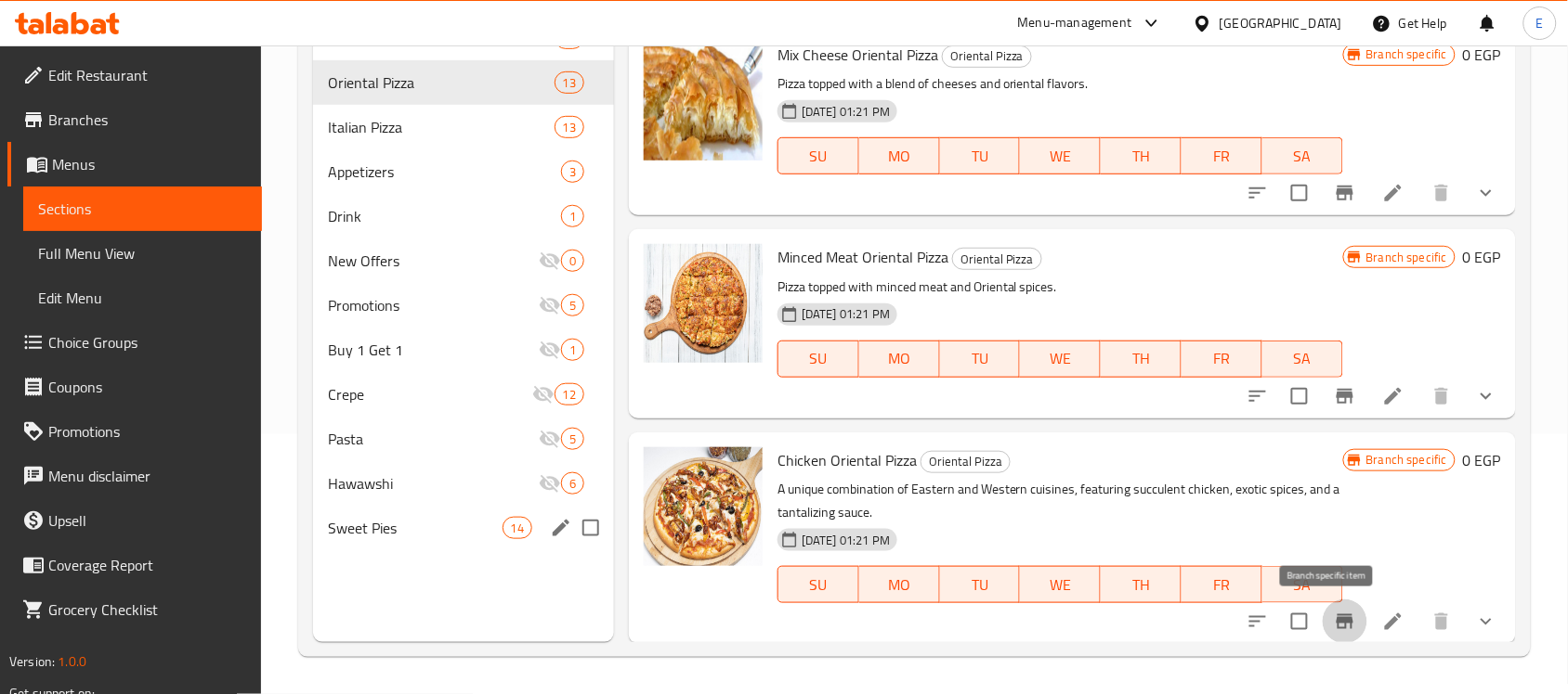
click at [1333, 611] on icon "Branch-specific-item" at bounding box center [1344, 621] width 23 height 23
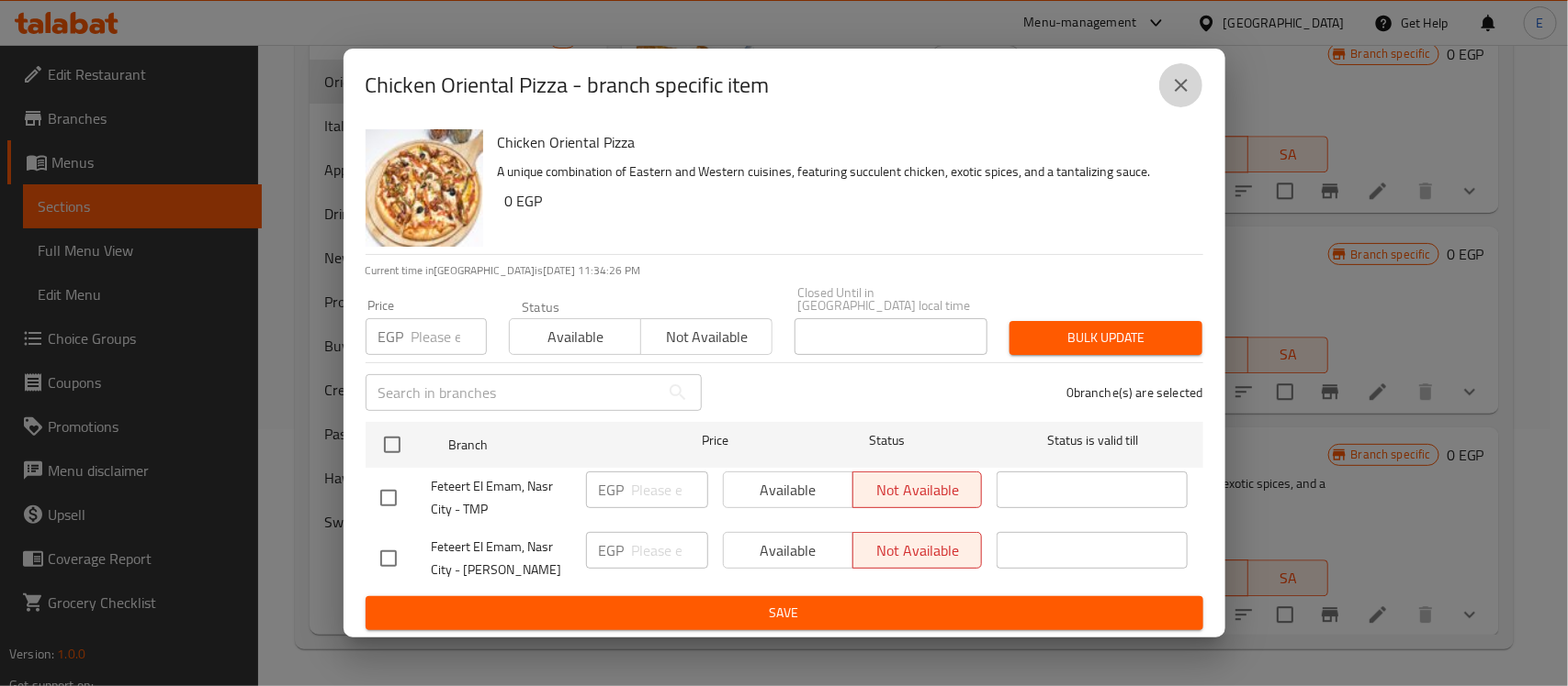
click at [1182, 92] on icon "close" at bounding box center [1181, 84] width 13 height 13
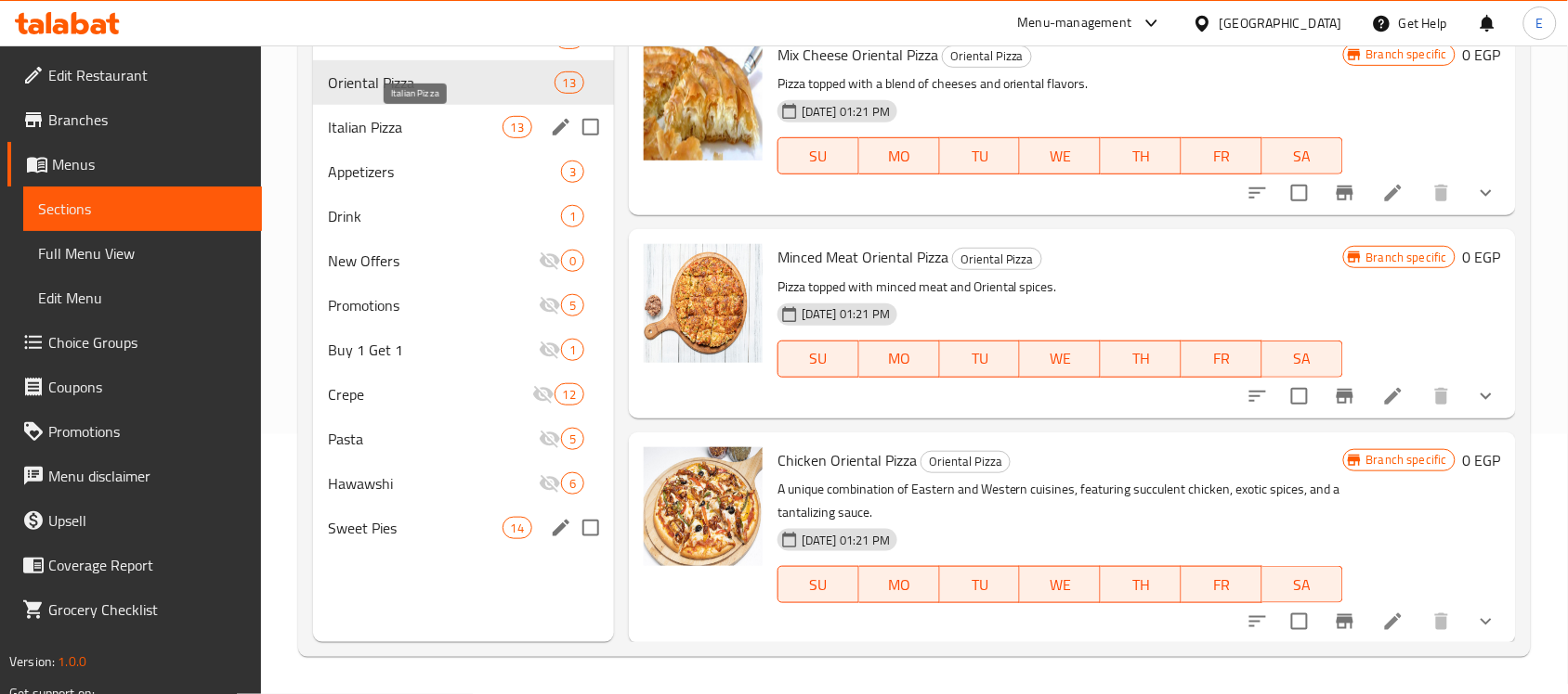
click at [423, 135] on span "Italian Pizza" at bounding box center [414, 127] width 174 height 23
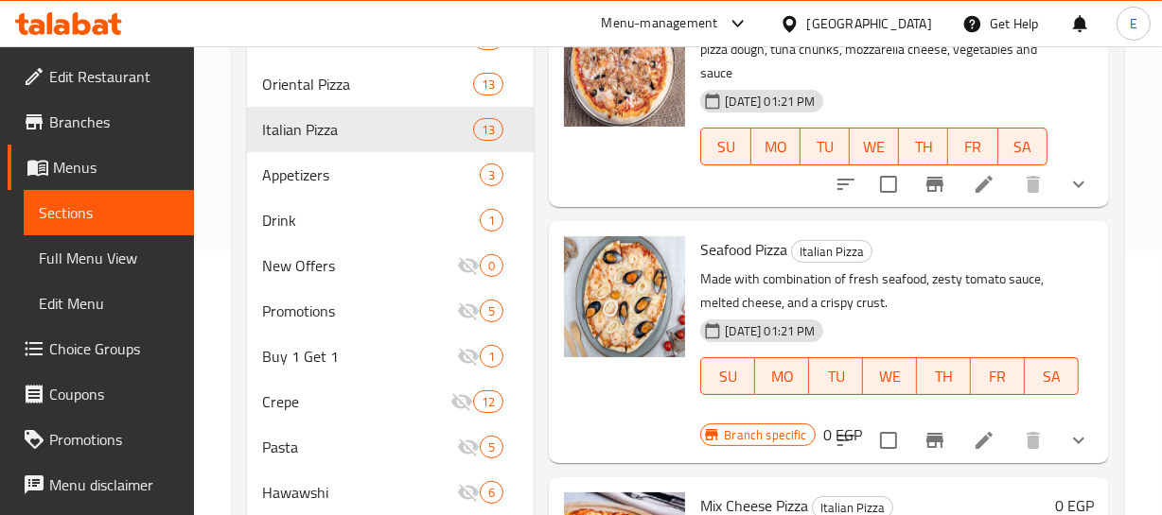
scroll to position [2038, 0]
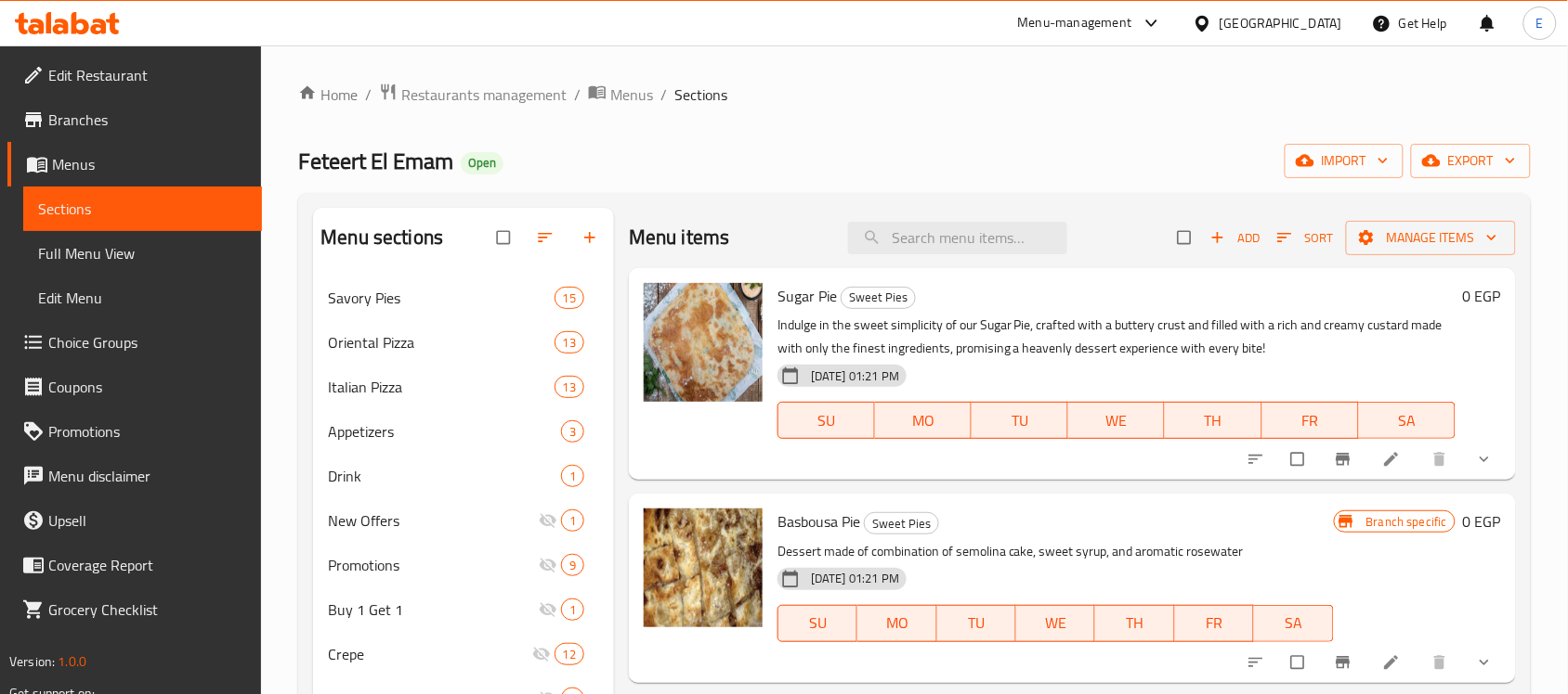
click at [99, 121] on span "Branches" at bounding box center [147, 120] width 198 height 23
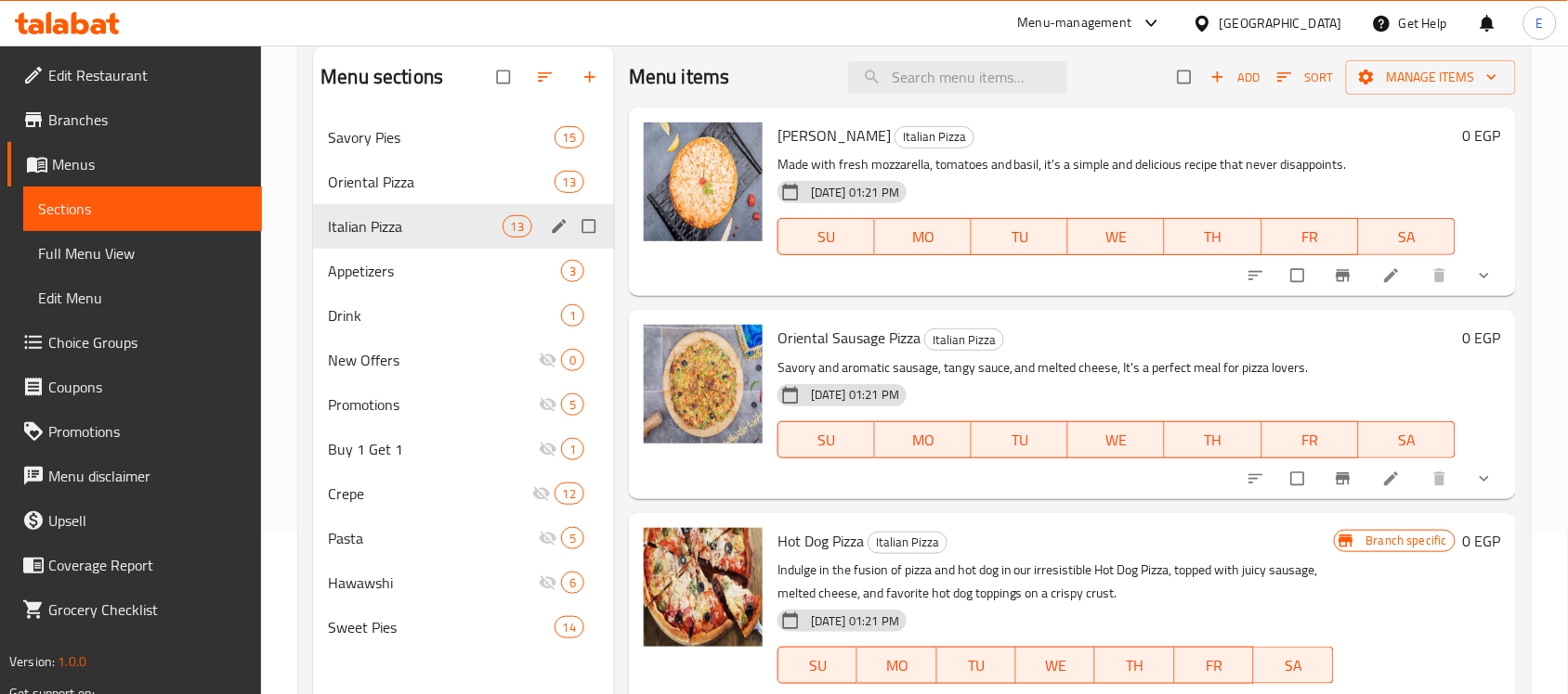
scroll to position [175, 0]
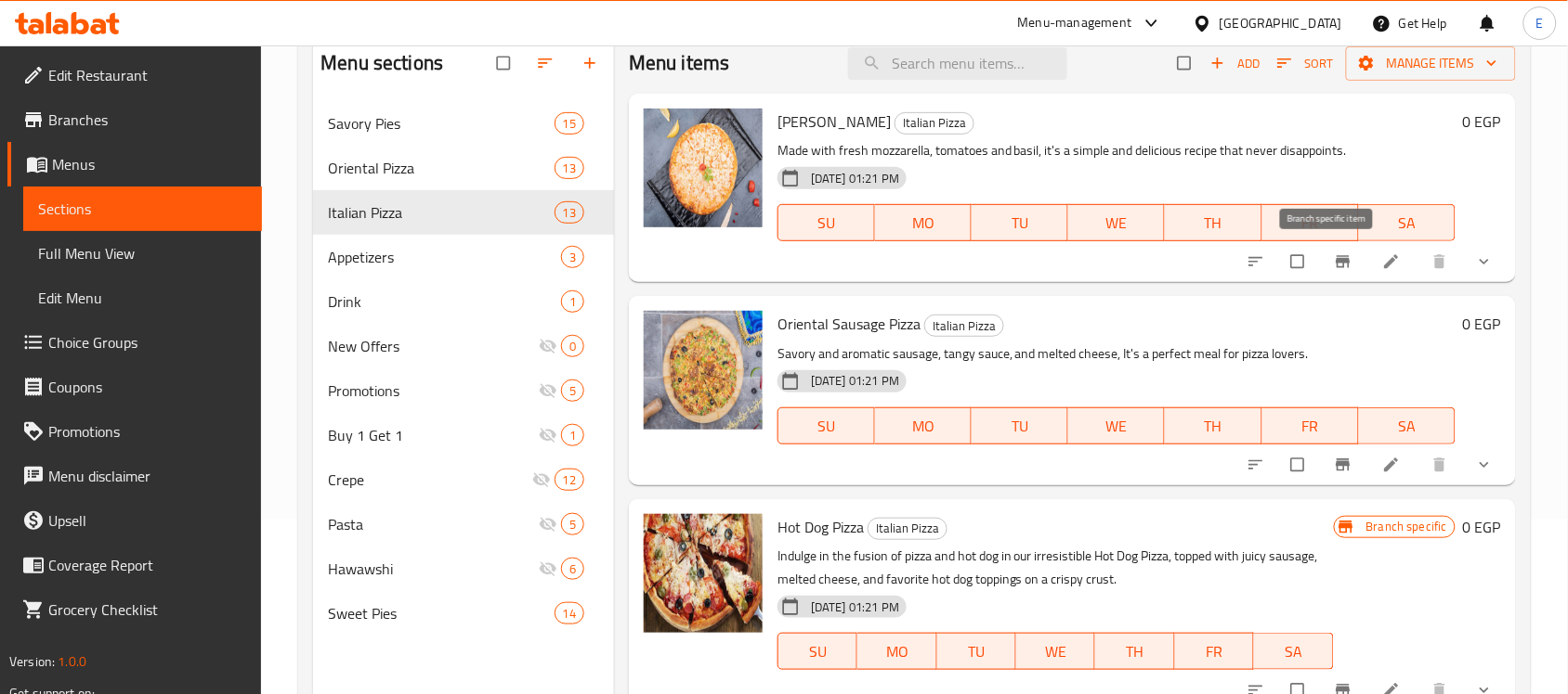
click at [1328, 248] on button "Branch-specific-item" at bounding box center [1344, 262] width 44 height 41
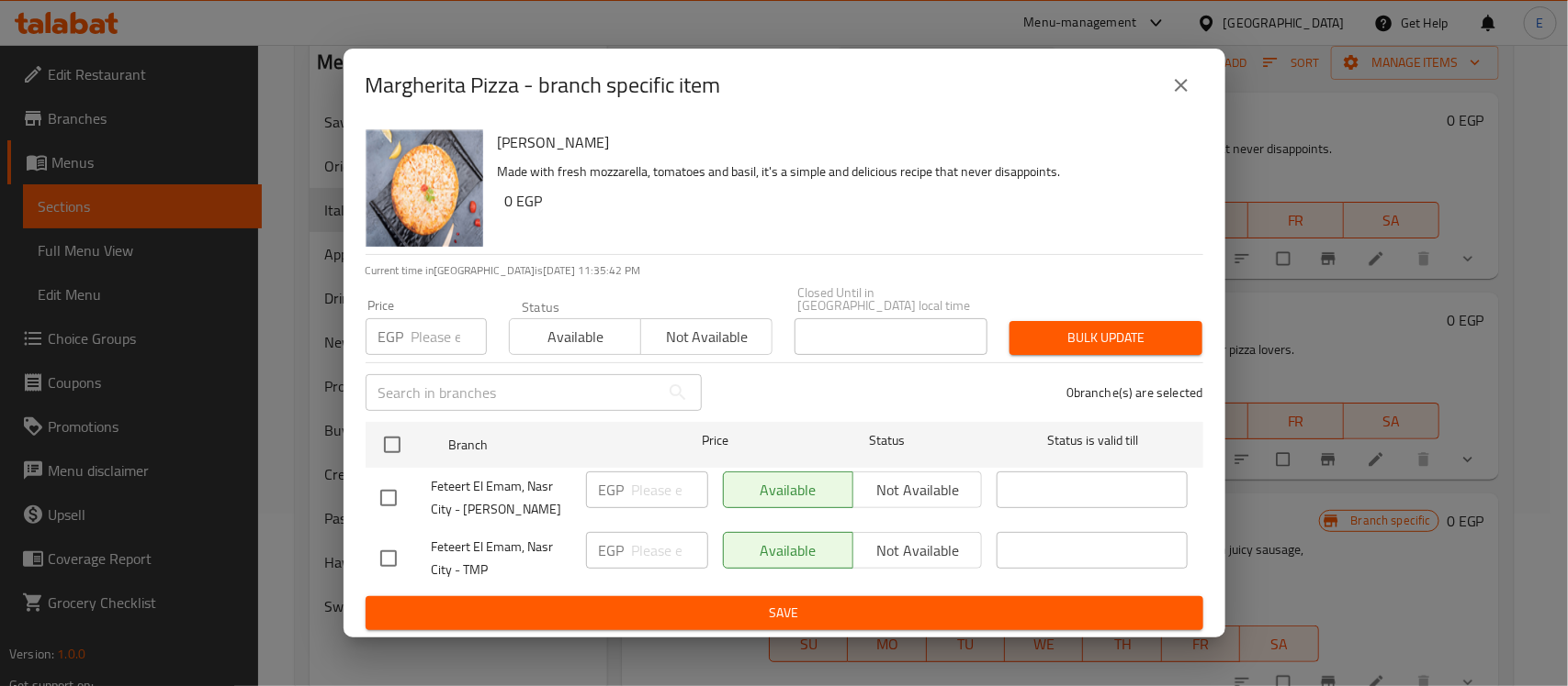
click at [387, 484] on input "checkbox" at bounding box center [388, 499] width 39 height 39
checkbox input "true"
click at [892, 477] on span "Not available" at bounding box center [917, 490] width 115 height 26
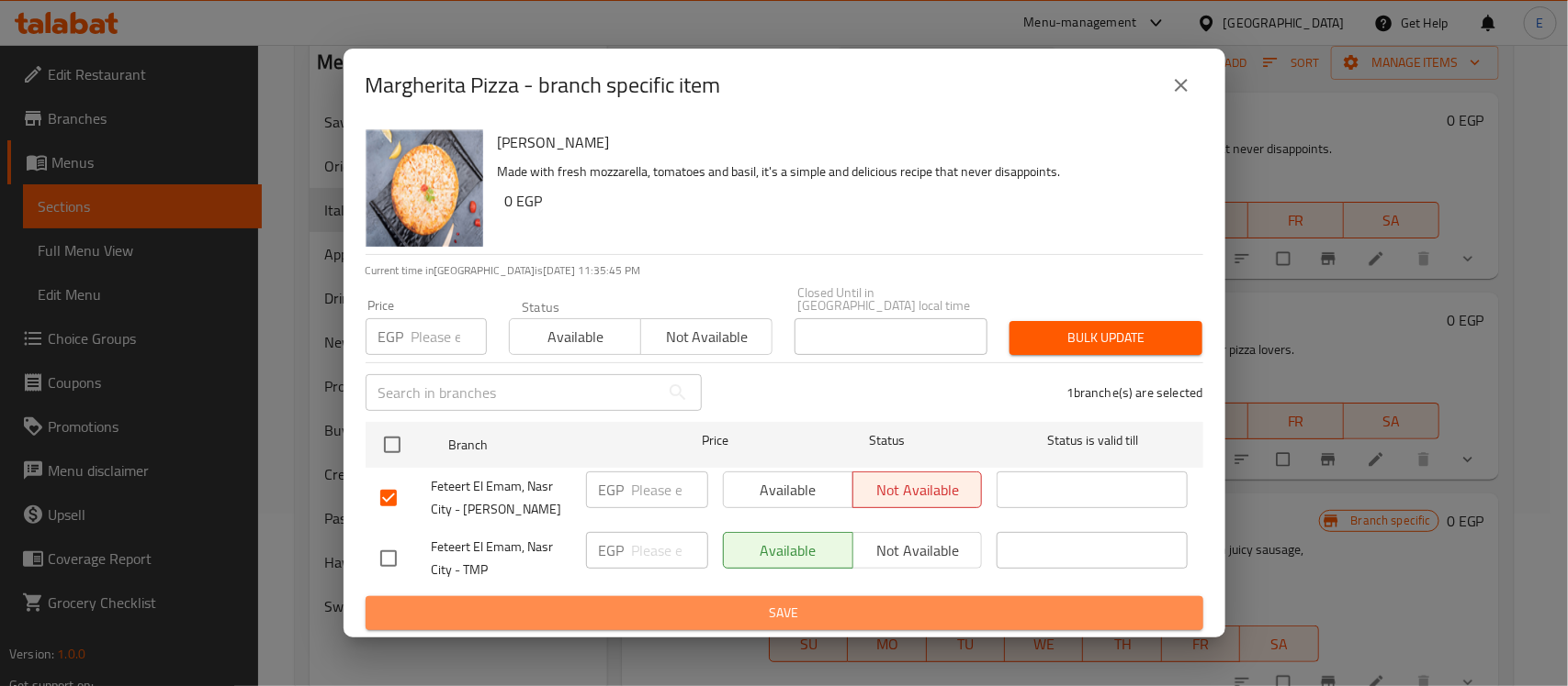
click at [813, 610] on span "Save" at bounding box center [784, 613] width 808 height 23
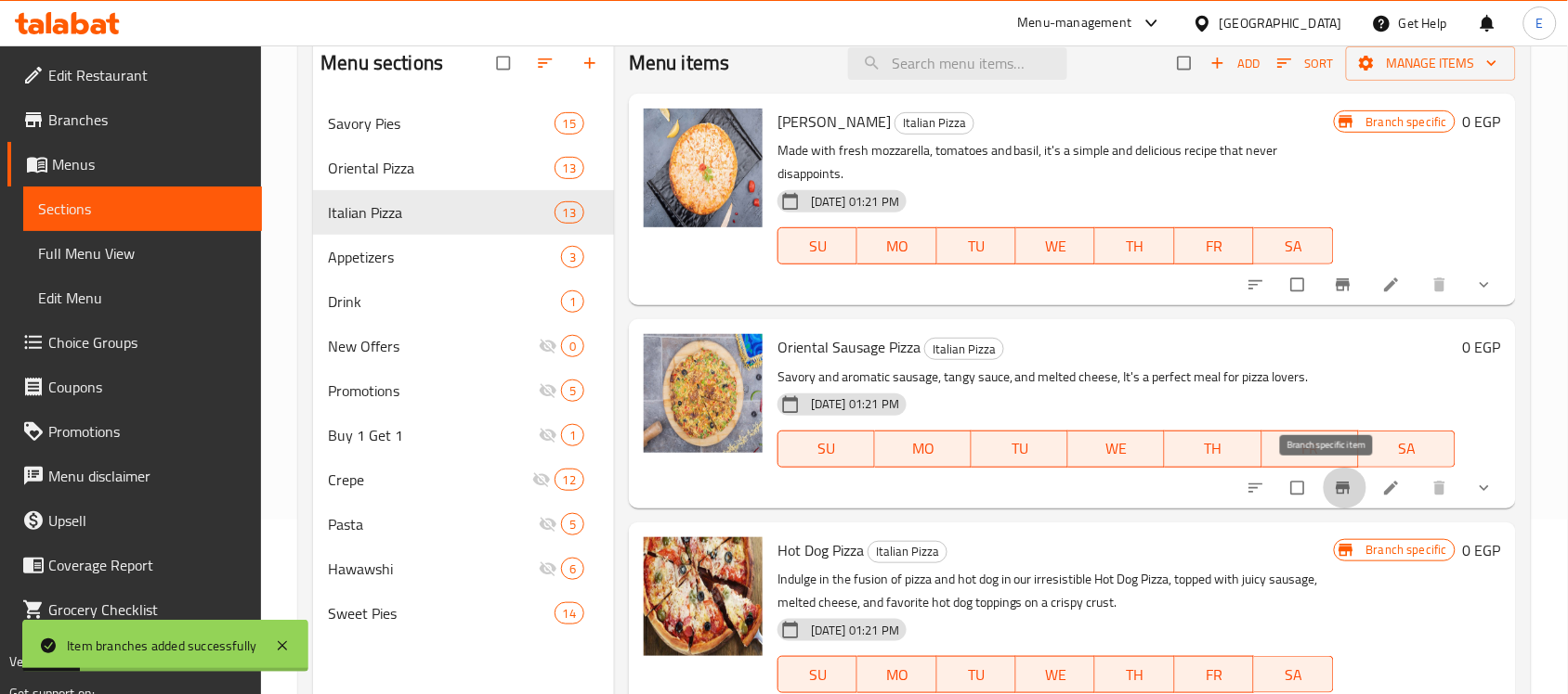
click at [1333, 489] on icon "Branch-specific-item" at bounding box center [1342, 488] width 19 height 19
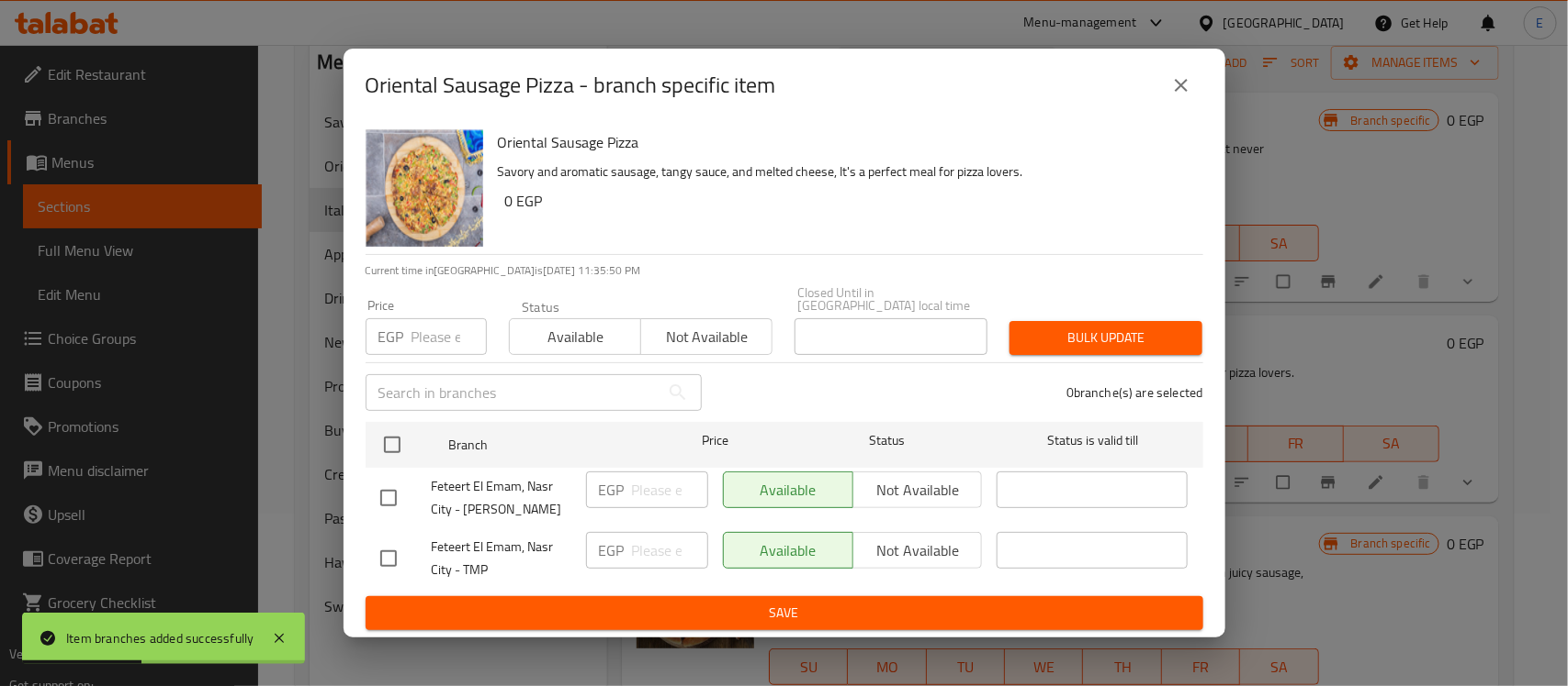
click at [382, 491] on input "checkbox" at bounding box center [388, 499] width 39 height 39
checkbox input "true"
click at [907, 488] on span "Not available" at bounding box center [917, 490] width 115 height 26
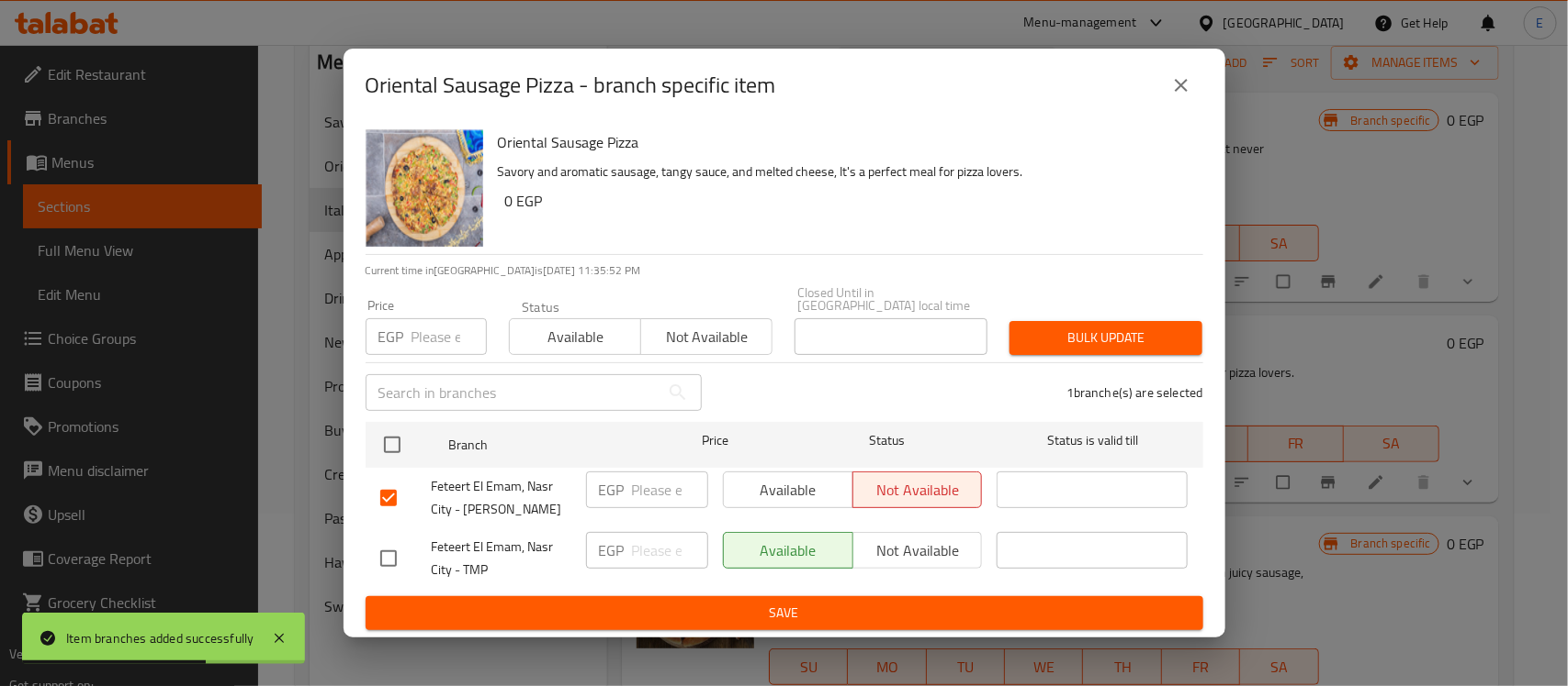
click at [877, 610] on span "Save" at bounding box center [784, 613] width 808 height 23
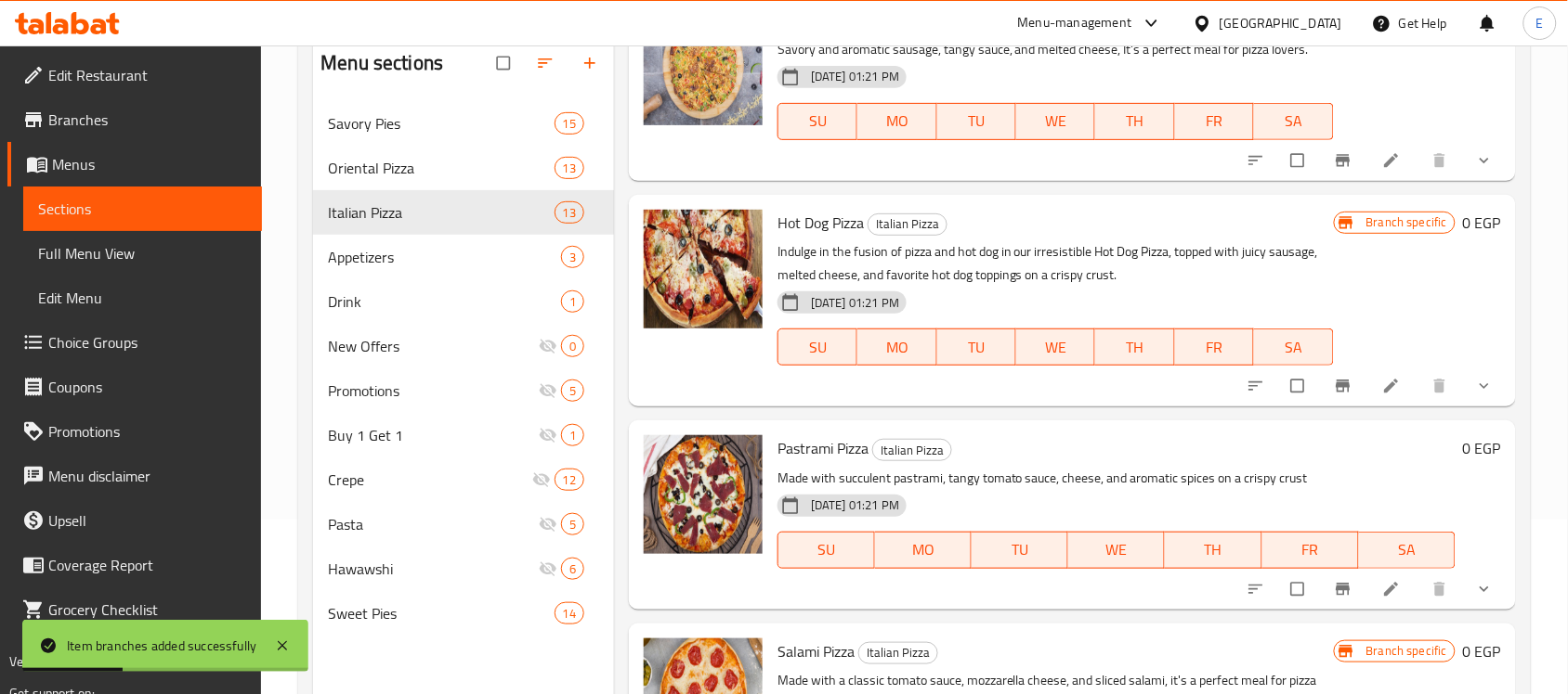
scroll to position [332, 0]
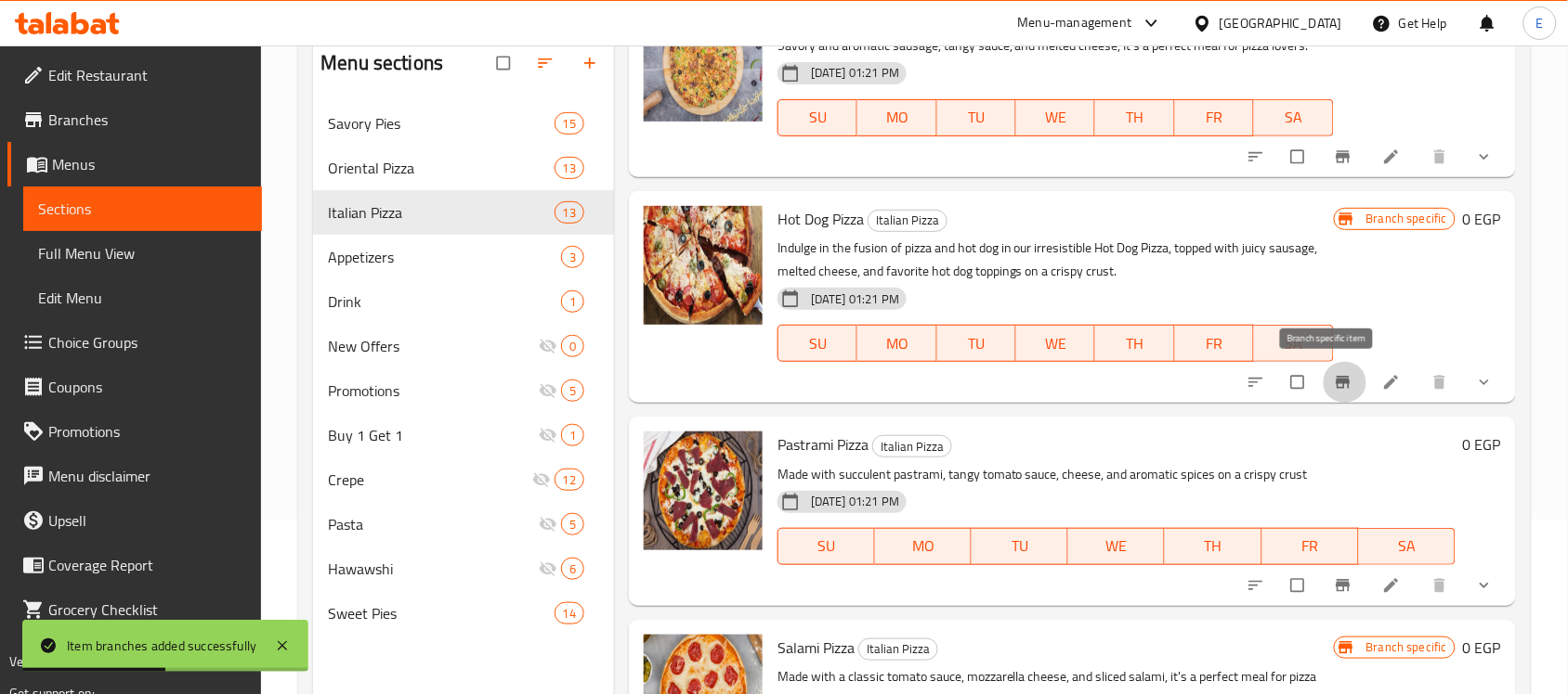
click at [1333, 374] on icon "Branch-specific-item" at bounding box center [1342, 382] width 19 height 19
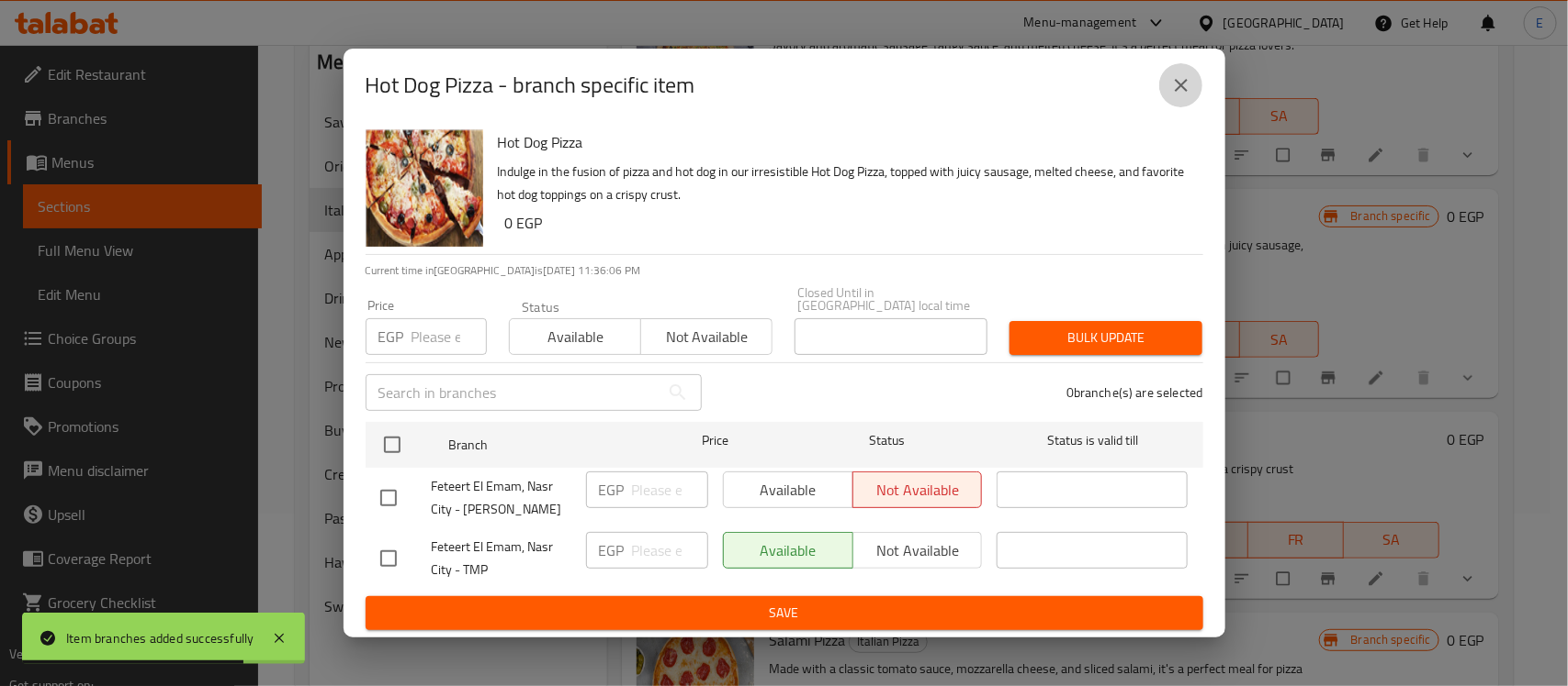
click at [1182, 92] on icon "close" at bounding box center [1181, 84] width 13 height 13
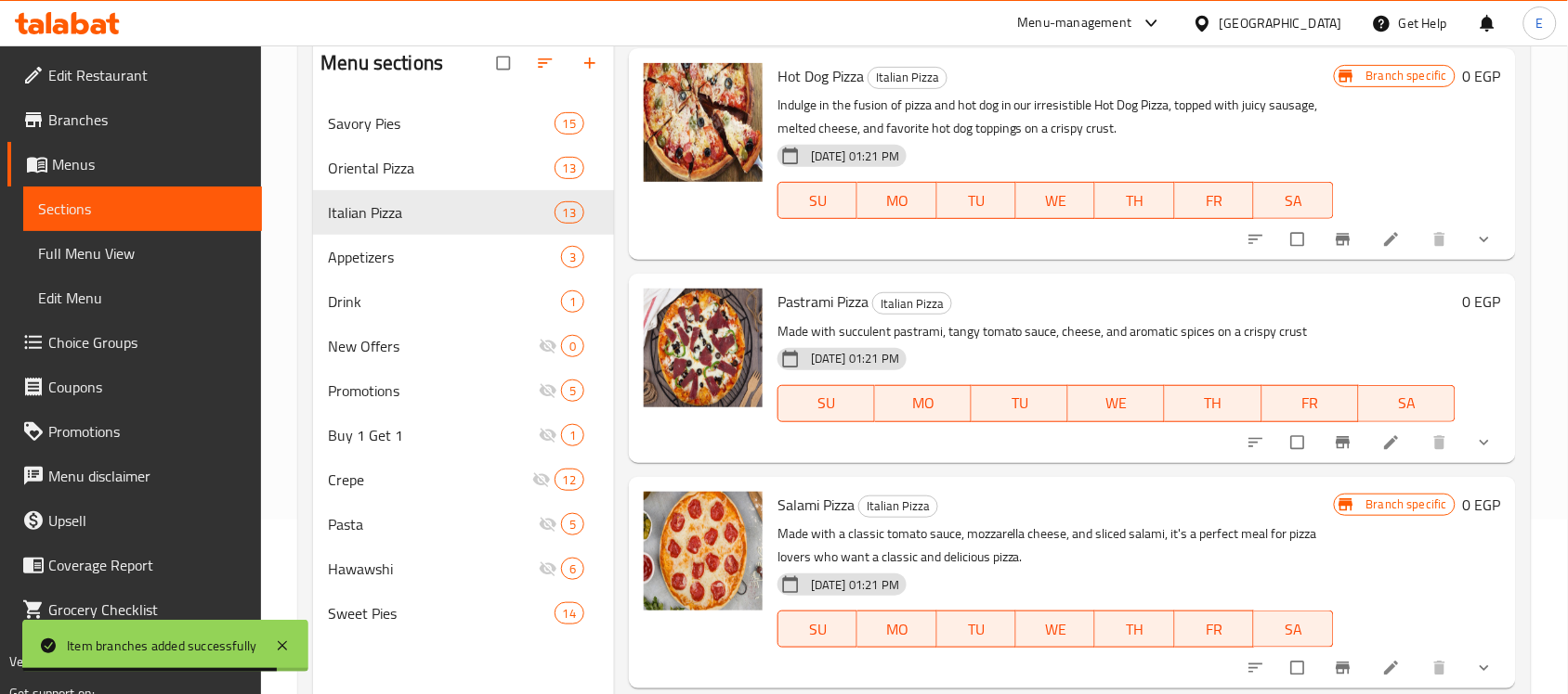
scroll to position [475, 0]
click at [1333, 434] on icon "Branch-specific-item" at bounding box center [1342, 442] width 19 height 19
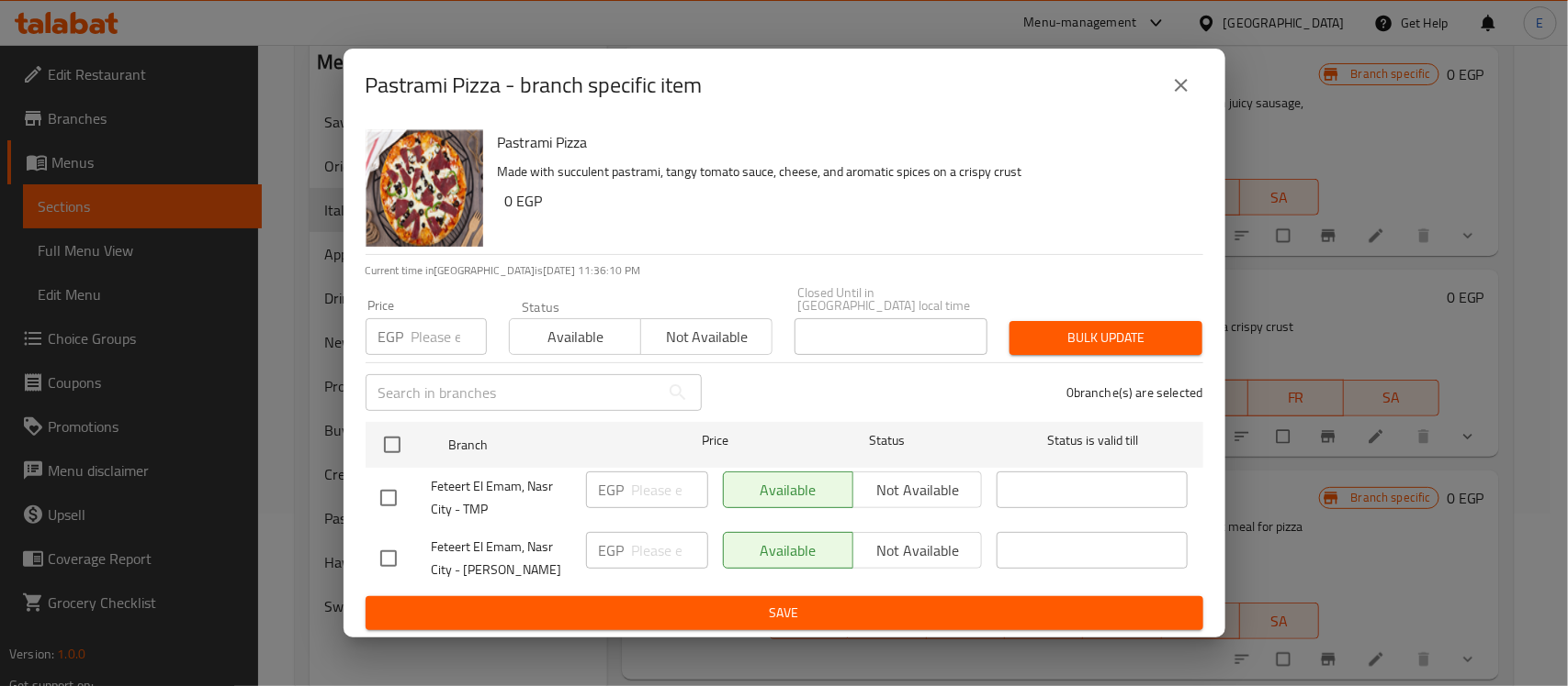
click at [380, 553] on input "checkbox" at bounding box center [388, 559] width 39 height 39
checkbox input "true"
click at [892, 538] on span "Not available" at bounding box center [917, 550] width 115 height 26
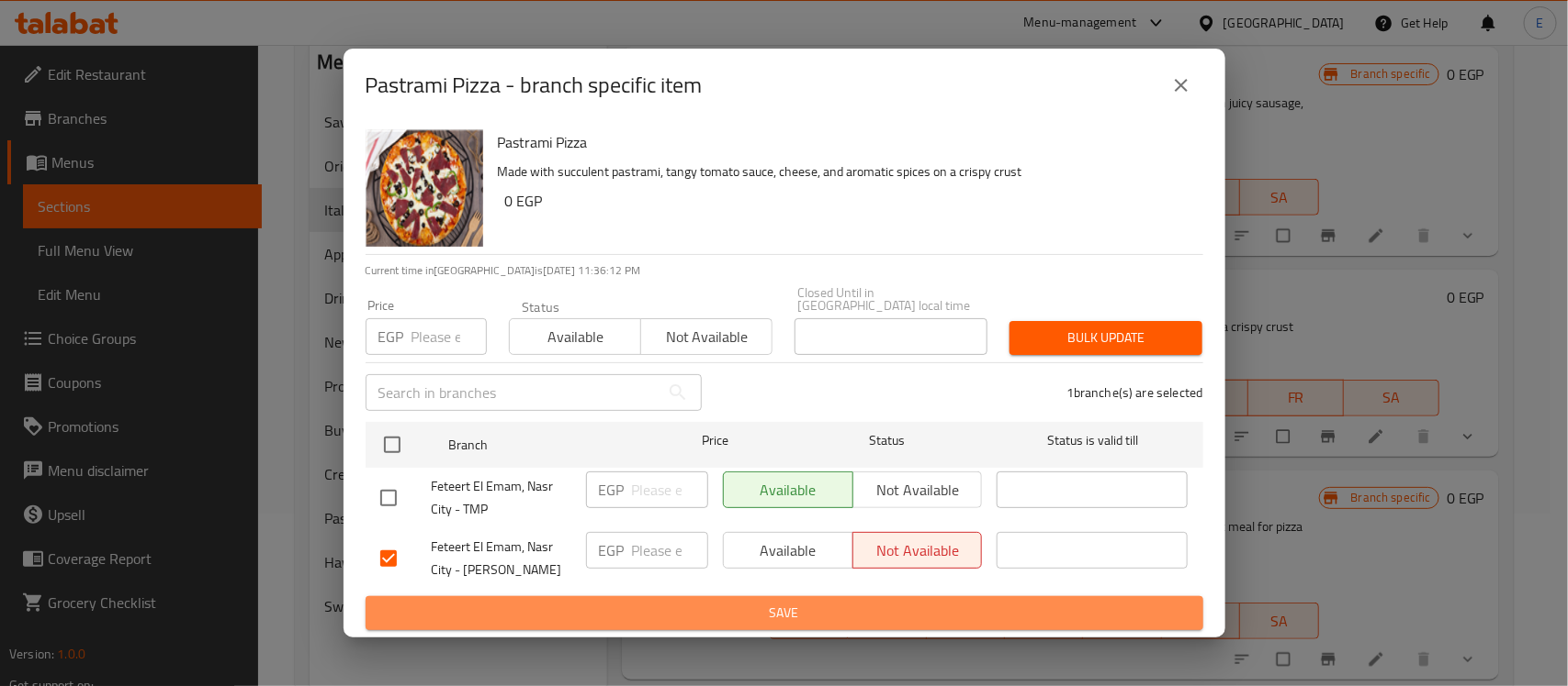
click at [851, 615] on span "Save" at bounding box center [784, 613] width 808 height 23
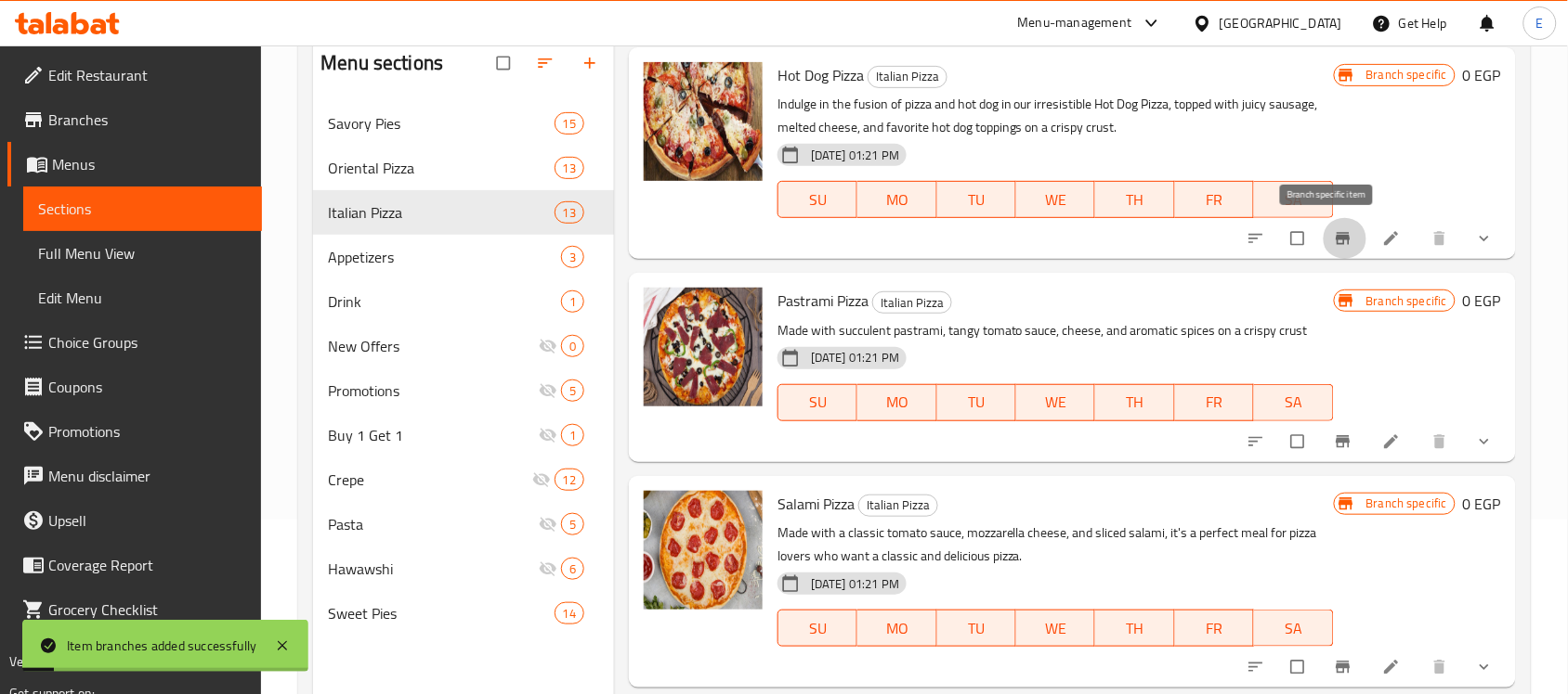
click at [1335, 233] on icon "Branch-specific-item" at bounding box center [1342, 239] width 14 height 12
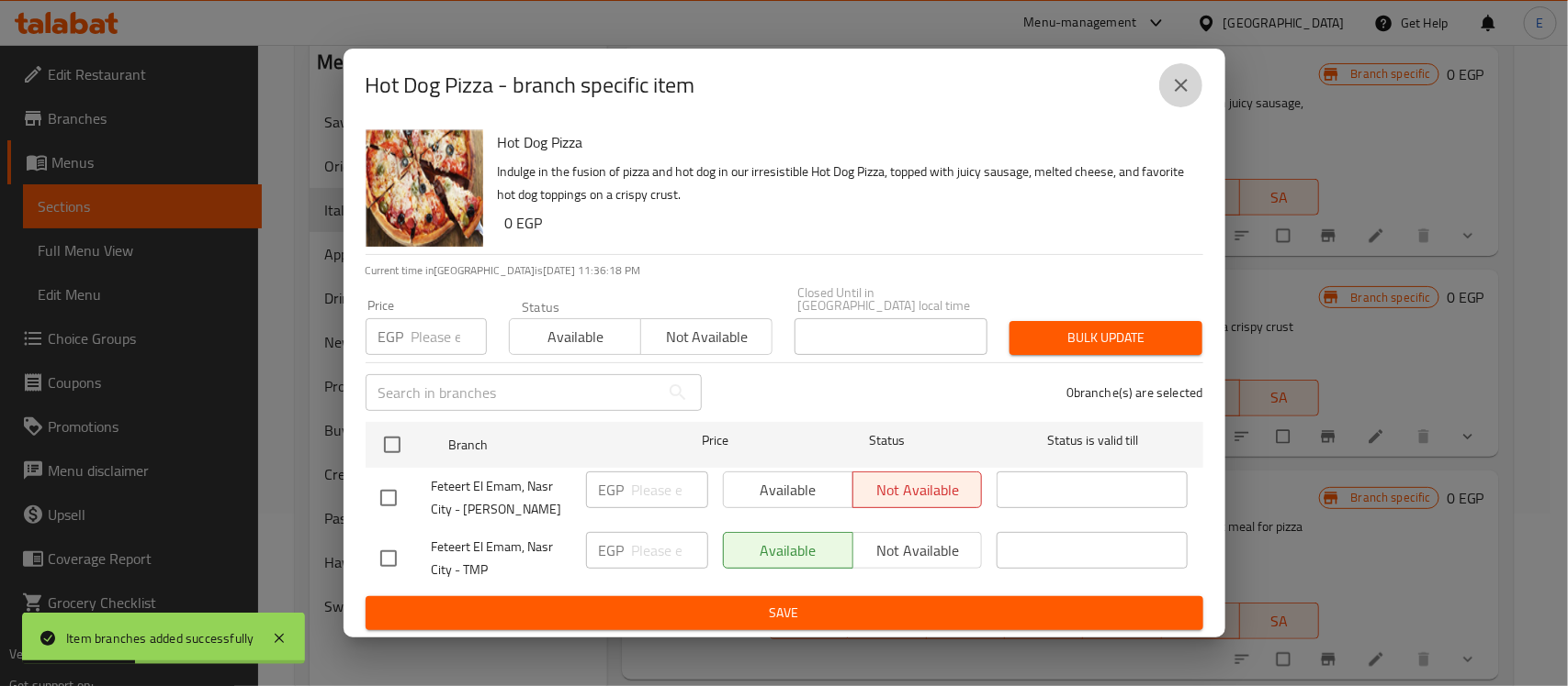
click at [1179, 92] on icon "close" at bounding box center [1181, 84] width 13 height 13
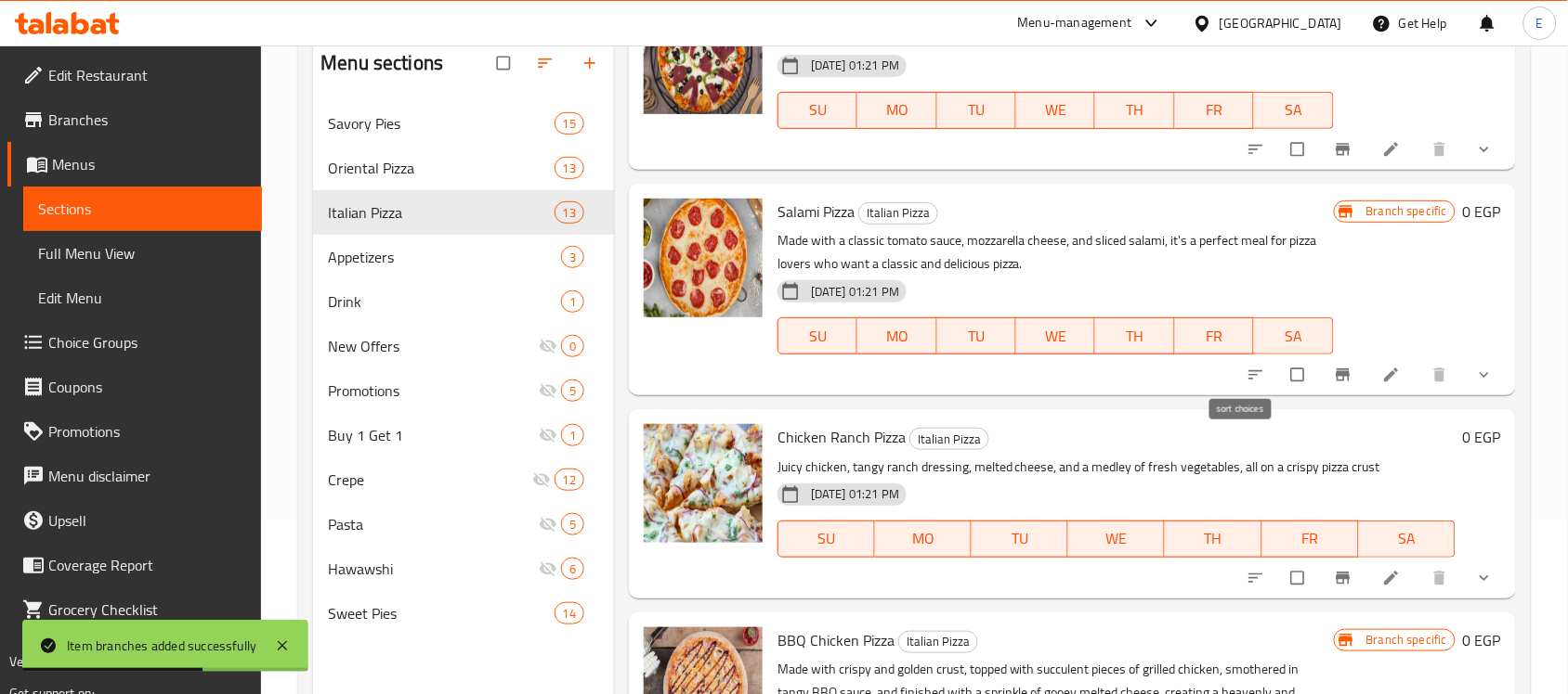
scroll to position [777, 0]
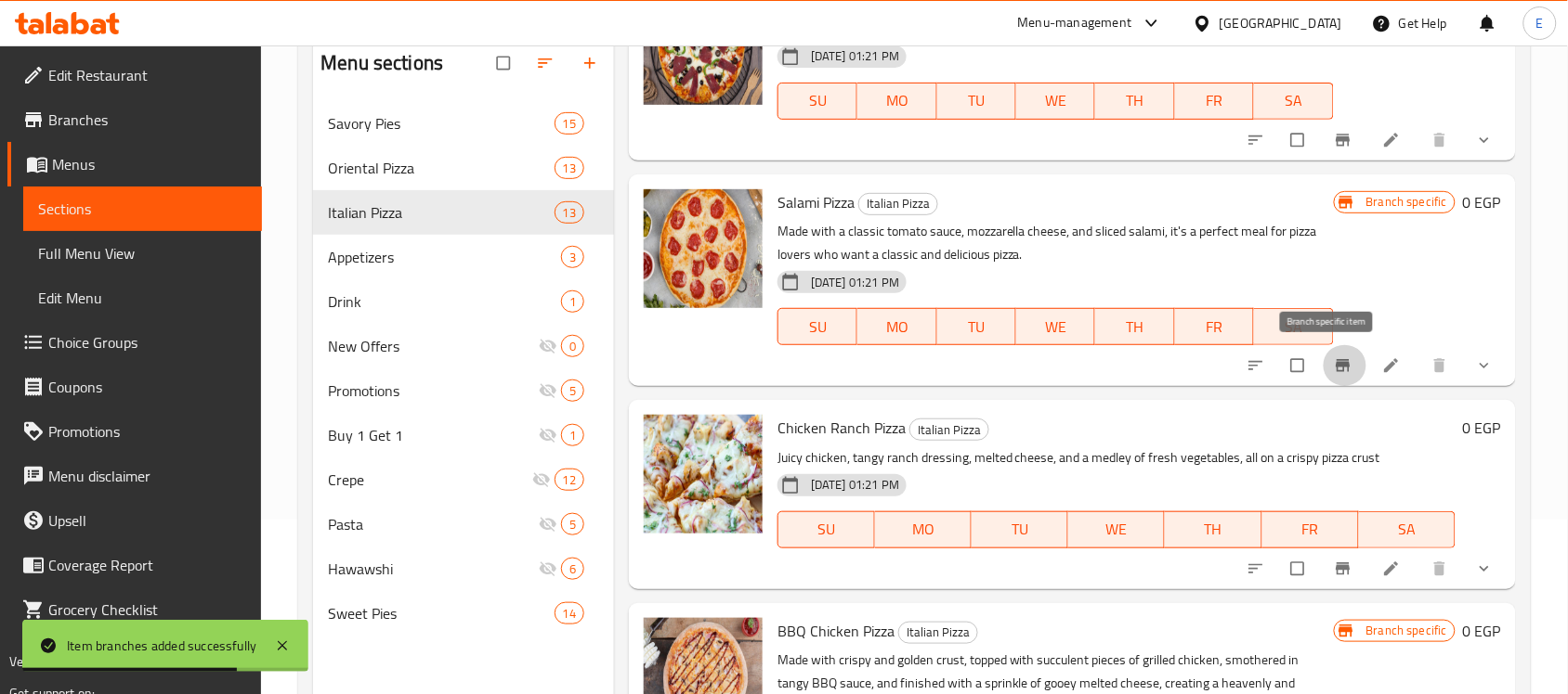
click at [1335, 362] on icon "Branch-specific-item" at bounding box center [1342, 365] width 14 height 12
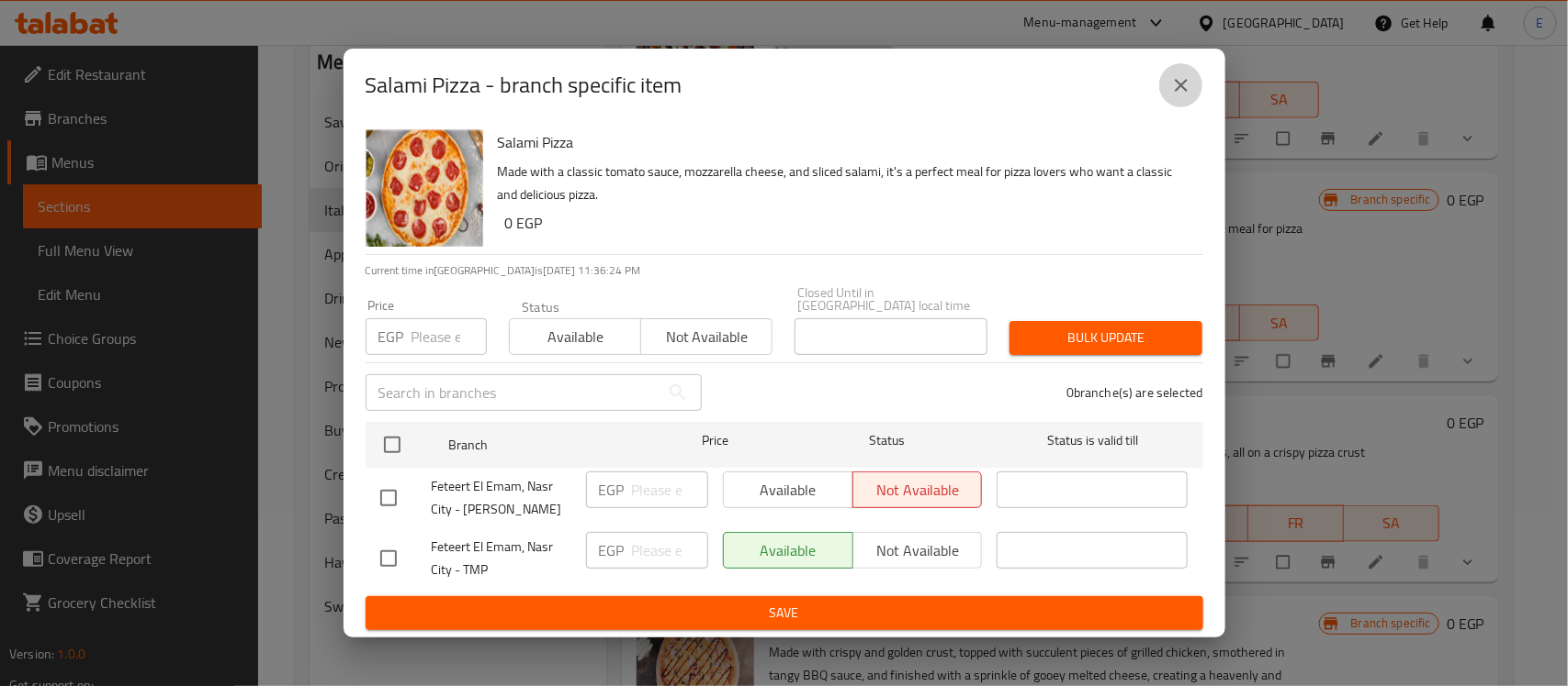
click at [1182, 92] on icon "close" at bounding box center [1181, 84] width 13 height 13
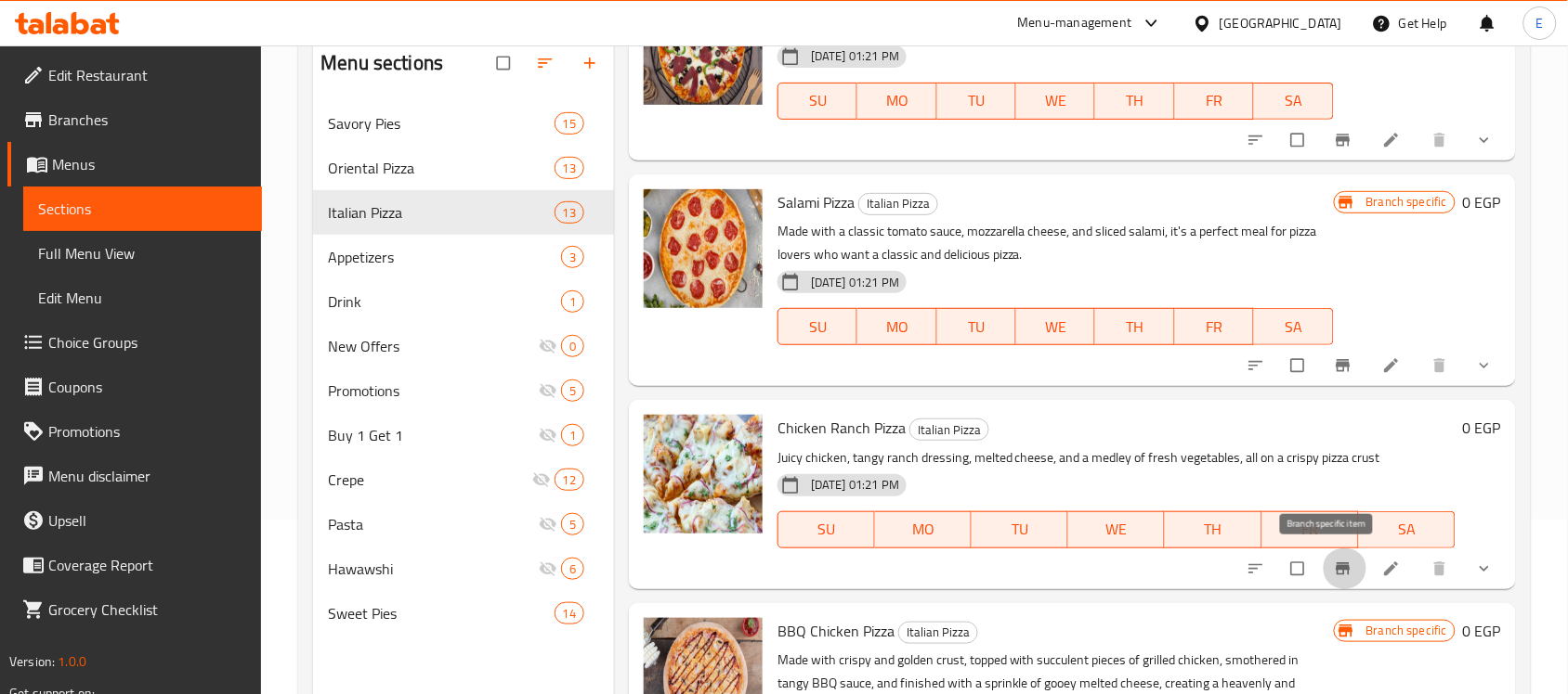
click at [1323, 556] on button "Branch-specific-item" at bounding box center [1344, 569] width 44 height 41
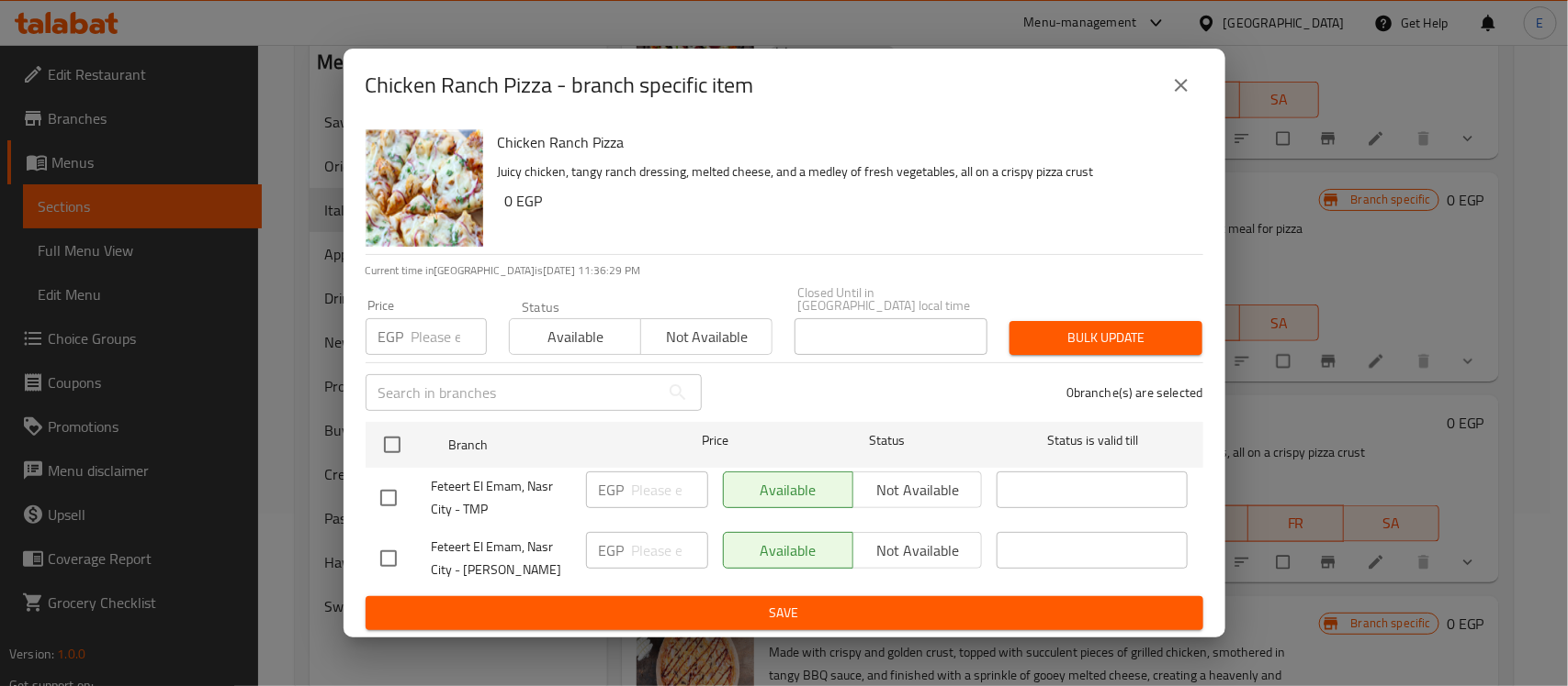
click at [380, 557] on input "checkbox" at bounding box center [388, 559] width 39 height 39
checkbox input "true"
click at [869, 538] on span "Not available" at bounding box center [917, 550] width 115 height 26
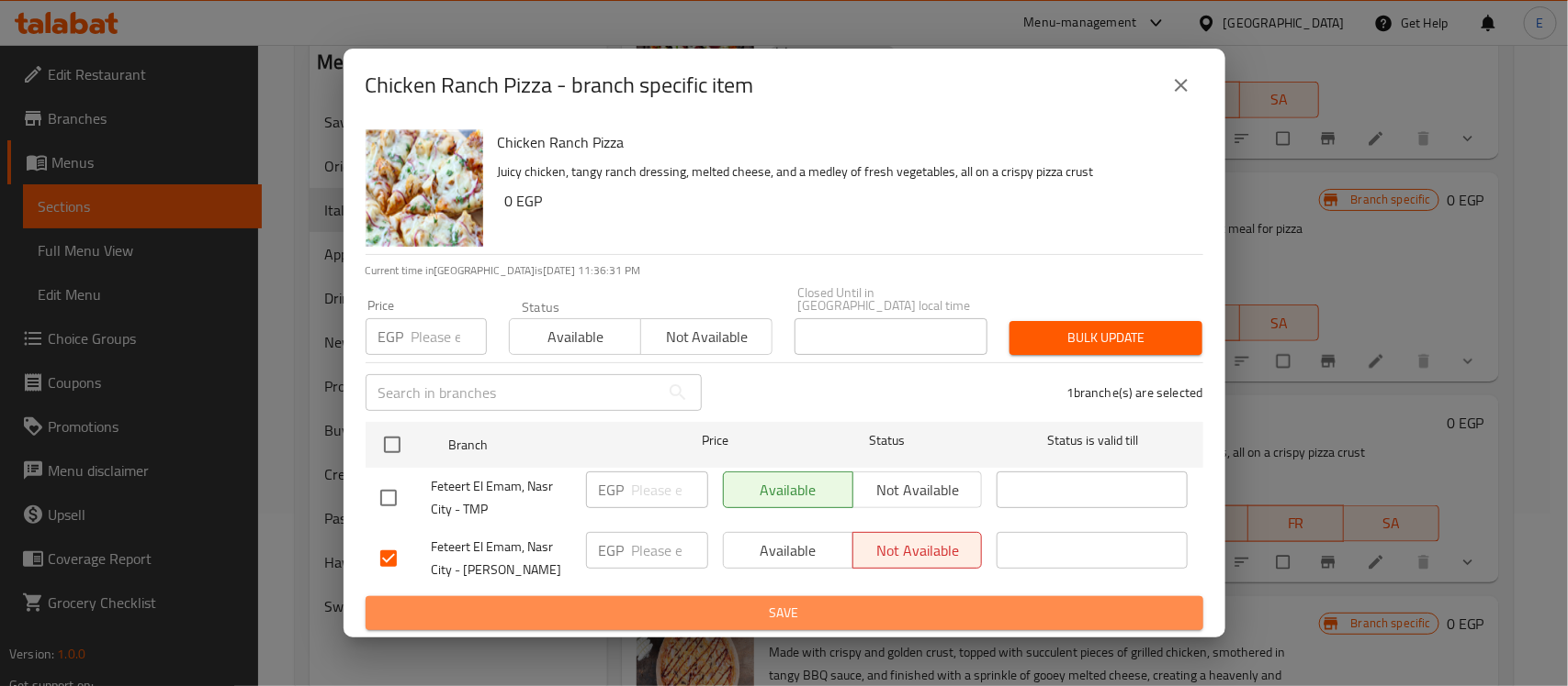
click at [855, 605] on span "Save" at bounding box center [784, 613] width 808 height 23
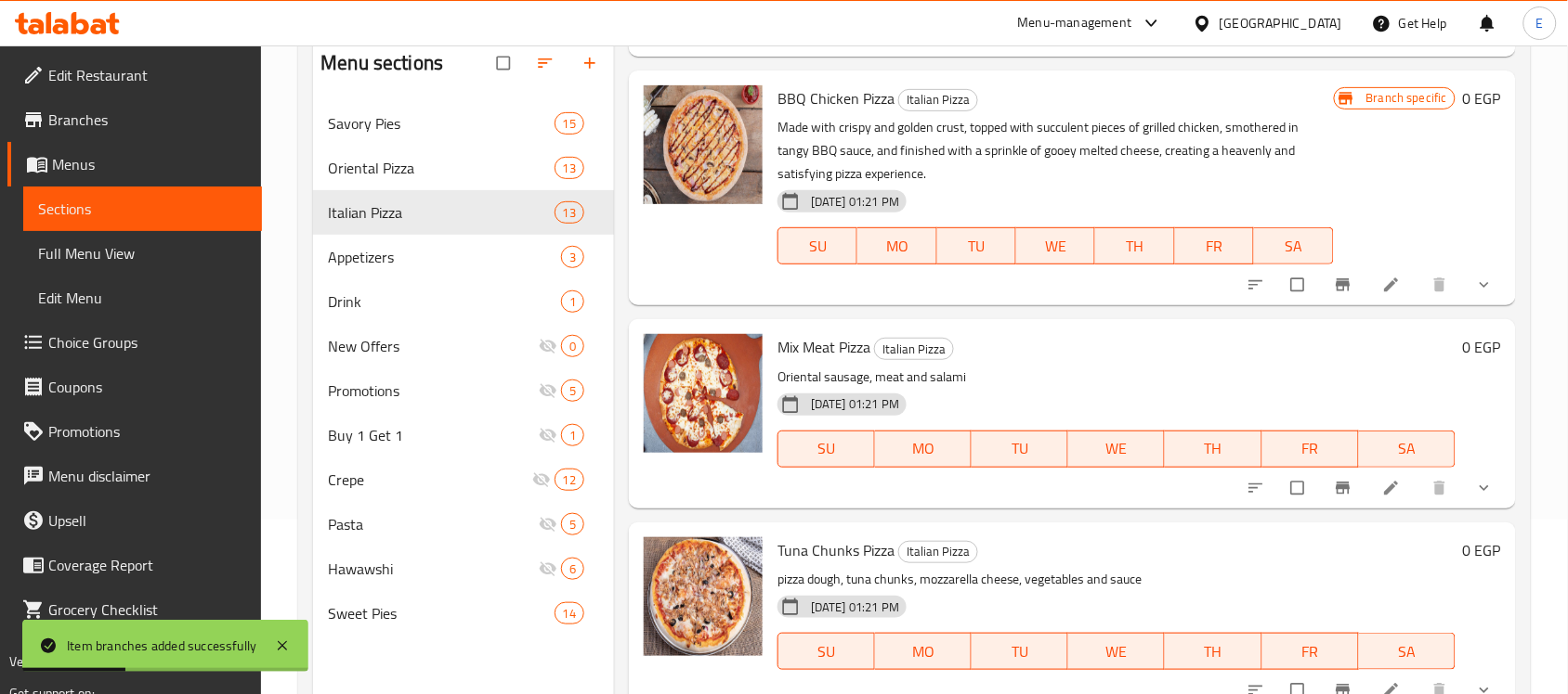
scroll to position [1374, 0]
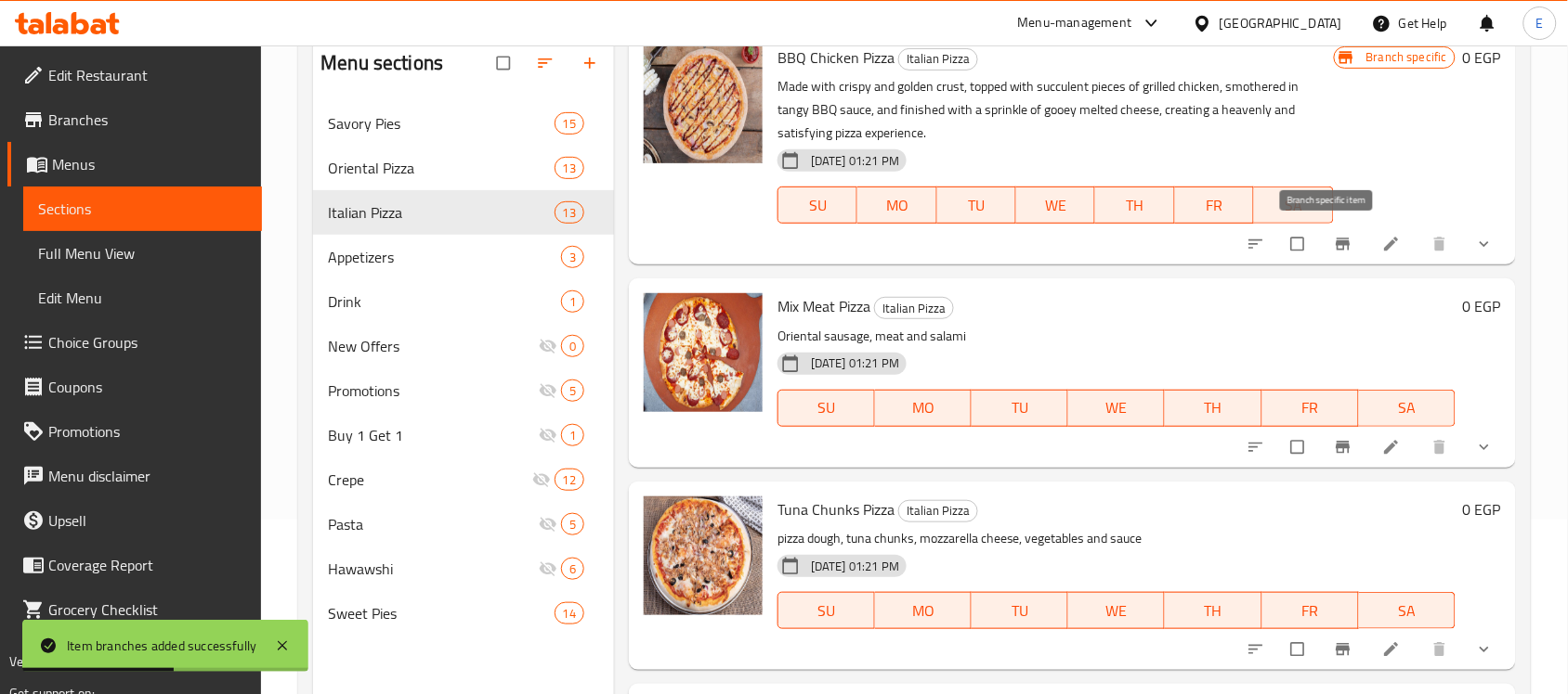
click at [1325, 252] on button "Branch-specific-item" at bounding box center [1344, 244] width 44 height 41
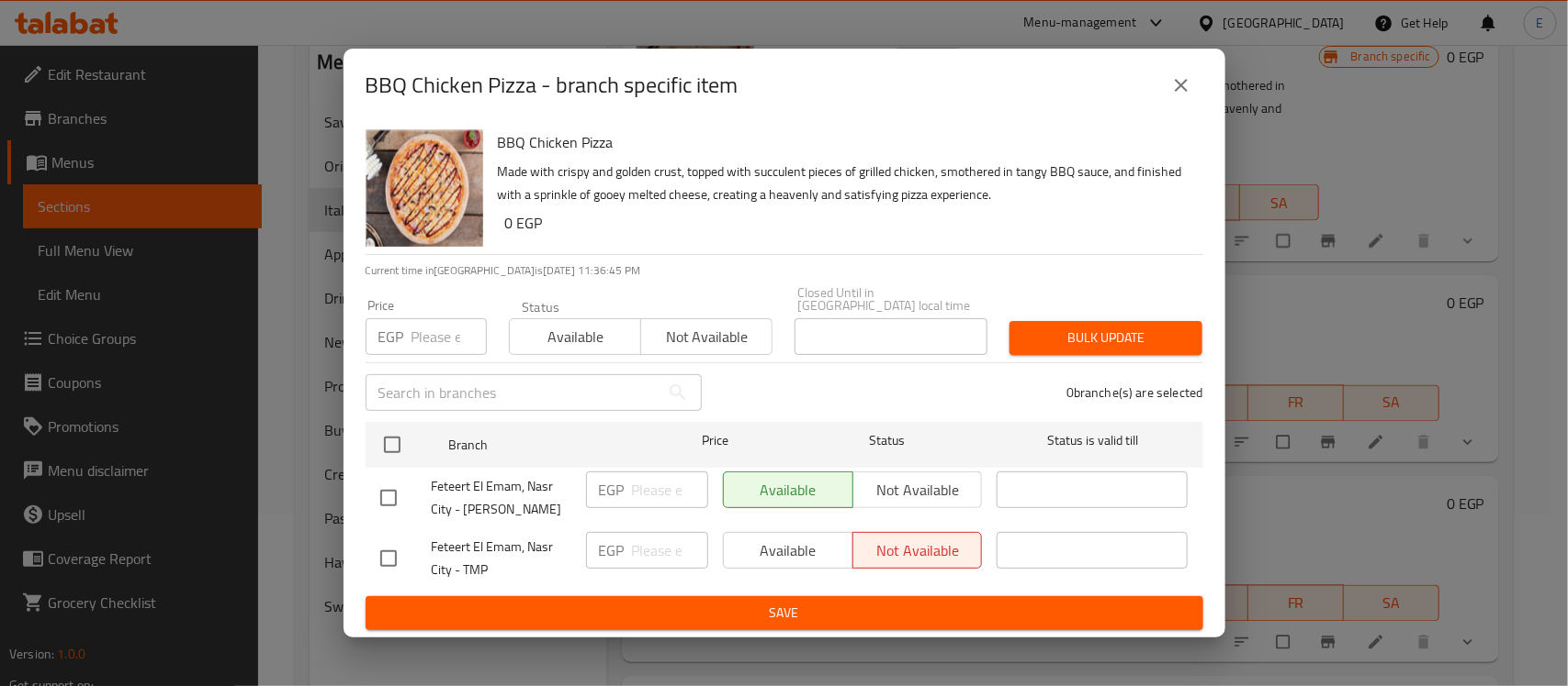
click at [393, 494] on input "checkbox" at bounding box center [388, 499] width 39 height 39
checkbox input "true"
click at [883, 486] on span "Not available" at bounding box center [917, 490] width 115 height 26
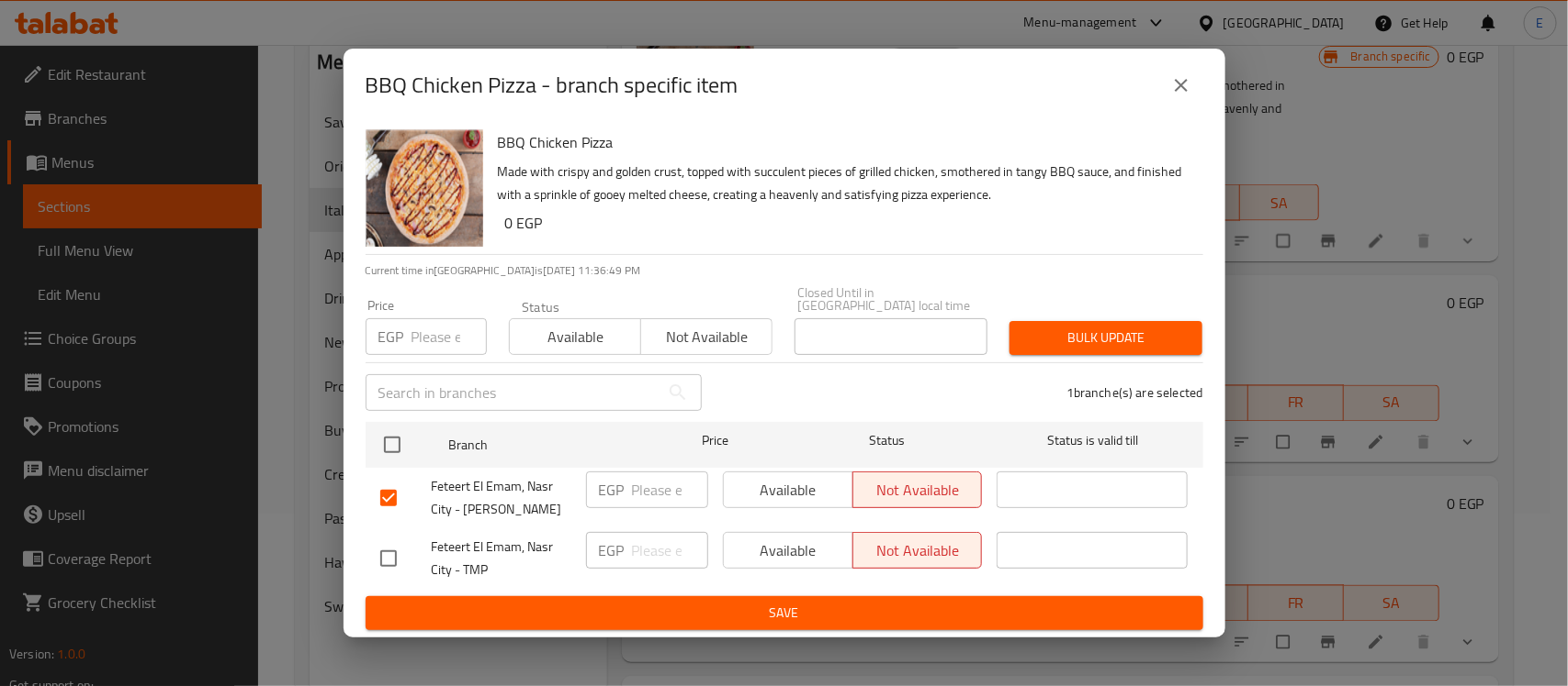
click at [796, 608] on span "Save" at bounding box center [784, 613] width 808 height 23
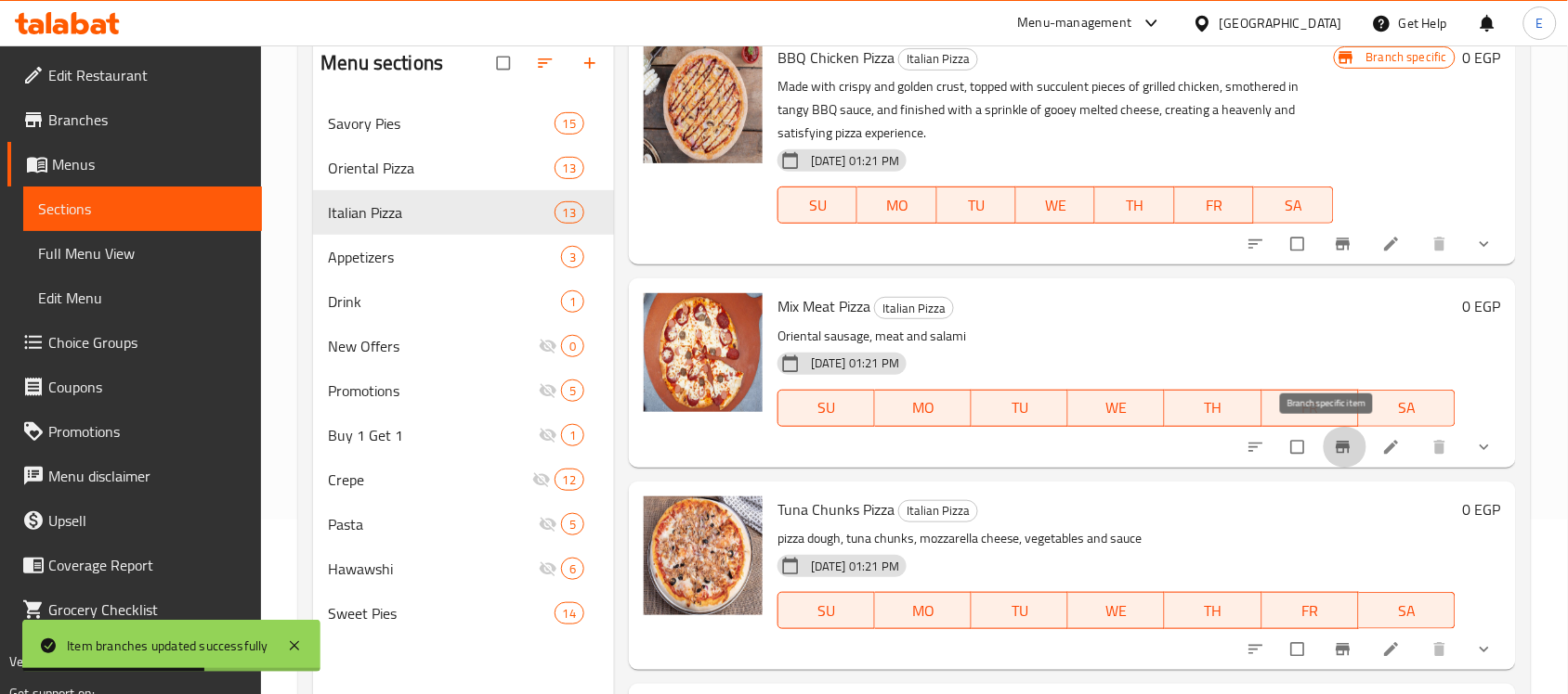
click at [1333, 448] on icon "Branch-specific-item" at bounding box center [1342, 447] width 19 height 19
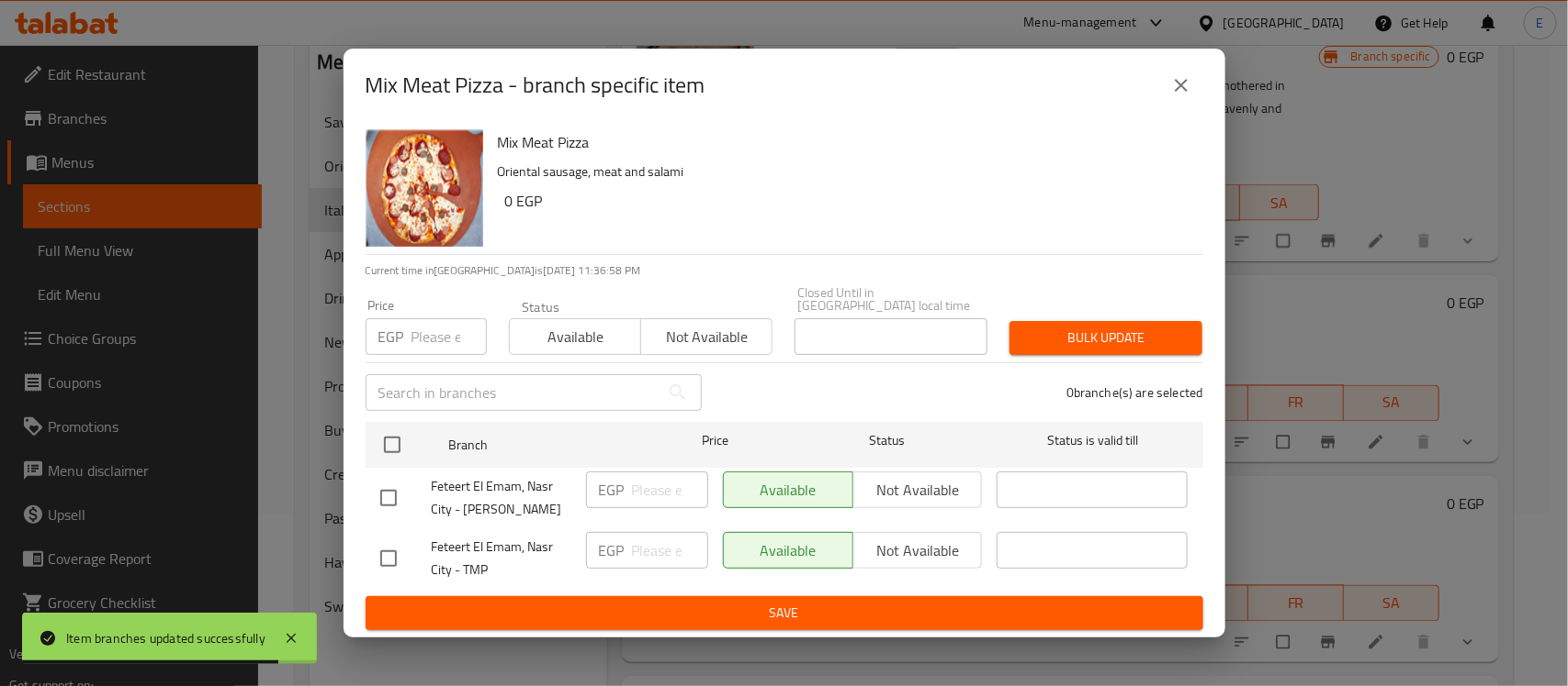
click at [387, 494] on input "checkbox" at bounding box center [388, 499] width 39 height 39
checkbox input "true"
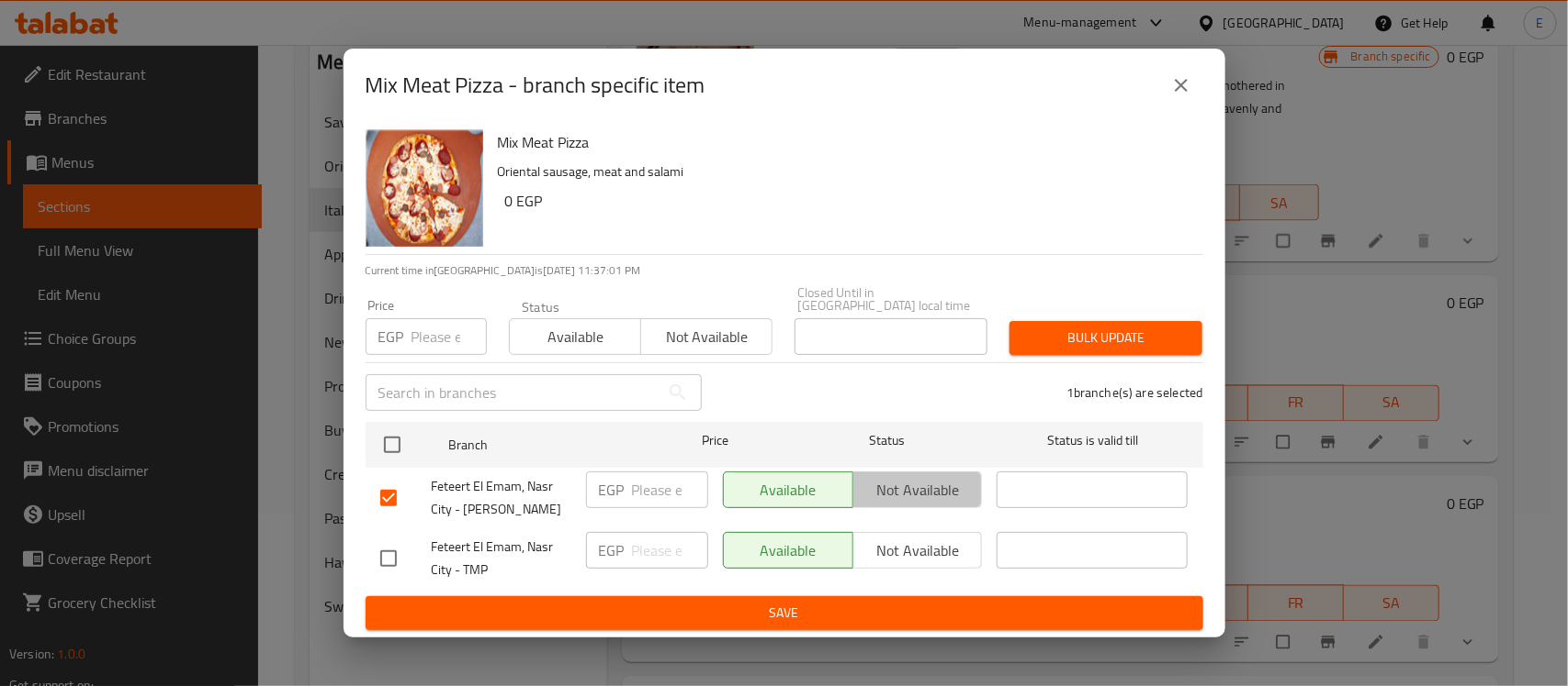
click at [946, 477] on span "Not available" at bounding box center [917, 490] width 115 height 26
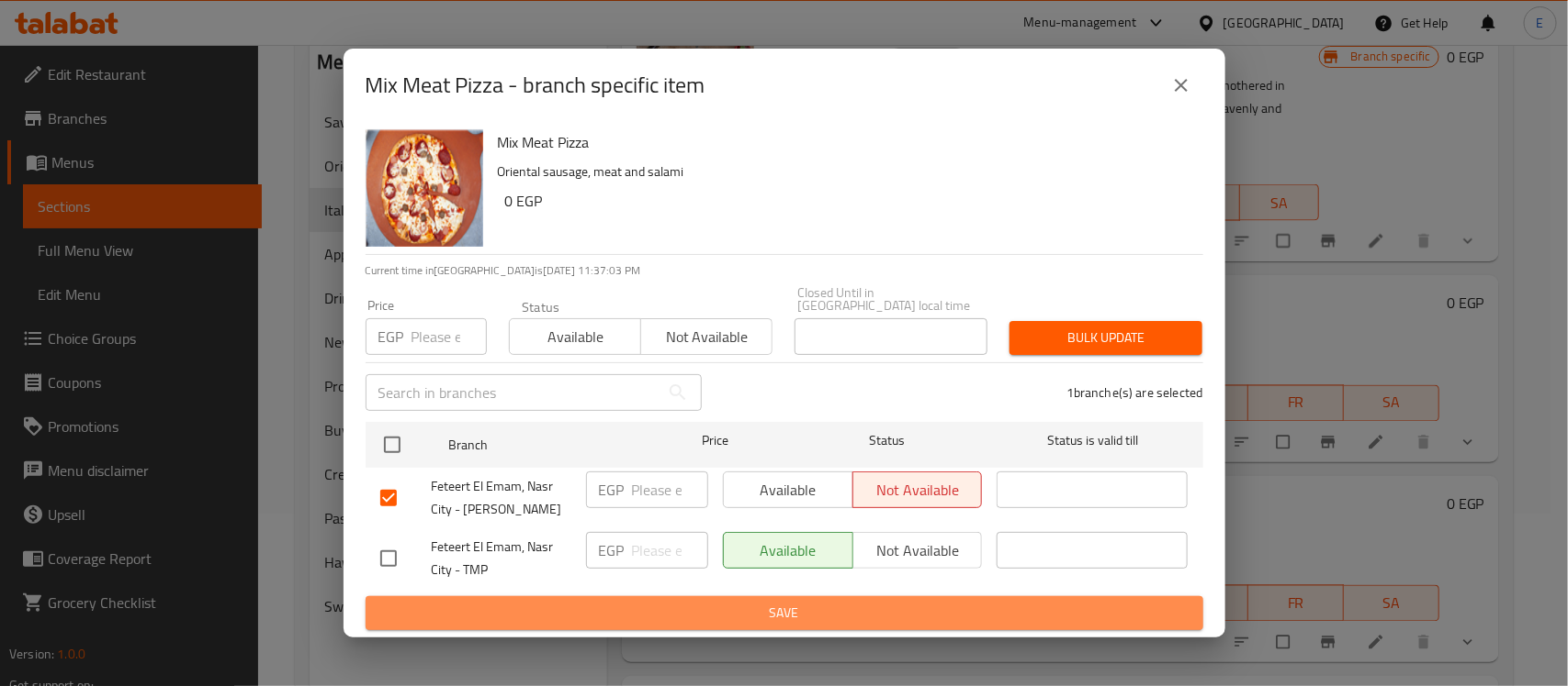
click at [815, 608] on span "Save" at bounding box center [784, 613] width 808 height 23
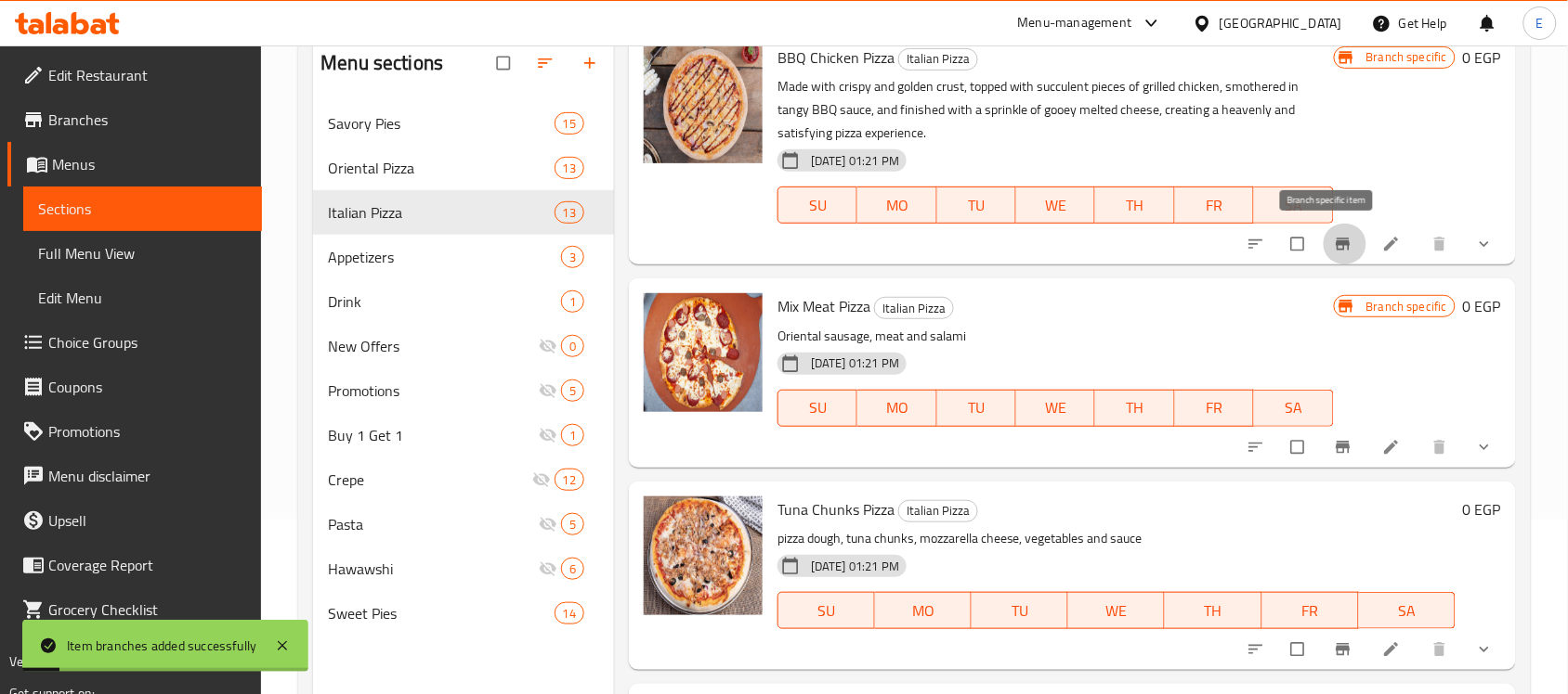
click at [1324, 253] on button "Branch-specific-item" at bounding box center [1344, 244] width 44 height 41
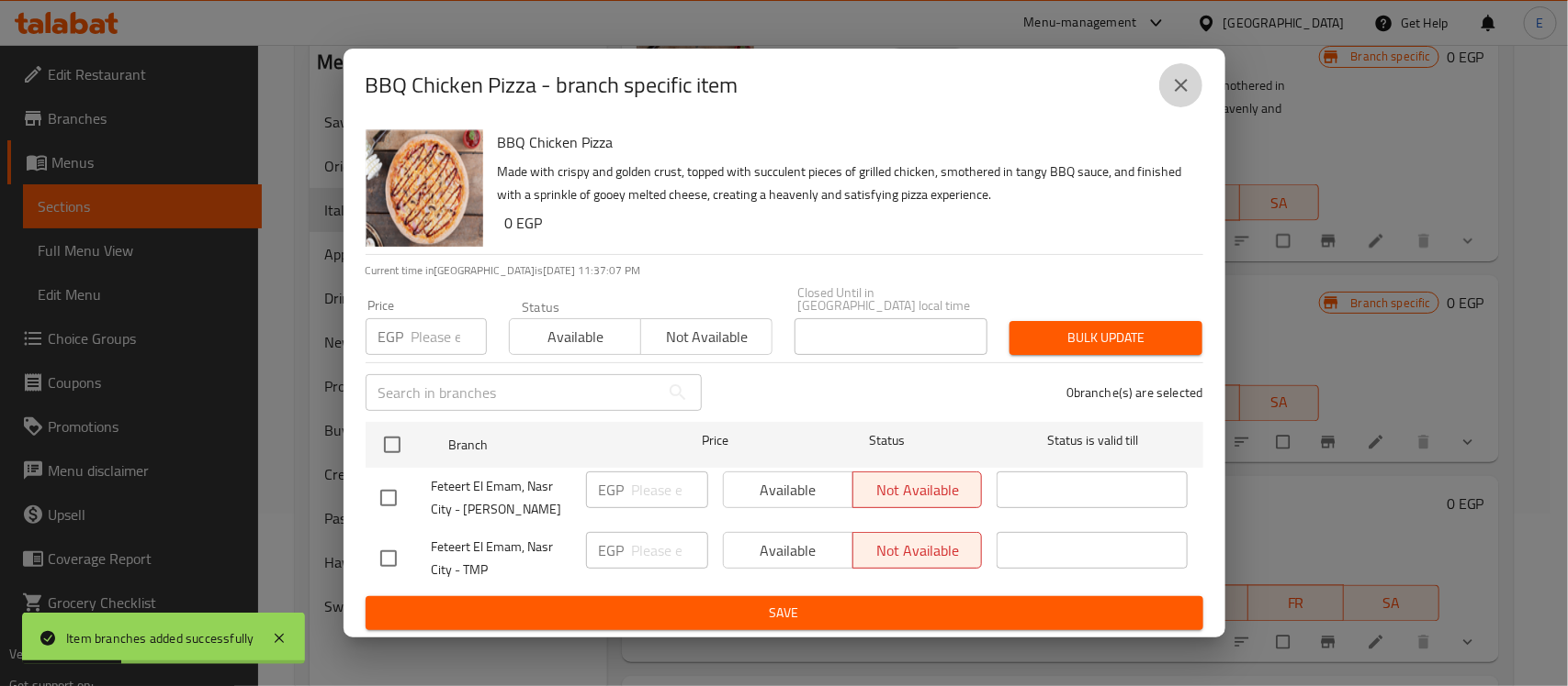
click at [1180, 94] on icon "close" at bounding box center [1181, 85] width 22 height 22
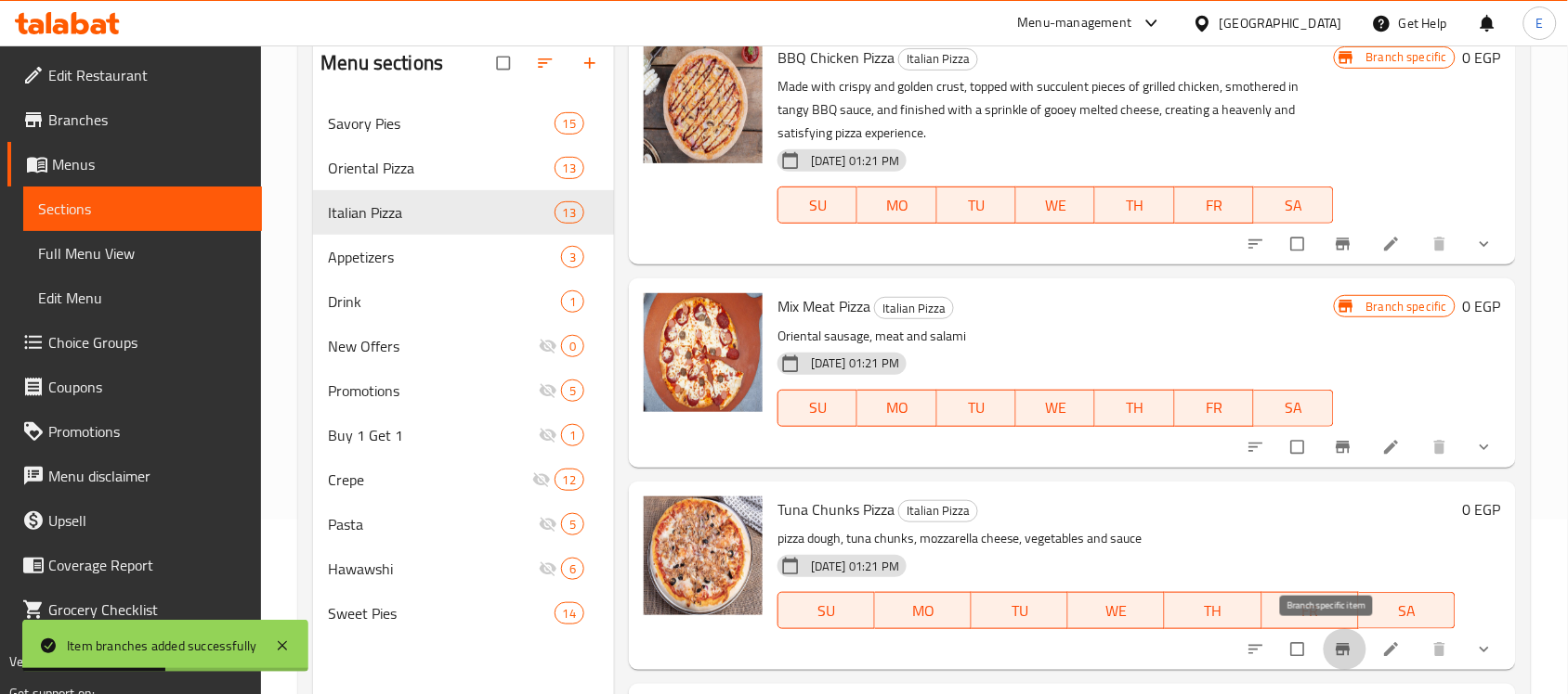
click at [1333, 652] on icon "Branch-specific-item" at bounding box center [1342, 650] width 19 height 19
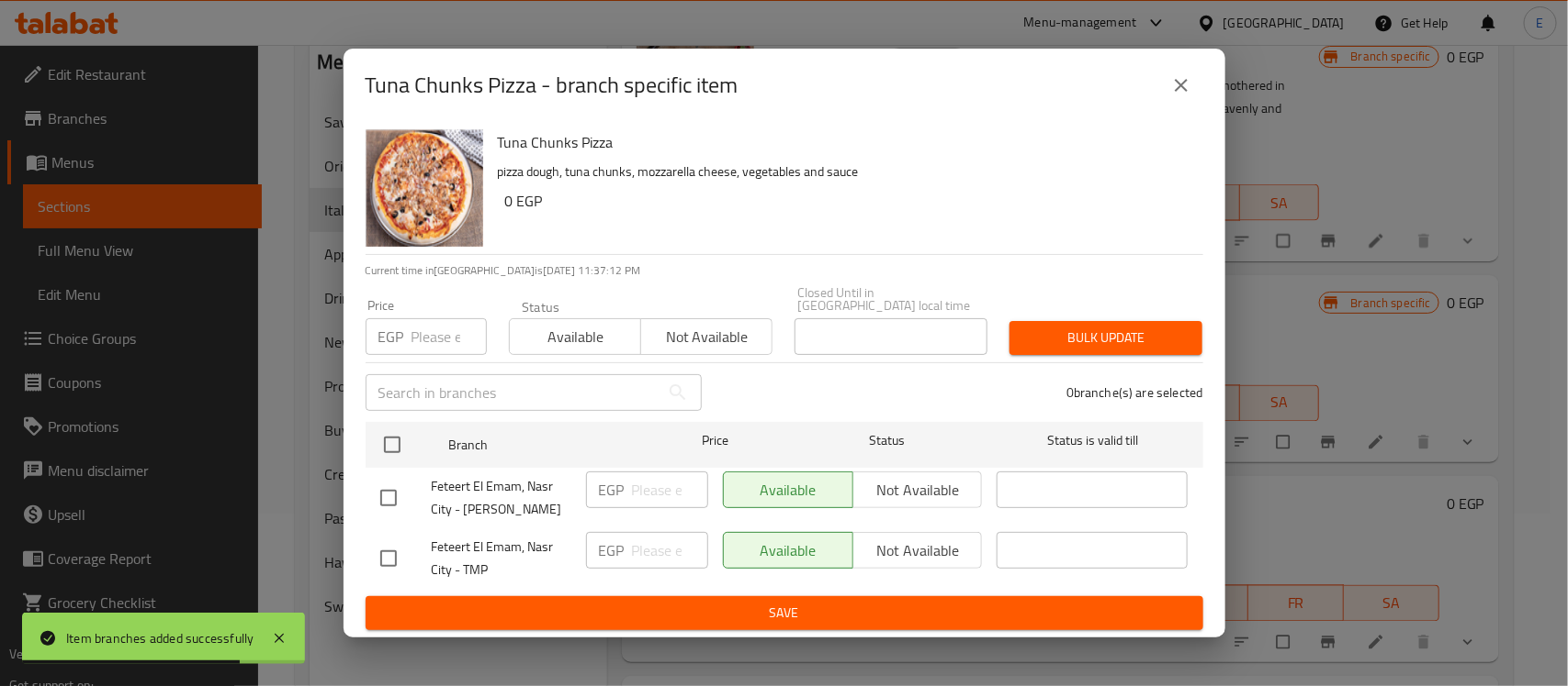
click at [386, 496] on input "checkbox" at bounding box center [388, 499] width 39 height 39
checkbox input "true"
click at [884, 477] on span "Not available" at bounding box center [917, 490] width 115 height 26
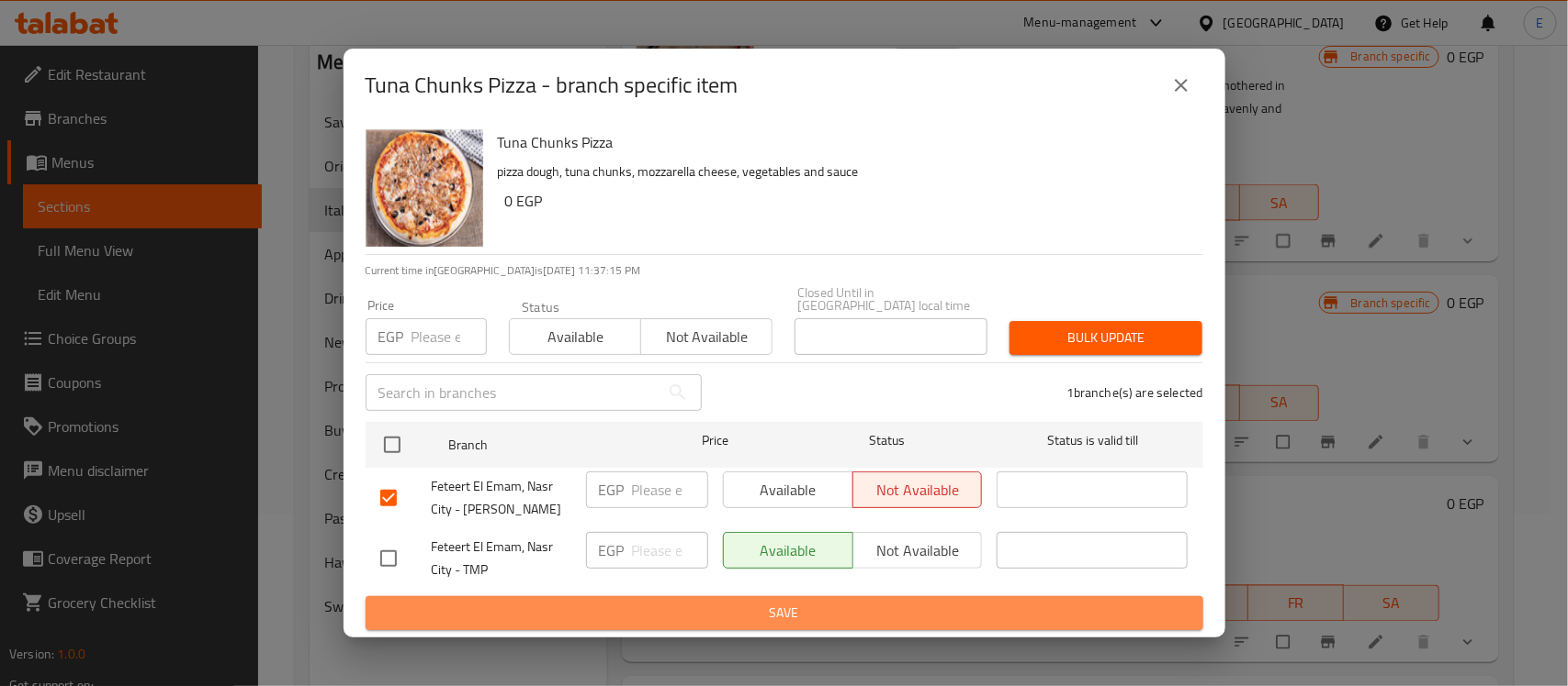
click at [863, 605] on span "Save" at bounding box center [784, 613] width 808 height 23
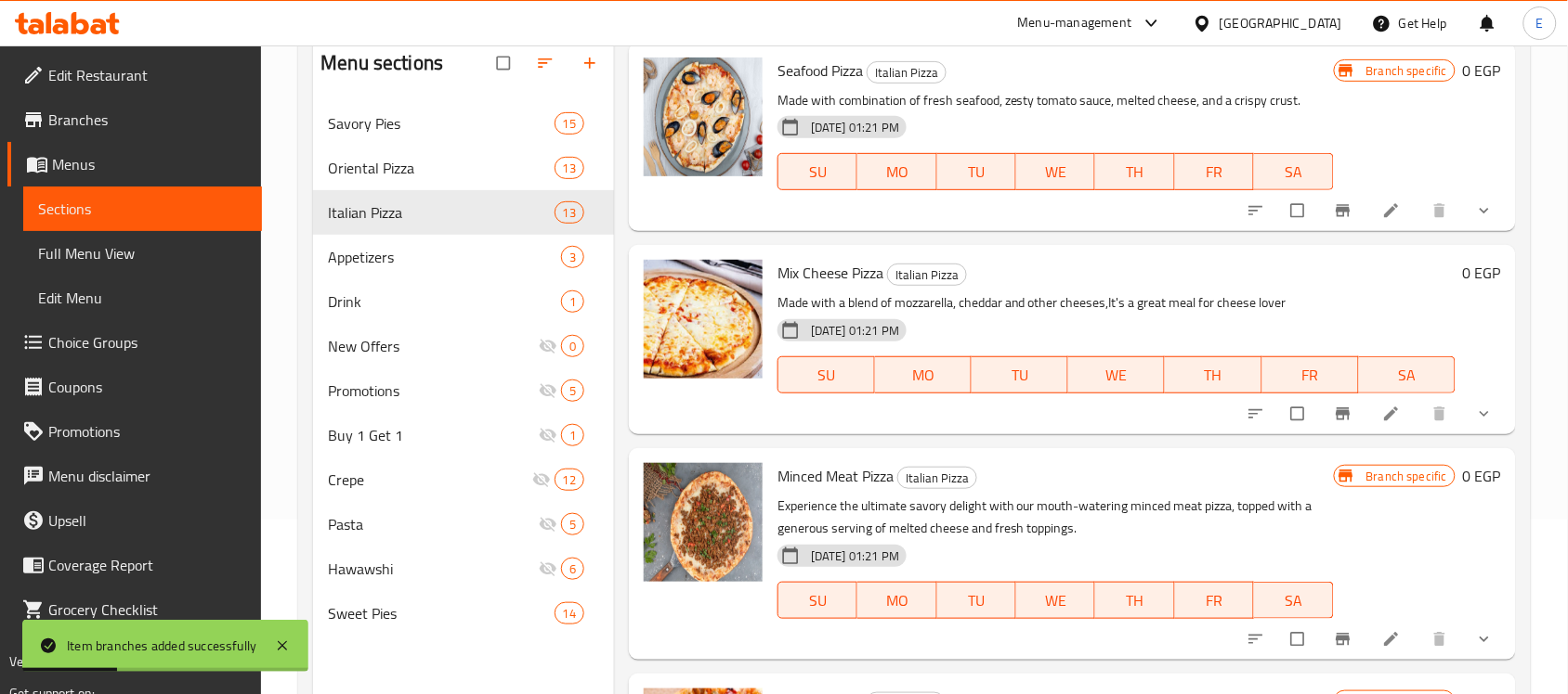
scroll to position [2025, 0]
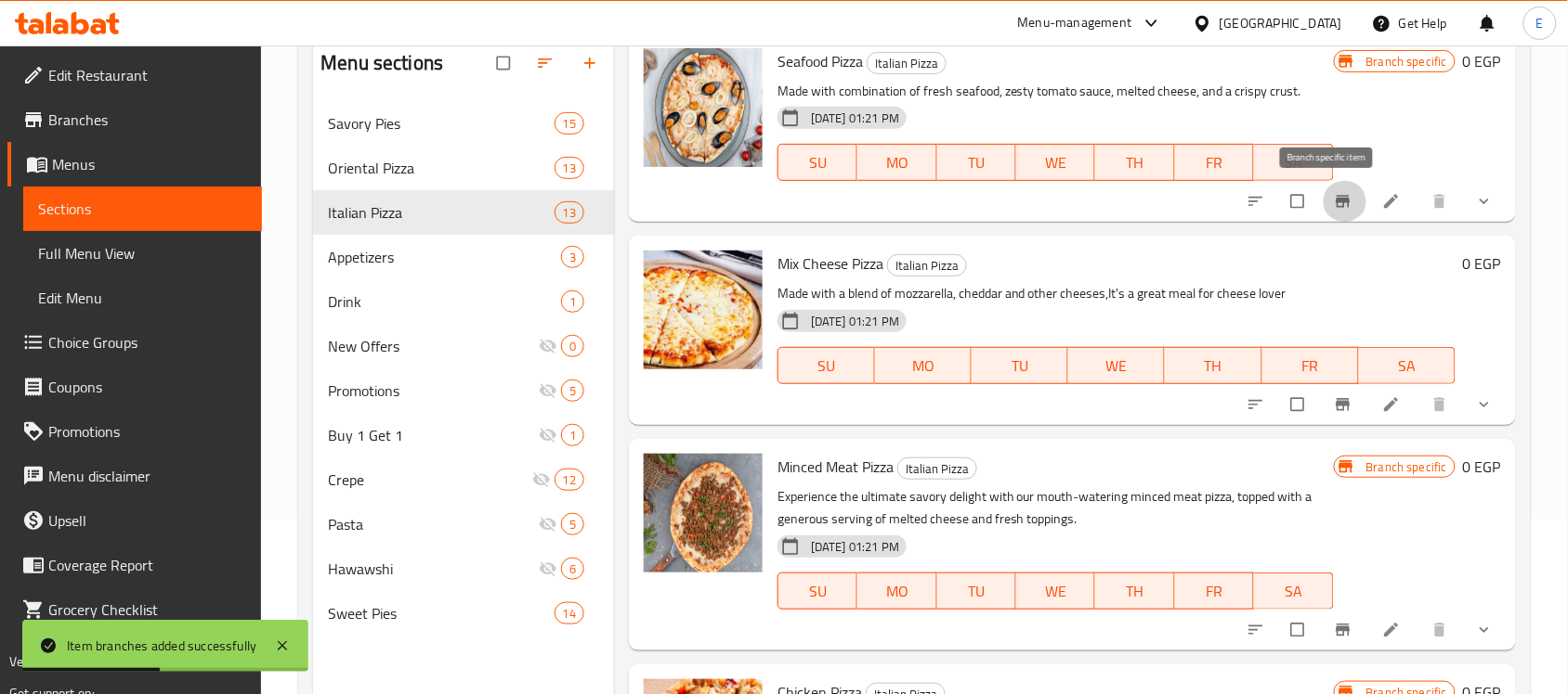
click at [1333, 207] on icon "Branch-specific-item" at bounding box center [1342, 201] width 19 height 19
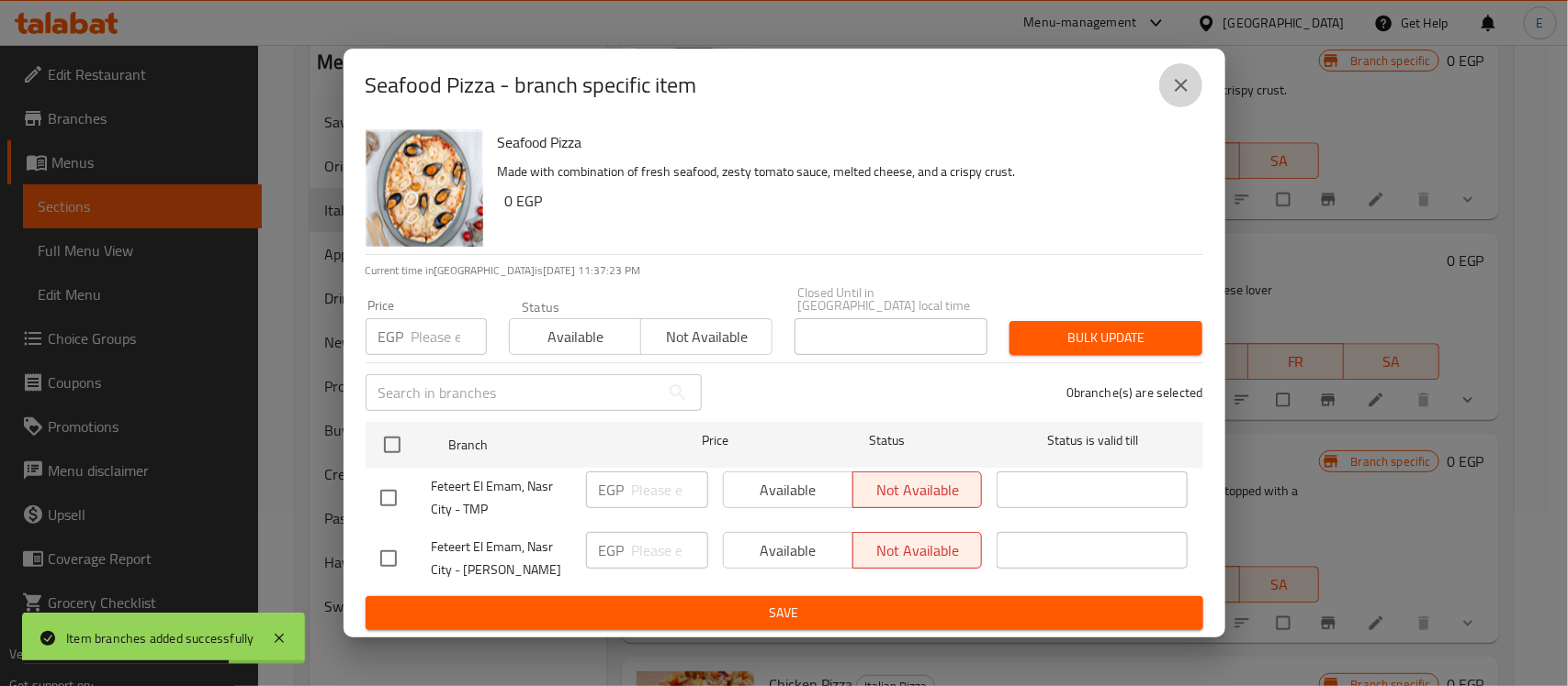
click at [1180, 90] on icon "close" at bounding box center [1181, 84] width 13 height 13
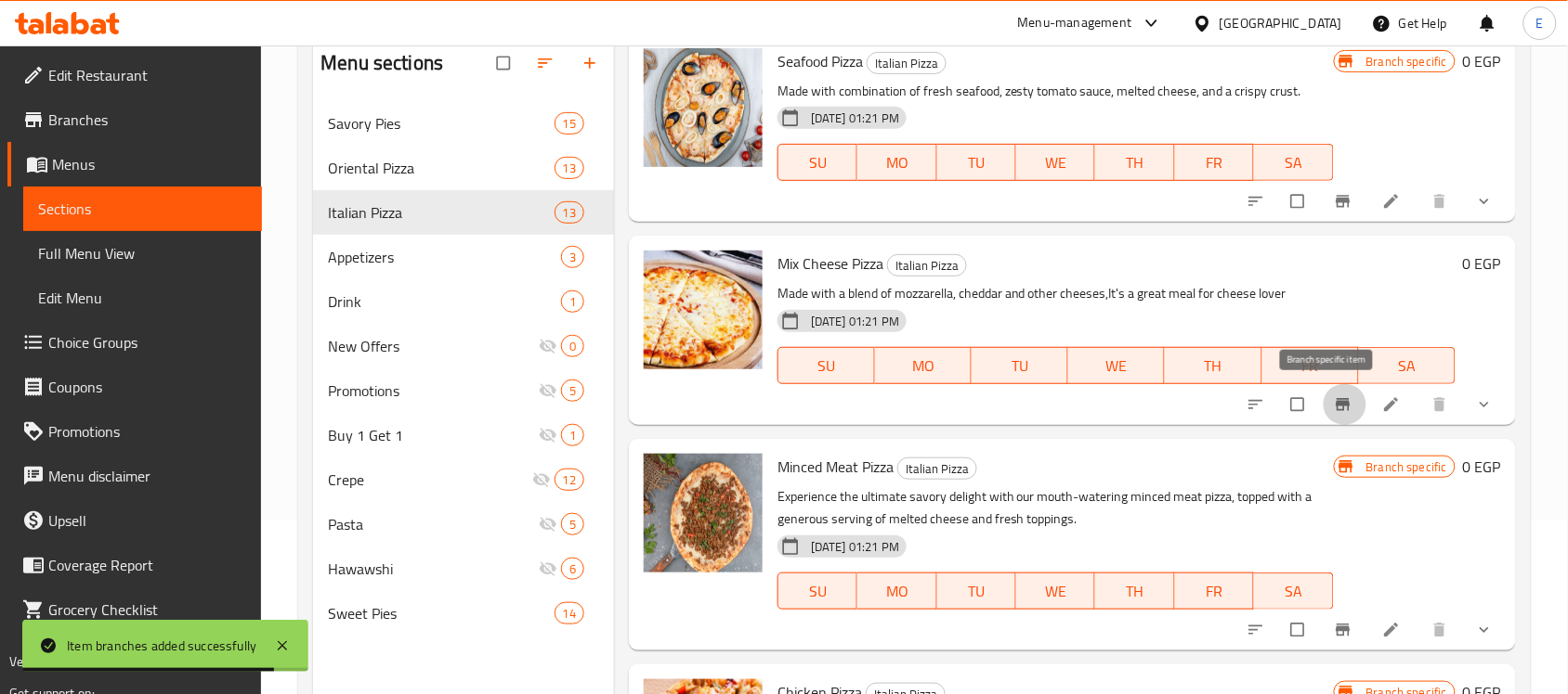
click at [1335, 400] on icon "Branch-specific-item" at bounding box center [1342, 404] width 14 height 12
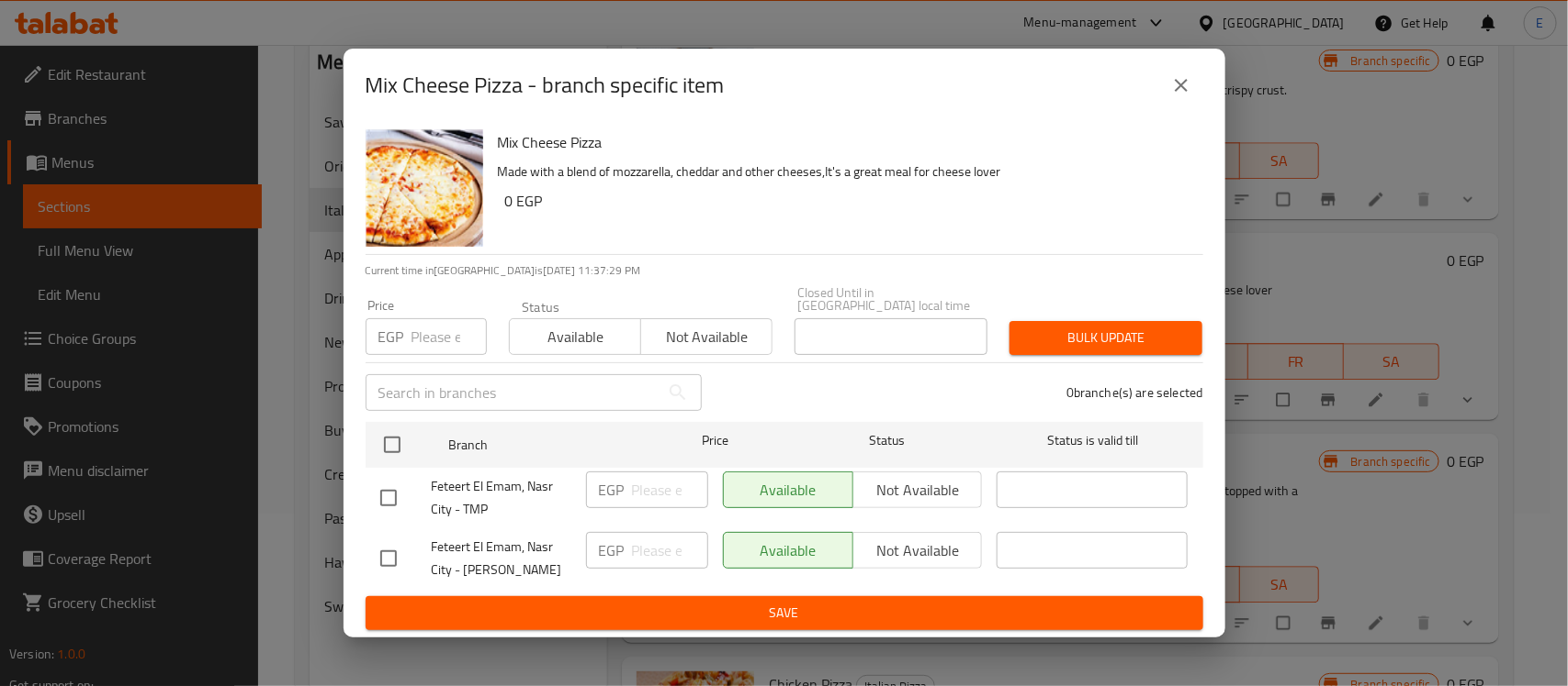
click at [391, 556] on input "checkbox" at bounding box center [388, 559] width 39 height 39
checkbox input "true"
click at [890, 533] on button "Not available" at bounding box center [917, 551] width 130 height 37
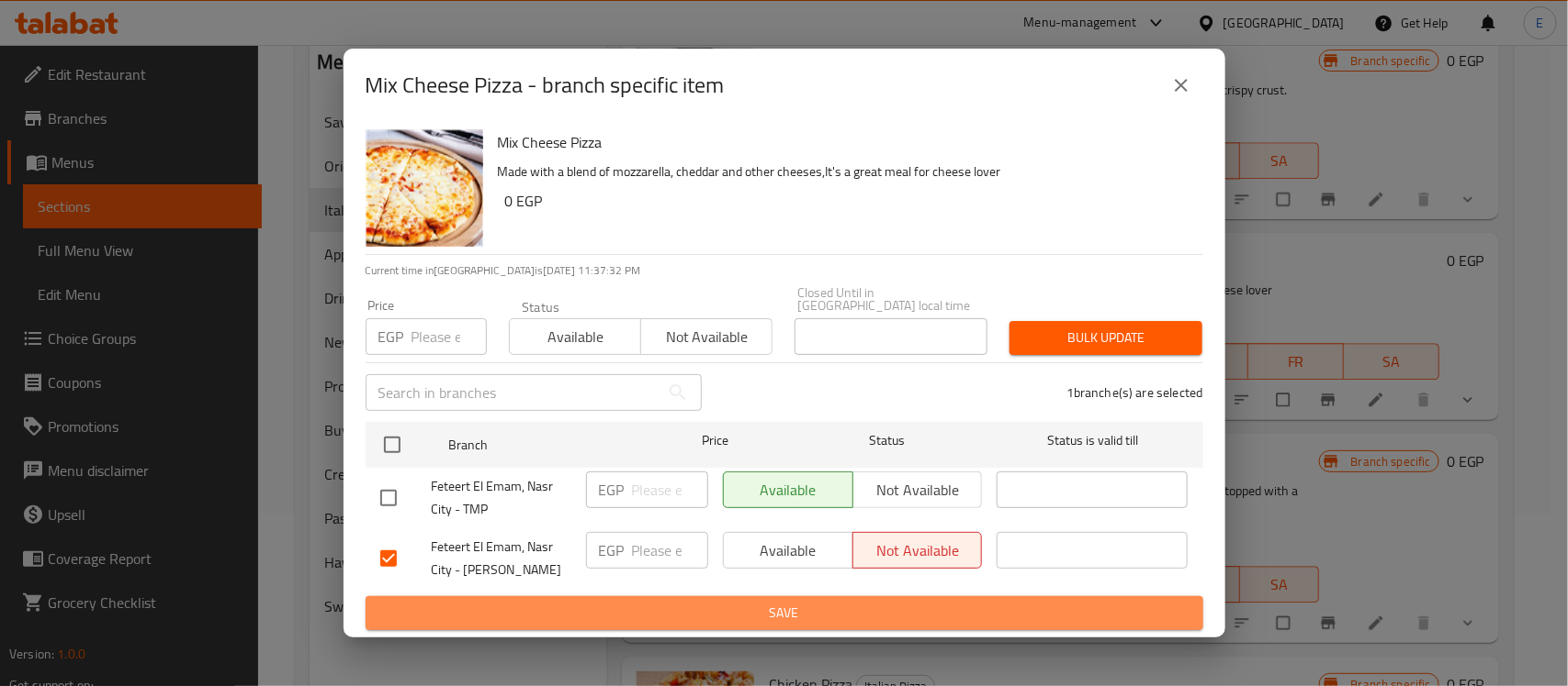
click at [800, 605] on span "Save" at bounding box center [784, 613] width 808 height 23
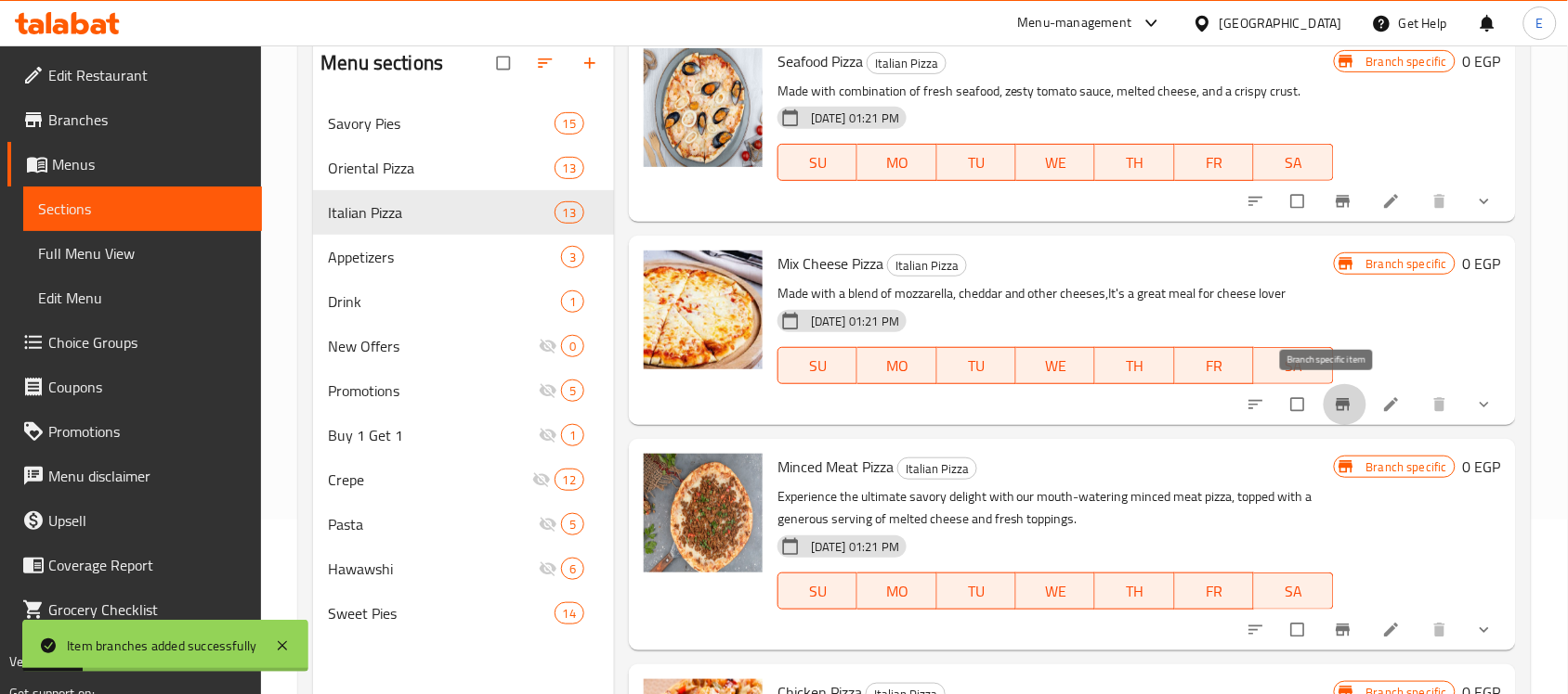
click at [1333, 409] on icon "Branch-specific-item" at bounding box center [1342, 404] width 19 height 19
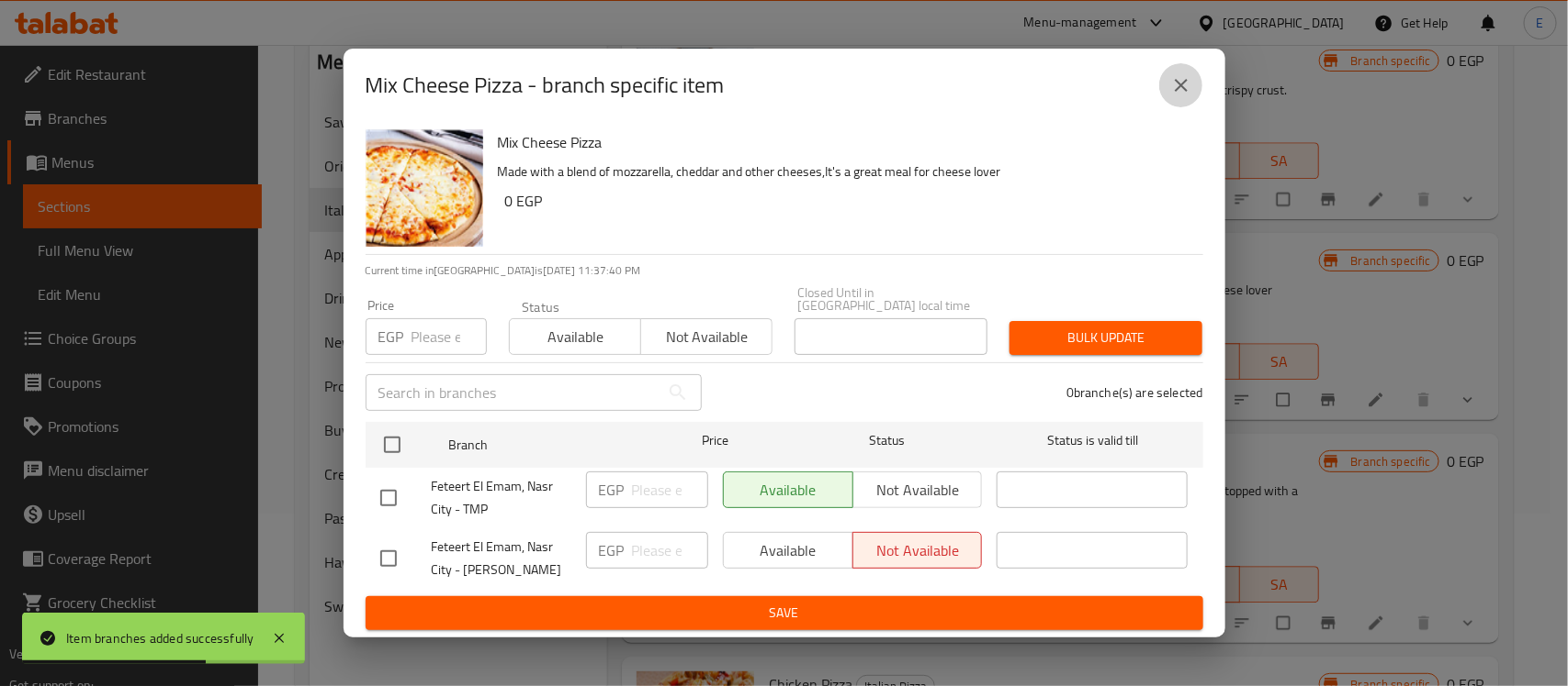
click at [1181, 88] on icon "close" at bounding box center [1181, 85] width 22 height 22
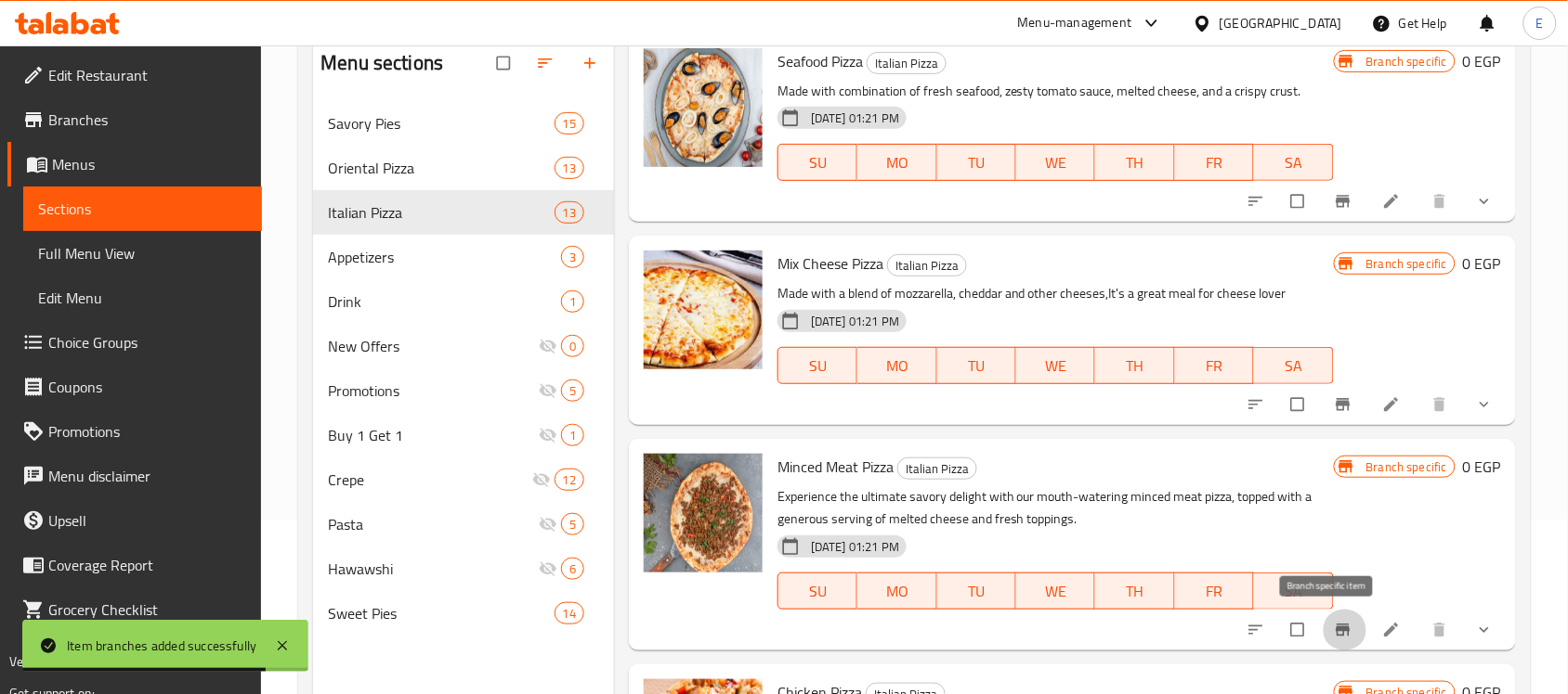
click at [1333, 631] on icon "Branch-specific-item" at bounding box center [1342, 630] width 19 height 19
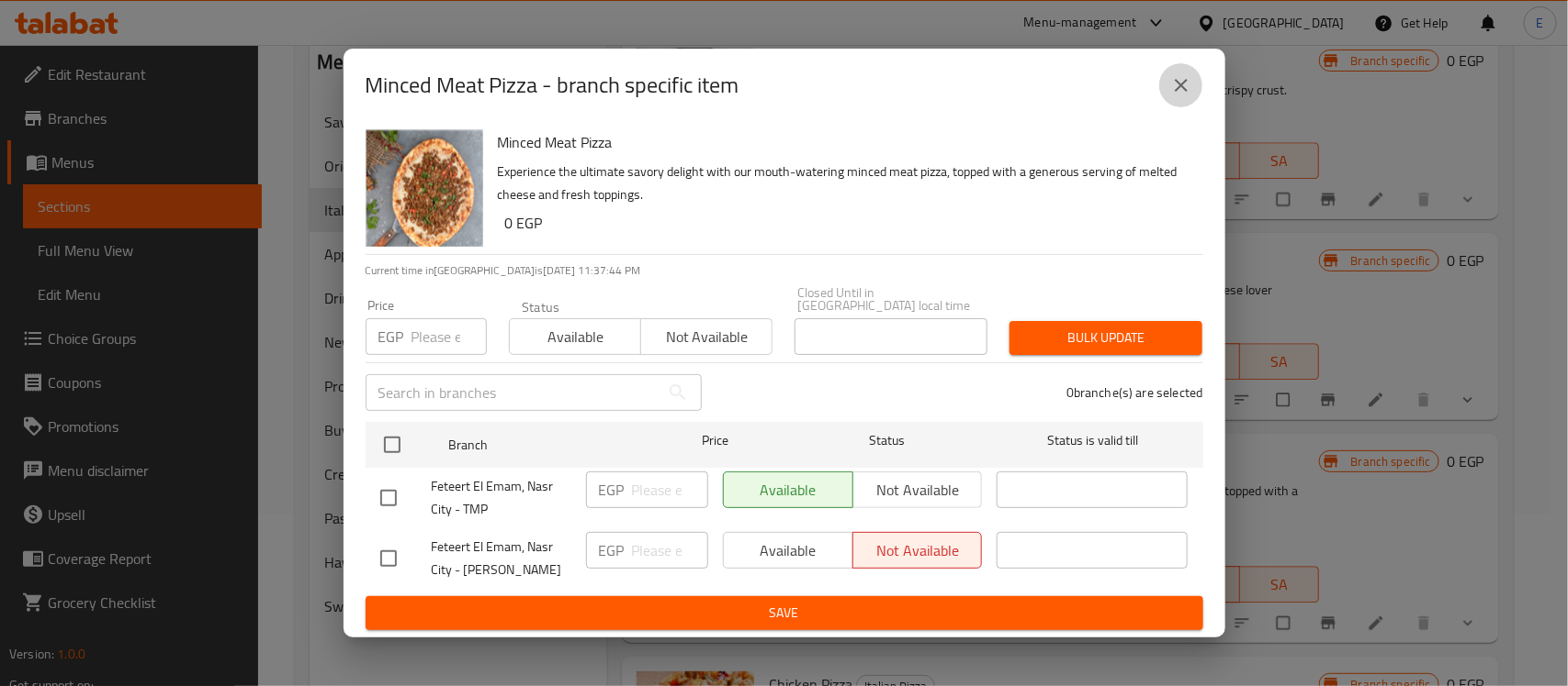
click at [1183, 96] on icon "close" at bounding box center [1181, 85] width 22 height 22
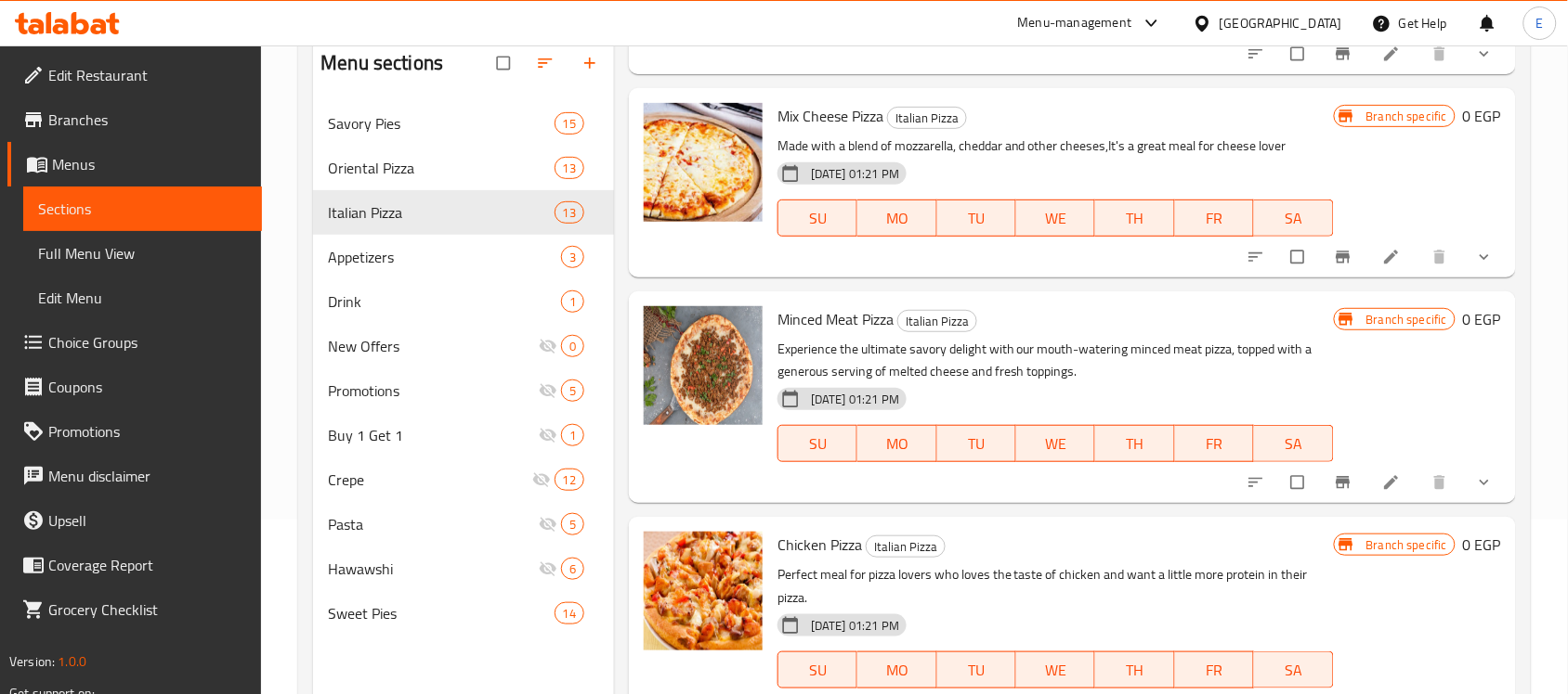
scroll to position [261, 0]
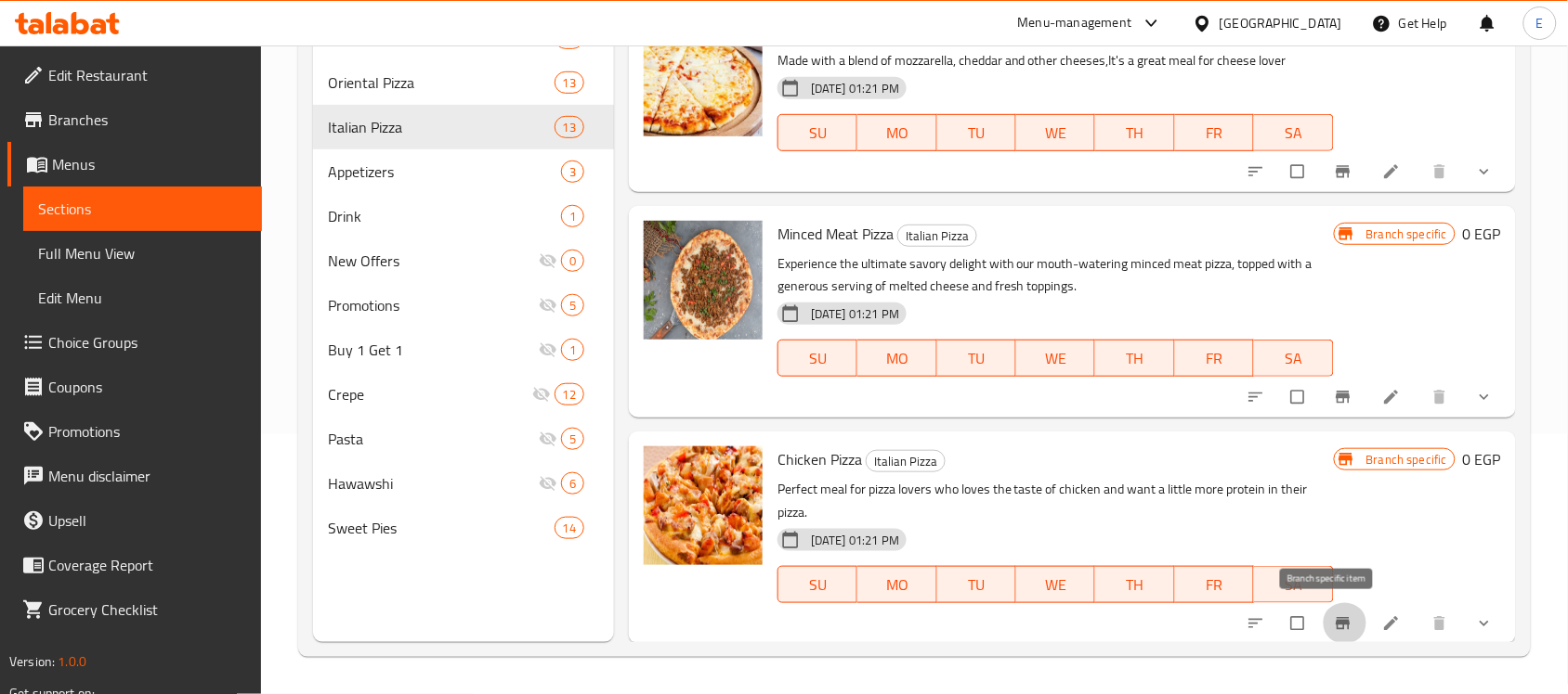
click at [1323, 619] on button "Branch-specific-item" at bounding box center [1344, 624] width 44 height 41
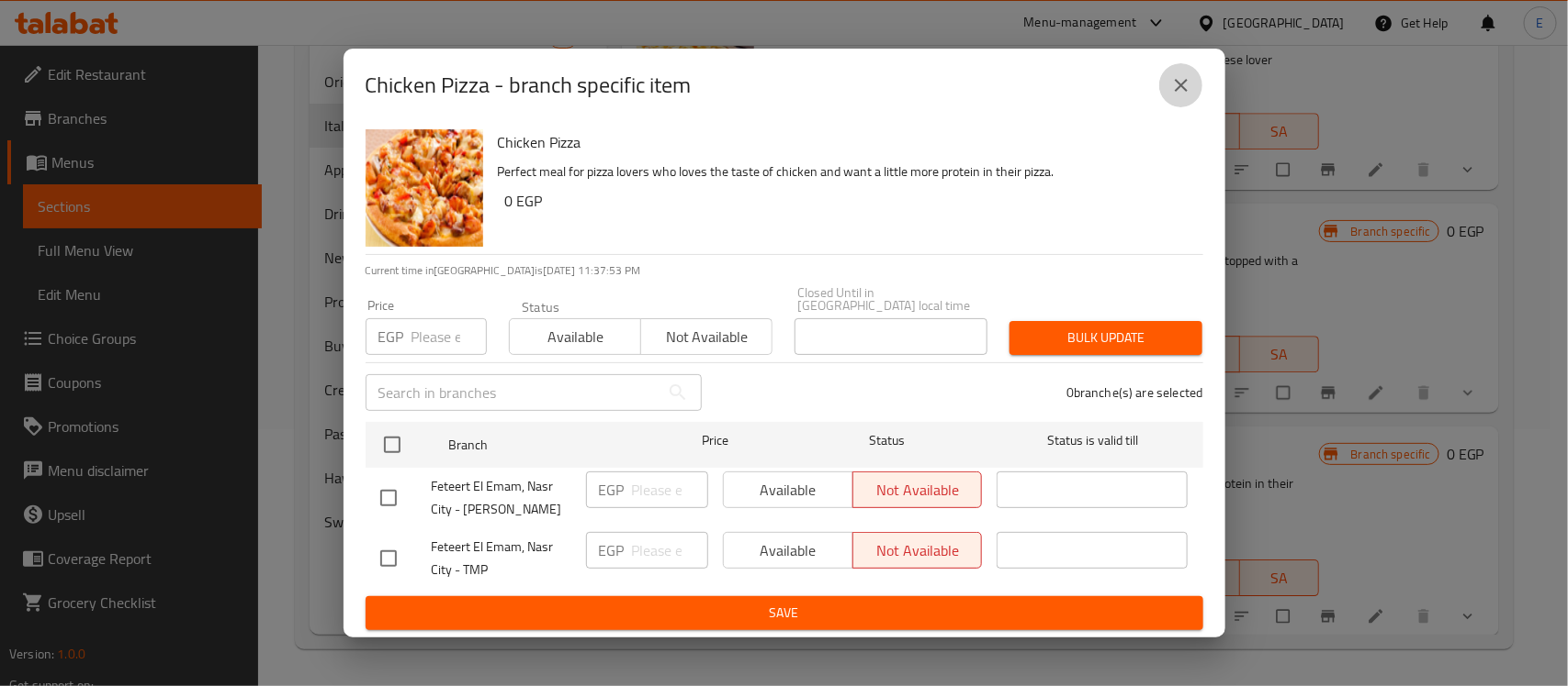
click at [1182, 96] on icon "close" at bounding box center [1181, 85] width 22 height 22
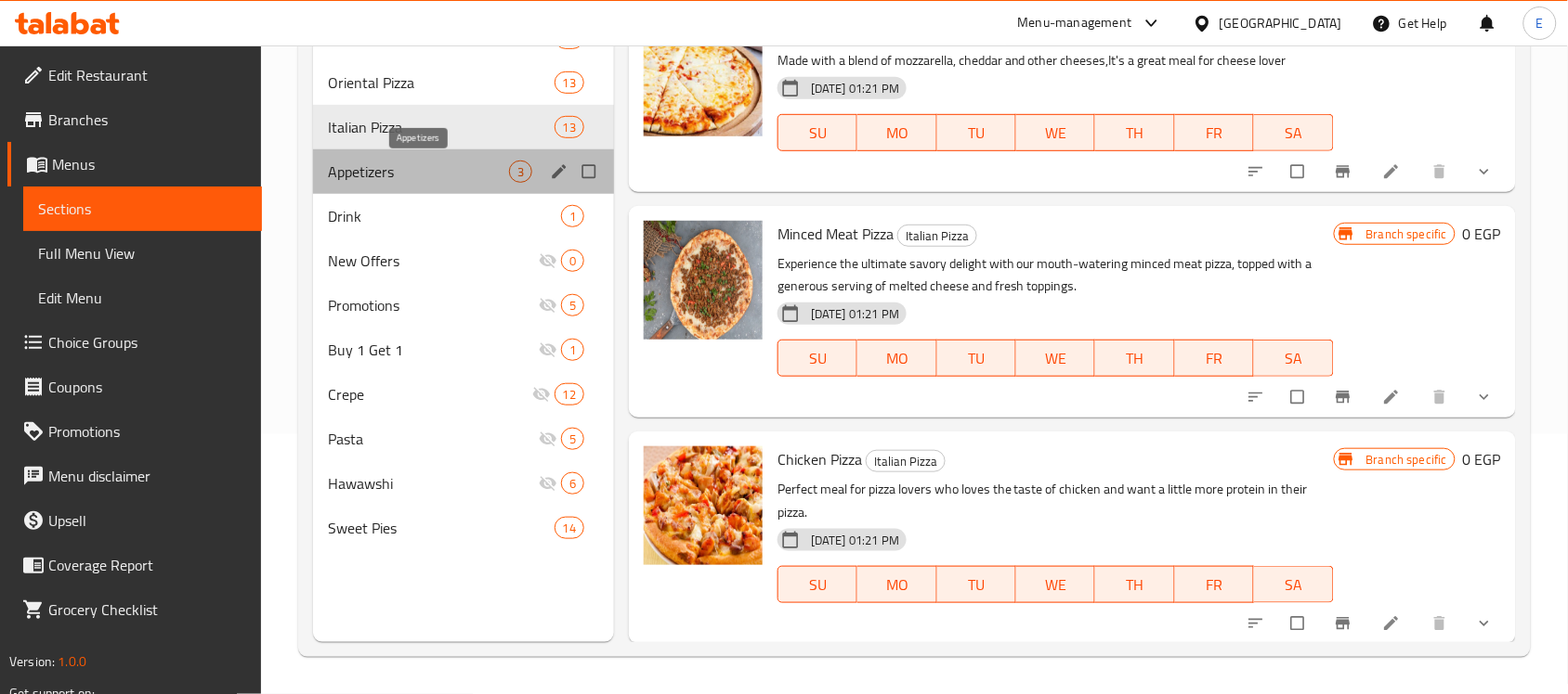
click at [460, 169] on span "Appetizers" at bounding box center [418, 172] width 181 height 23
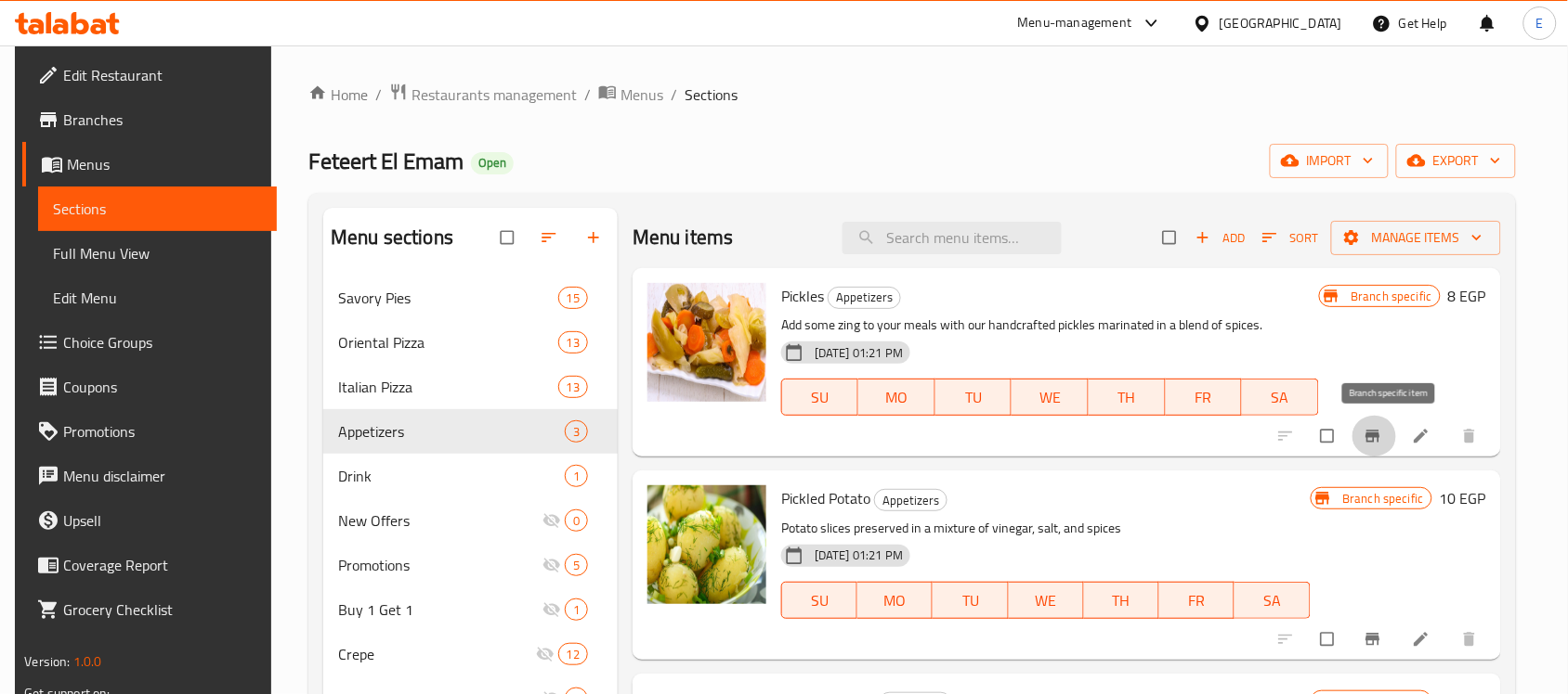
click at [1381, 439] on icon "Branch-specific-item" at bounding box center [1373, 436] width 19 height 19
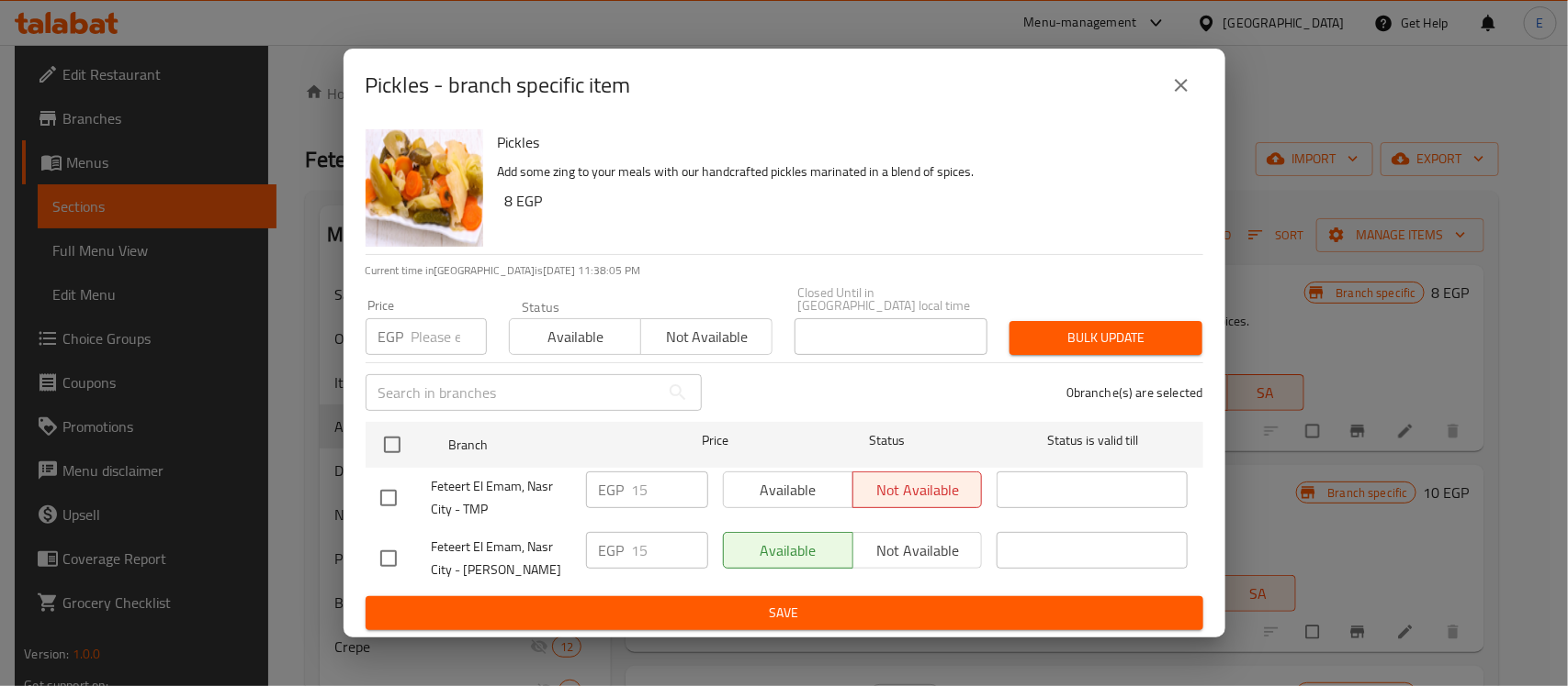
click at [382, 556] on input "checkbox" at bounding box center [388, 559] width 39 height 39
checkbox input "true"
click at [874, 542] on span "Not available" at bounding box center [917, 550] width 115 height 26
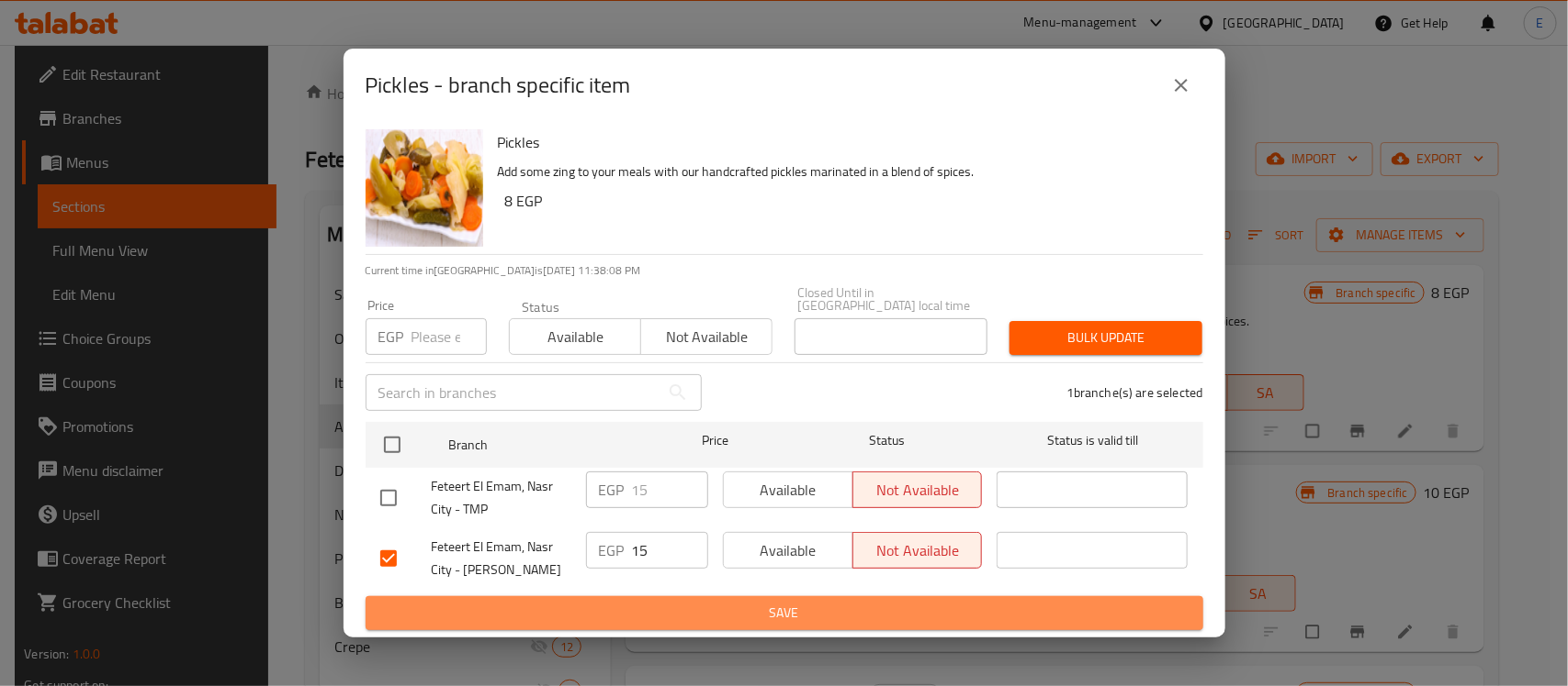
click at [815, 605] on span "Save" at bounding box center [784, 613] width 808 height 23
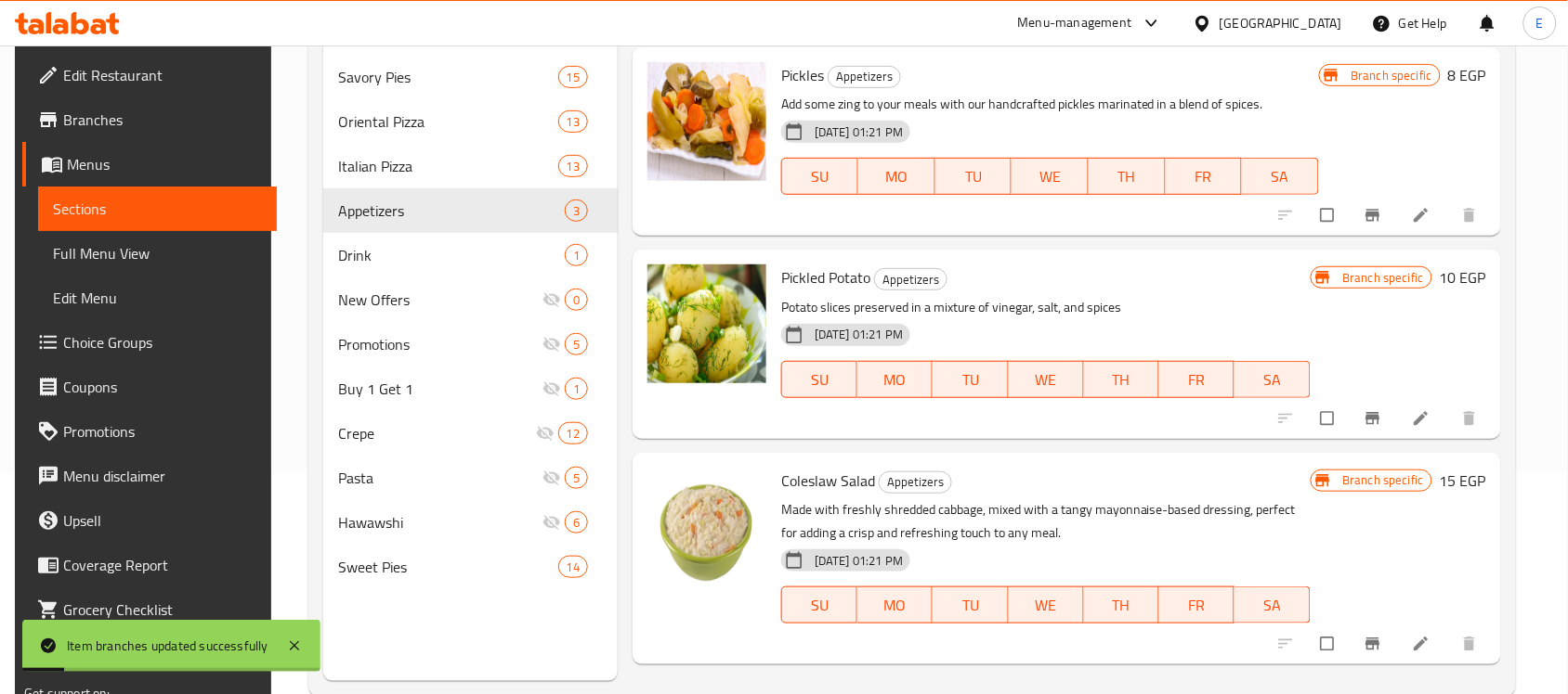
scroll to position [224, 0]
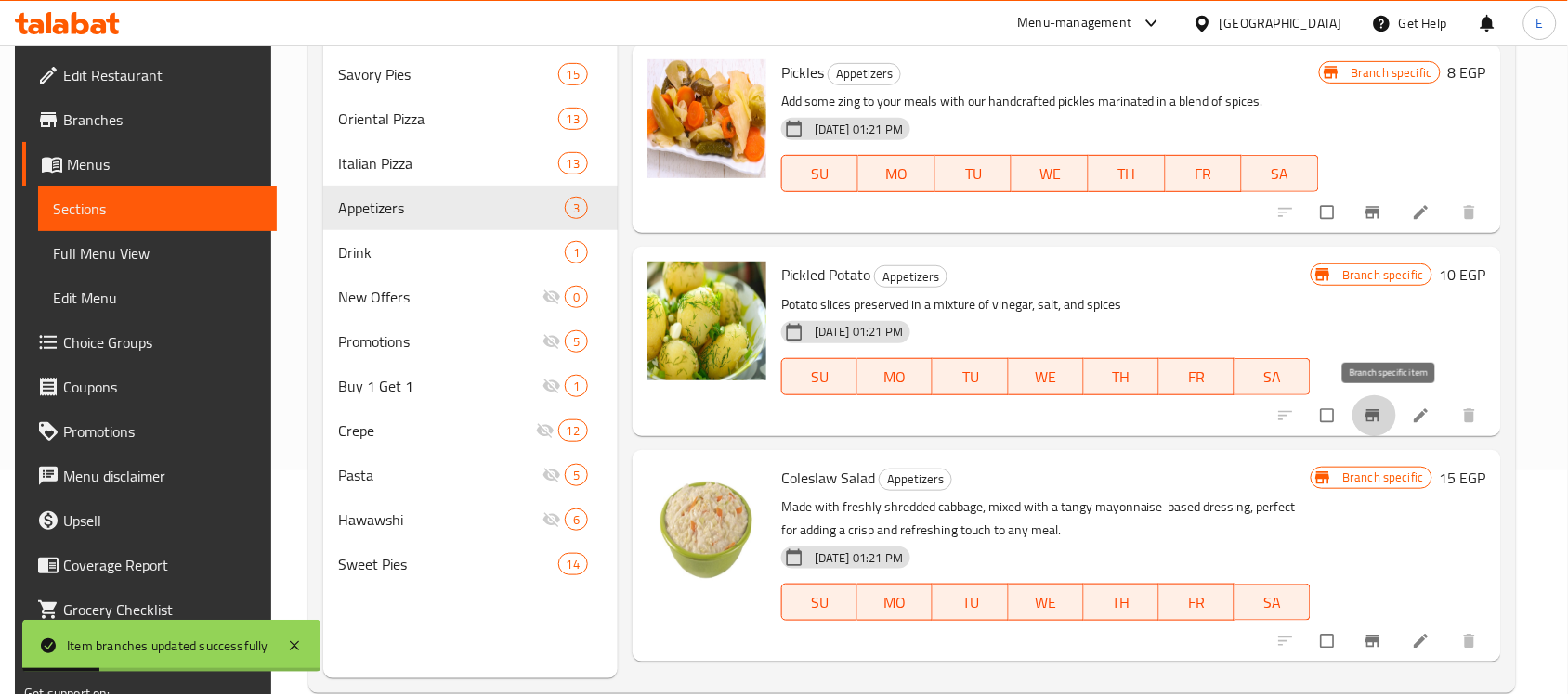
click at [1379, 414] on icon "Branch-specific-item" at bounding box center [1372, 415] width 14 height 12
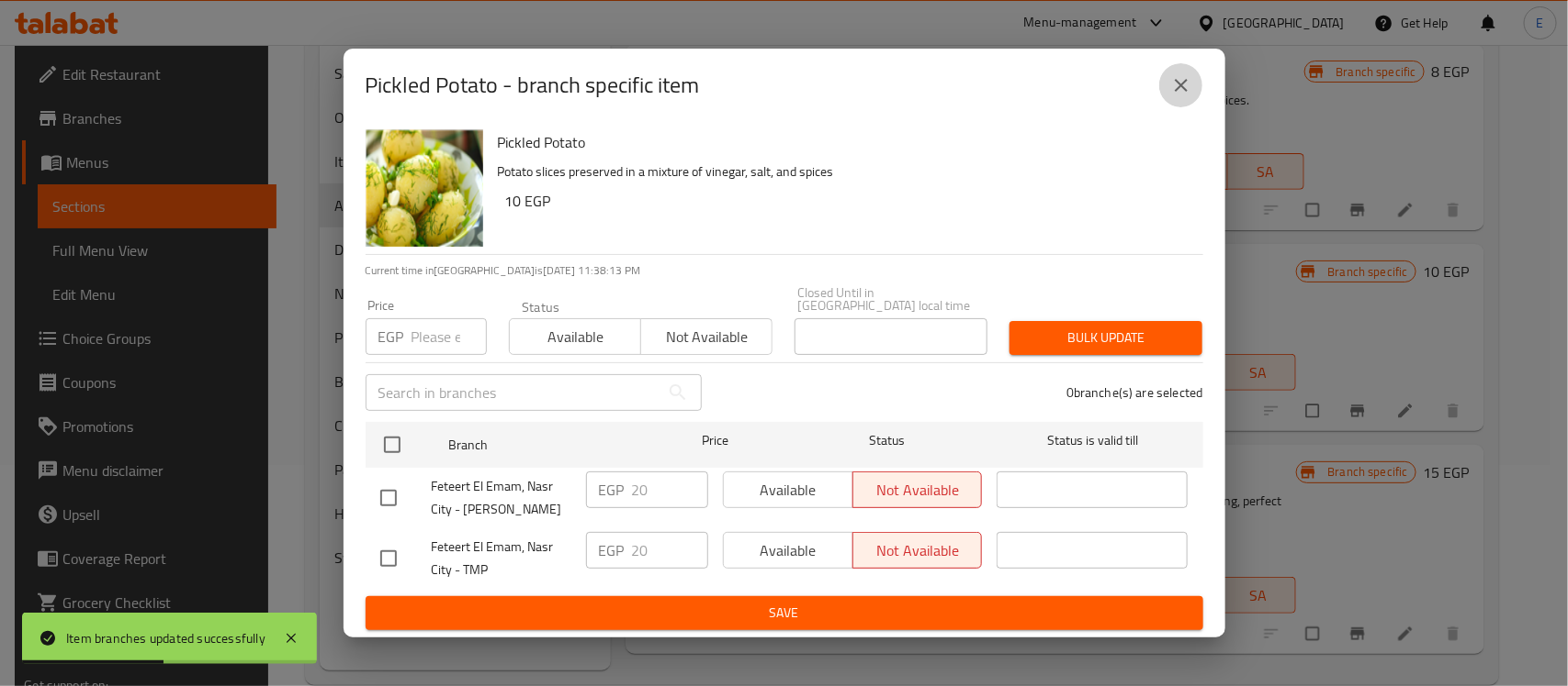
click at [1174, 90] on icon "close" at bounding box center [1181, 85] width 22 height 22
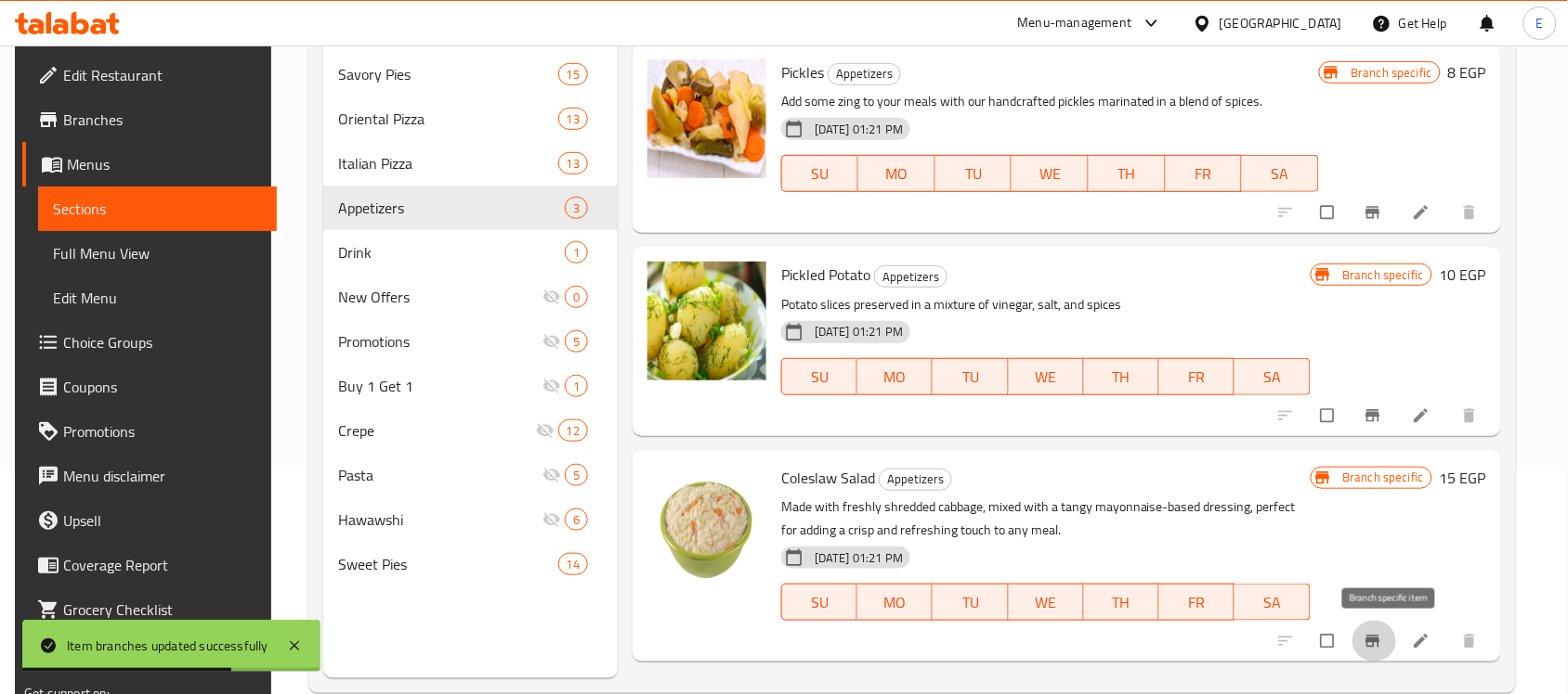
click at [1381, 645] on icon "Branch-specific-item" at bounding box center [1373, 641] width 19 height 19
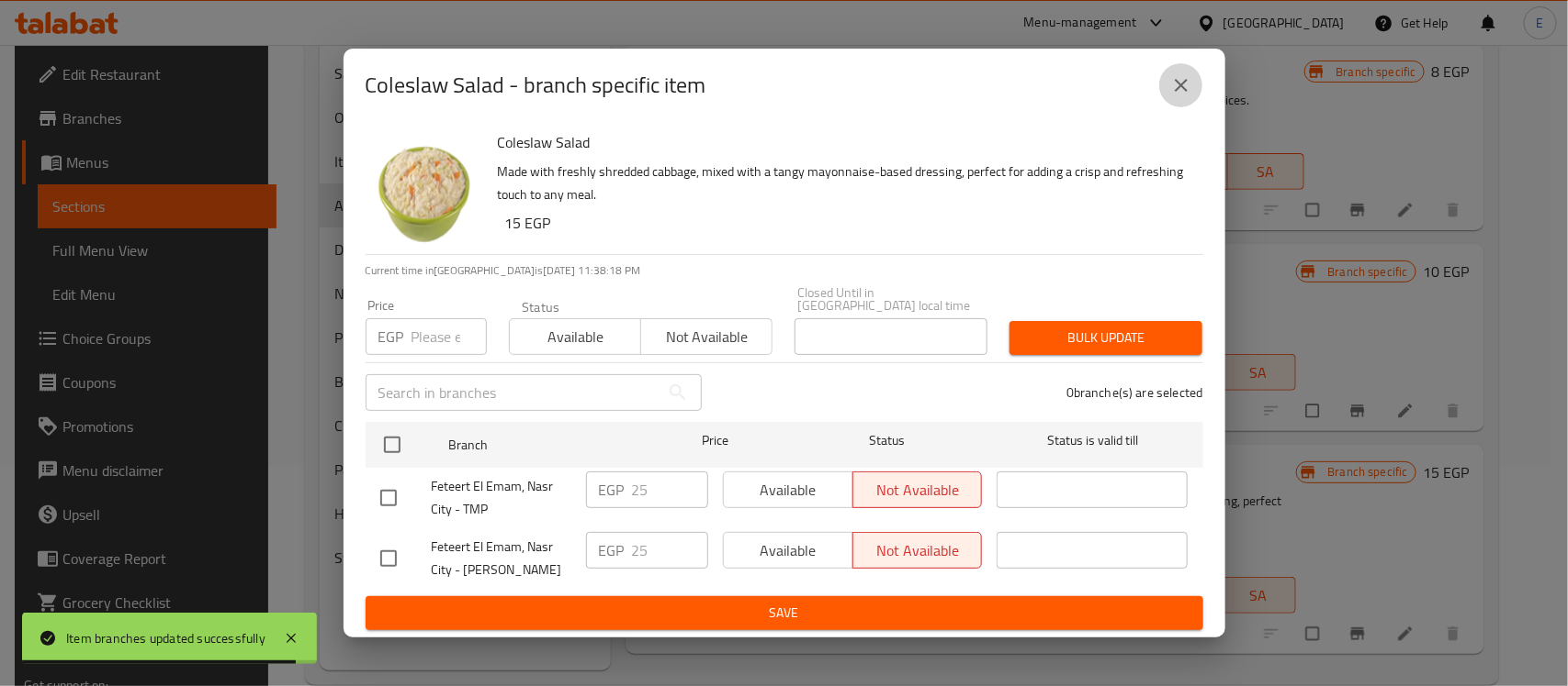
click at [1177, 96] on icon "close" at bounding box center [1181, 85] width 22 height 22
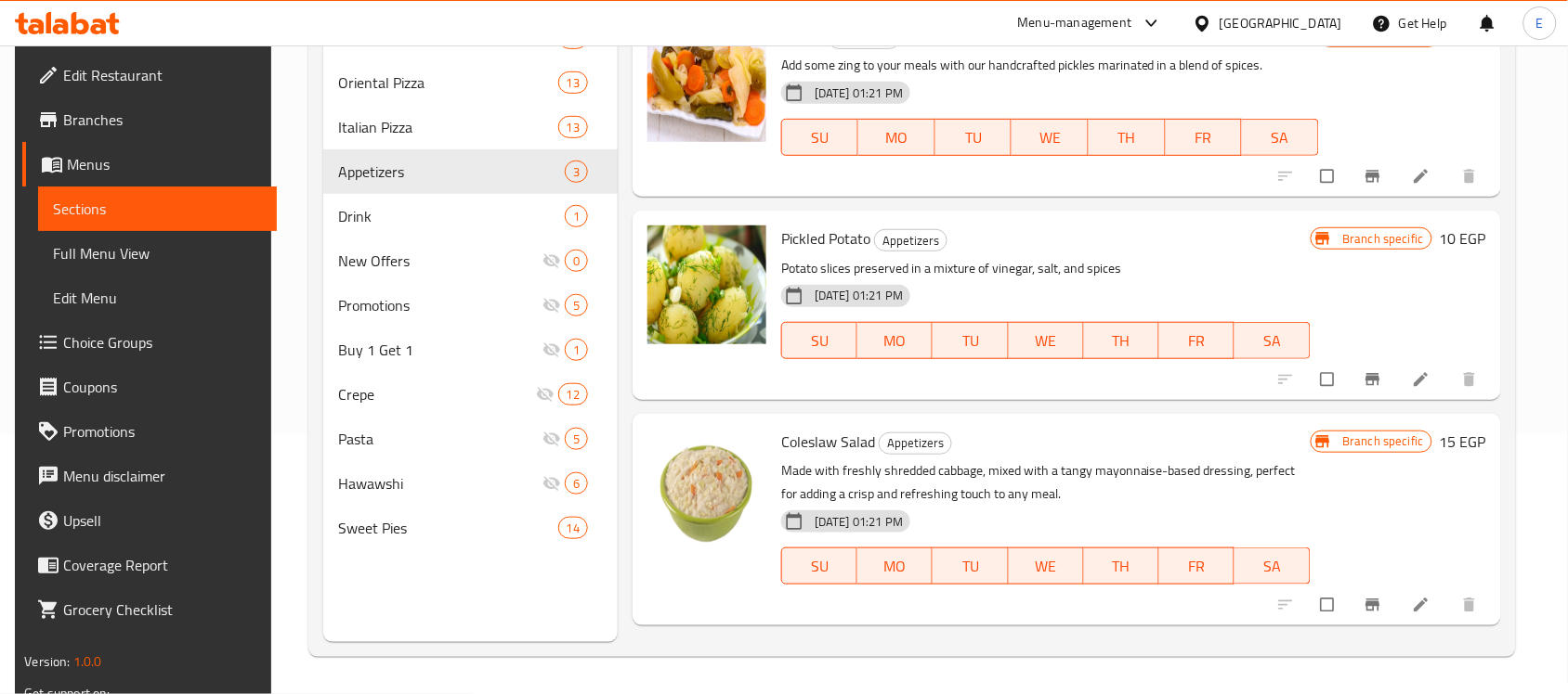
scroll to position [260, 0]
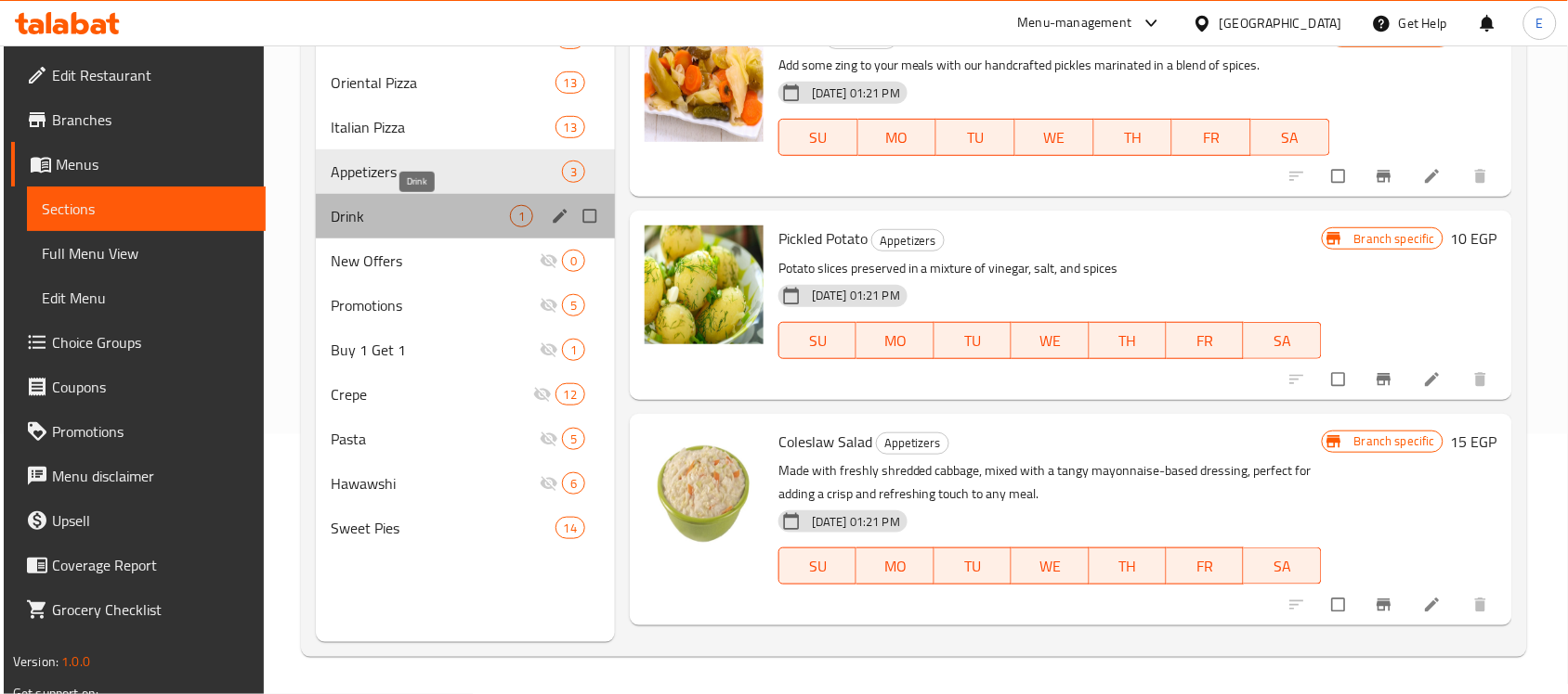
click at [415, 221] on span "Drink" at bounding box center [420, 216] width 180 height 23
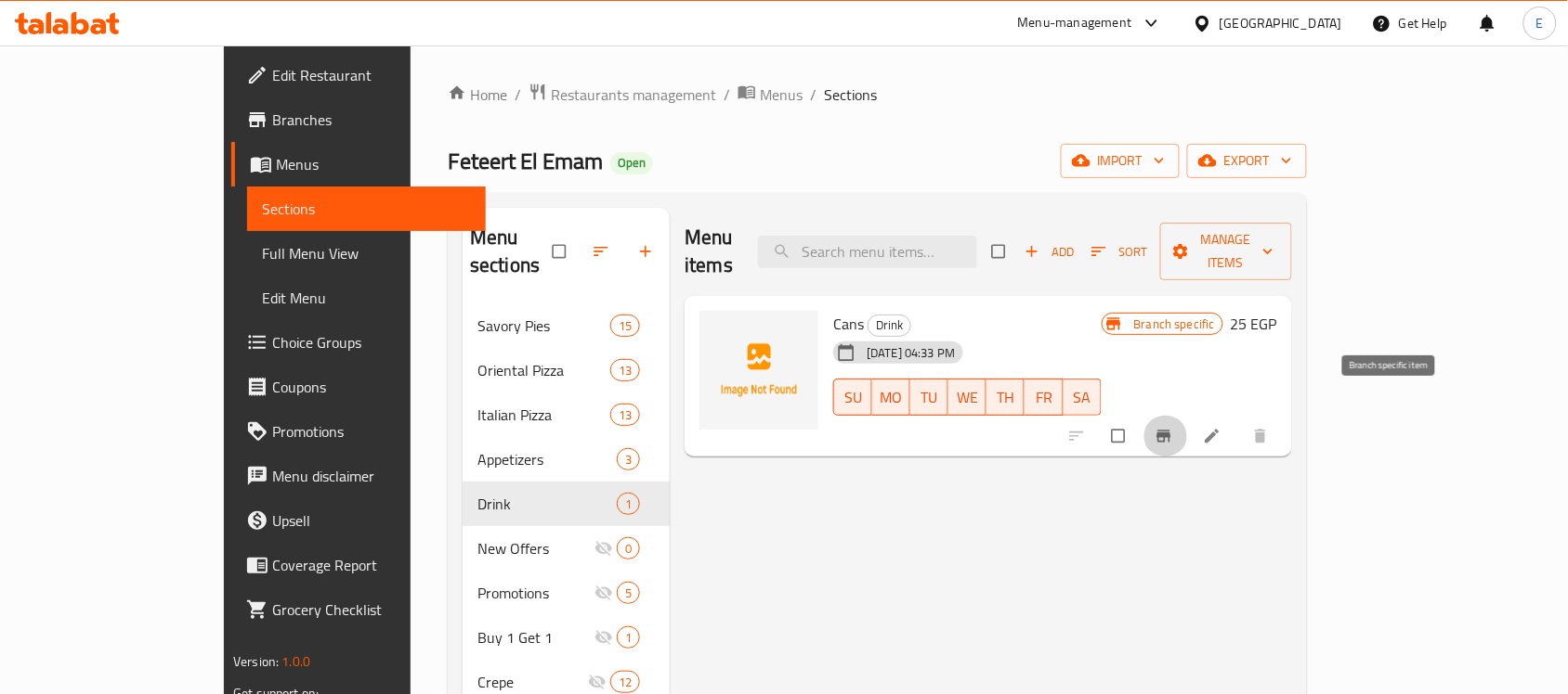
click at [1170, 431] on icon "Branch-specific-item" at bounding box center [1163, 437] width 14 height 12
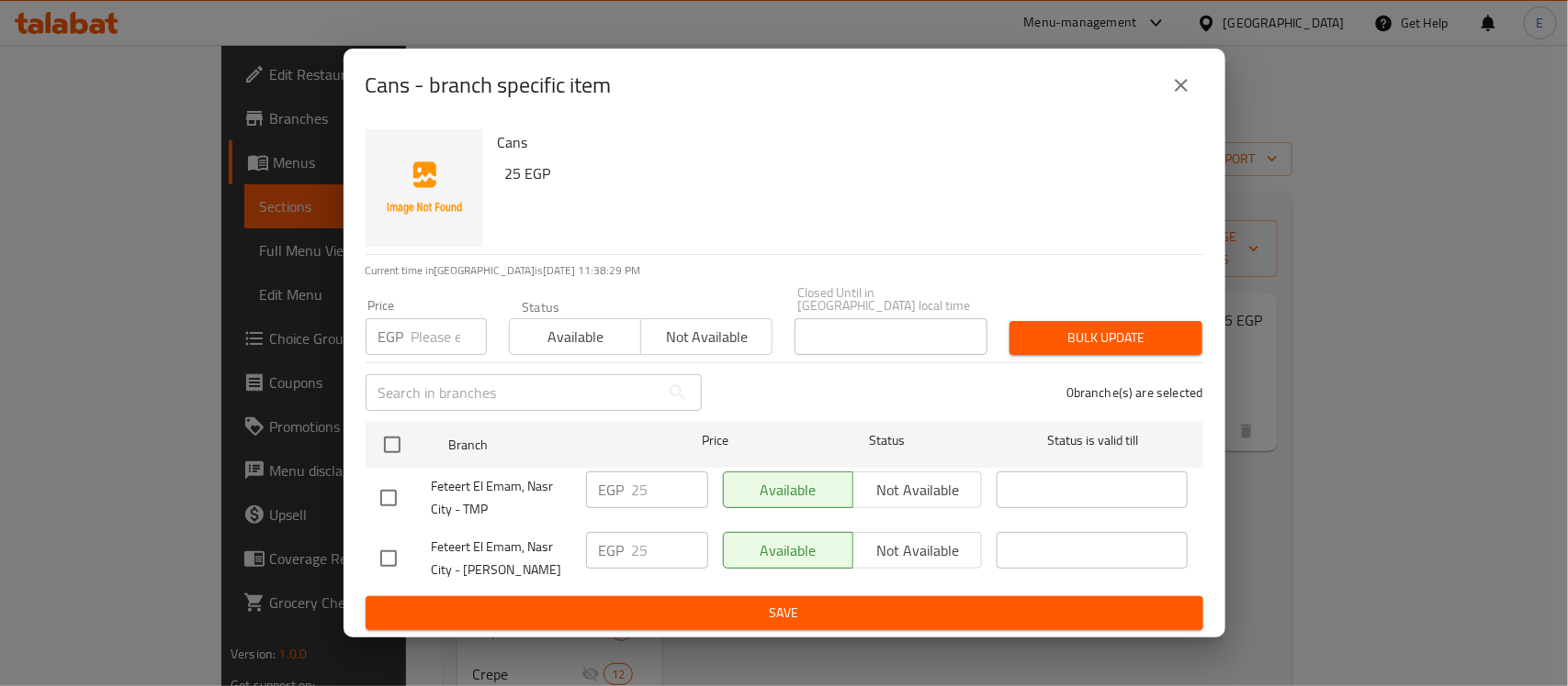
click at [386, 551] on input "checkbox" at bounding box center [388, 559] width 39 height 39
checkbox input "true"
click at [852, 542] on button "Not available" at bounding box center [917, 551] width 130 height 37
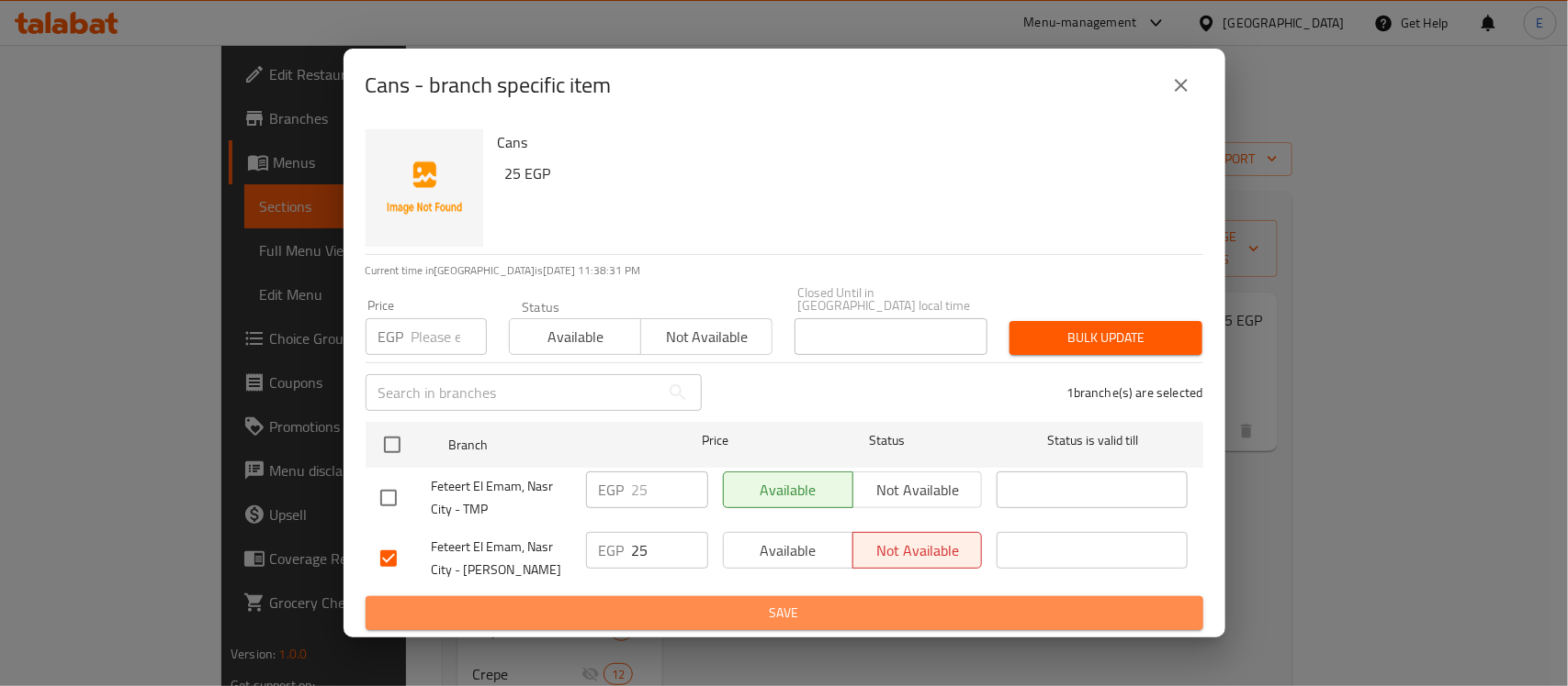
click at [794, 616] on span "Save" at bounding box center [784, 613] width 808 height 23
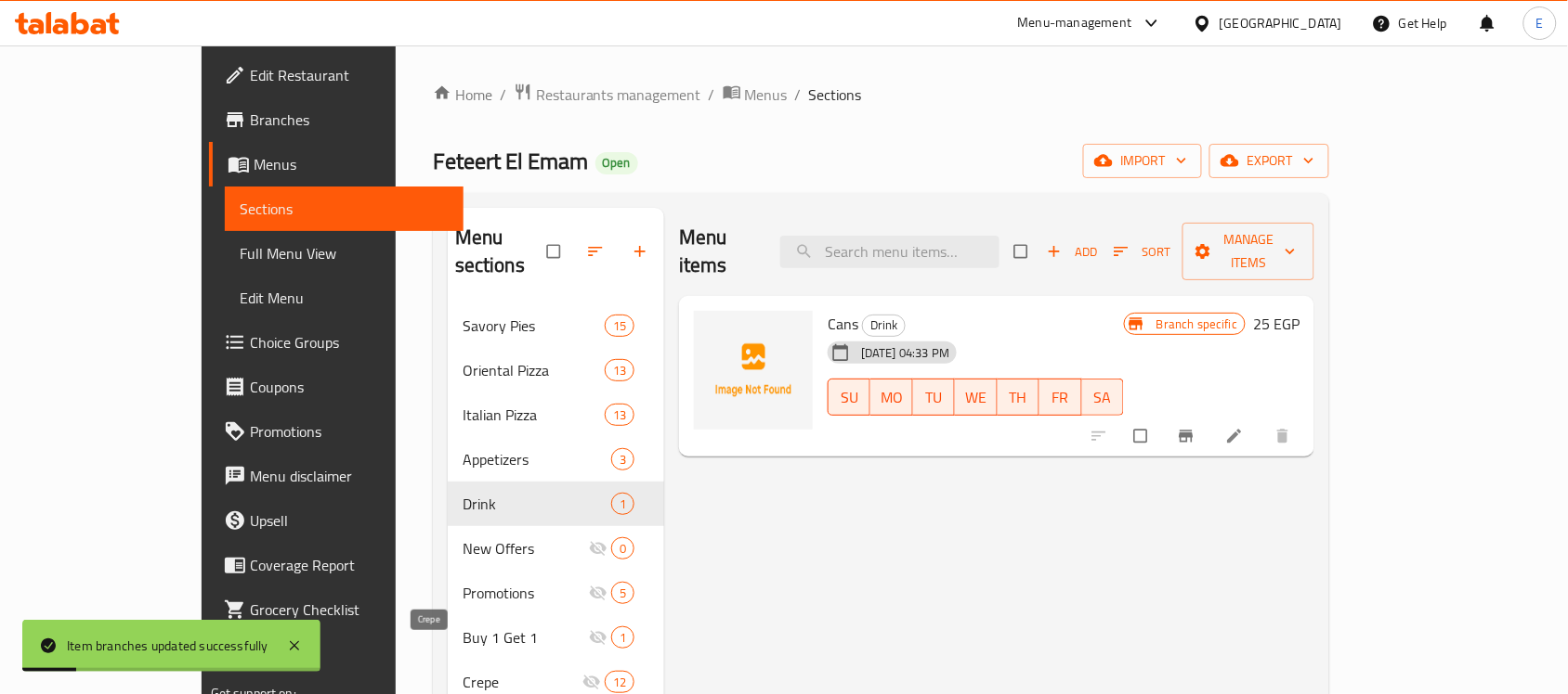
scroll to position [207, 0]
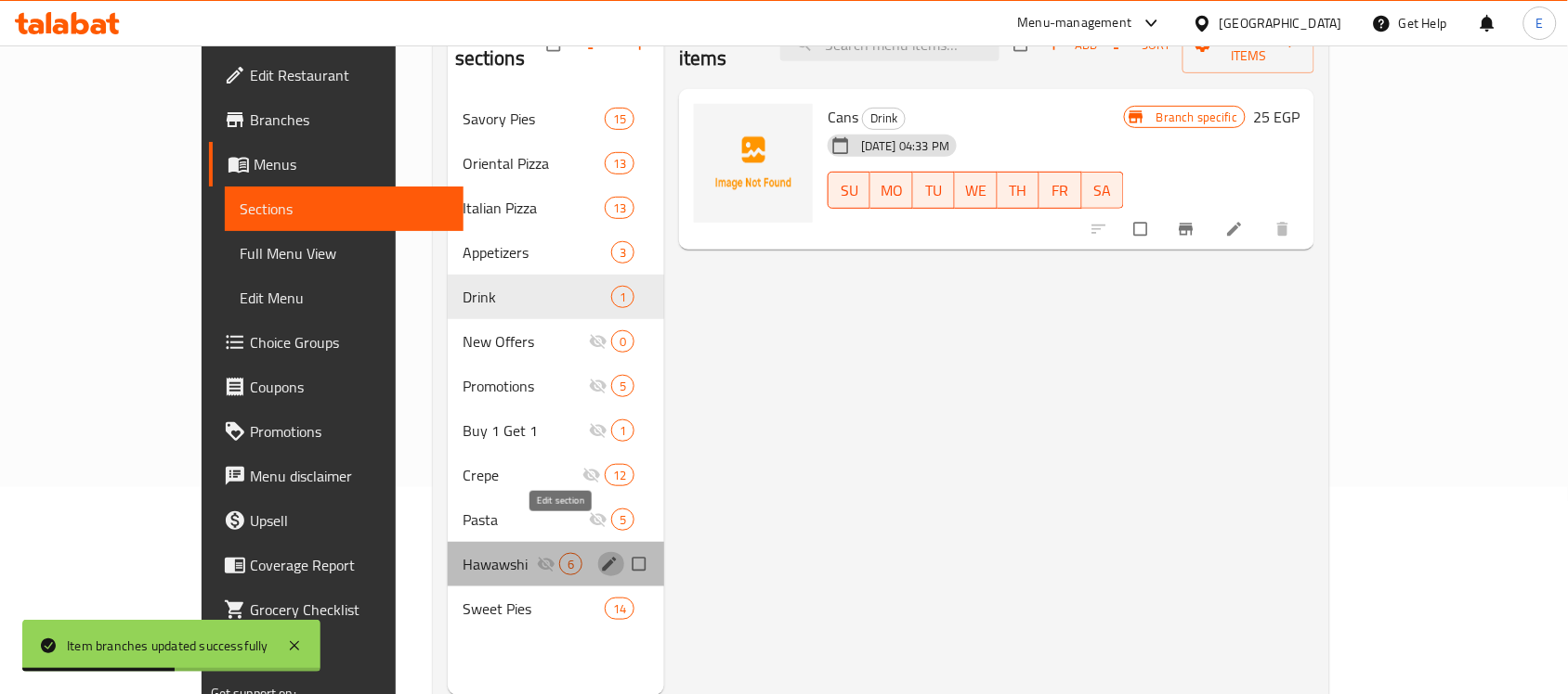
click at [600, 556] on icon "edit" at bounding box center [609, 564] width 19 height 19
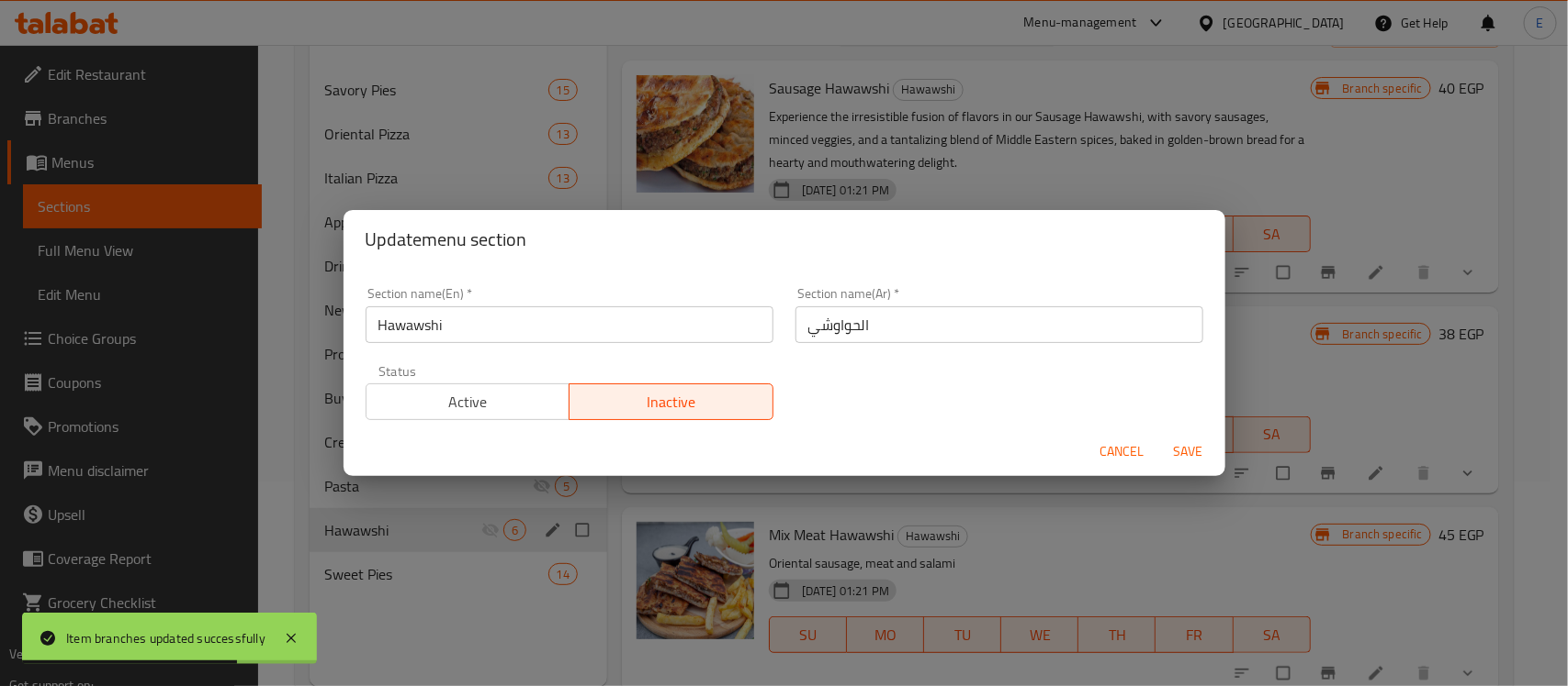
click at [524, 409] on span "Active" at bounding box center [468, 402] width 189 height 26
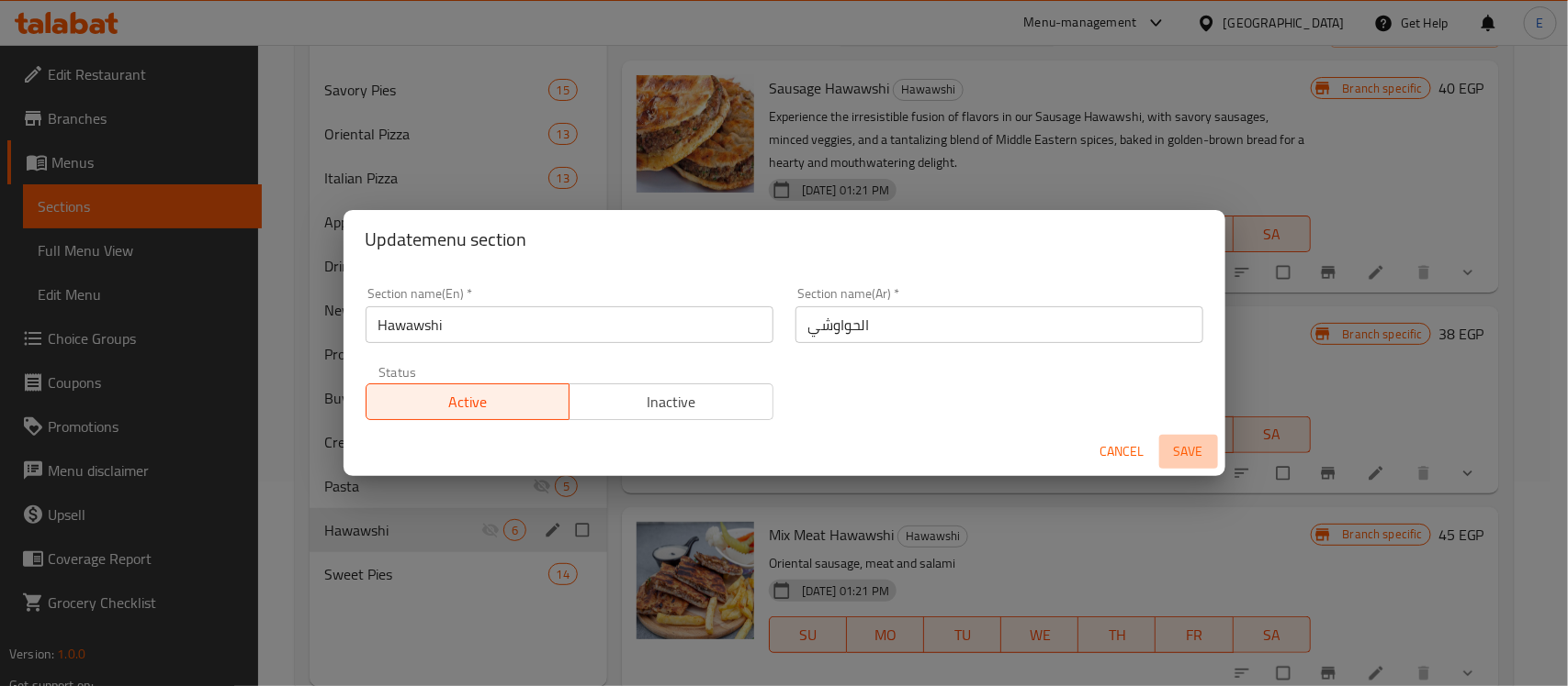
click at [1194, 451] on span "Save" at bounding box center [1187, 452] width 44 height 23
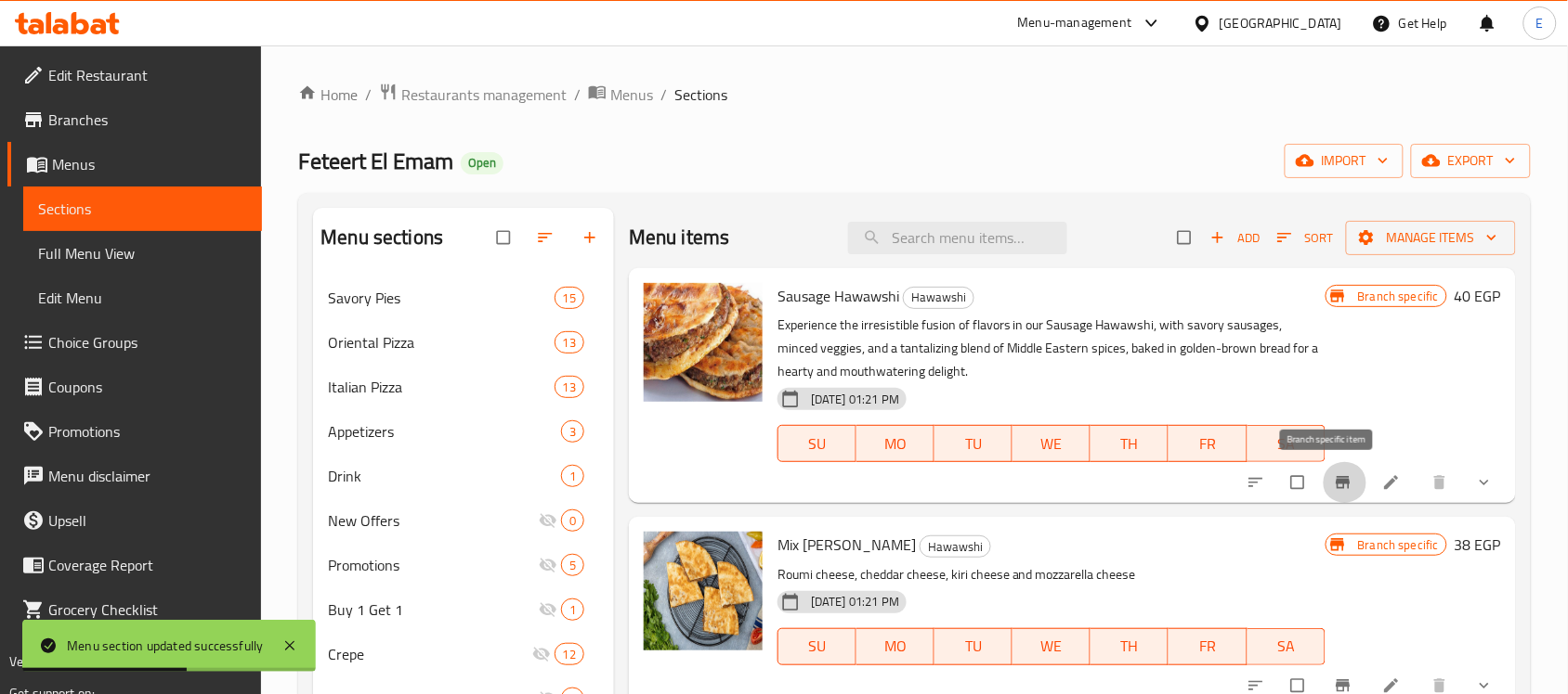
click at [1335, 481] on icon "Branch-specific-item" at bounding box center [1342, 483] width 14 height 12
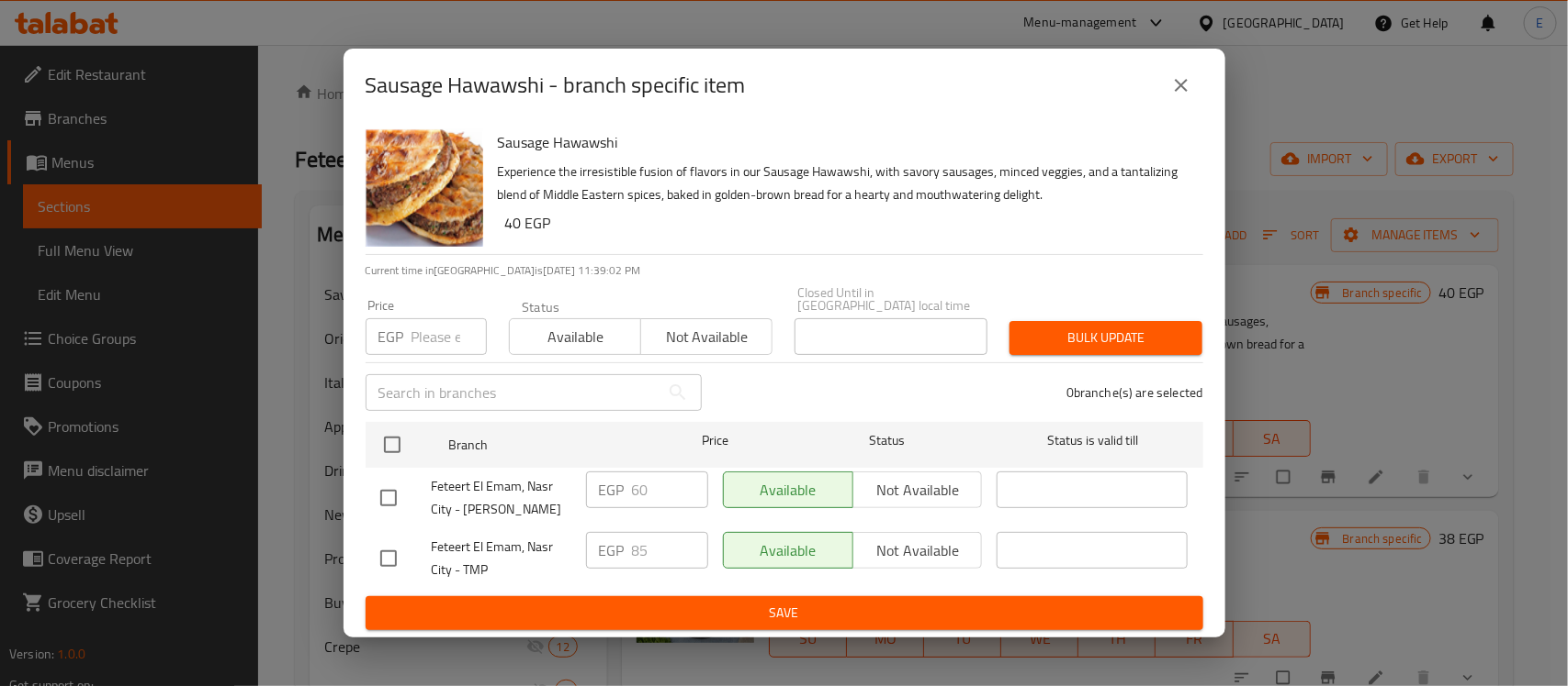
click at [382, 499] on input "checkbox" at bounding box center [388, 499] width 39 height 39
checkbox input "true"
drag, startPoint x: 667, startPoint y: 482, endPoint x: 572, endPoint y: 479, distance: 95.0
click at [572, 479] on div "Feteert El Emam, Nasr City - Makram Ebeid EGP 60 ​ Available Not available ​" at bounding box center [784, 499] width 822 height 68
type input "85"
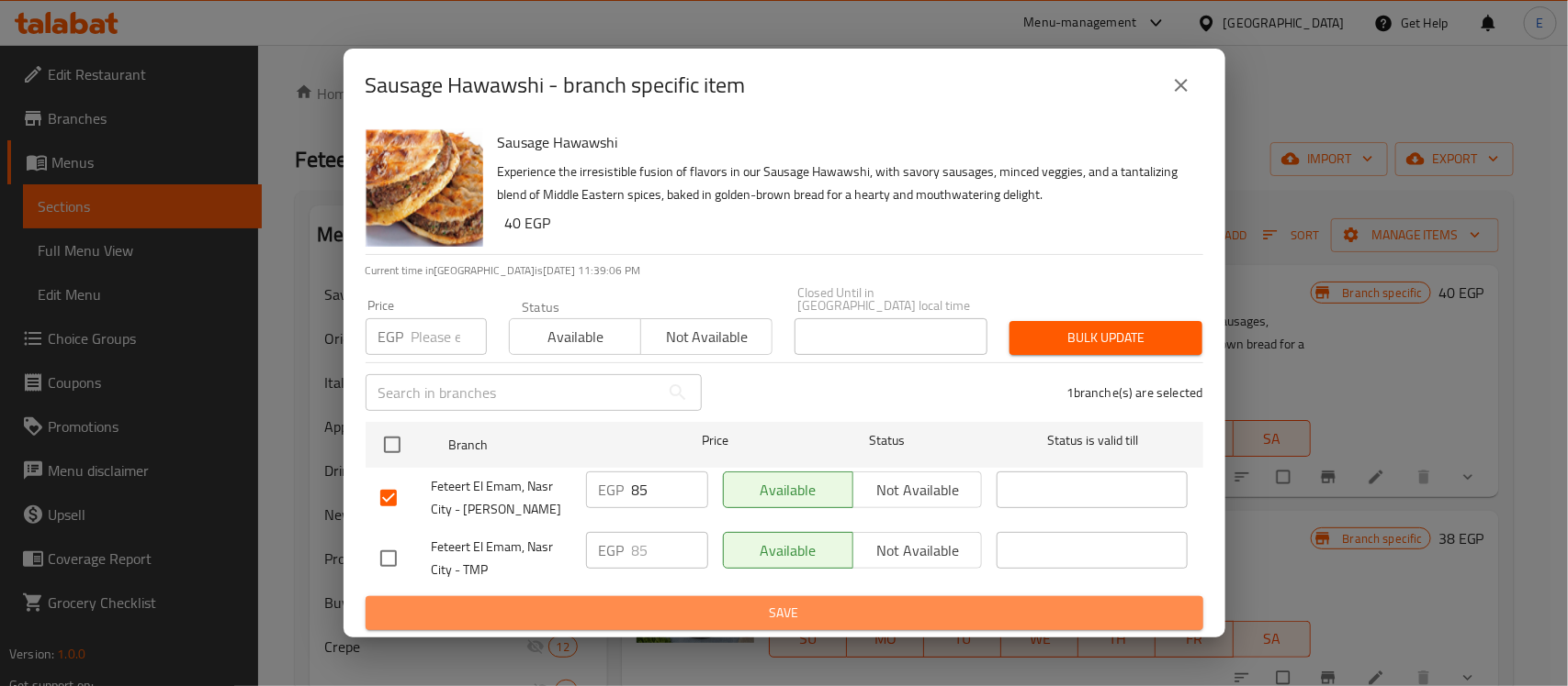
click at [713, 605] on span "Save" at bounding box center [784, 613] width 808 height 23
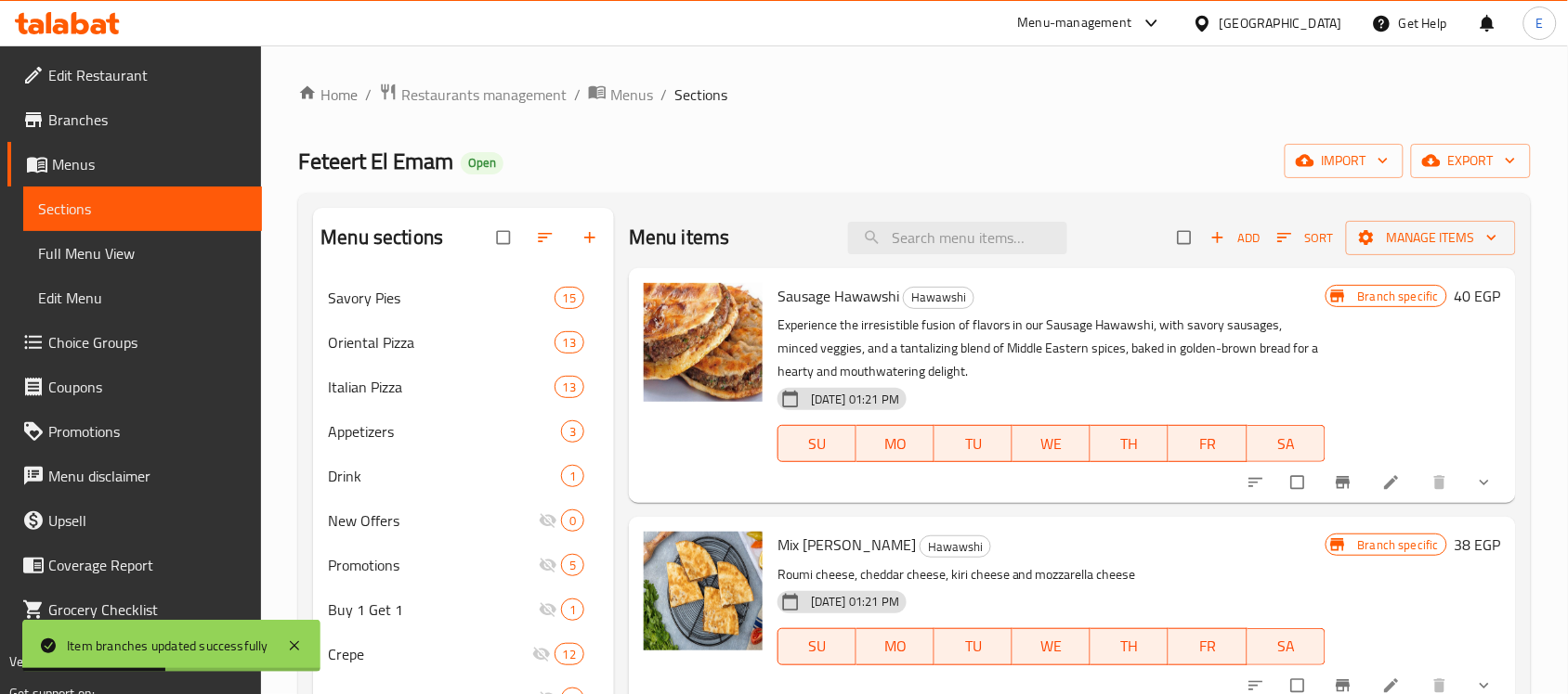
scroll to position [56, 0]
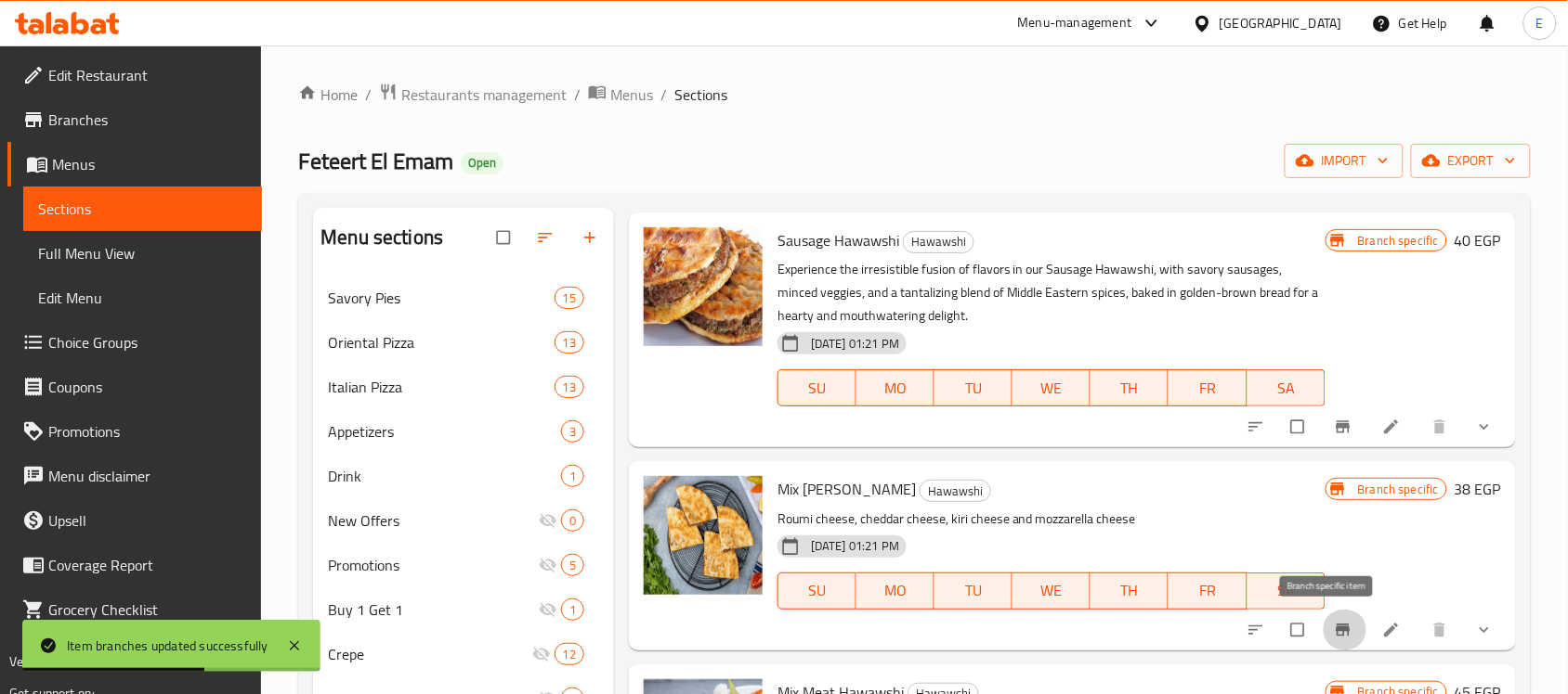
click at [1333, 628] on icon "Branch-specific-item" at bounding box center [1342, 630] width 19 height 19
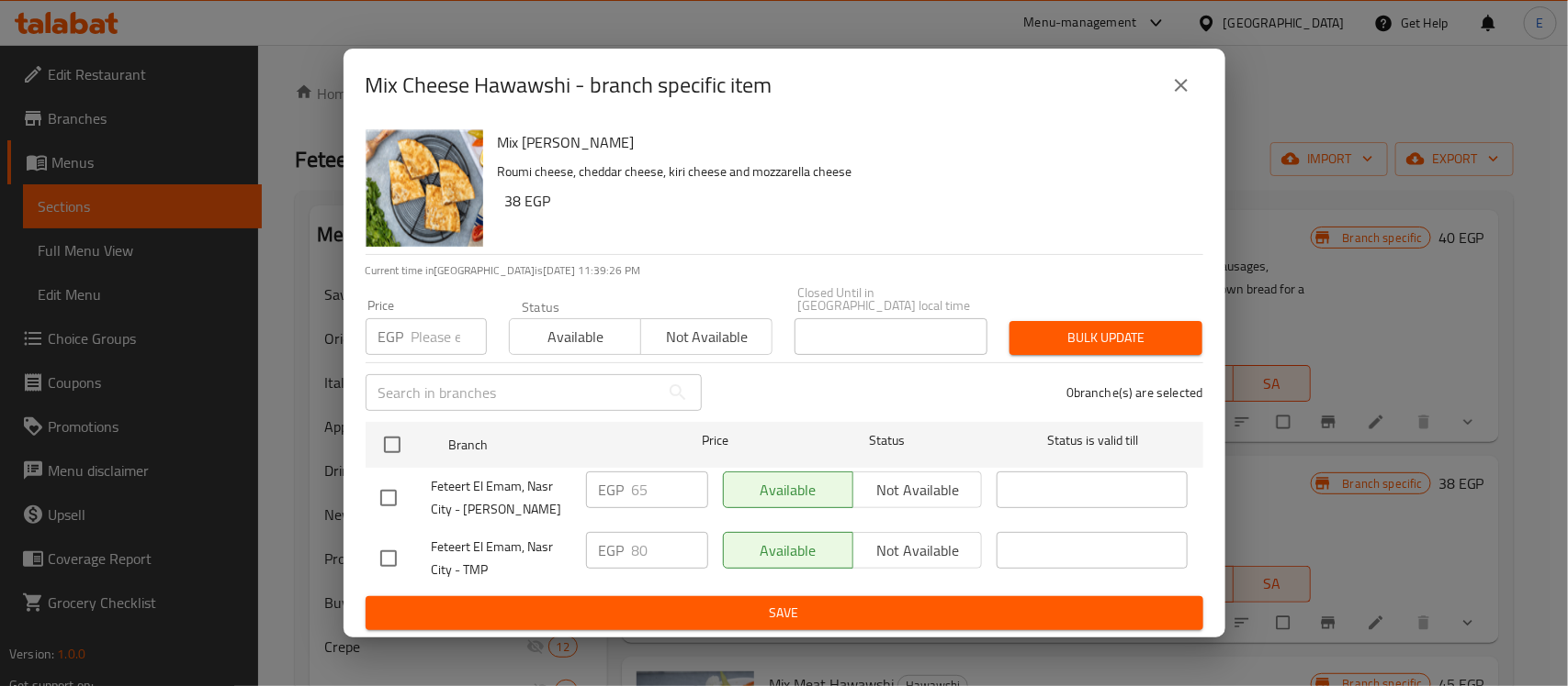
click at [380, 492] on input "checkbox" at bounding box center [388, 499] width 39 height 39
checkbox input "true"
drag, startPoint x: 654, startPoint y: 494, endPoint x: 570, endPoint y: 497, distance: 84.1
click at [570, 497] on div "Feteert El Emam, Nasr City - Makram Ebeid EGP 65 ​ Available Not available ​" at bounding box center [784, 499] width 822 height 68
type input "80"
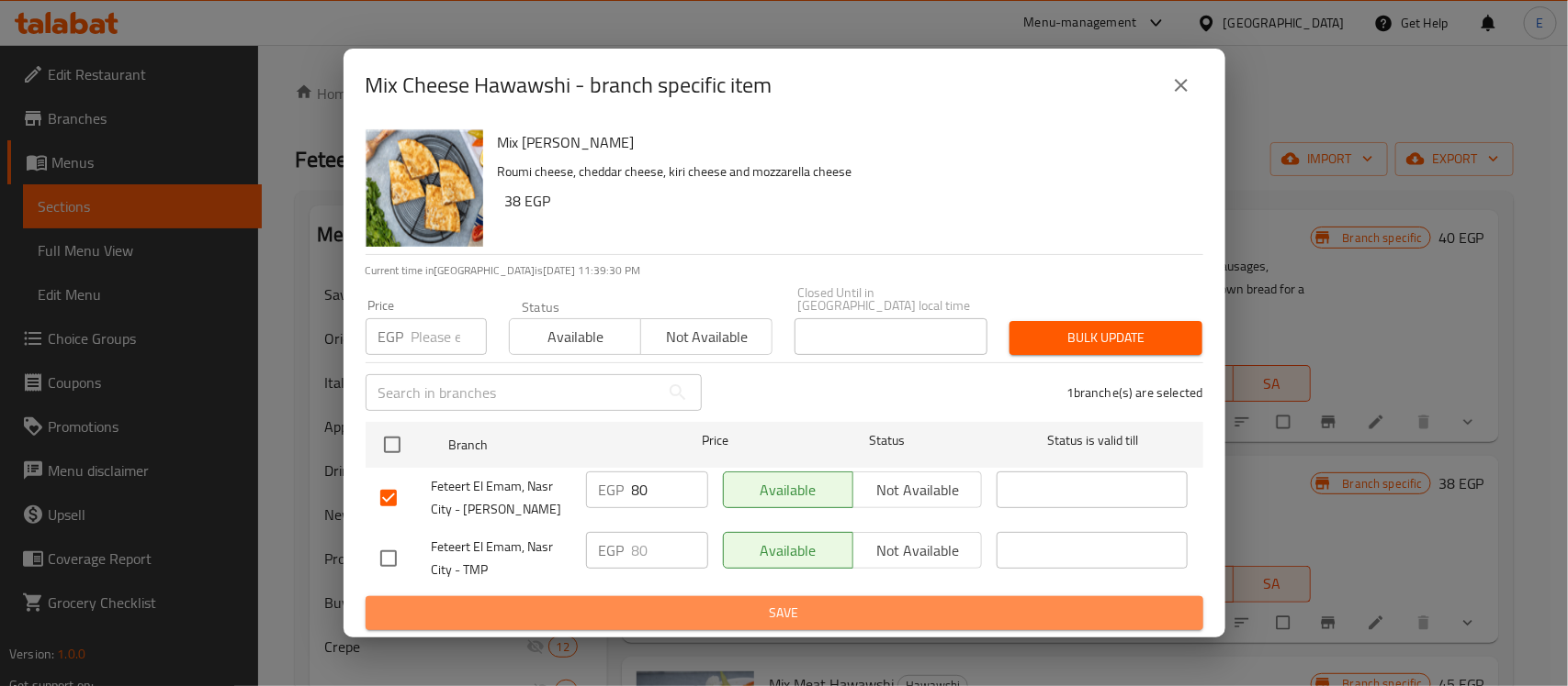
click at [661, 597] on button "Save" at bounding box center [784, 613] width 838 height 34
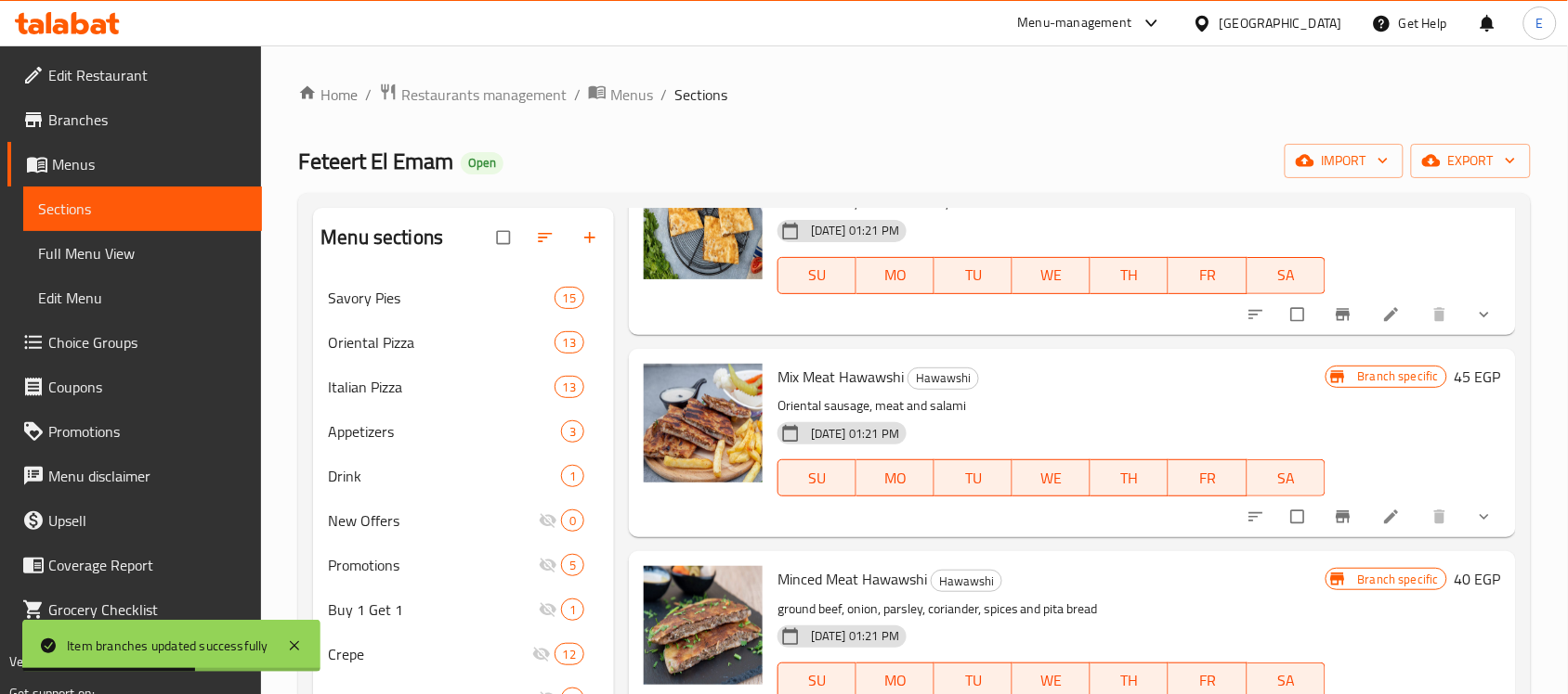
scroll to position [373, 0]
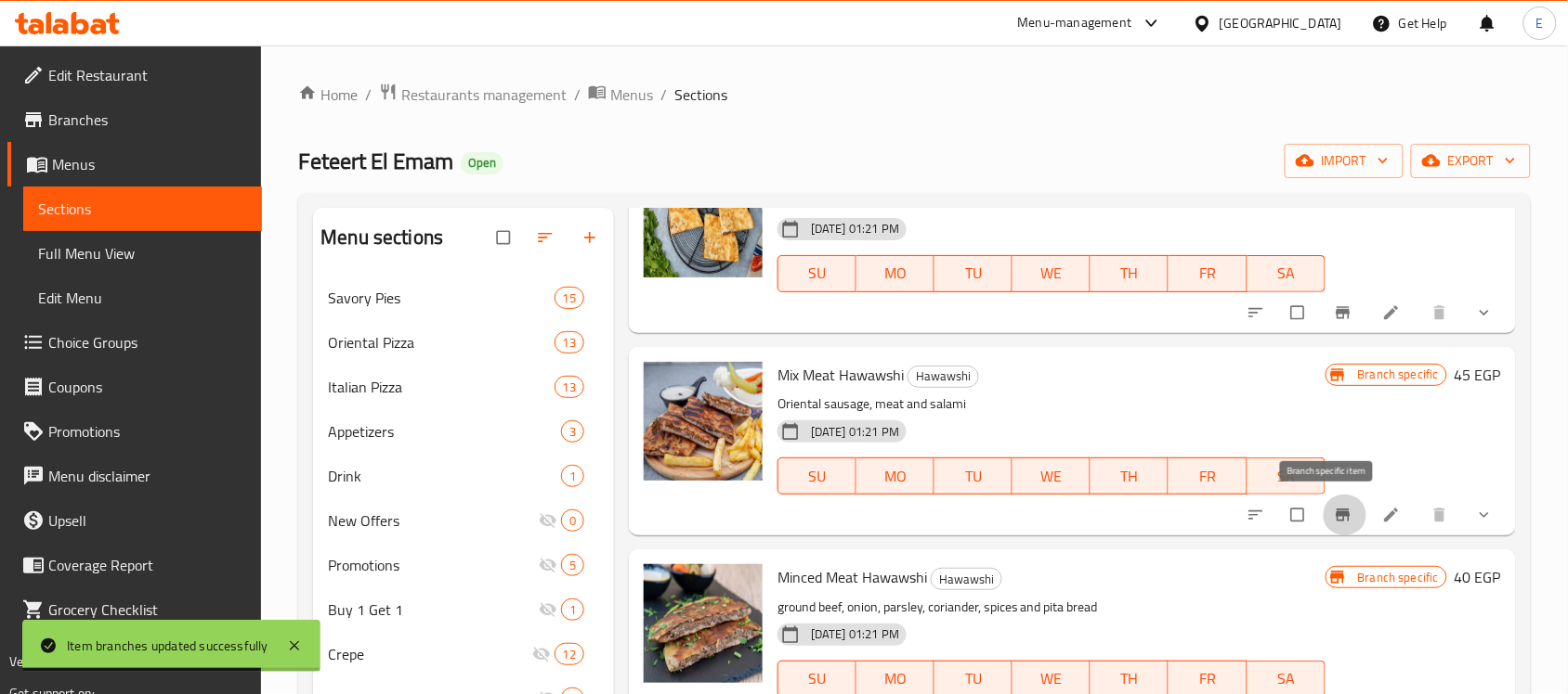
click at [1334, 517] on icon "Branch-specific-item" at bounding box center [1342, 514] width 19 height 19
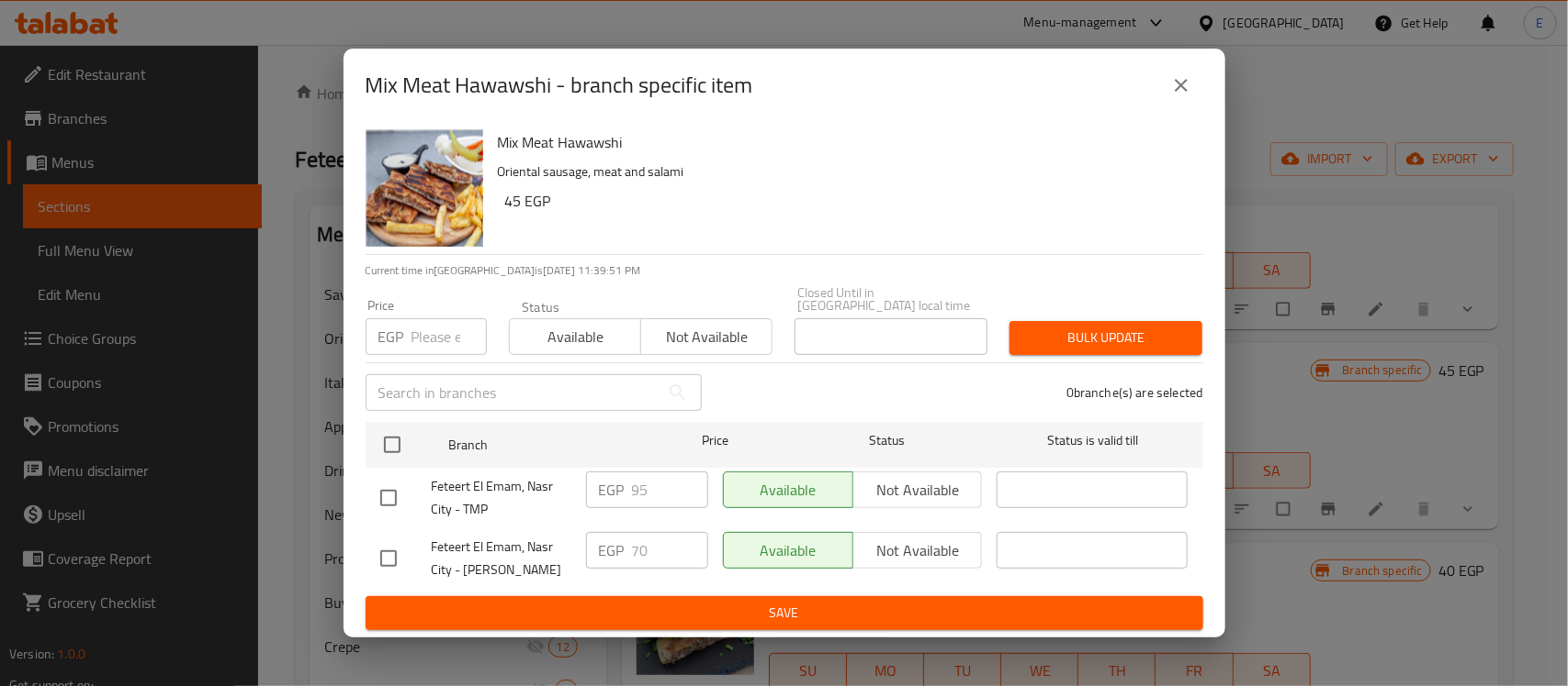
click at [384, 552] on input "checkbox" at bounding box center [388, 559] width 39 height 39
checkbox input "true"
drag, startPoint x: 657, startPoint y: 546, endPoint x: 593, endPoint y: 556, distance: 64.8
click at [593, 556] on div "EGP 70 ​" at bounding box center [647, 551] width 122 height 37
type input "95"
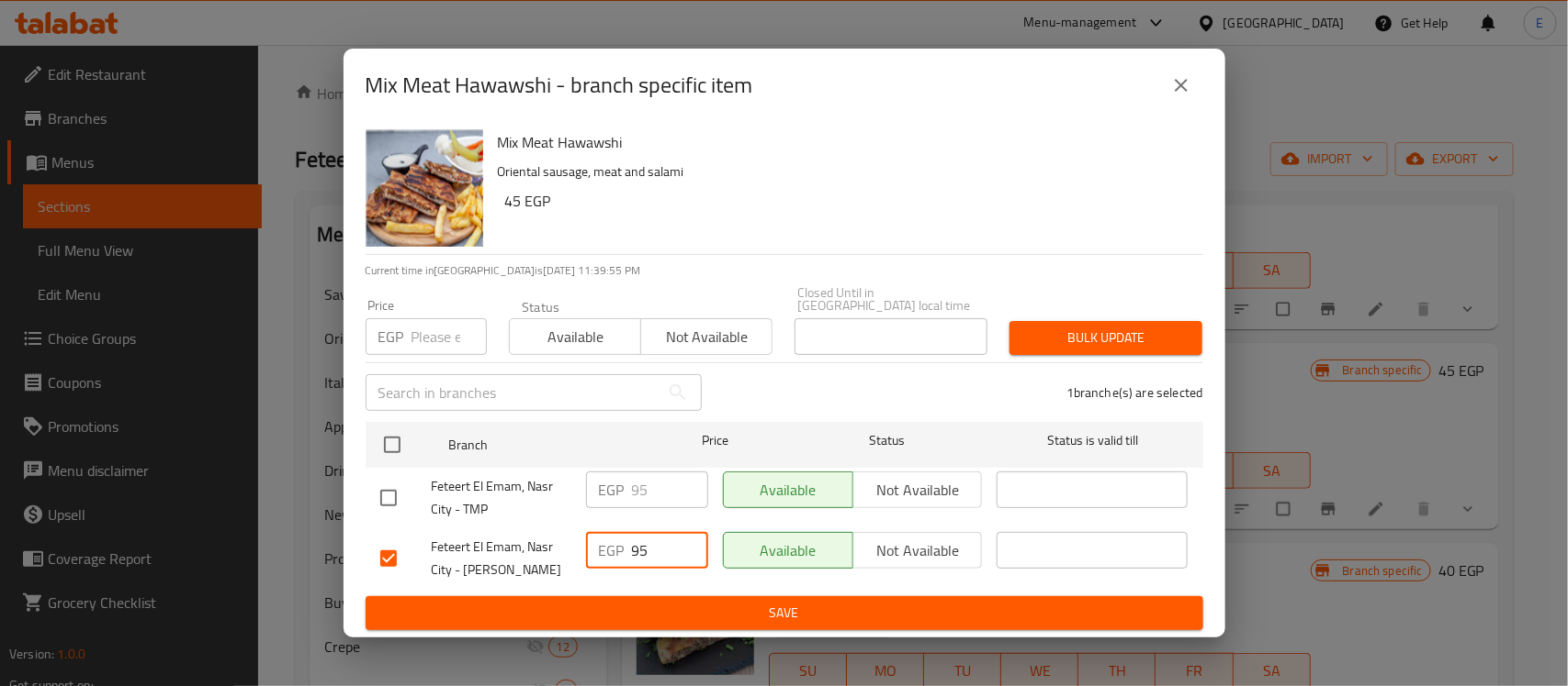
click at [693, 607] on span "Save" at bounding box center [784, 613] width 808 height 23
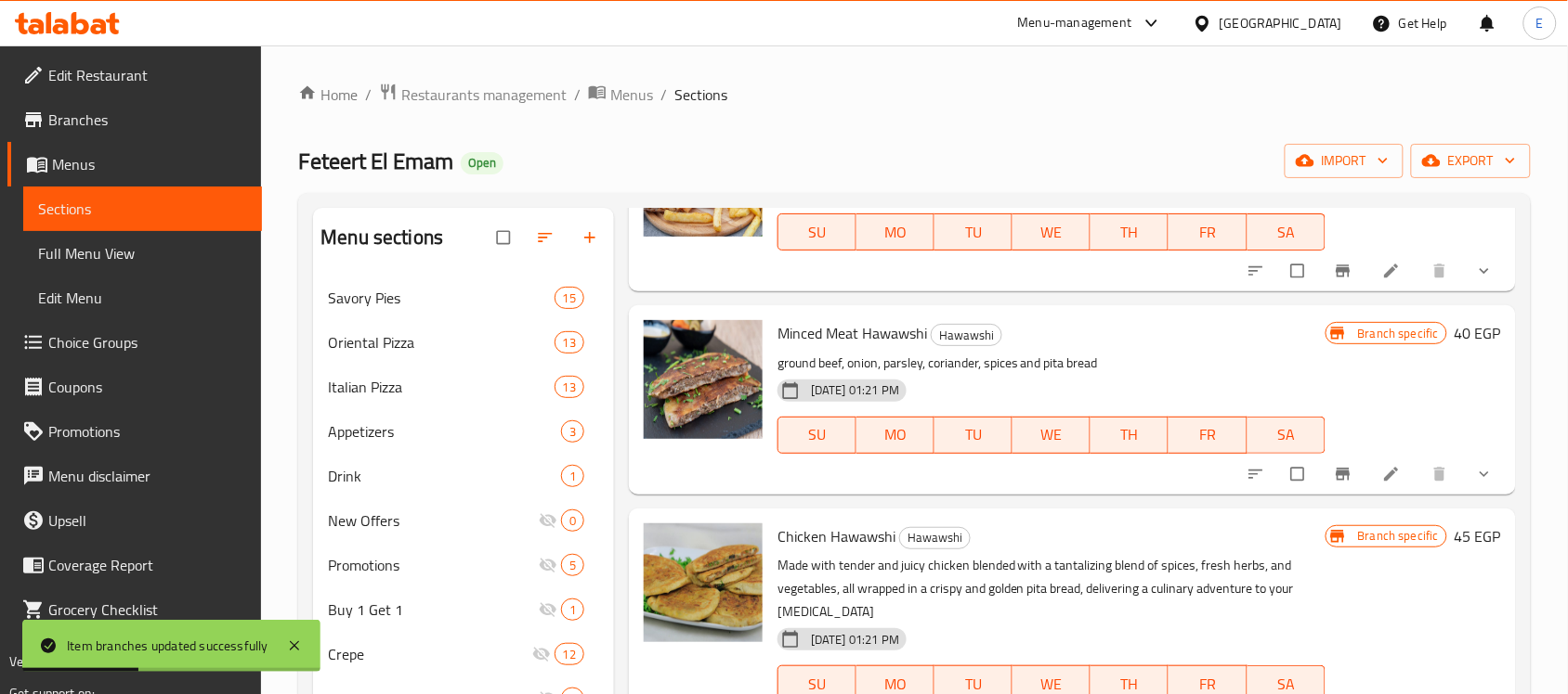
scroll to position [632, 0]
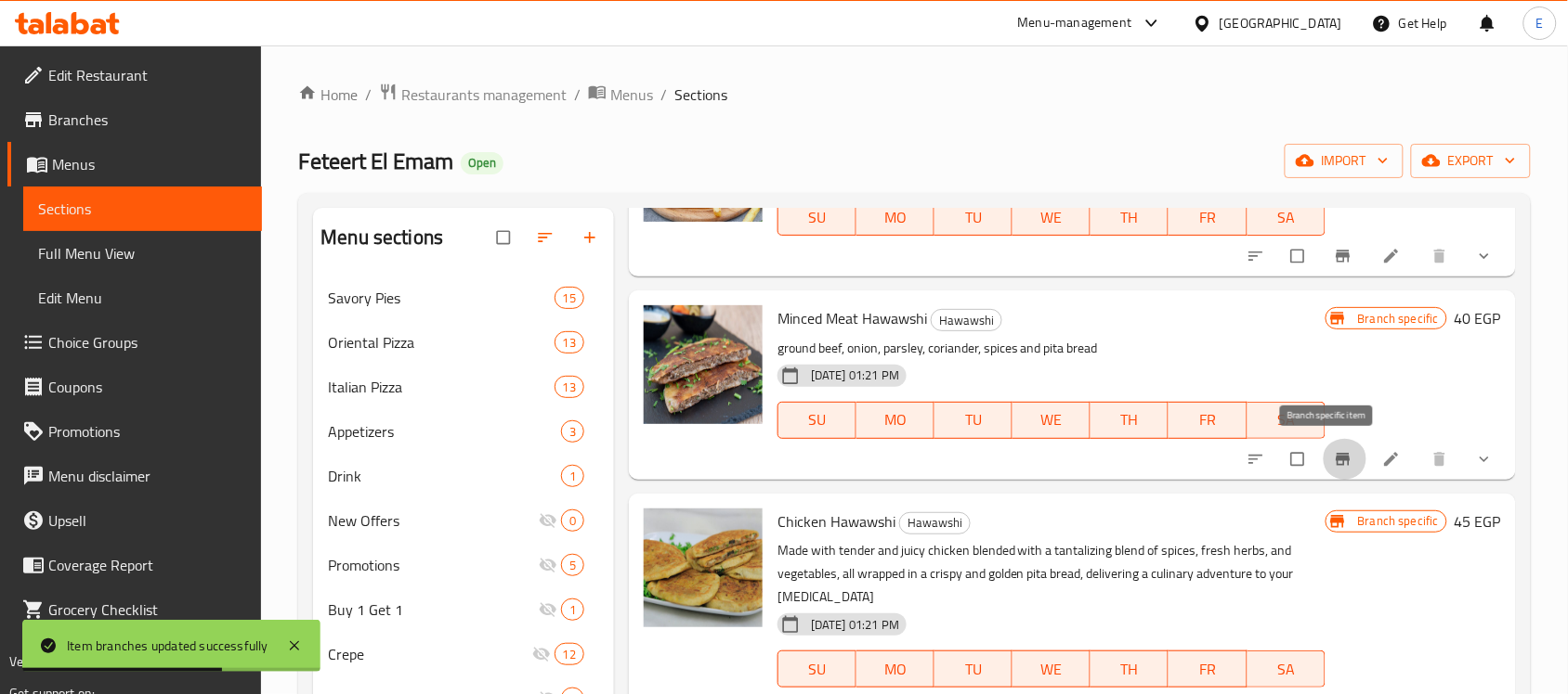
click at [1323, 467] on button "Branch-specific-item" at bounding box center [1344, 459] width 44 height 41
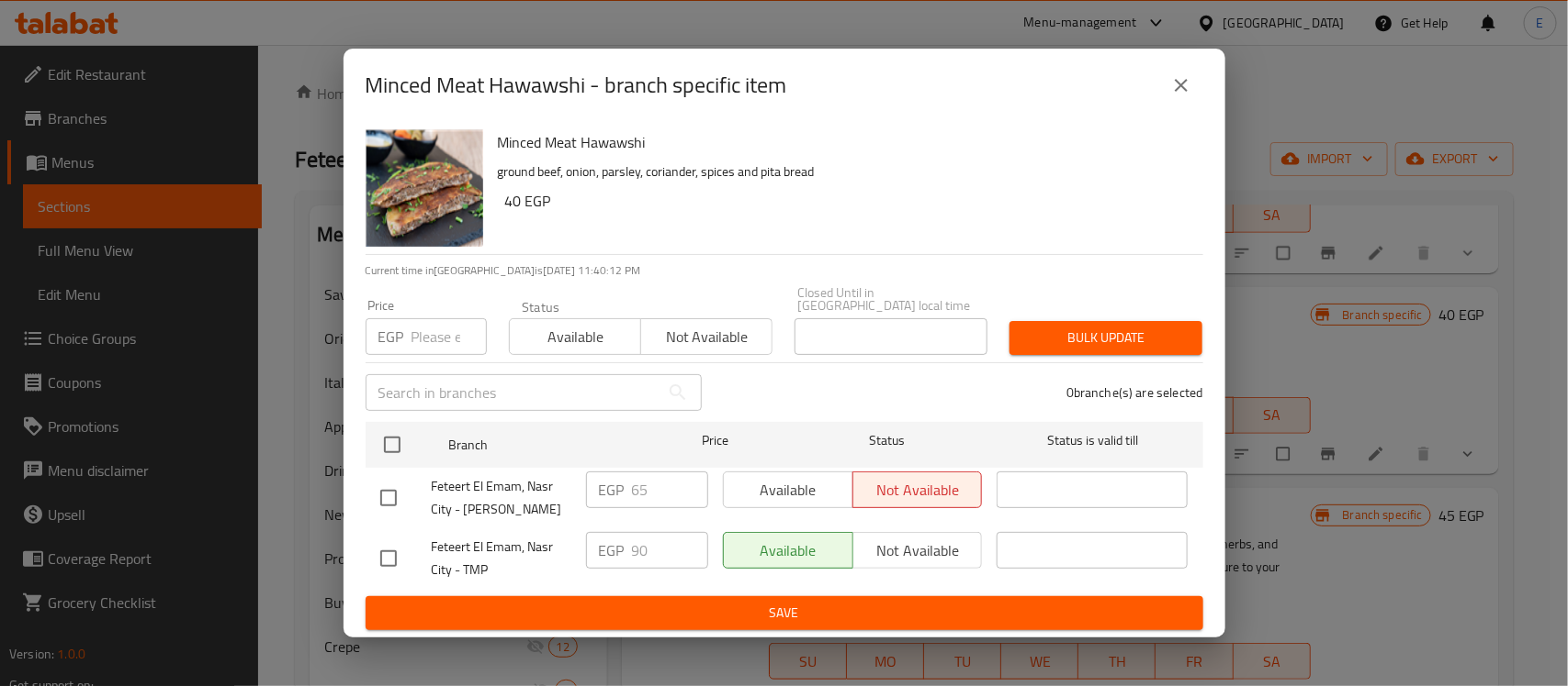
click at [386, 491] on input "checkbox" at bounding box center [388, 499] width 39 height 39
checkbox input "true"
drag, startPoint x: 663, startPoint y: 483, endPoint x: 572, endPoint y: 489, distance: 91.2
click at [572, 489] on div "Feteert El Emam, Nasr City - Makram Ebeid EGP 65 ​ Available Not available ​" at bounding box center [784, 499] width 822 height 68
type input "90"
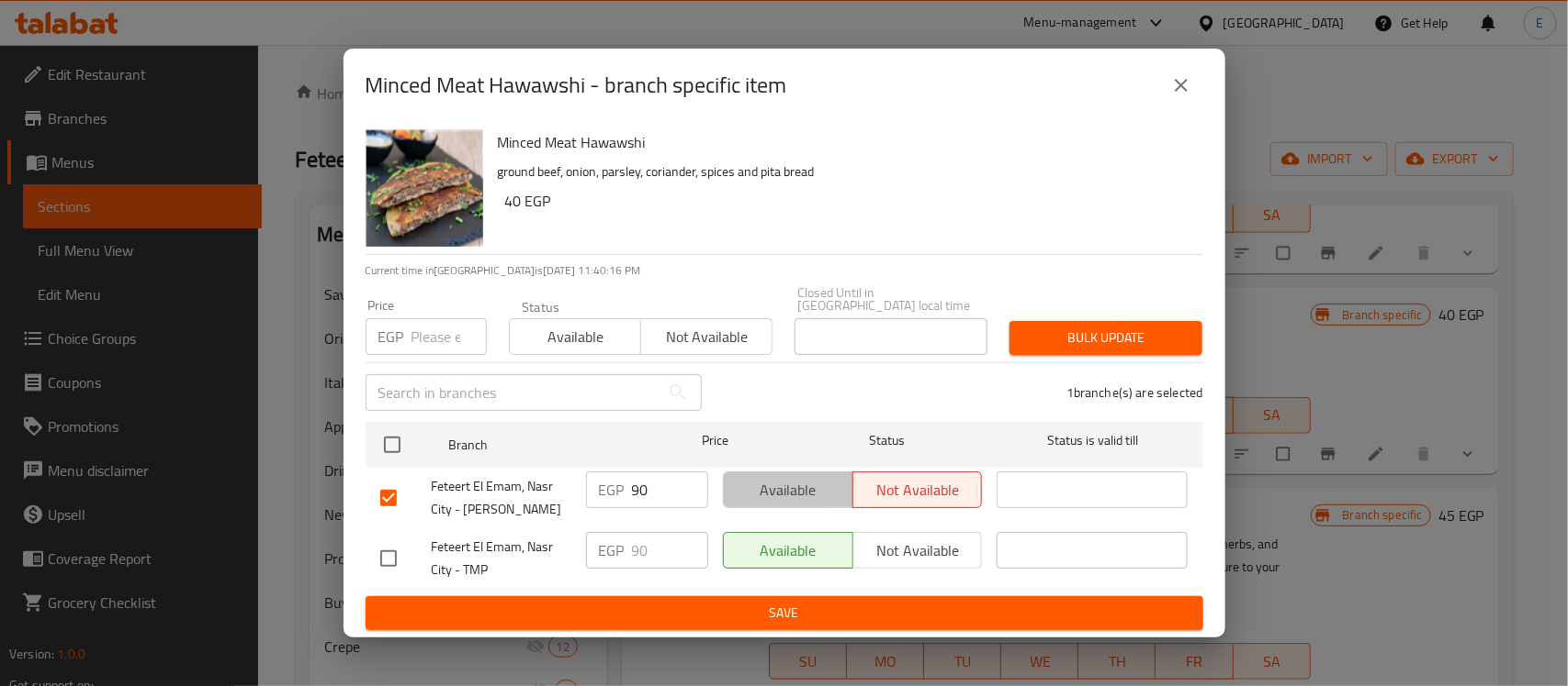
click at [806, 477] on span "Available" at bounding box center [788, 490] width 115 height 26
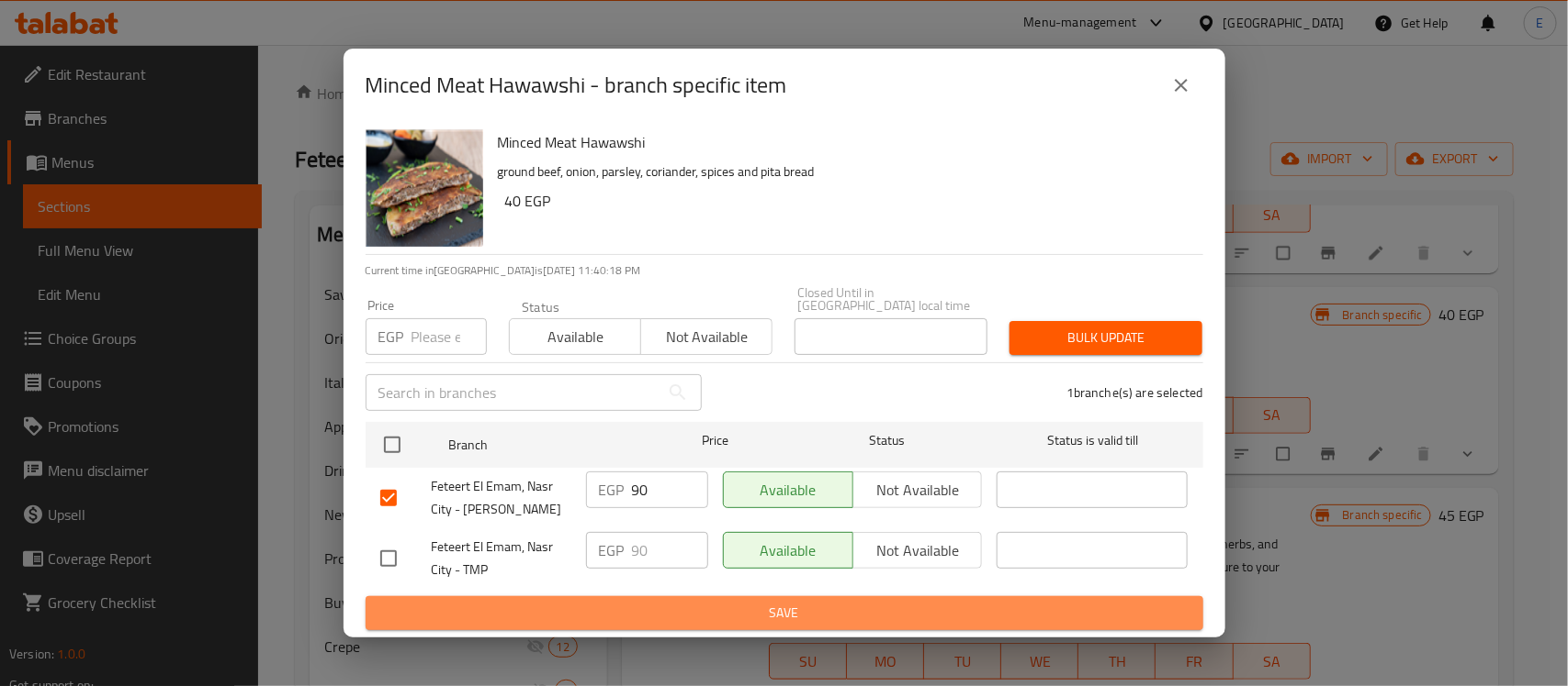
click at [837, 603] on span "Save" at bounding box center [784, 613] width 808 height 23
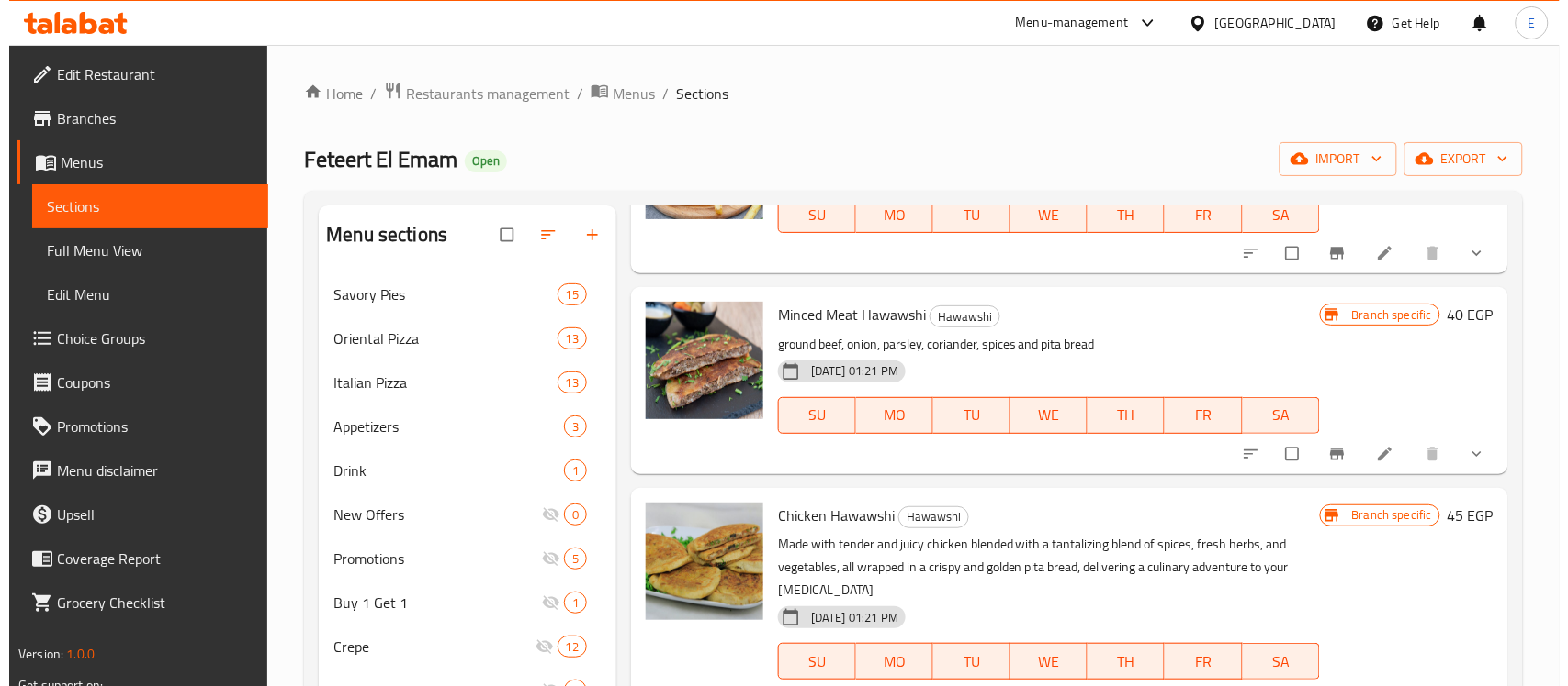
scroll to position [653, 0]
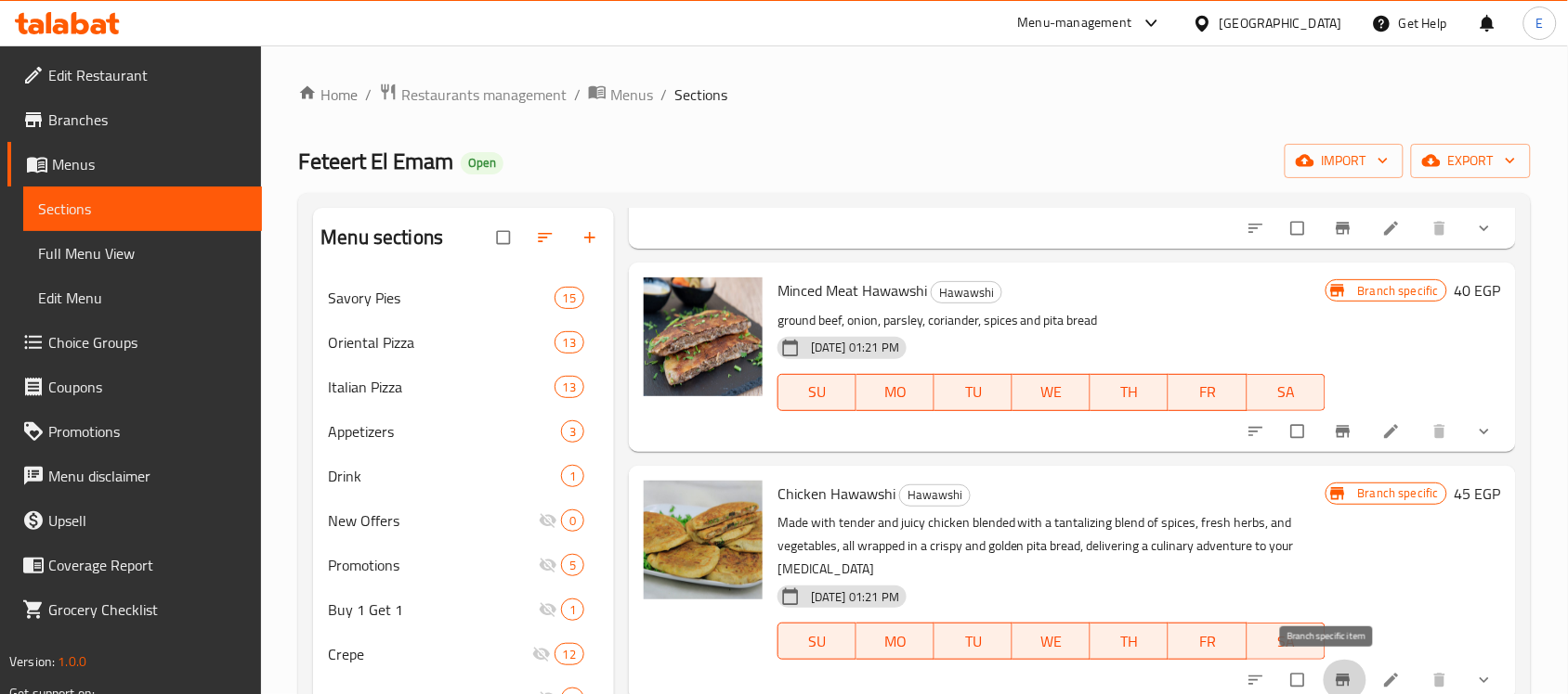
click at [1333, 675] on icon "Branch-specific-item" at bounding box center [1342, 680] width 19 height 19
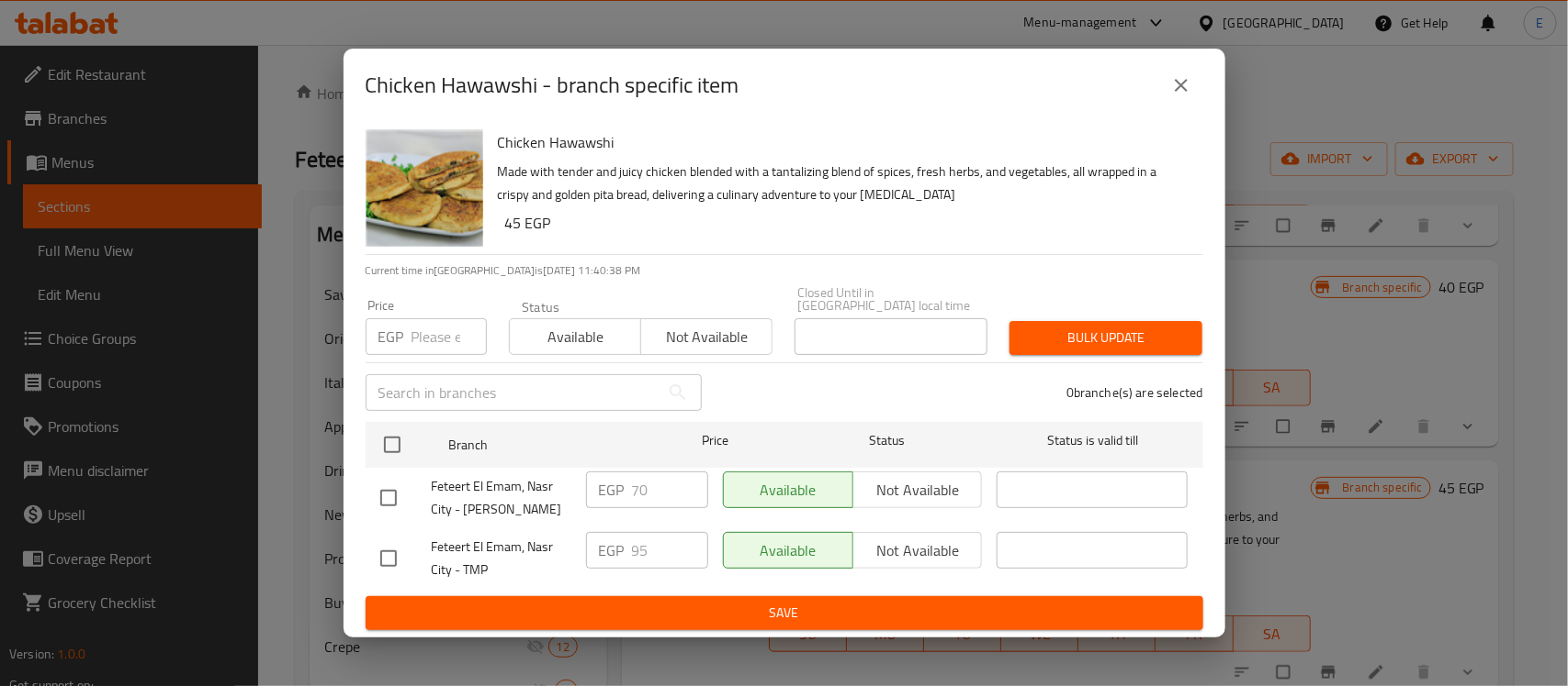
click at [382, 483] on input "checkbox" at bounding box center [388, 499] width 39 height 39
checkbox input "true"
drag, startPoint x: 667, startPoint y: 484, endPoint x: 582, endPoint y: 488, distance: 85.1
click at [582, 488] on div "EGP 70 ​" at bounding box center [647, 499] width 137 height 68
type input "95"
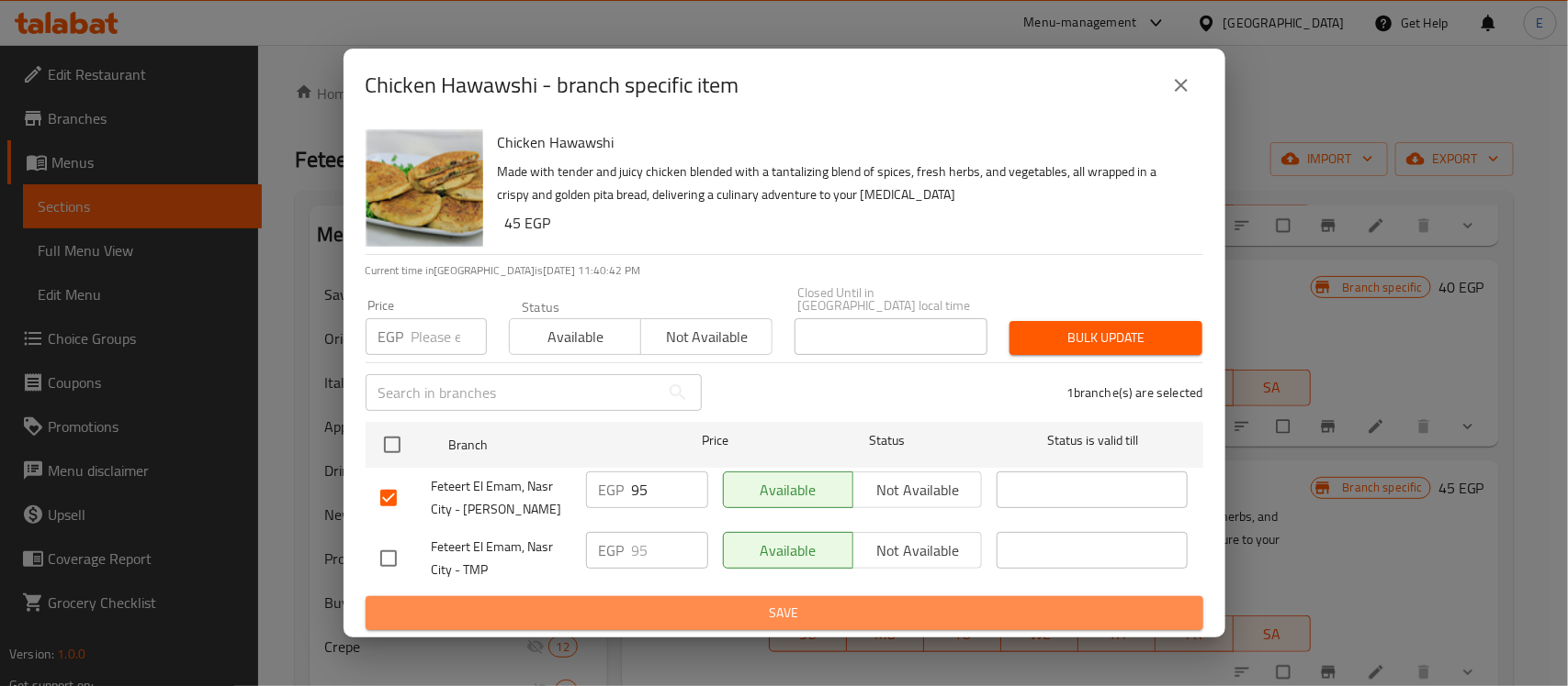
click at [784, 602] on span "Save" at bounding box center [784, 613] width 808 height 23
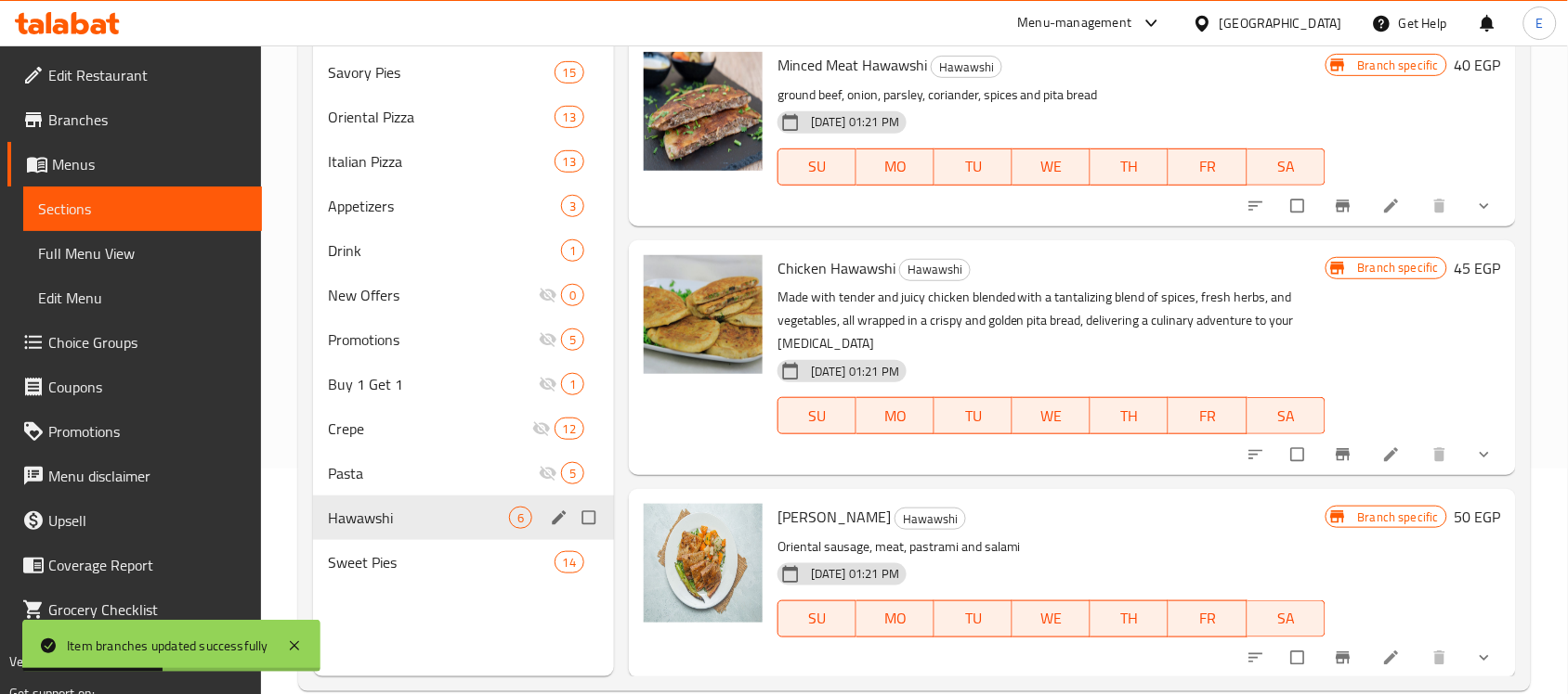
scroll to position [261, 0]
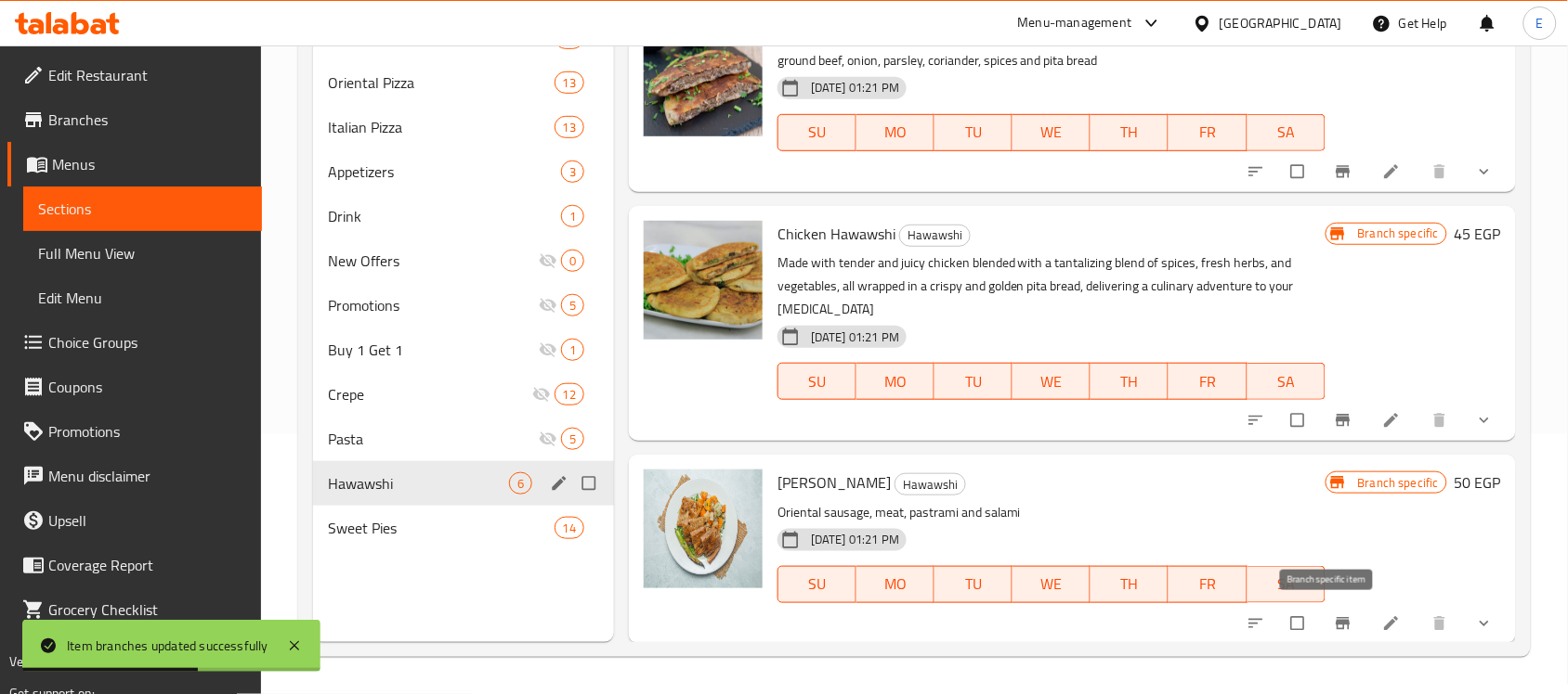
click at [1335, 627] on icon "Branch-specific-item" at bounding box center [1342, 623] width 14 height 12
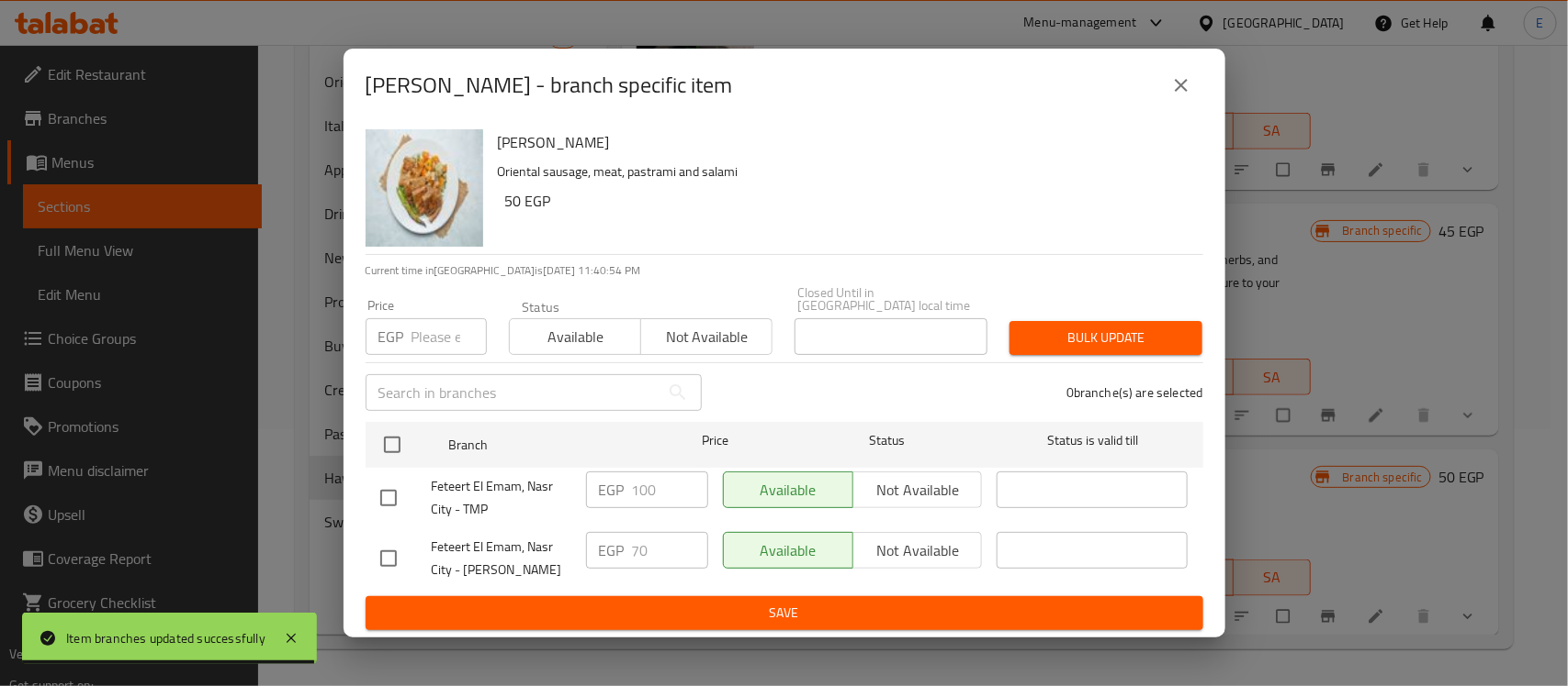
click at [385, 560] on input "checkbox" at bounding box center [388, 559] width 39 height 39
checkbox input "true"
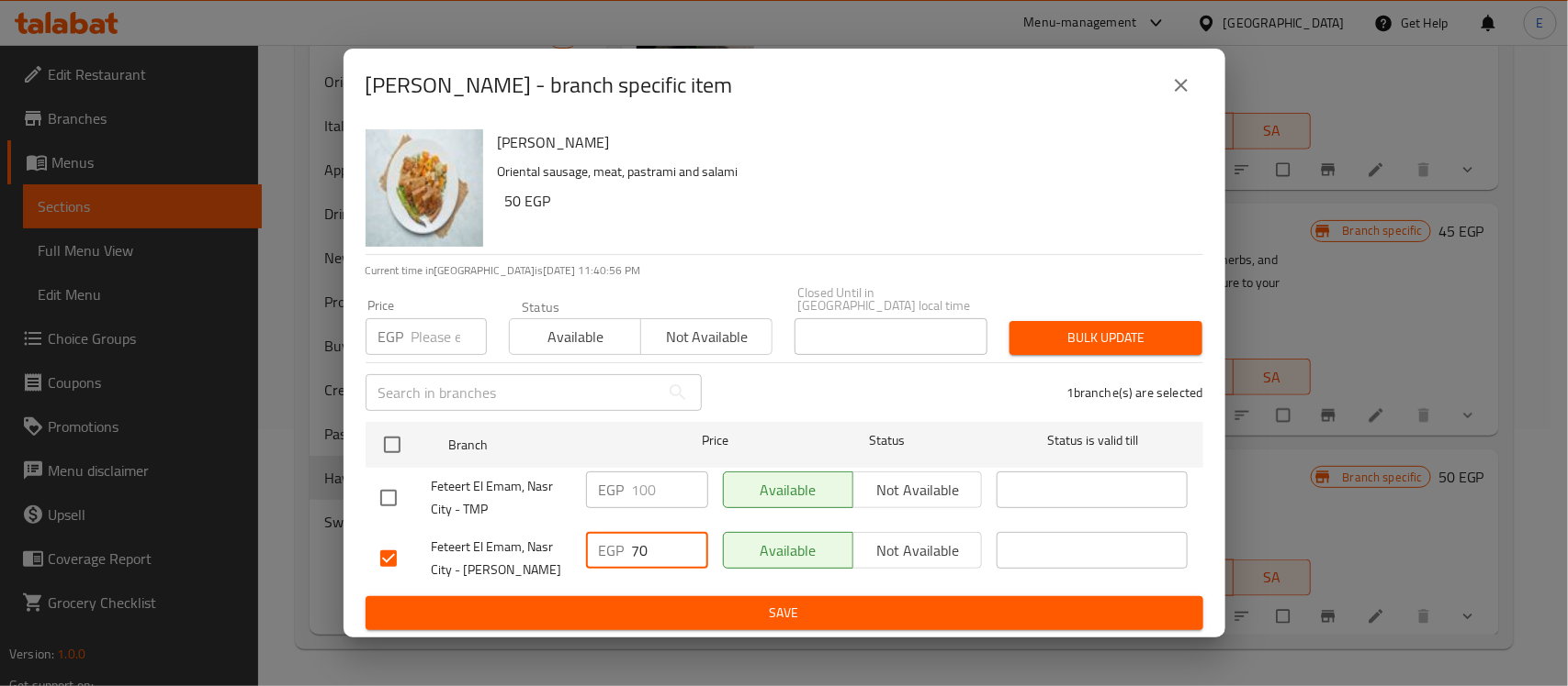
drag, startPoint x: 666, startPoint y: 534, endPoint x: 603, endPoint y: 539, distance: 63.2
click at [603, 539] on div "EGP 70 ​" at bounding box center [647, 551] width 122 height 37
type input "100"
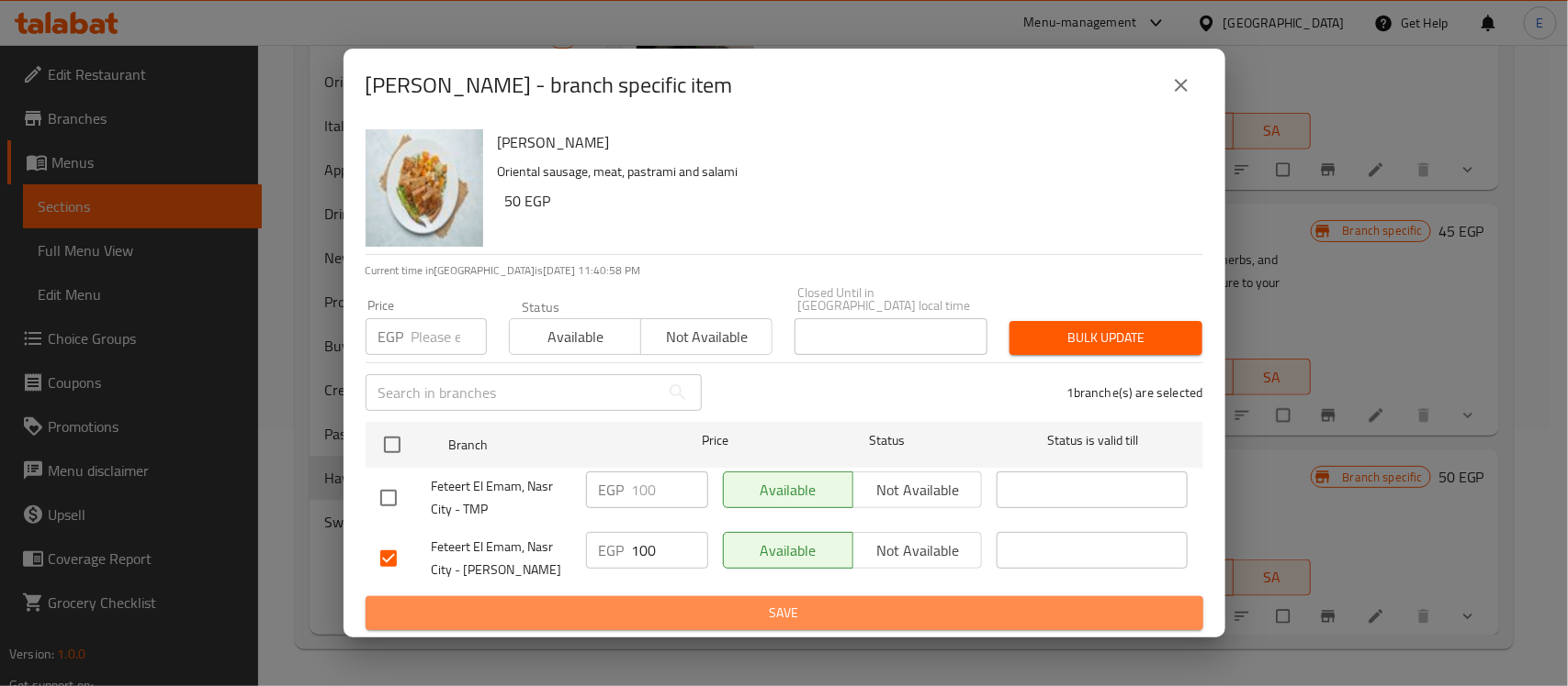
click at [753, 619] on button "Save" at bounding box center [784, 613] width 838 height 34
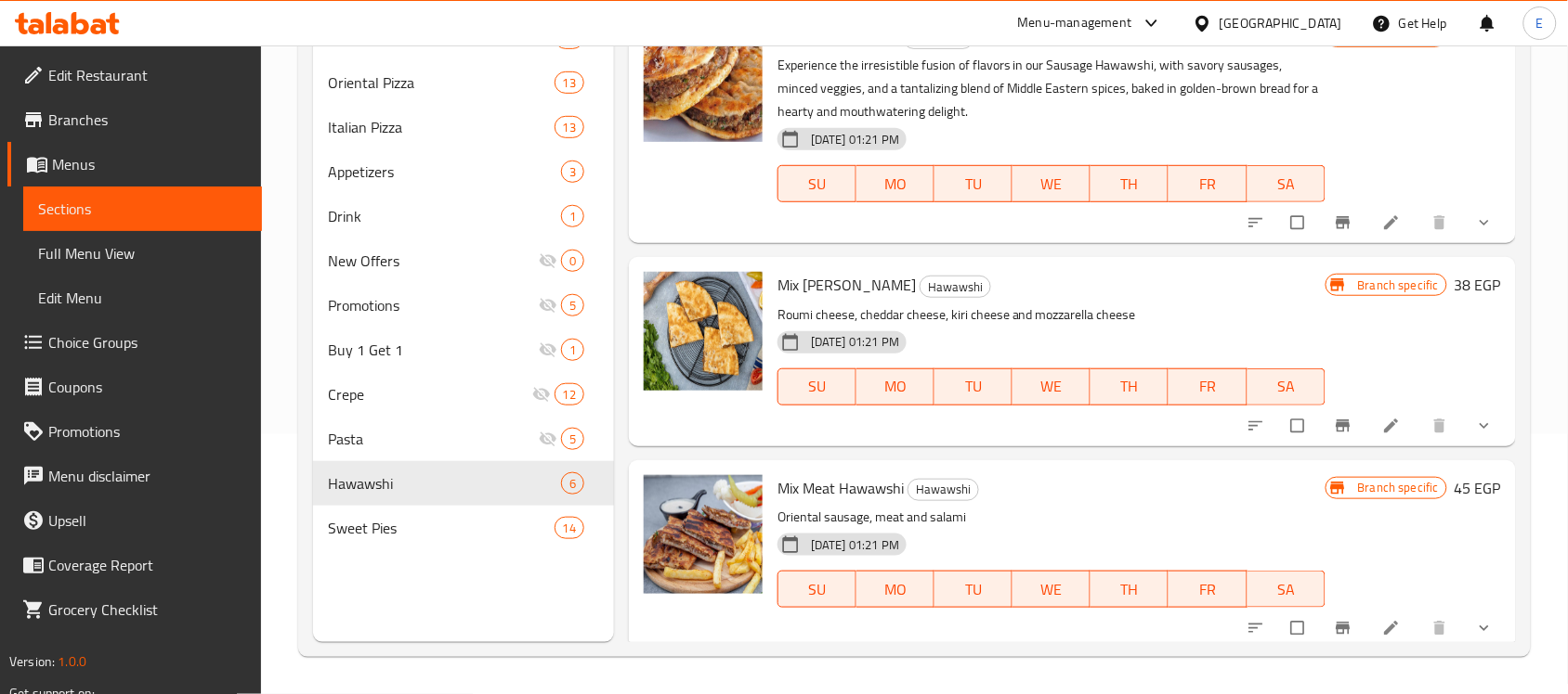
scroll to position [0, 0]
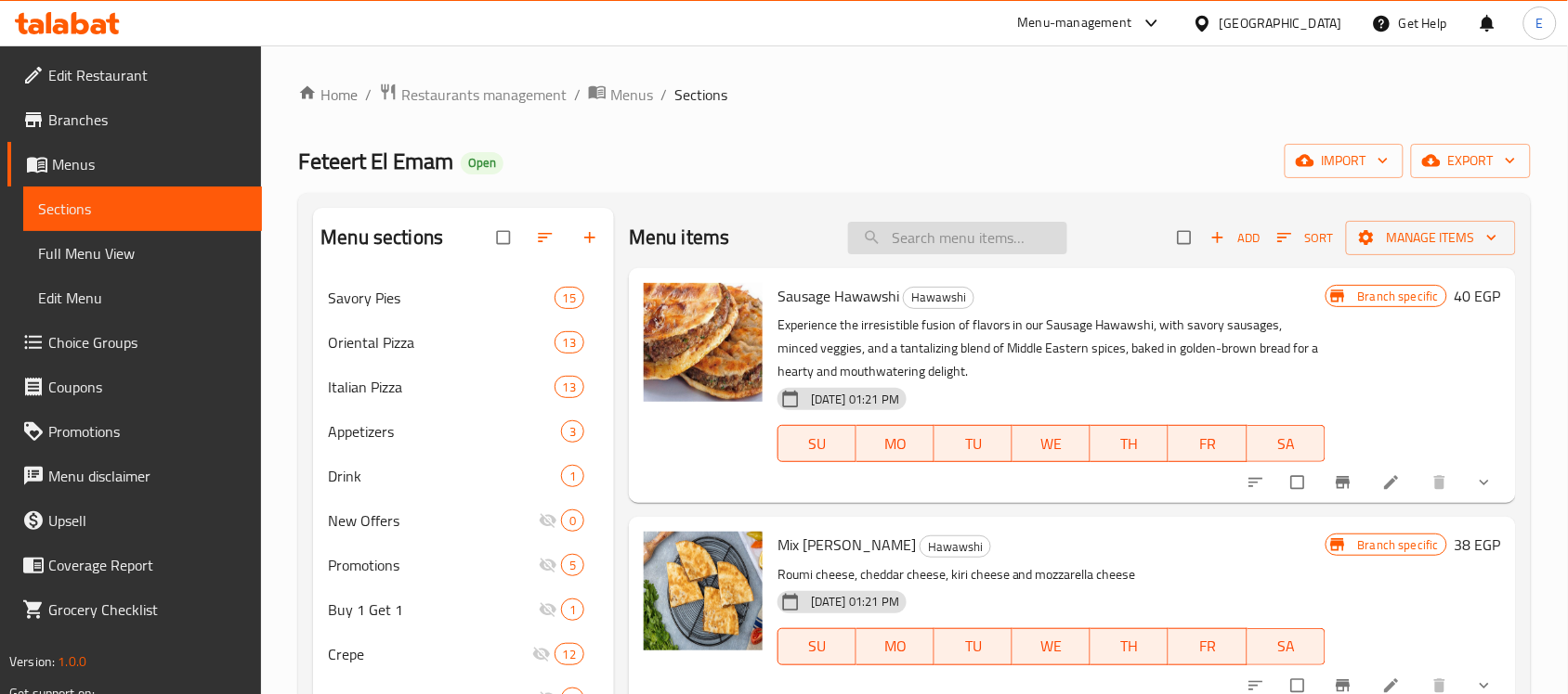
click at [957, 234] on input "search" at bounding box center [957, 238] width 219 height 32
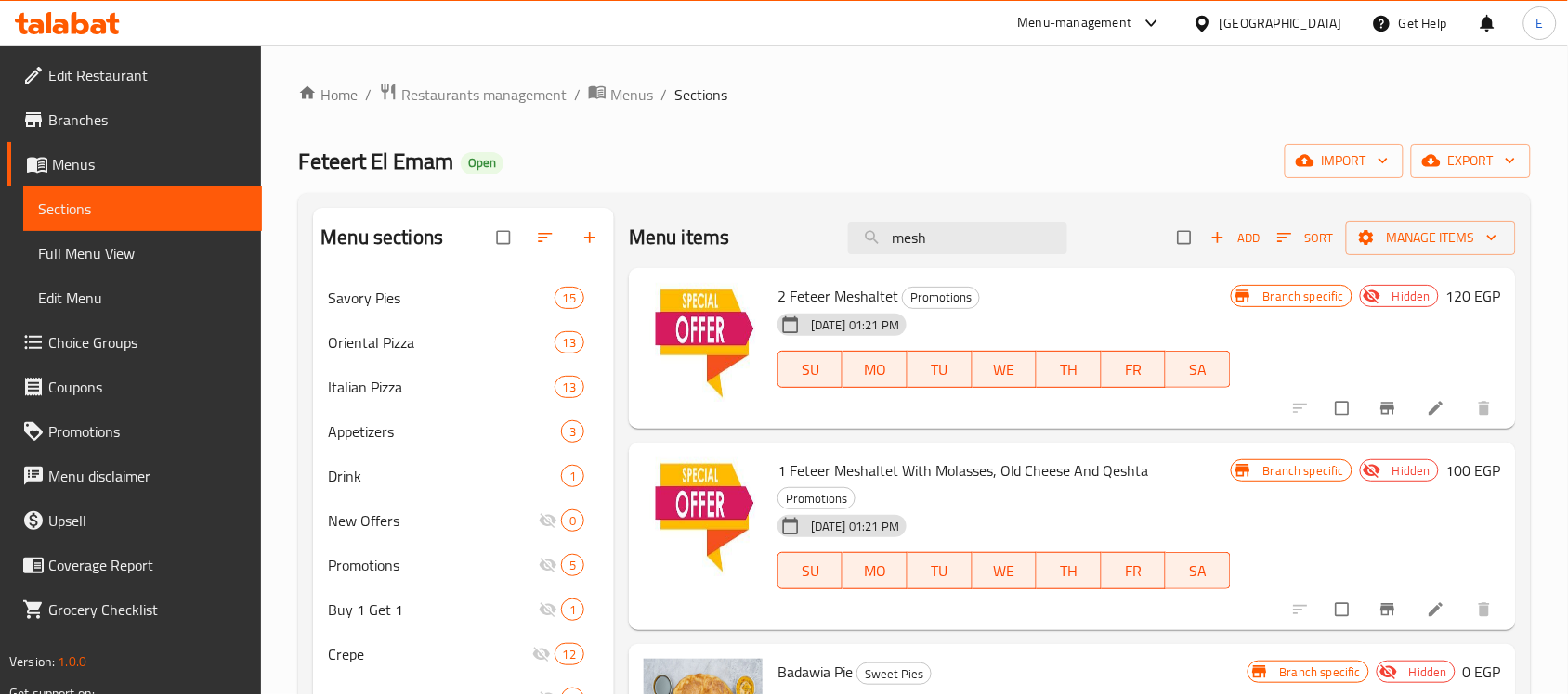
type input "mesh"
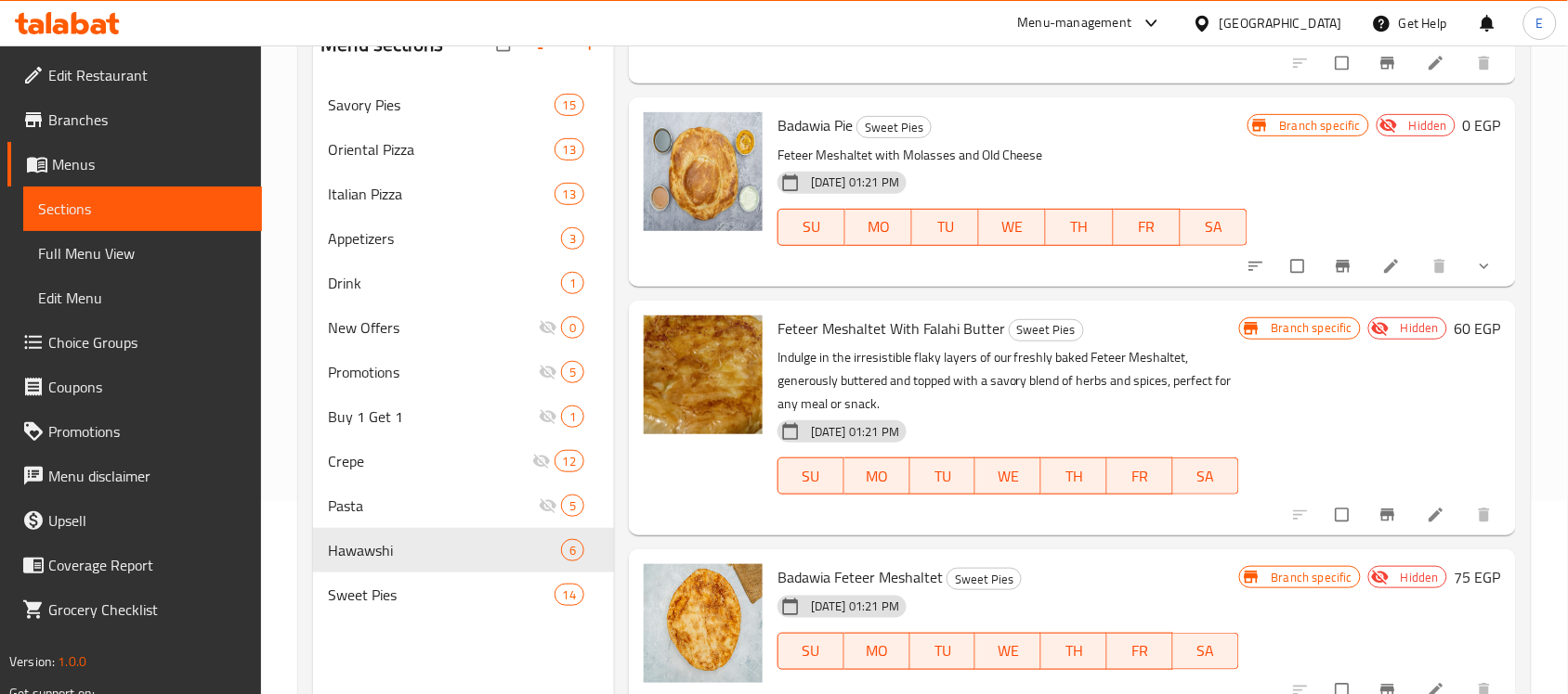
scroll to position [187, 0]
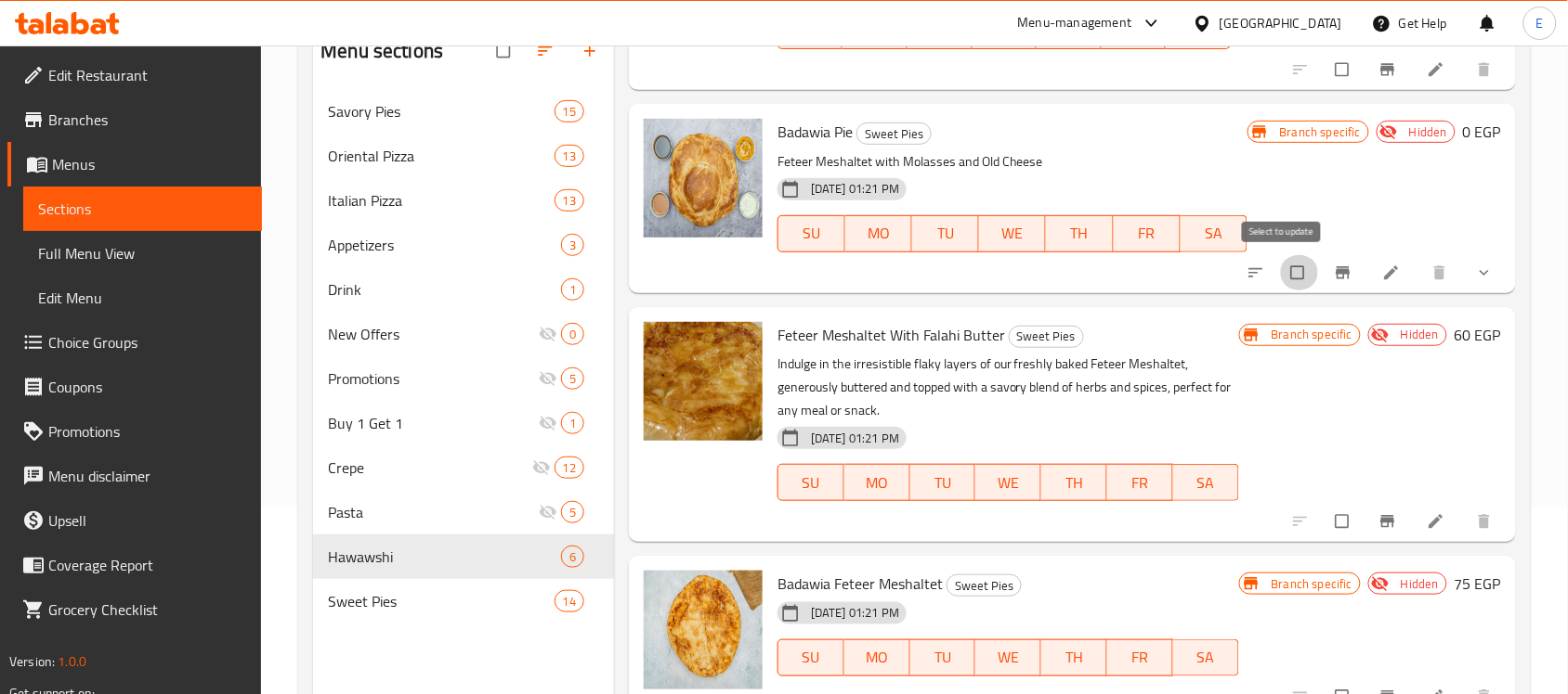
click at [1279, 276] on input "checkbox" at bounding box center [1299, 273] width 39 height 35
checkbox input "true"
click at [1329, 517] on input "checkbox" at bounding box center [1344, 522] width 39 height 35
checkbox input "true"
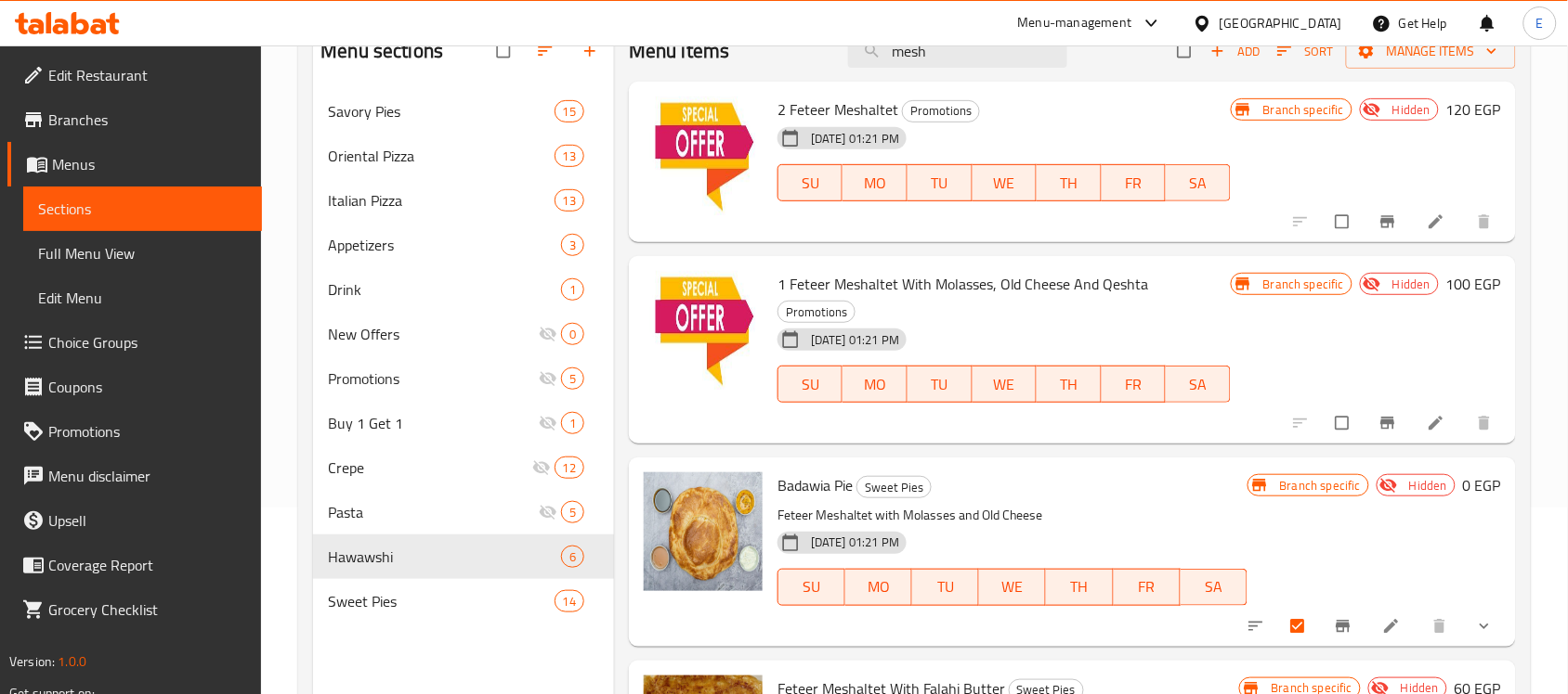
scroll to position [0, 0]
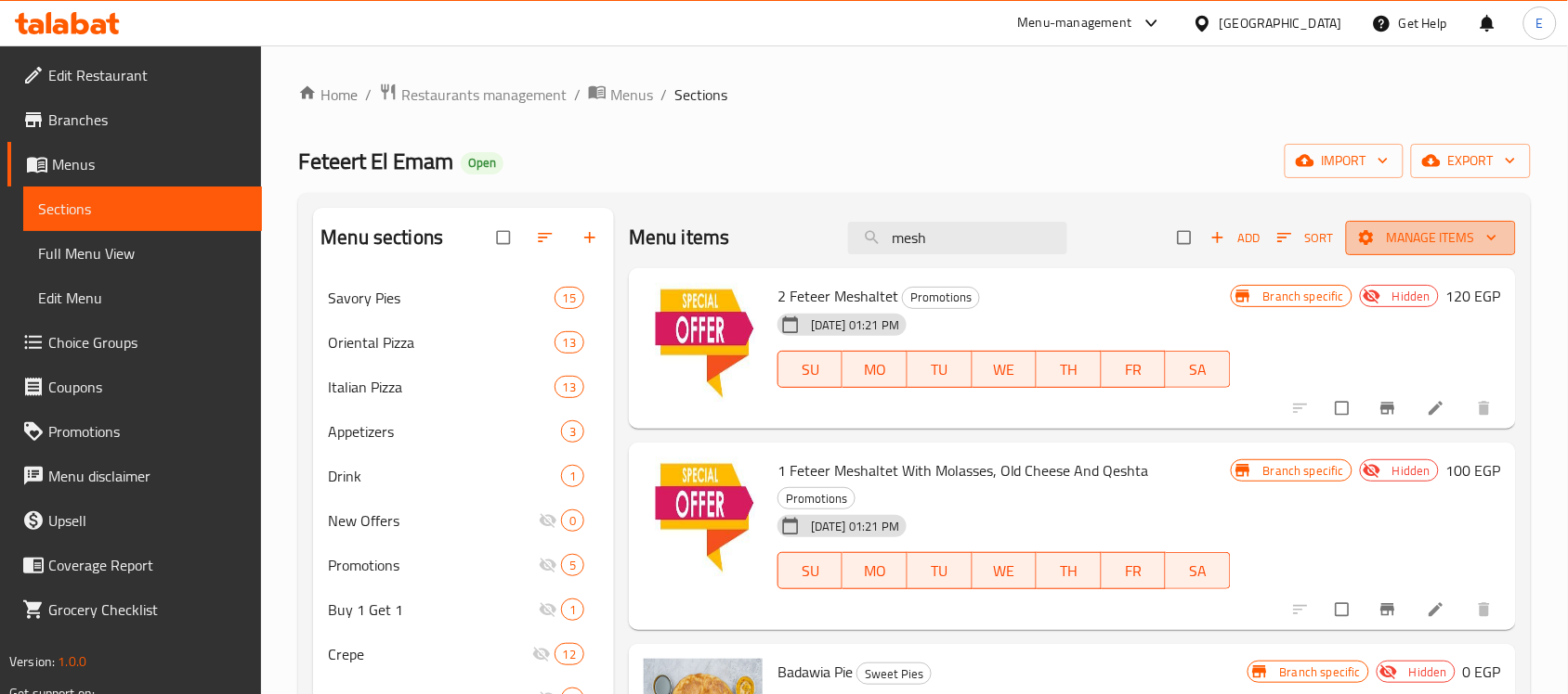
click at [1409, 244] on span "Manage items" at bounding box center [1431, 239] width 140 height 24
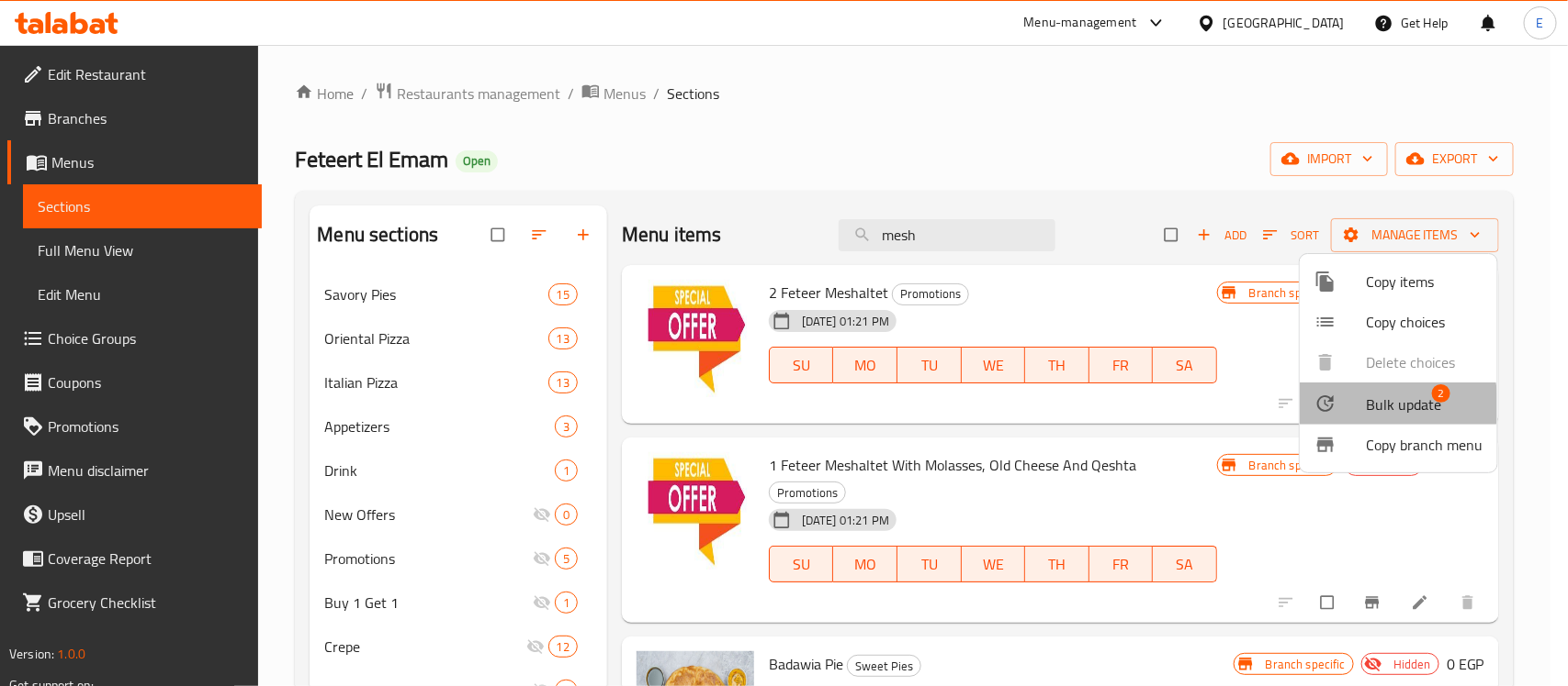
click at [1365, 405] on span "Bulk update" at bounding box center [1403, 405] width 76 height 22
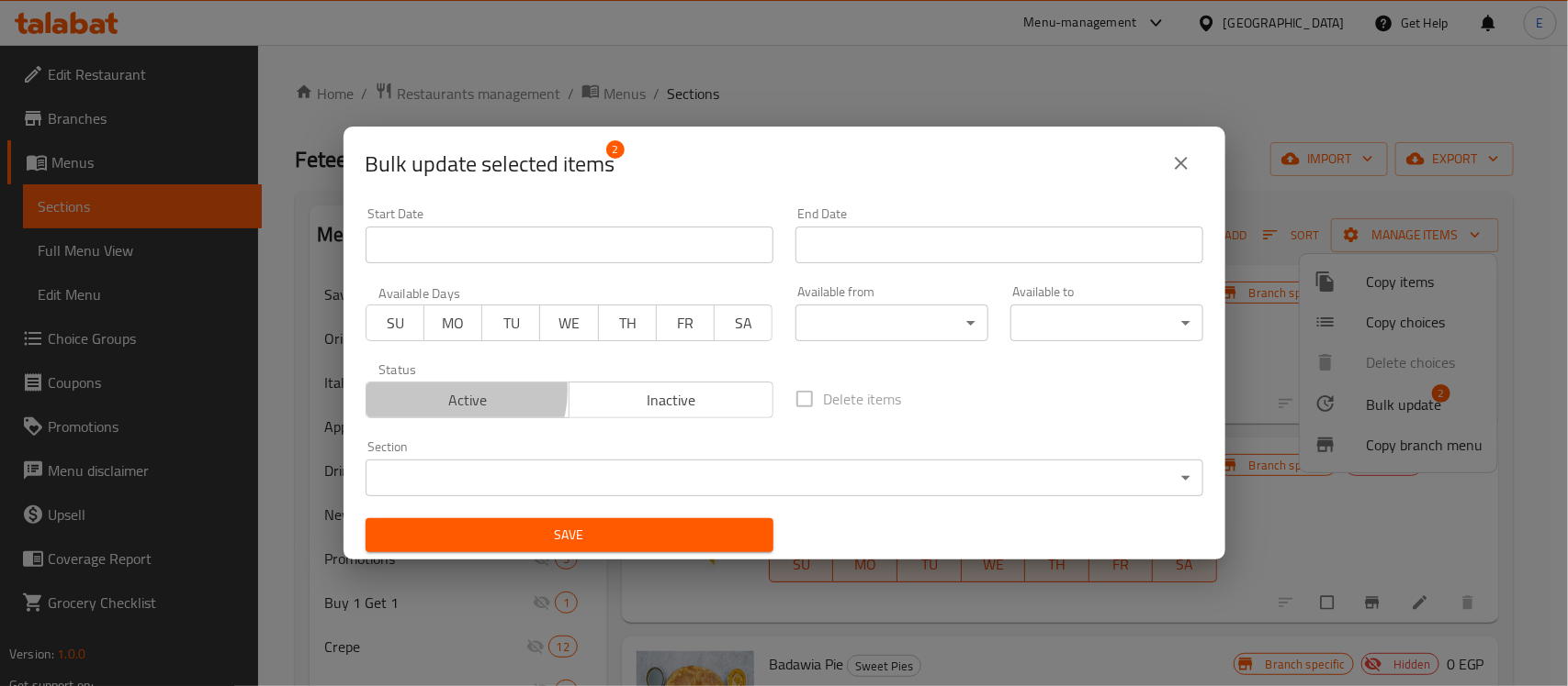
click at [455, 392] on span "Active" at bounding box center [468, 400] width 189 height 26
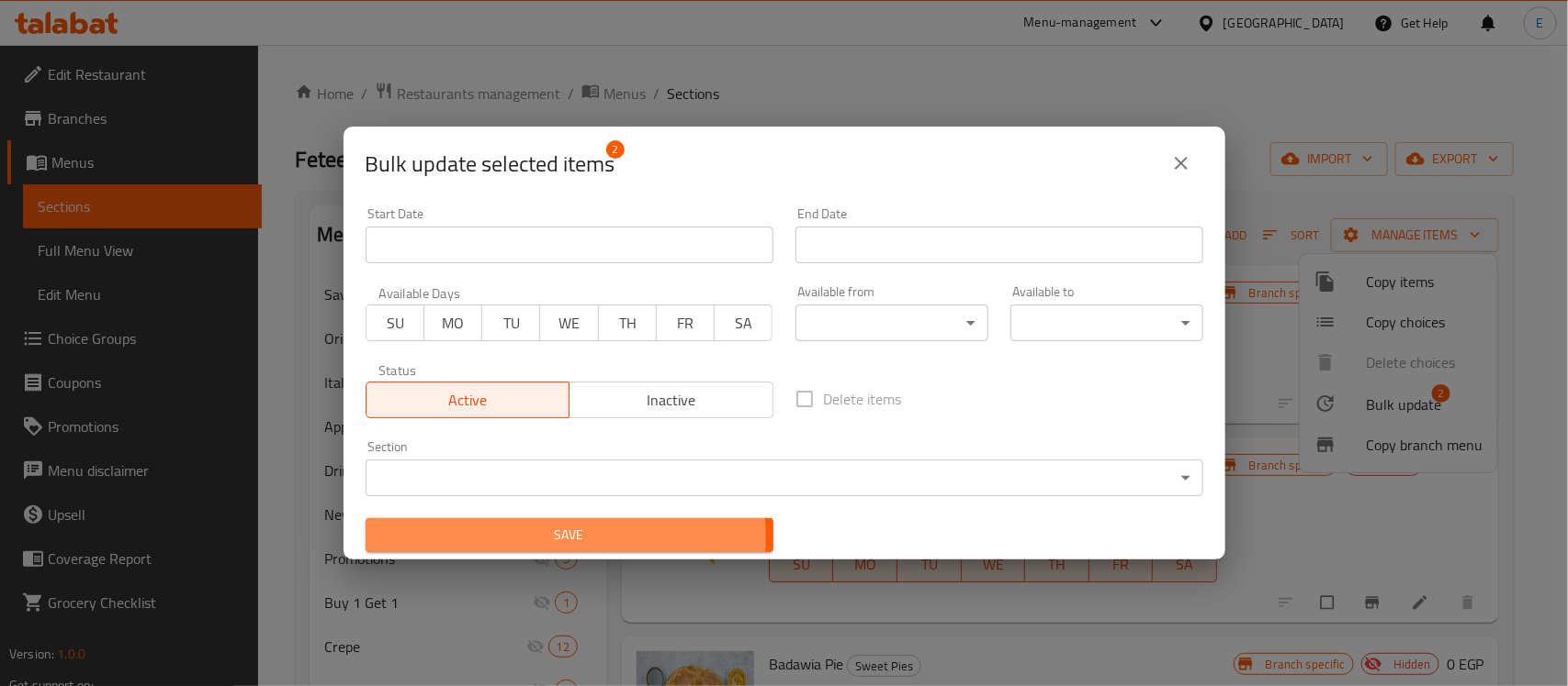
click at [547, 537] on span "Save" at bounding box center [570, 536] width 379 height 23
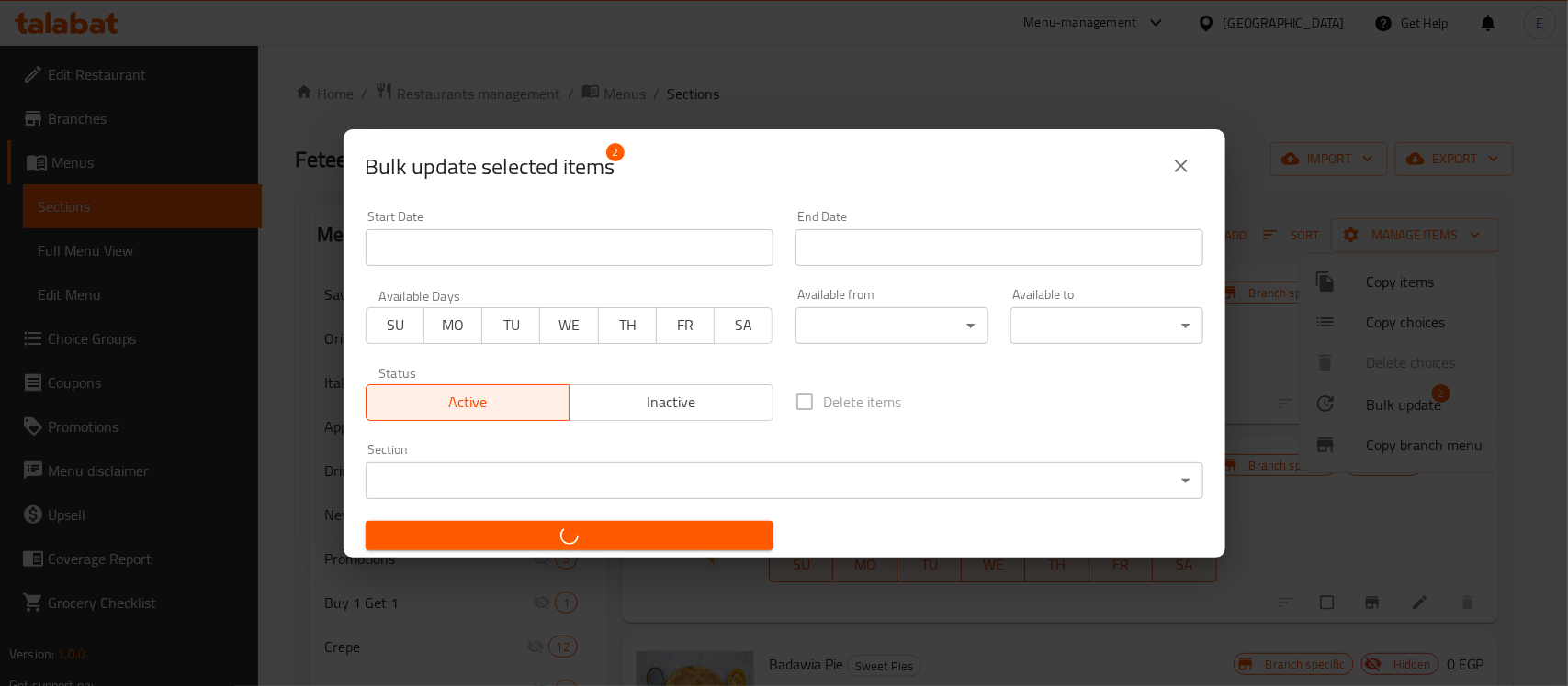
checkbox input "false"
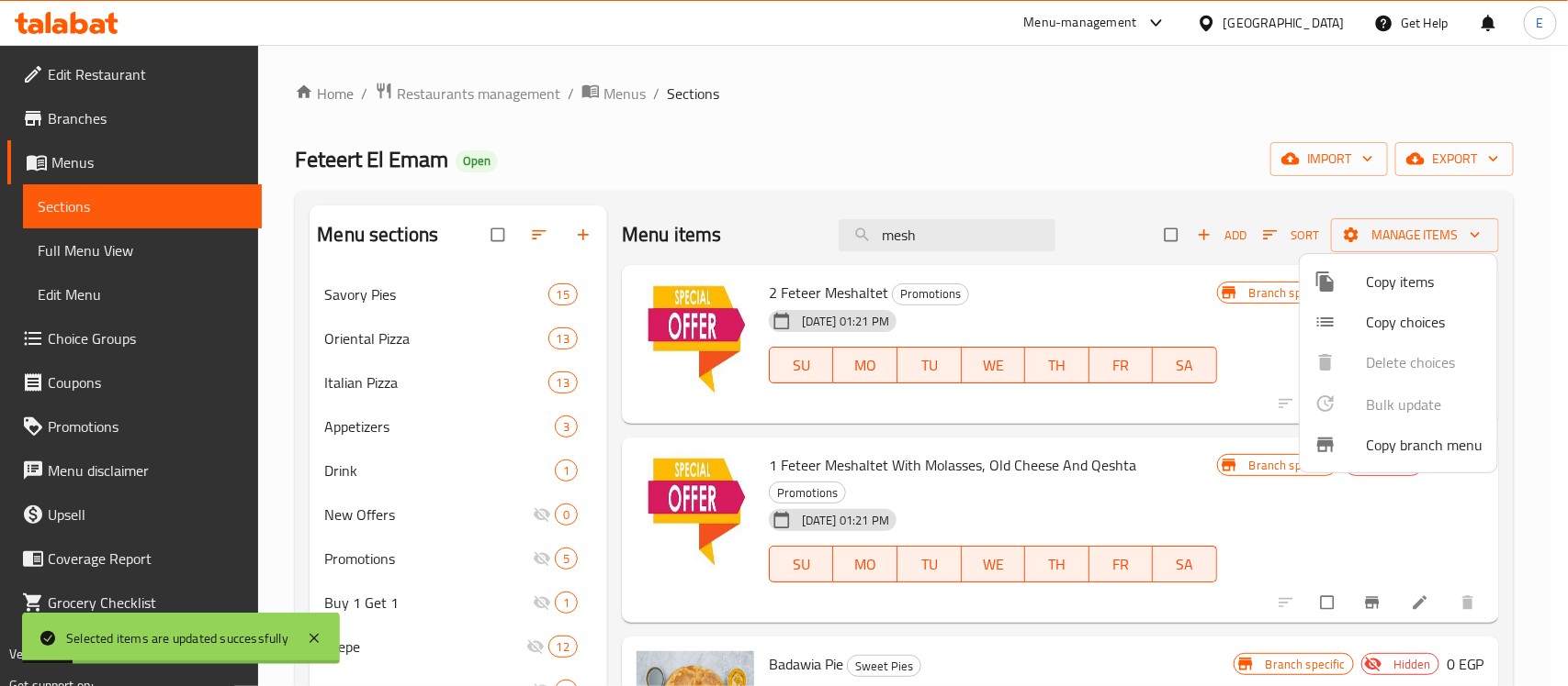
click at [939, 228] on div at bounding box center [784, 343] width 1568 height 686
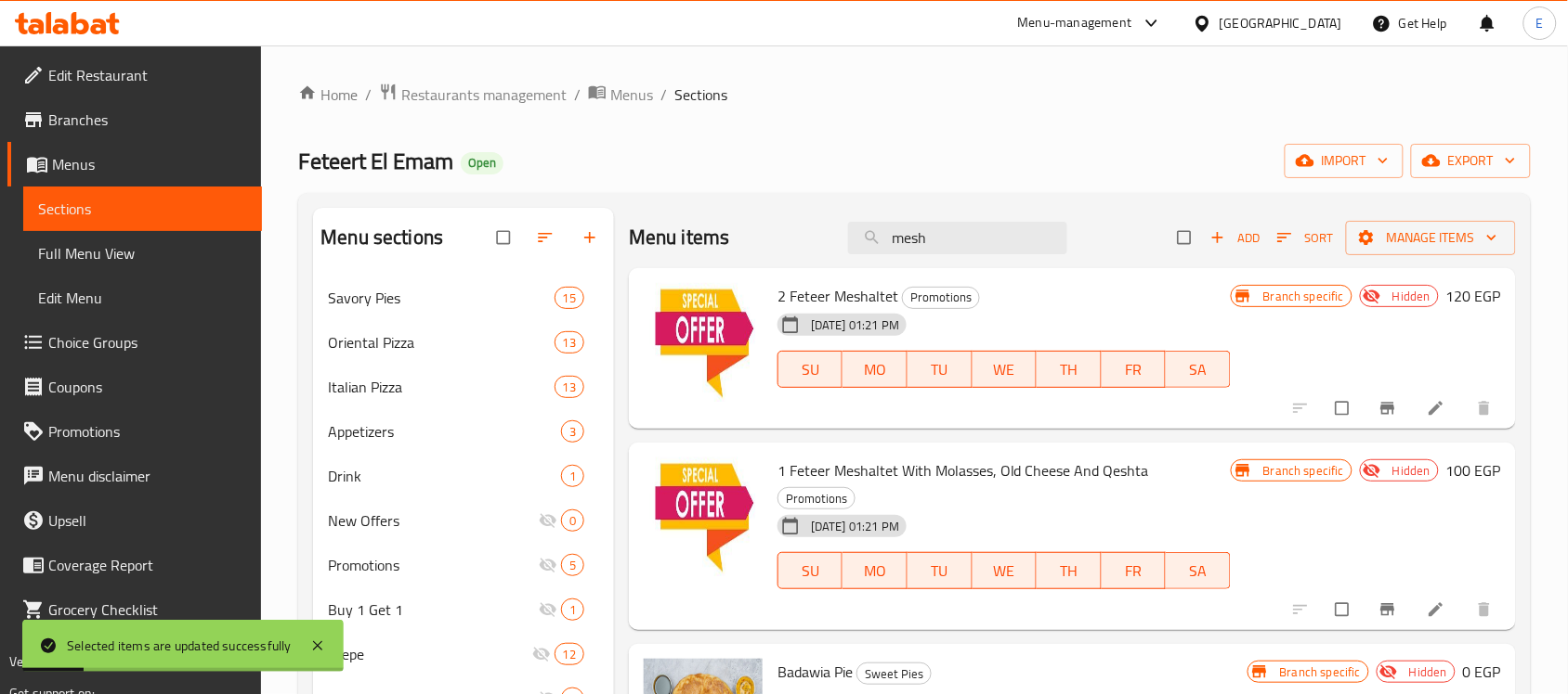
click at [949, 231] on input "mesh" at bounding box center [957, 238] width 219 height 32
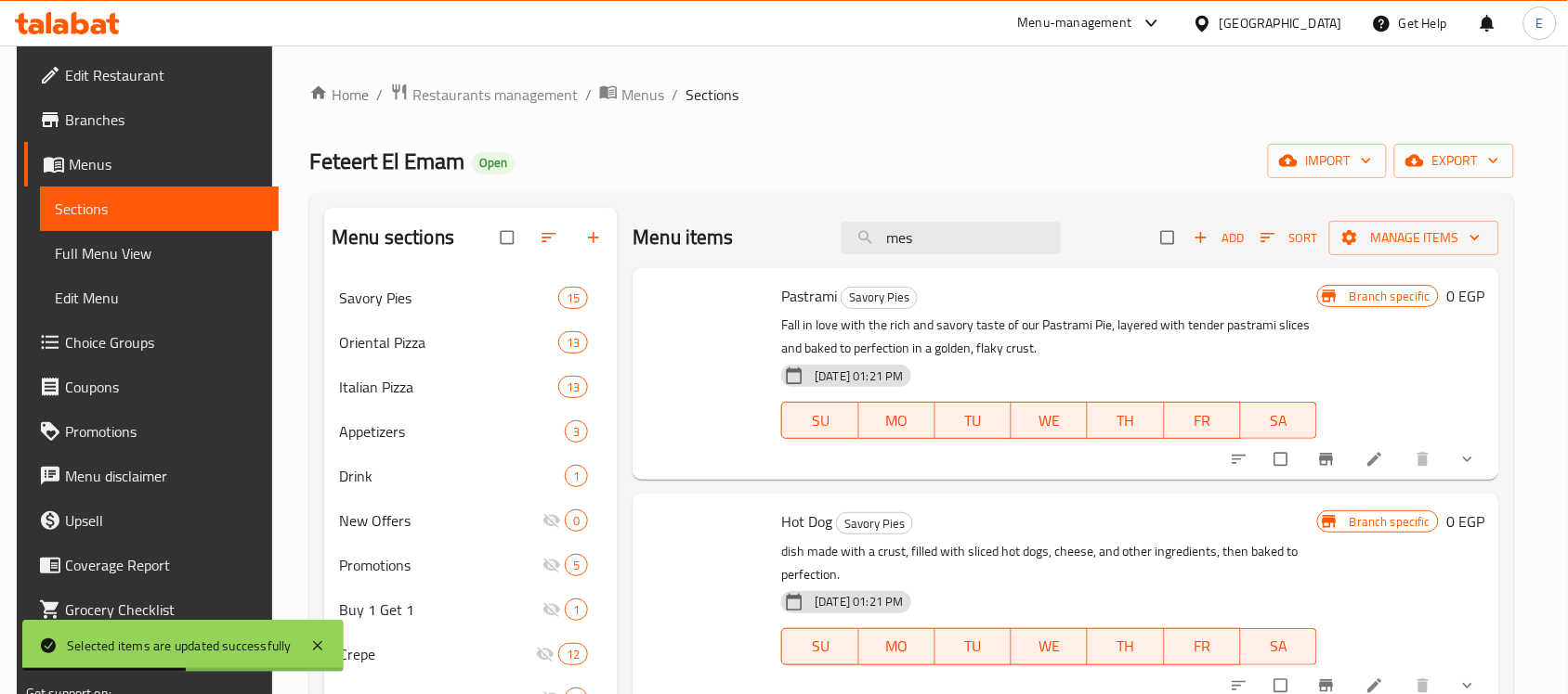
type input "mesh"
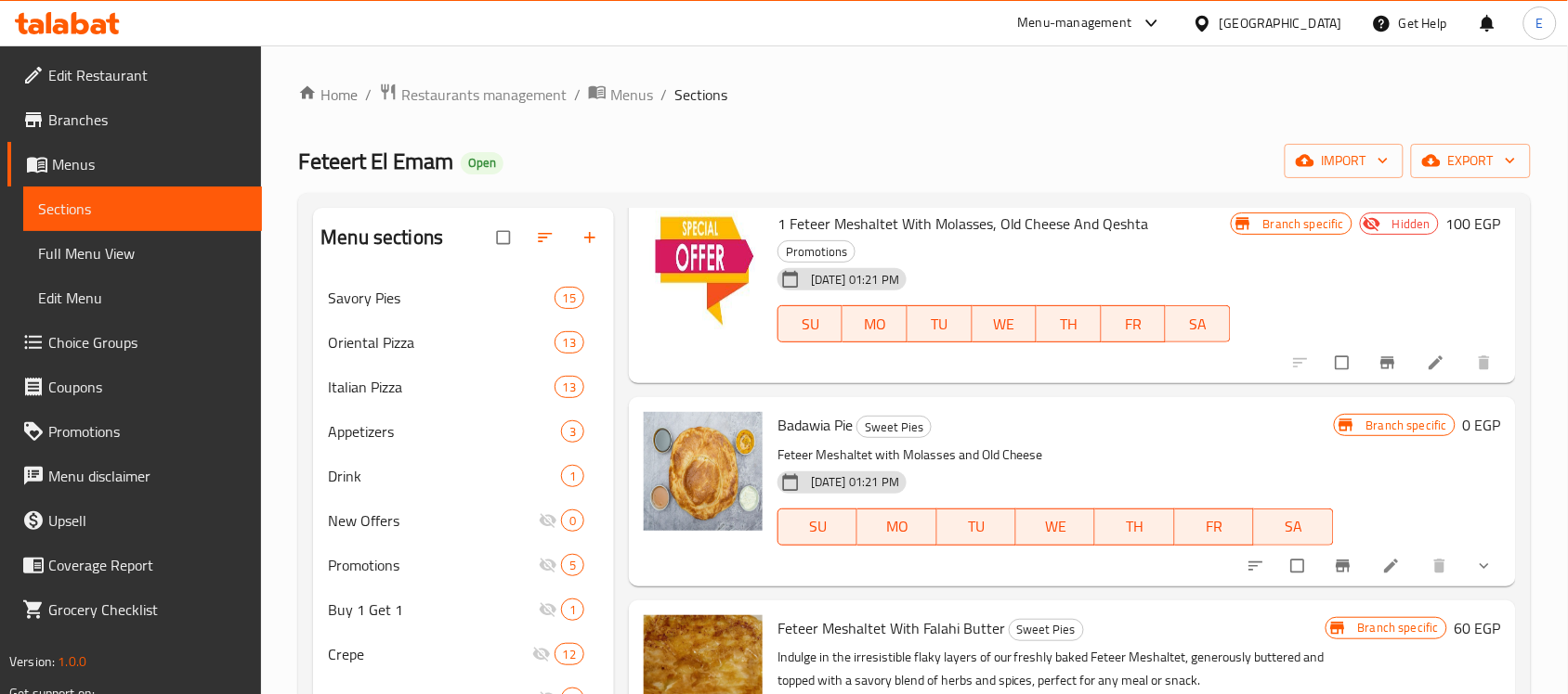
scroll to position [253, 0]
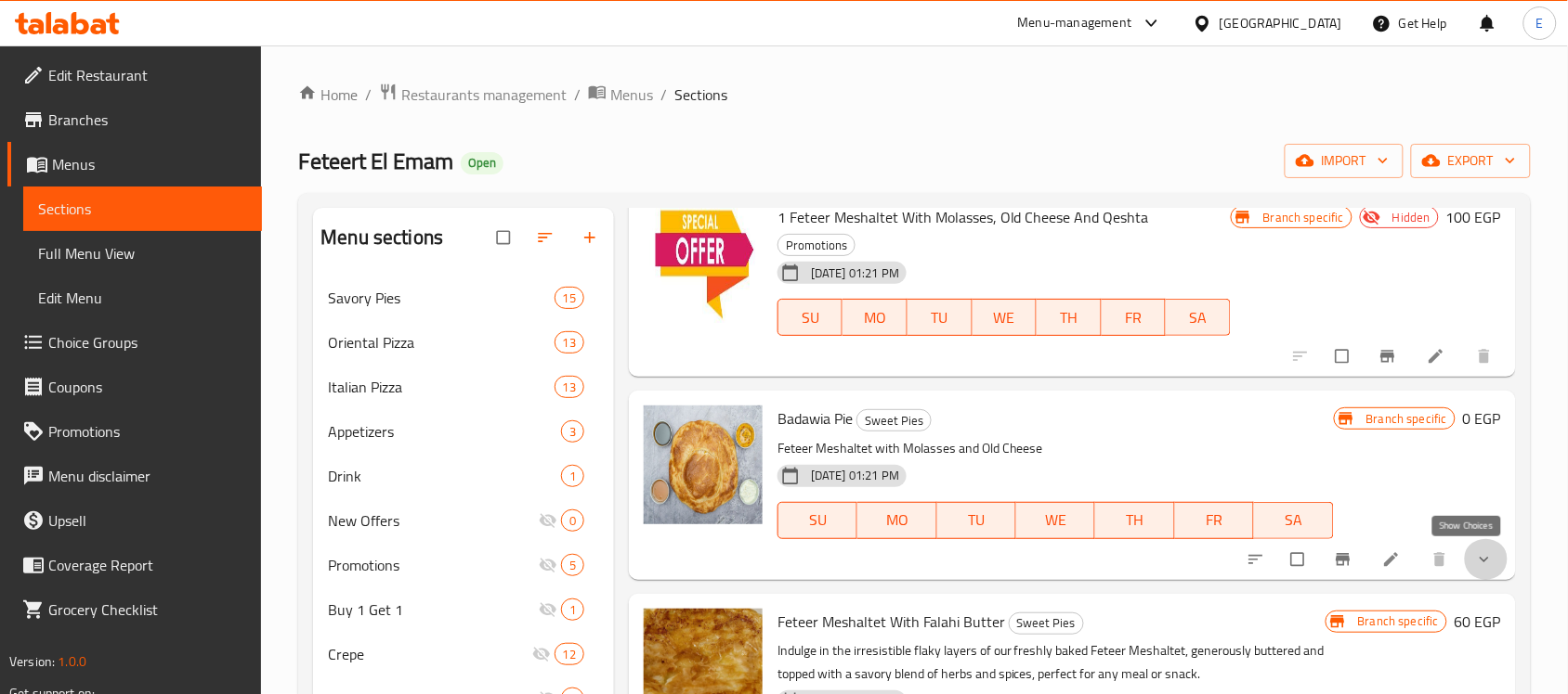
click at [1475, 563] on icon "show more" at bounding box center [1484, 560] width 19 height 19
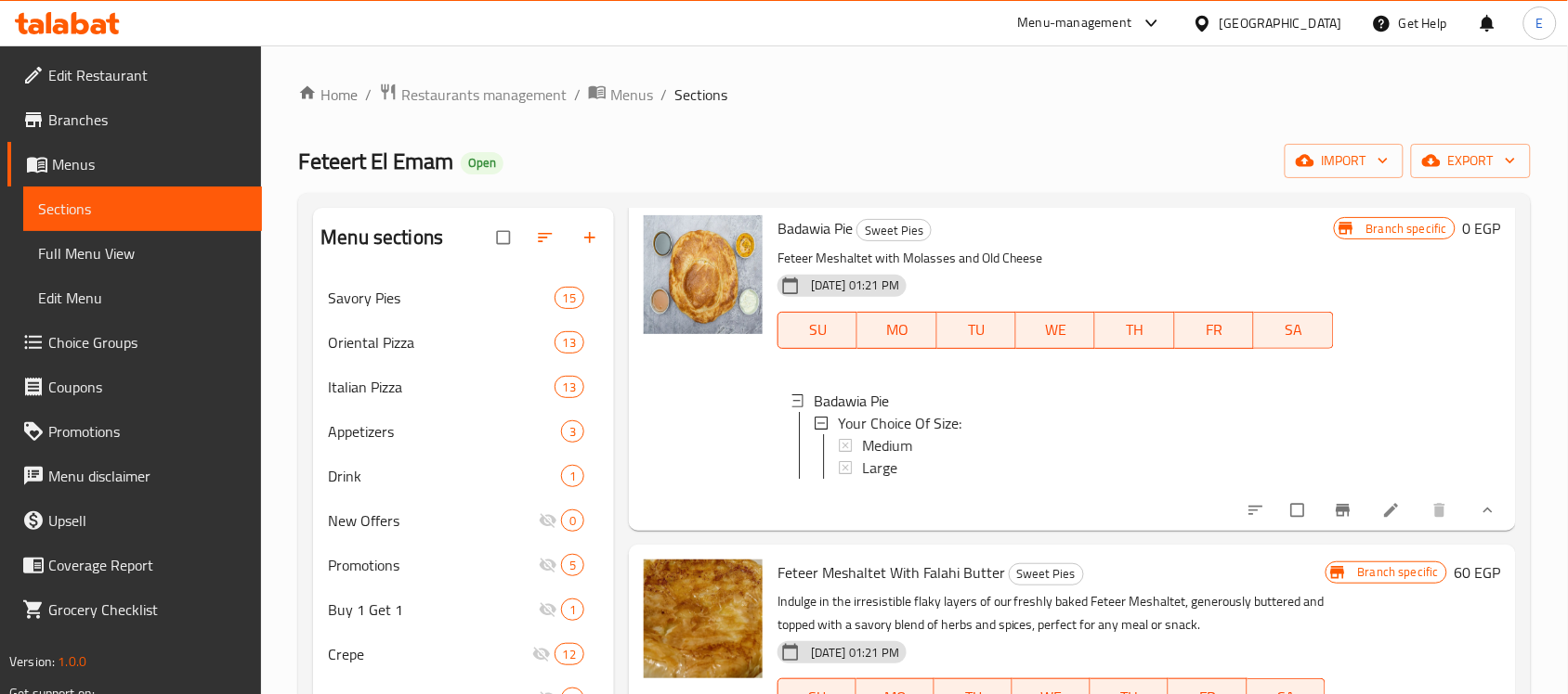
scroll to position [451, 0]
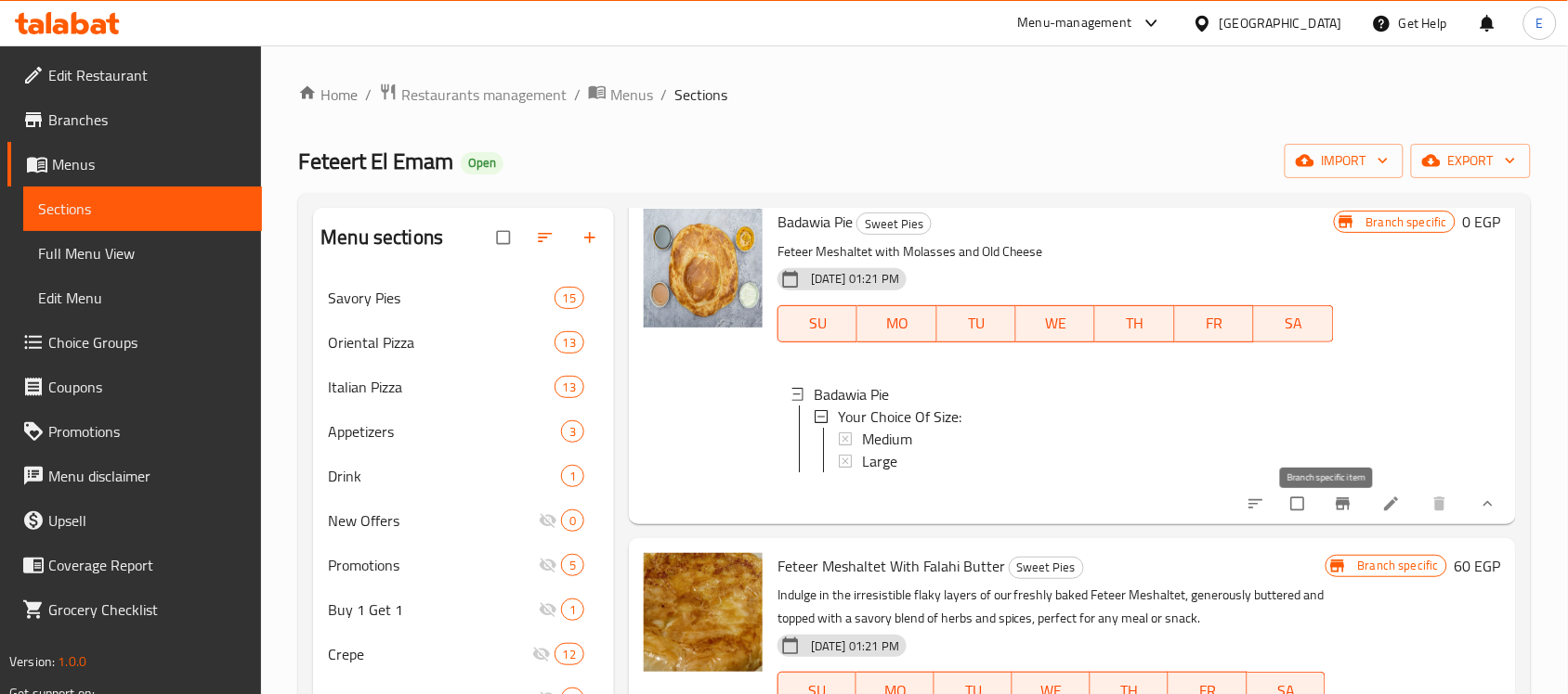
click at [1333, 513] on icon "Branch-specific-item" at bounding box center [1342, 504] width 19 height 19
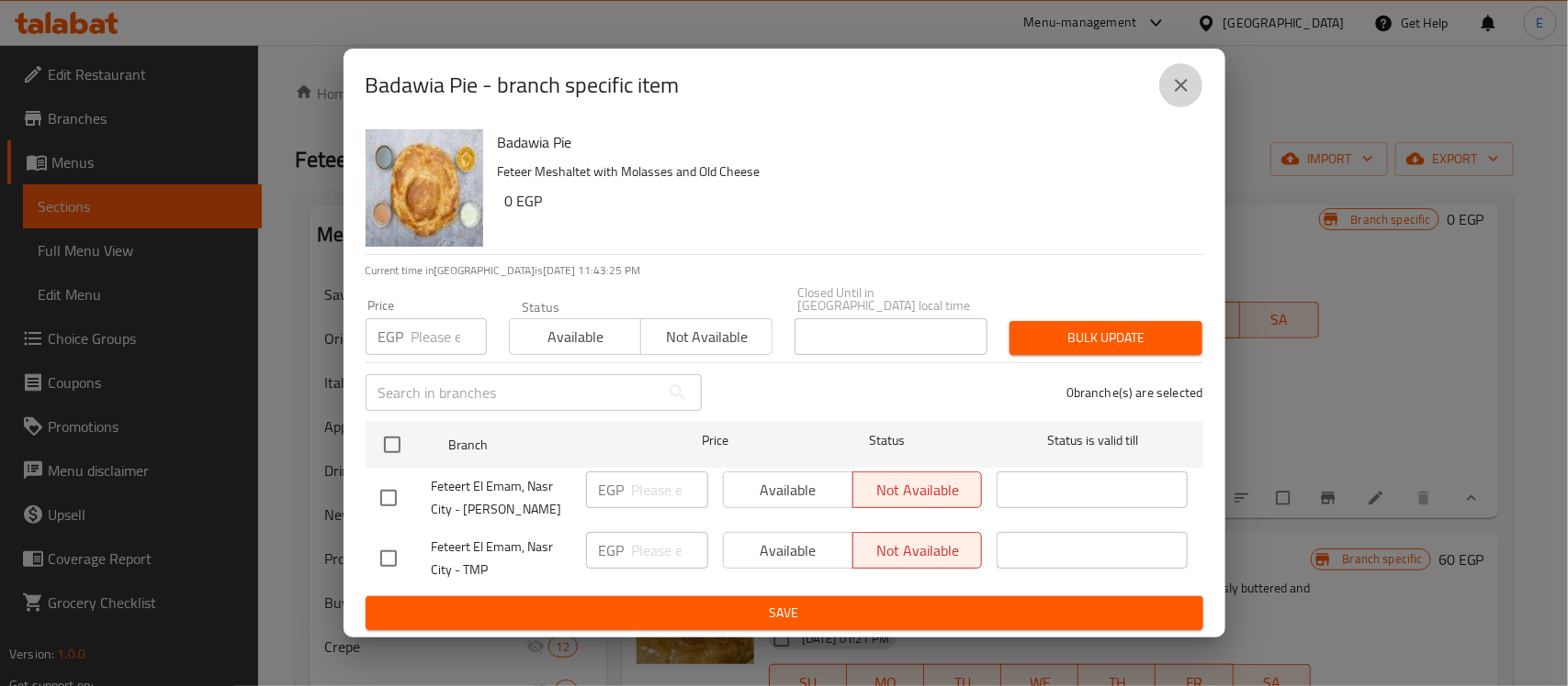
click at [1176, 92] on icon "close" at bounding box center [1181, 84] width 13 height 13
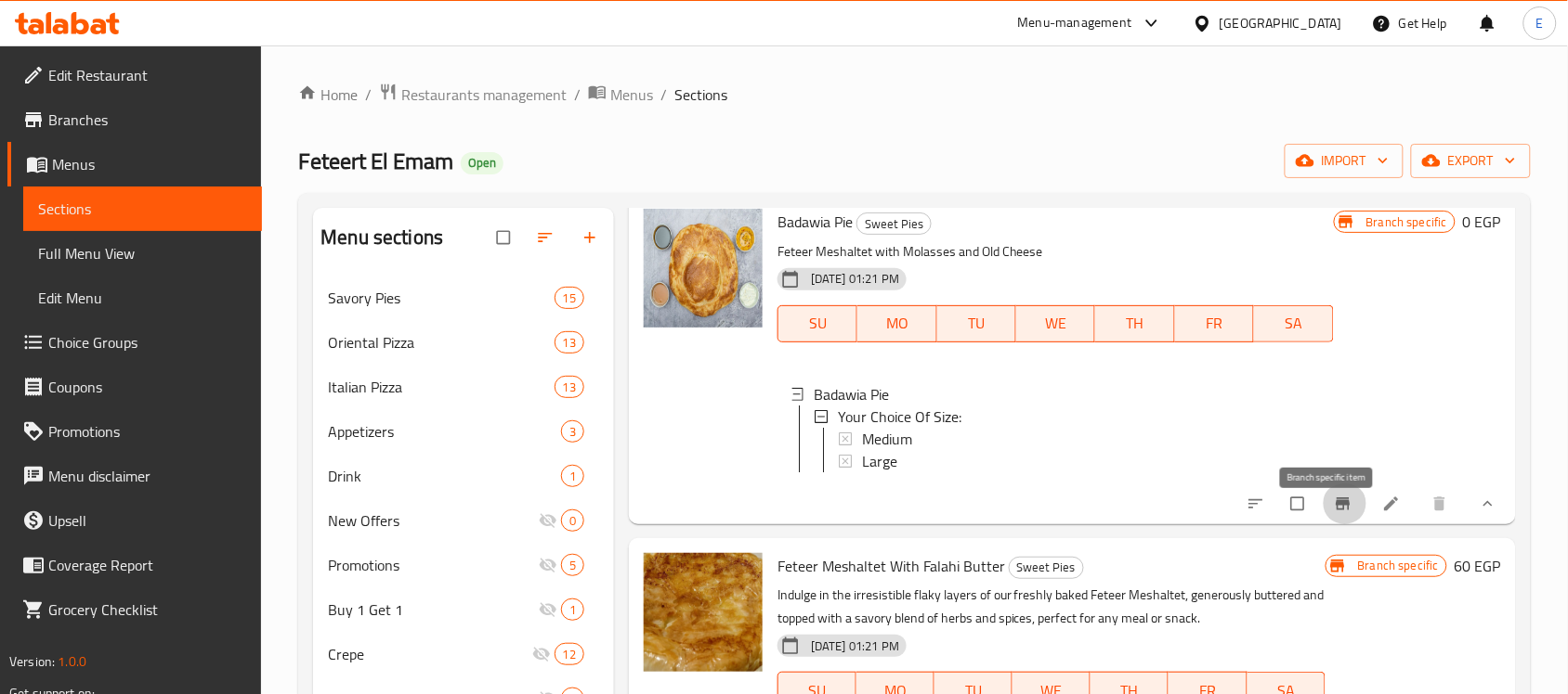
click at [1323, 524] on button "Branch-specific-item" at bounding box center [1344, 505] width 44 height 41
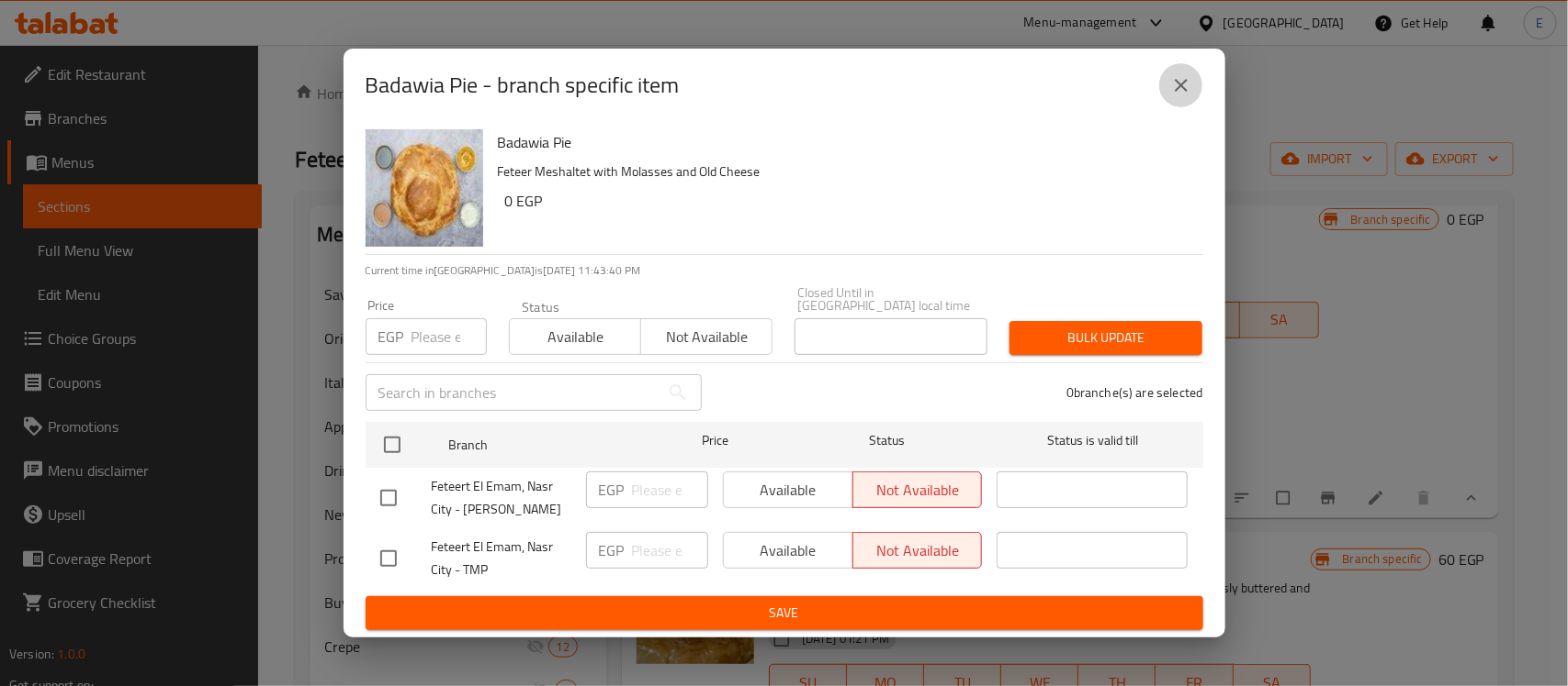
click at [1182, 96] on icon "close" at bounding box center [1181, 85] width 22 height 22
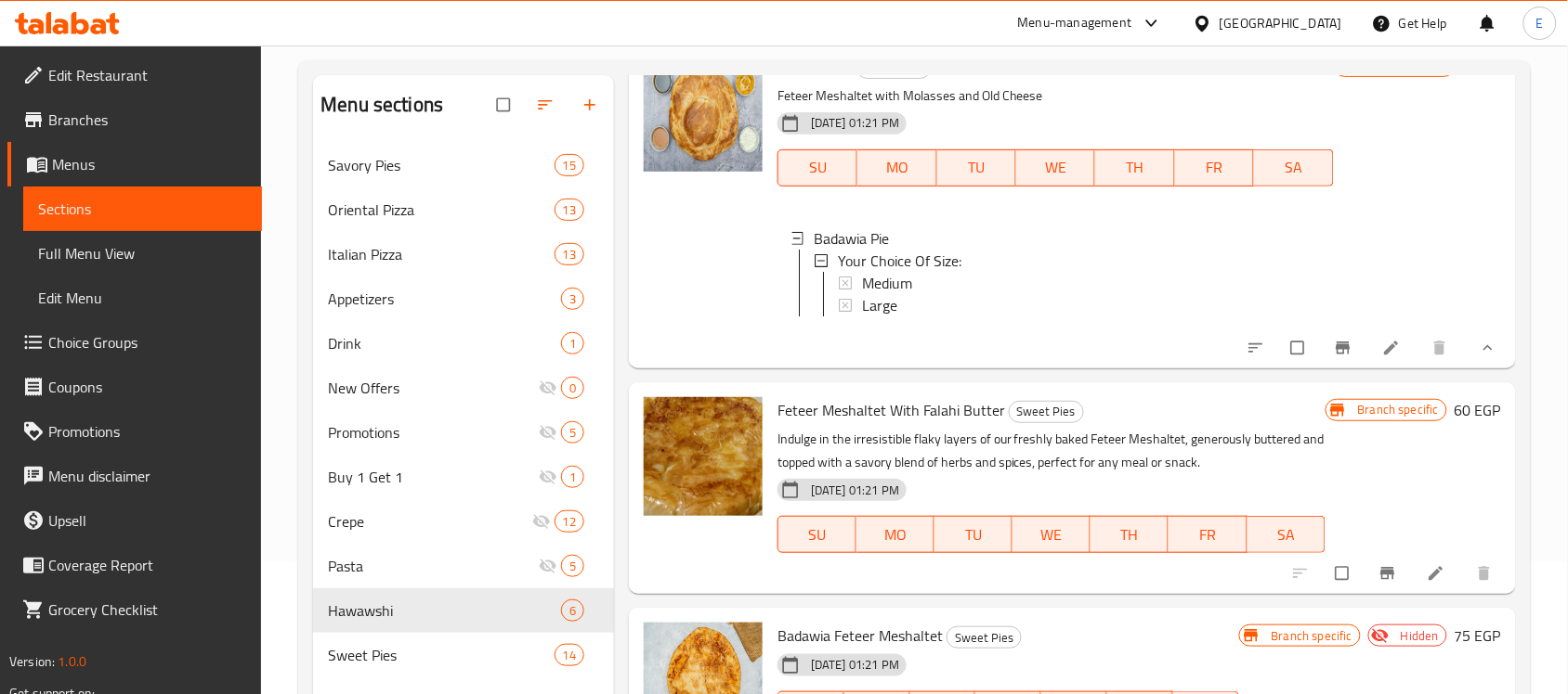
scroll to position [134, 0]
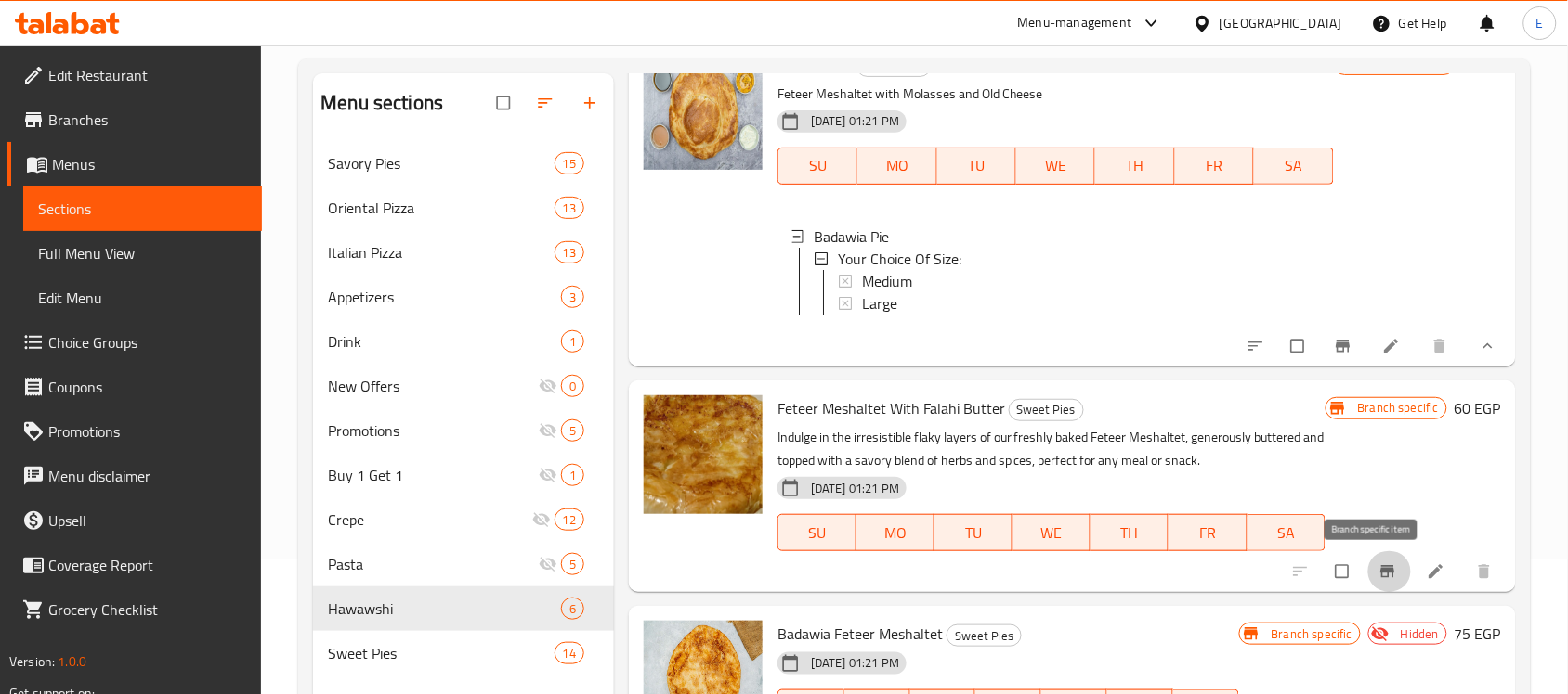
click at [1379, 566] on icon "Branch-specific-item" at bounding box center [1387, 571] width 19 height 19
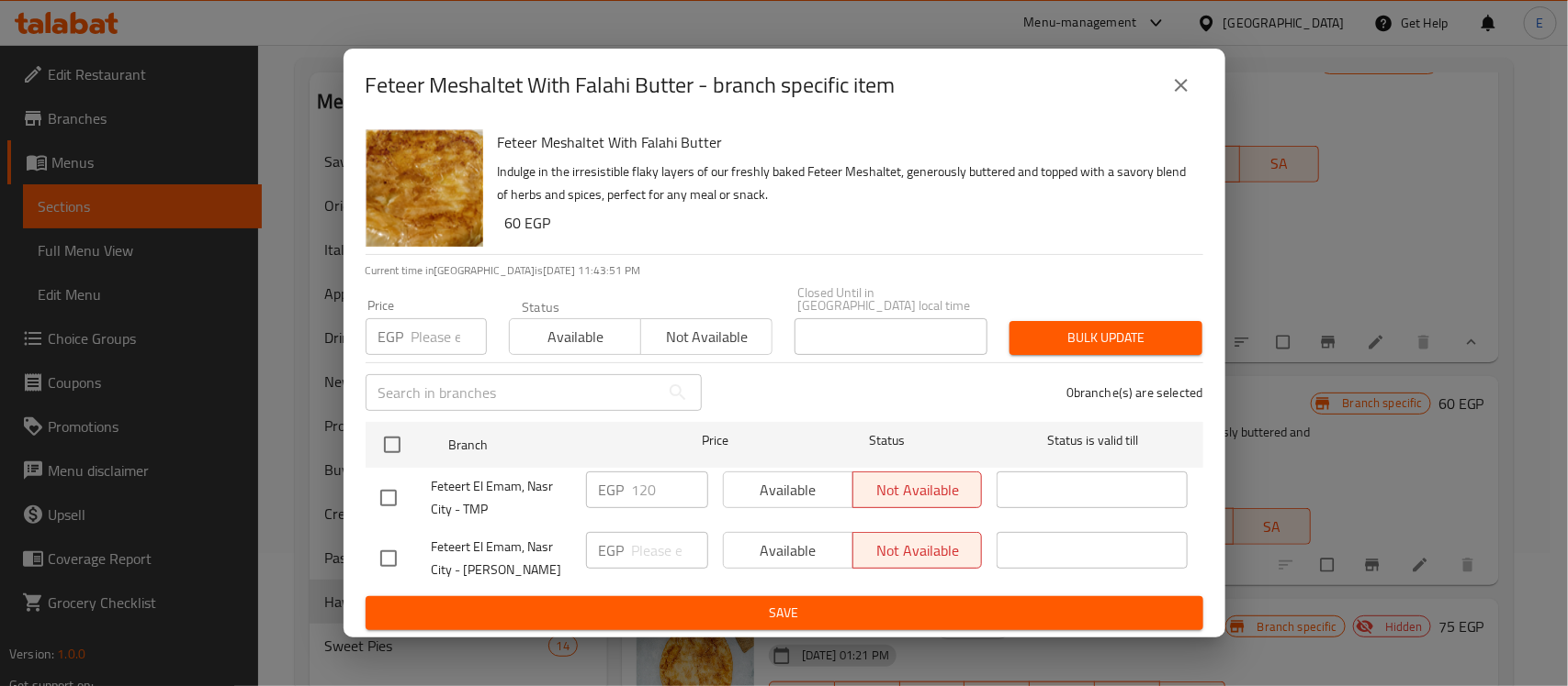
click at [392, 548] on input "checkbox" at bounding box center [388, 559] width 39 height 39
checkbox input "true"
click at [788, 544] on span "Available" at bounding box center [788, 550] width 115 height 26
click at [686, 543] on input "1" at bounding box center [670, 551] width 77 height 37
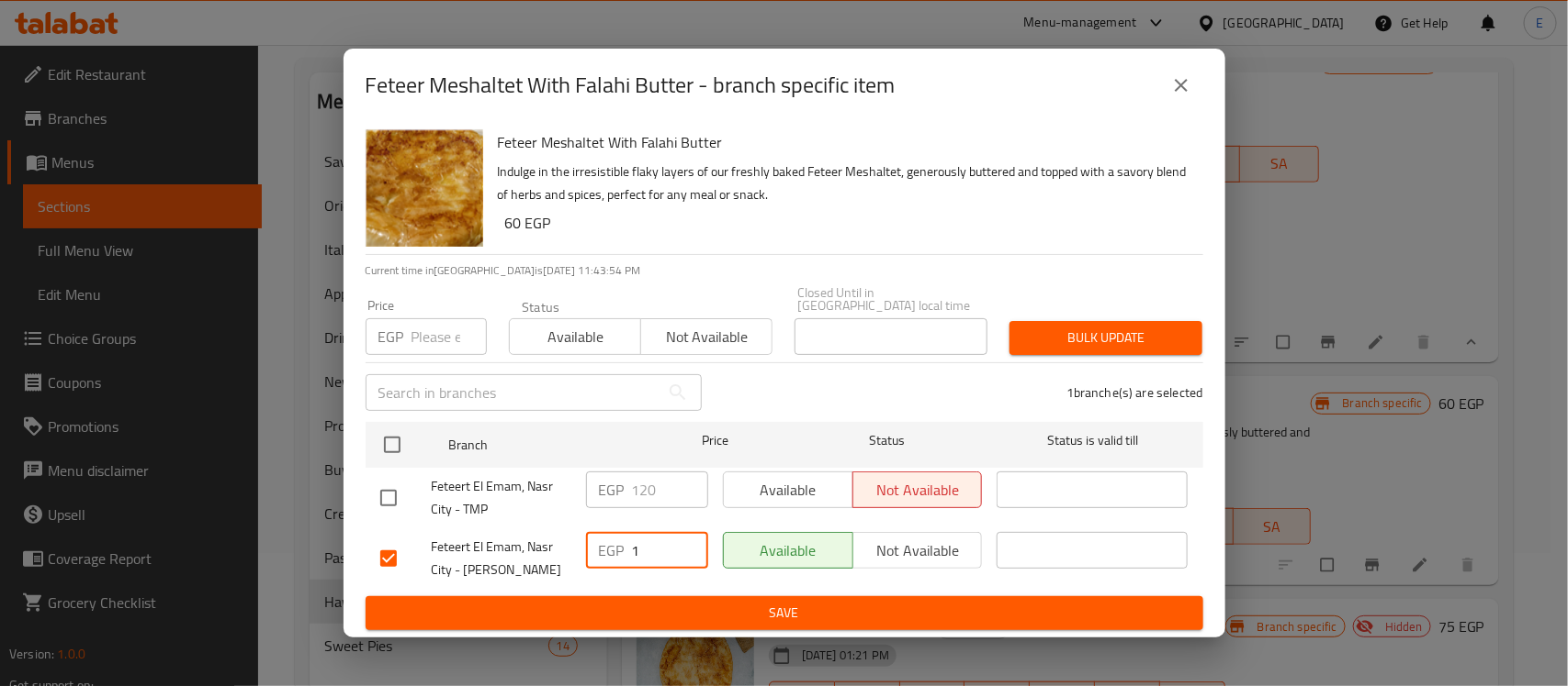
click at [662, 547] on input "1" at bounding box center [670, 551] width 77 height 37
type input "120"
click at [385, 491] on input "checkbox" at bounding box center [388, 499] width 39 height 39
checkbox input "true"
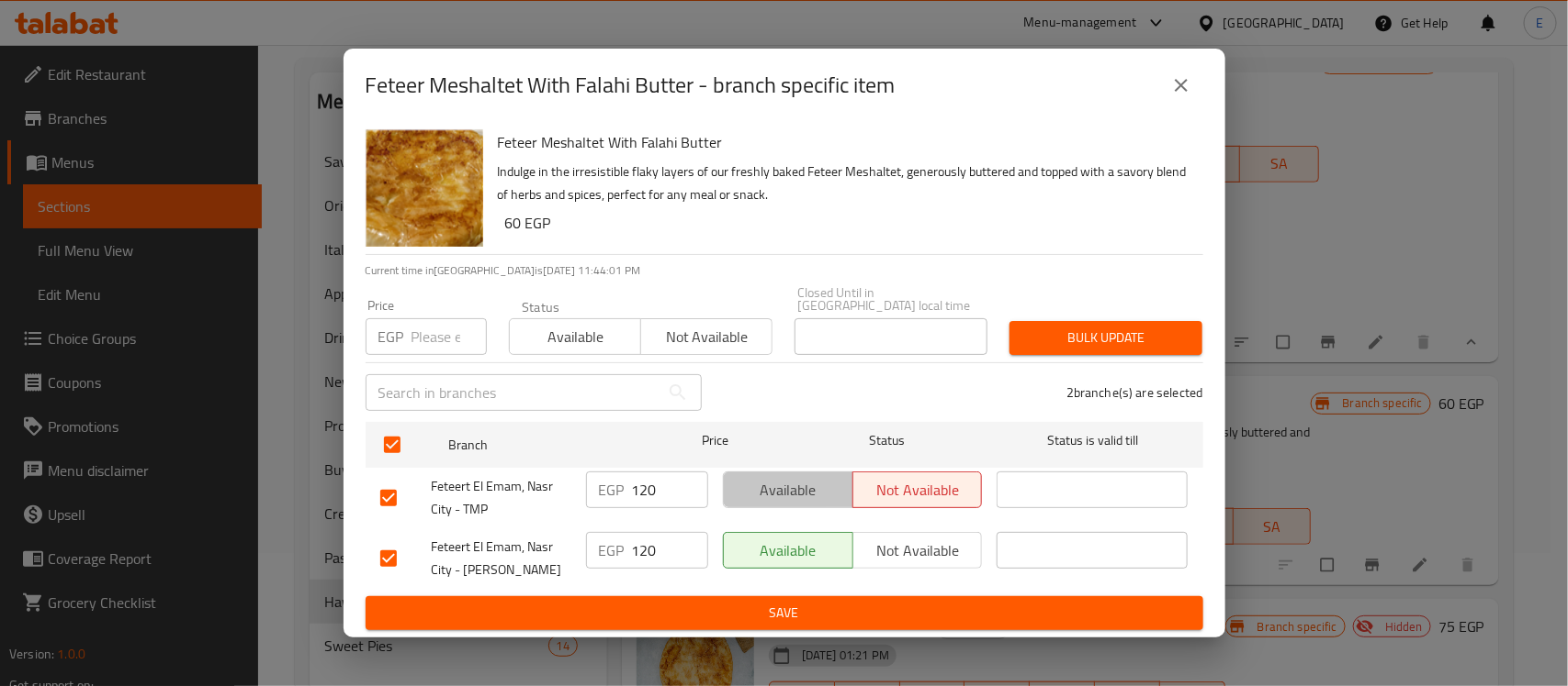
click at [749, 494] on span "Available" at bounding box center [788, 490] width 115 height 26
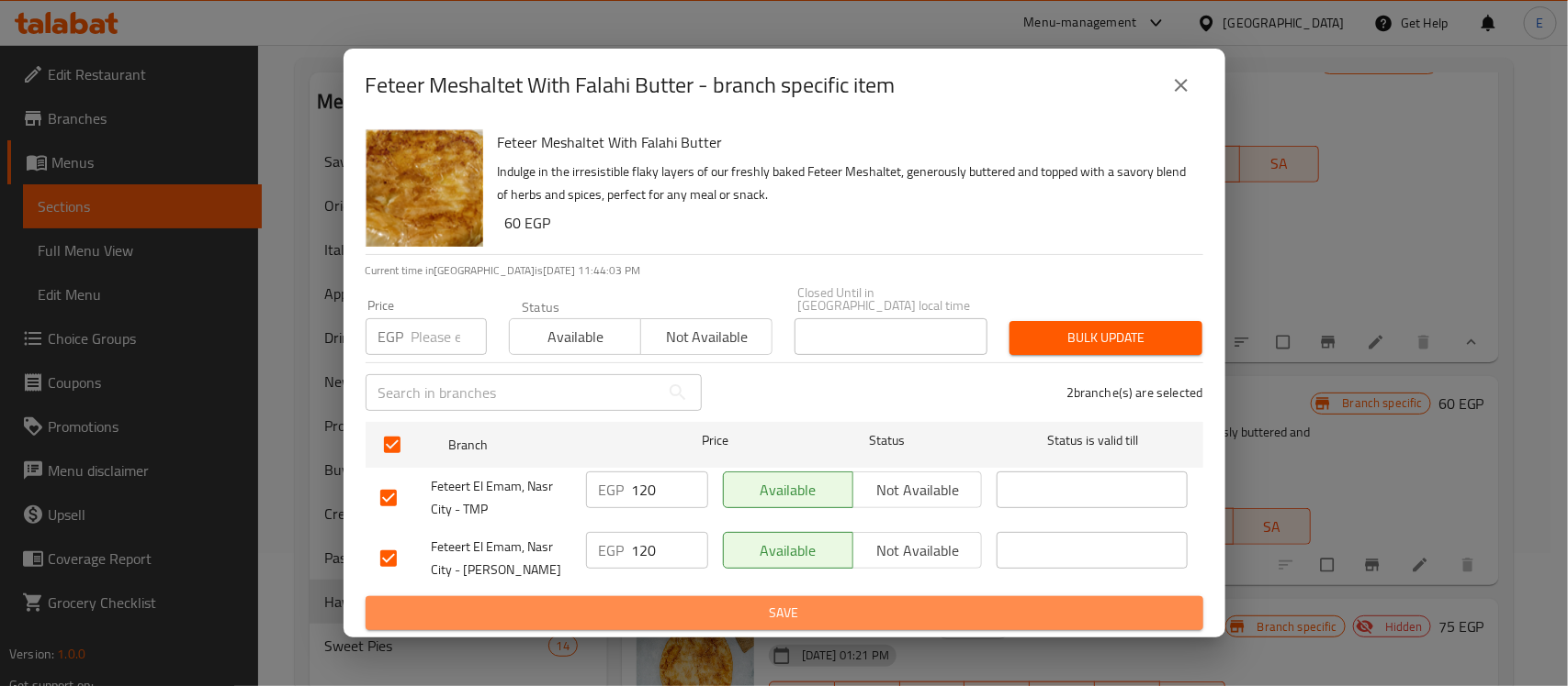
click at [715, 605] on span "Save" at bounding box center [784, 613] width 808 height 23
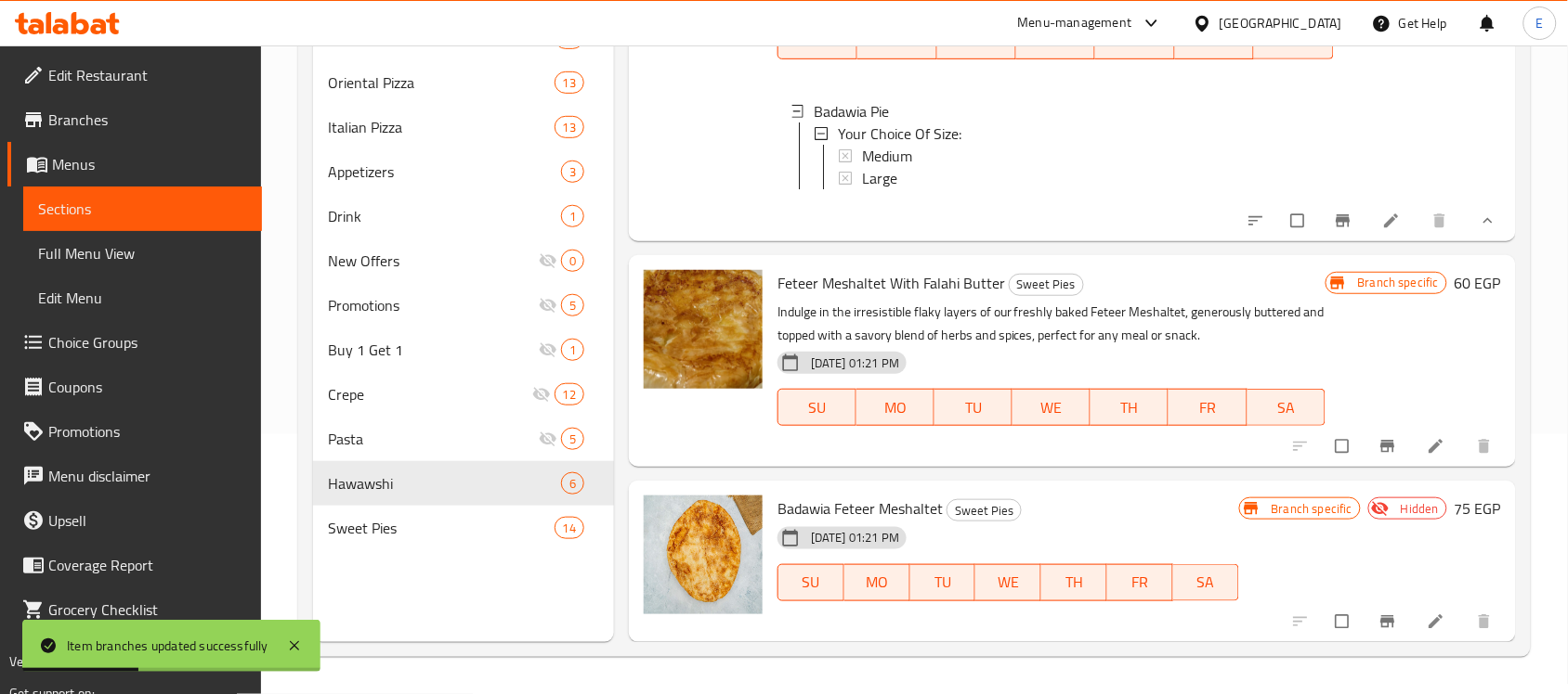
scroll to position [261, 0]
click at [1328, 623] on input "checkbox" at bounding box center [1344, 622] width 39 height 35
checkbox input "true"
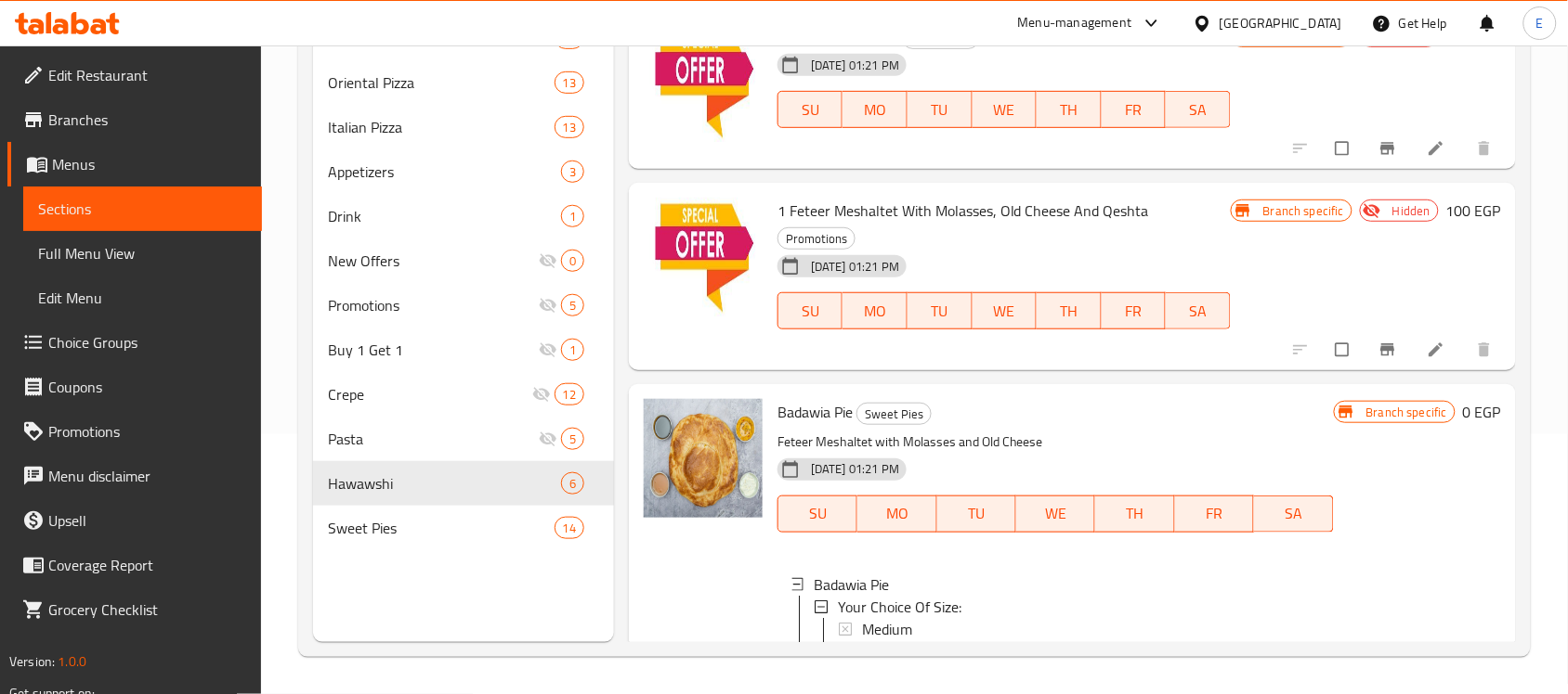
scroll to position [0, 0]
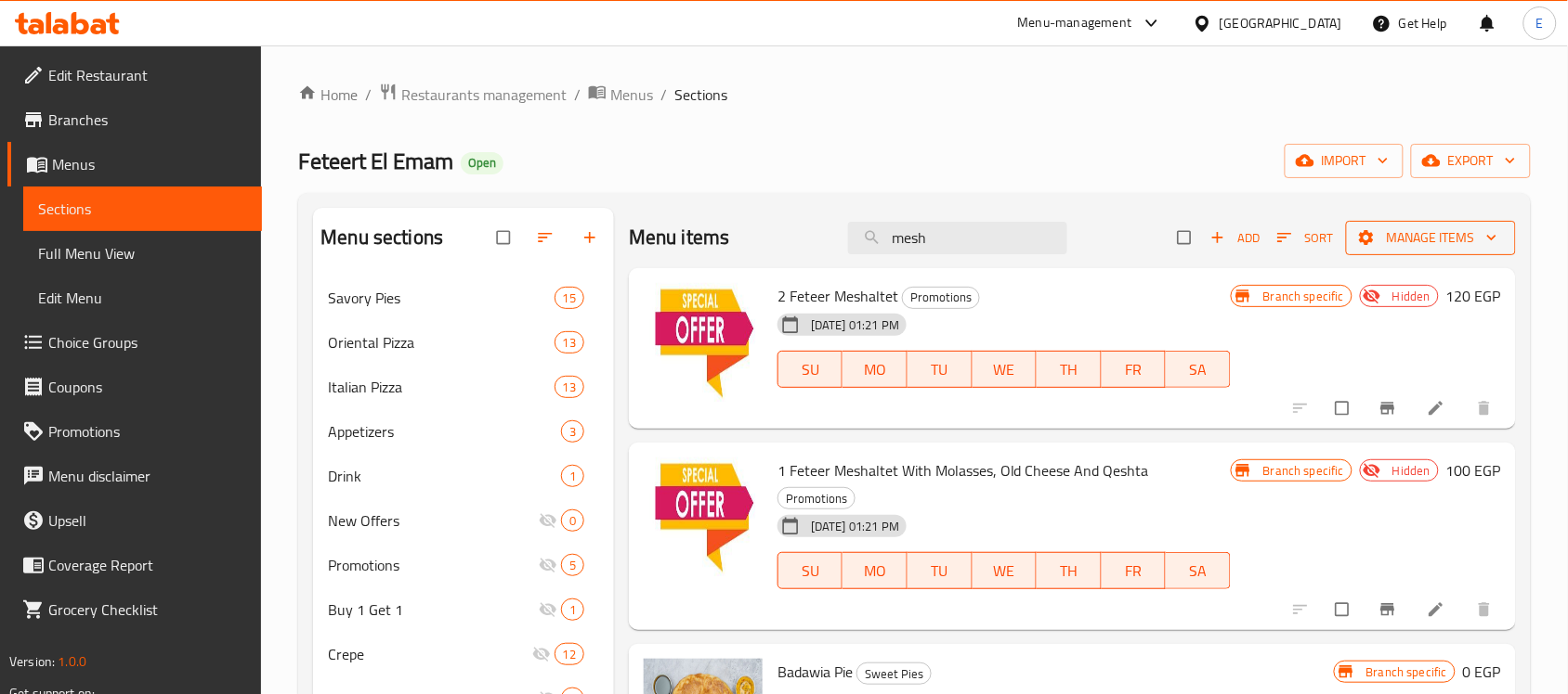
click at [1417, 250] on button "Manage items" at bounding box center [1431, 238] width 170 height 34
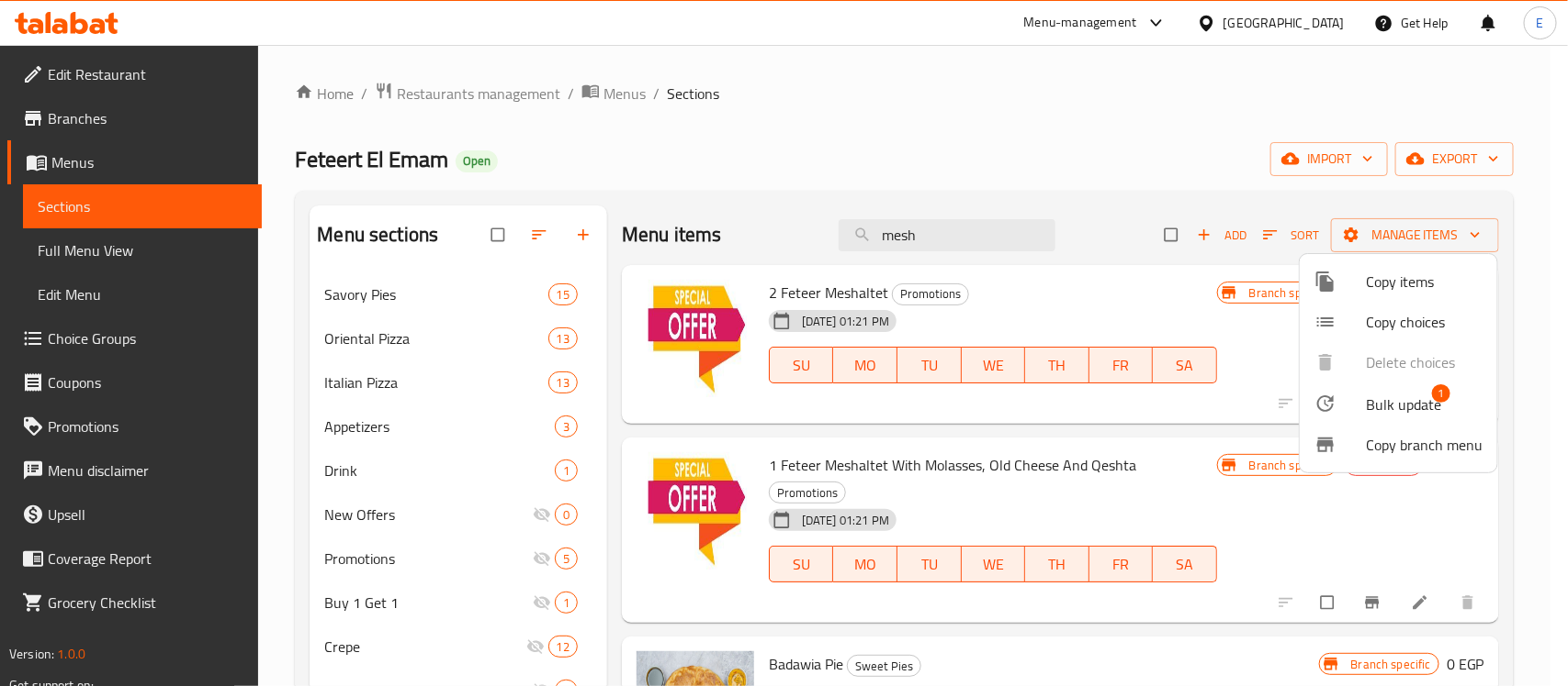
click at [1383, 406] on span "Bulk update" at bounding box center [1403, 405] width 76 height 22
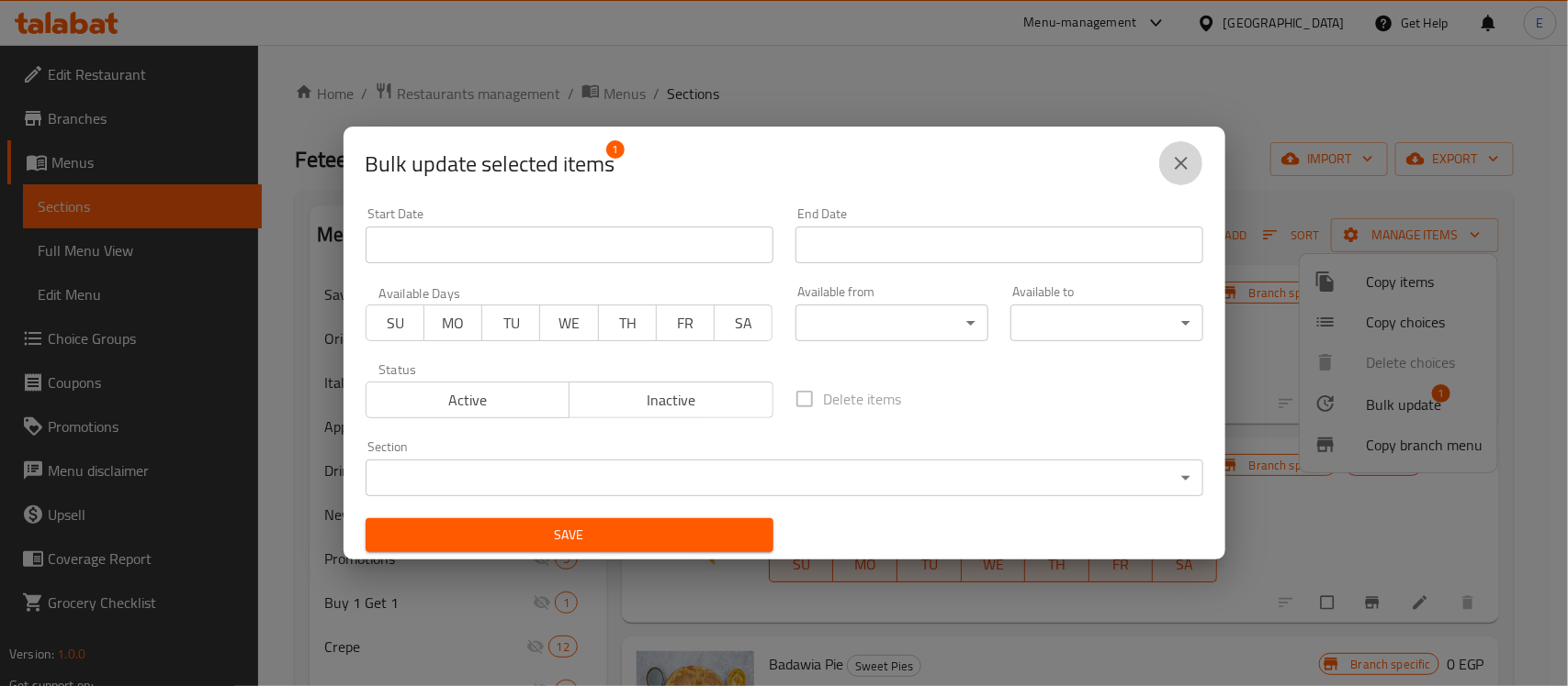
click at [1177, 159] on icon "close" at bounding box center [1181, 163] width 13 height 13
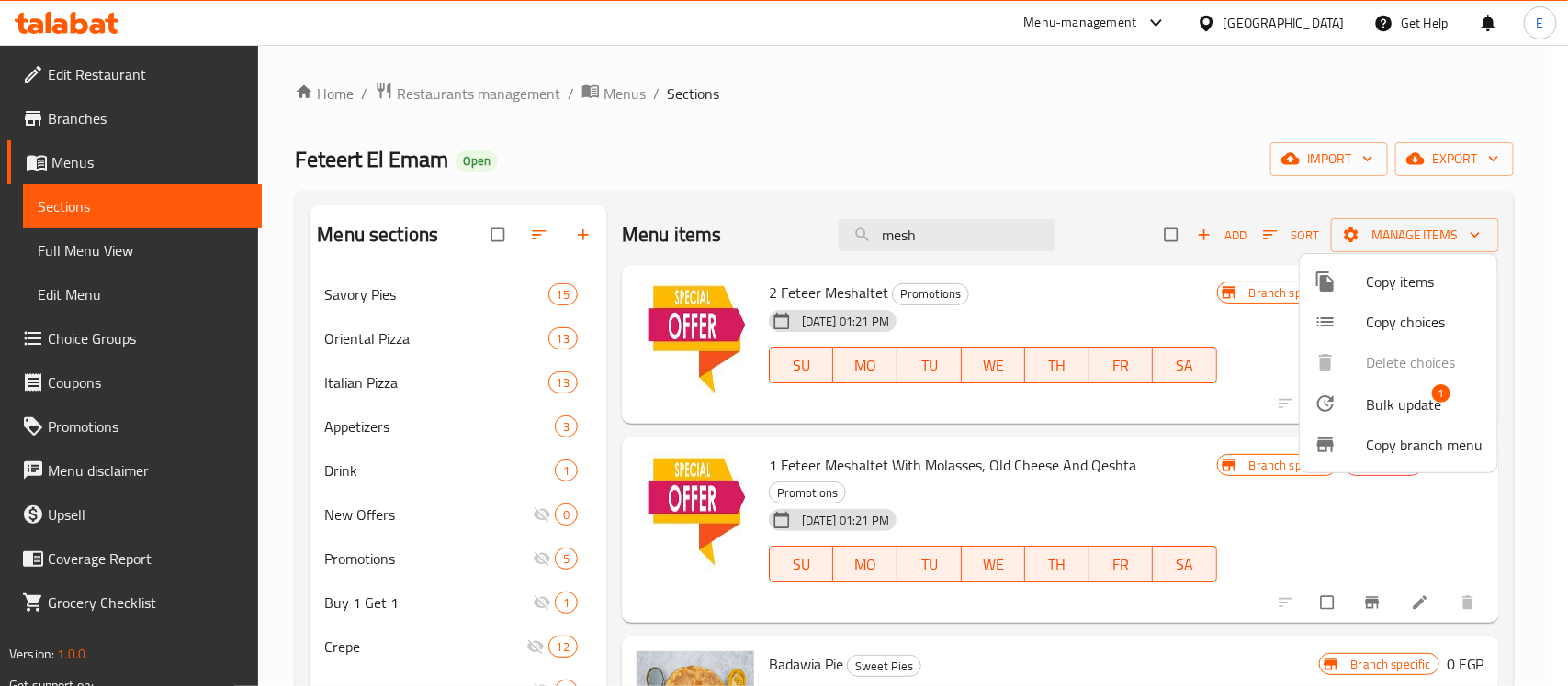
click at [1226, 205] on div at bounding box center [784, 343] width 1568 height 686
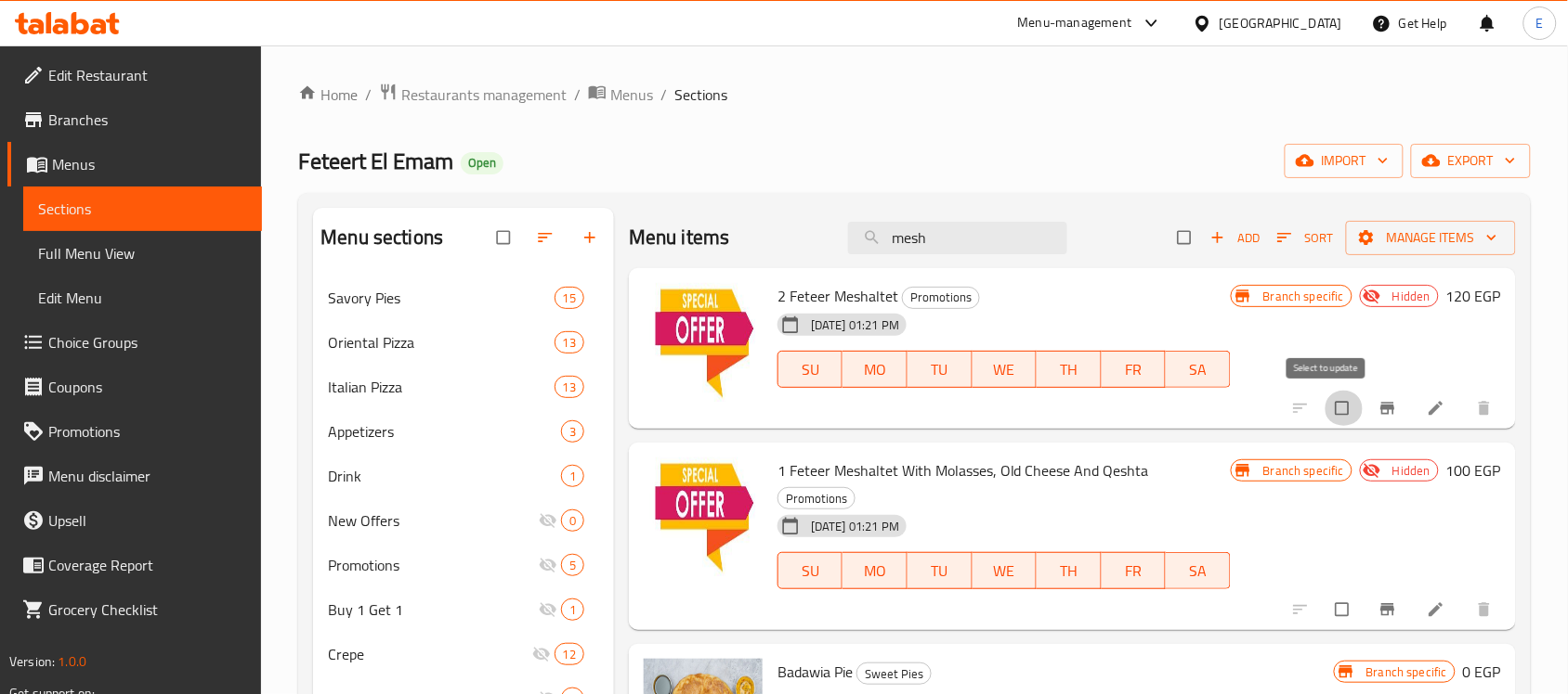
click at [1335, 404] on input "checkbox" at bounding box center [1344, 408] width 39 height 35
checkbox input "true"
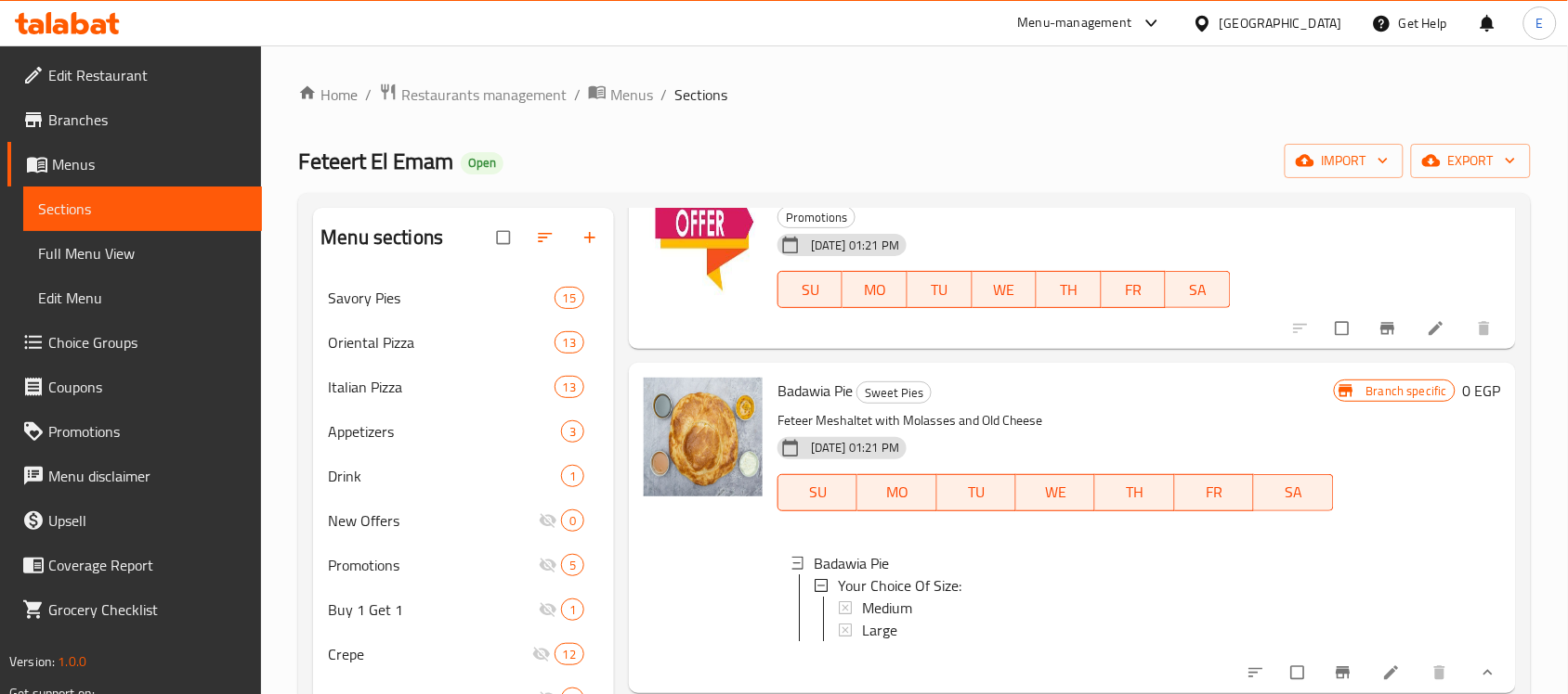
scroll to position [288, 0]
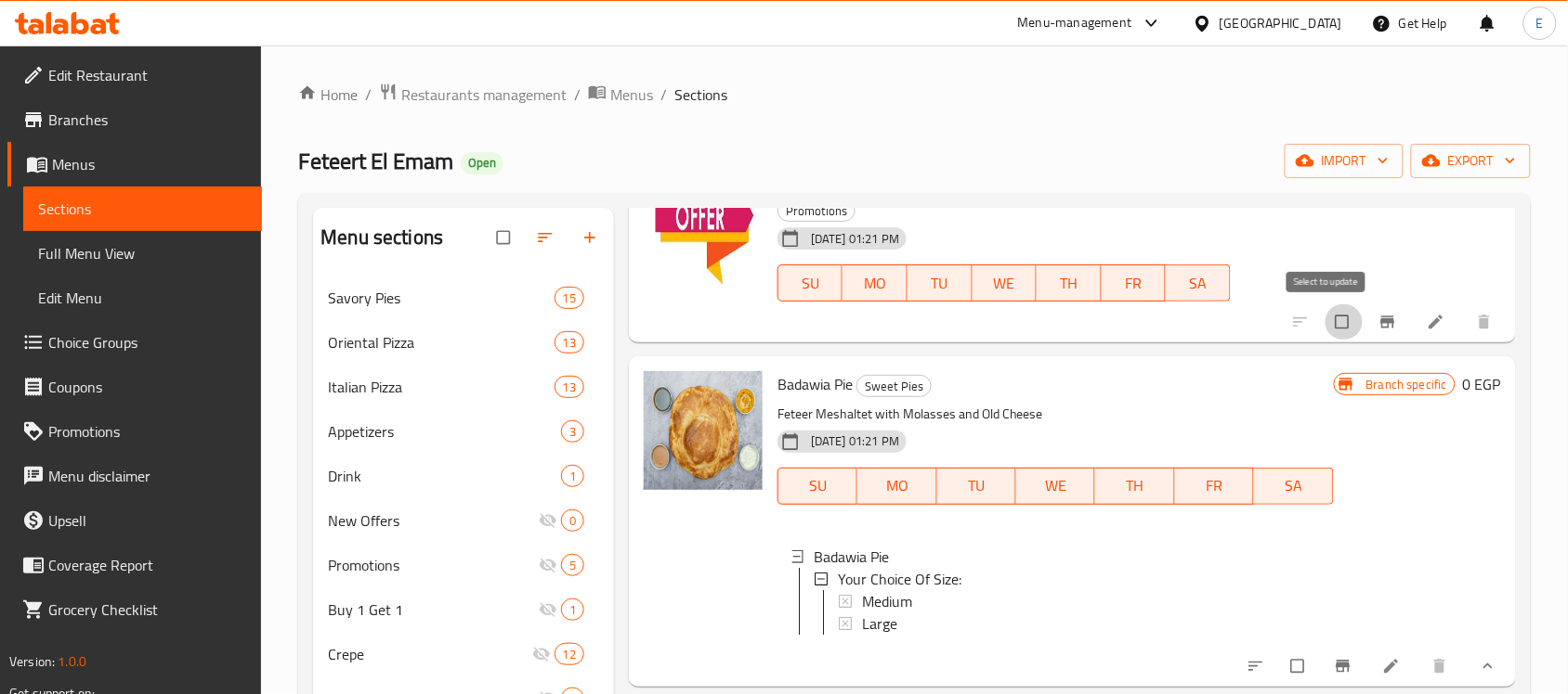
click at [1328, 331] on input "checkbox" at bounding box center [1344, 322] width 39 height 35
checkbox input "true"
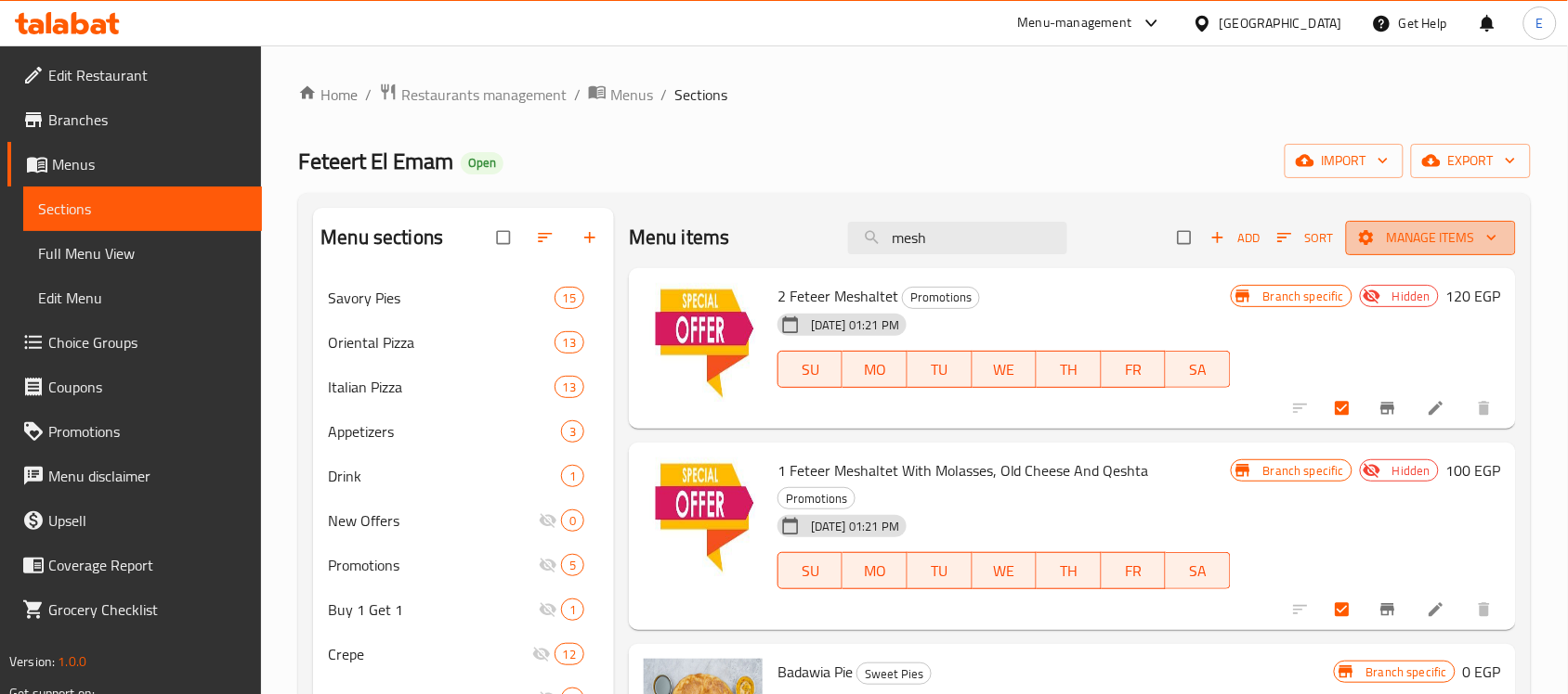
click at [1409, 243] on span "Manage items" at bounding box center [1431, 239] width 140 height 24
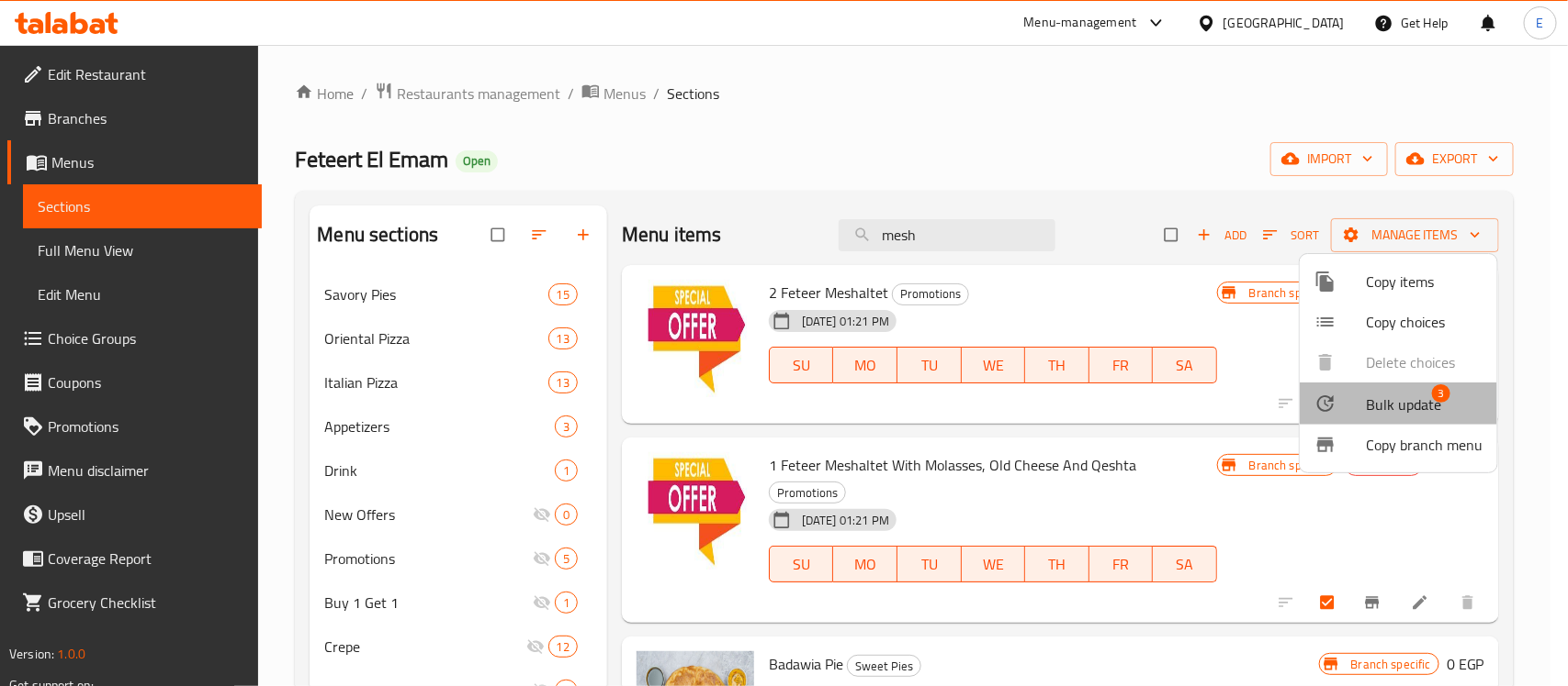
click at [1365, 411] on span "Bulk update" at bounding box center [1403, 405] width 76 height 22
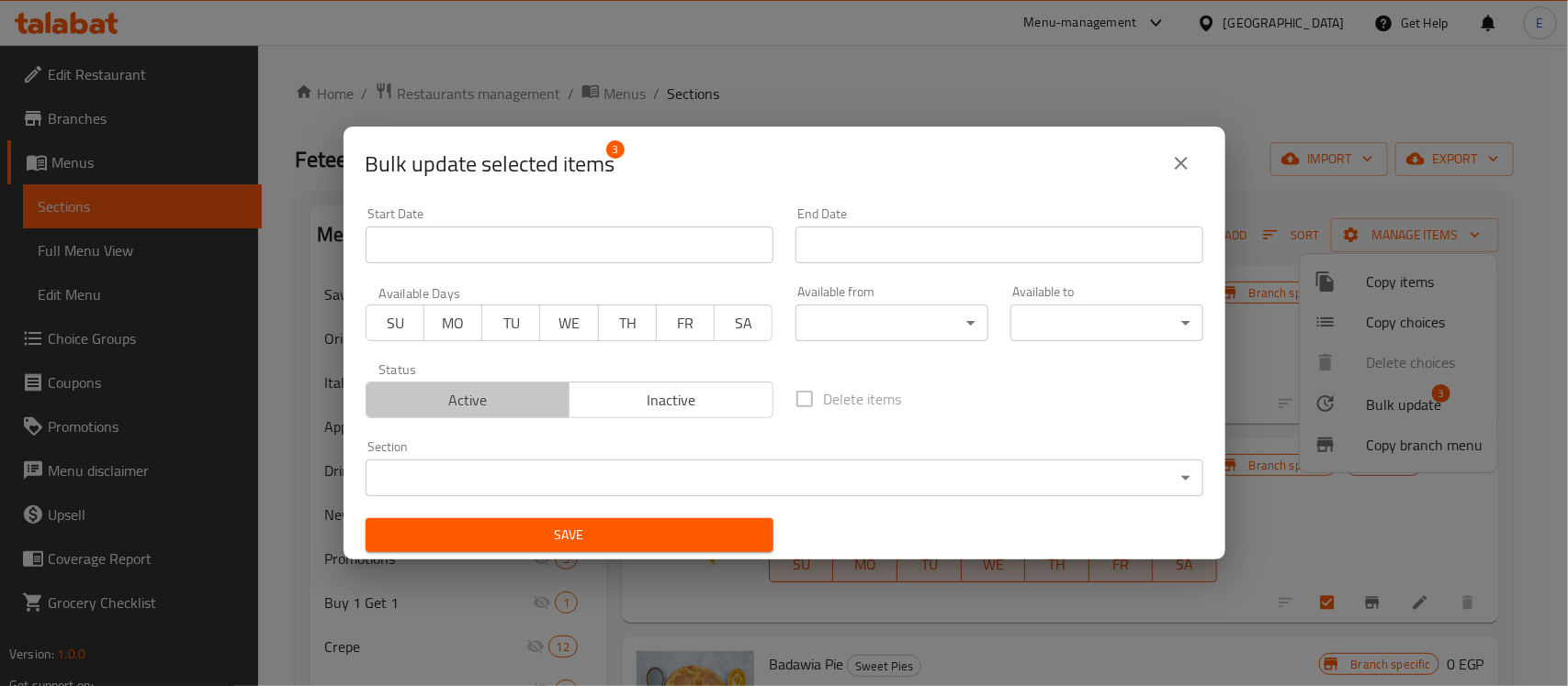
click at [528, 417] on button "Active" at bounding box center [467, 400] width 205 height 37
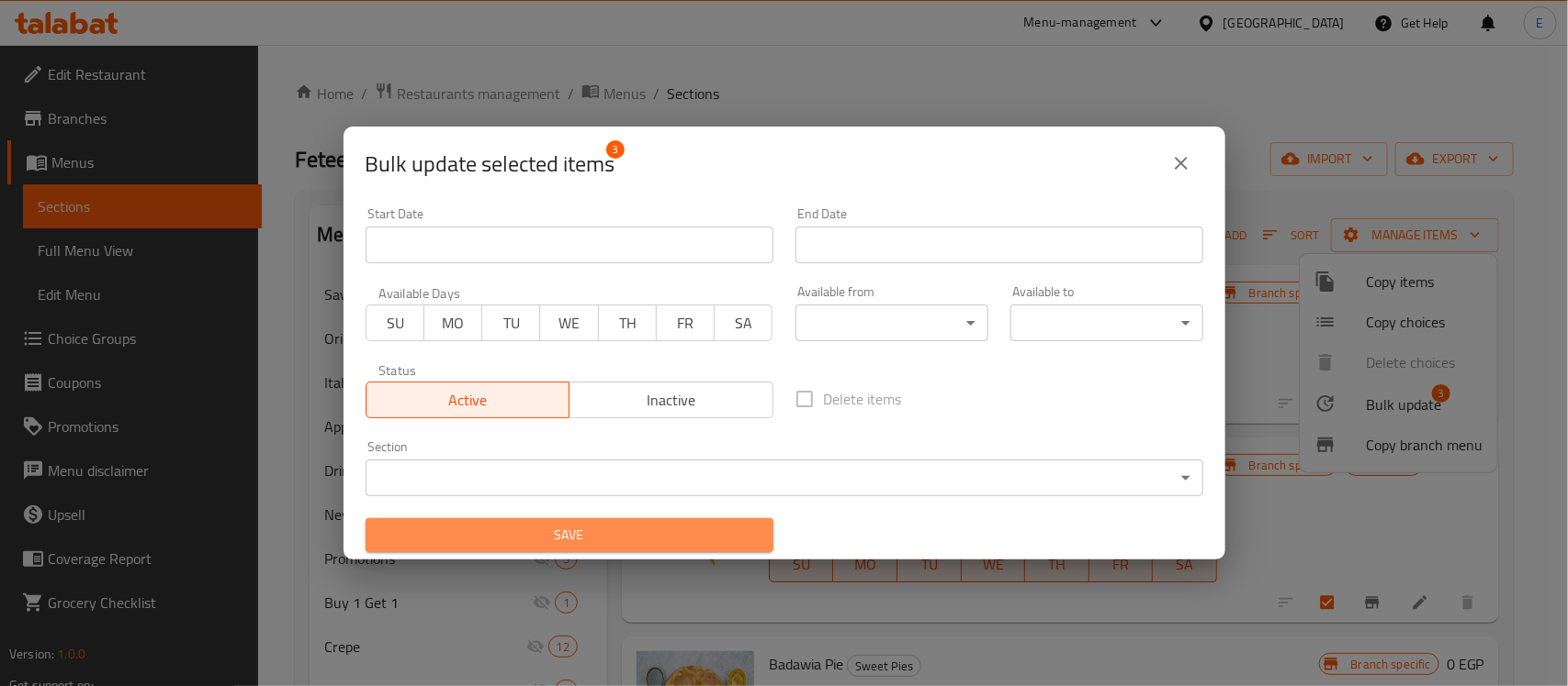
click at [582, 542] on span "Save" at bounding box center [570, 536] width 379 height 23
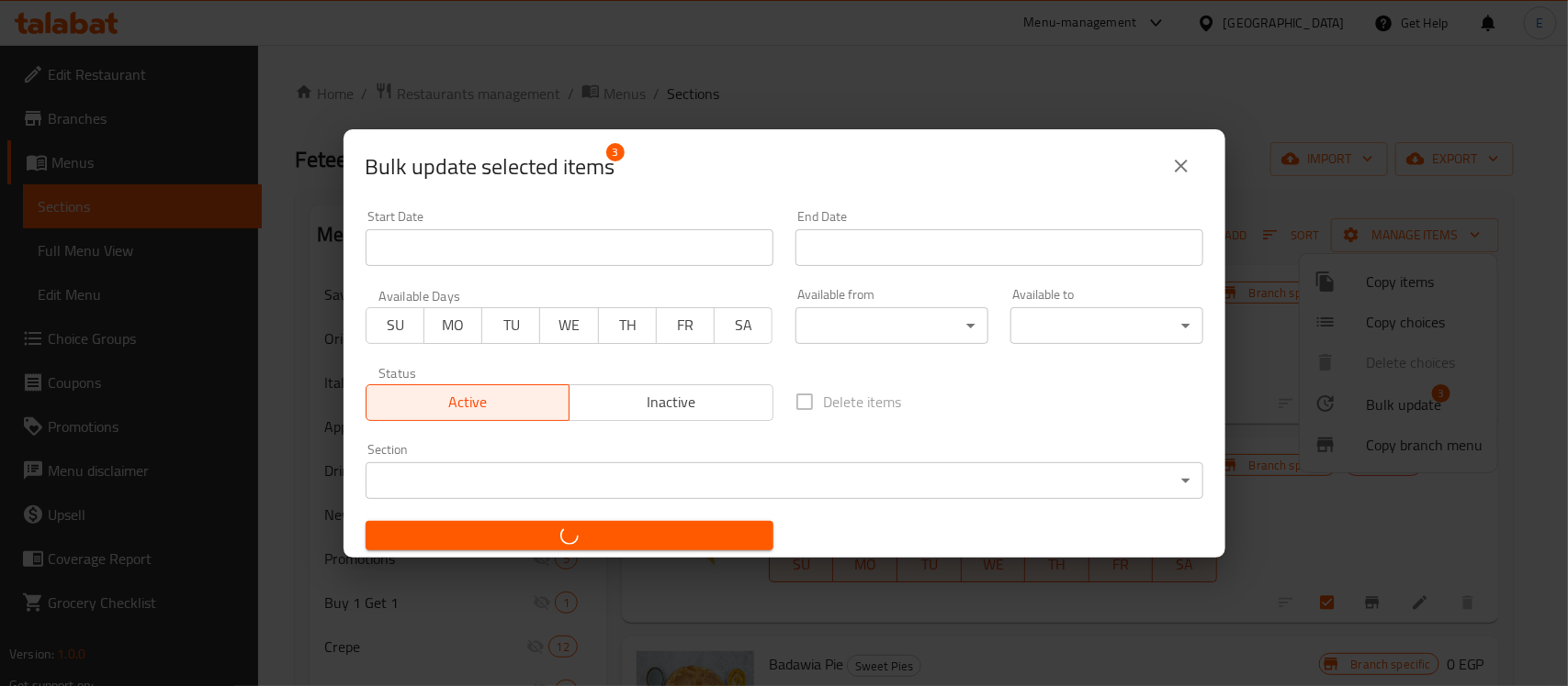
checkbox input "false"
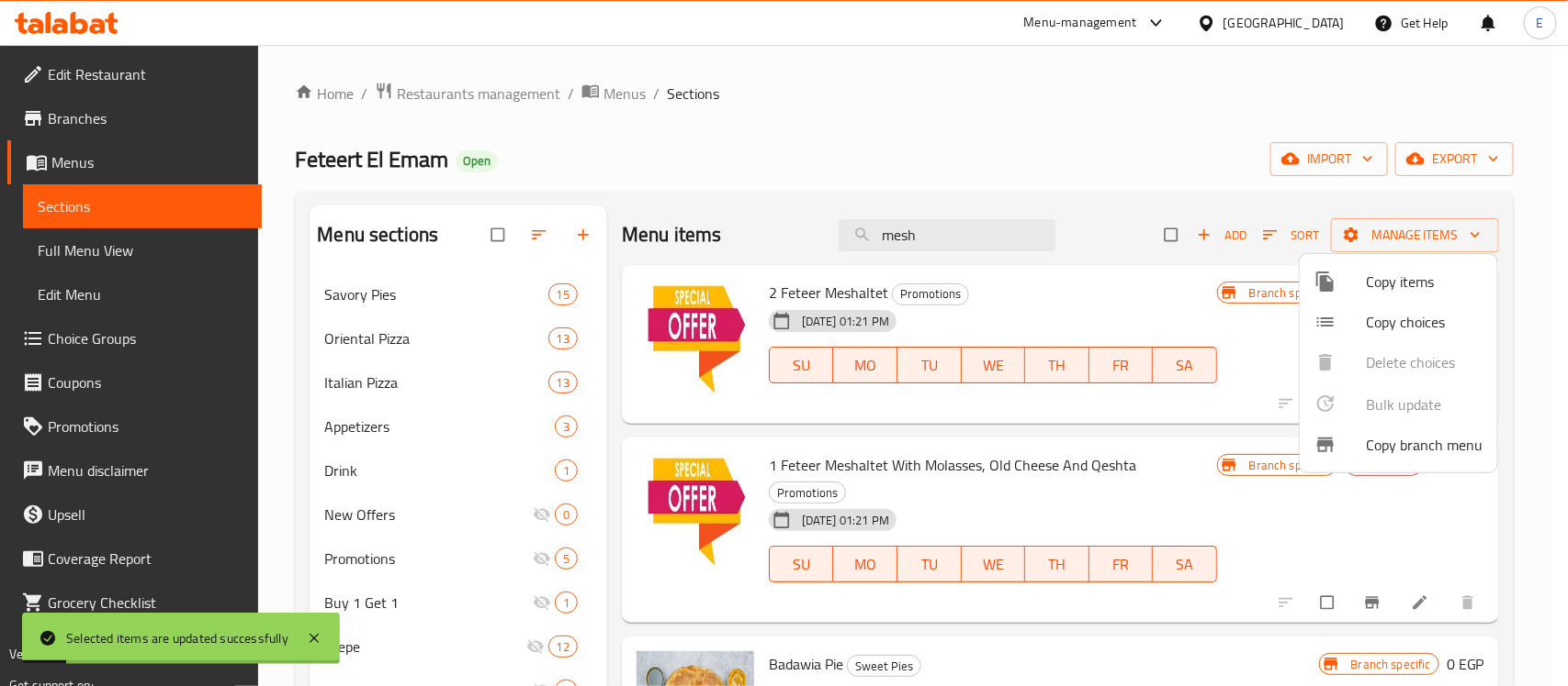
click at [1286, 361] on div at bounding box center [784, 343] width 1568 height 686
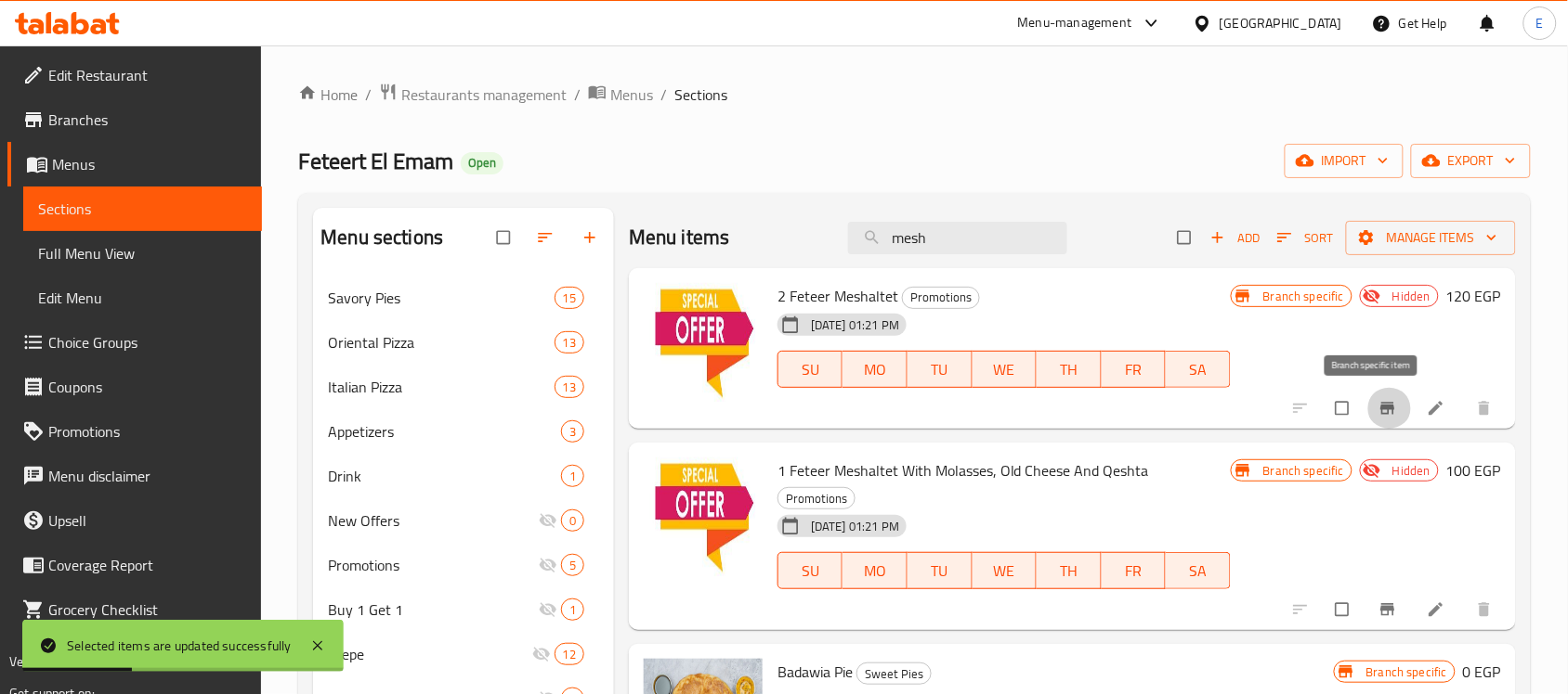
click at [1380, 410] on icon "Branch-specific-item" at bounding box center [1387, 409] width 14 height 12
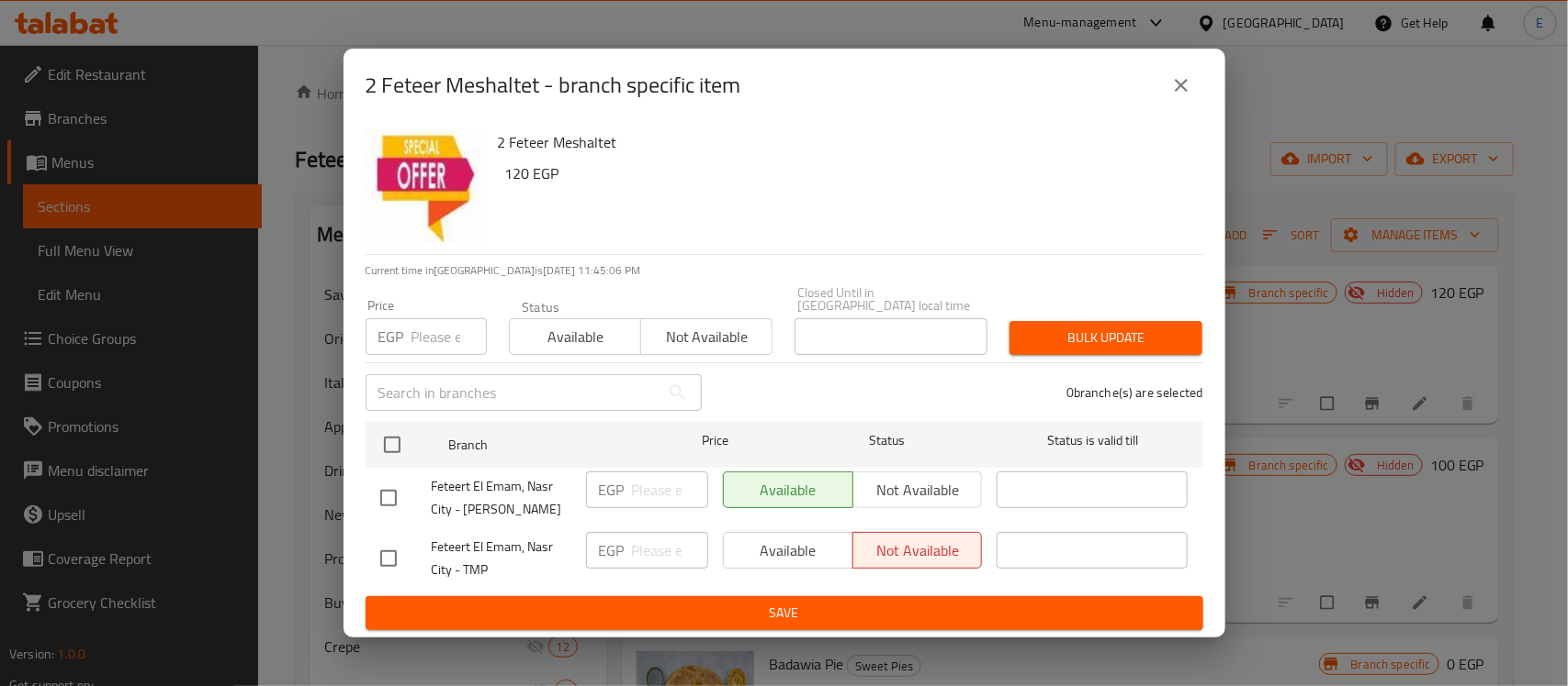
click at [372, 488] on input "checkbox" at bounding box center [388, 499] width 39 height 39
checkbox input "true"
click at [932, 486] on span "Not available" at bounding box center [917, 490] width 115 height 26
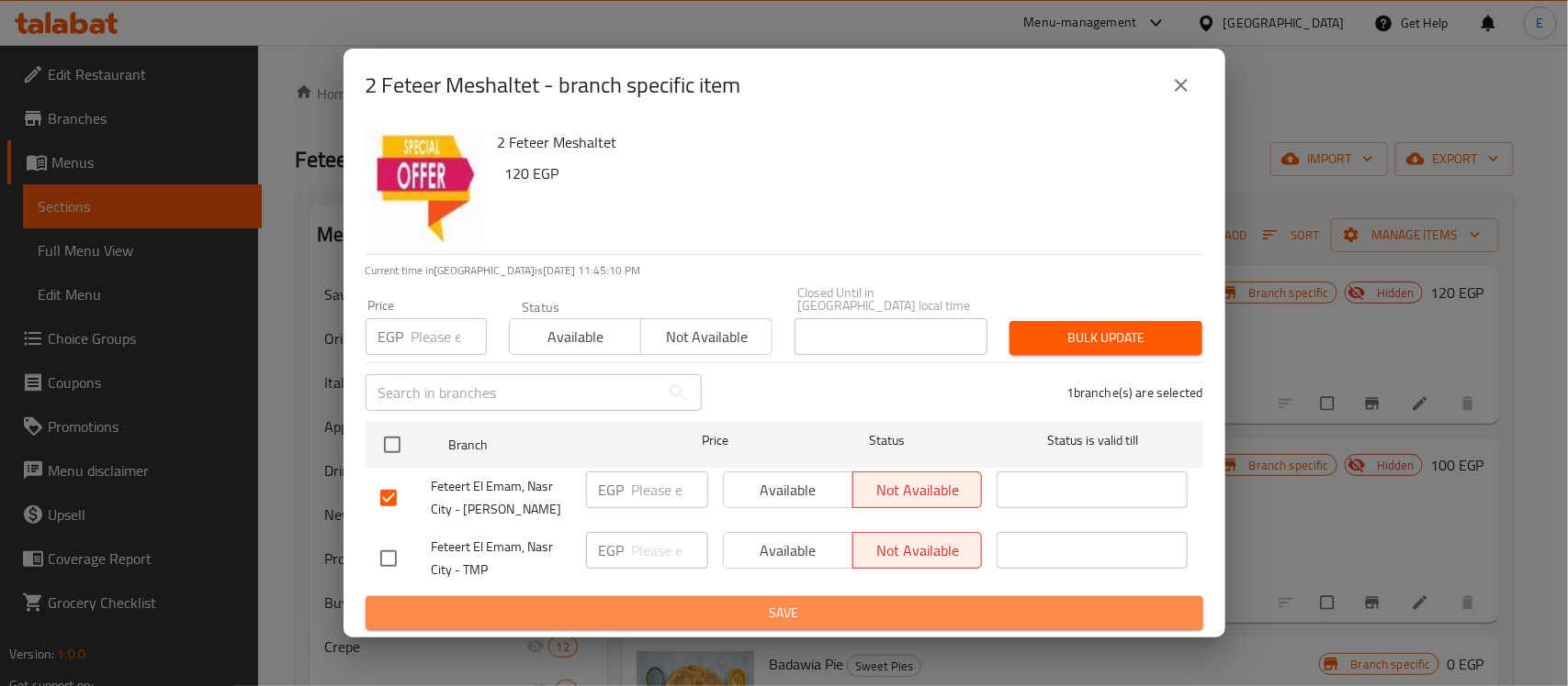
click at [785, 604] on span "Save" at bounding box center [784, 613] width 808 height 23
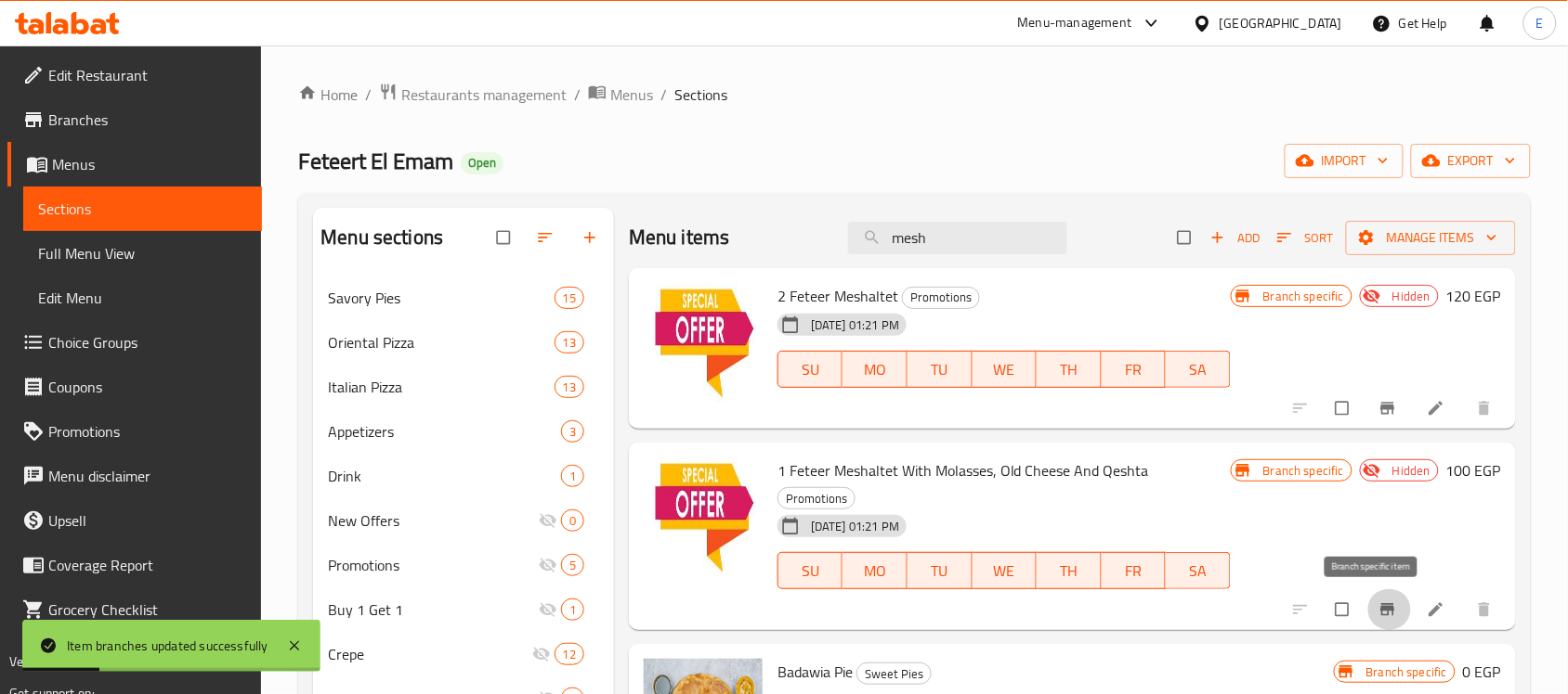
click at [1380, 605] on icon "Branch-specific-item" at bounding box center [1387, 610] width 14 height 12
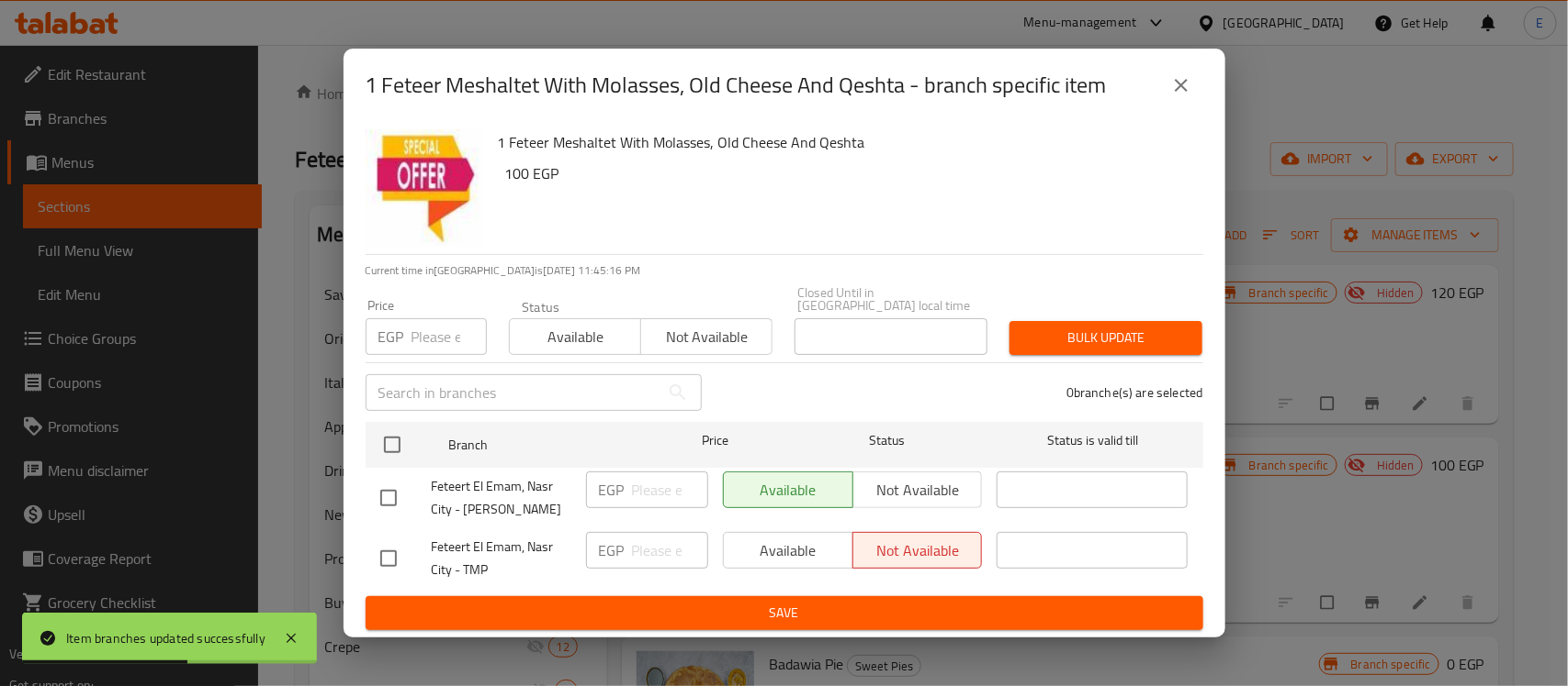
click at [396, 491] on input "checkbox" at bounding box center [388, 499] width 39 height 39
checkbox input "true"
click at [877, 488] on span "Not available" at bounding box center [917, 490] width 115 height 26
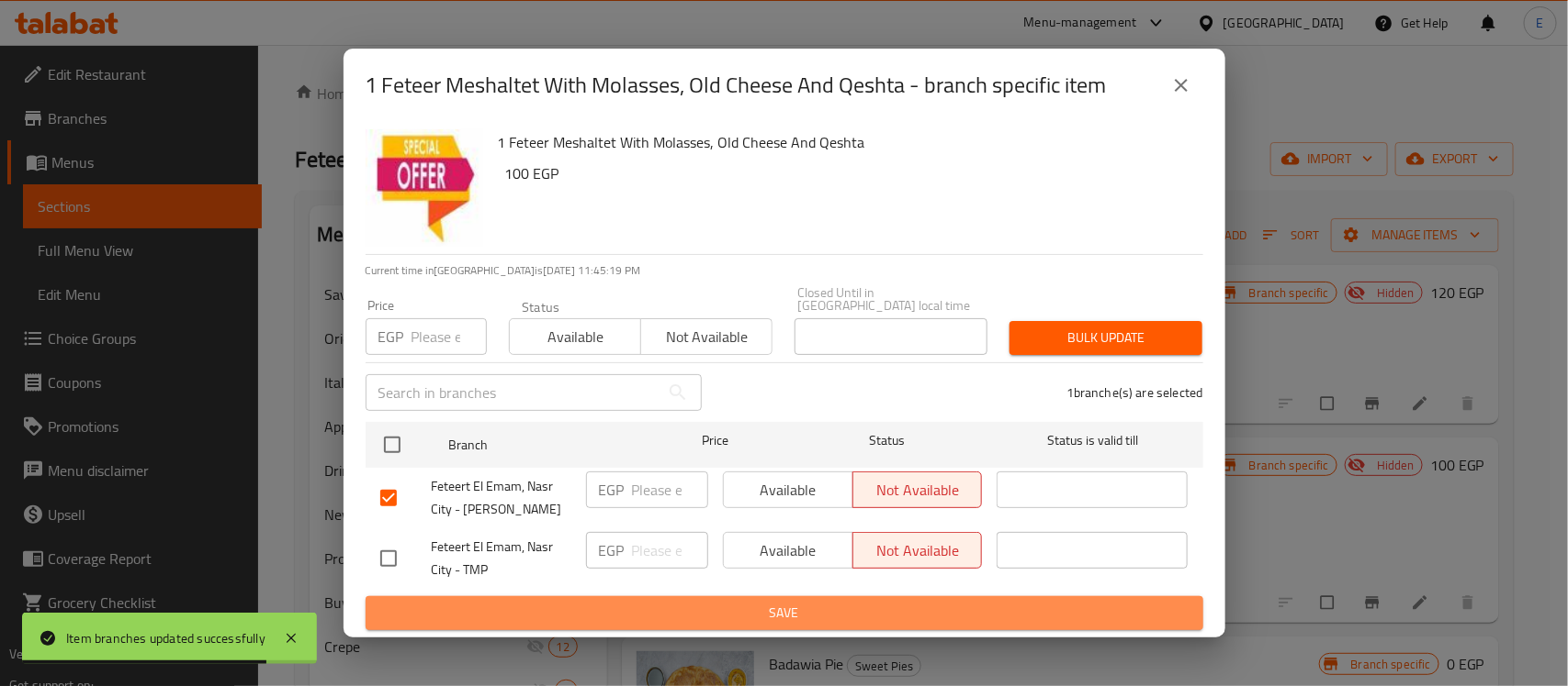
click at [708, 602] on span "Save" at bounding box center [784, 613] width 808 height 23
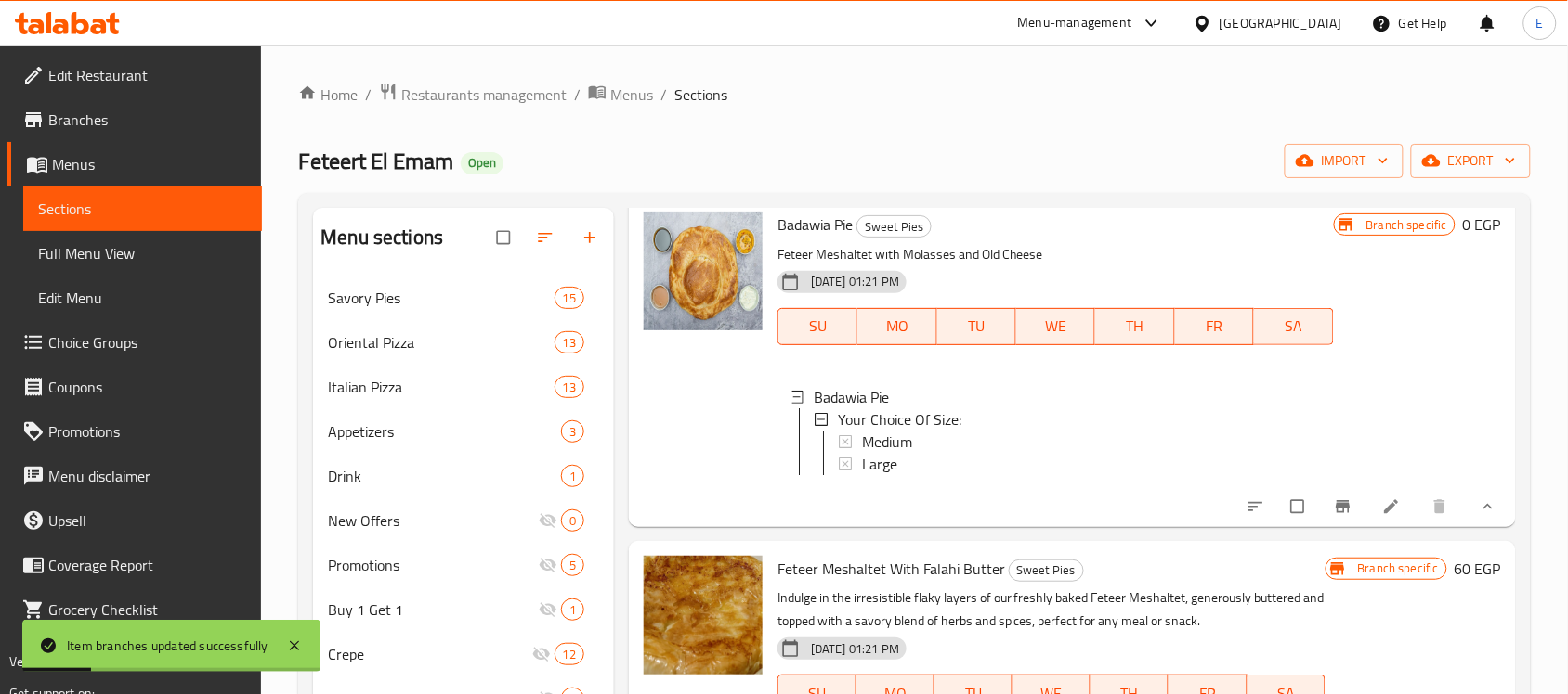
scroll to position [451, 0]
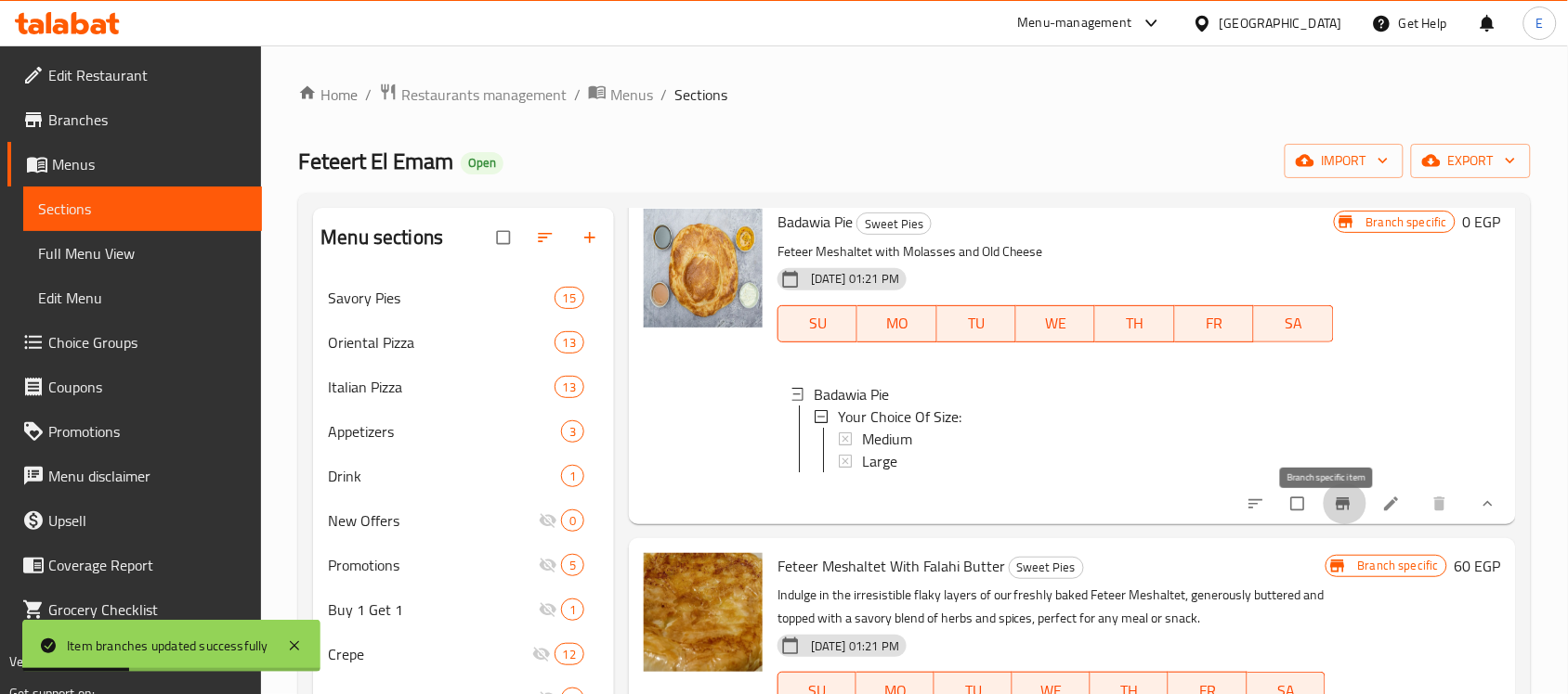
click at [1333, 513] on icon "Branch-specific-item" at bounding box center [1342, 504] width 19 height 19
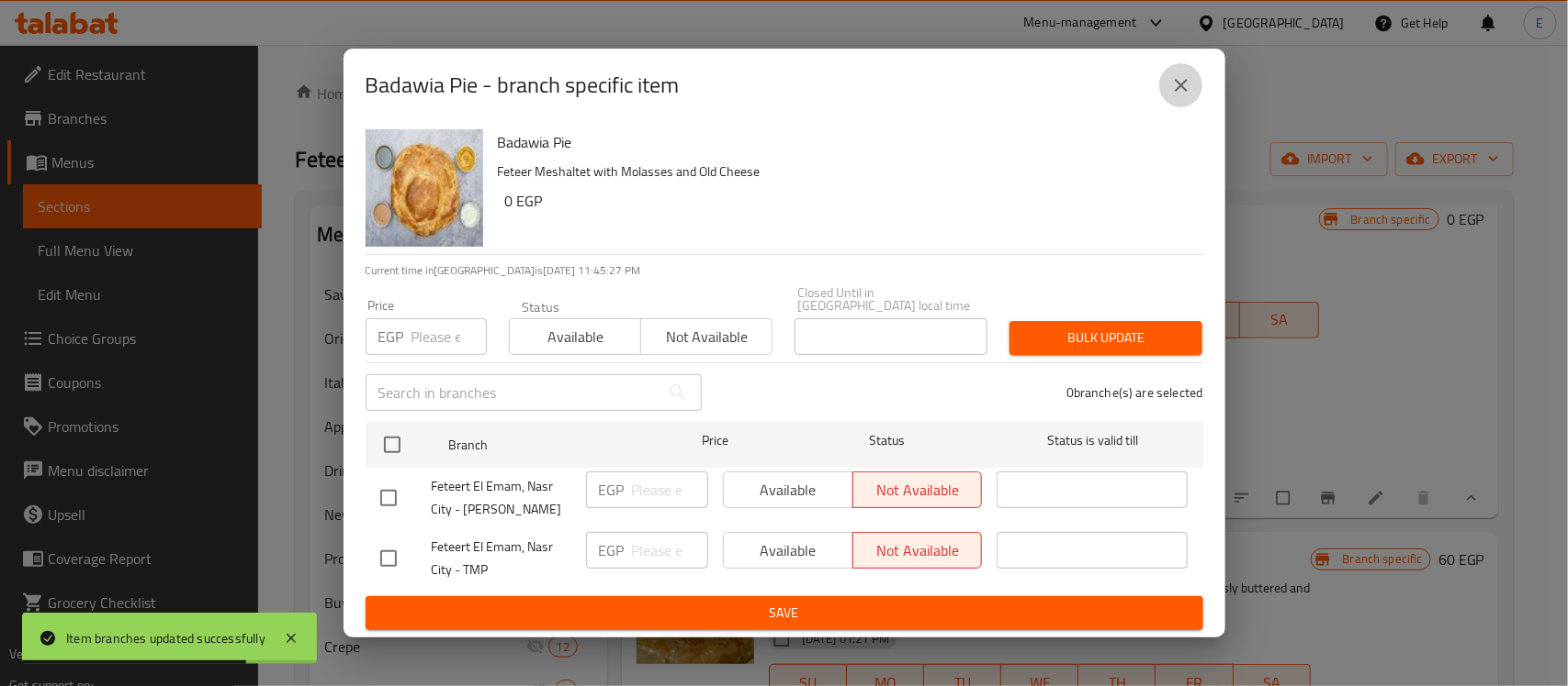
click at [1177, 81] on icon "close" at bounding box center [1181, 85] width 22 height 22
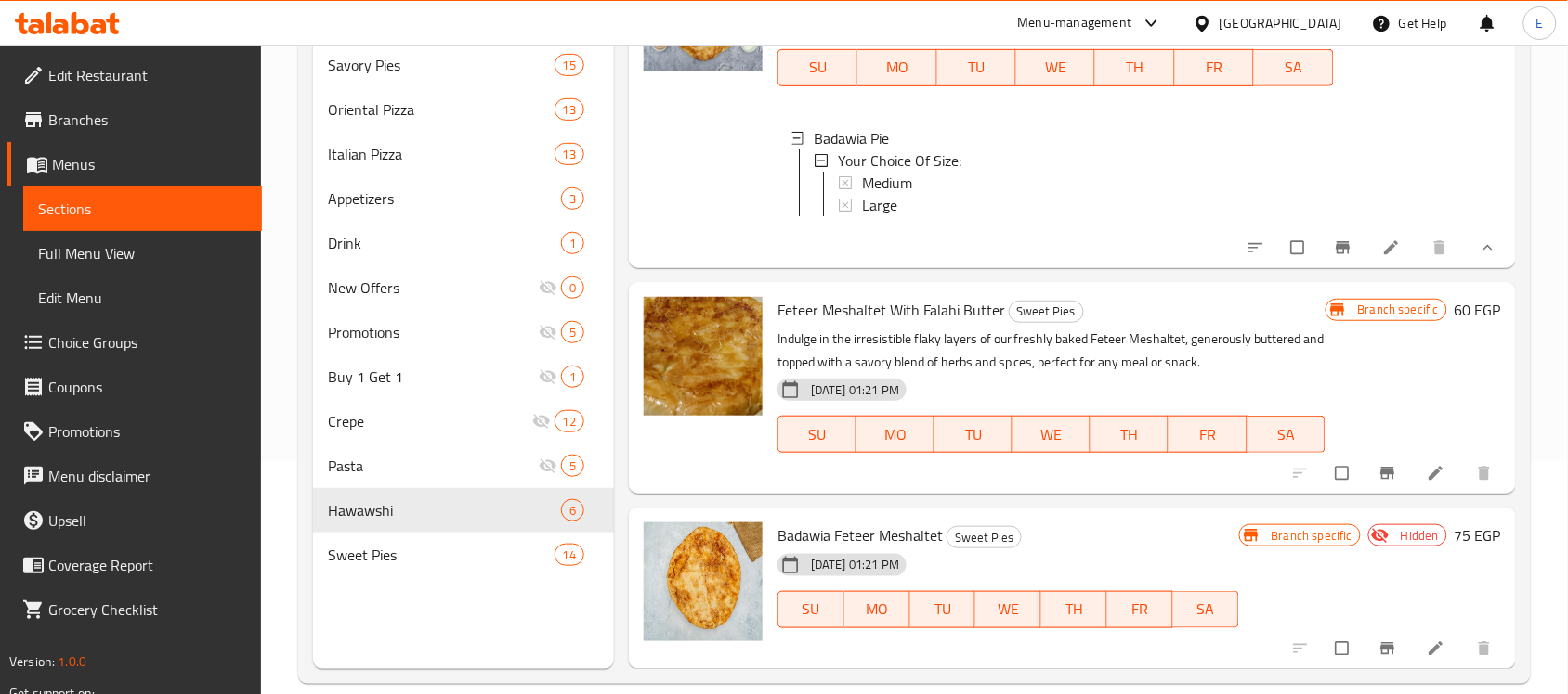
scroll to position [235, 0]
click at [1380, 471] on icon "Branch-specific-item" at bounding box center [1387, 471] width 14 height 12
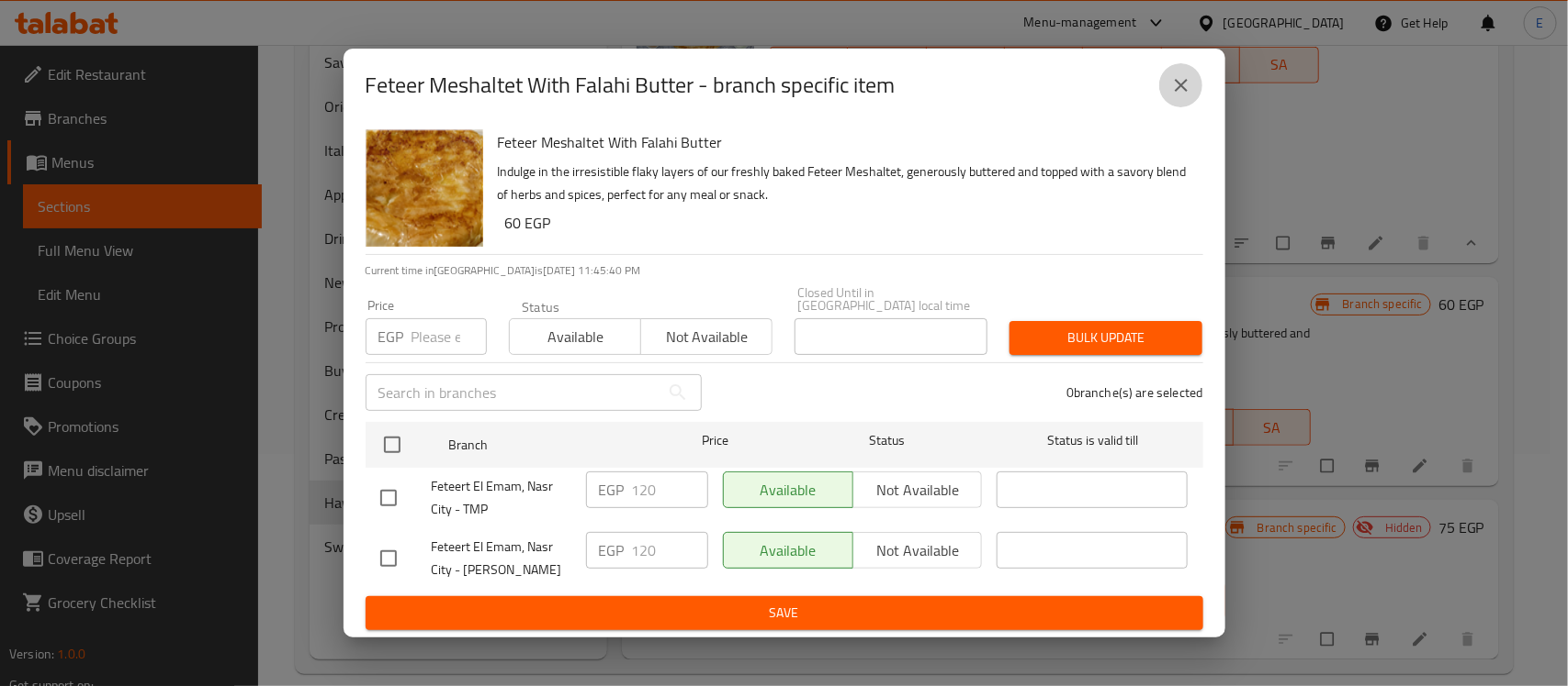
click at [1183, 92] on icon "close" at bounding box center [1181, 84] width 13 height 13
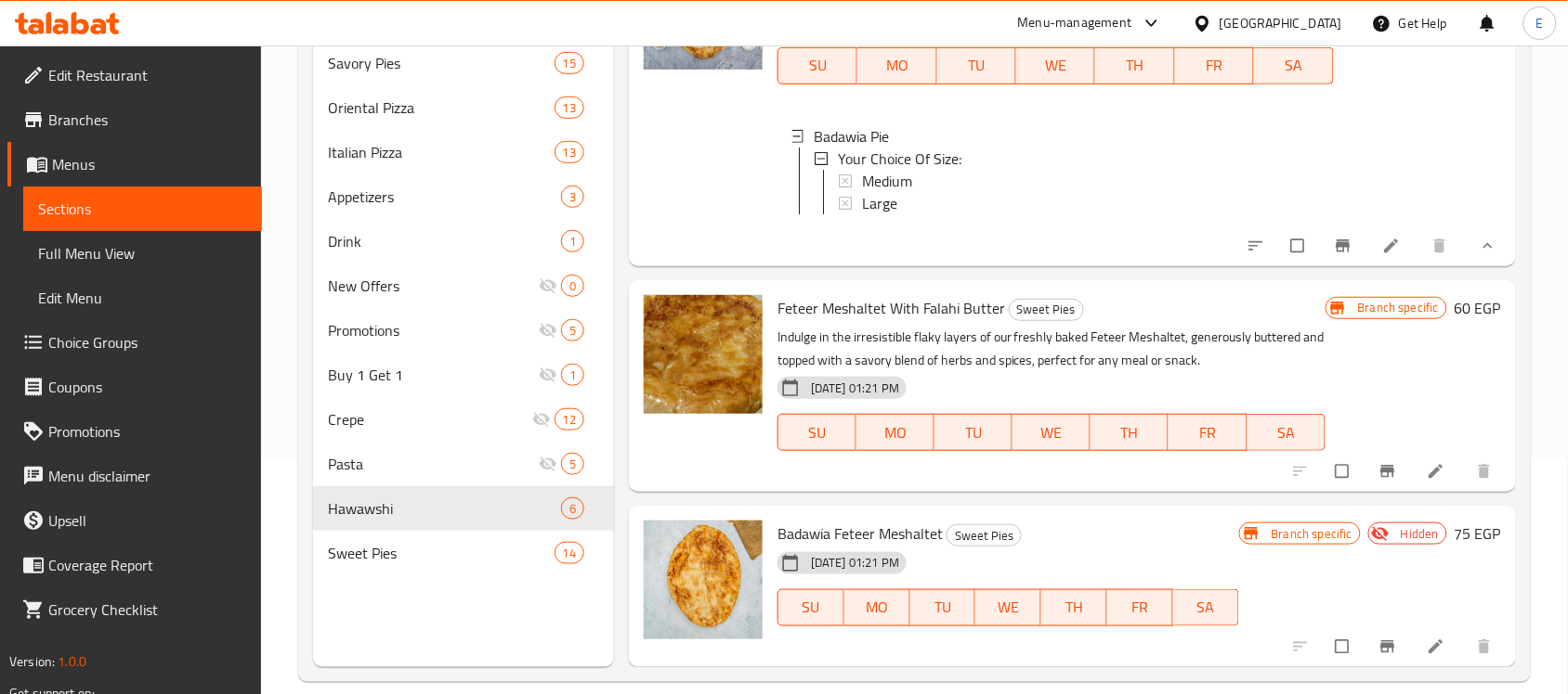
scroll to position [261, 0]
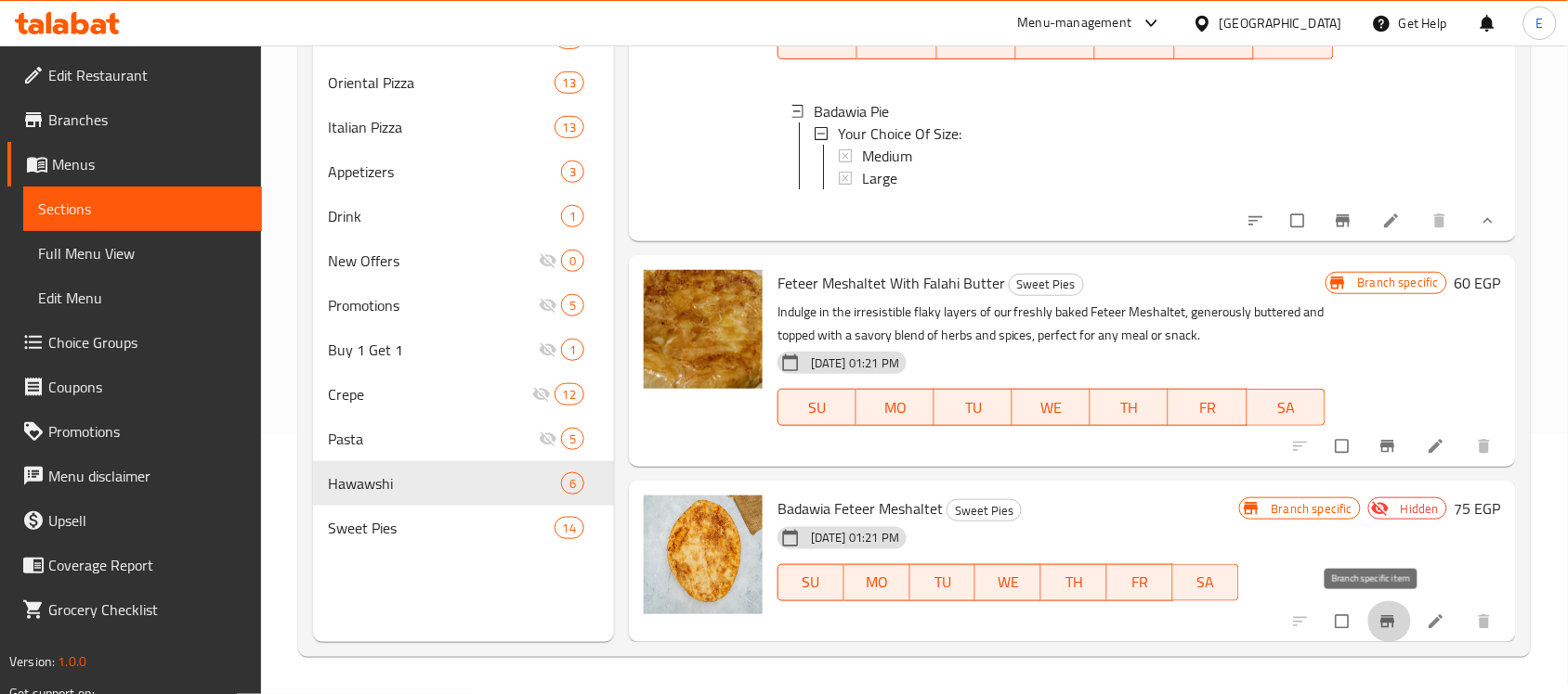
click at [1367, 631] on button "Branch-specific-item" at bounding box center [1388, 622] width 44 height 41
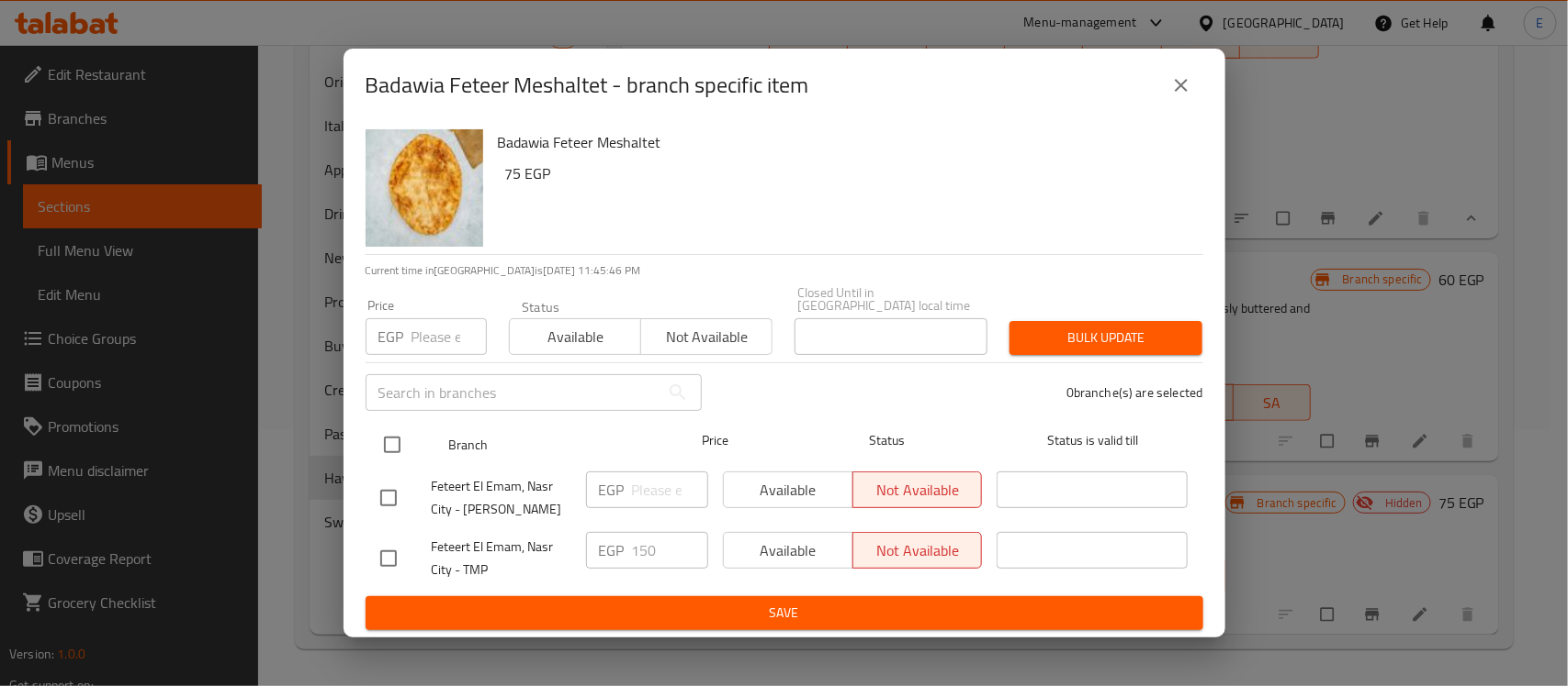
click at [388, 438] on input "checkbox" at bounding box center [392, 445] width 39 height 39
checkbox input "true"
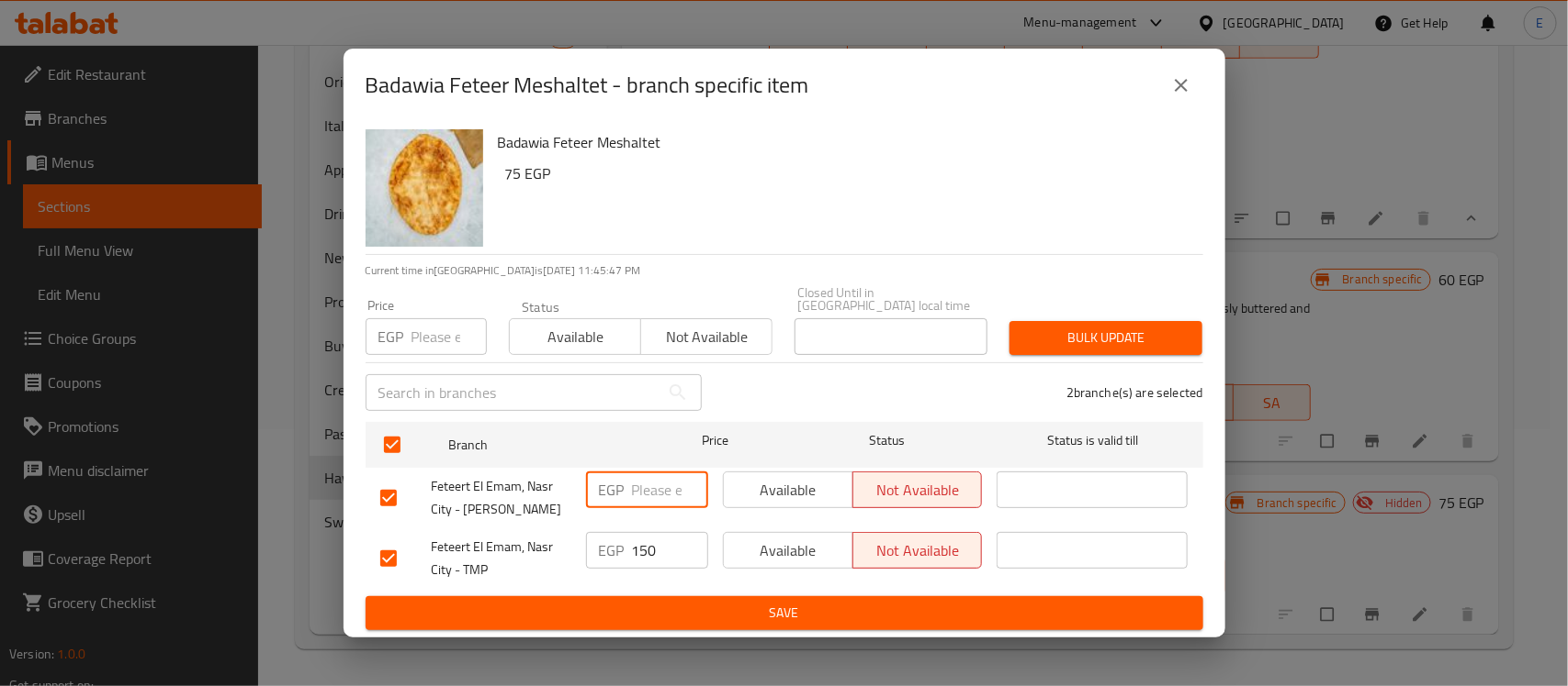
click at [644, 494] on input "number" at bounding box center [670, 490] width 77 height 37
type input "150"
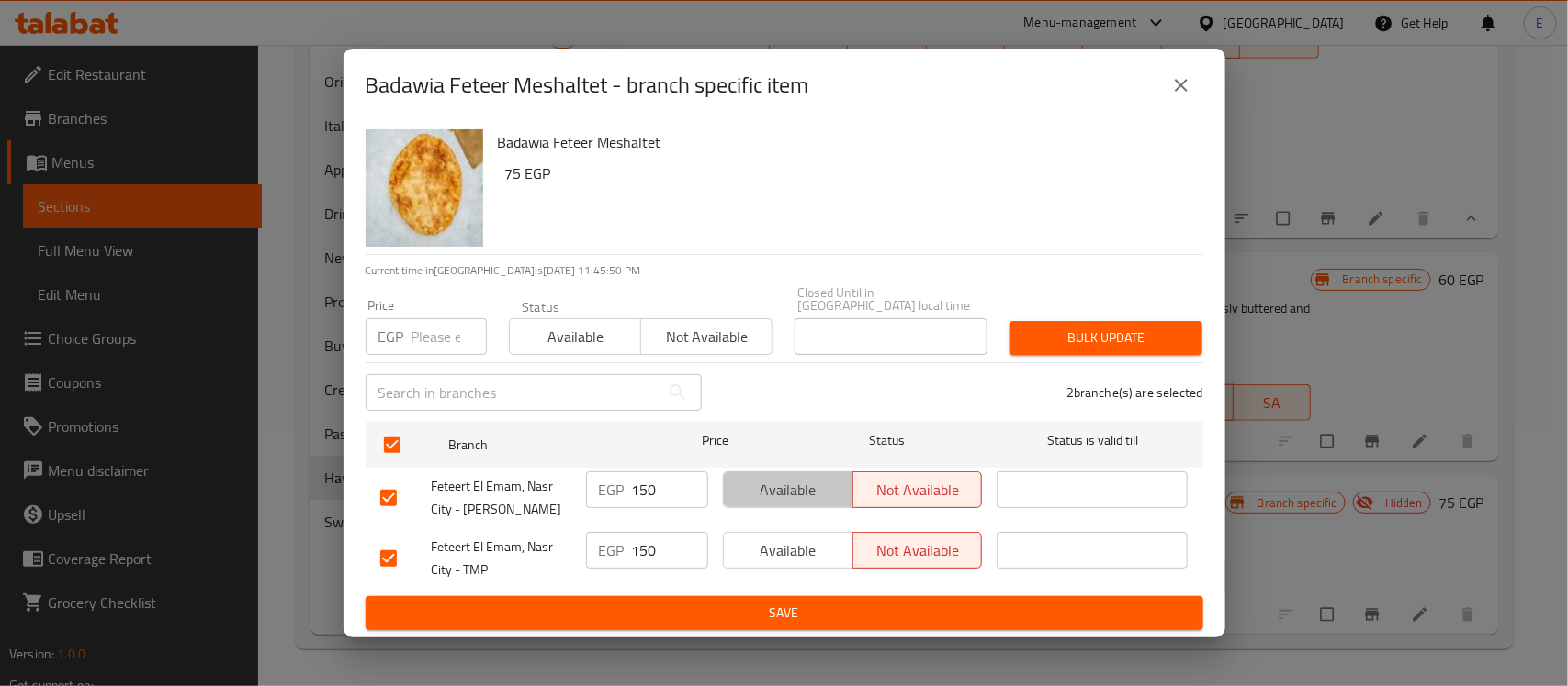
click at [763, 484] on span "Available" at bounding box center [788, 490] width 115 height 26
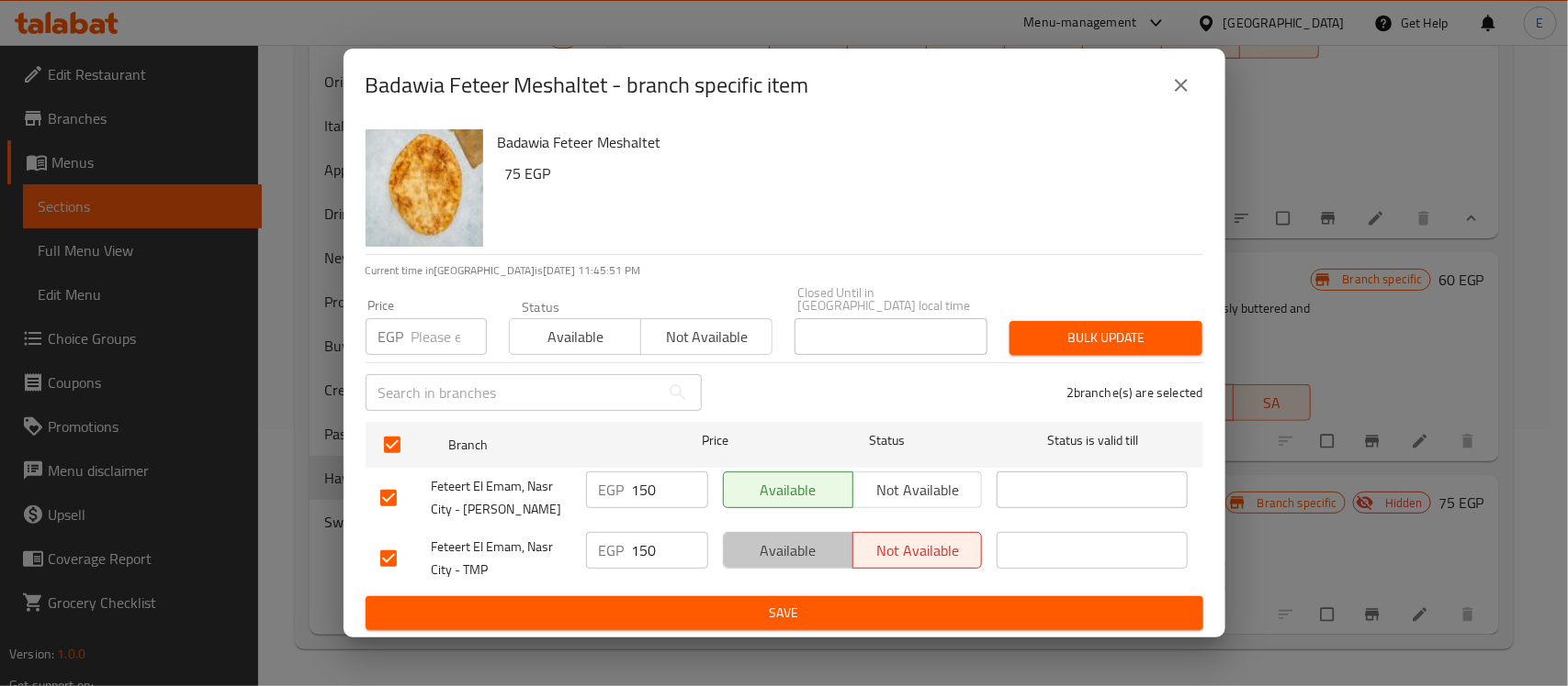
click at [746, 542] on span "Available" at bounding box center [788, 550] width 115 height 26
click at [754, 602] on span "Save" at bounding box center [784, 613] width 808 height 23
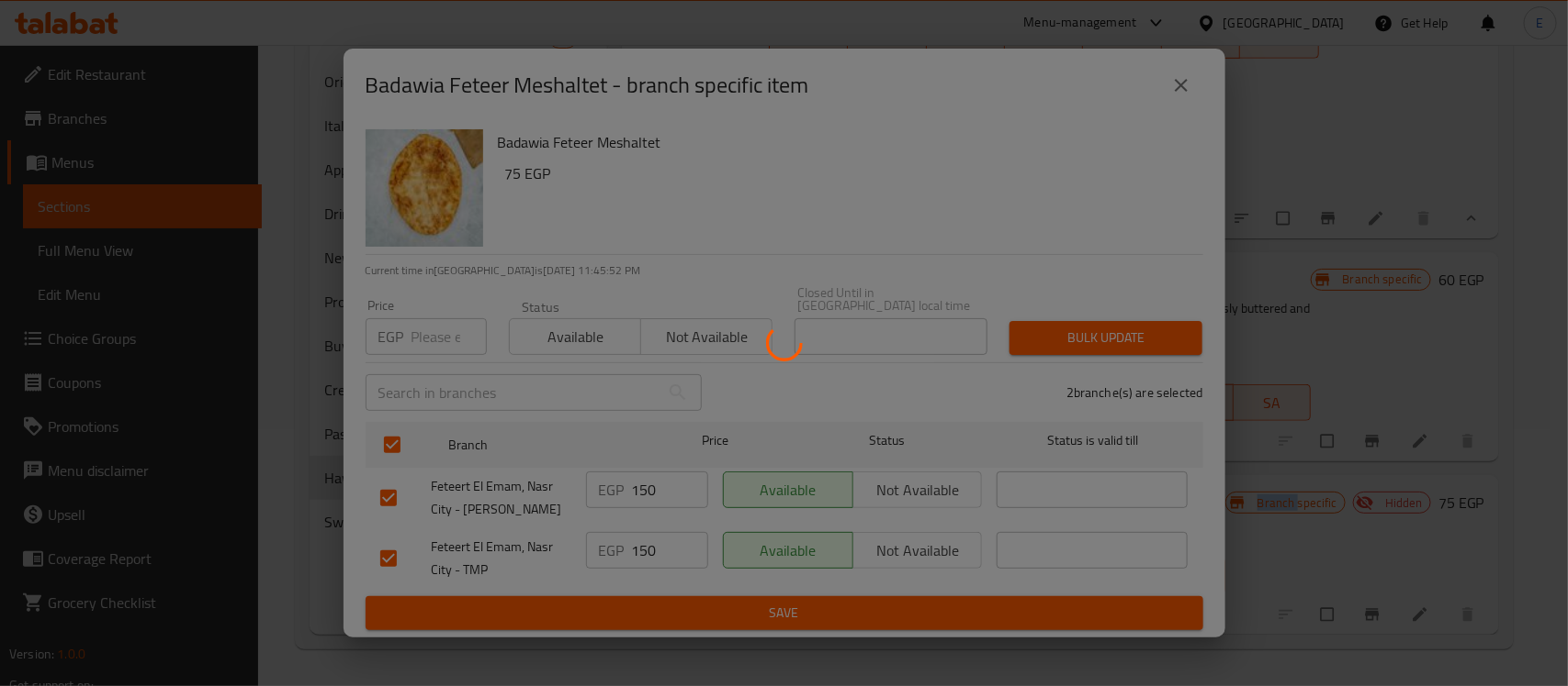
click at [754, 599] on div at bounding box center [784, 343] width 1568 height 686
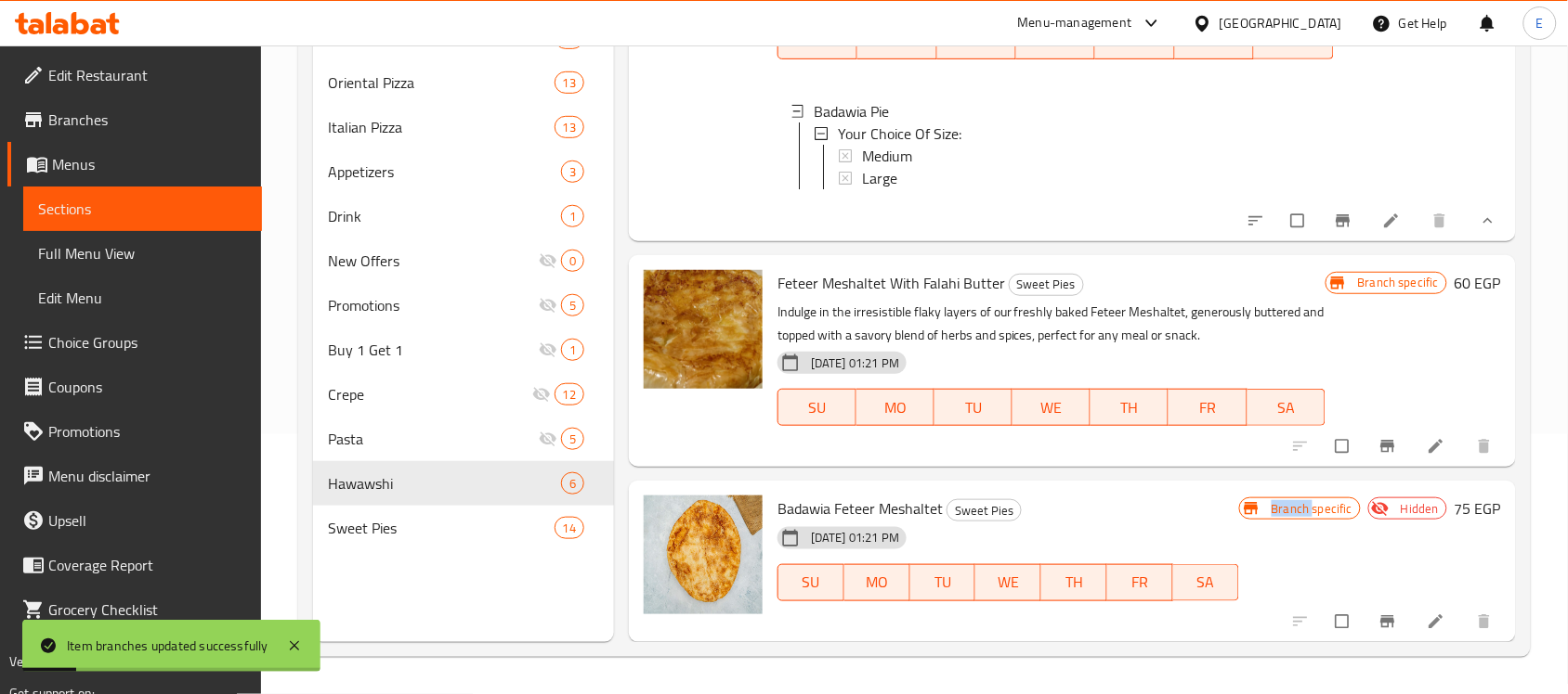
scroll to position [0, 0]
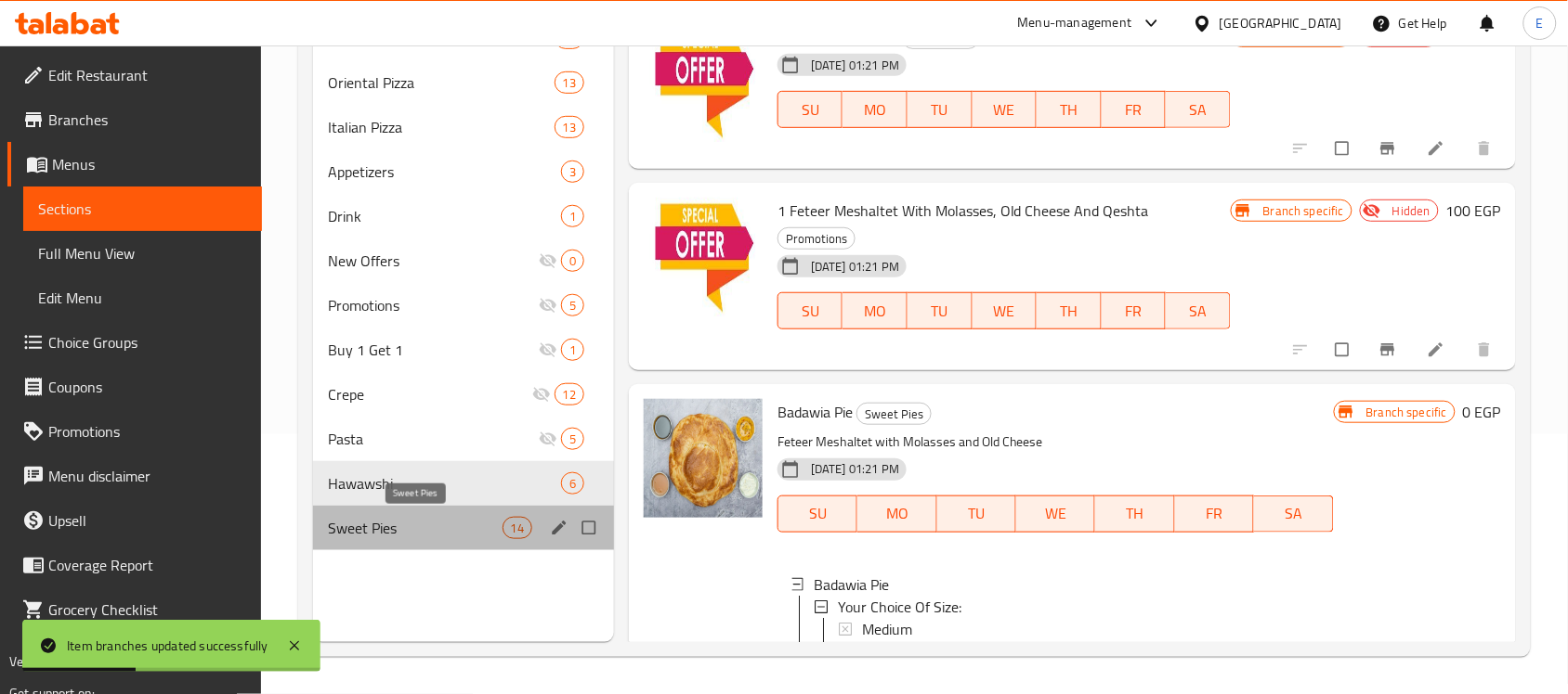
click at [349, 517] on span "Sweet Pies" at bounding box center [414, 528] width 174 height 23
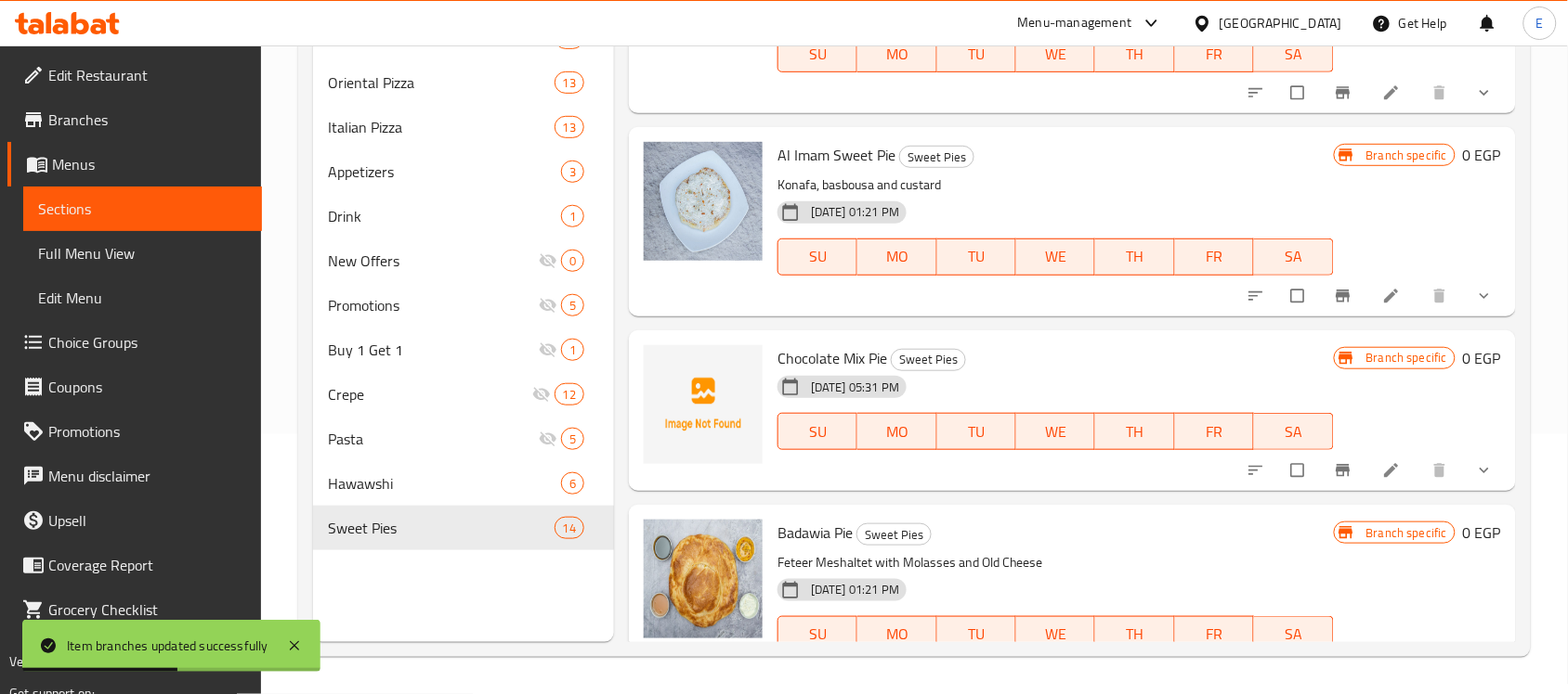
scroll to position [2449, 0]
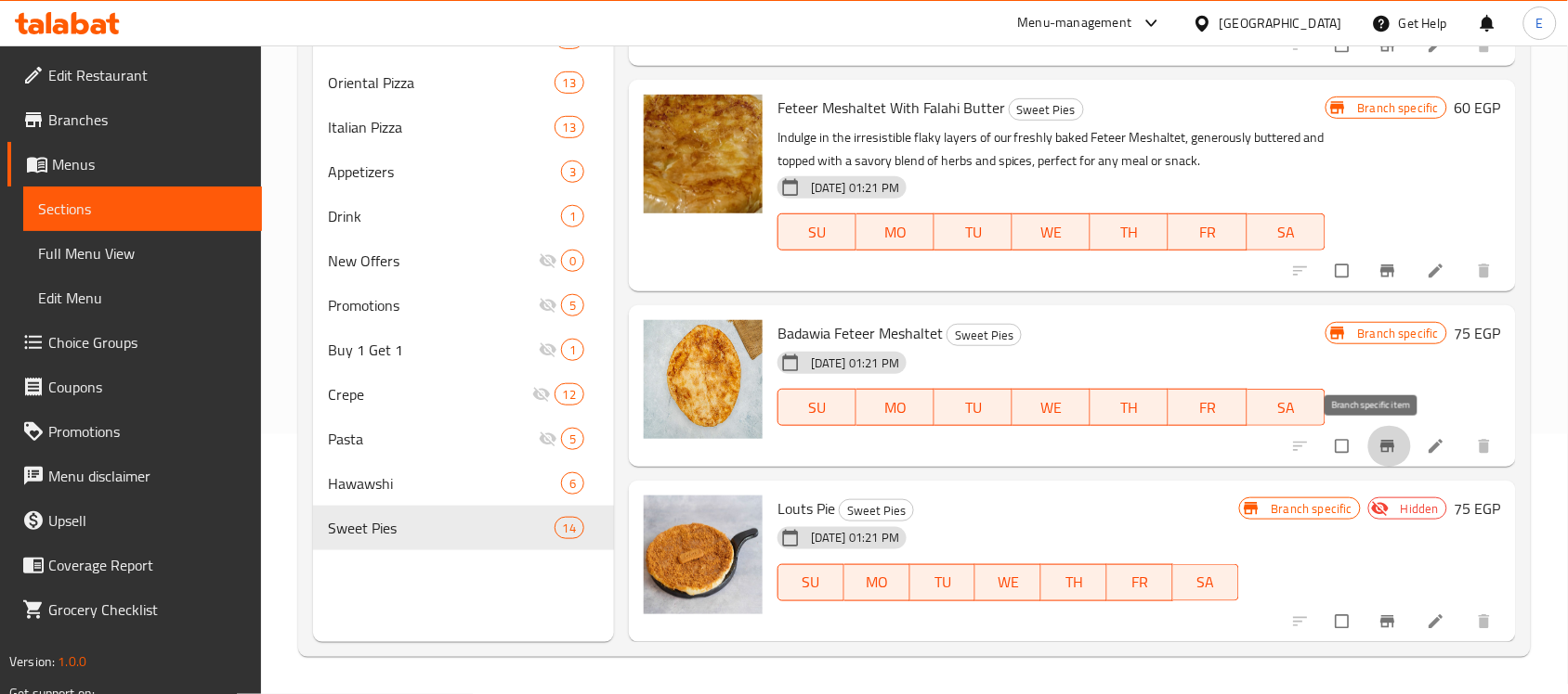
click at [1367, 446] on button "Branch-specific-item" at bounding box center [1388, 447] width 44 height 41
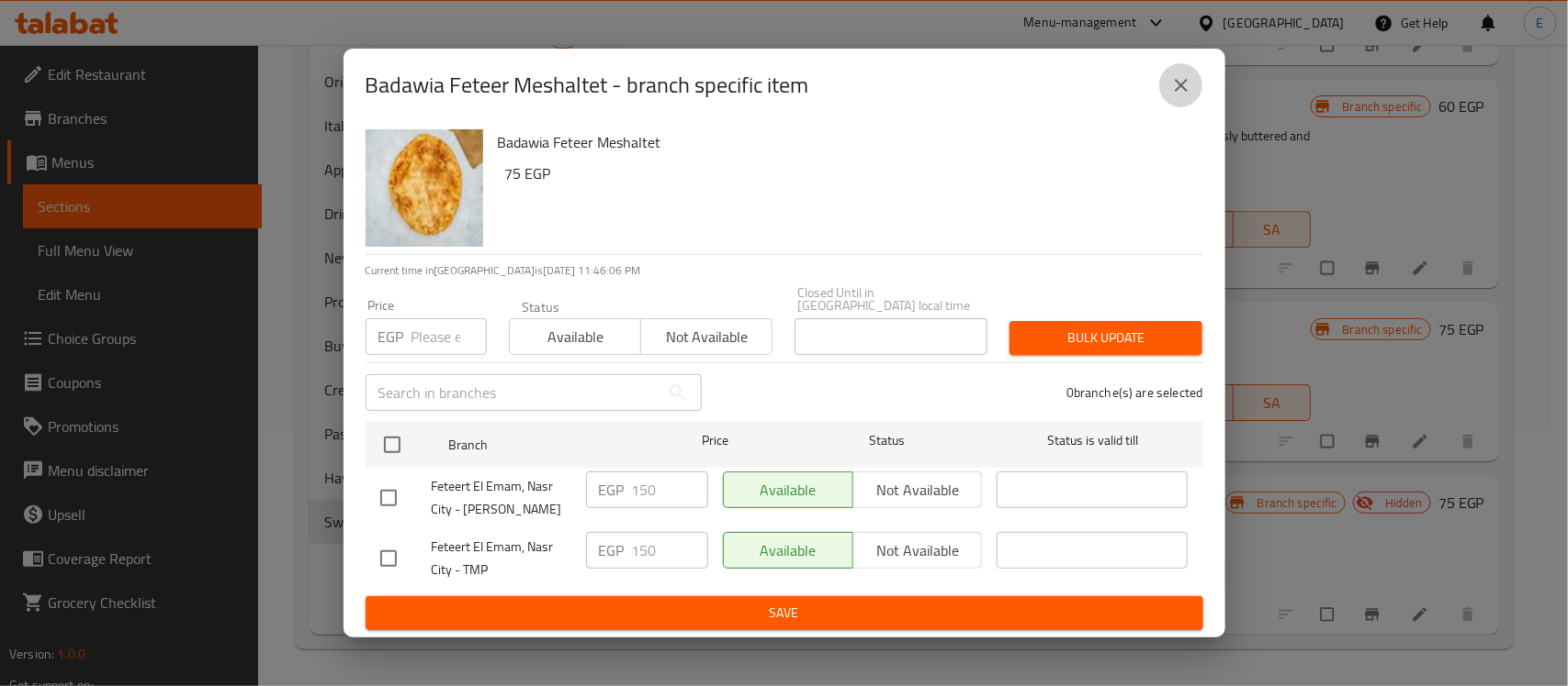
click at [1164, 89] on button "close" at bounding box center [1181, 84] width 44 height 44
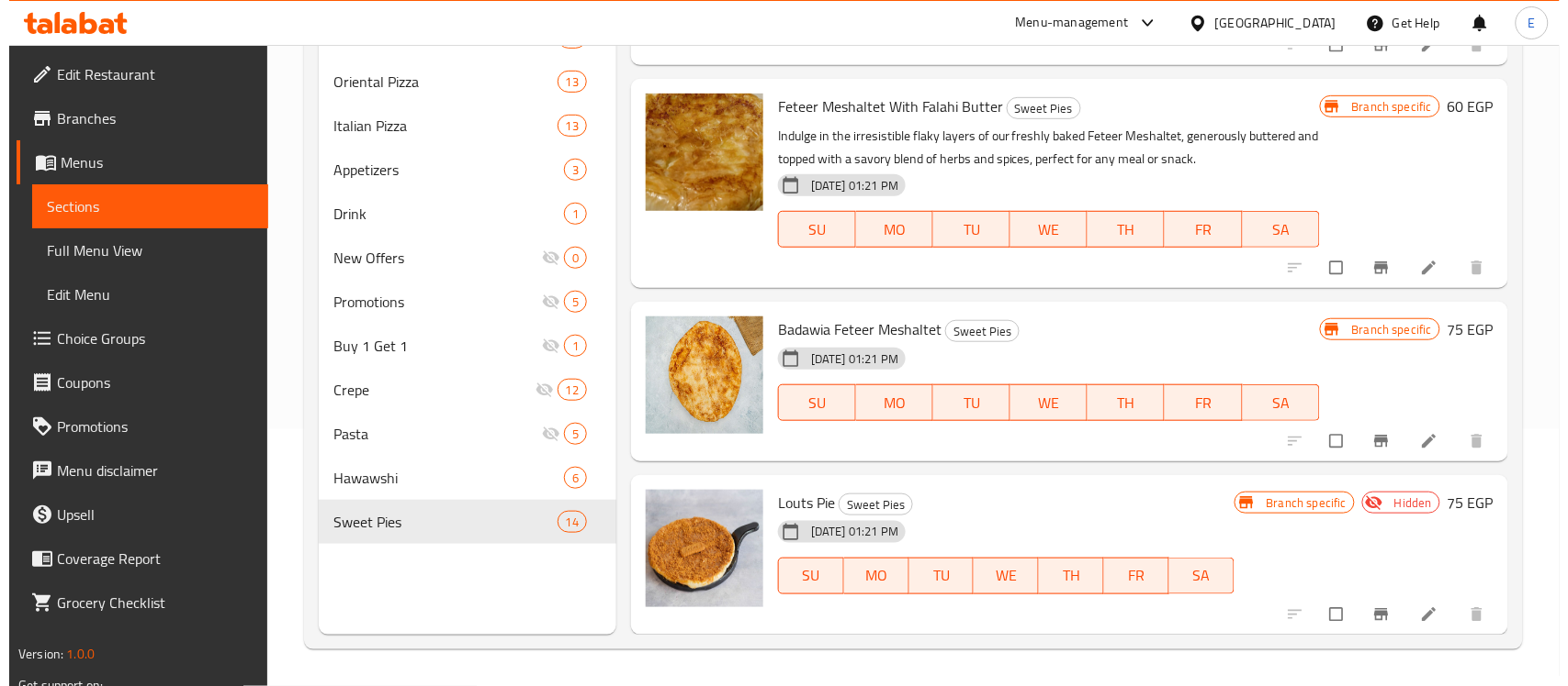
scroll to position [0, 0]
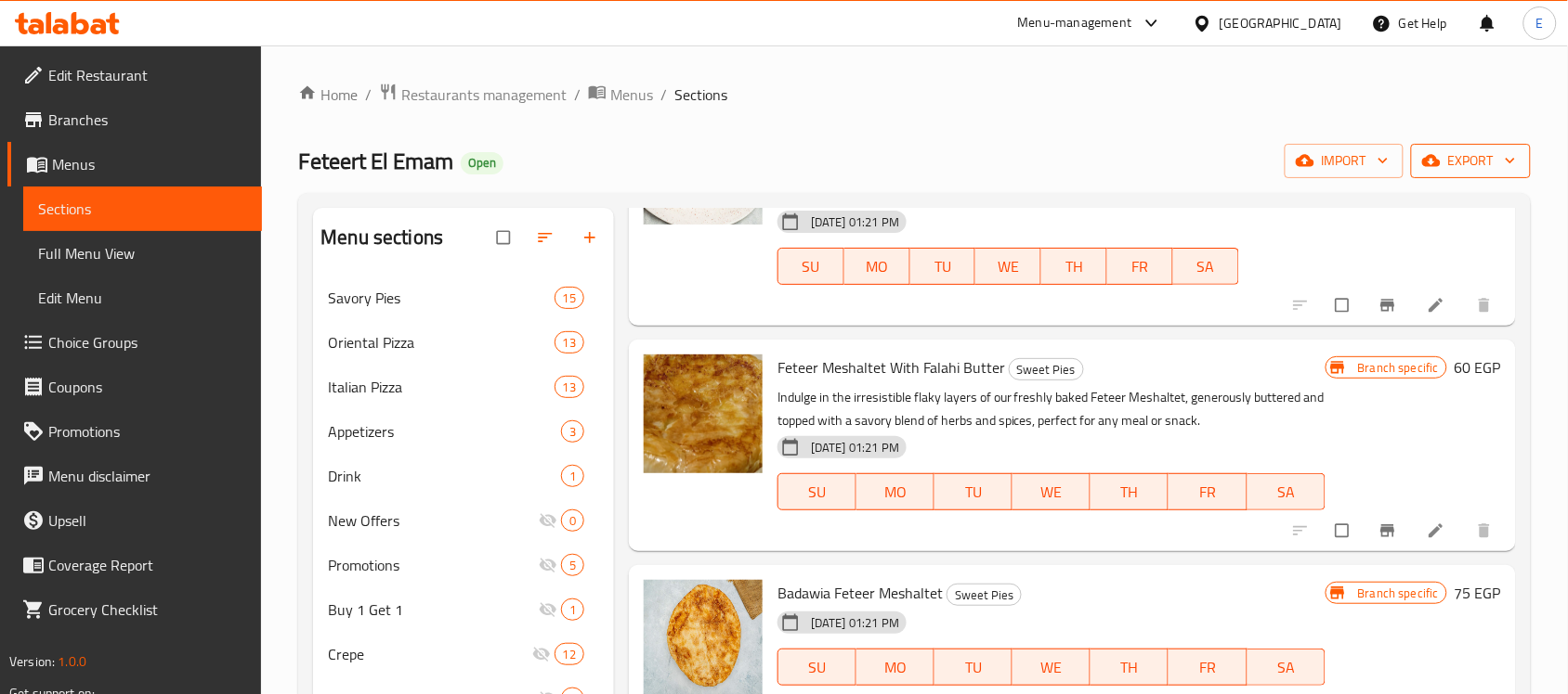
click at [1459, 156] on span "export" at bounding box center [1471, 161] width 90 height 24
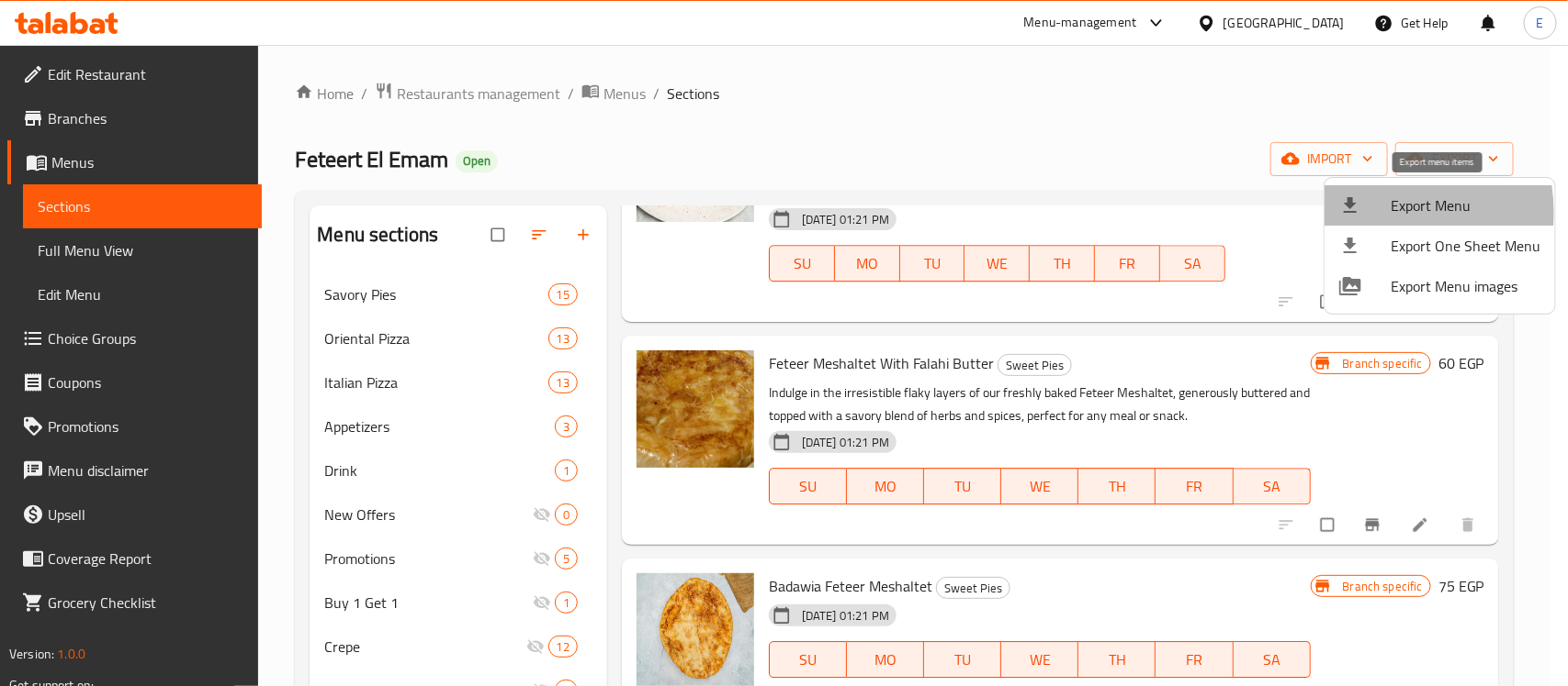
click at [1373, 212] on div at bounding box center [1364, 206] width 51 height 22
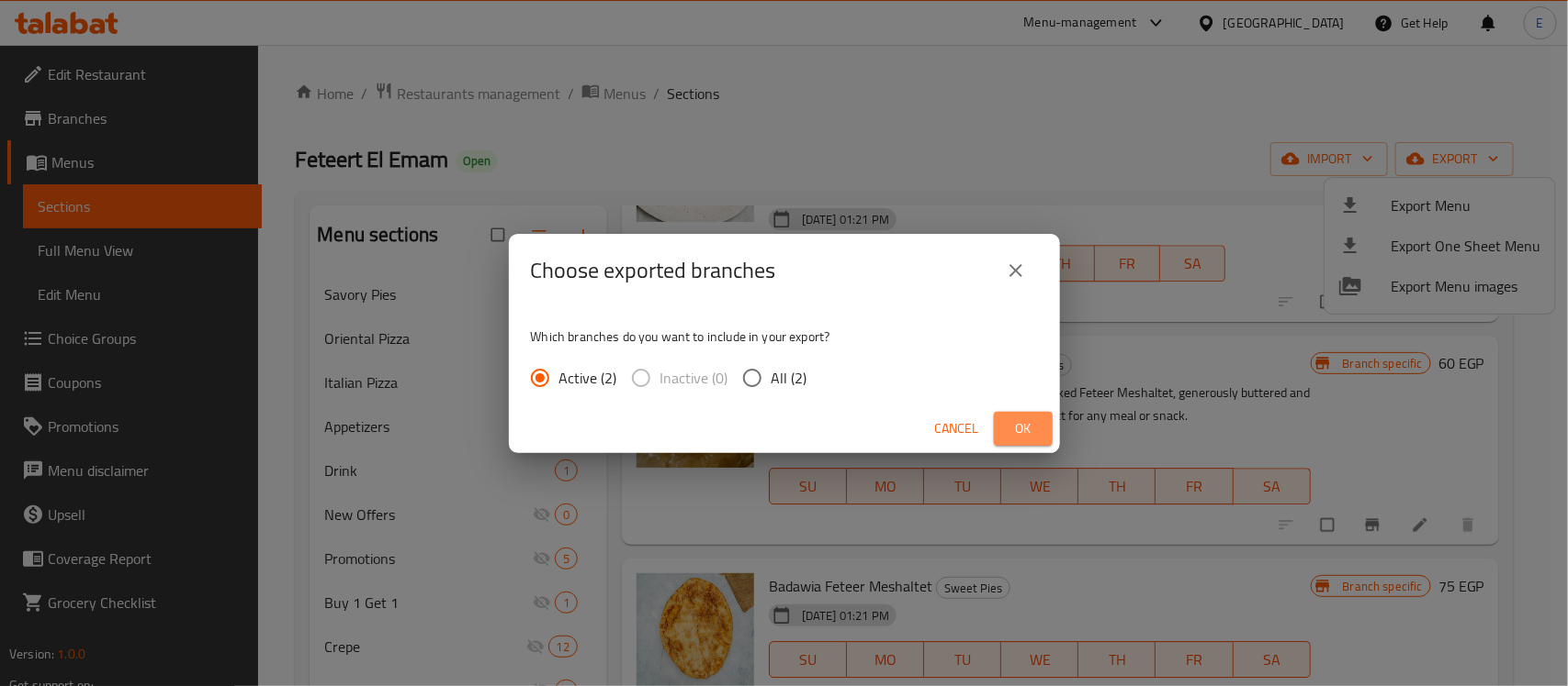
click at [1034, 417] on span "Ok" at bounding box center [1023, 429] width 29 height 23
